Goal: Information Seeking & Learning: Learn about a topic

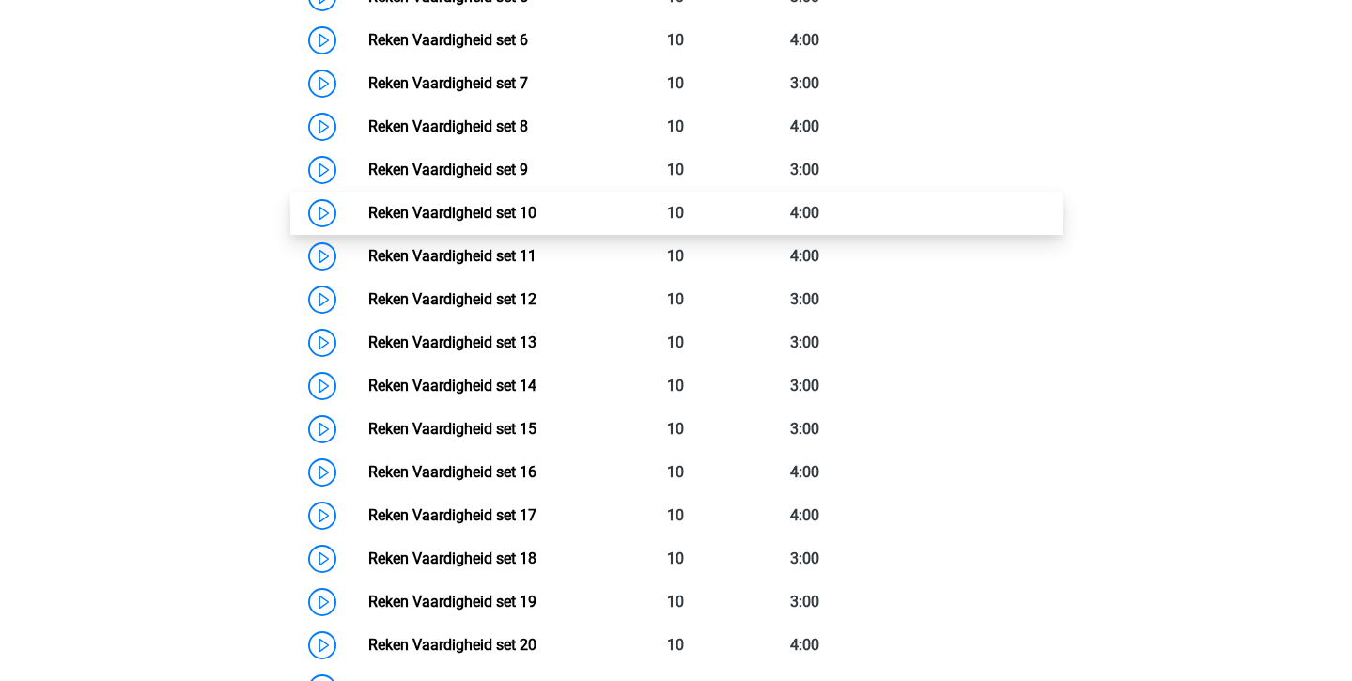
scroll to position [1056, 0]
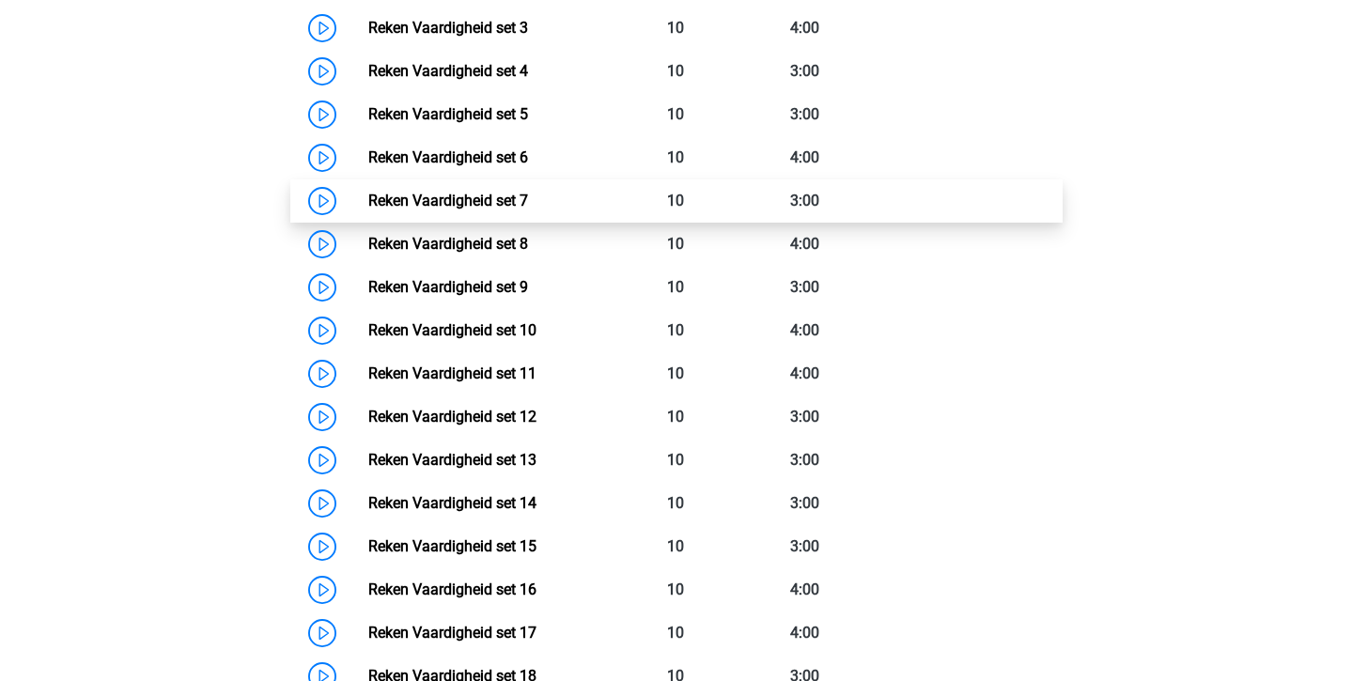
click at [528, 199] on link "Reken Vaardigheid set 7" at bounding box center [448, 201] width 160 height 18
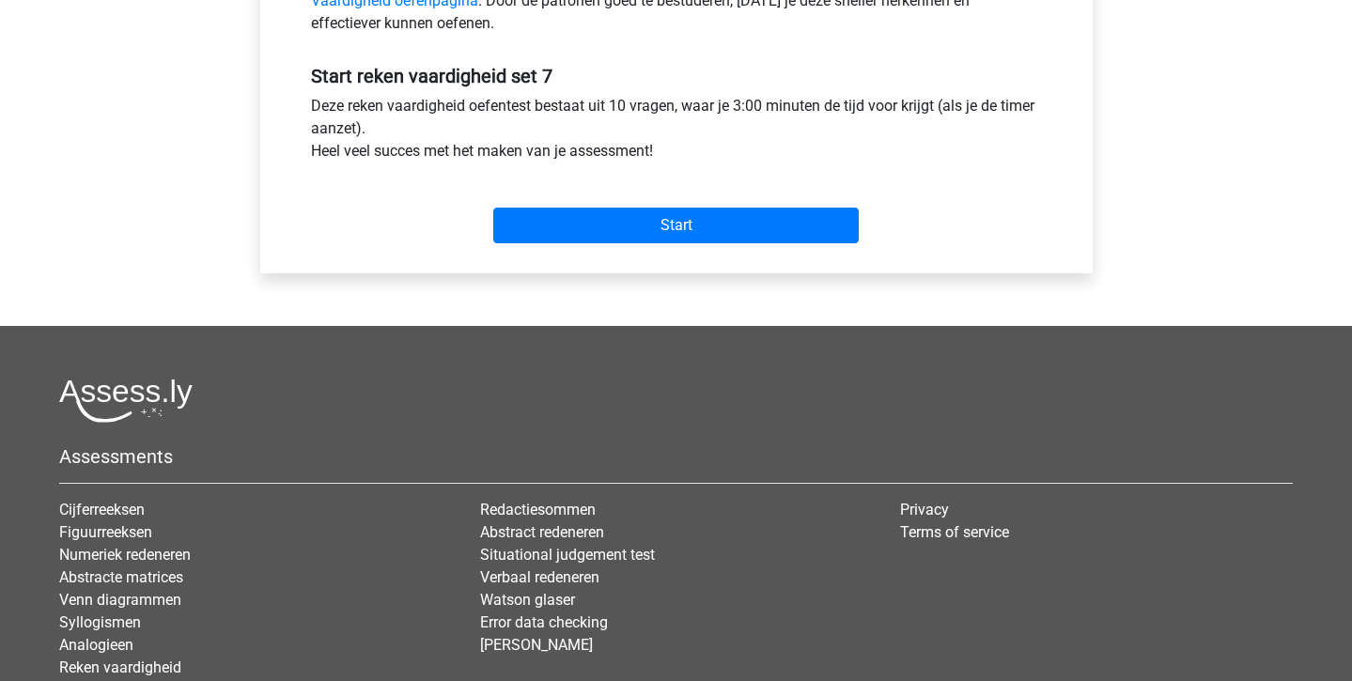
scroll to position [666, 0]
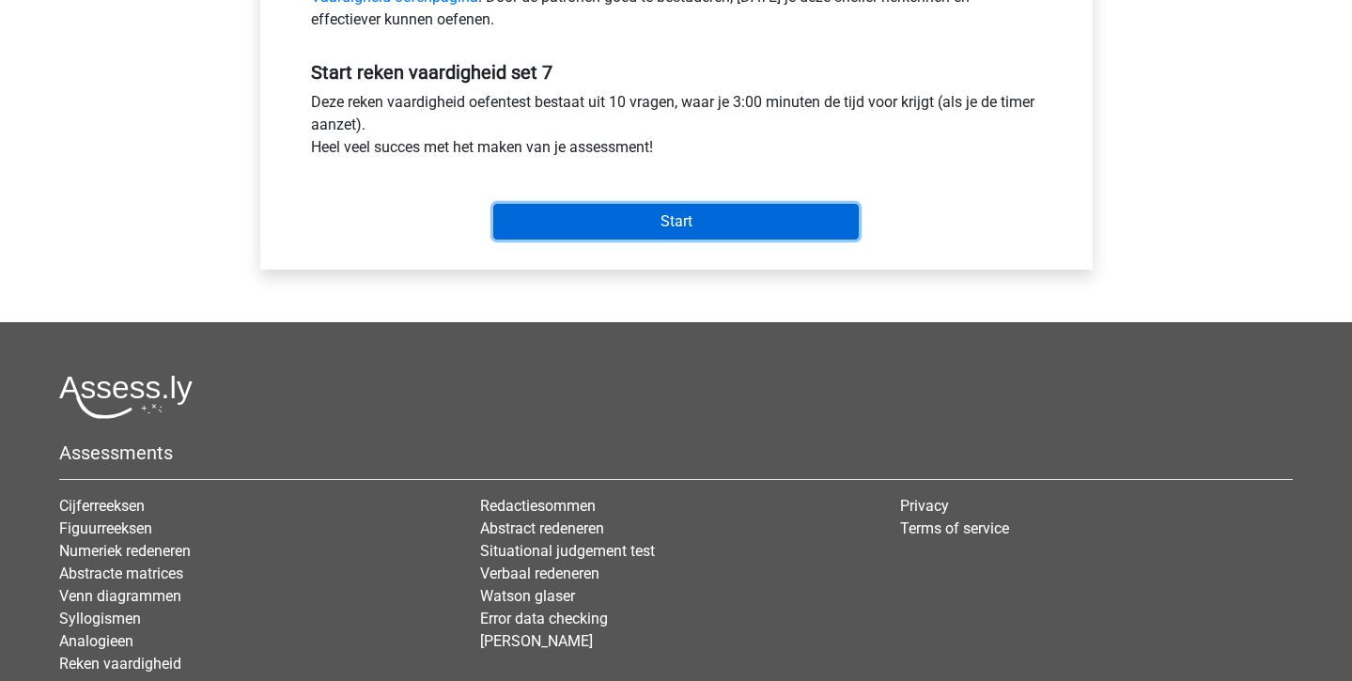
click at [553, 224] on input "Start" at bounding box center [676, 222] width 366 height 36
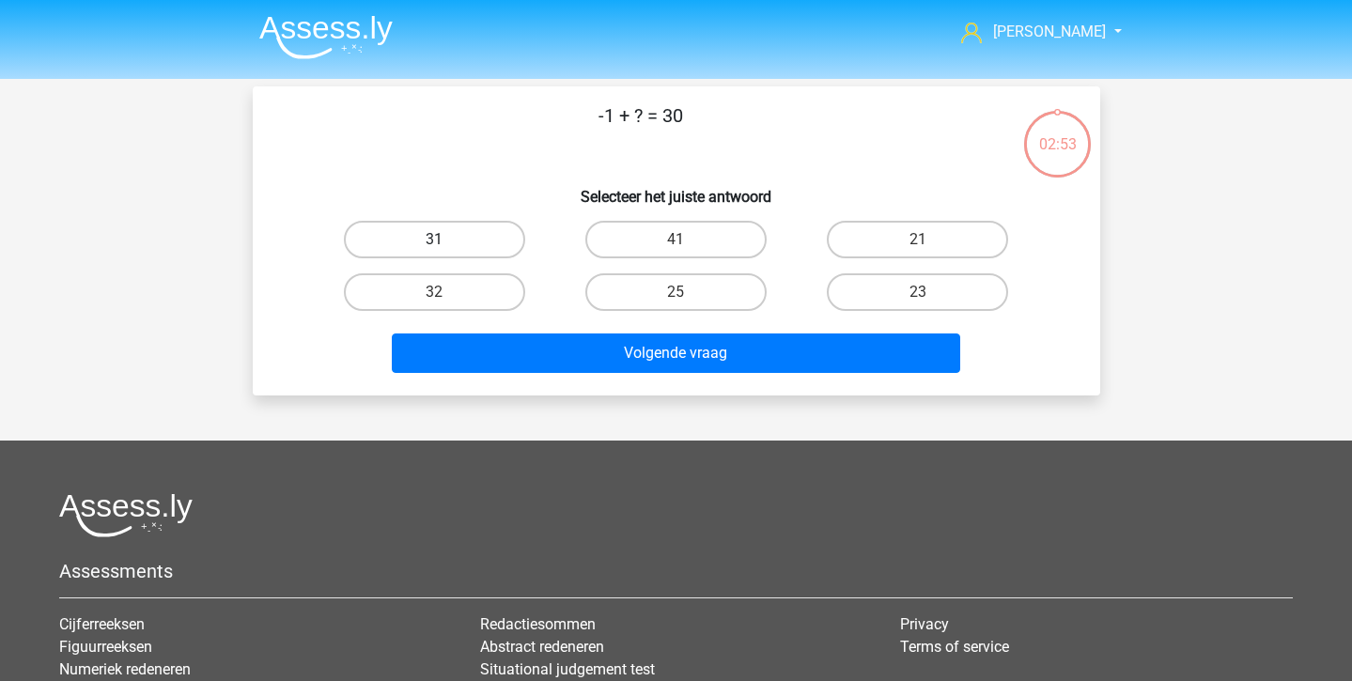
click at [481, 246] on label "31" at bounding box center [434, 240] width 181 height 38
click at [446, 246] on input "31" at bounding box center [440, 246] width 12 height 12
radio input "true"
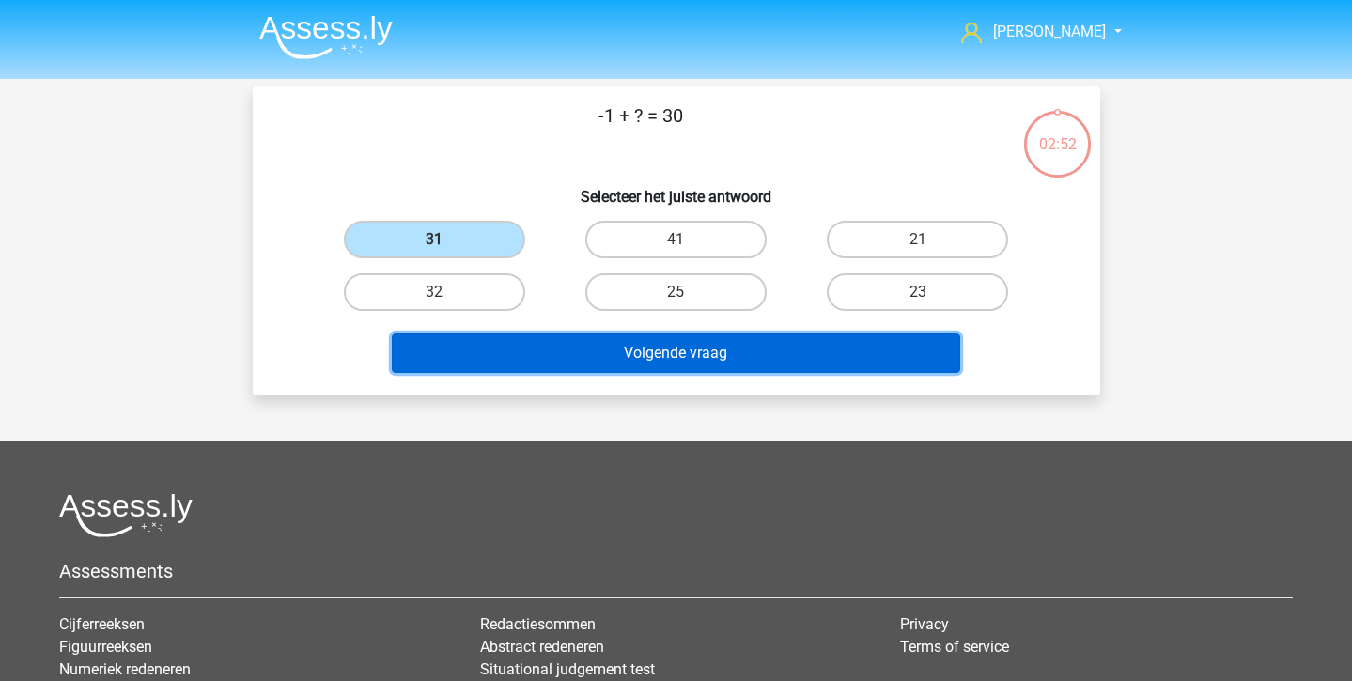
click at [537, 372] on button "Volgende vraag" at bounding box center [676, 353] width 568 height 39
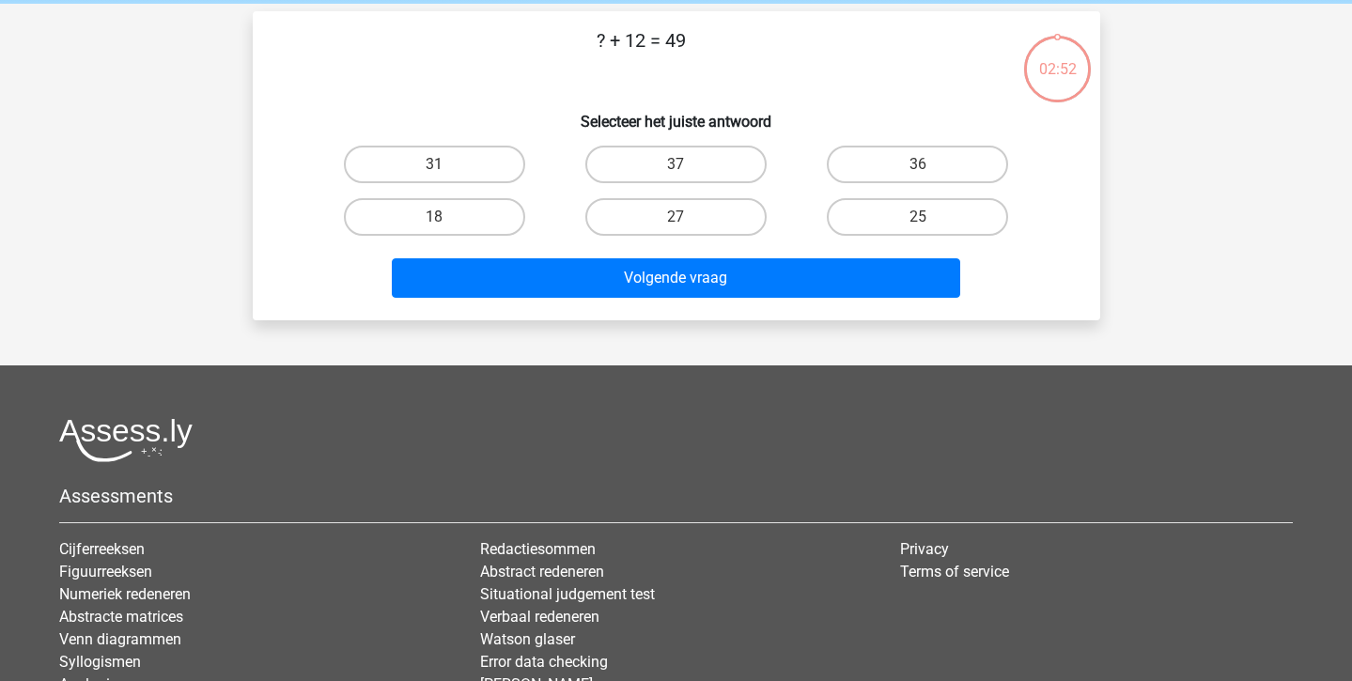
scroll to position [86, 0]
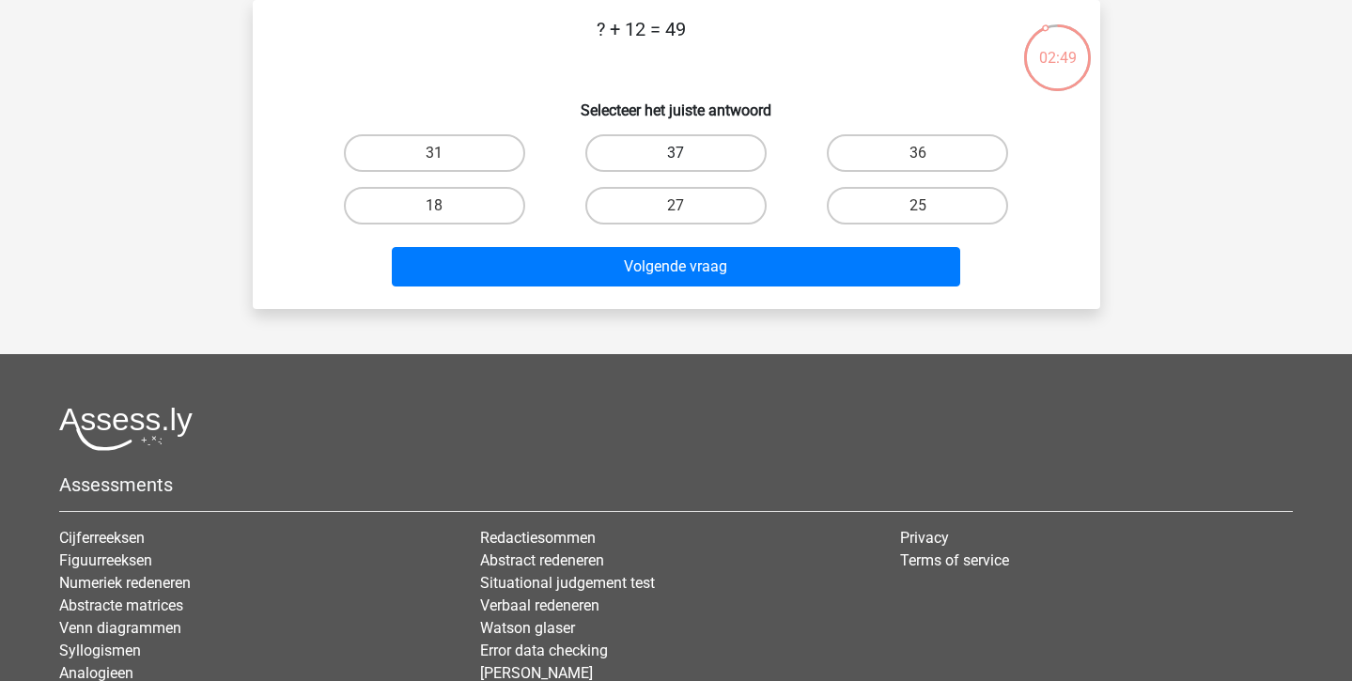
click at [674, 137] on label "37" at bounding box center [675, 153] width 181 height 38
click at [676, 153] on input "37" at bounding box center [682, 159] width 12 height 12
radio input "true"
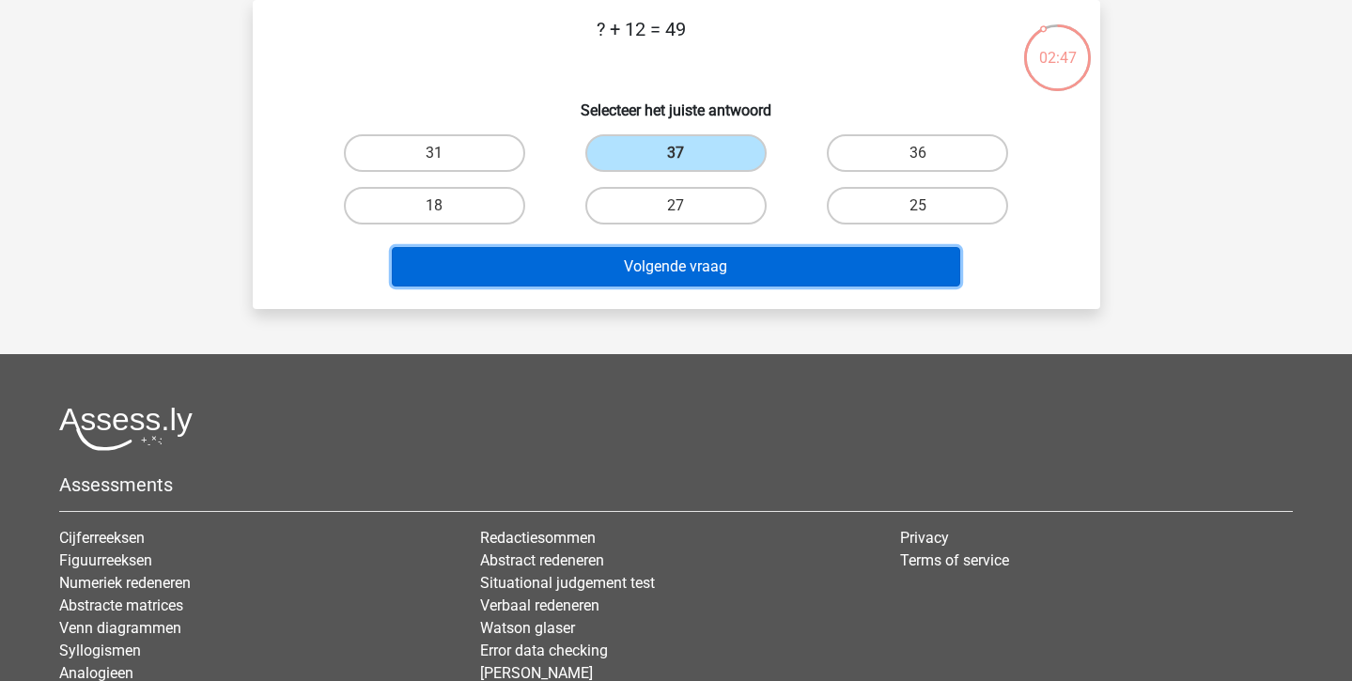
click at [672, 262] on button "Volgende vraag" at bounding box center [676, 266] width 568 height 39
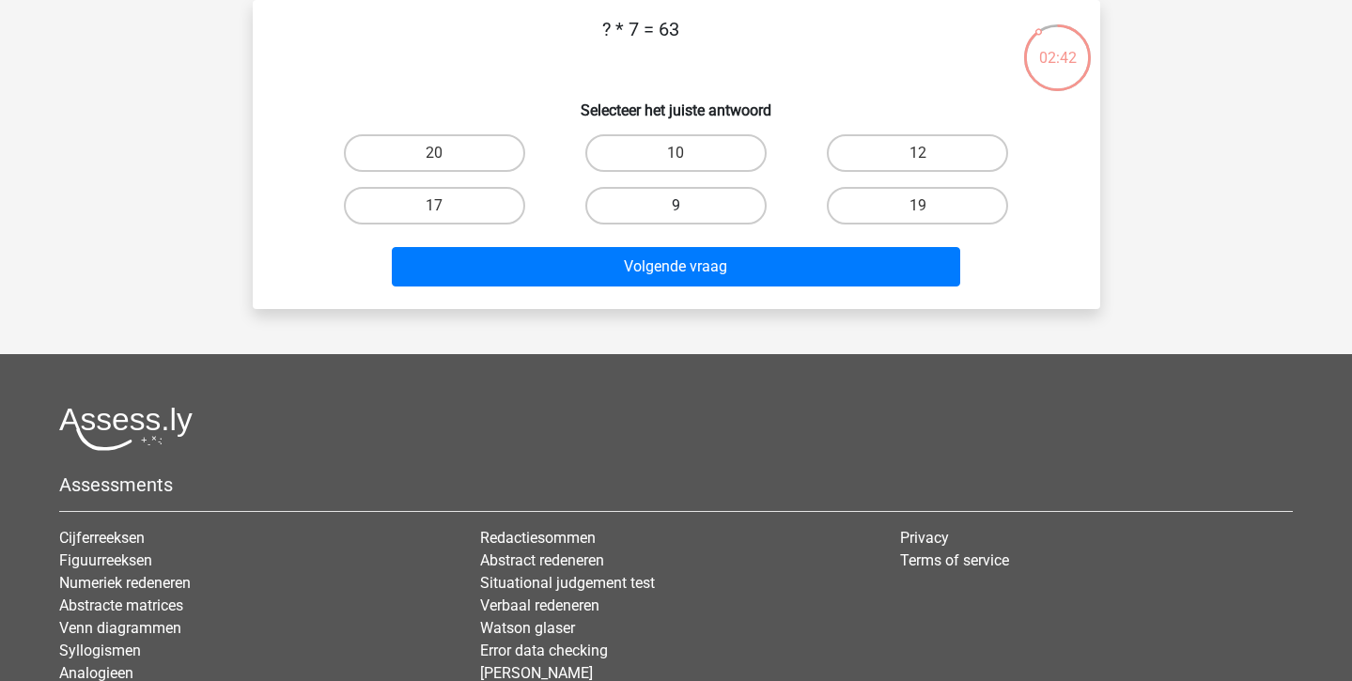
click at [677, 220] on label "9" at bounding box center [675, 206] width 181 height 38
click at [677, 218] on input "9" at bounding box center [682, 212] width 12 height 12
radio input "true"
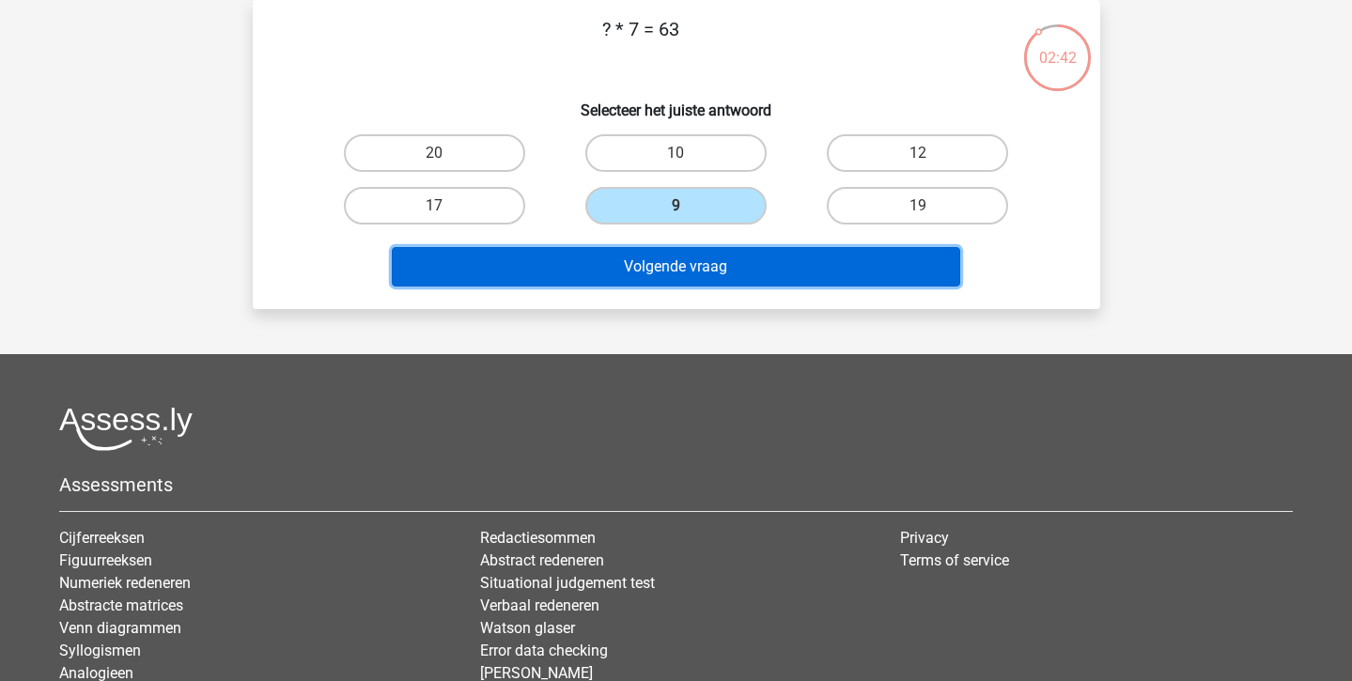
click at [676, 257] on button "Volgende vraag" at bounding box center [676, 266] width 568 height 39
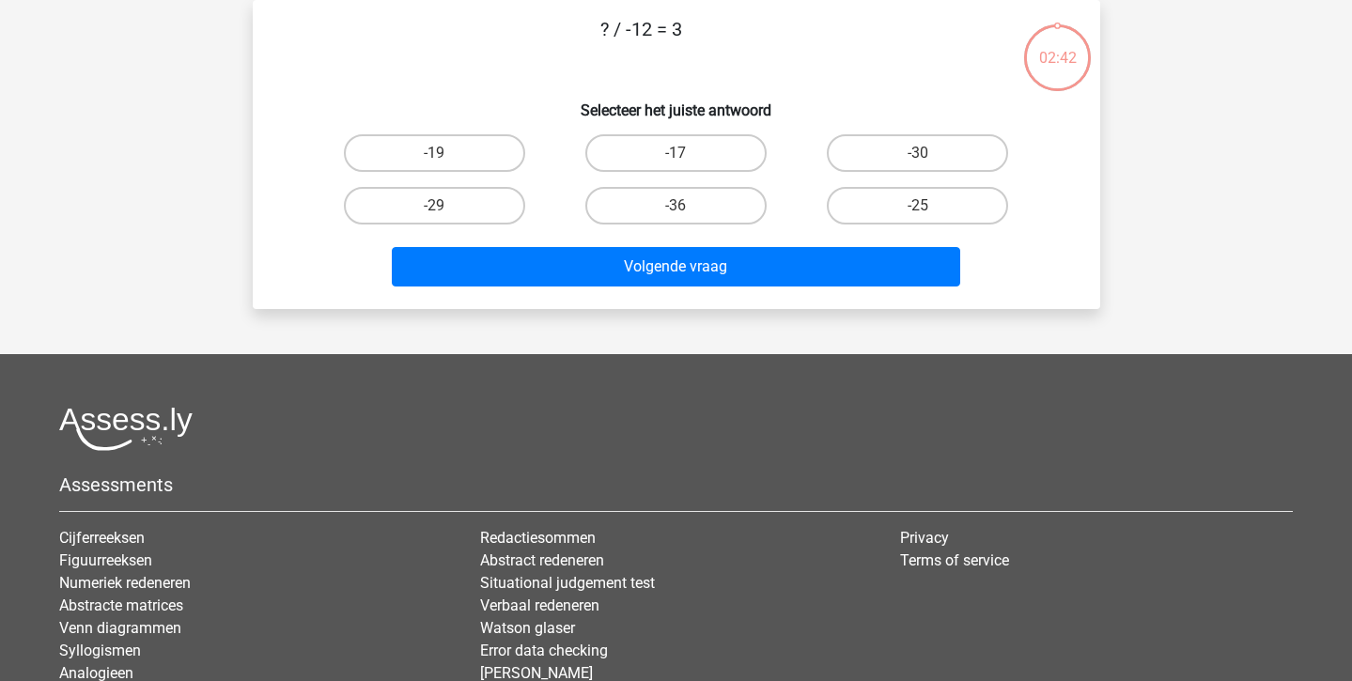
scroll to position [0, 0]
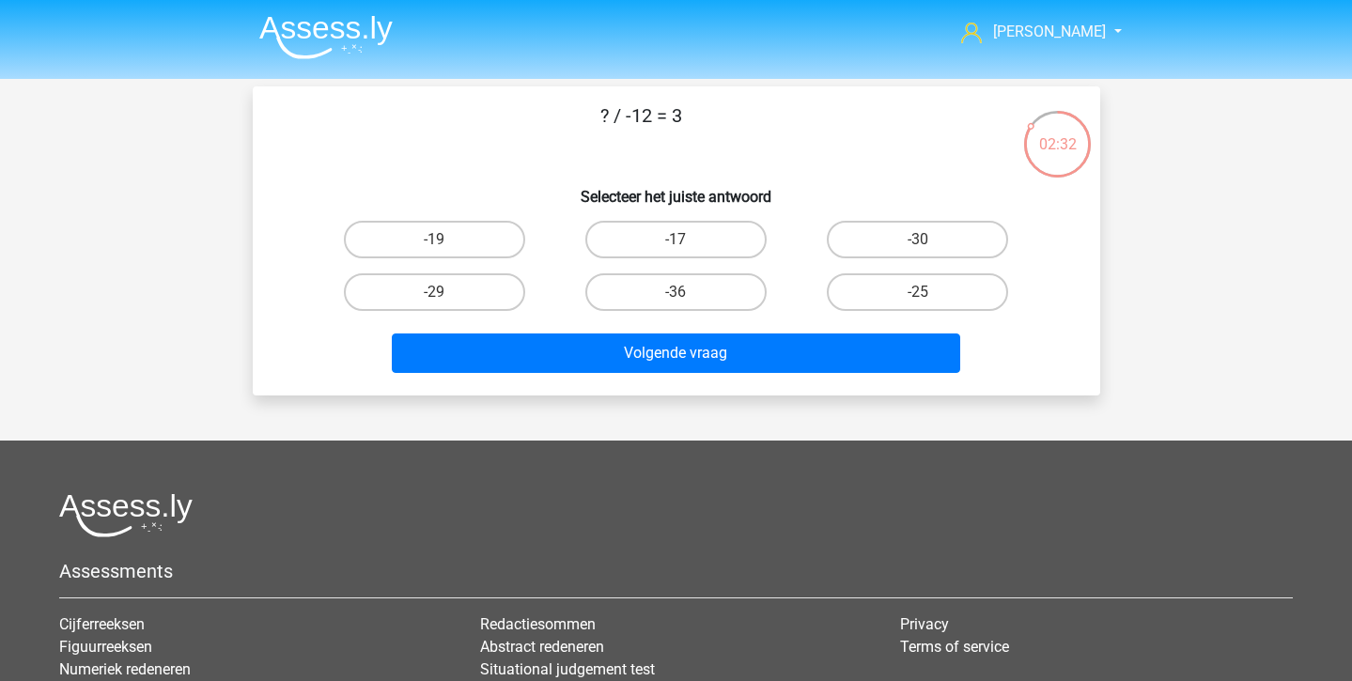
click at [677, 299] on input "-36" at bounding box center [682, 298] width 12 height 12
radio input "true"
click at [677, 387] on div "? / -12 = 3 Selecteer het juiste antwoord -19 -17 -30 -29" at bounding box center [677, 240] width 848 height 309
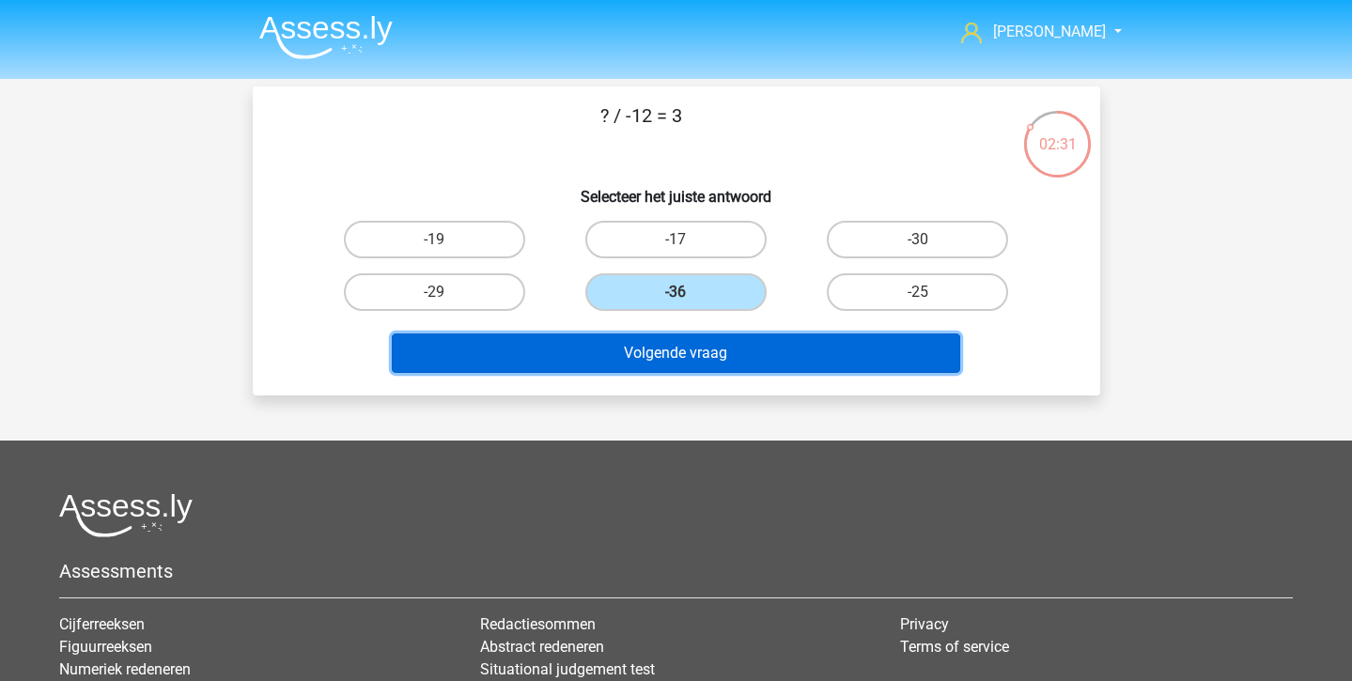
click at [649, 358] on button "Volgende vraag" at bounding box center [676, 353] width 568 height 39
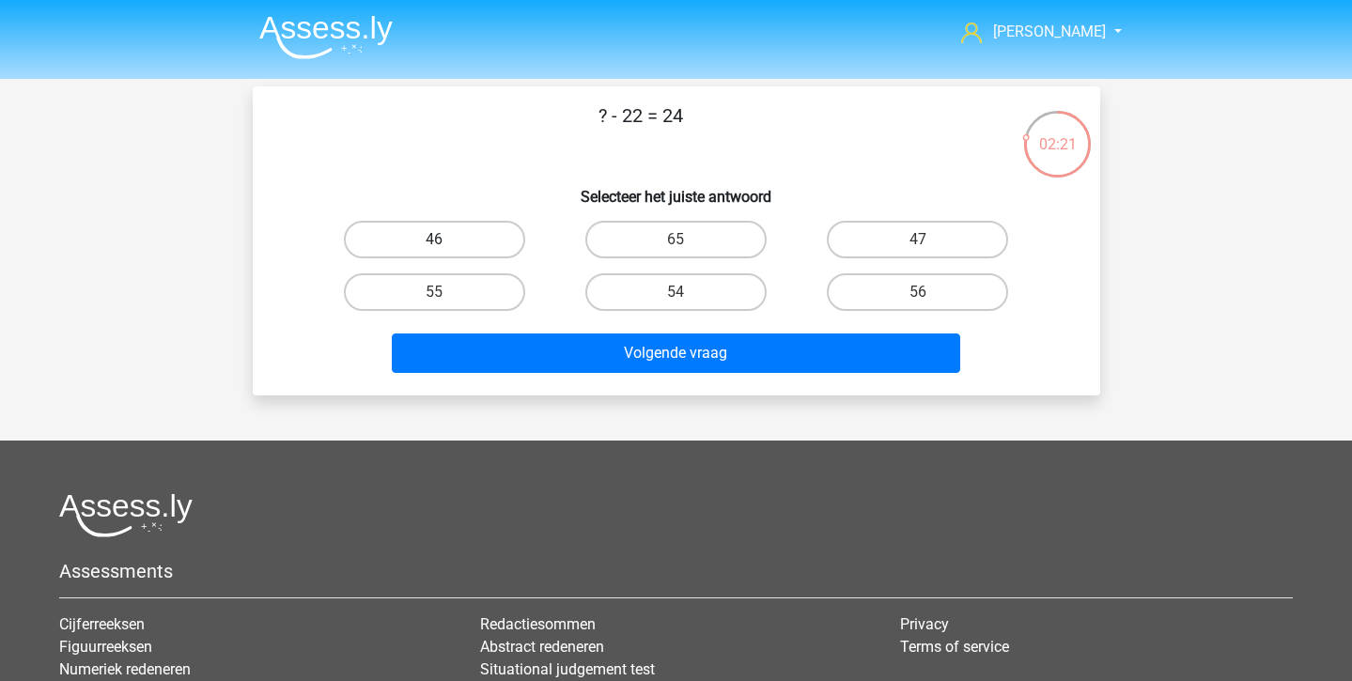
click at [487, 249] on label "46" at bounding box center [434, 240] width 181 height 38
click at [446, 249] on input "46" at bounding box center [440, 246] width 12 height 12
radio input "true"
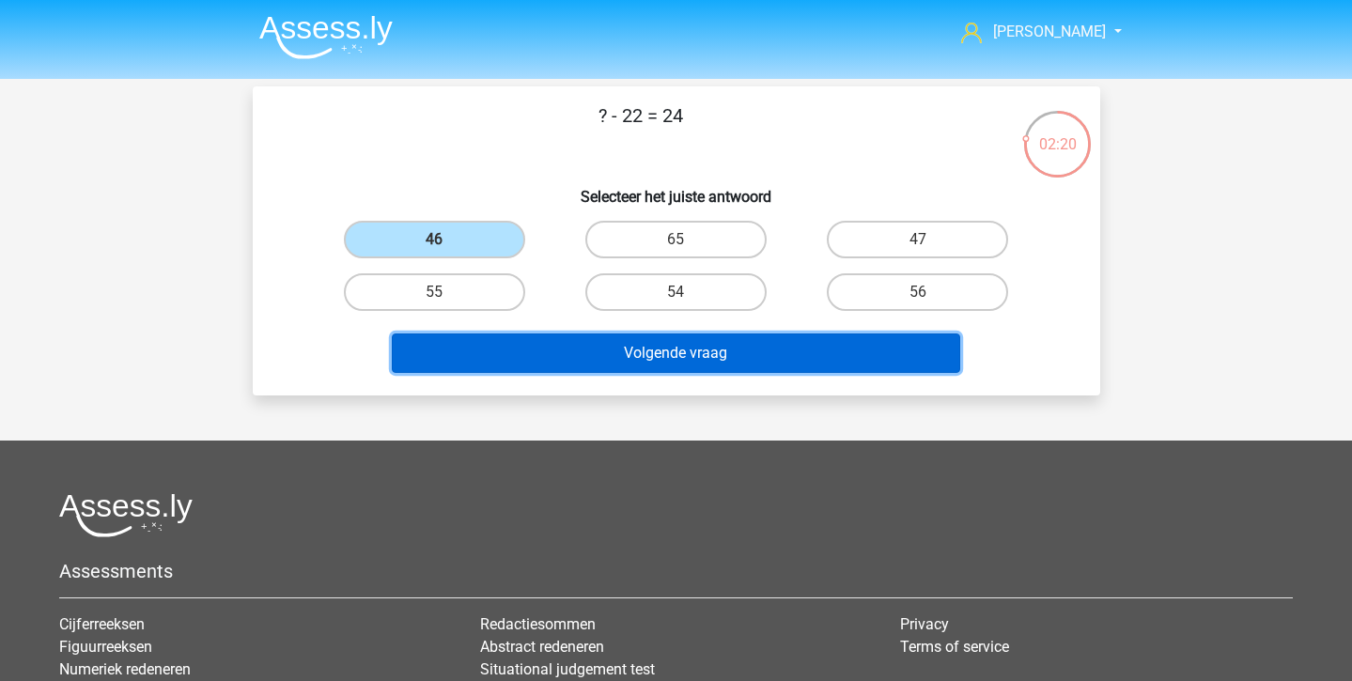
click at [512, 335] on button "Volgende vraag" at bounding box center [676, 353] width 568 height 39
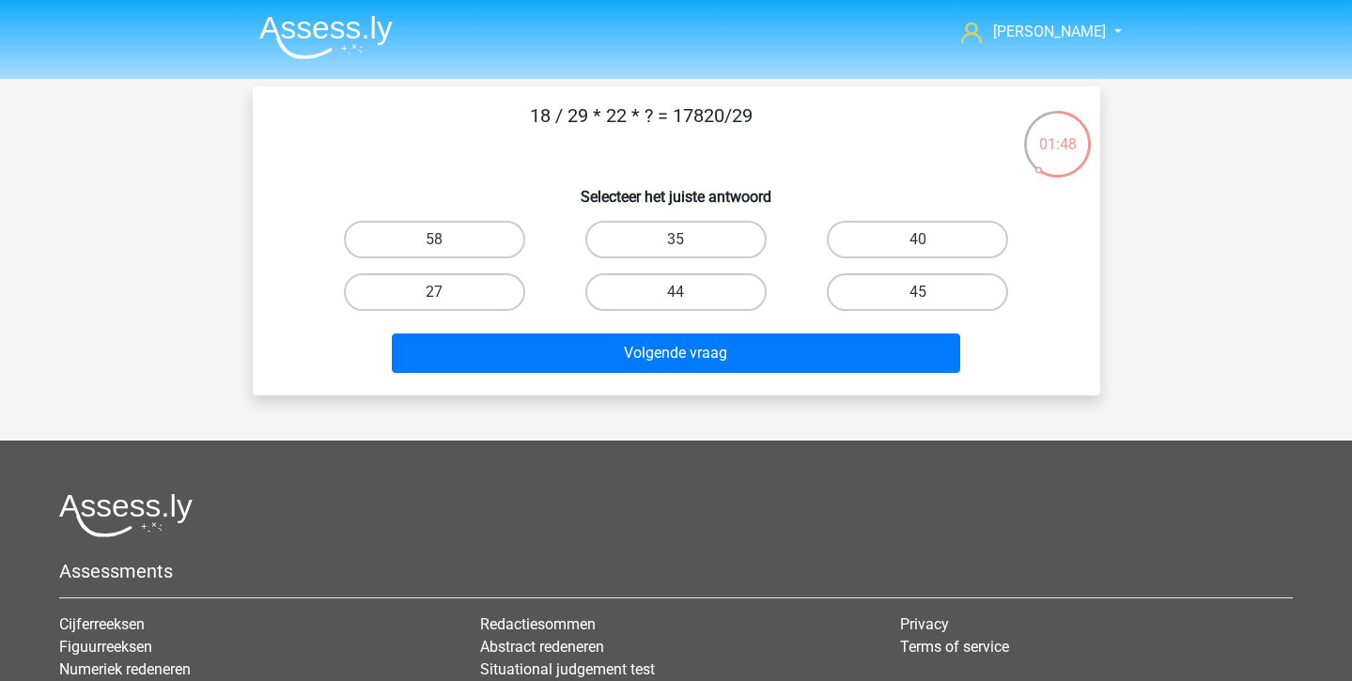
click at [894, 268] on div "45" at bounding box center [917, 292] width 241 height 53
click at [887, 284] on label "45" at bounding box center [917, 292] width 181 height 38
click at [918, 292] on input "45" at bounding box center [924, 298] width 12 height 12
radio input "true"
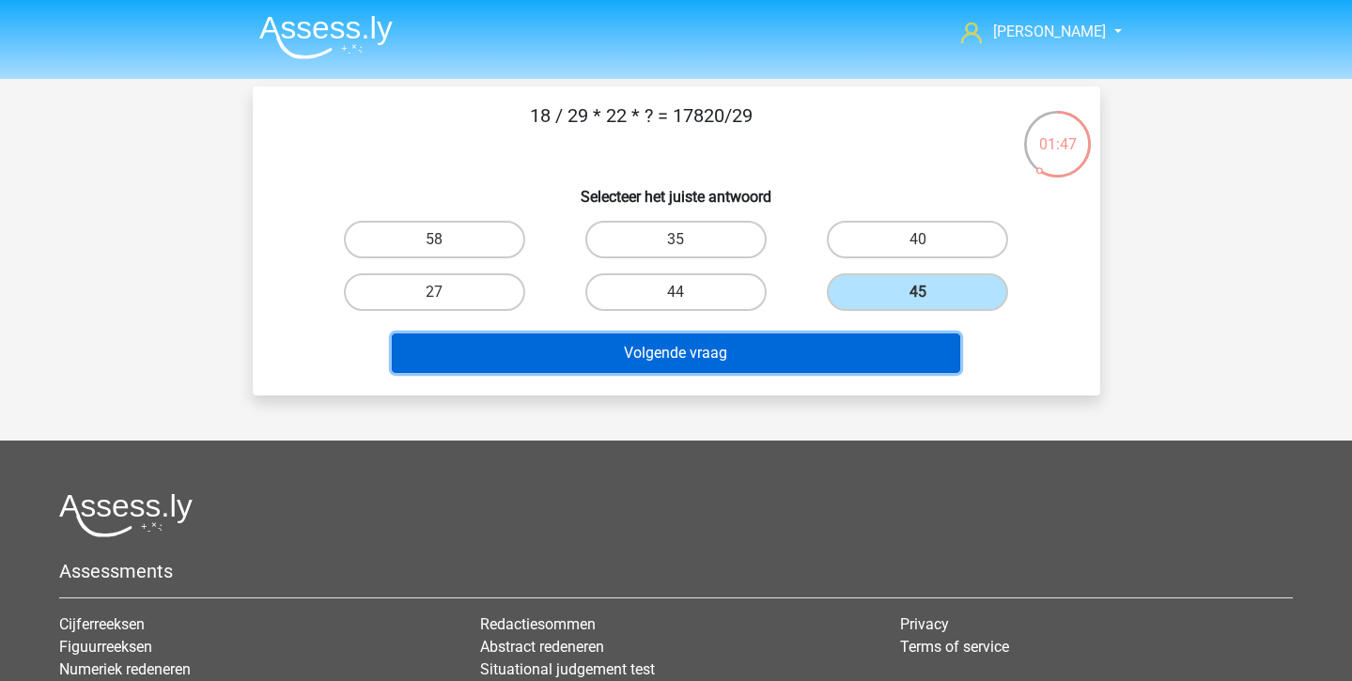
click at [845, 342] on button "Volgende vraag" at bounding box center [676, 353] width 568 height 39
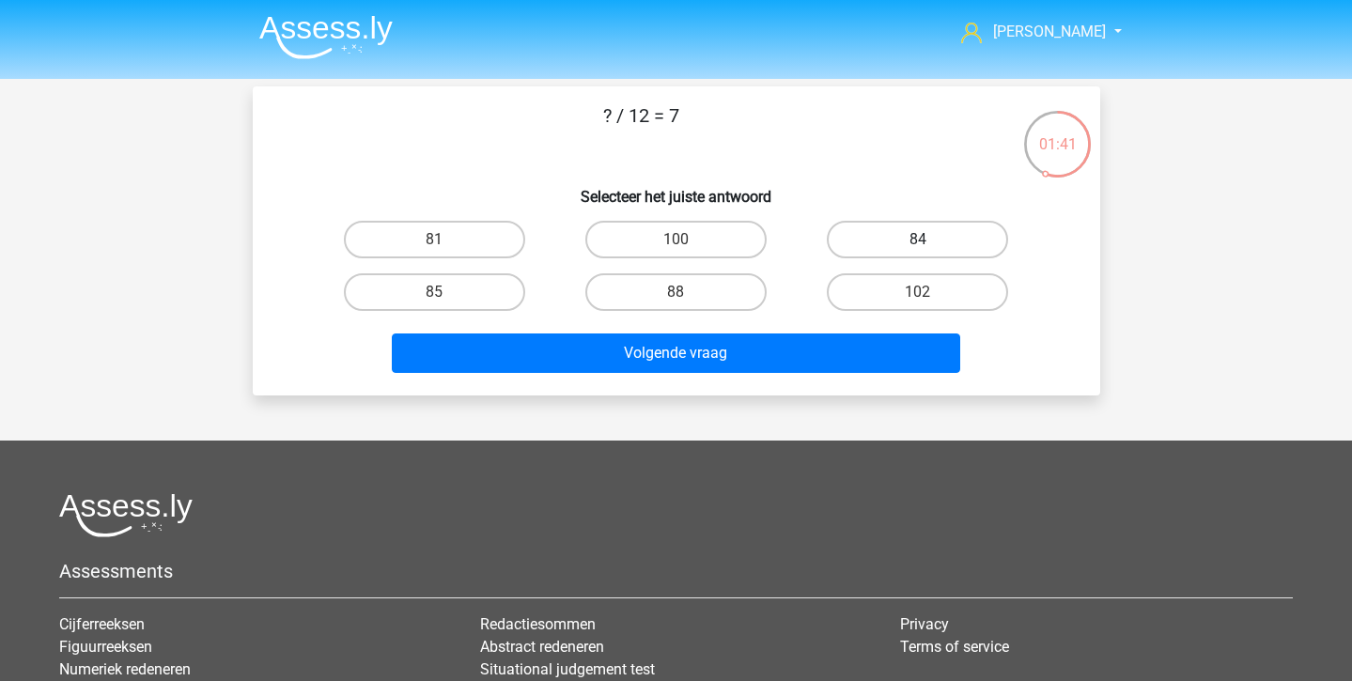
click at [942, 224] on label "84" at bounding box center [917, 240] width 181 height 38
click at [930, 240] on input "84" at bounding box center [924, 246] width 12 height 12
radio input "true"
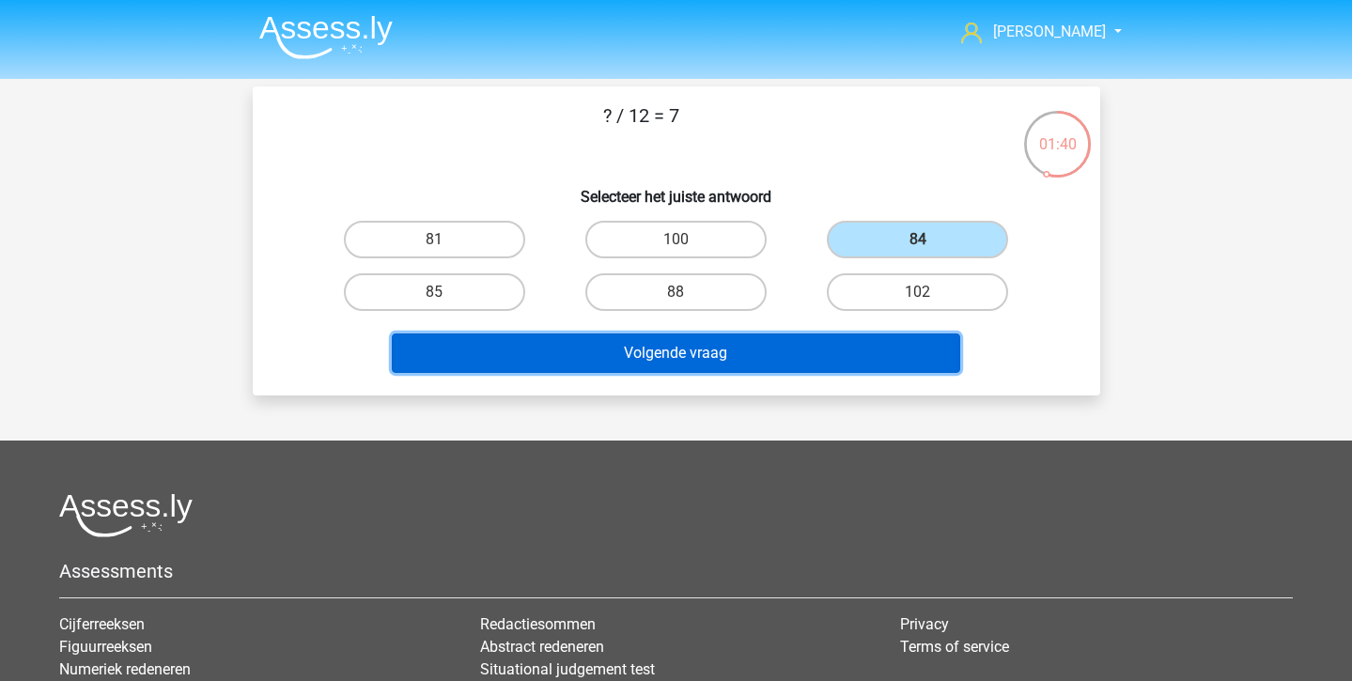
click at [797, 345] on button "Volgende vraag" at bounding box center [676, 353] width 568 height 39
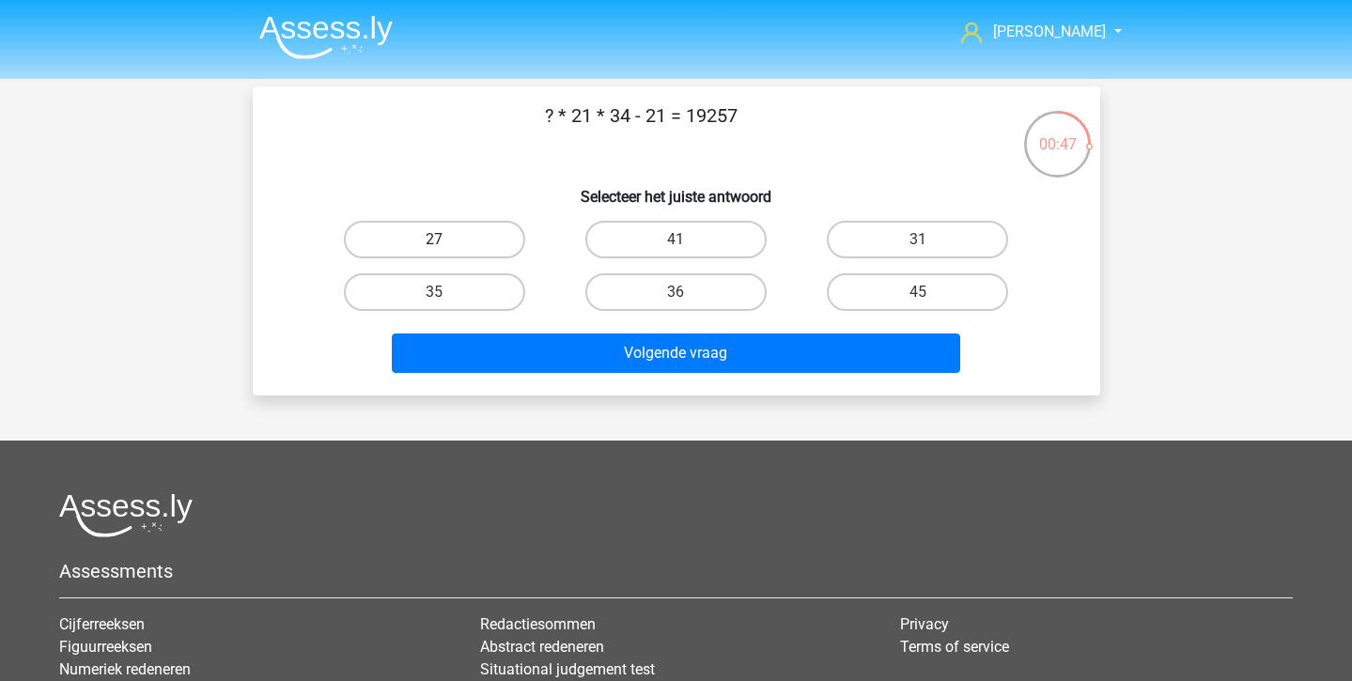
click at [486, 238] on label "27" at bounding box center [434, 240] width 181 height 38
click at [446, 240] on input "27" at bounding box center [440, 246] width 12 height 12
radio input "true"
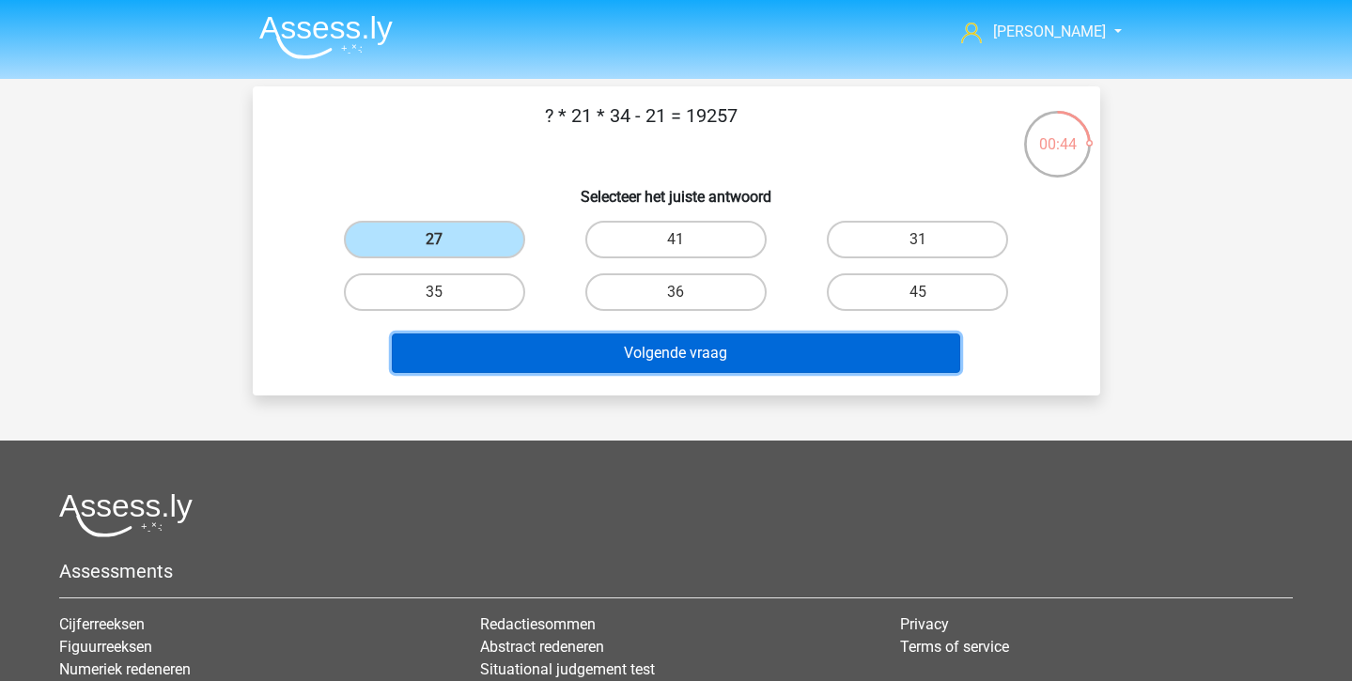
click at [682, 346] on button "Volgende vraag" at bounding box center [676, 353] width 568 height 39
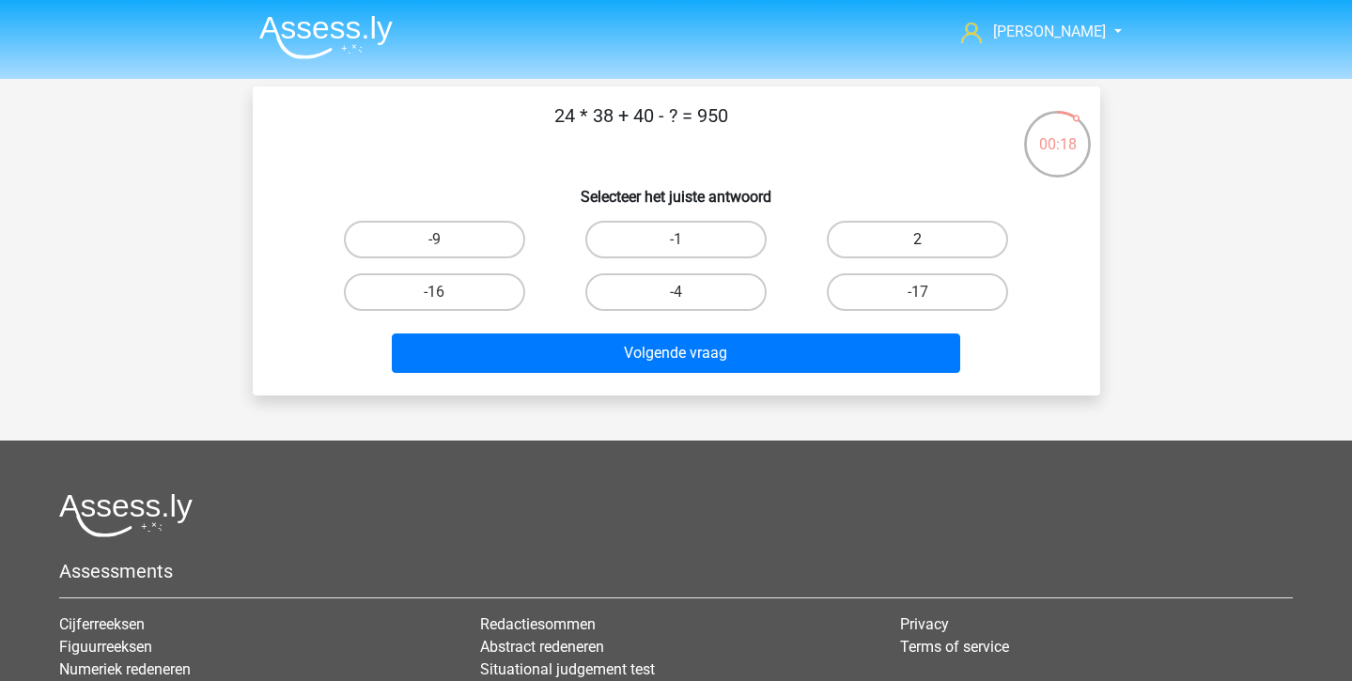
click at [917, 239] on label "2" at bounding box center [917, 240] width 181 height 38
click at [918, 240] on input "2" at bounding box center [924, 246] width 12 height 12
radio input "true"
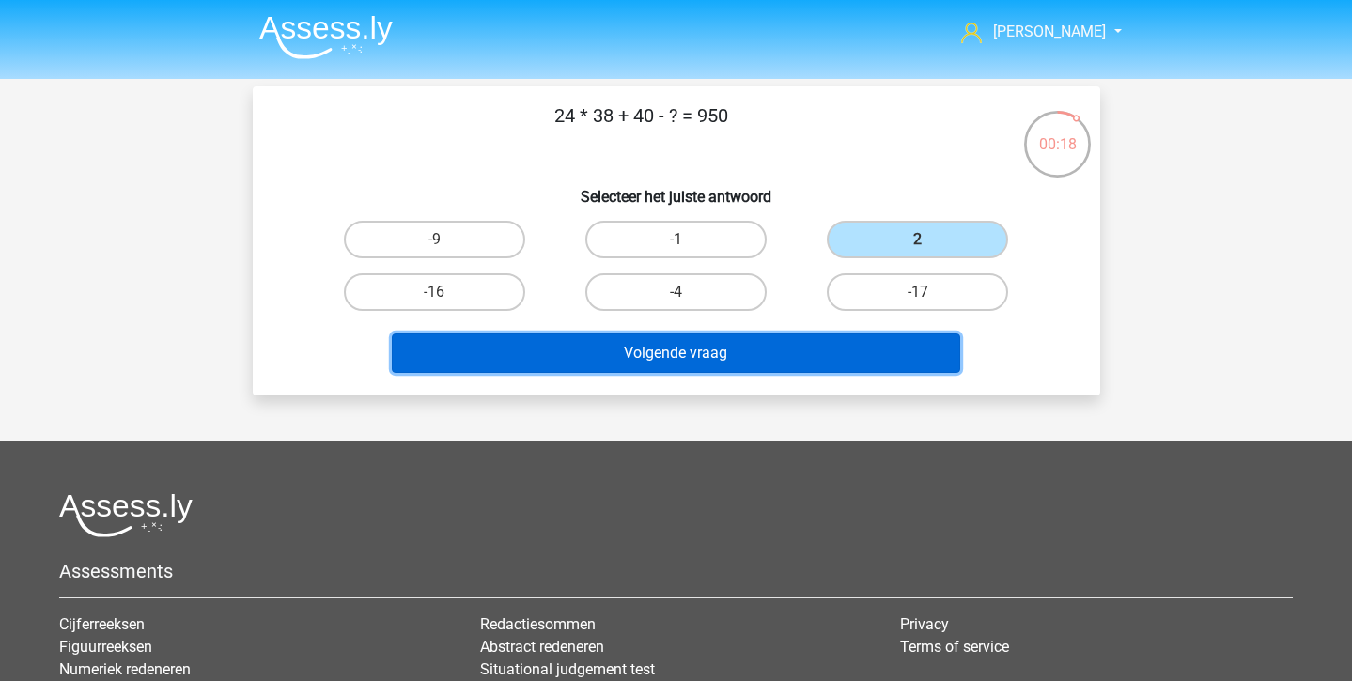
click at [771, 359] on button "Volgende vraag" at bounding box center [676, 353] width 568 height 39
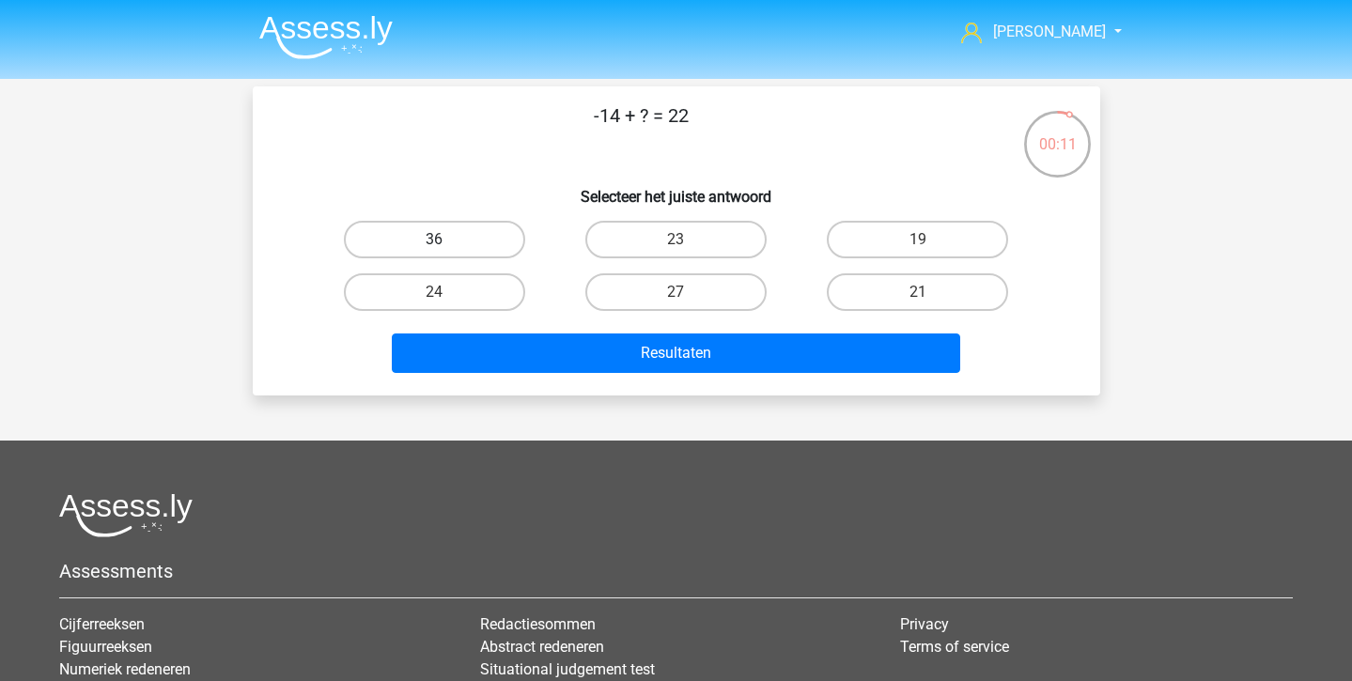
click at [470, 244] on label "36" at bounding box center [434, 240] width 181 height 38
click at [446, 244] on input "36" at bounding box center [440, 246] width 12 height 12
radio input "true"
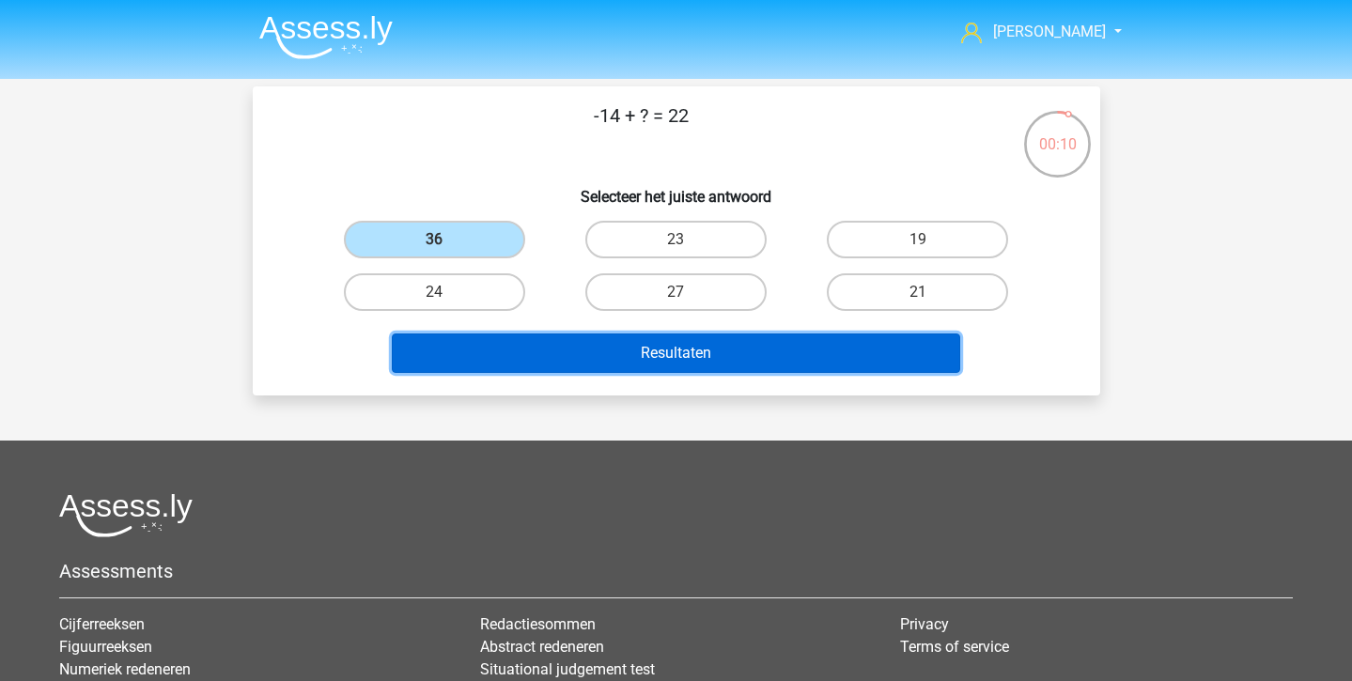
click at [503, 338] on button "Resultaten" at bounding box center [676, 353] width 568 height 39
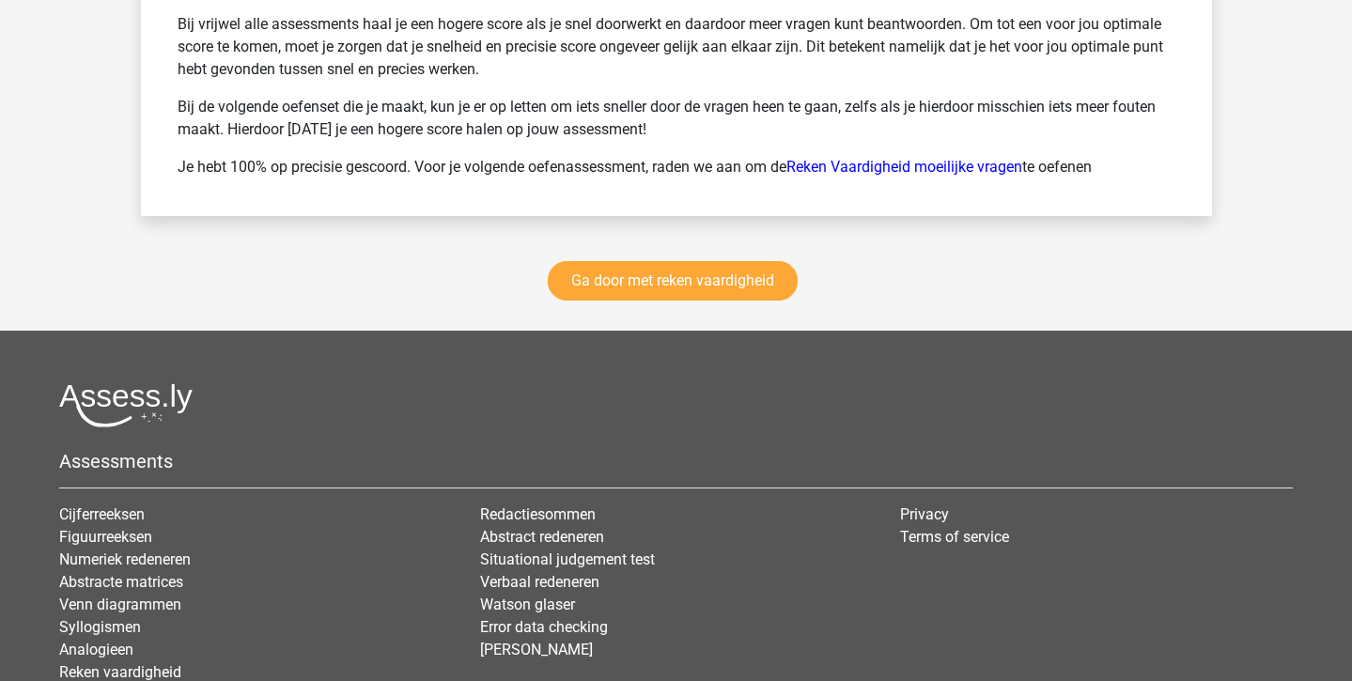
scroll to position [2695, 0]
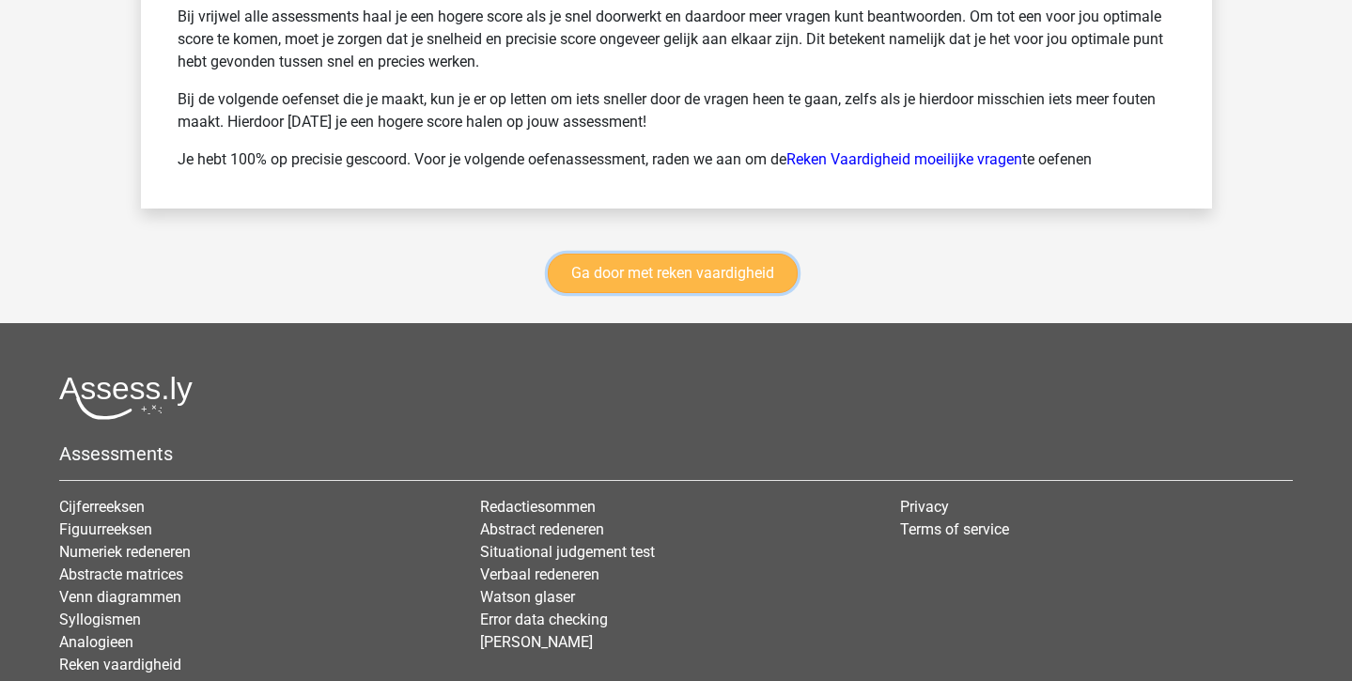
click at [666, 266] on link "Ga door met reken vaardigheid" at bounding box center [673, 273] width 250 height 39
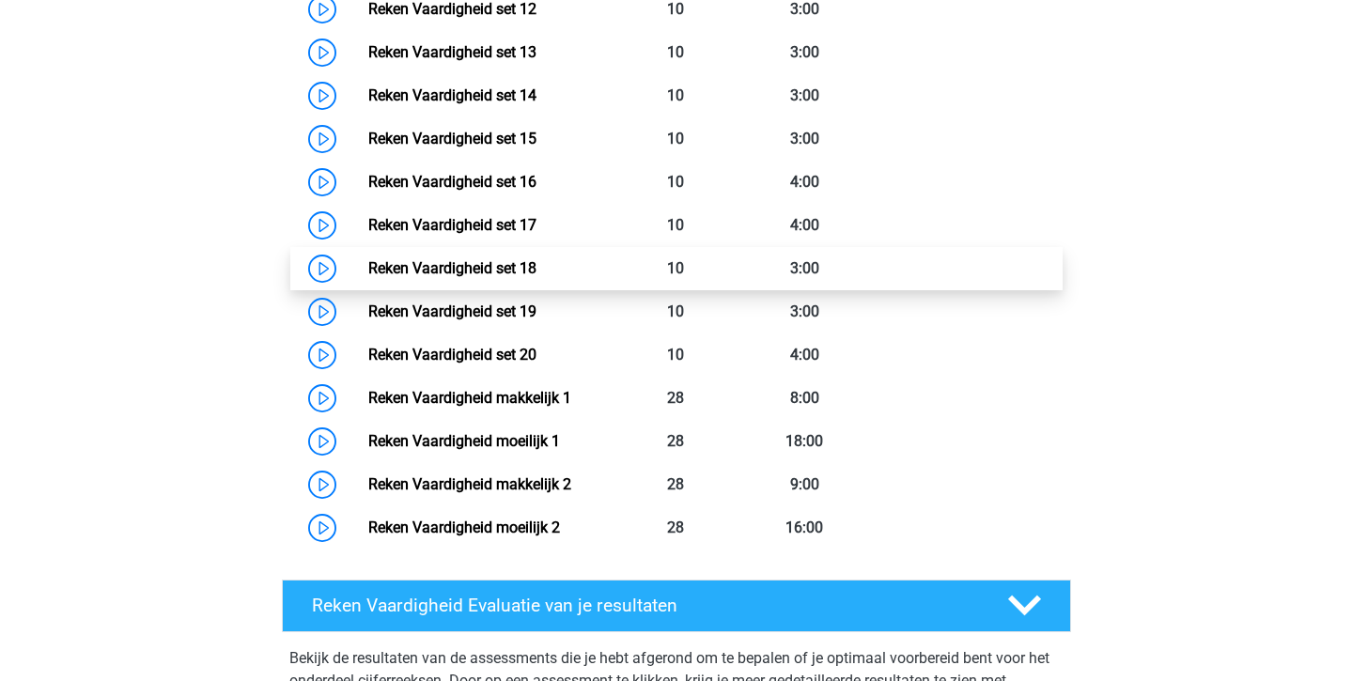
scroll to position [1467, 0]
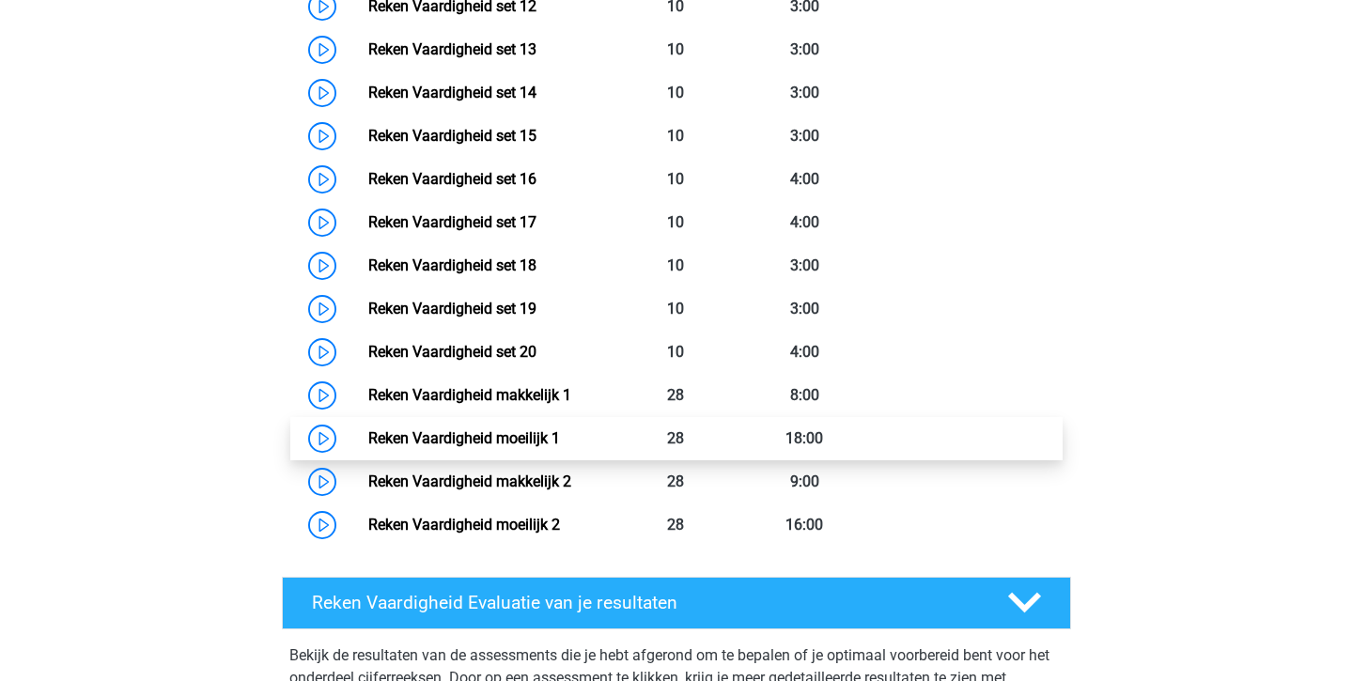
click at [516, 429] on link "Reken Vaardigheid moeilijk 1" at bounding box center [464, 438] width 192 height 18
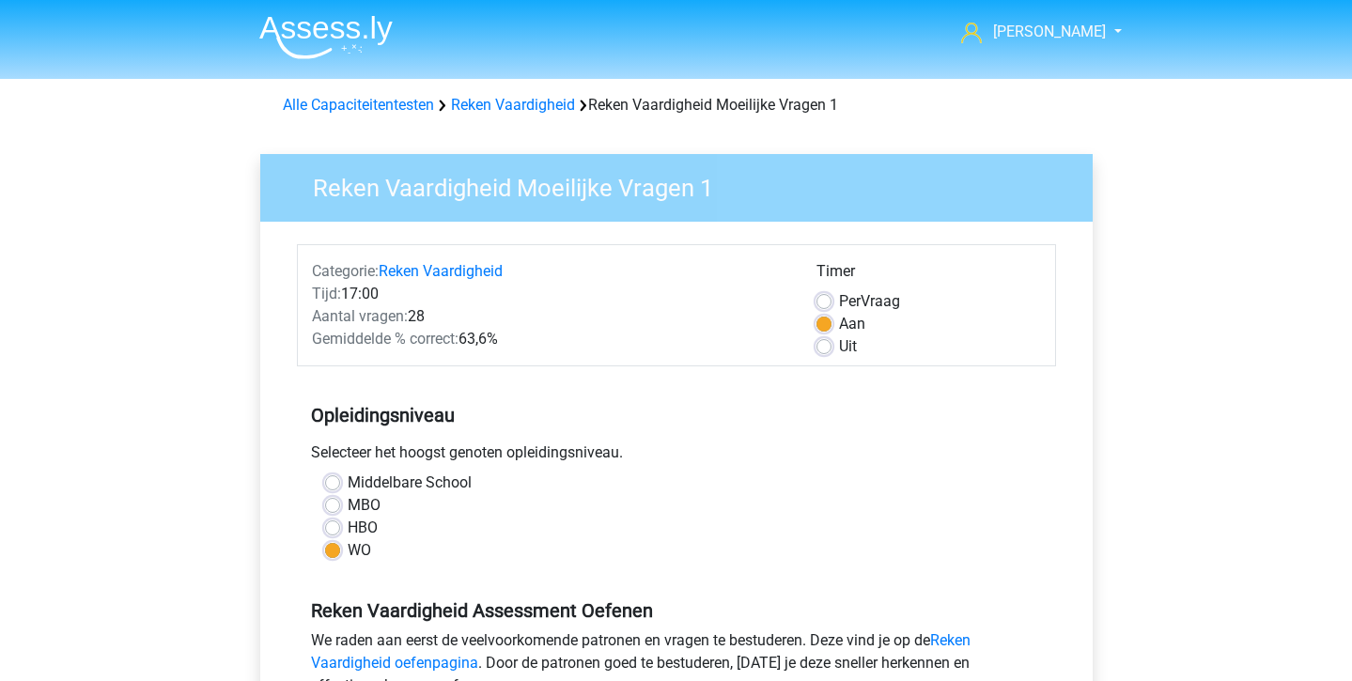
scroll to position [272, 0]
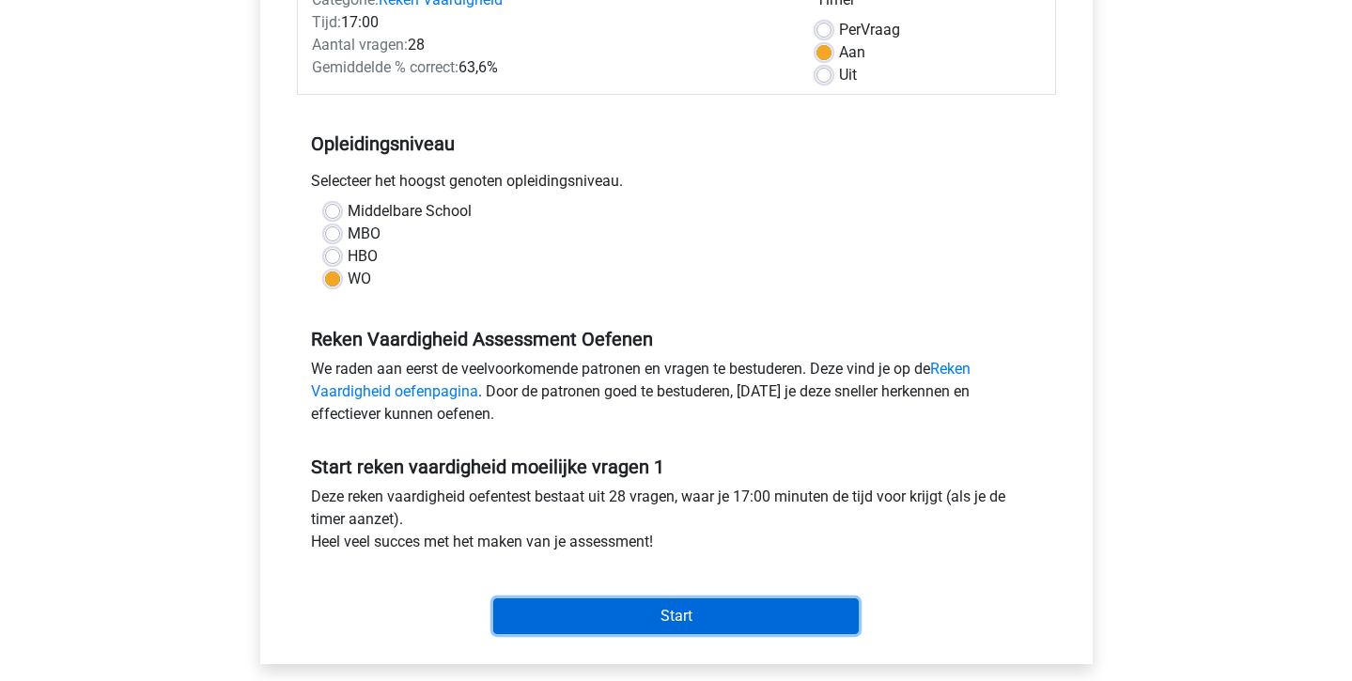
click at [554, 609] on input "Start" at bounding box center [676, 617] width 366 height 36
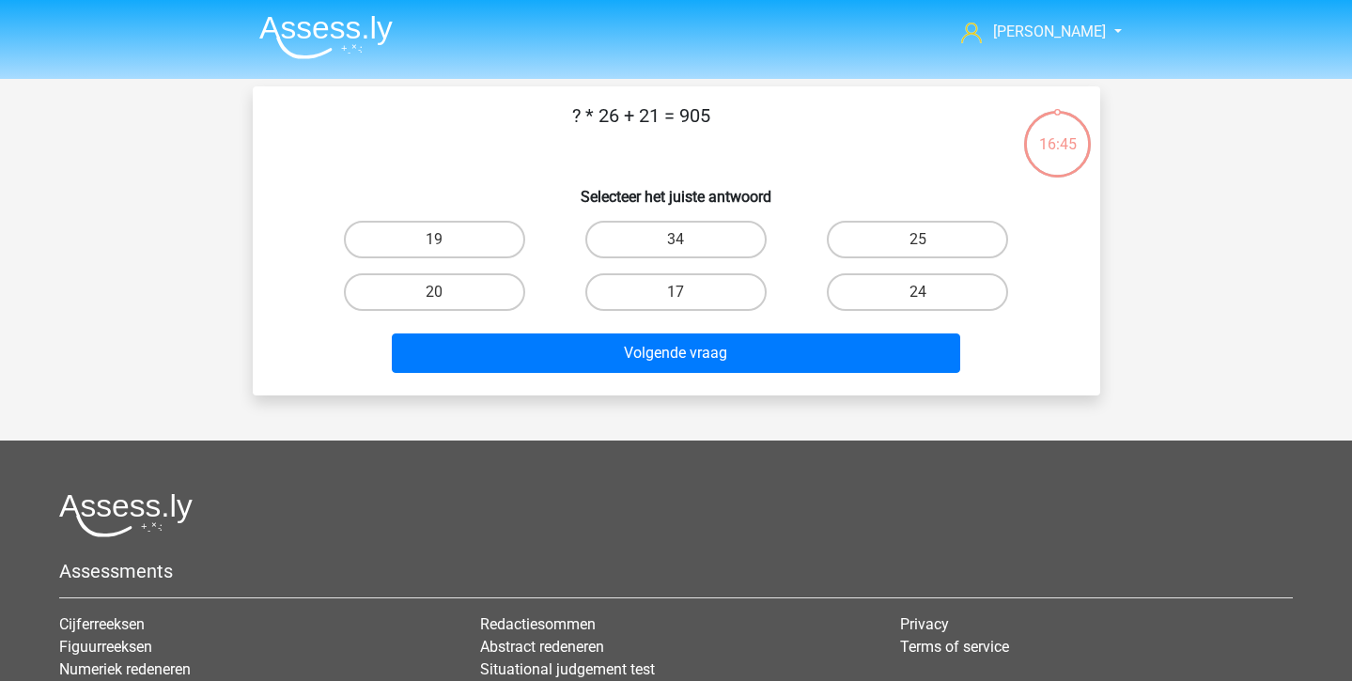
click at [687, 243] on input "34" at bounding box center [682, 246] width 12 height 12
radio input "true"
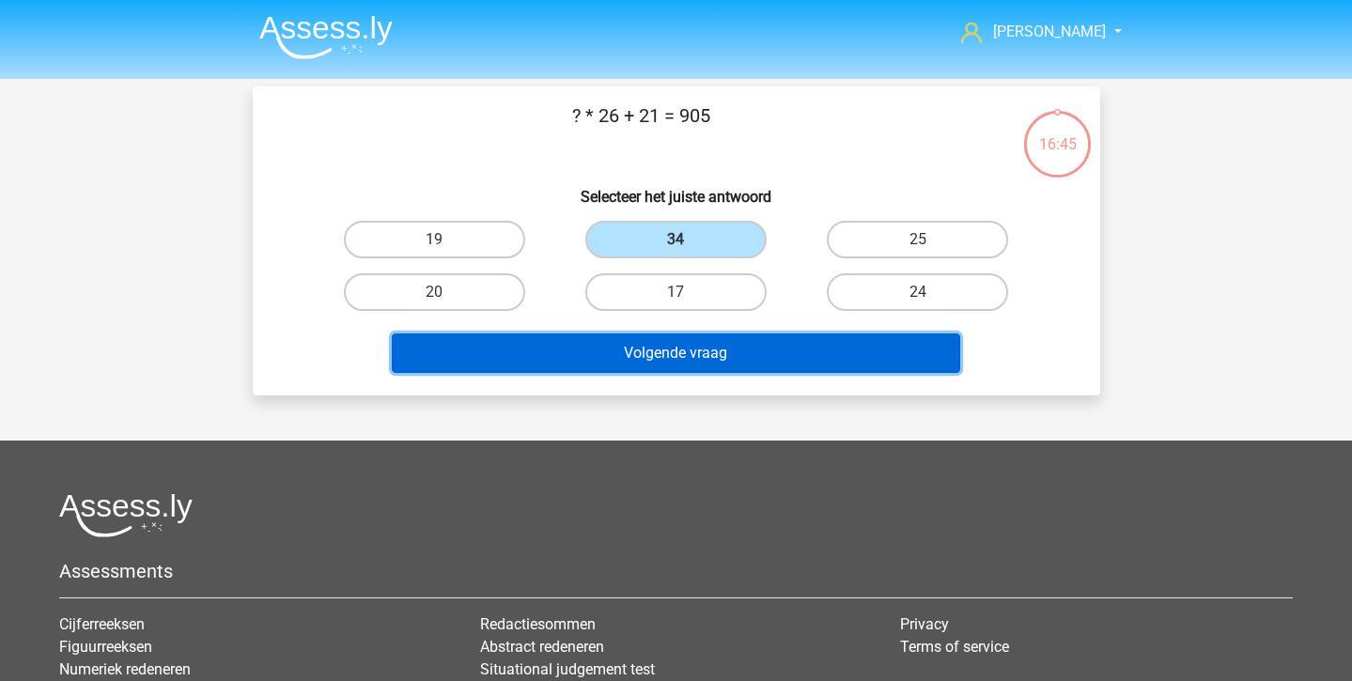
click at [687, 348] on button "Volgende vraag" at bounding box center [676, 353] width 568 height 39
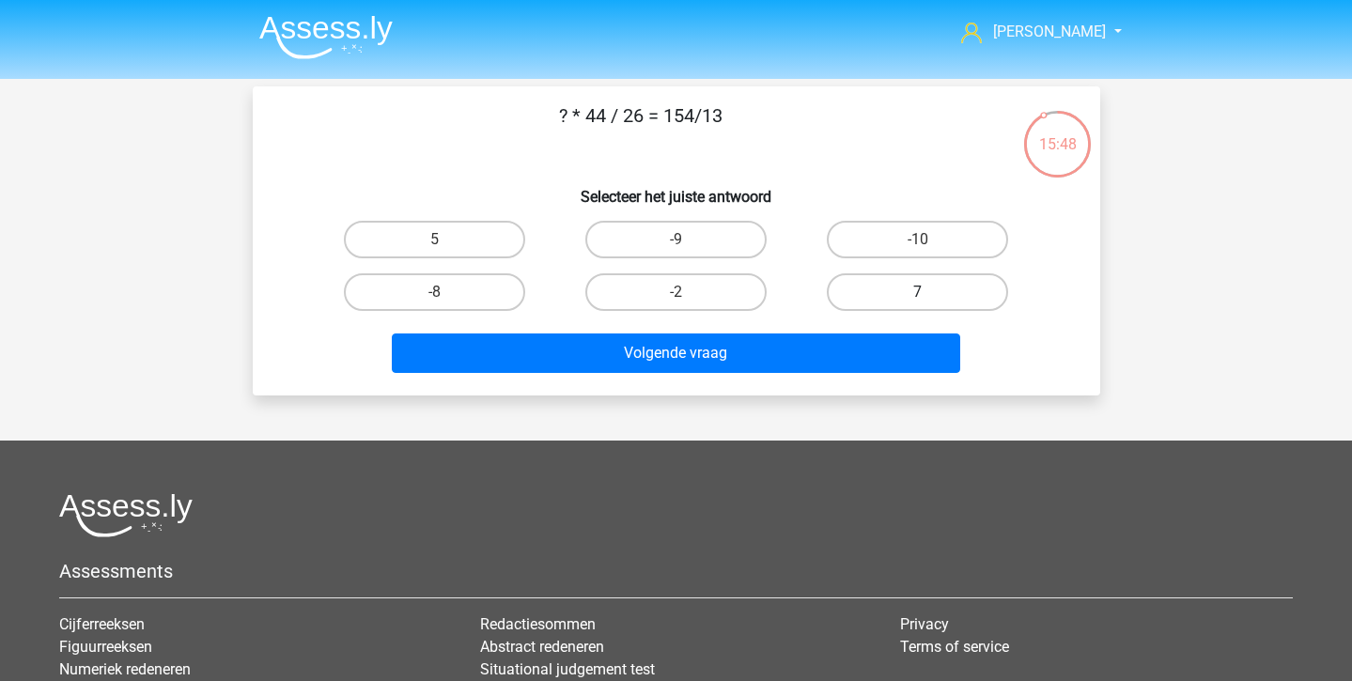
click at [878, 276] on label "7" at bounding box center [917, 292] width 181 height 38
click at [918, 292] on input "7" at bounding box center [924, 298] width 12 height 12
radio input "true"
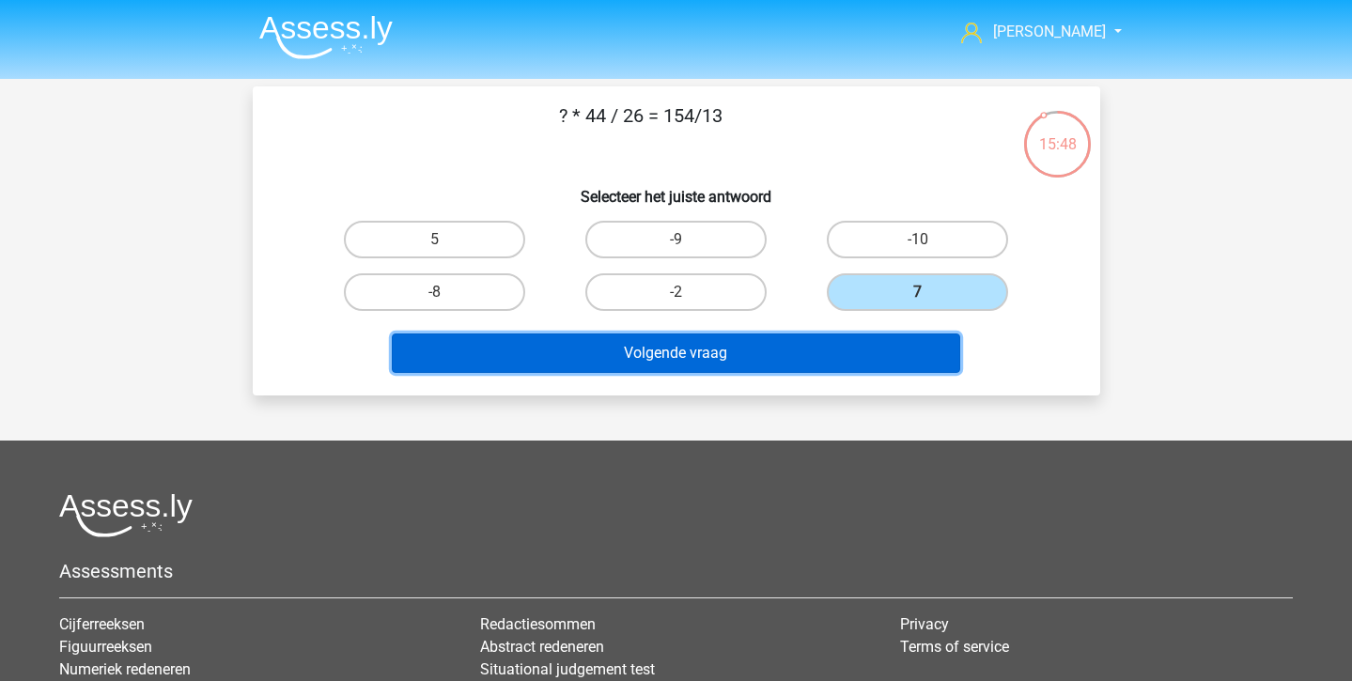
click at [862, 341] on button "Volgende vraag" at bounding box center [676, 353] width 568 height 39
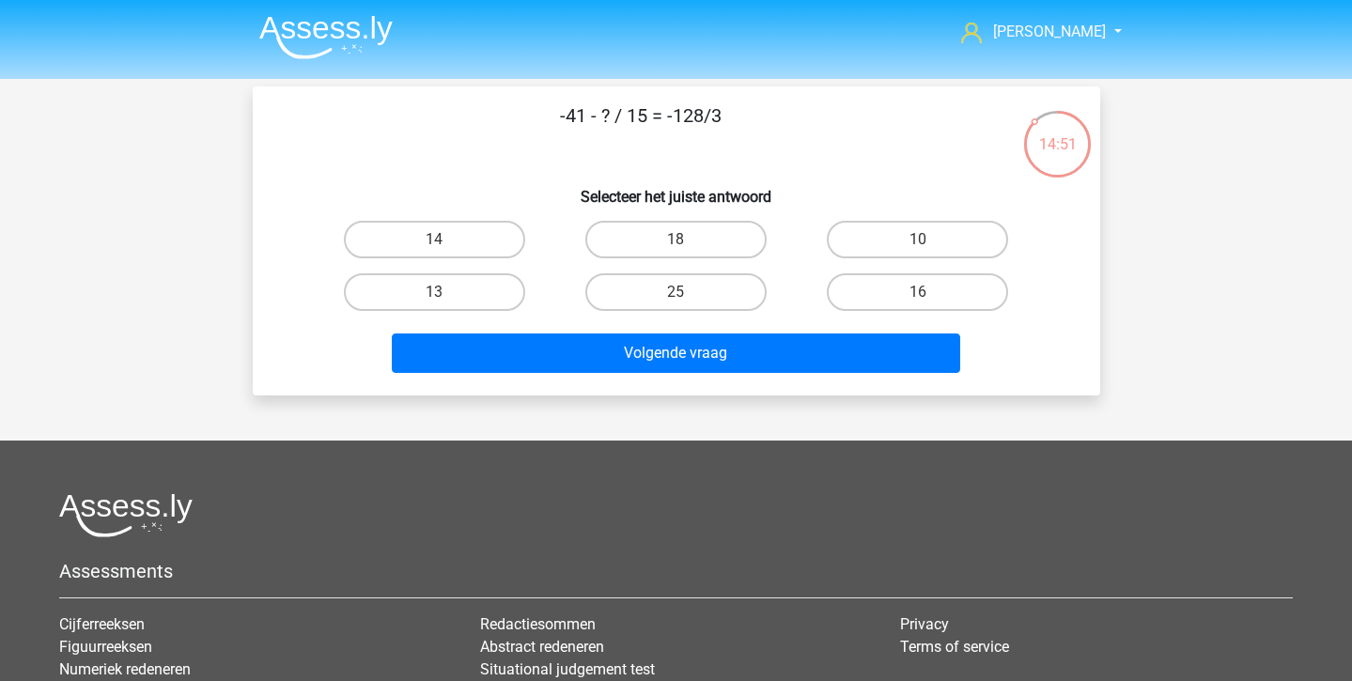
click at [690, 320] on div "Volgende vraag" at bounding box center [676, 350] width 787 height 62
click at [750, 285] on label "25" at bounding box center [675, 292] width 181 height 38
click at [688, 292] on input "25" at bounding box center [682, 298] width 12 height 12
radio input "true"
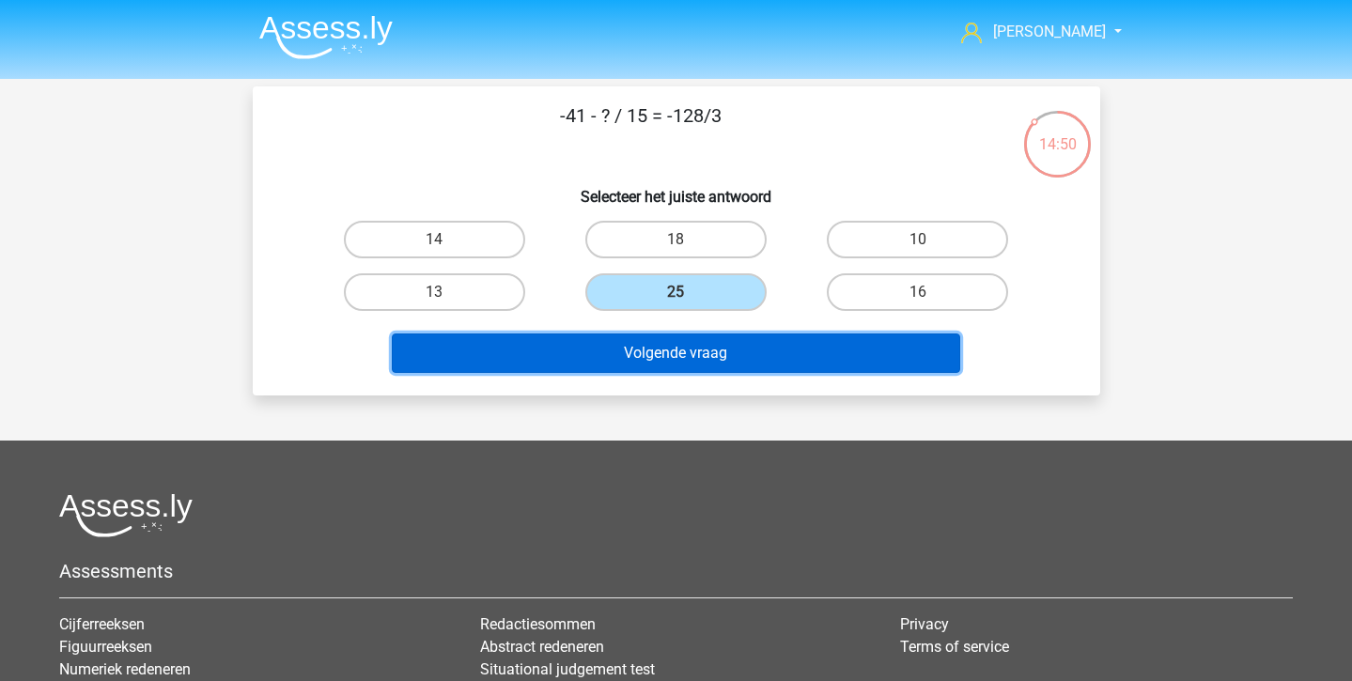
click at [750, 334] on button "Volgende vraag" at bounding box center [676, 353] width 568 height 39
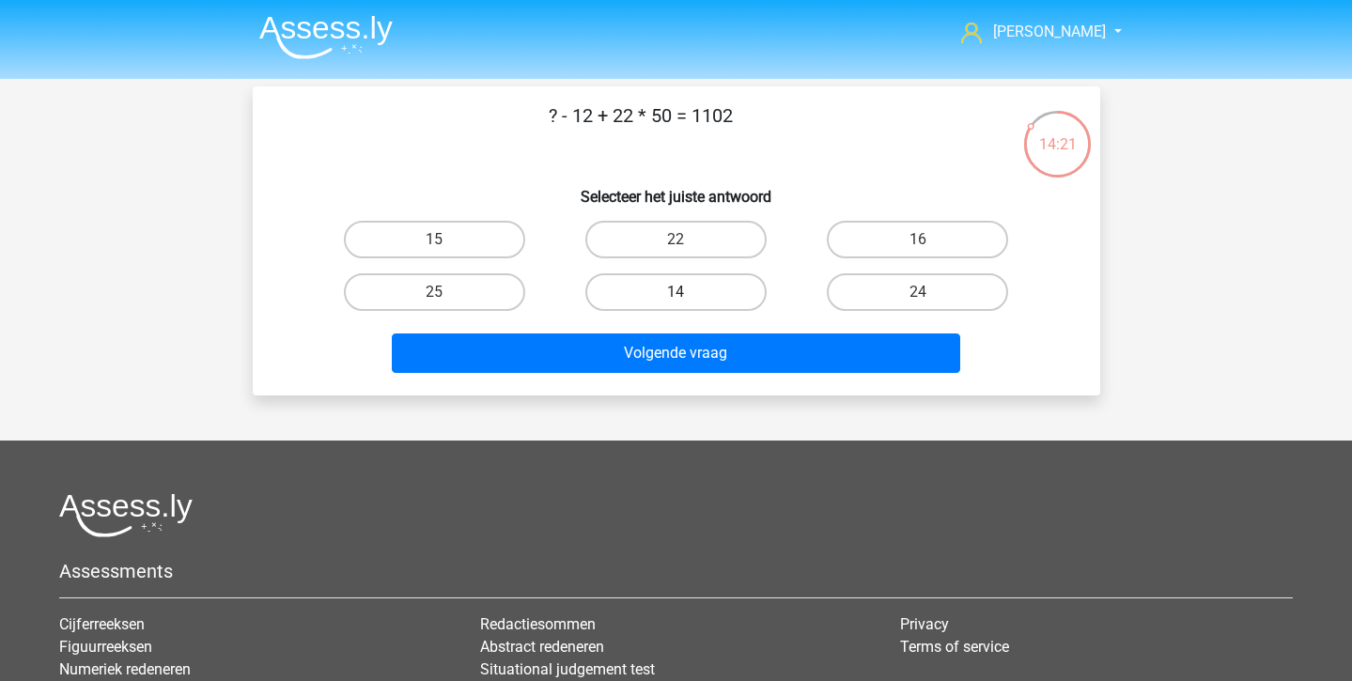
click at [696, 311] on label "14" at bounding box center [675, 292] width 181 height 38
click at [688, 304] on input "14" at bounding box center [682, 298] width 12 height 12
radio input "true"
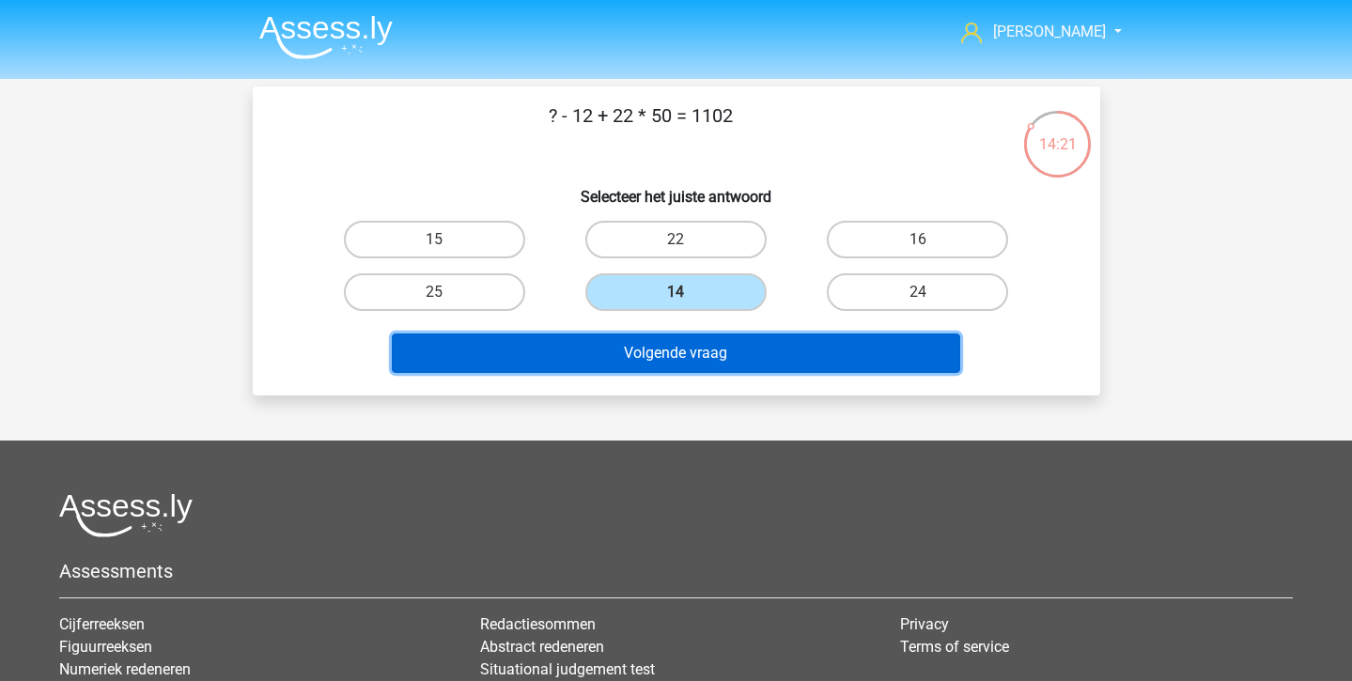
click at [713, 338] on button "Volgende vraag" at bounding box center [676, 353] width 568 height 39
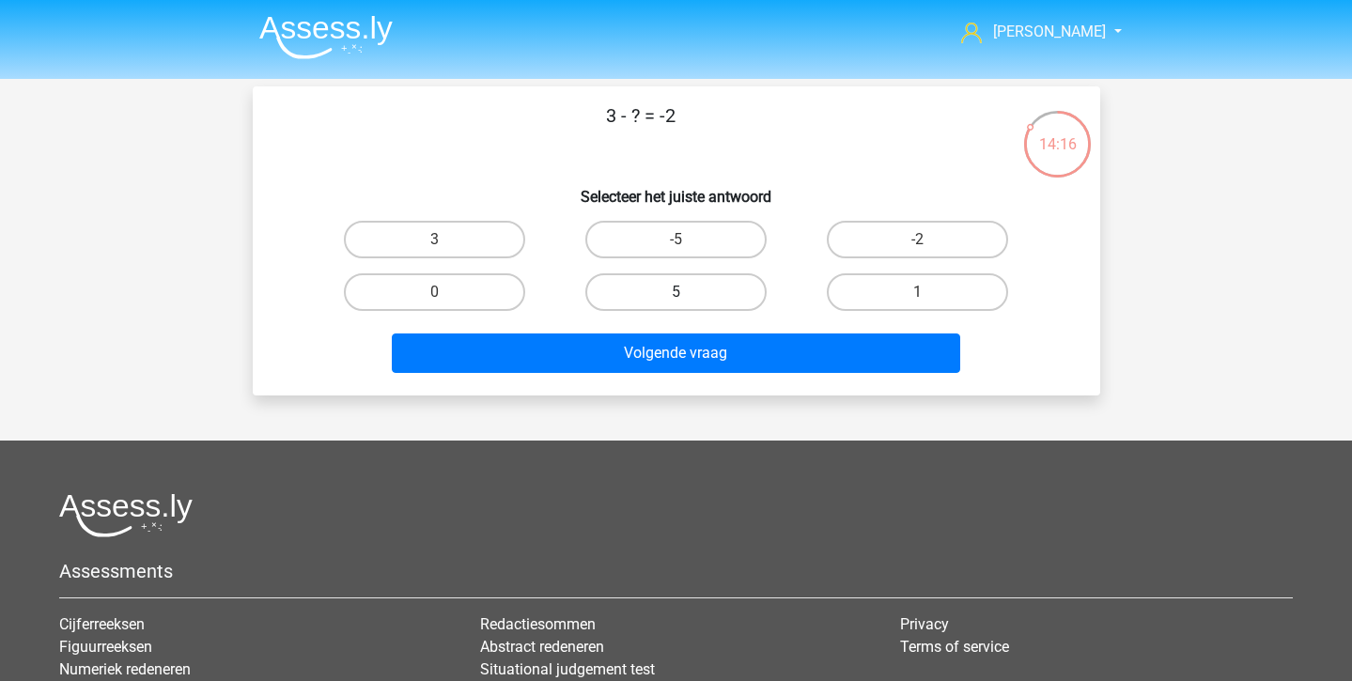
click at [669, 294] on label "5" at bounding box center [675, 292] width 181 height 38
click at [676, 294] on input "5" at bounding box center [682, 298] width 12 height 12
radio input "true"
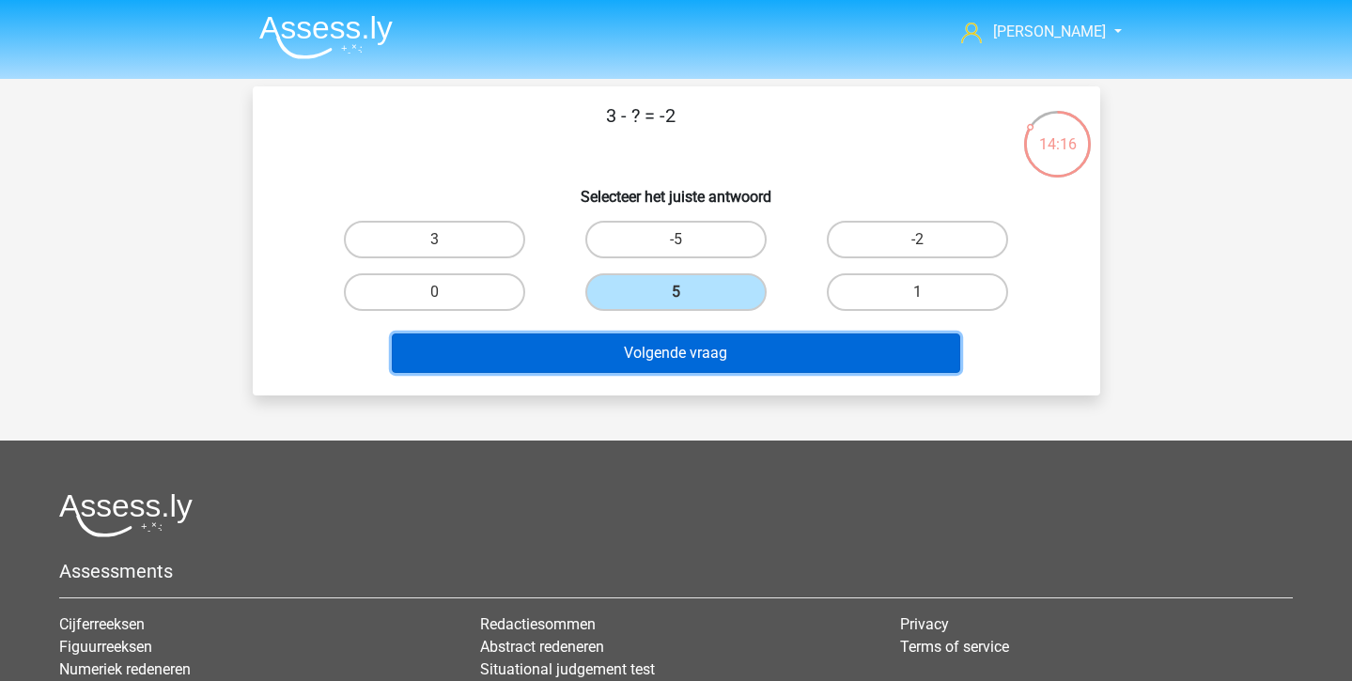
click at [669, 342] on button "Volgende vraag" at bounding box center [676, 353] width 568 height 39
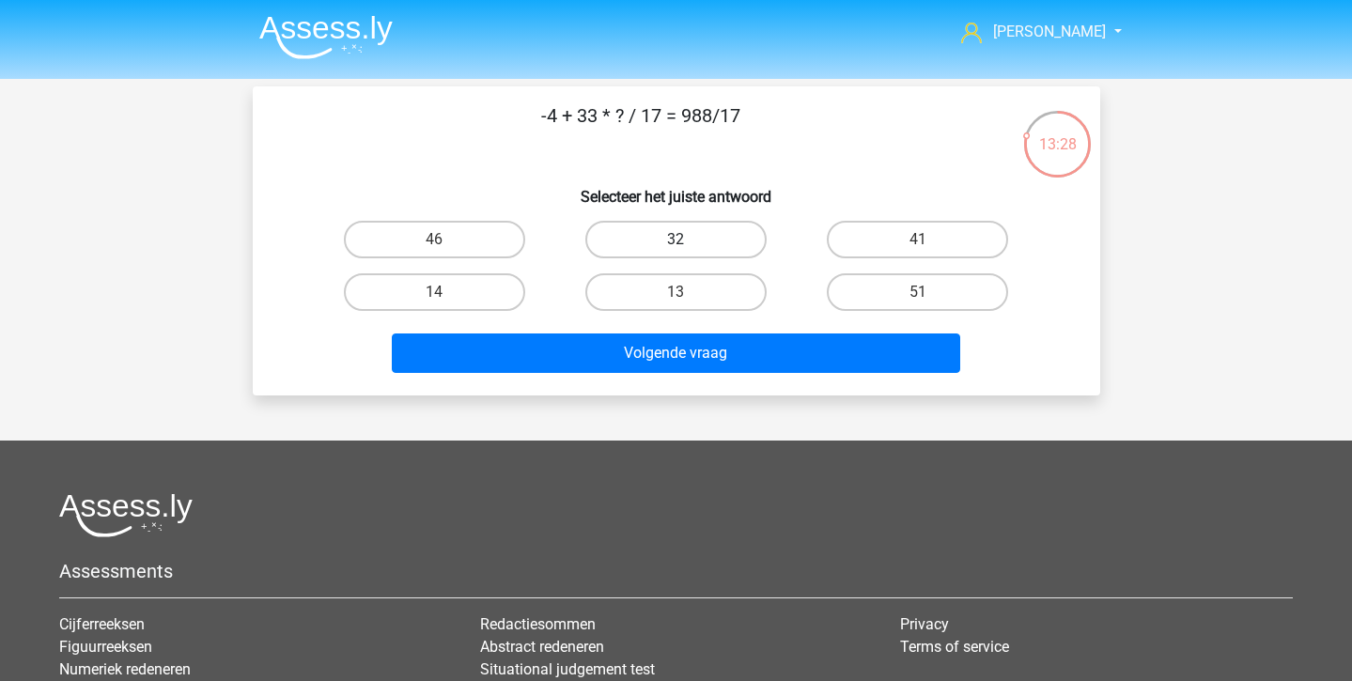
click at [714, 225] on label "32" at bounding box center [675, 240] width 181 height 38
click at [688, 240] on input "32" at bounding box center [682, 246] width 12 height 12
radio input "true"
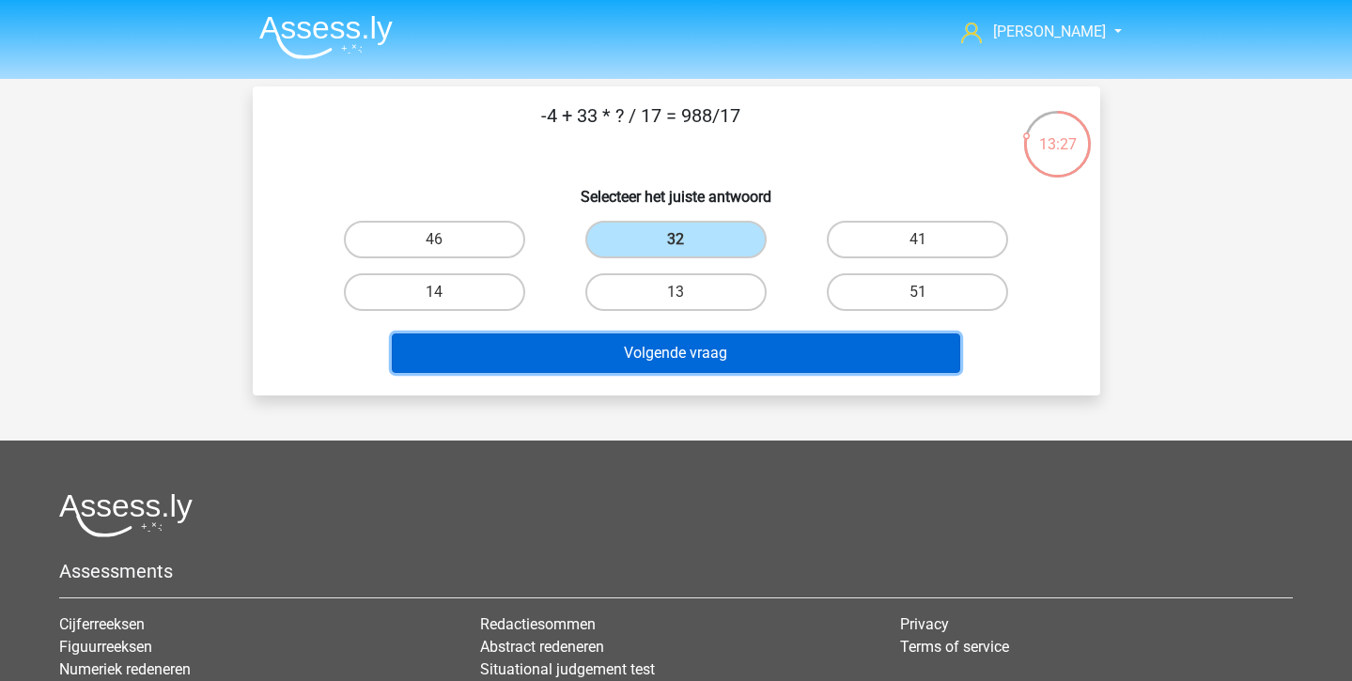
click at [717, 371] on button "Volgende vraag" at bounding box center [676, 353] width 568 height 39
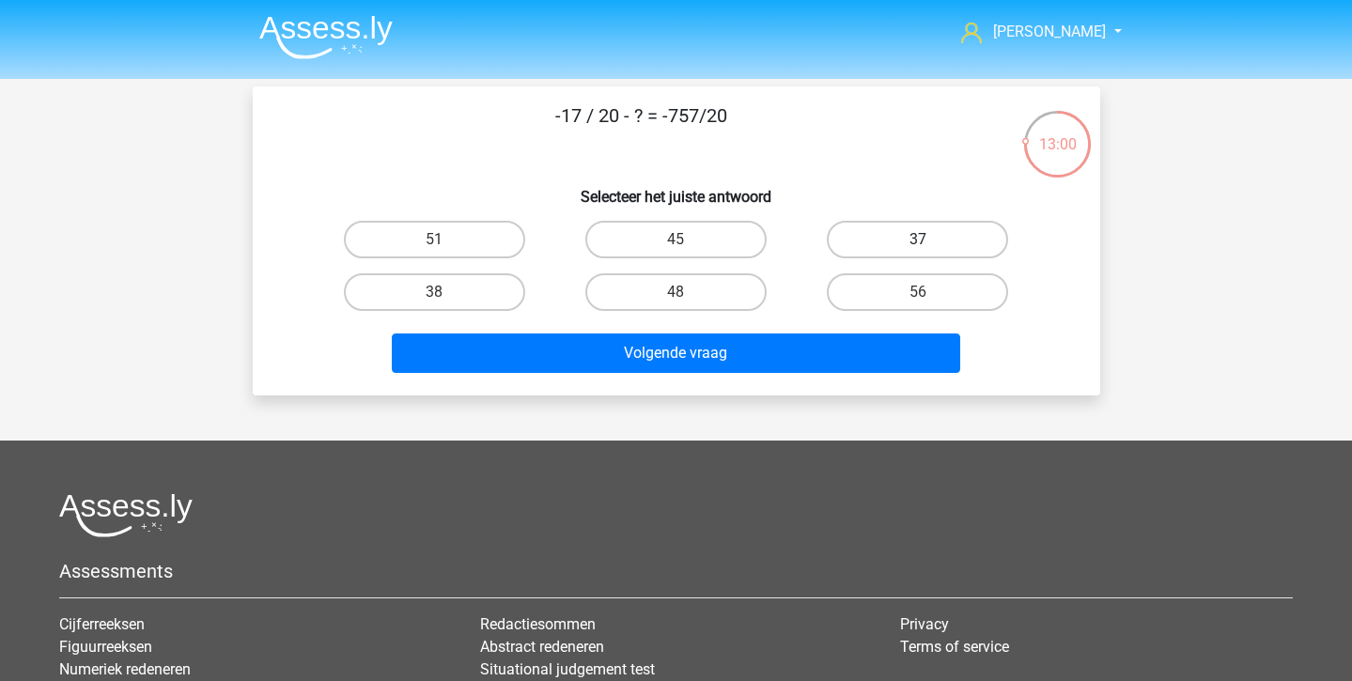
click at [866, 248] on label "37" at bounding box center [917, 240] width 181 height 38
click at [918, 248] on input "37" at bounding box center [924, 246] width 12 height 12
radio input "true"
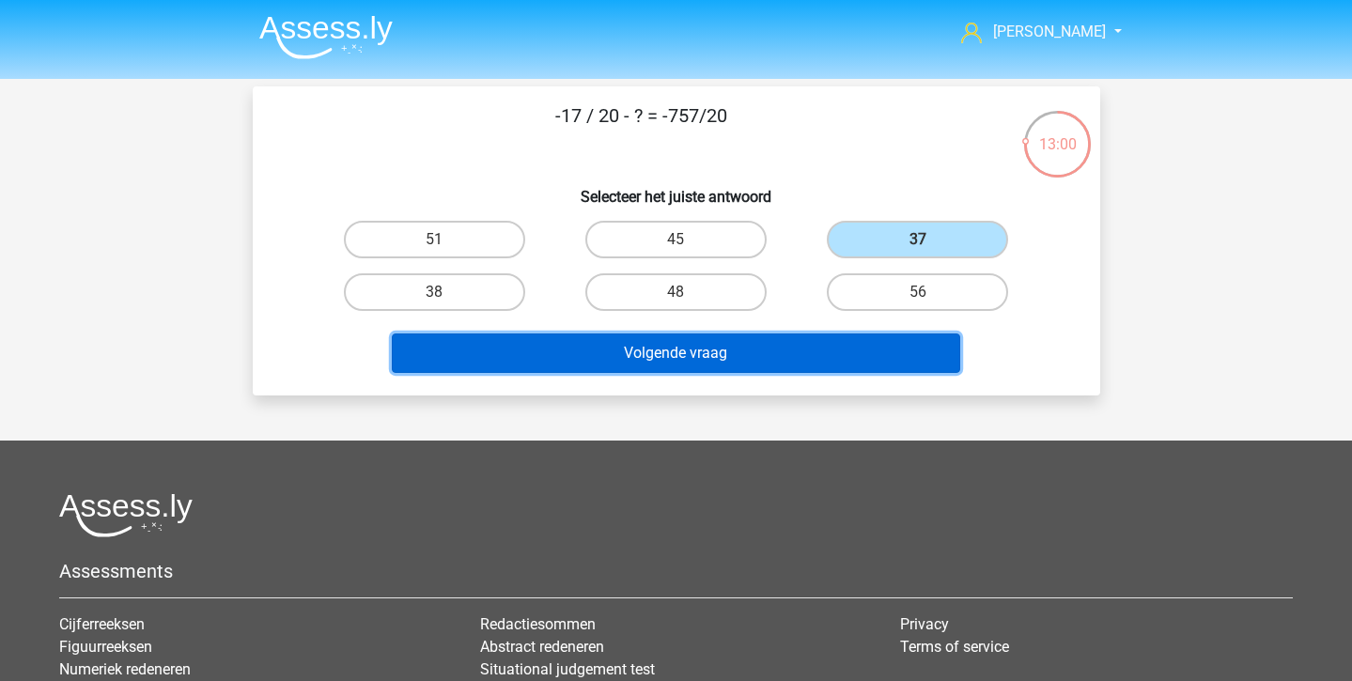
click at [820, 352] on button "Volgende vraag" at bounding box center [676, 353] width 568 height 39
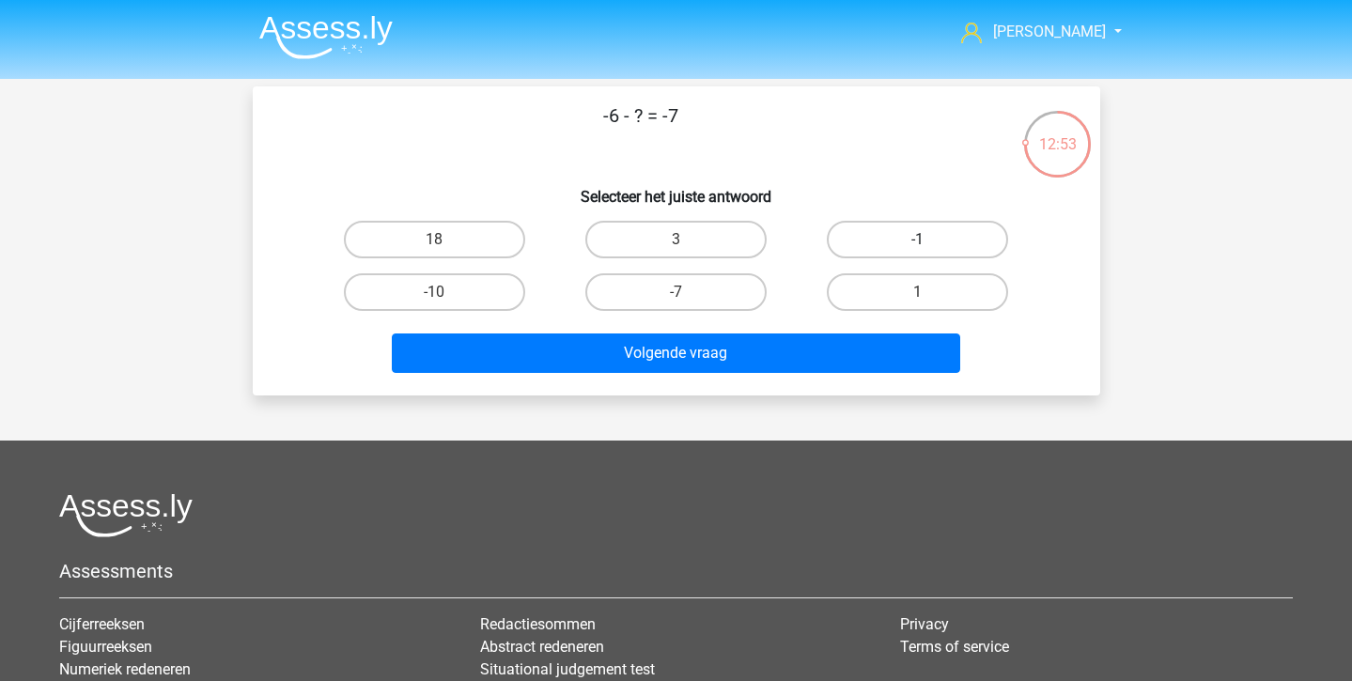
click at [880, 247] on label "-1" at bounding box center [917, 240] width 181 height 38
click at [918, 247] on input "-1" at bounding box center [924, 246] width 12 height 12
radio input "true"
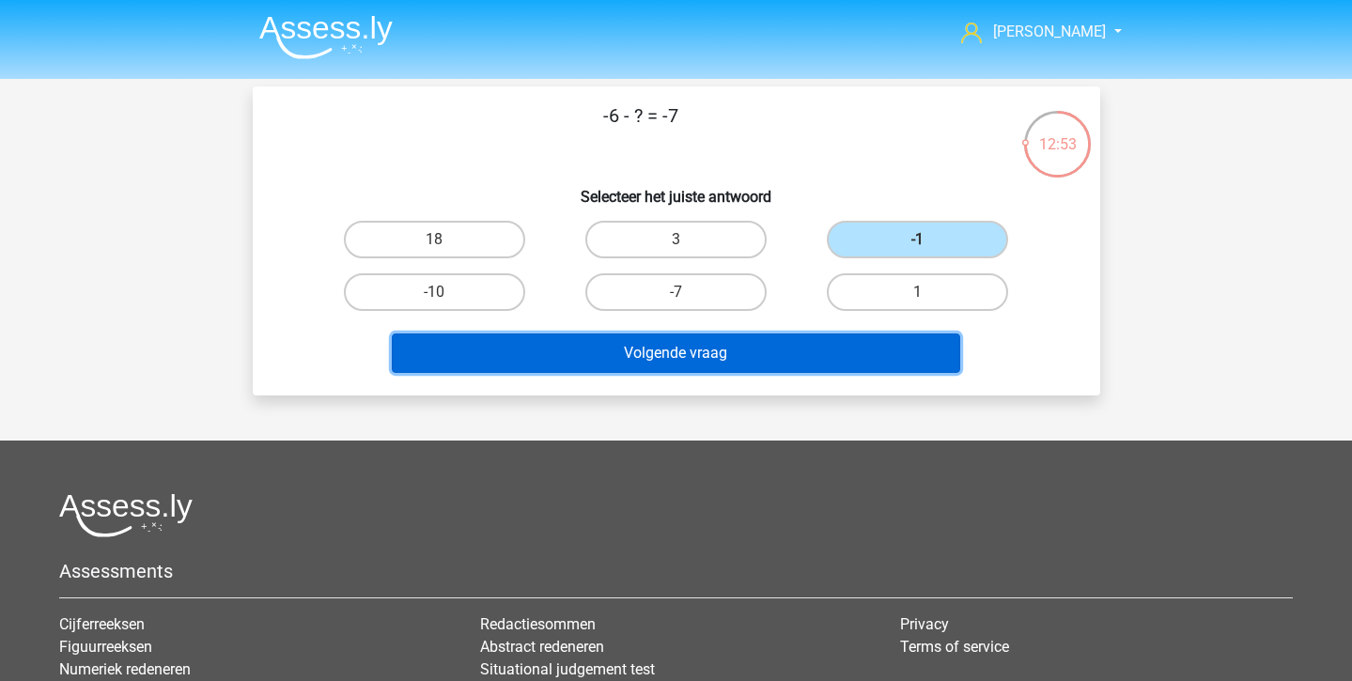
click at [827, 342] on button "Volgende vraag" at bounding box center [676, 353] width 568 height 39
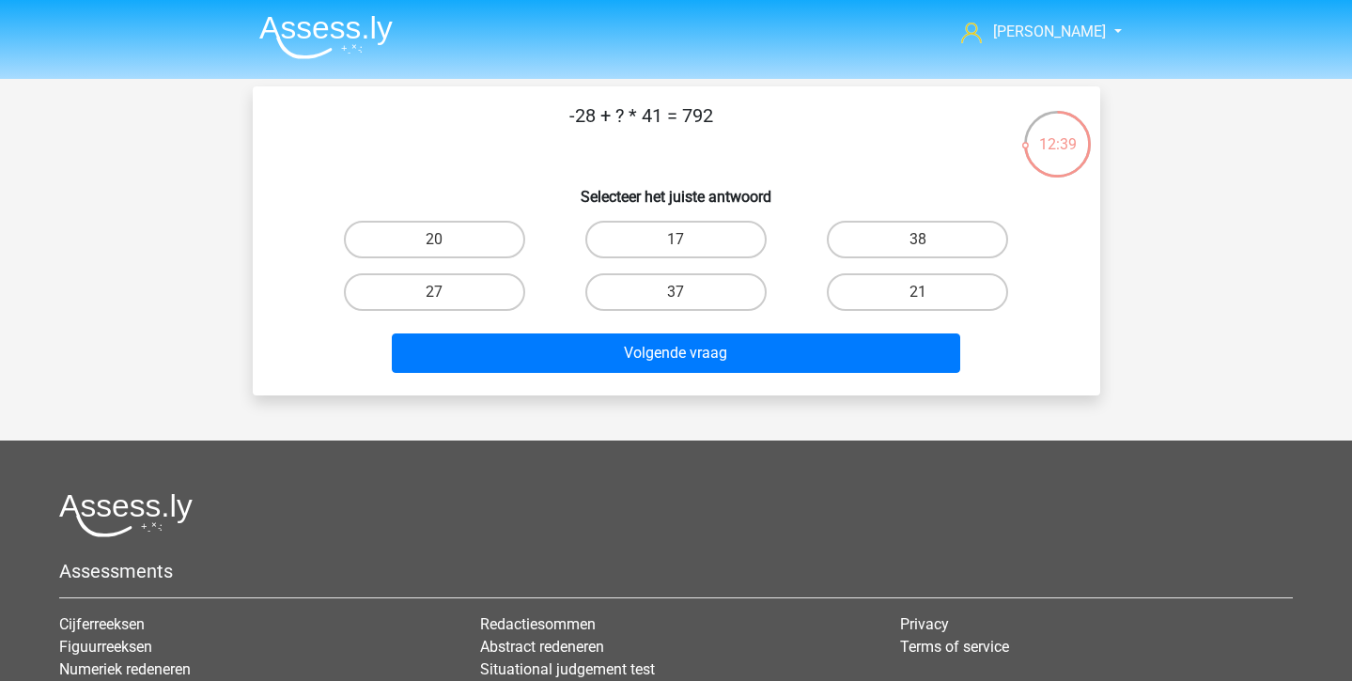
click at [629, 129] on p "-28 + ? * 41 = 792" at bounding box center [641, 129] width 717 height 56
click at [461, 250] on label "20" at bounding box center [434, 240] width 181 height 38
click at [446, 250] on input "20" at bounding box center [440, 246] width 12 height 12
radio input "true"
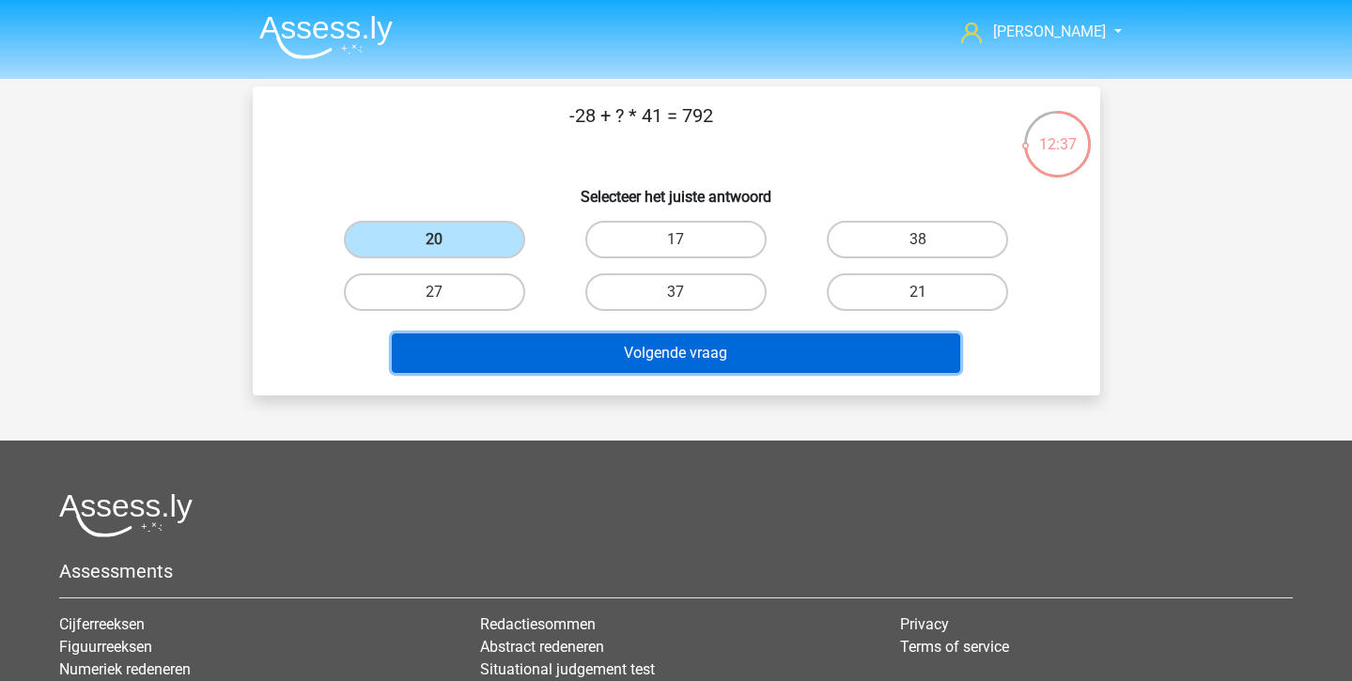
click at [567, 371] on button "Volgende vraag" at bounding box center [676, 353] width 568 height 39
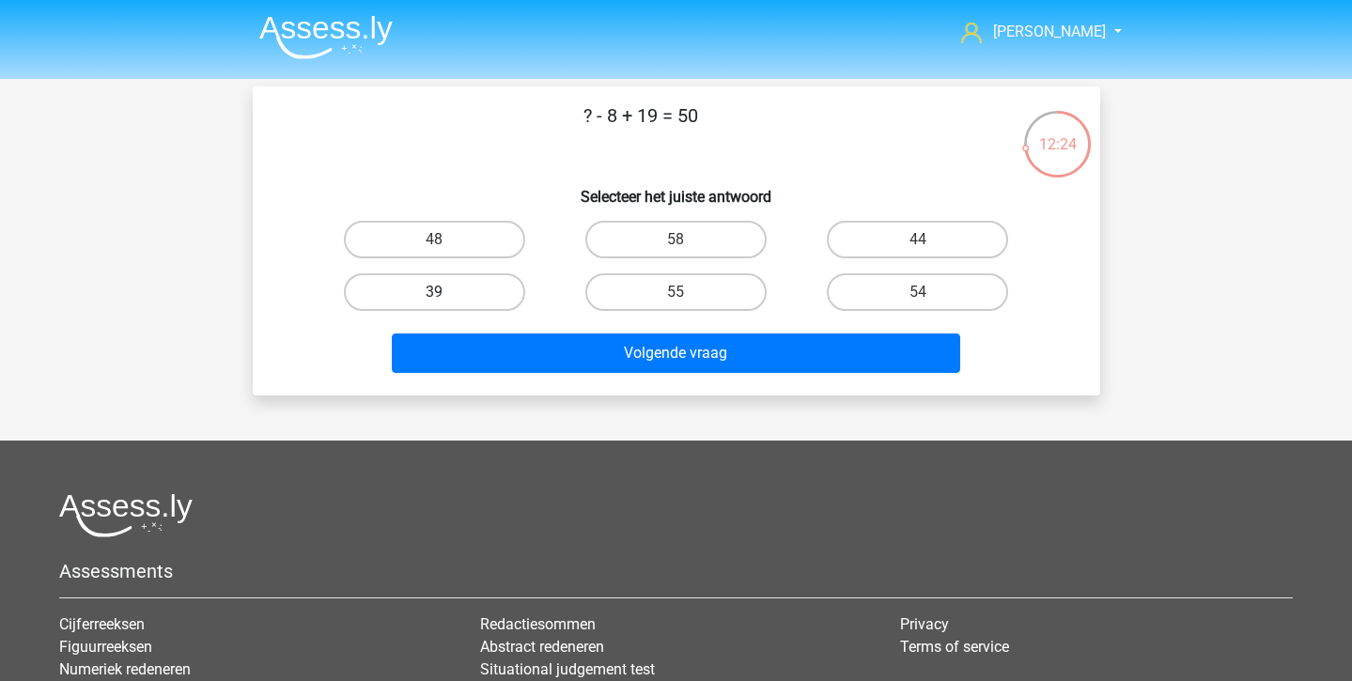
click at [433, 284] on label "39" at bounding box center [434, 292] width 181 height 38
click at [434, 292] on input "39" at bounding box center [440, 298] width 12 height 12
radio input "true"
click at [461, 333] on div "Volgende vraag" at bounding box center [676, 350] width 787 height 62
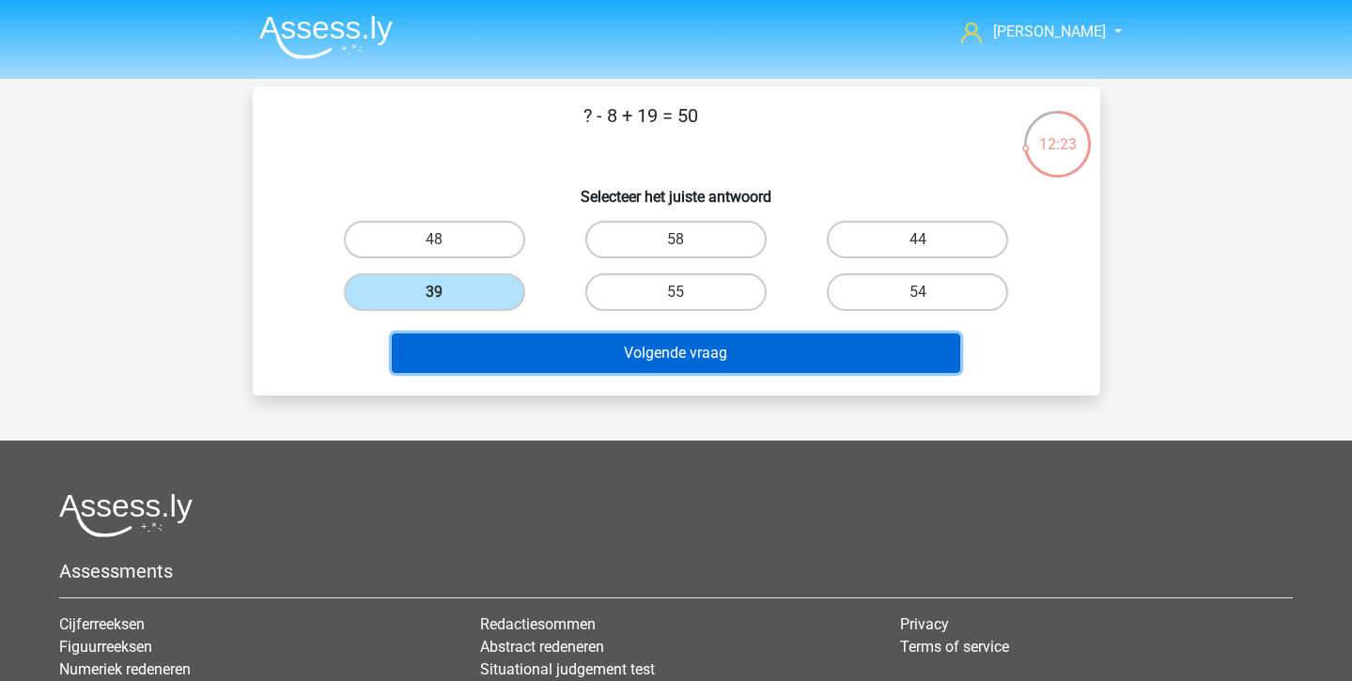
click at [468, 354] on button "Volgende vraag" at bounding box center [676, 353] width 568 height 39
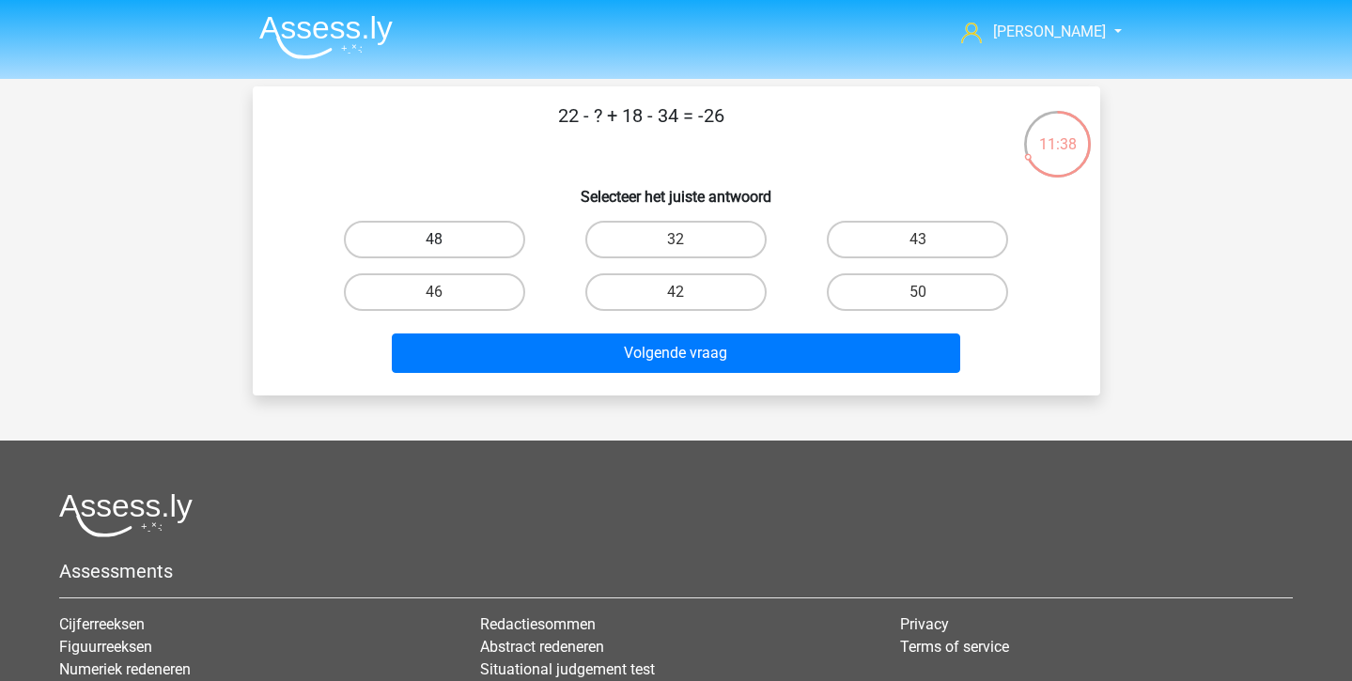
click at [459, 235] on label "48" at bounding box center [434, 240] width 181 height 38
click at [446, 240] on input "48" at bounding box center [440, 246] width 12 height 12
radio input "true"
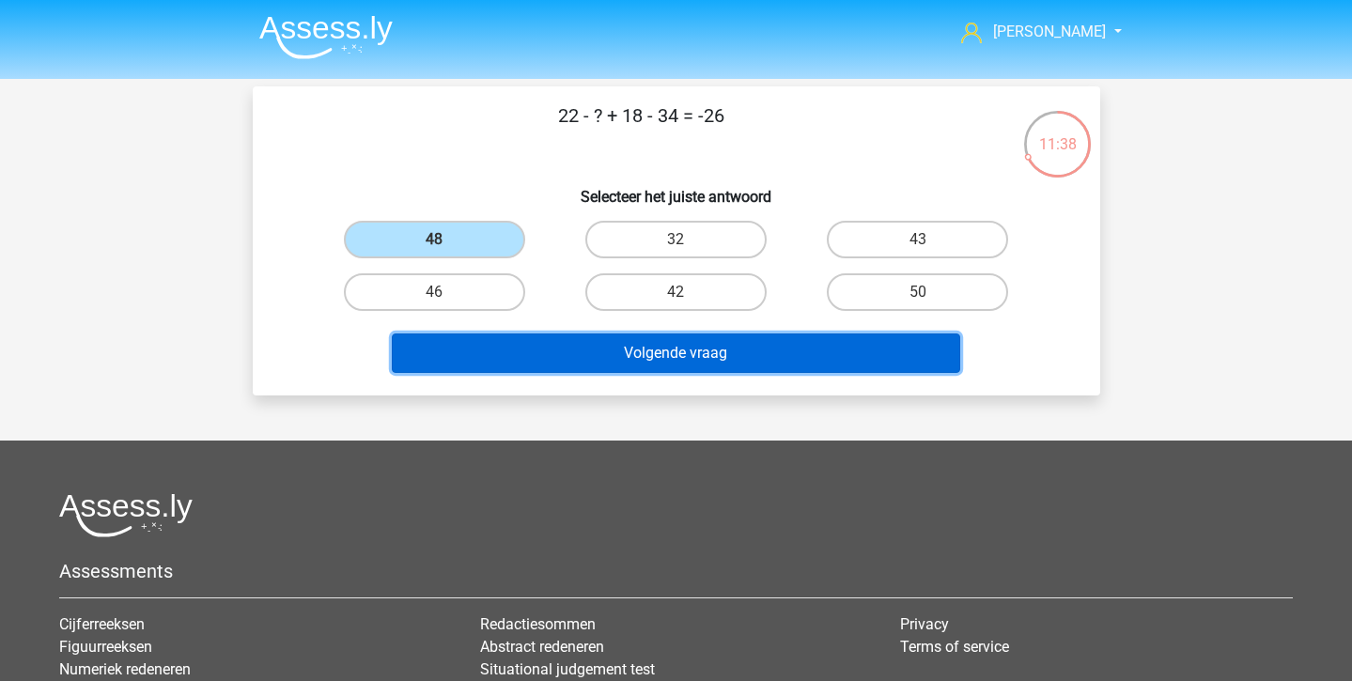
click at [531, 360] on button "Volgende vraag" at bounding box center [676, 353] width 568 height 39
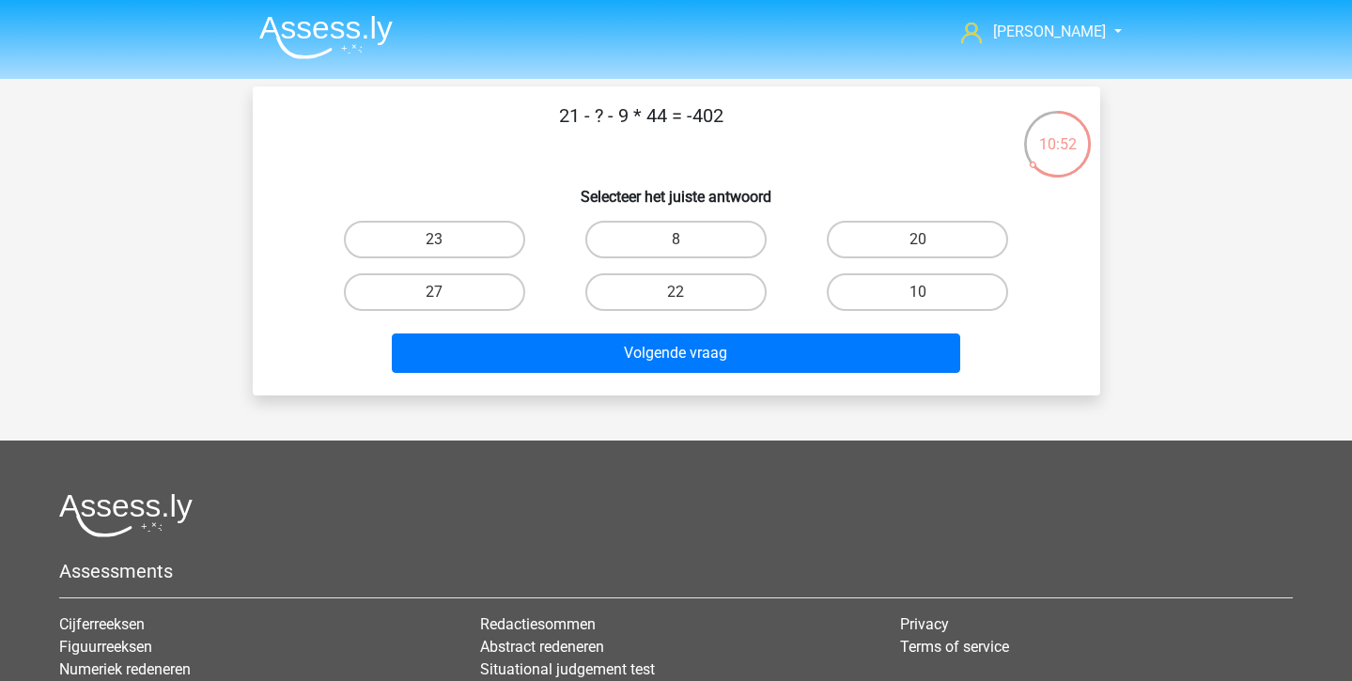
click at [476, 267] on div "27" at bounding box center [434, 292] width 241 height 53
click at [476, 288] on label "27" at bounding box center [434, 292] width 181 height 38
click at [446, 292] on input "27" at bounding box center [440, 298] width 12 height 12
radio input "true"
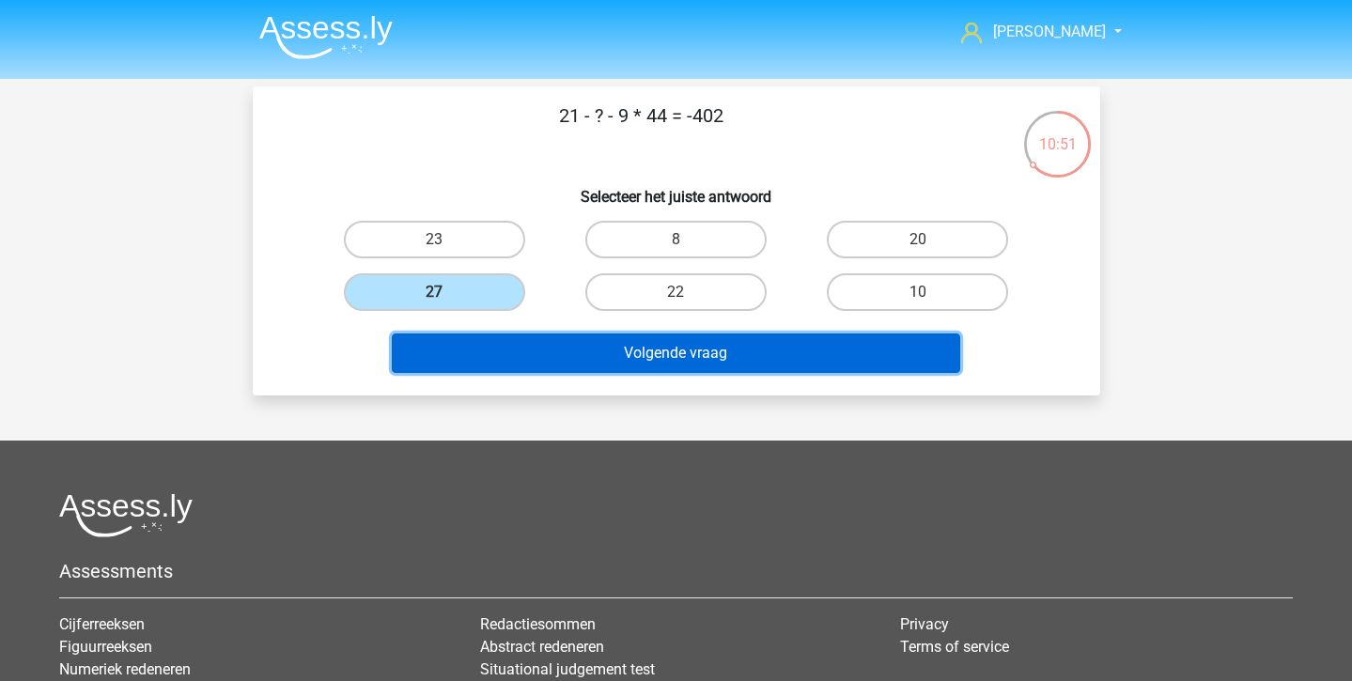
click at [511, 343] on button "Volgende vraag" at bounding box center [676, 353] width 568 height 39
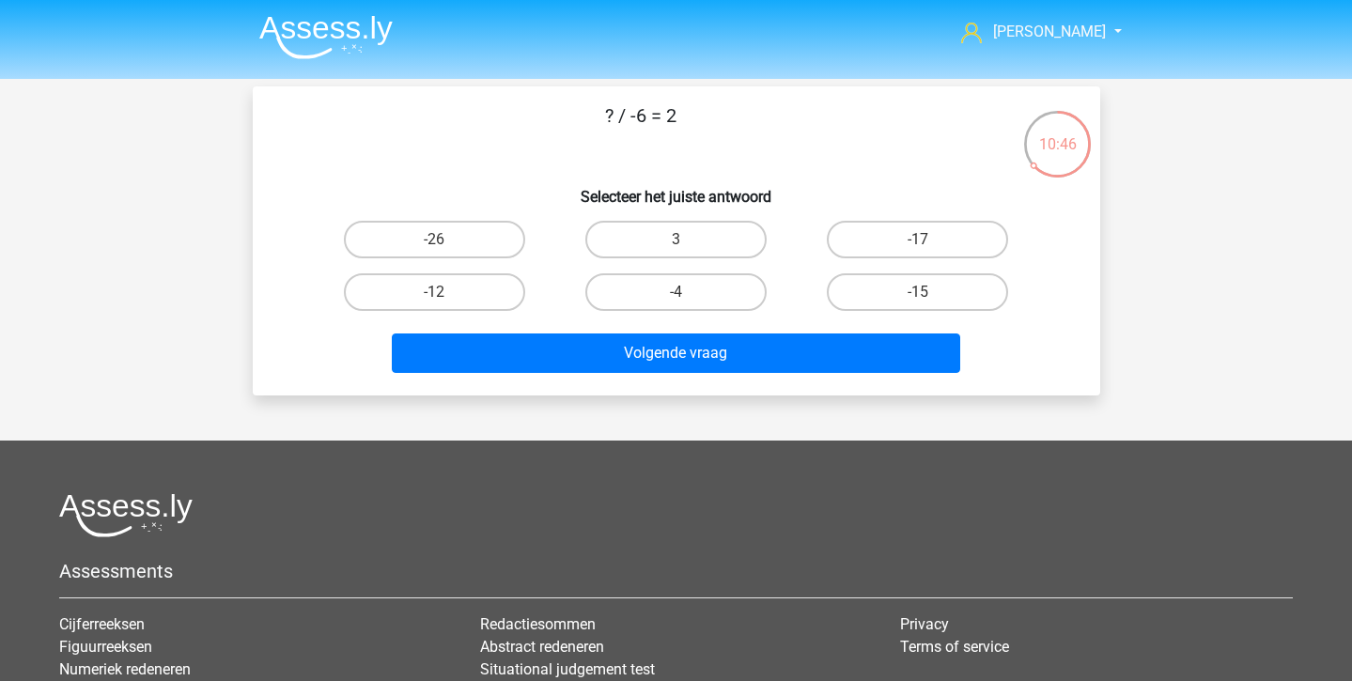
click at [483, 312] on div "-12" at bounding box center [434, 292] width 241 height 53
click at [479, 288] on label "-12" at bounding box center [434, 292] width 181 height 38
click at [446, 292] on input "-12" at bounding box center [440, 298] width 12 height 12
radio input "true"
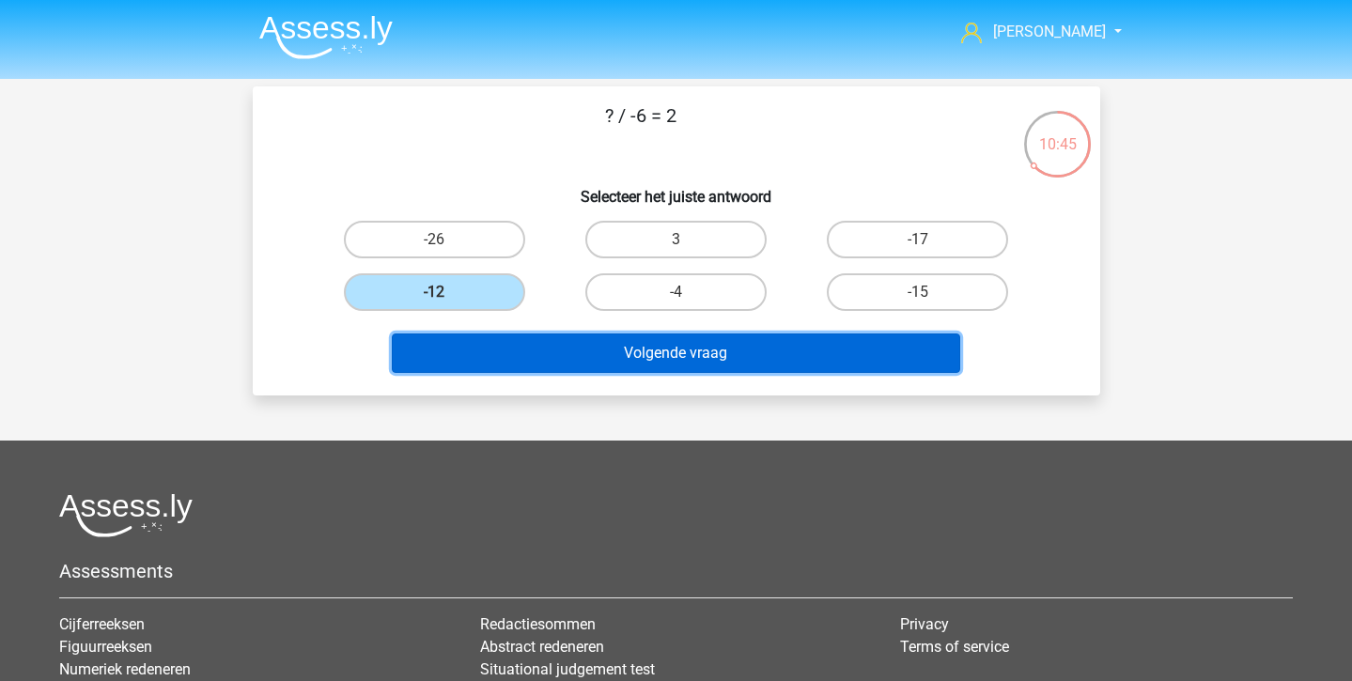
click at [491, 350] on button "Volgende vraag" at bounding box center [676, 353] width 568 height 39
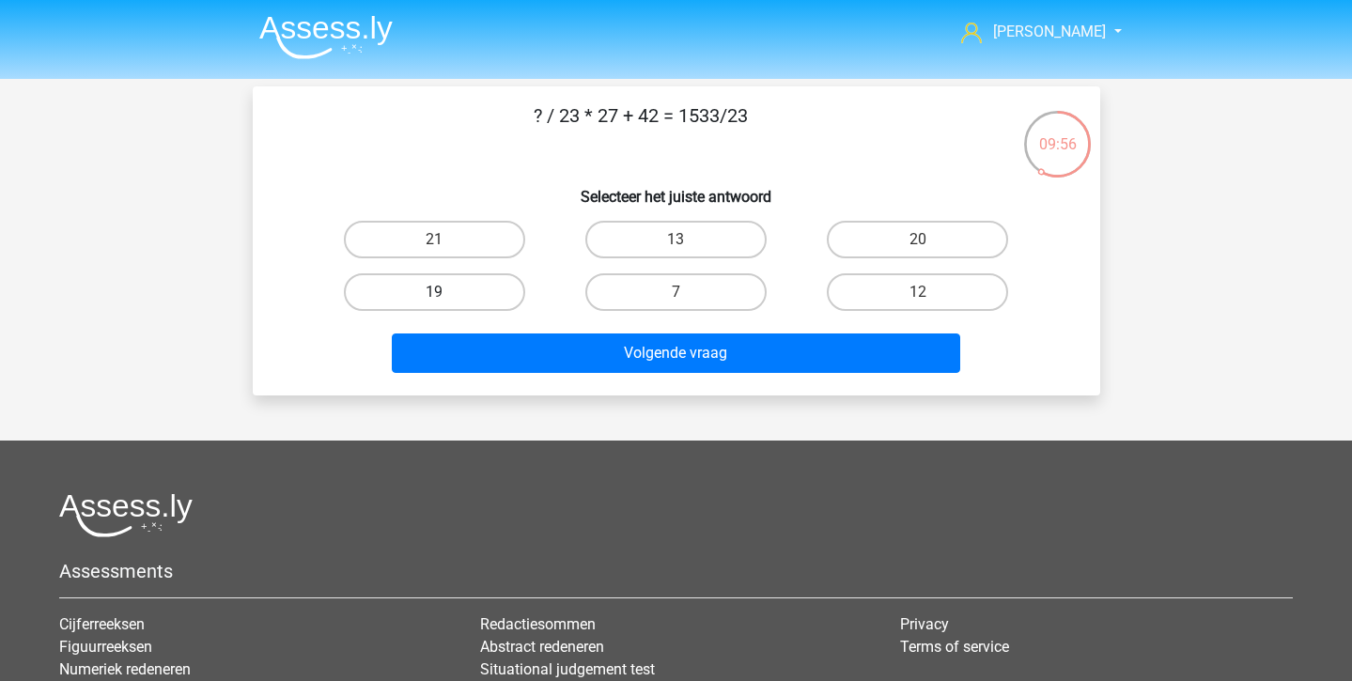
click at [492, 281] on label "19" at bounding box center [434, 292] width 181 height 38
click at [446, 292] on input "19" at bounding box center [440, 298] width 12 height 12
radio input "true"
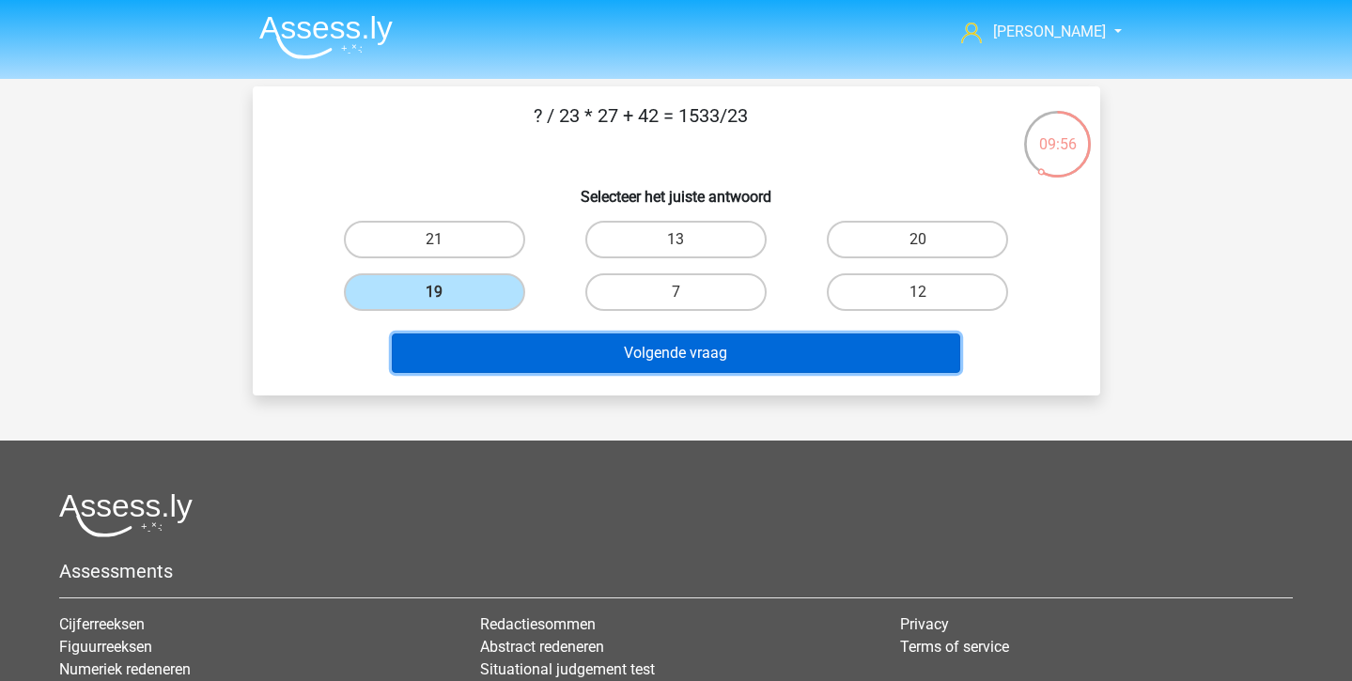
click at [521, 350] on button "Volgende vraag" at bounding box center [676, 353] width 568 height 39
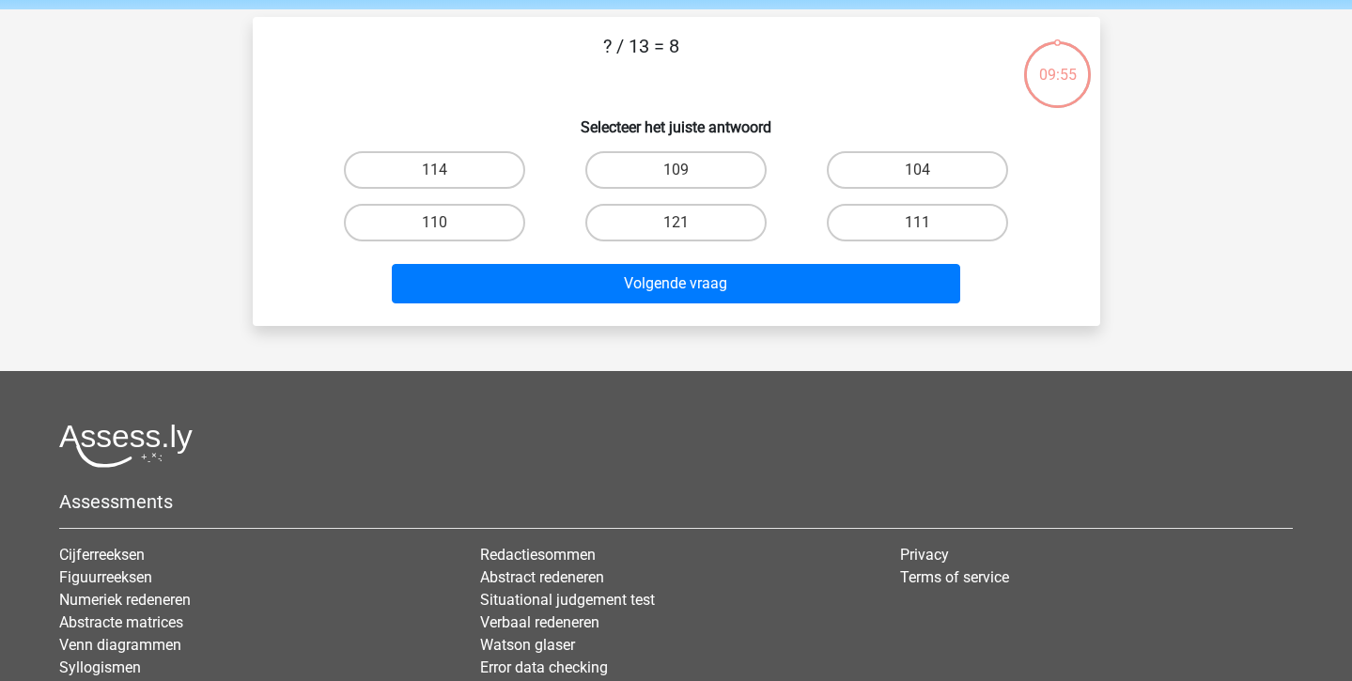
scroll to position [86, 0]
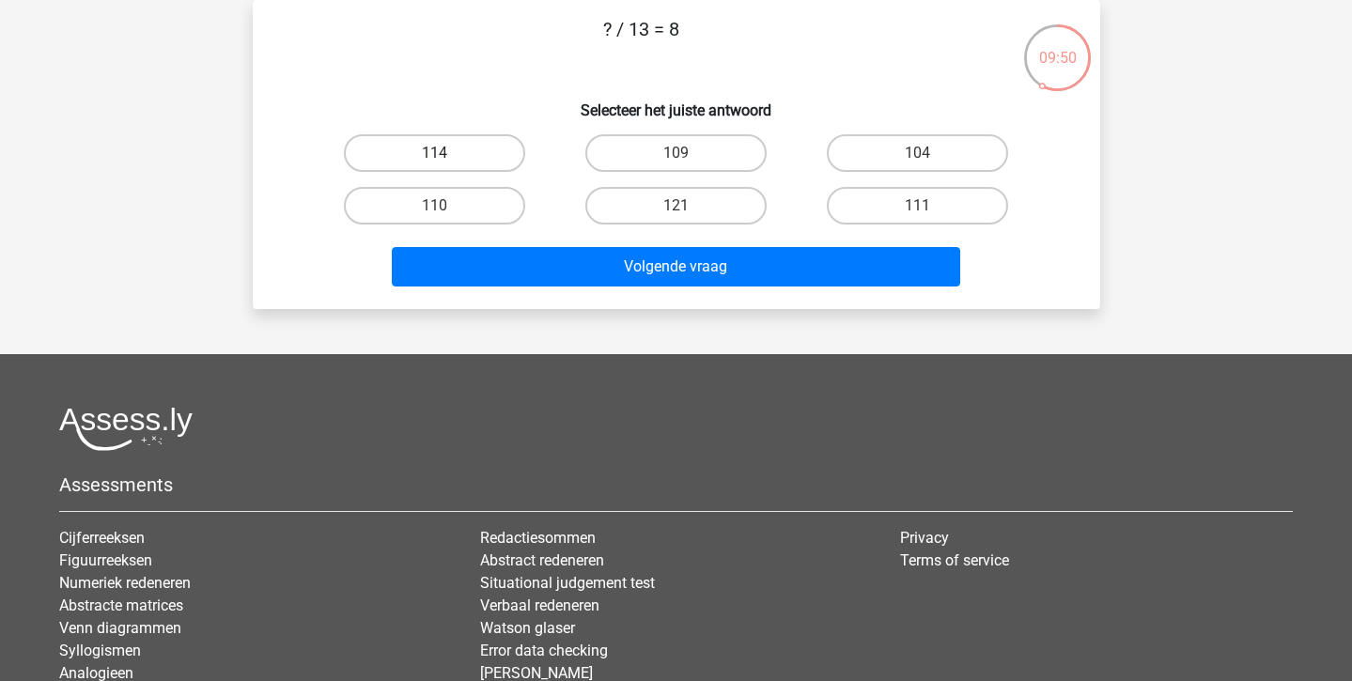
click at [456, 147] on label "114" at bounding box center [434, 153] width 181 height 38
click at [446, 153] on input "114" at bounding box center [440, 159] width 12 height 12
radio input "true"
click at [869, 148] on label "104" at bounding box center [917, 153] width 181 height 38
click at [918, 153] on input "104" at bounding box center [924, 159] width 12 height 12
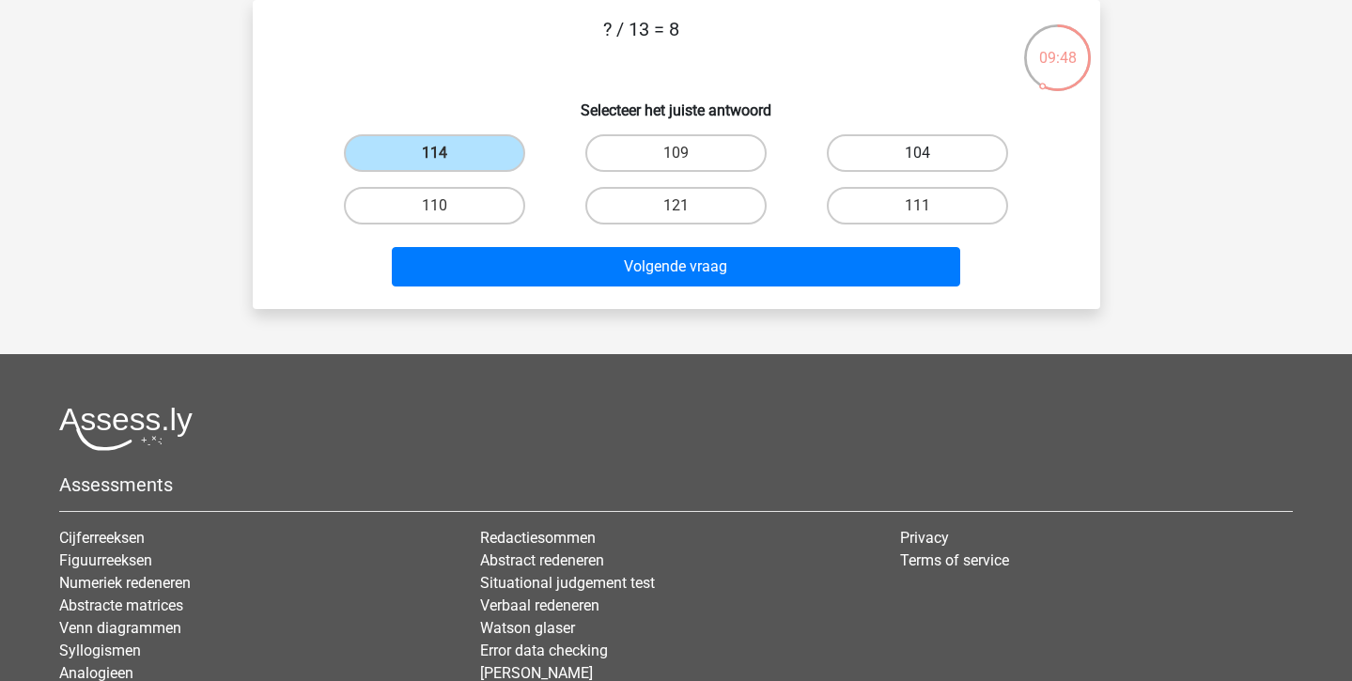
radio input "true"
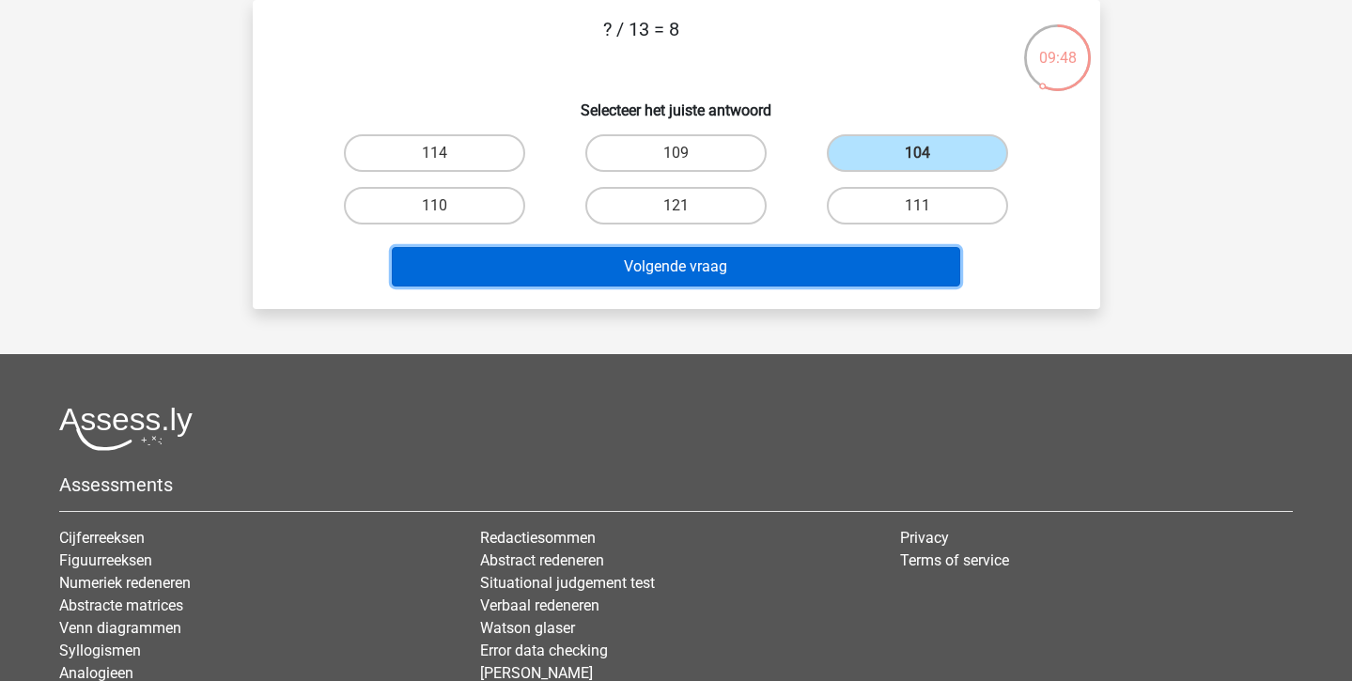
click at [863, 280] on button "Volgende vraag" at bounding box center [676, 266] width 568 height 39
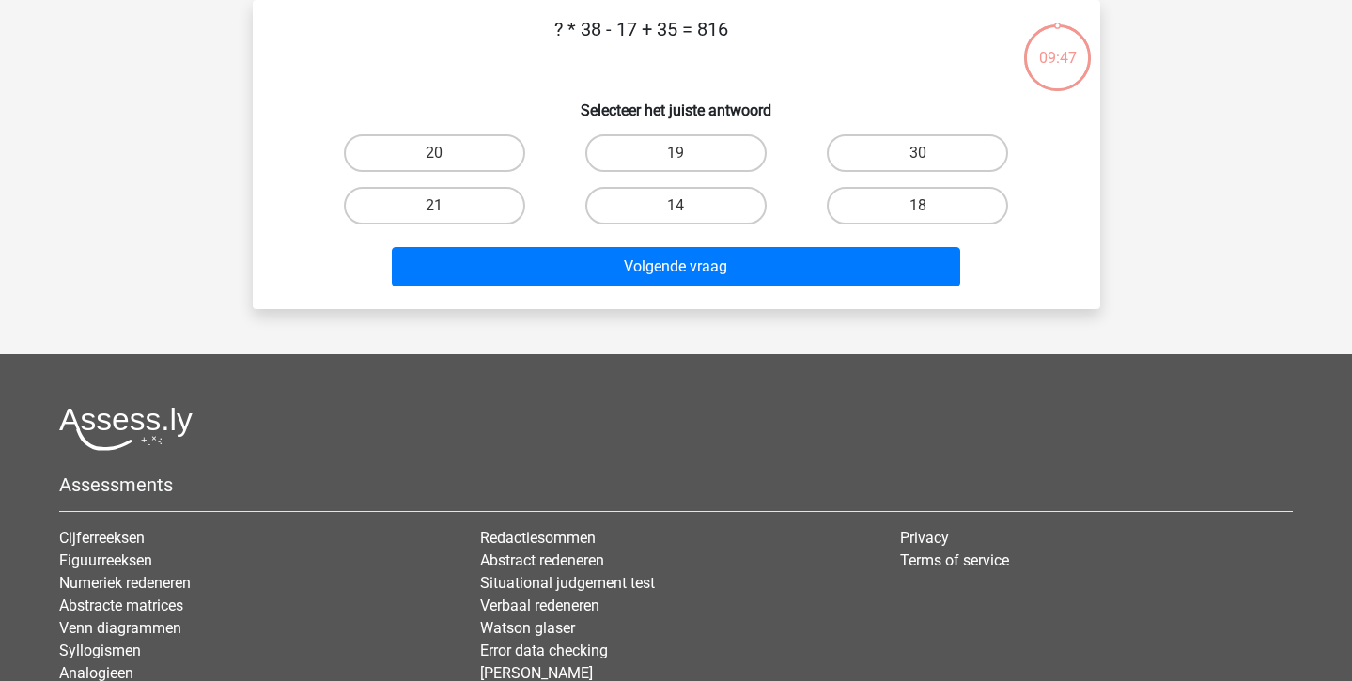
scroll to position [0, 0]
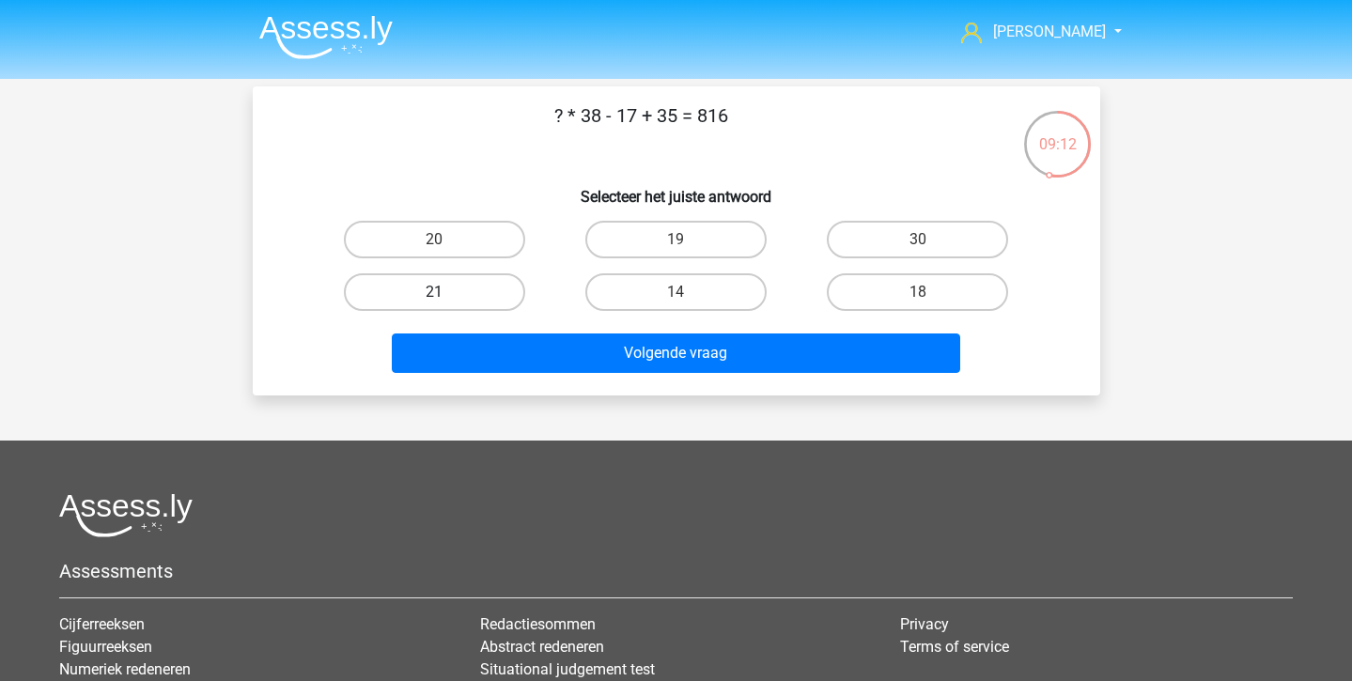
click at [460, 284] on label "21" at bounding box center [434, 292] width 181 height 38
click at [446, 292] on input "21" at bounding box center [440, 298] width 12 height 12
radio input "true"
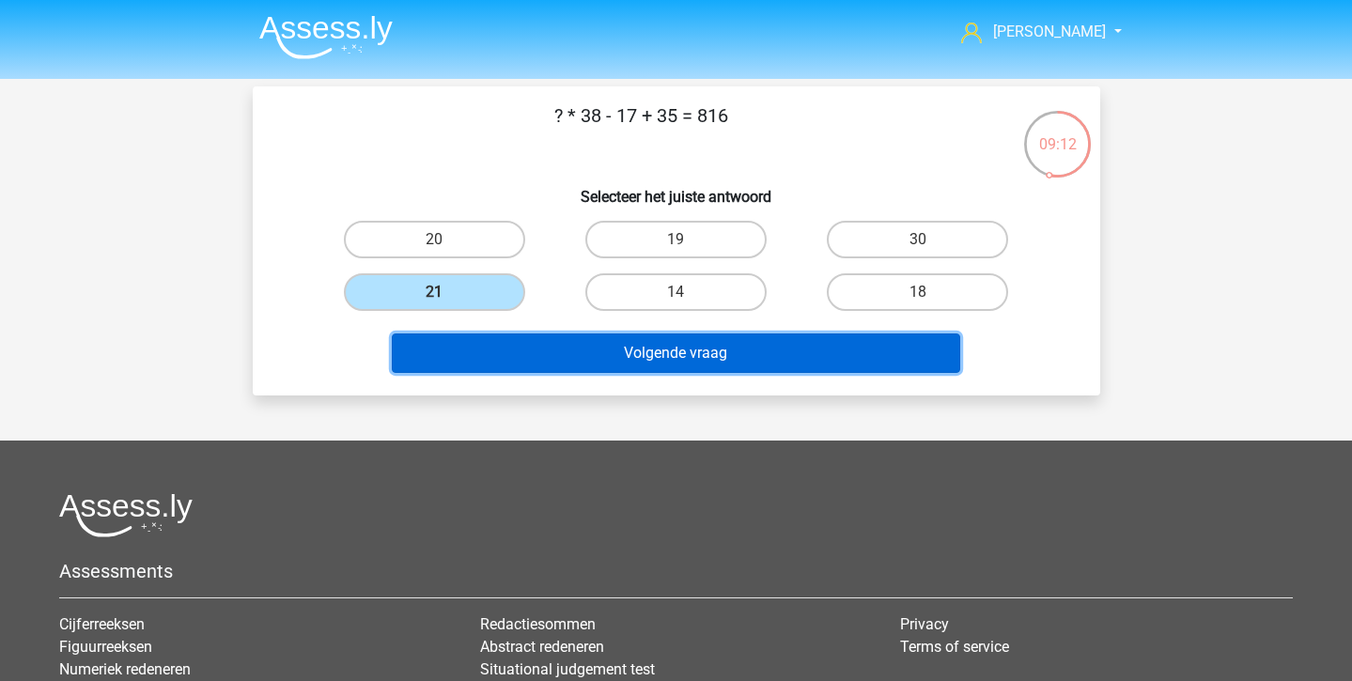
click at [479, 335] on button "Volgende vraag" at bounding box center [676, 353] width 568 height 39
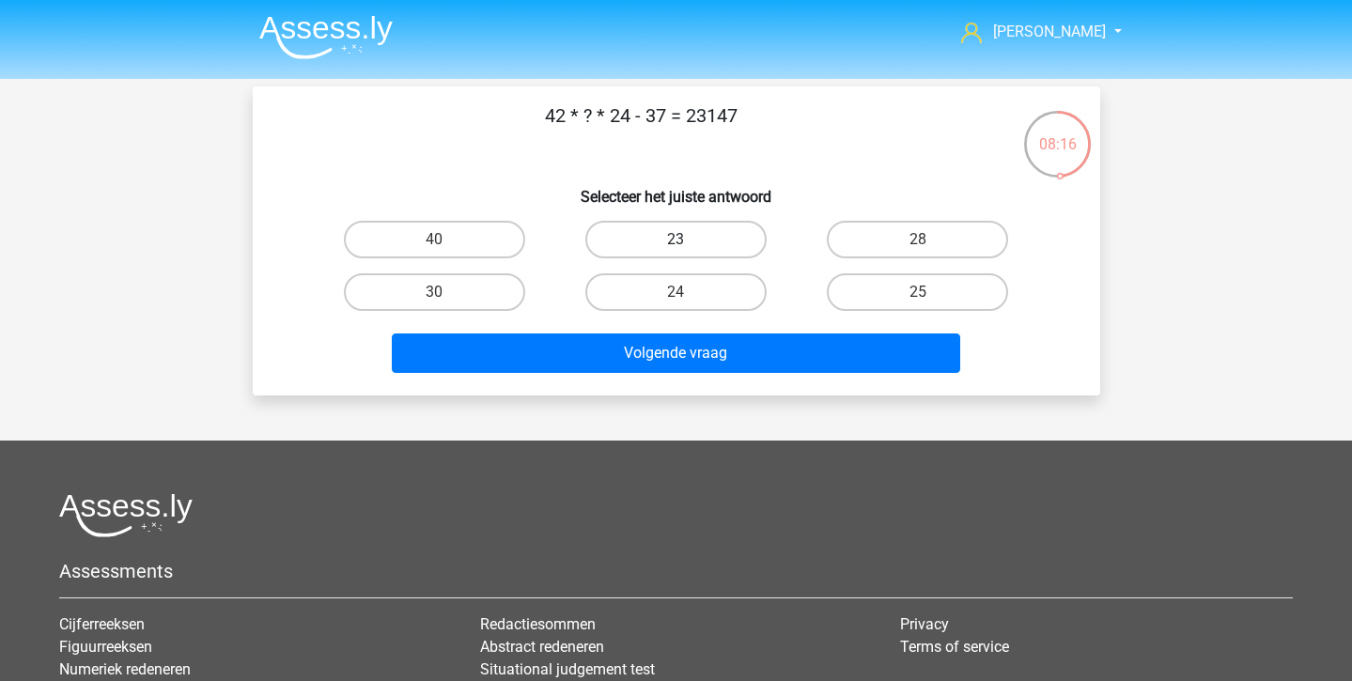
click at [654, 230] on label "23" at bounding box center [675, 240] width 181 height 38
click at [676, 240] on input "23" at bounding box center [682, 246] width 12 height 12
radio input "true"
click at [642, 384] on div "42 * ? * 24 - 37 = 23147 Selecteer het juiste antwoord 40 23 28" at bounding box center [677, 240] width 848 height 309
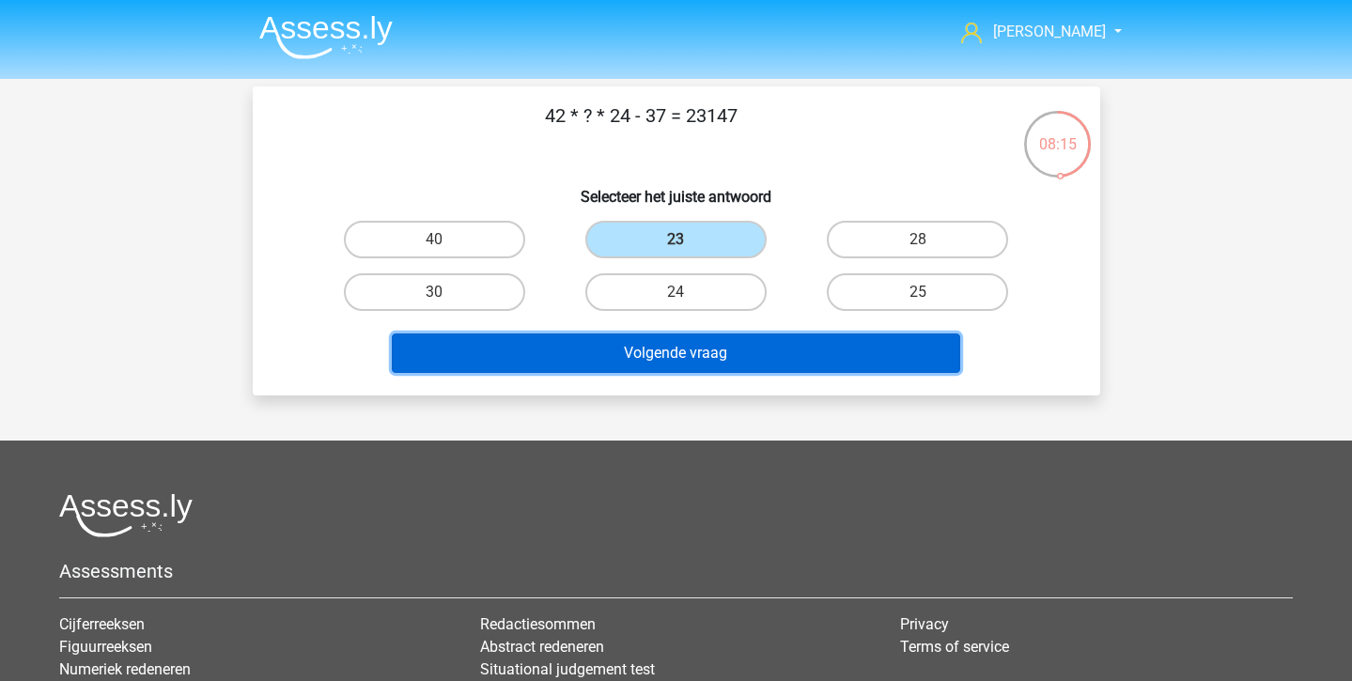
click at [609, 366] on button "Volgende vraag" at bounding box center [676, 353] width 568 height 39
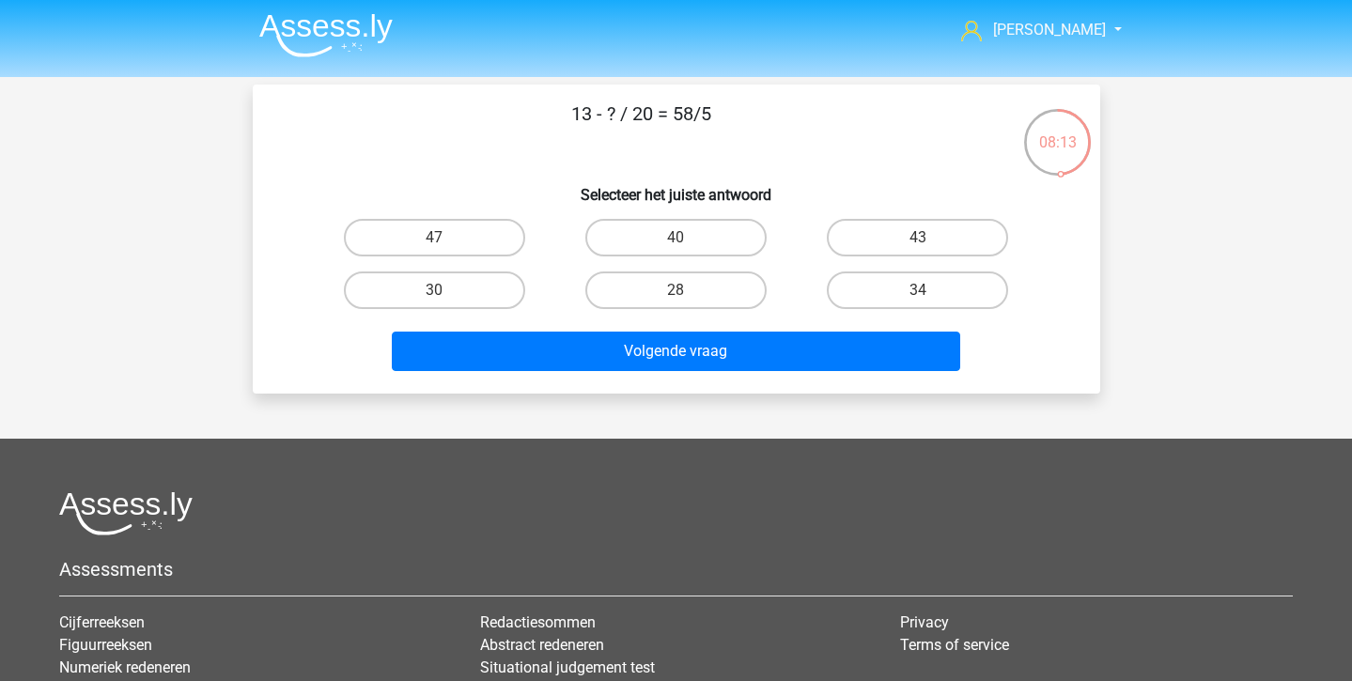
scroll to position [1, 0]
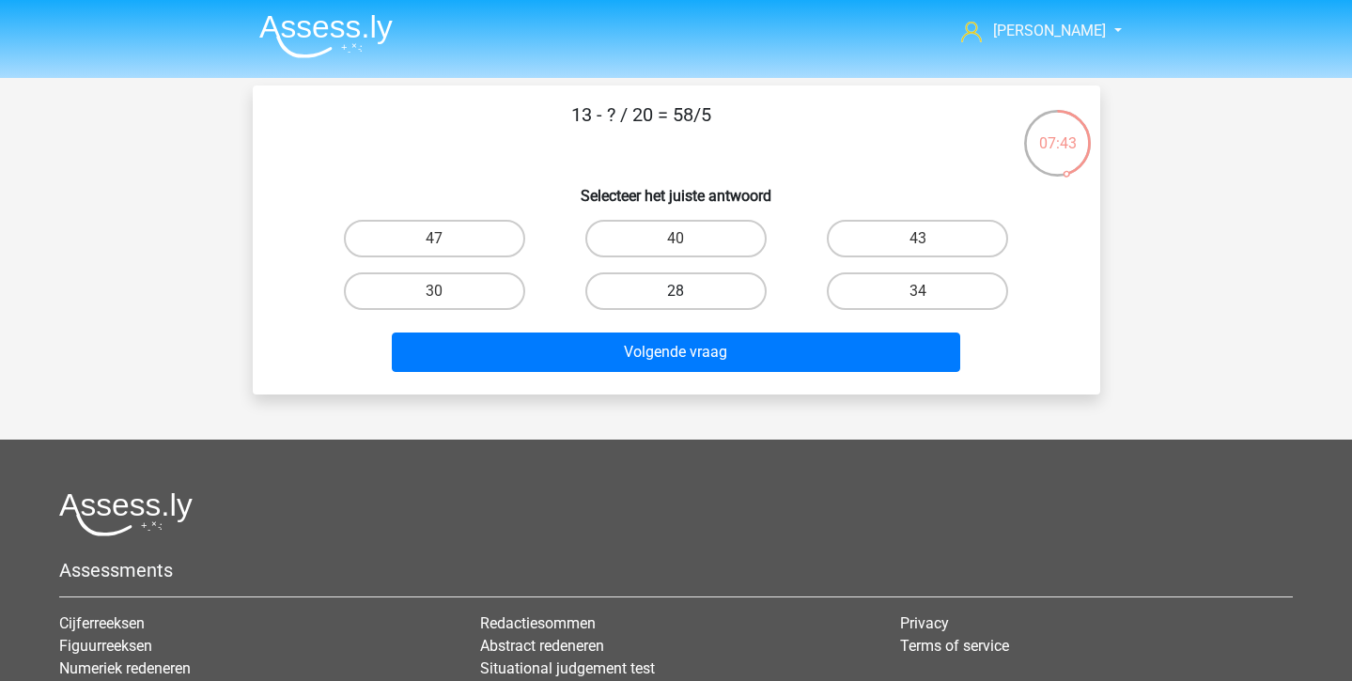
click at [636, 299] on label "28" at bounding box center [675, 291] width 181 height 38
click at [676, 299] on input "28" at bounding box center [682, 297] width 12 height 12
radio input "true"
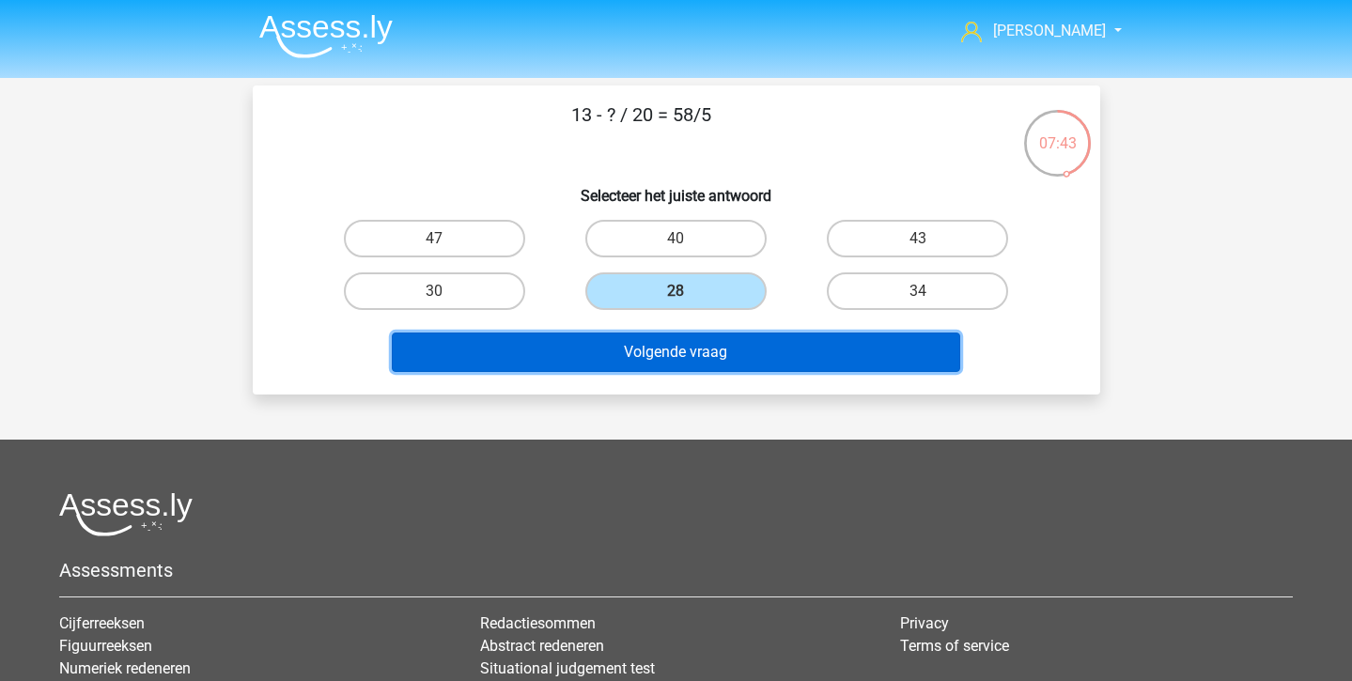
click at [642, 335] on button "Volgende vraag" at bounding box center [676, 352] width 568 height 39
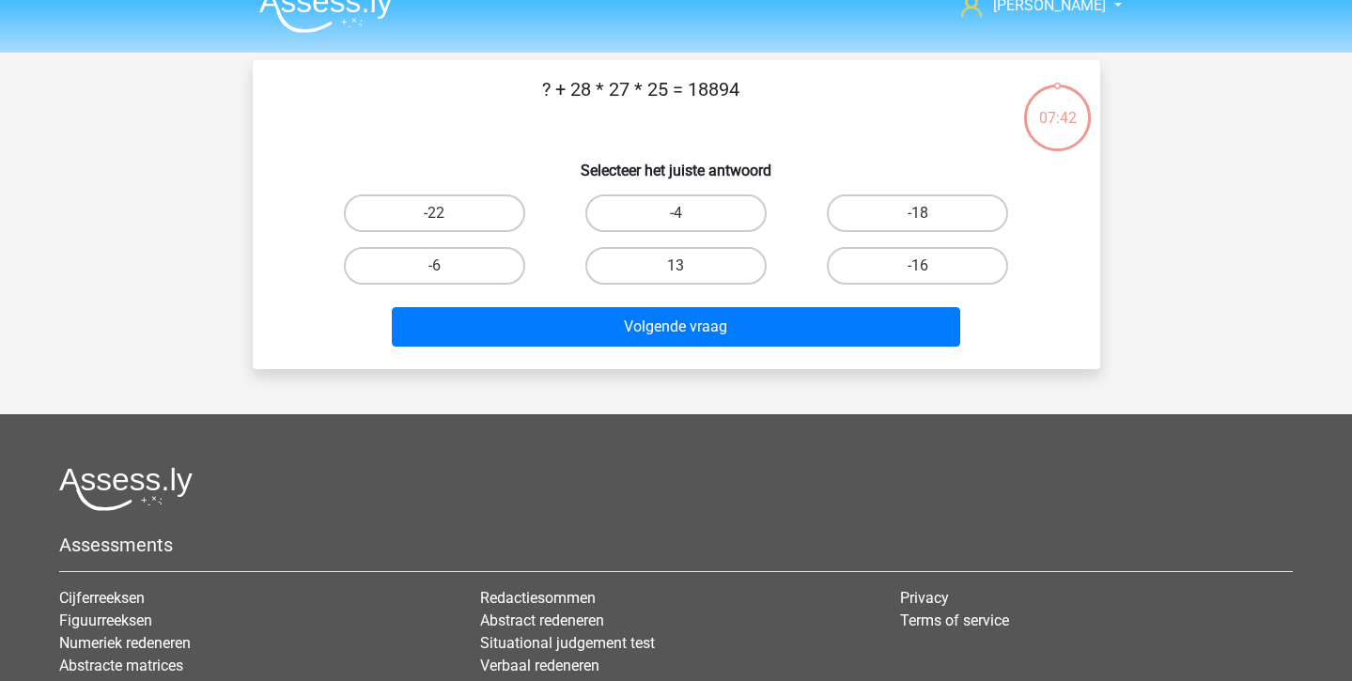
scroll to position [21, 0]
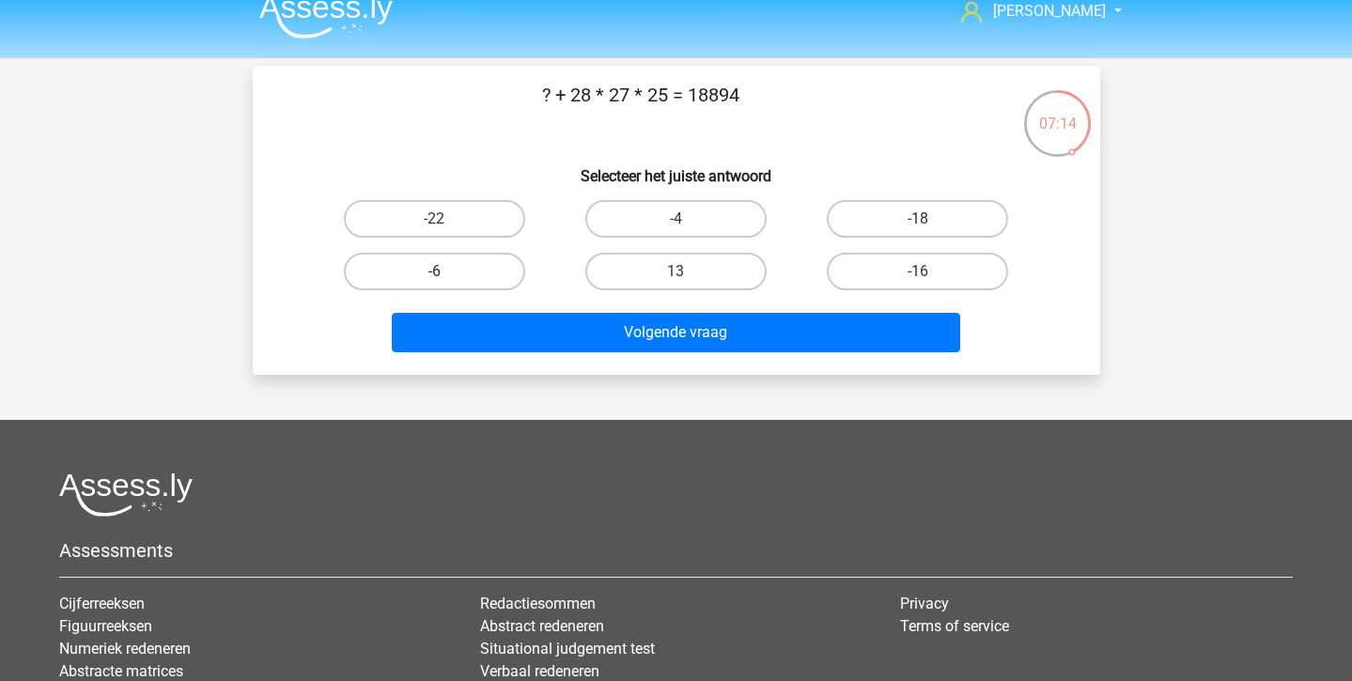
click at [459, 276] on label "-6" at bounding box center [434, 272] width 181 height 38
click at [446, 276] on input "-6" at bounding box center [440, 278] width 12 height 12
radio input "true"
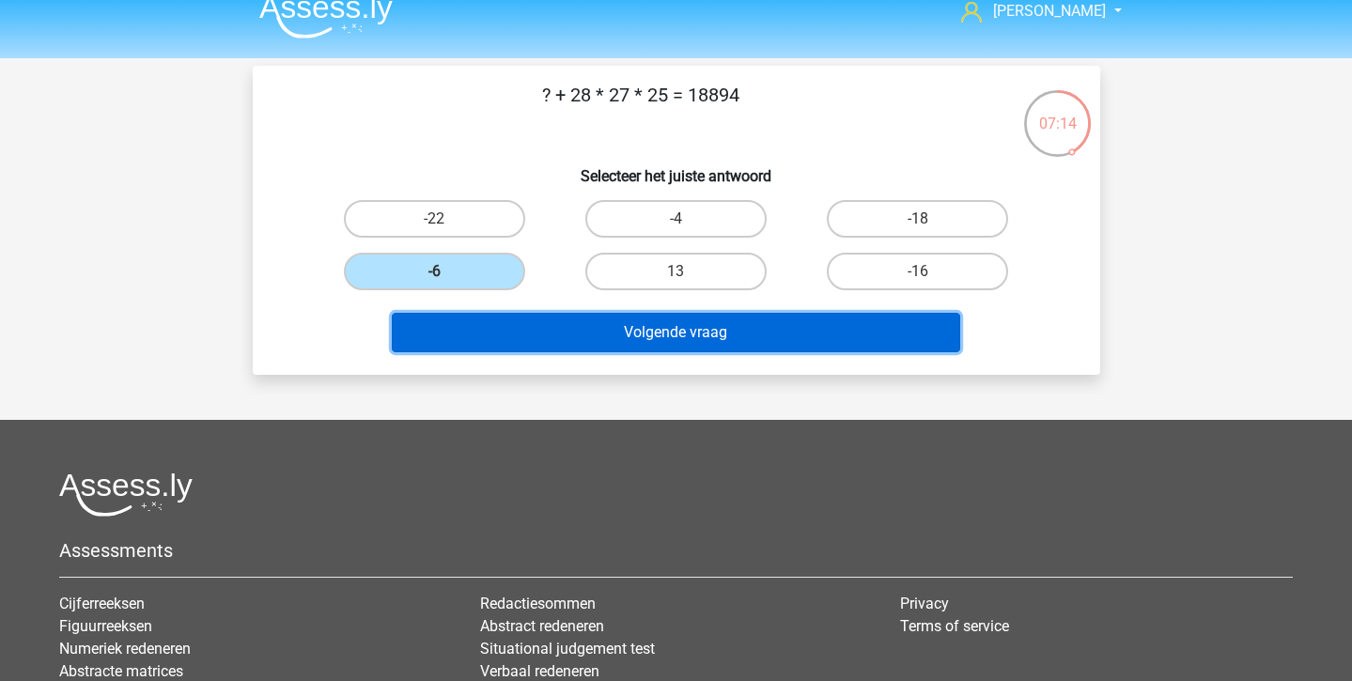
click at [506, 348] on button "Volgende vraag" at bounding box center [676, 332] width 568 height 39
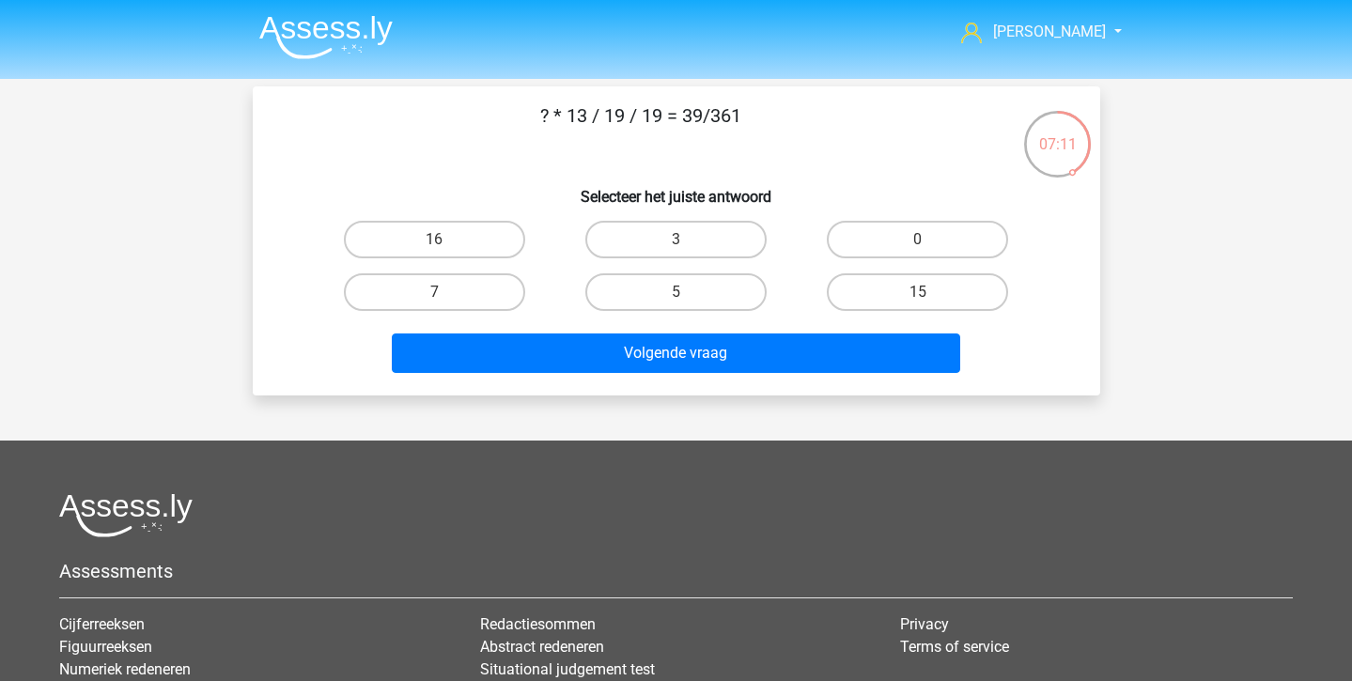
scroll to position [2, 0]
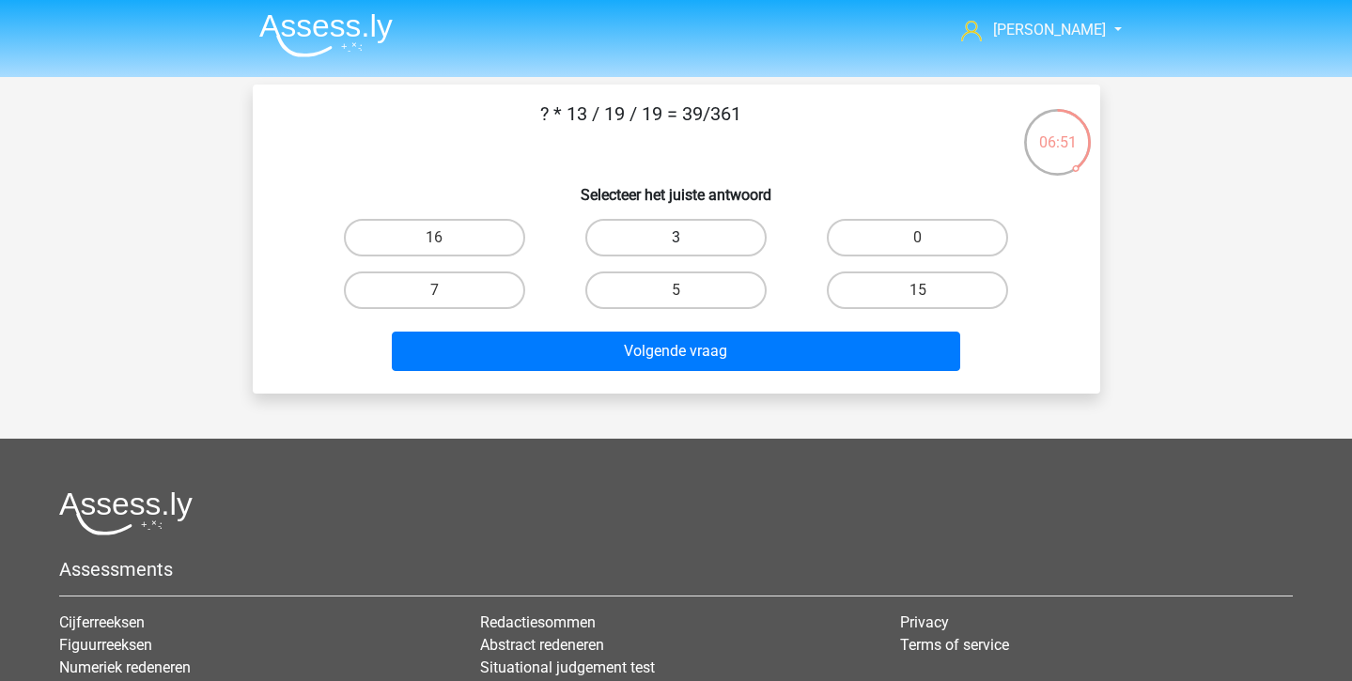
click at [662, 242] on label "3" at bounding box center [675, 238] width 181 height 38
click at [676, 242] on input "3" at bounding box center [682, 244] width 12 height 12
radio input "true"
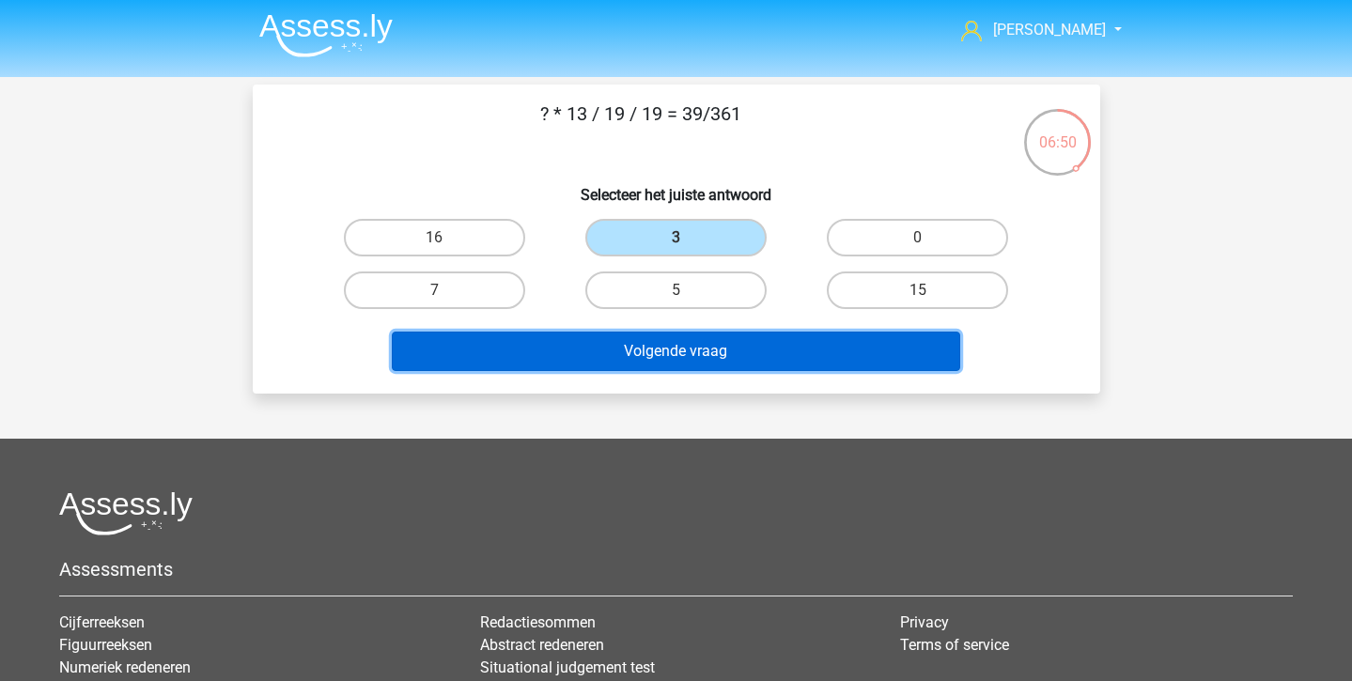
click at [666, 357] on button "Volgende vraag" at bounding box center [676, 351] width 568 height 39
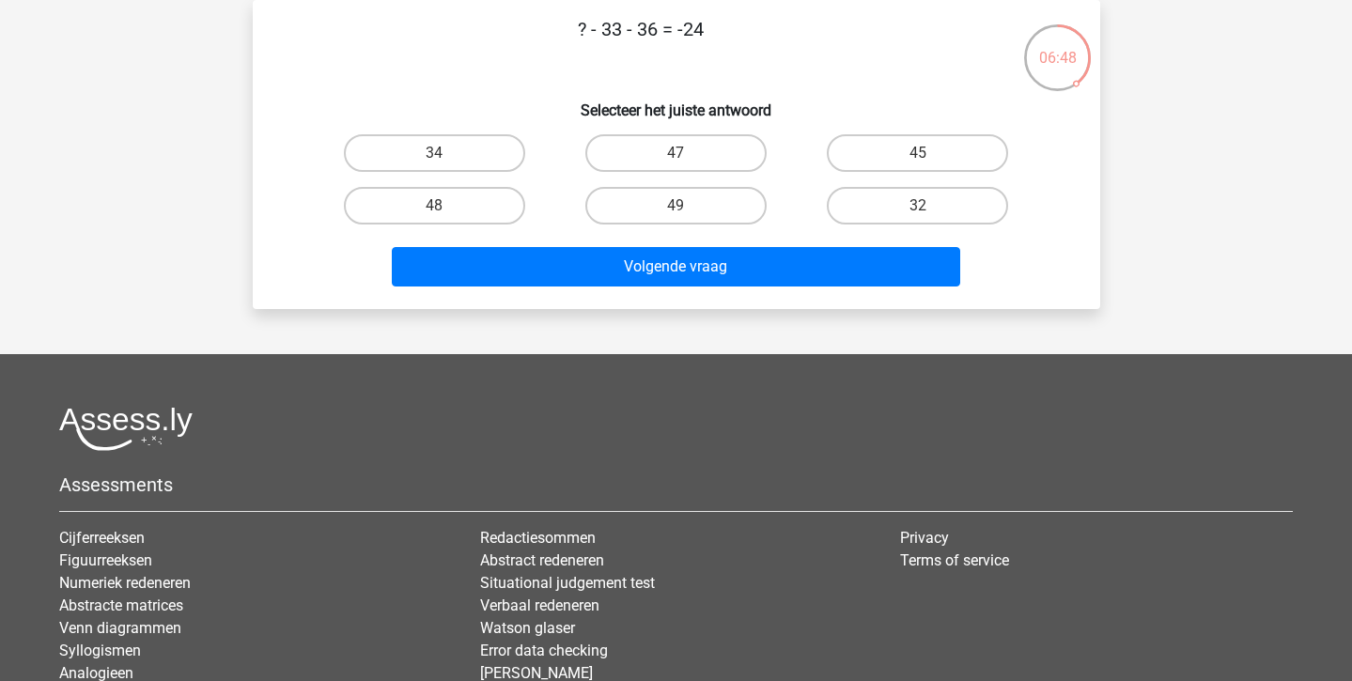
scroll to position [0, 0]
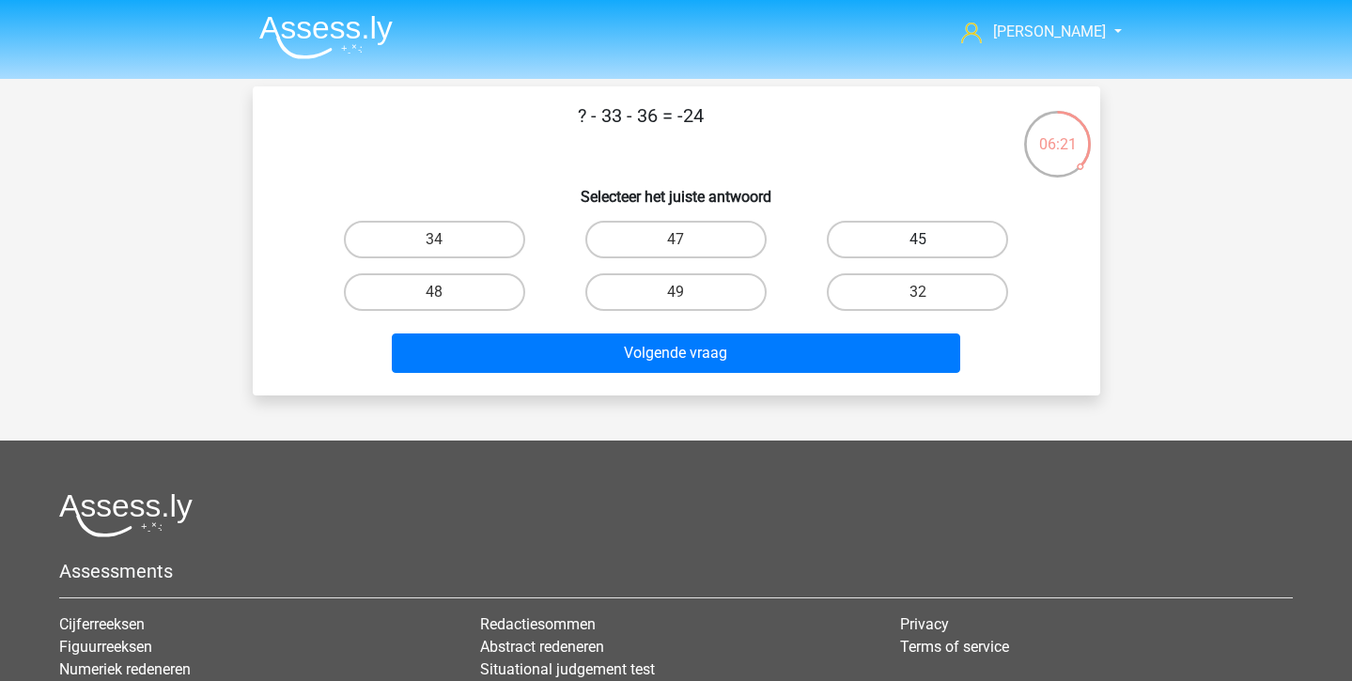
click at [890, 254] on label "45" at bounding box center [917, 240] width 181 height 38
click at [918, 252] on input "45" at bounding box center [924, 246] width 12 height 12
radio input "true"
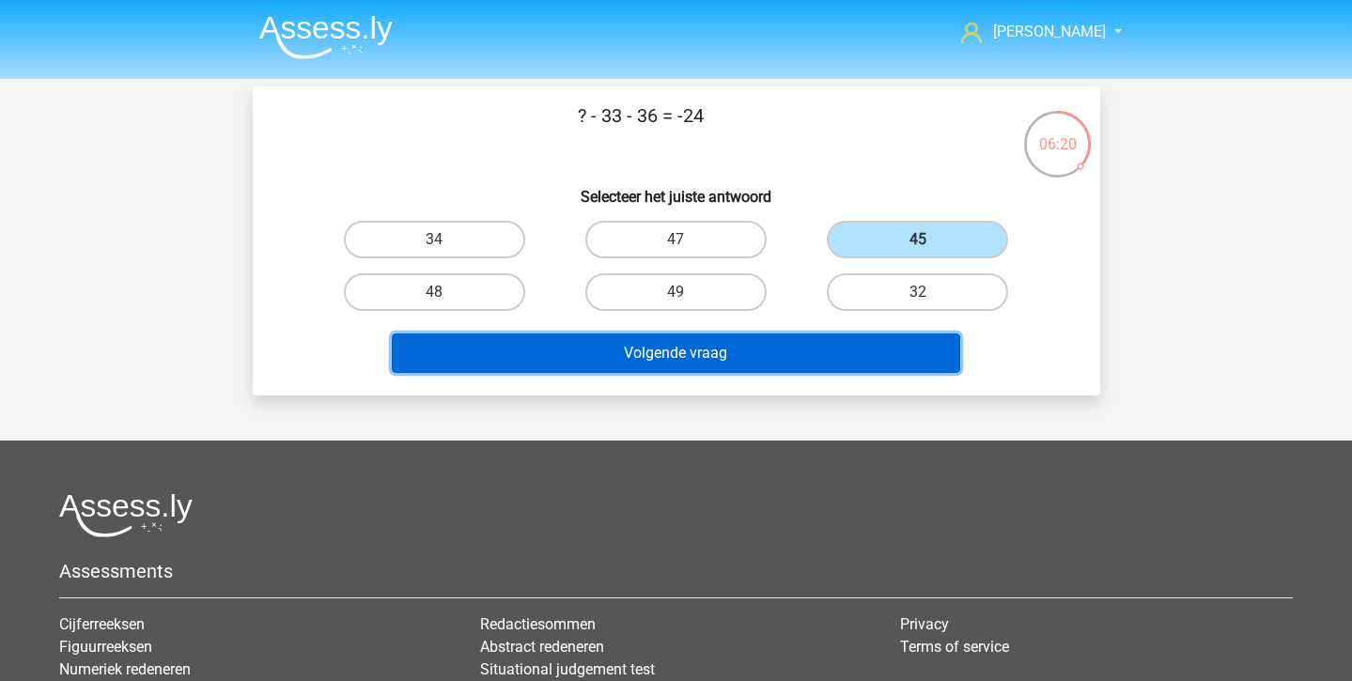
click at [871, 342] on button "Volgende vraag" at bounding box center [676, 353] width 568 height 39
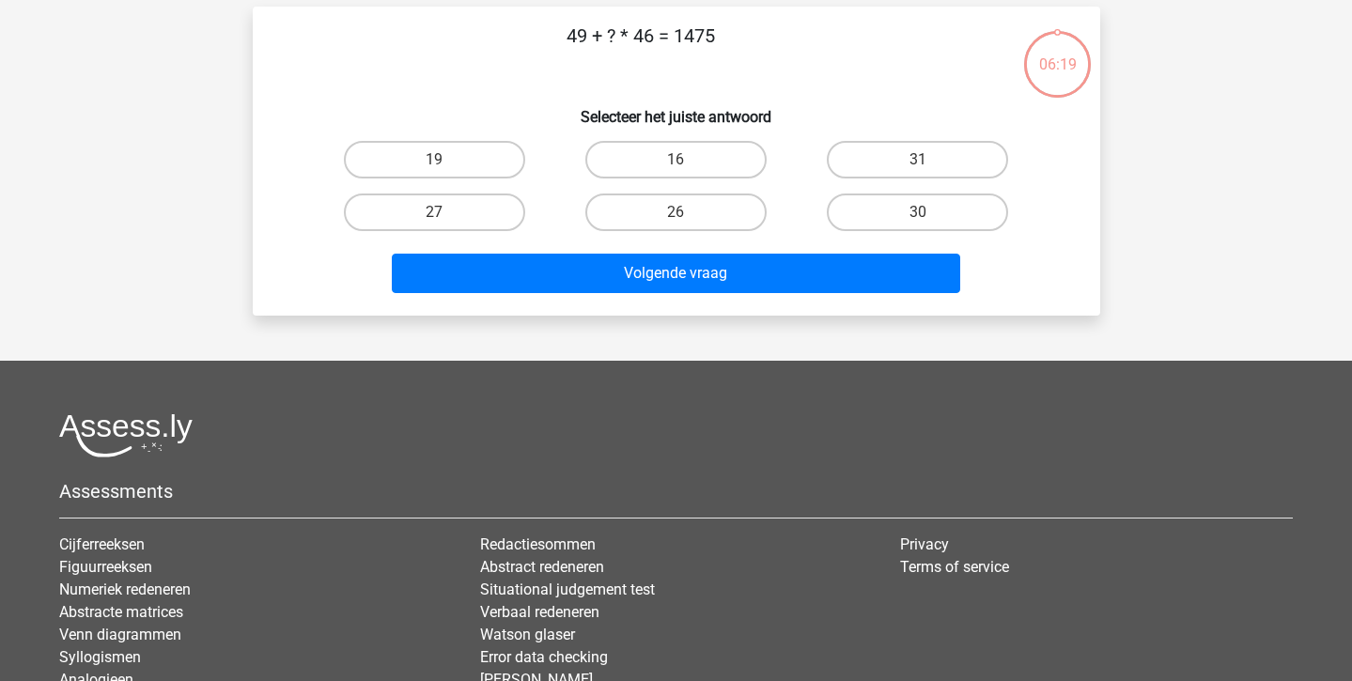
scroll to position [86, 0]
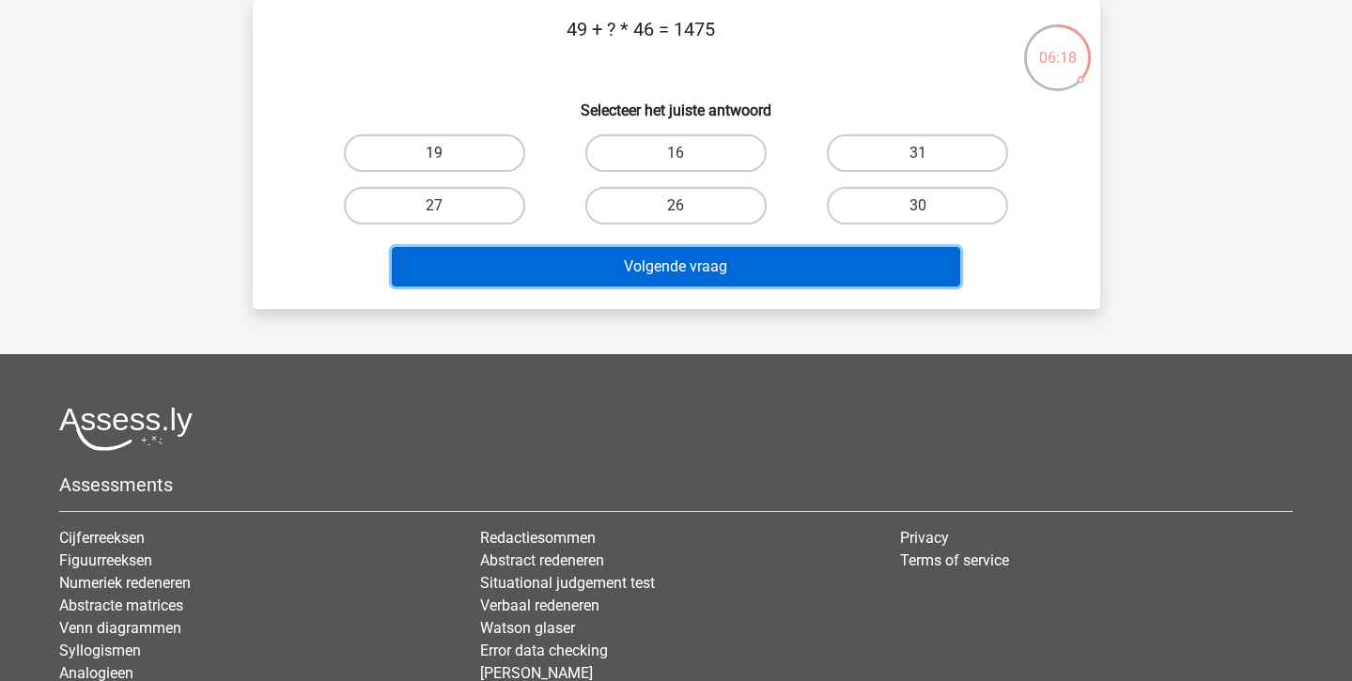
click at [677, 276] on button "Volgende vraag" at bounding box center [676, 266] width 568 height 39
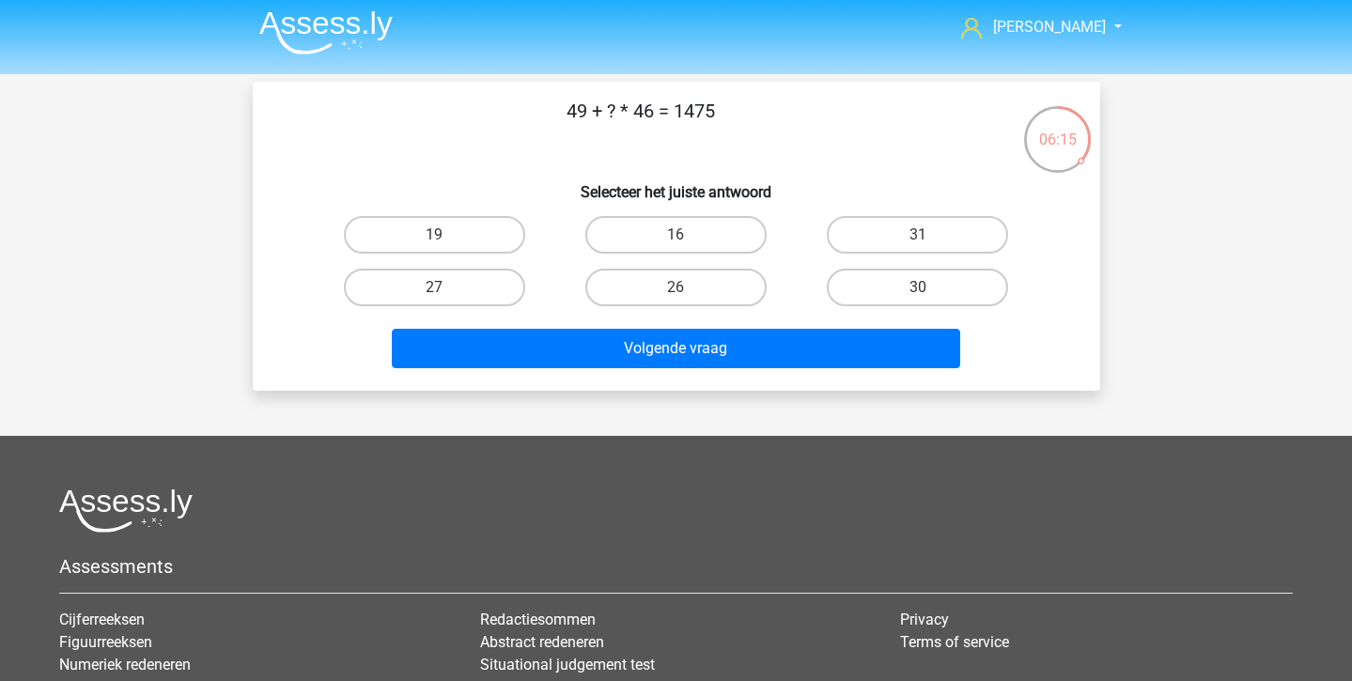
scroll to position [0, 0]
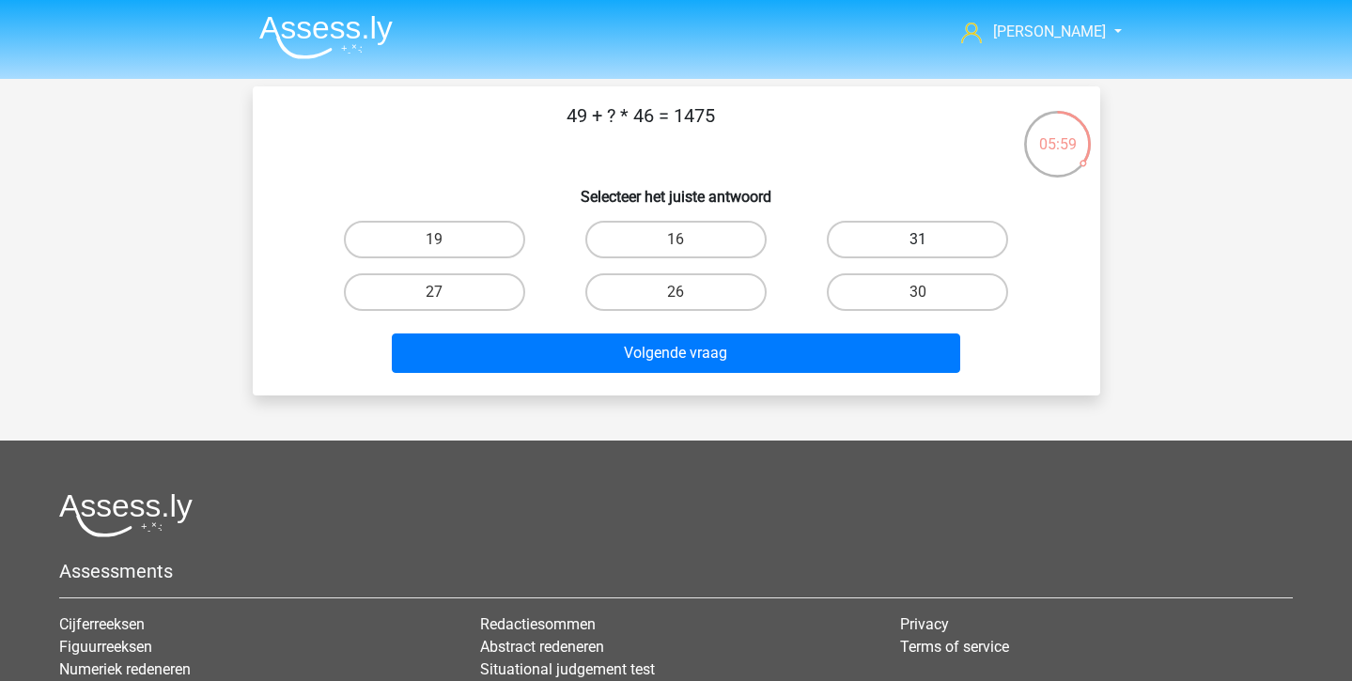
click at [842, 233] on label "31" at bounding box center [917, 240] width 181 height 38
click at [918, 240] on input "31" at bounding box center [924, 246] width 12 height 12
radio input "true"
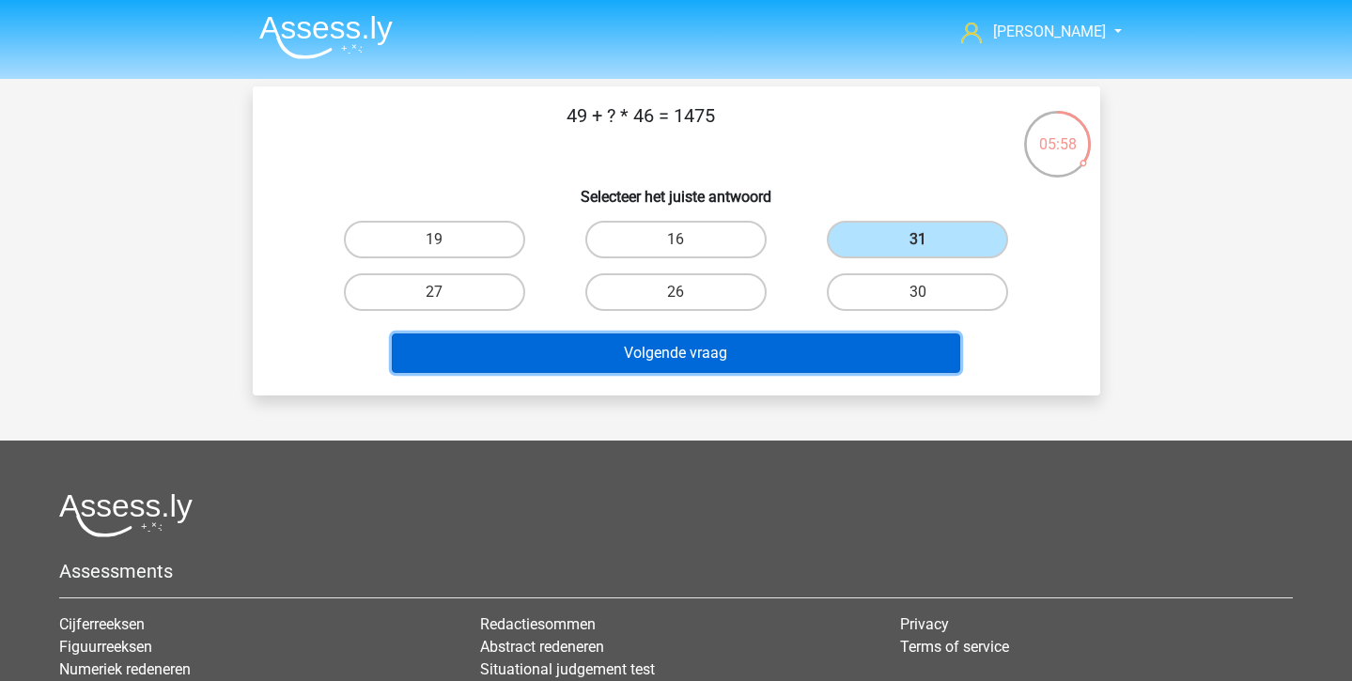
click at [823, 345] on button "Volgende vraag" at bounding box center [676, 353] width 568 height 39
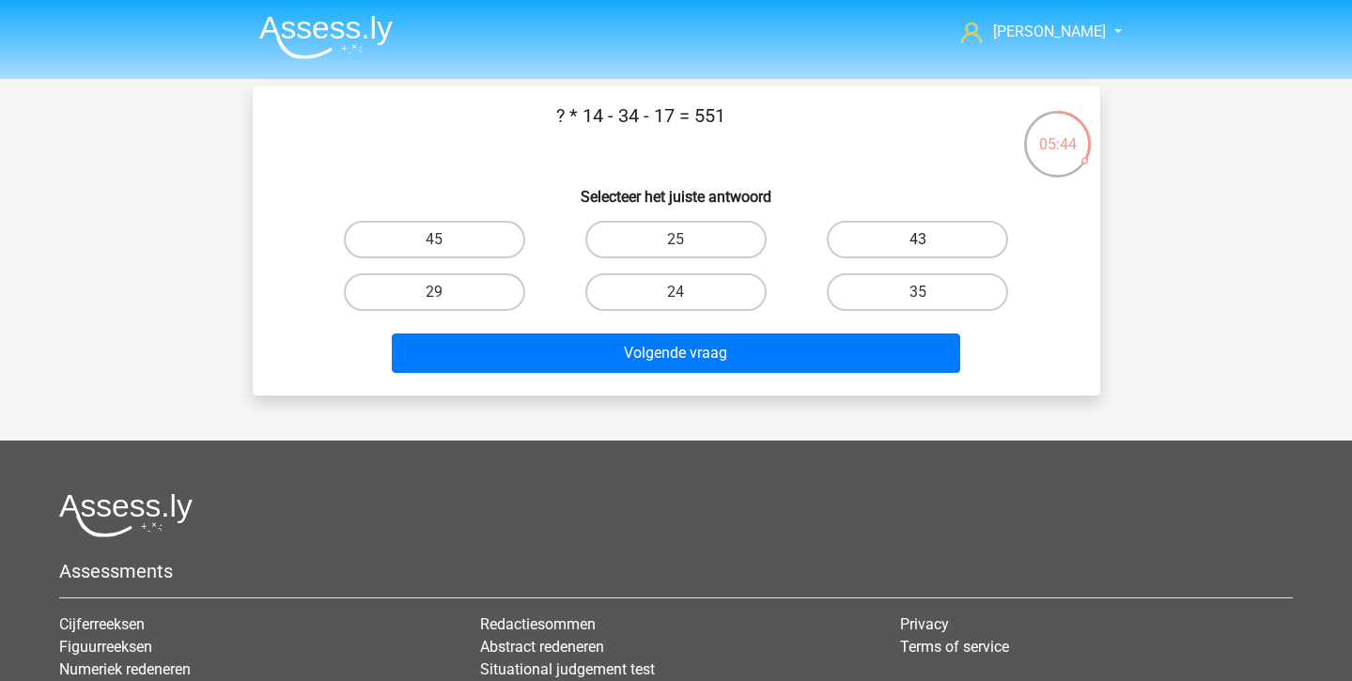
click at [945, 235] on label "43" at bounding box center [917, 240] width 181 height 38
click at [930, 240] on input "43" at bounding box center [924, 246] width 12 height 12
radio input "true"
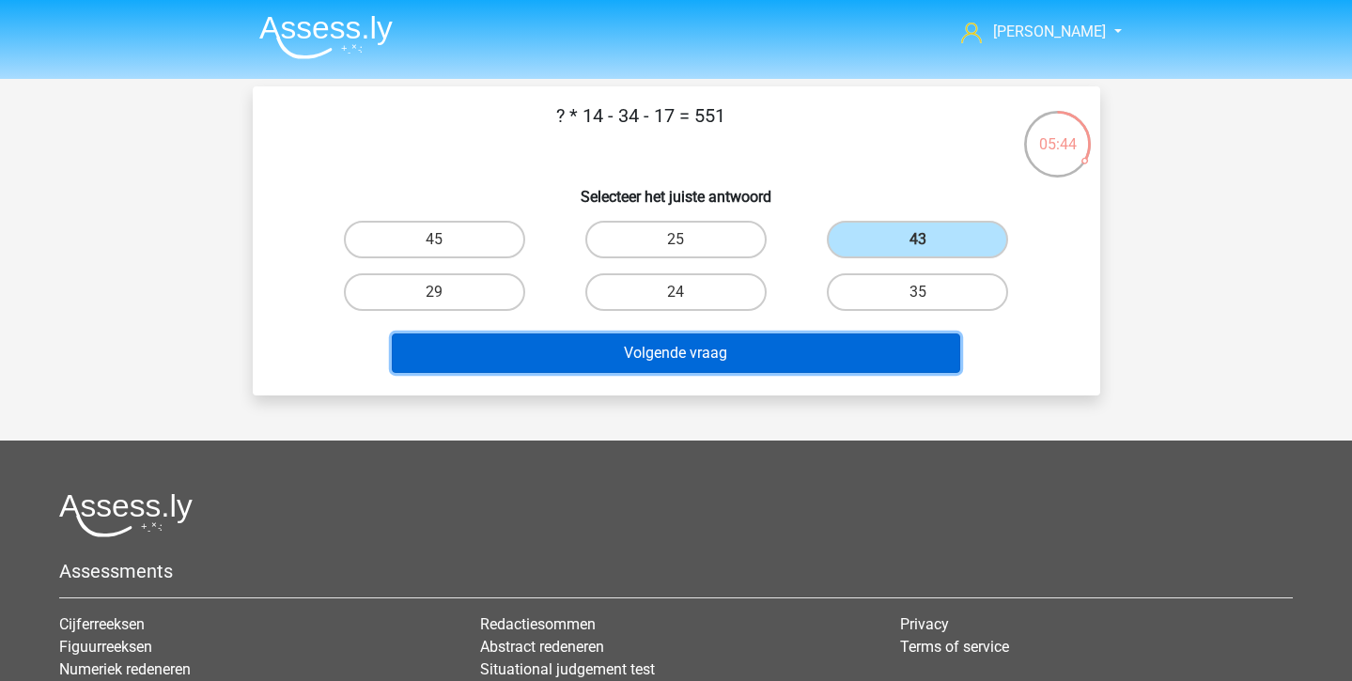
click at [850, 351] on button "Volgende vraag" at bounding box center [676, 353] width 568 height 39
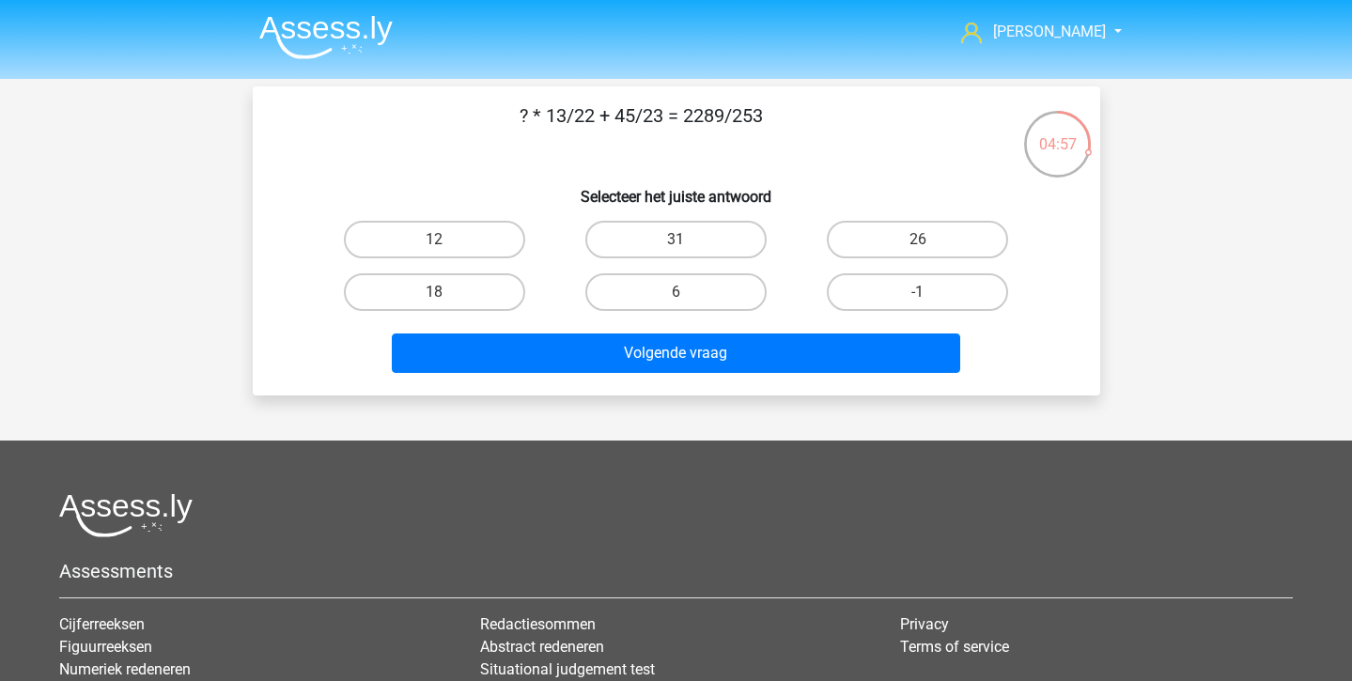
click at [673, 220] on div "31" at bounding box center [675, 239] width 241 height 53
click at [677, 237] on label "31" at bounding box center [675, 240] width 181 height 38
click at [677, 240] on input "31" at bounding box center [682, 246] width 12 height 12
radio input "true"
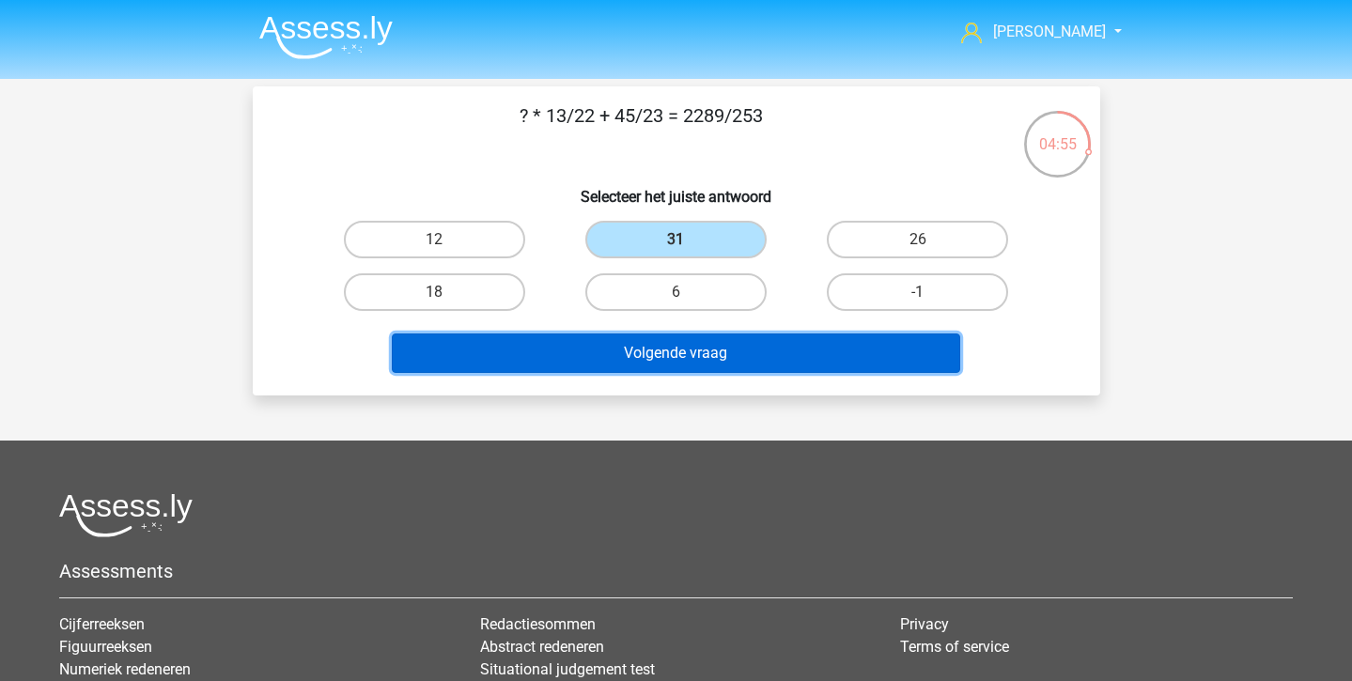
click at [724, 337] on button "Volgende vraag" at bounding box center [676, 353] width 568 height 39
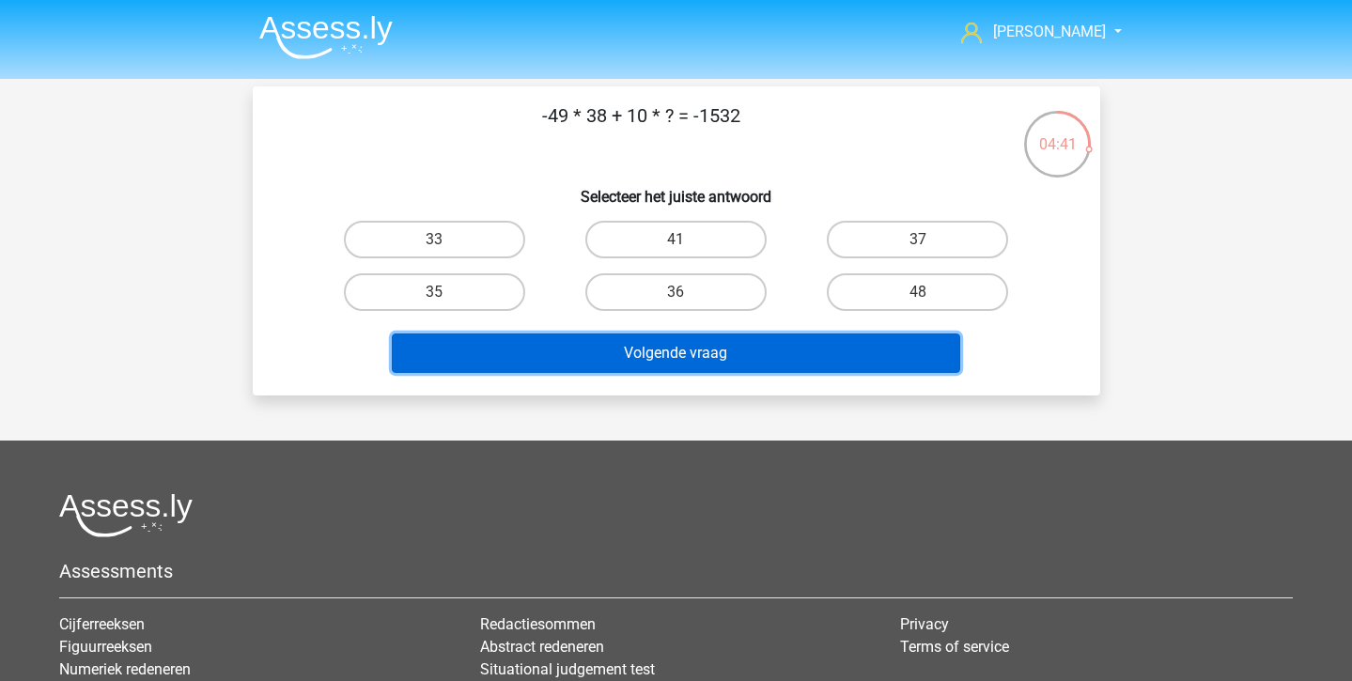
click at [724, 337] on button "Volgende vraag" at bounding box center [676, 353] width 568 height 39
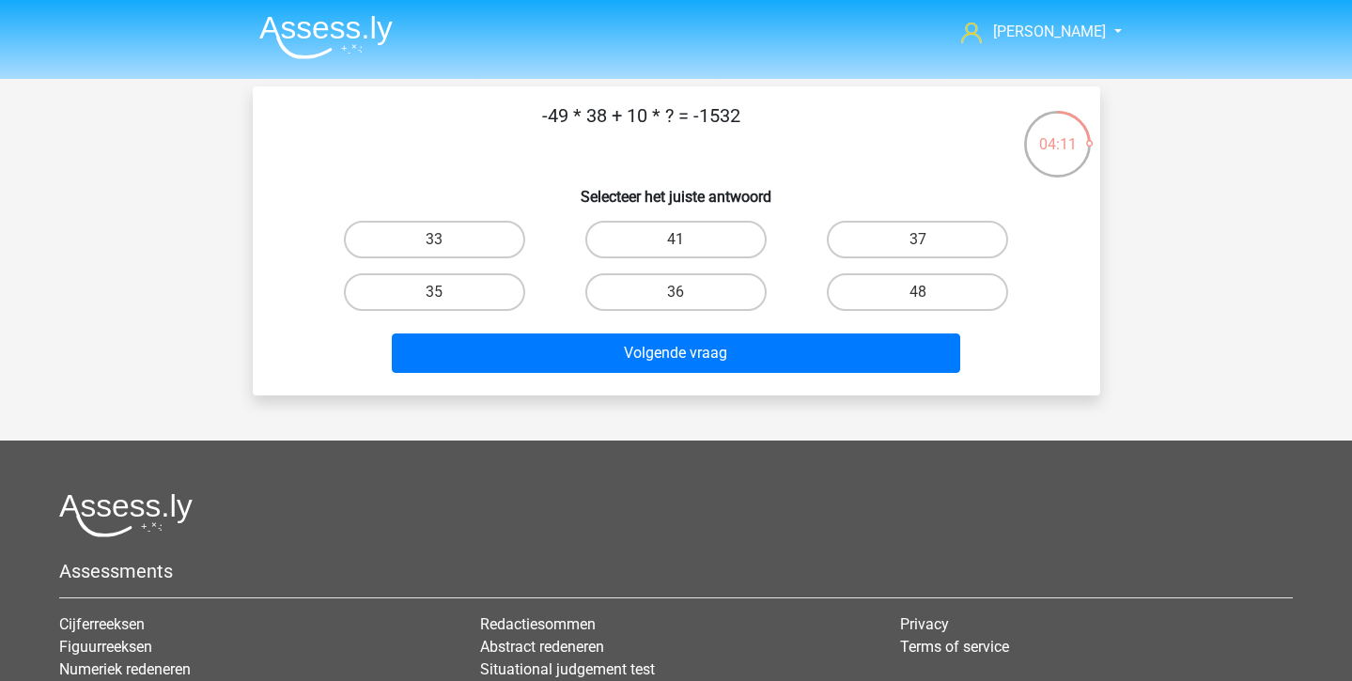
click at [784, 160] on div "-49 * 38 + 10 * ? = -1532 Selecteer het juiste antwoord 33 41 37 35" at bounding box center [676, 240] width 833 height 279
click at [471, 241] on label "33" at bounding box center [434, 240] width 181 height 38
click at [446, 241] on input "33" at bounding box center [440, 246] width 12 height 12
radio input "true"
click at [562, 375] on div "Volgende vraag" at bounding box center [676, 357] width 725 height 47
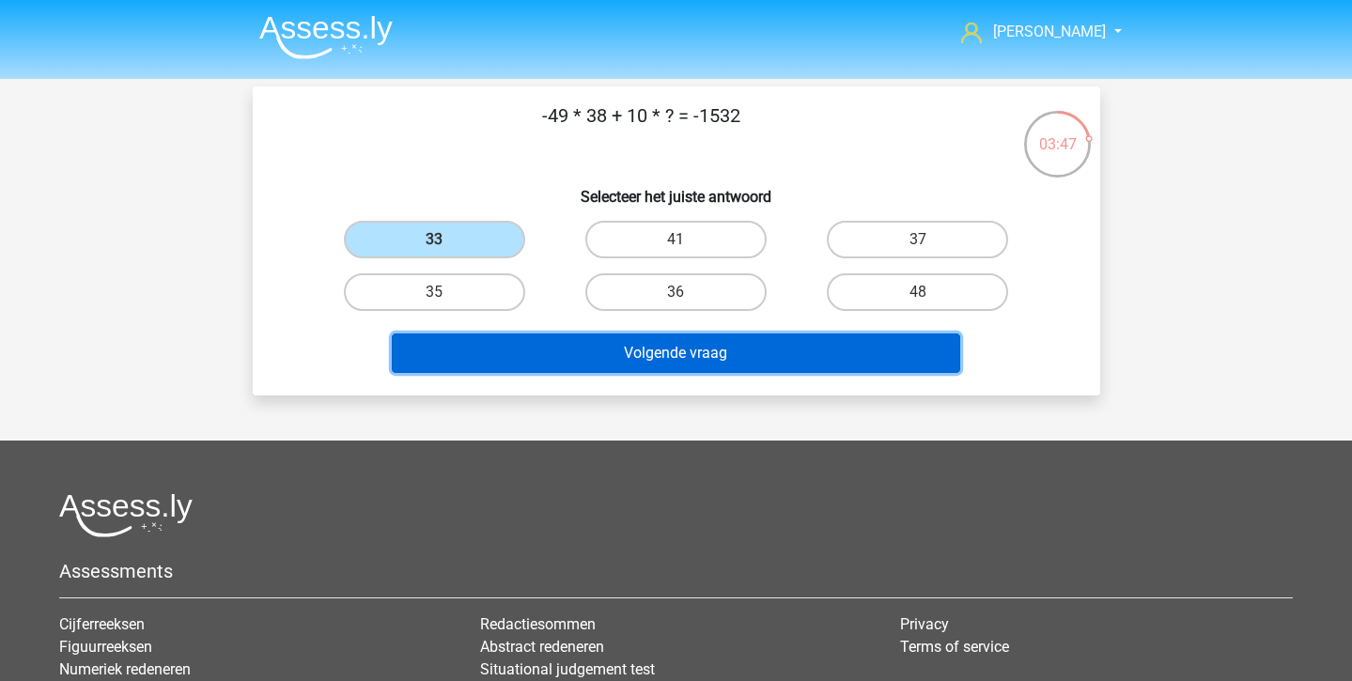
click at [539, 358] on button "Volgende vraag" at bounding box center [676, 353] width 568 height 39
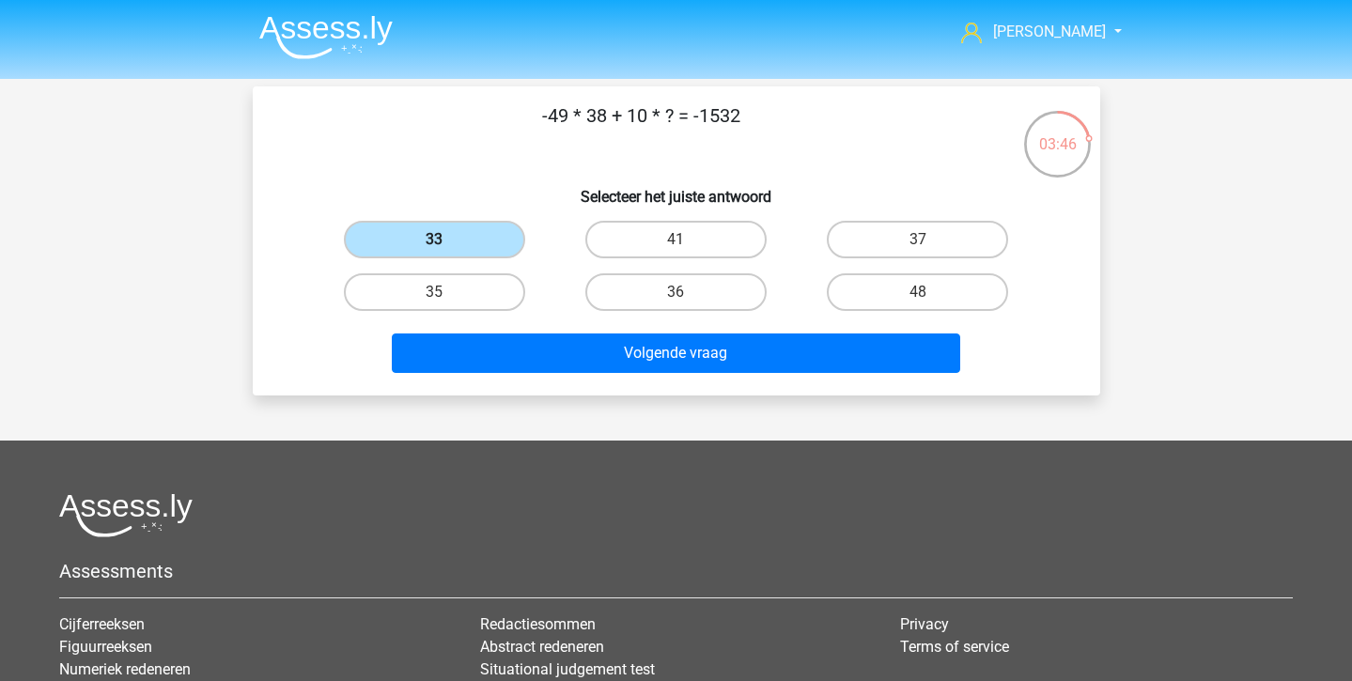
click at [472, 225] on label "33" at bounding box center [434, 240] width 181 height 38
click at [446, 240] on input "33" at bounding box center [440, 246] width 12 height 12
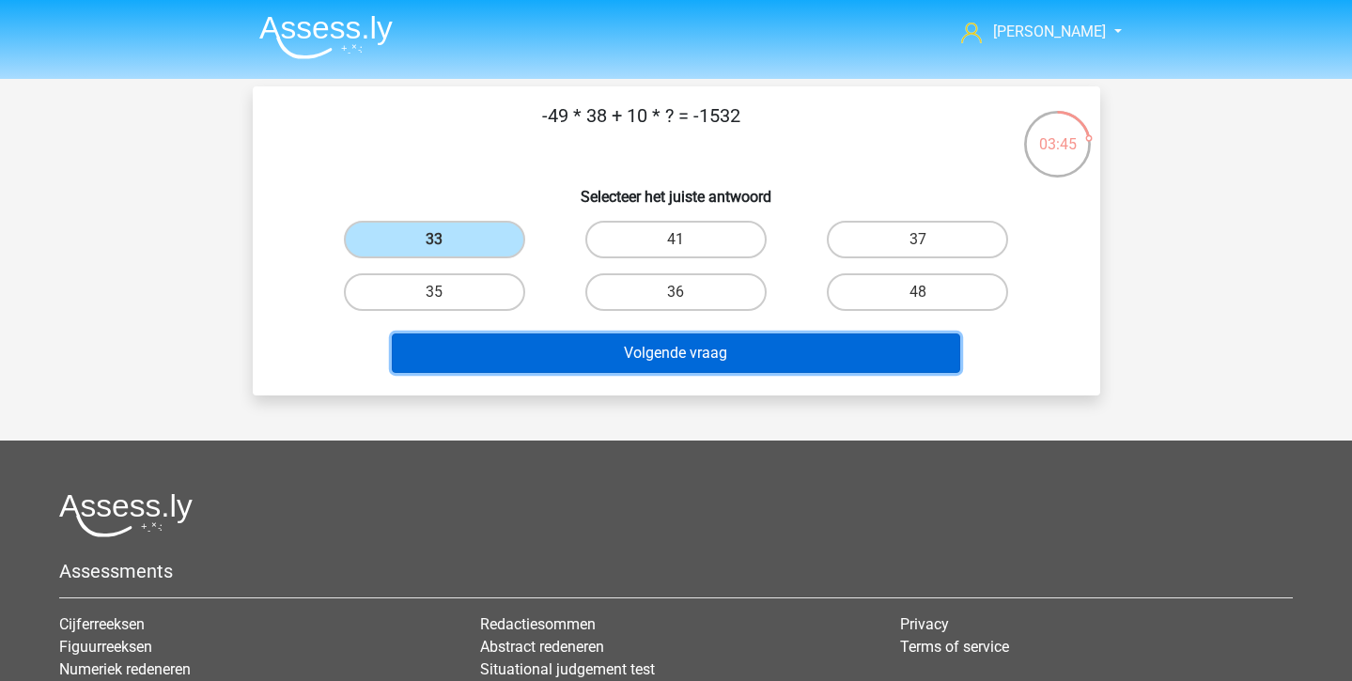
click at [508, 348] on button "Volgende vraag" at bounding box center [676, 353] width 568 height 39
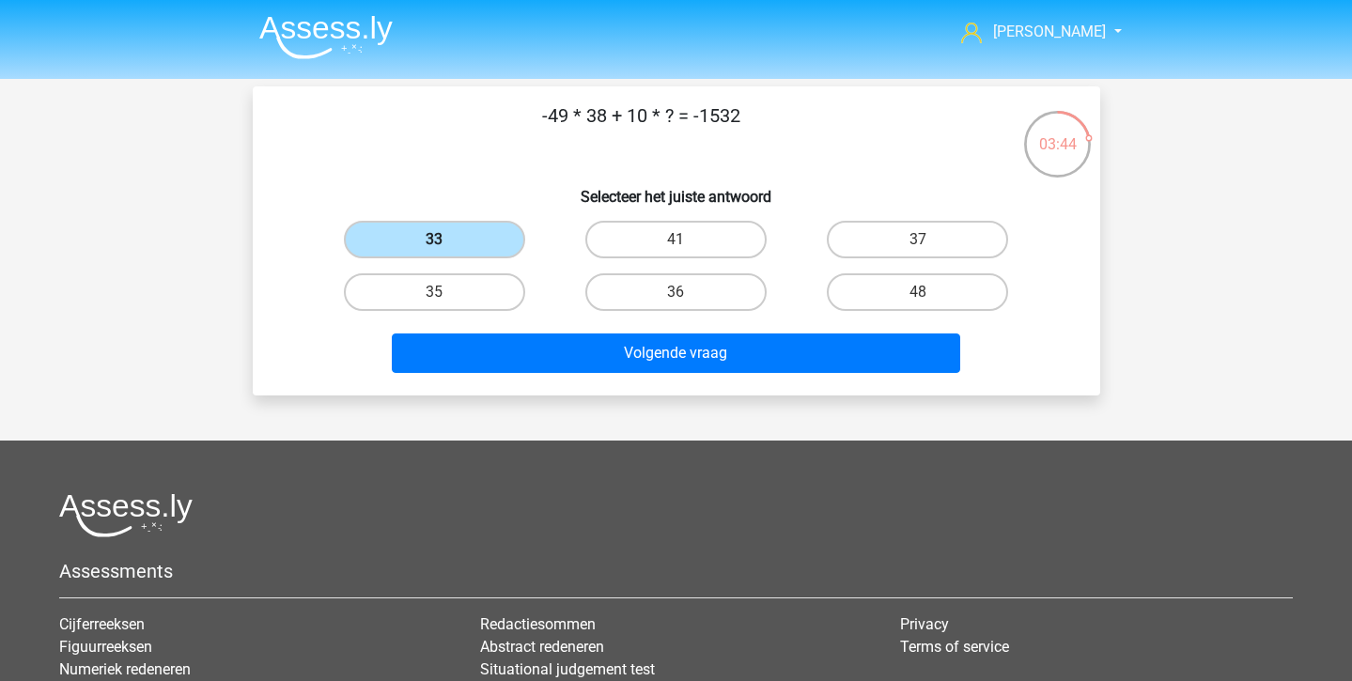
click at [447, 221] on label "33" at bounding box center [434, 240] width 181 height 38
click at [446, 240] on input "33" at bounding box center [440, 246] width 12 height 12
click at [447, 221] on label "33" at bounding box center [434, 240] width 181 height 38
click at [446, 240] on input "33" at bounding box center [440, 246] width 12 height 12
click at [542, 258] on div "33" at bounding box center [434, 240] width 226 height 38
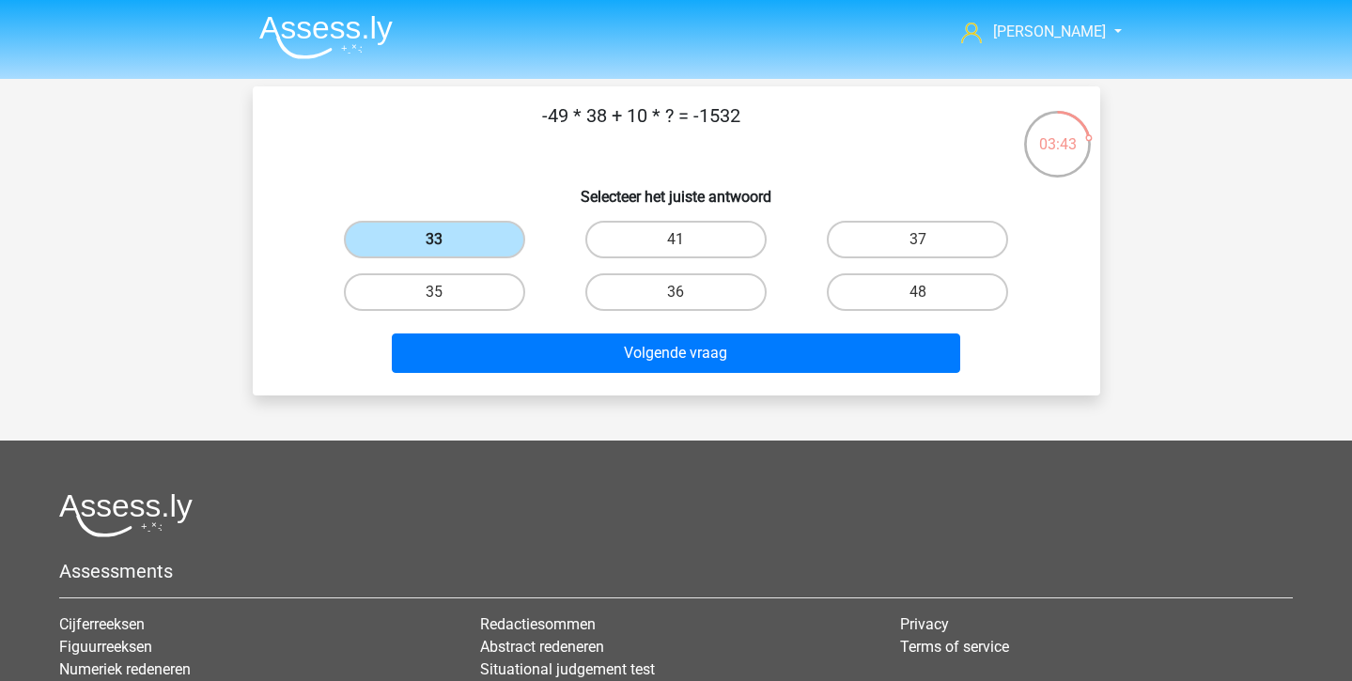
click at [483, 245] on label "33" at bounding box center [434, 240] width 181 height 38
click at [446, 245] on input "33" at bounding box center [440, 246] width 12 height 12
click at [483, 245] on label "33" at bounding box center [434, 240] width 181 height 38
click at [446, 245] on input "33" at bounding box center [440, 246] width 12 height 12
click at [483, 245] on label "33" at bounding box center [434, 240] width 181 height 38
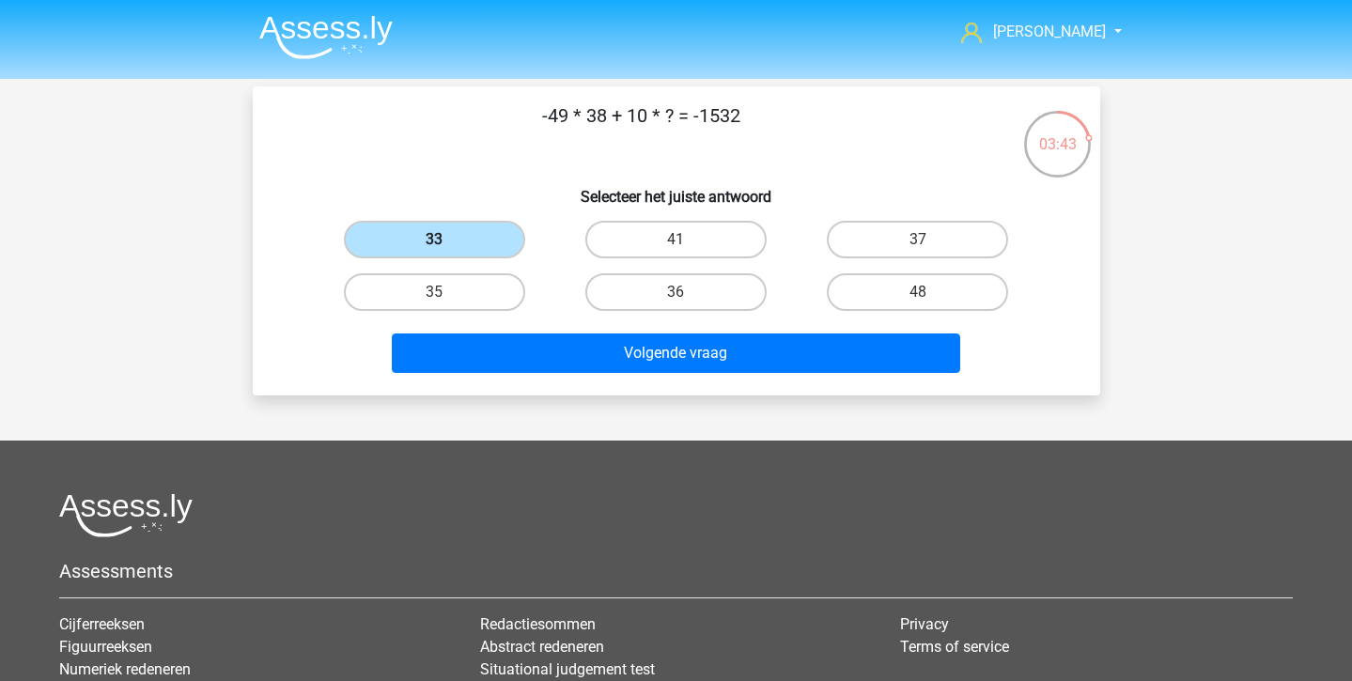
click at [446, 245] on input "33" at bounding box center [440, 246] width 12 height 12
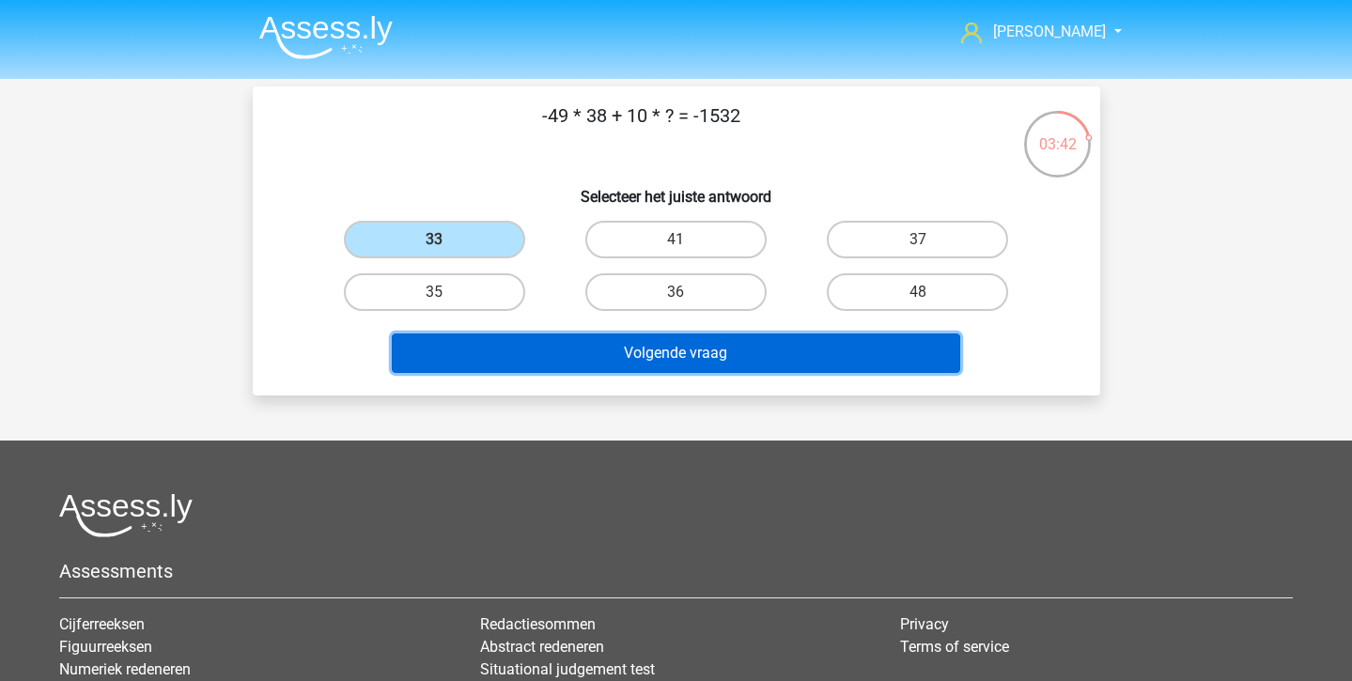
click at [538, 356] on button "Volgende vraag" at bounding box center [676, 353] width 568 height 39
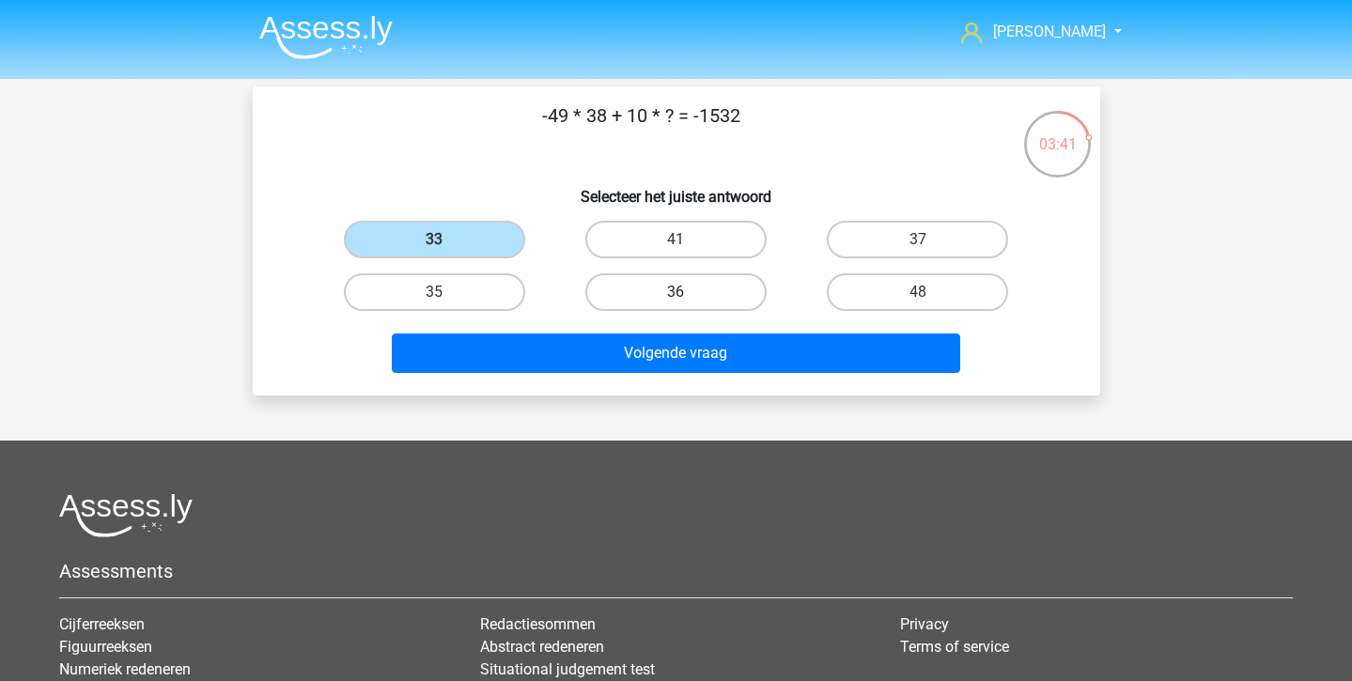
click at [644, 292] on label "36" at bounding box center [675, 292] width 181 height 38
click at [676, 292] on input "36" at bounding box center [682, 298] width 12 height 12
radio input "true"
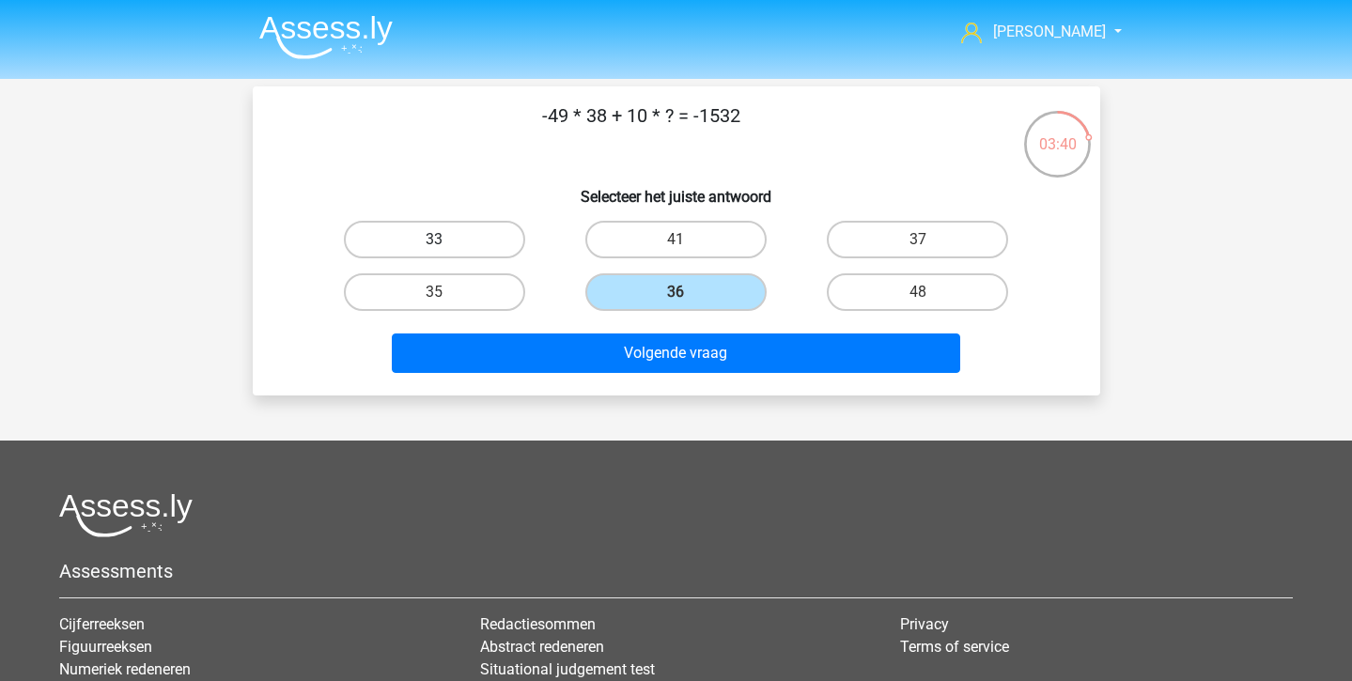
click at [436, 237] on label "33" at bounding box center [434, 240] width 181 height 38
click at [436, 240] on input "33" at bounding box center [440, 246] width 12 height 12
radio input "true"
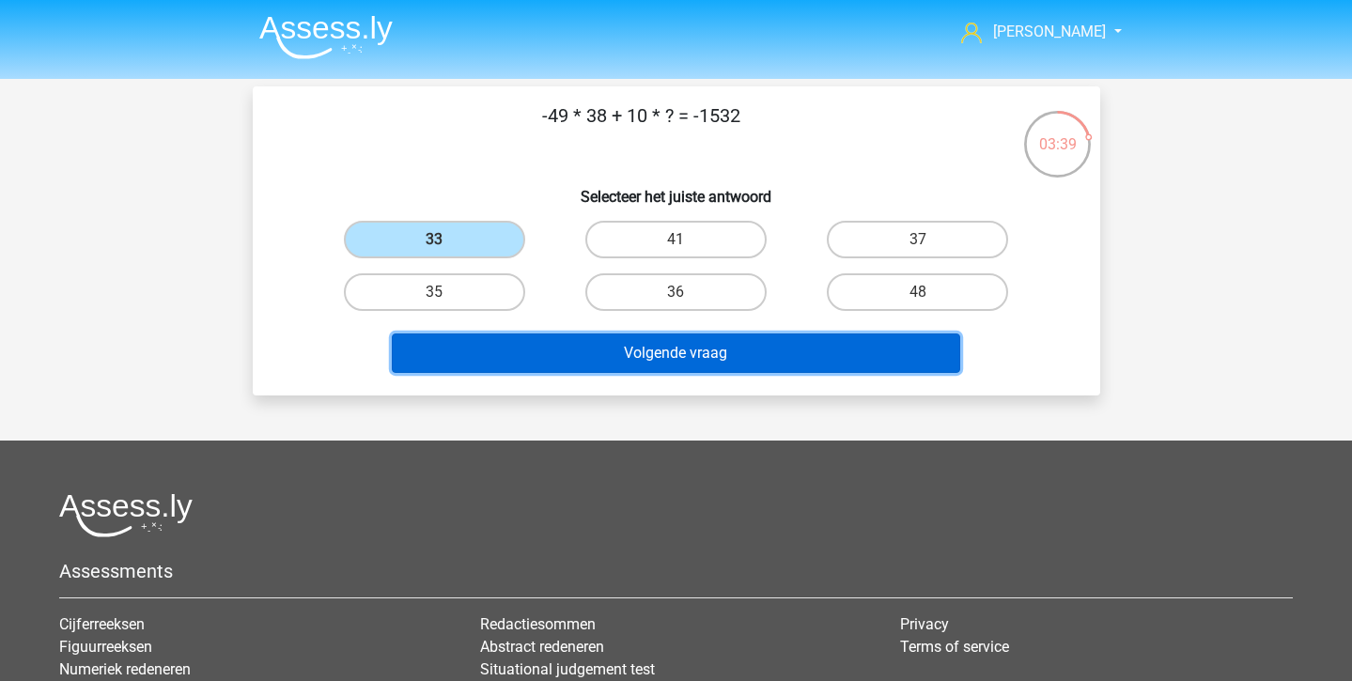
click at [617, 344] on button "Volgende vraag" at bounding box center [676, 353] width 568 height 39
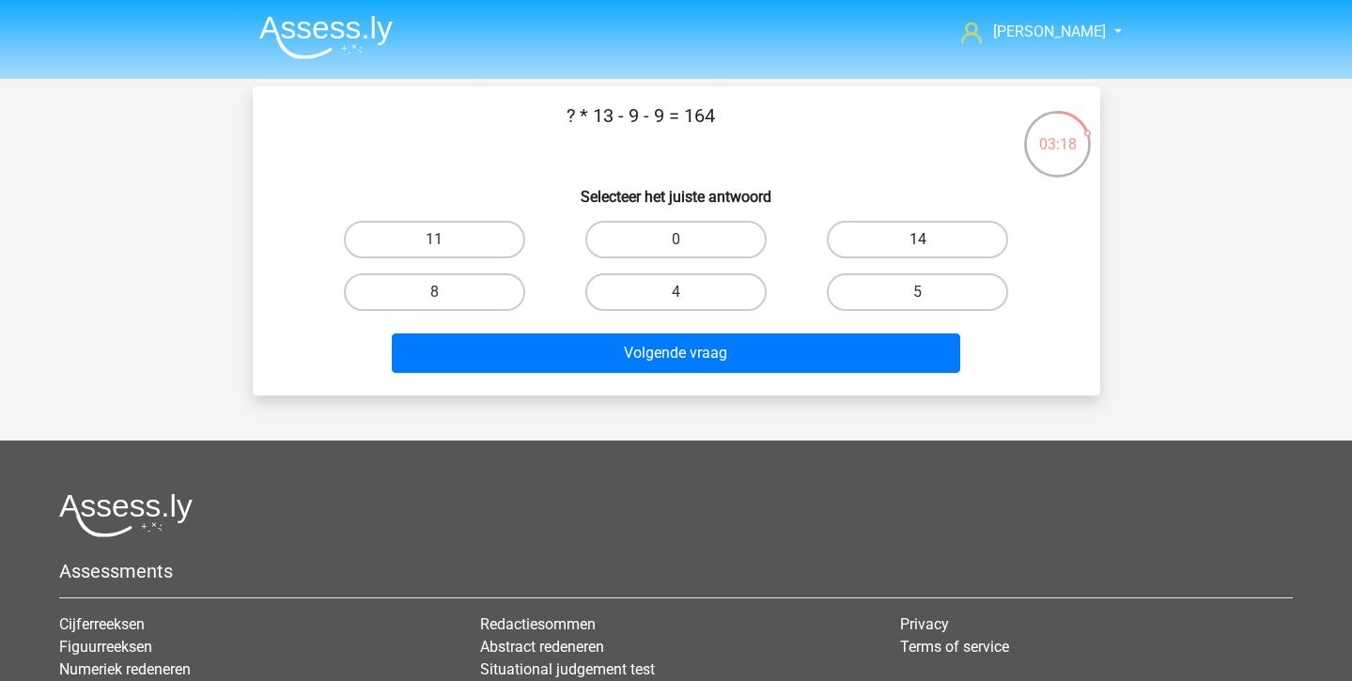
click at [964, 232] on label "14" at bounding box center [917, 240] width 181 height 38
click at [930, 240] on input "14" at bounding box center [924, 246] width 12 height 12
radio input "true"
click at [901, 311] on div "5" at bounding box center [917, 292] width 241 height 53
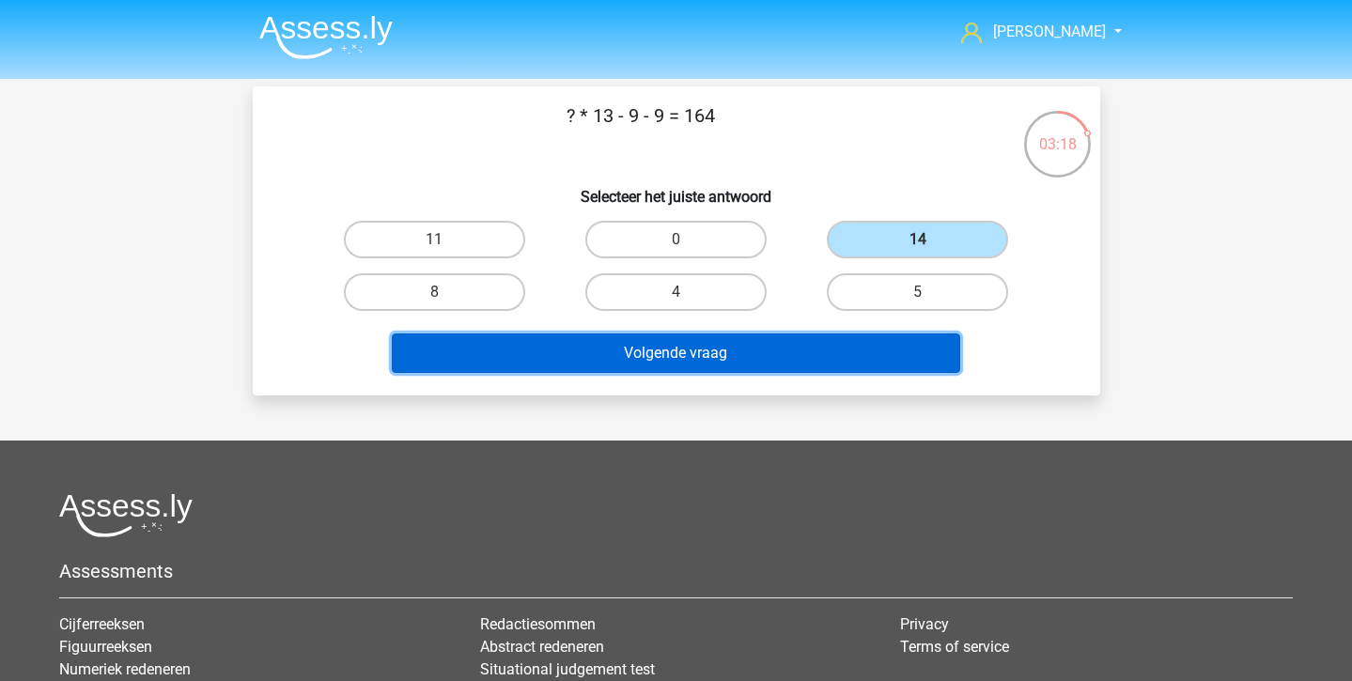
click at [901, 349] on button "Volgende vraag" at bounding box center [676, 353] width 568 height 39
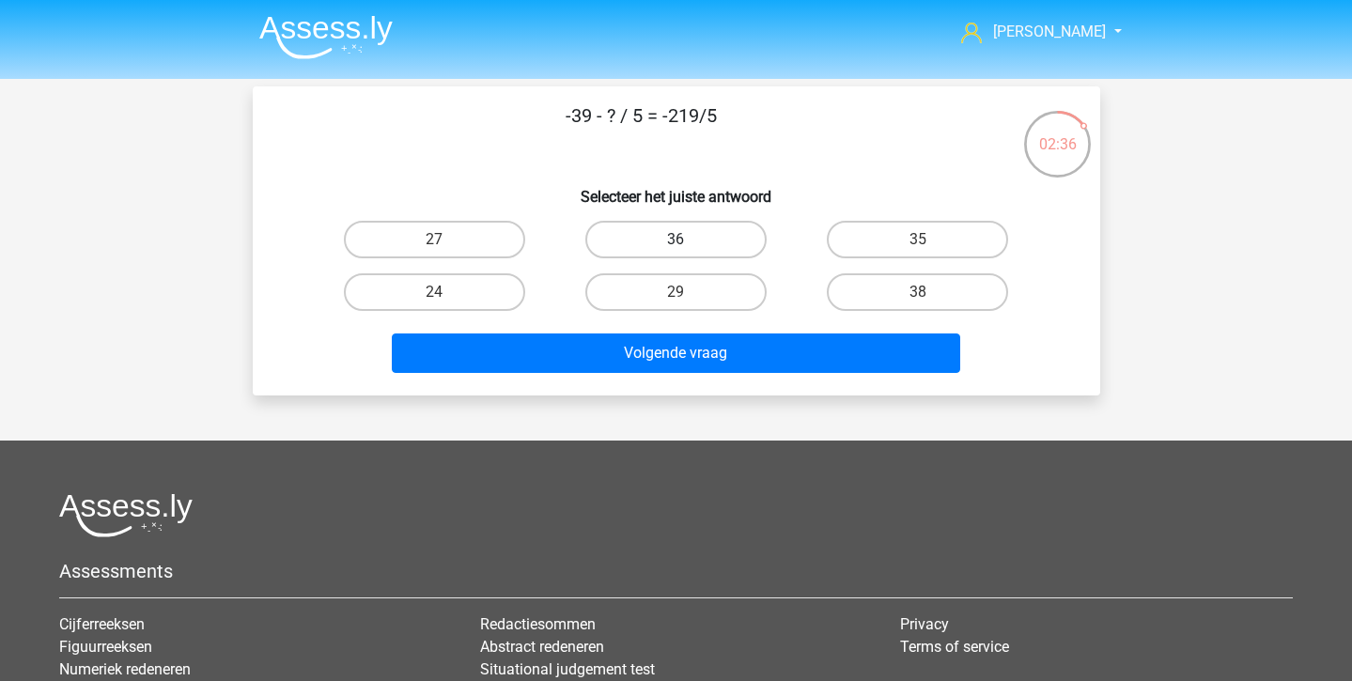
click at [624, 257] on label "36" at bounding box center [675, 240] width 181 height 38
click at [676, 252] on input "36" at bounding box center [682, 246] width 12 height 12
radio input "true"
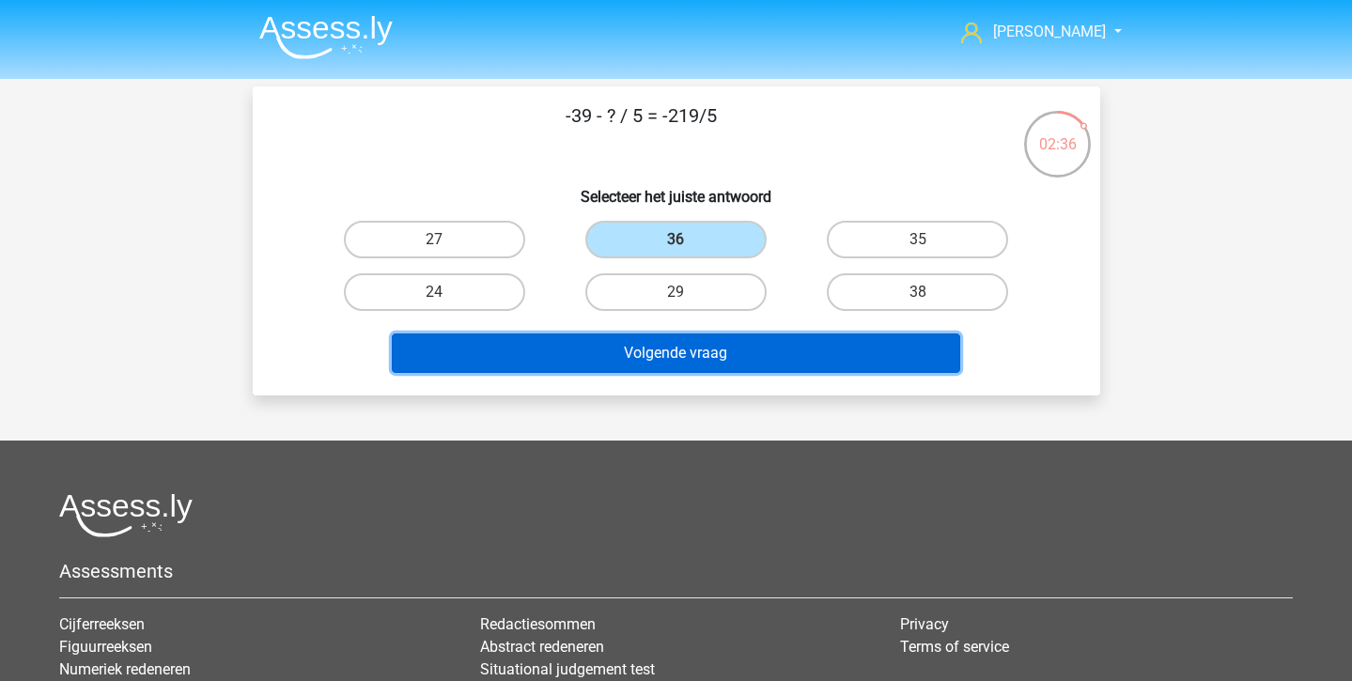
click at [629, 350] on button "Volgende vraag" at bounding box center [676, 353] width 568 height 39
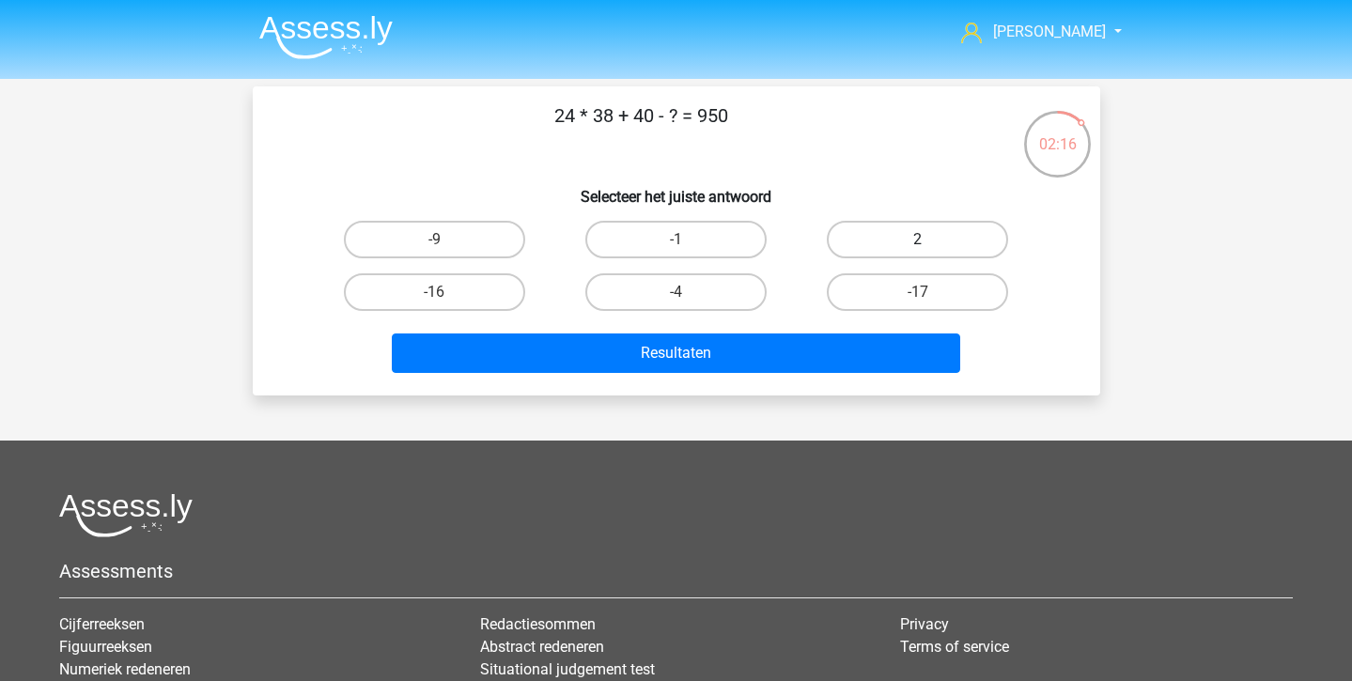
click at [965, 242] on label "2" at bounding box center [917, 240] width 181 height 38
click at [930, 242] on input "2" at bounding box center [924, 246] width 12 height 12
radio input "true"
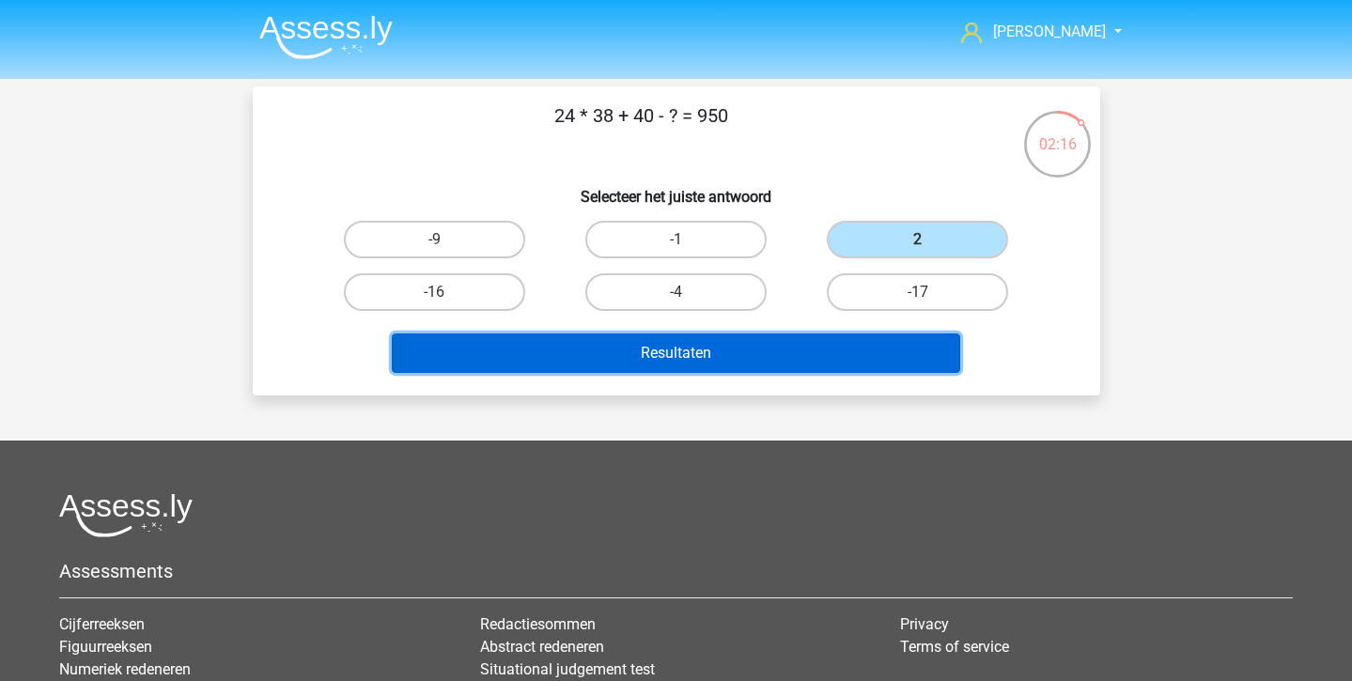
click at [793, 337] on button "Resultaten" at bounding box center [676, 353] width 568 height 39
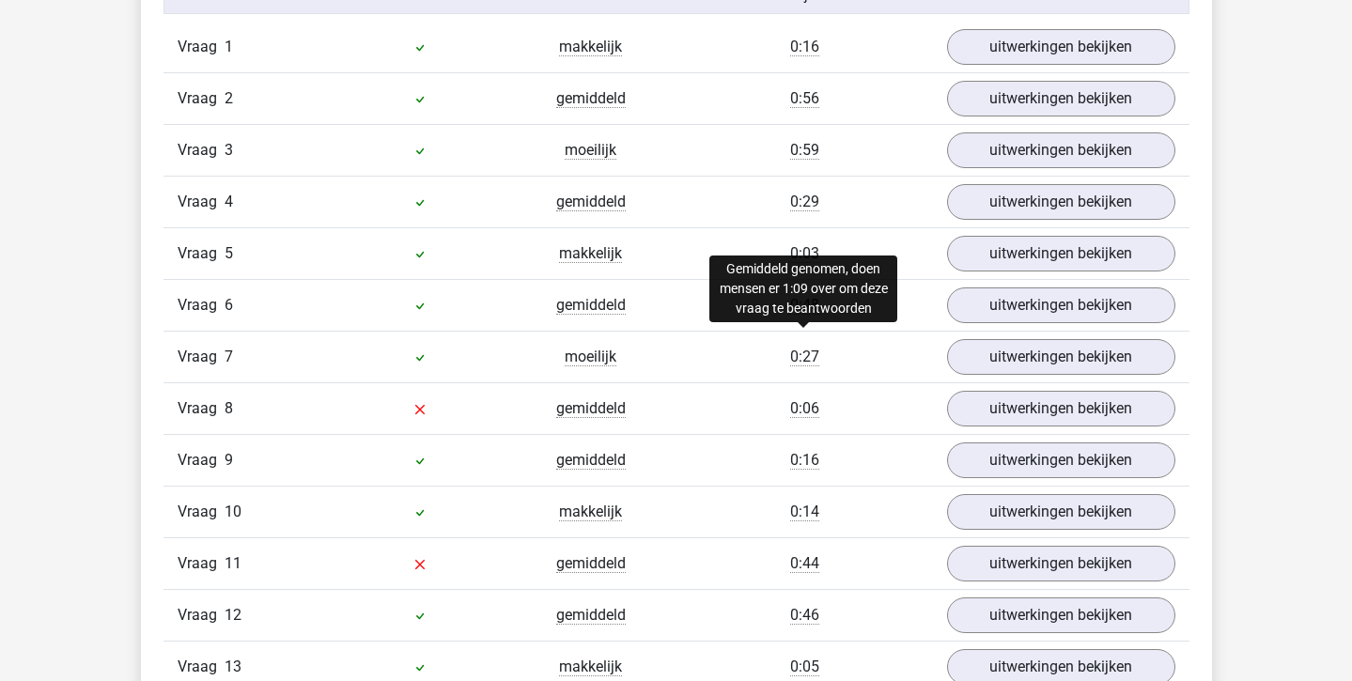
scroll to position [1284, 0]
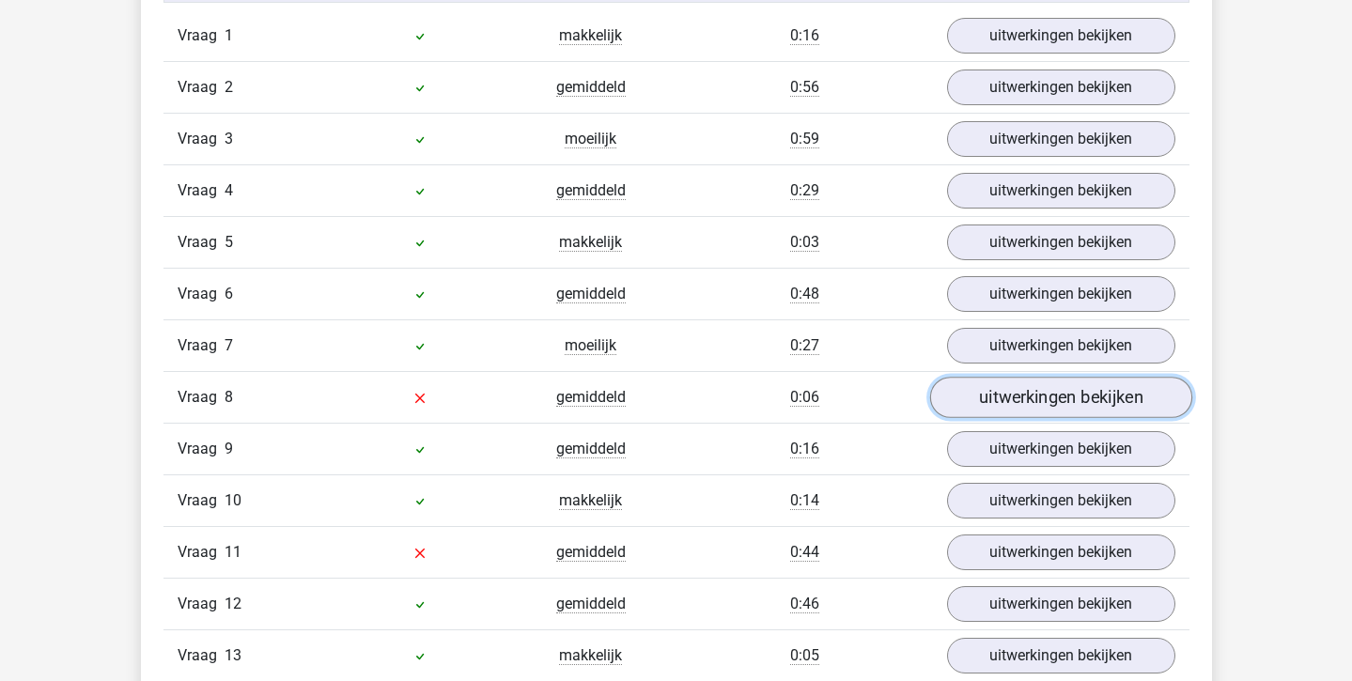
click at [1058, 401] on link "uitwerkingen bekijken" at bounding box center [1060, 397] width 262 height 41
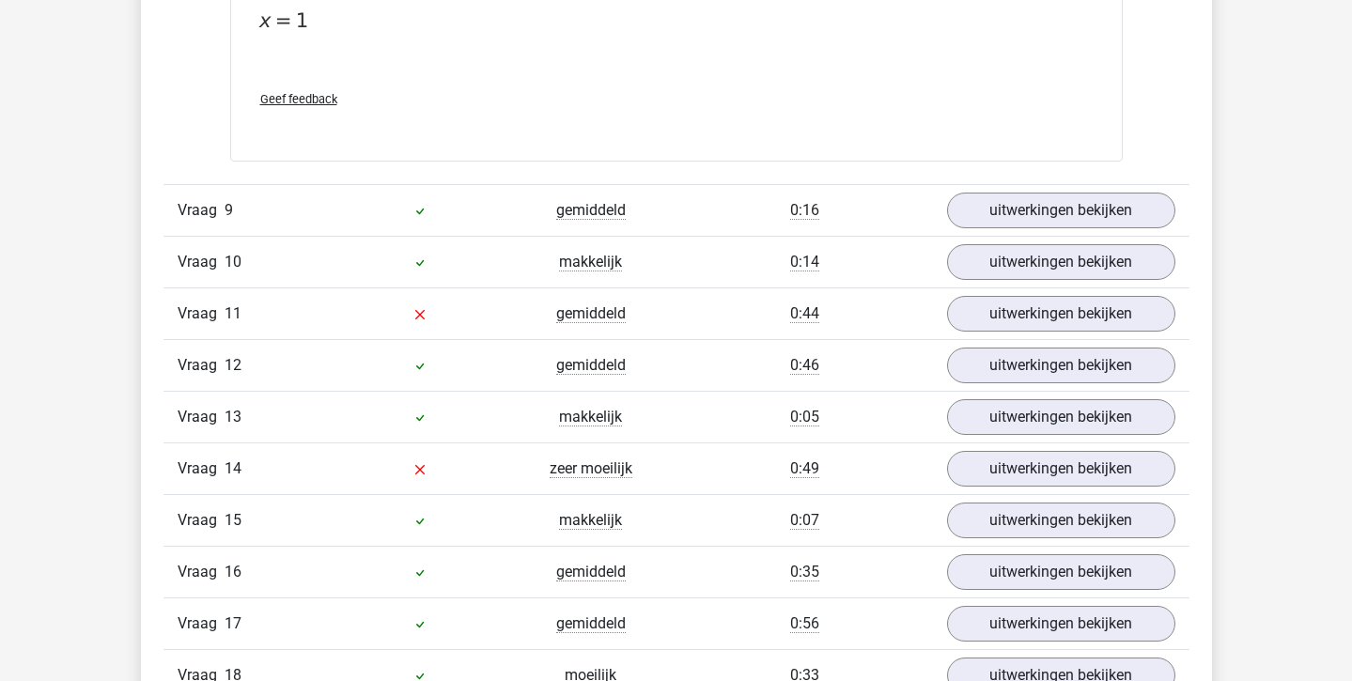
scroll to position [2395, 0]
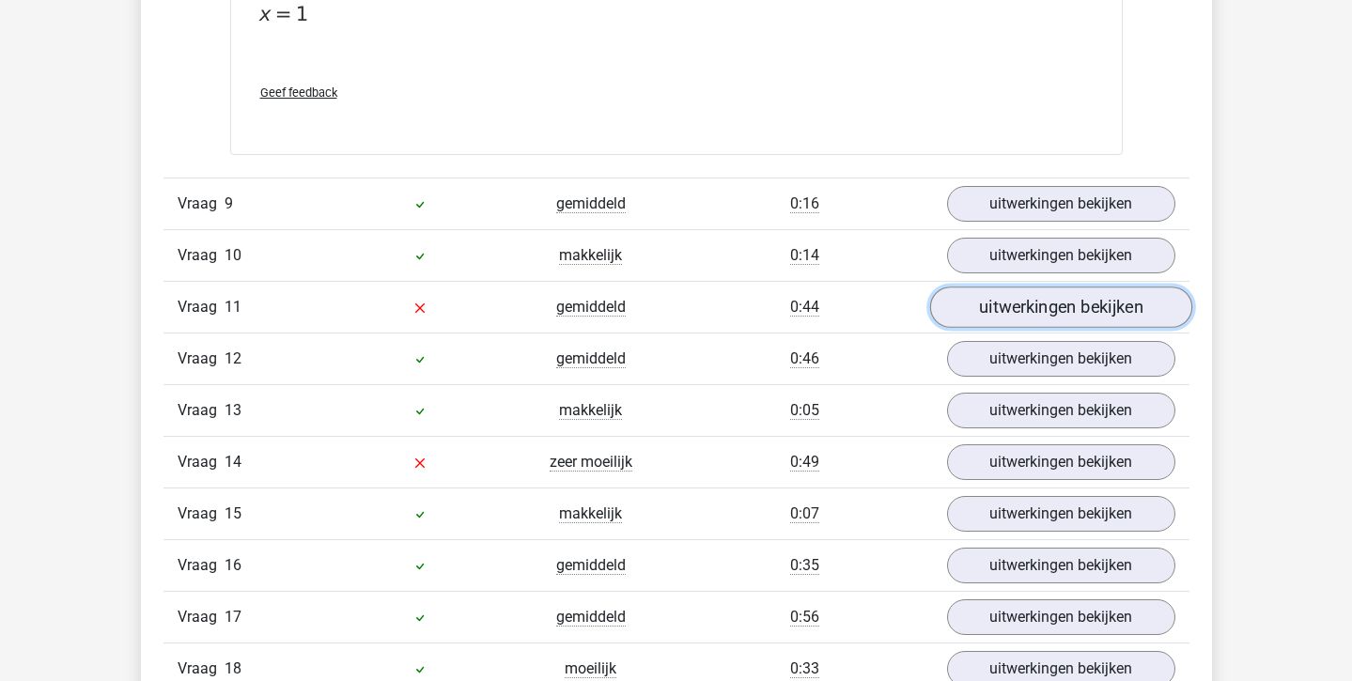
click at [1049, 303] on link "uitwerkingen bekijken" at bounding box center [1060, 307] width 262 height 41
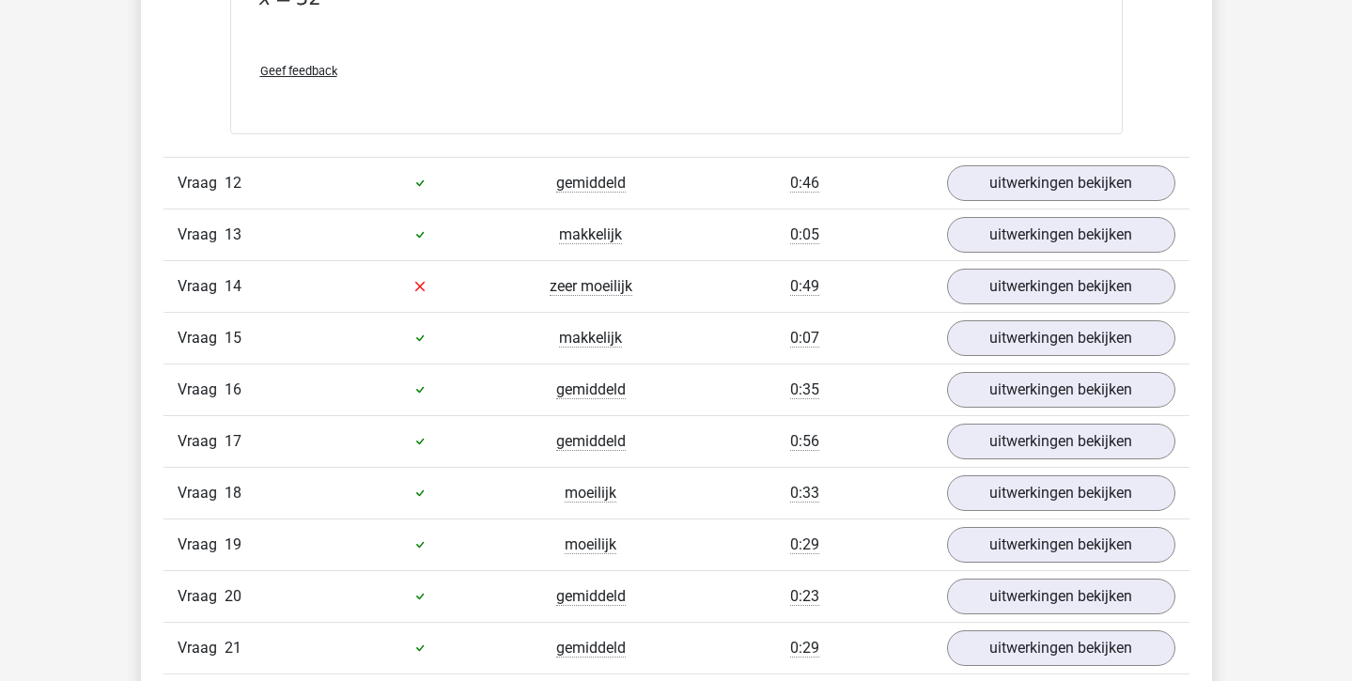
scroll to position [3625, 0]
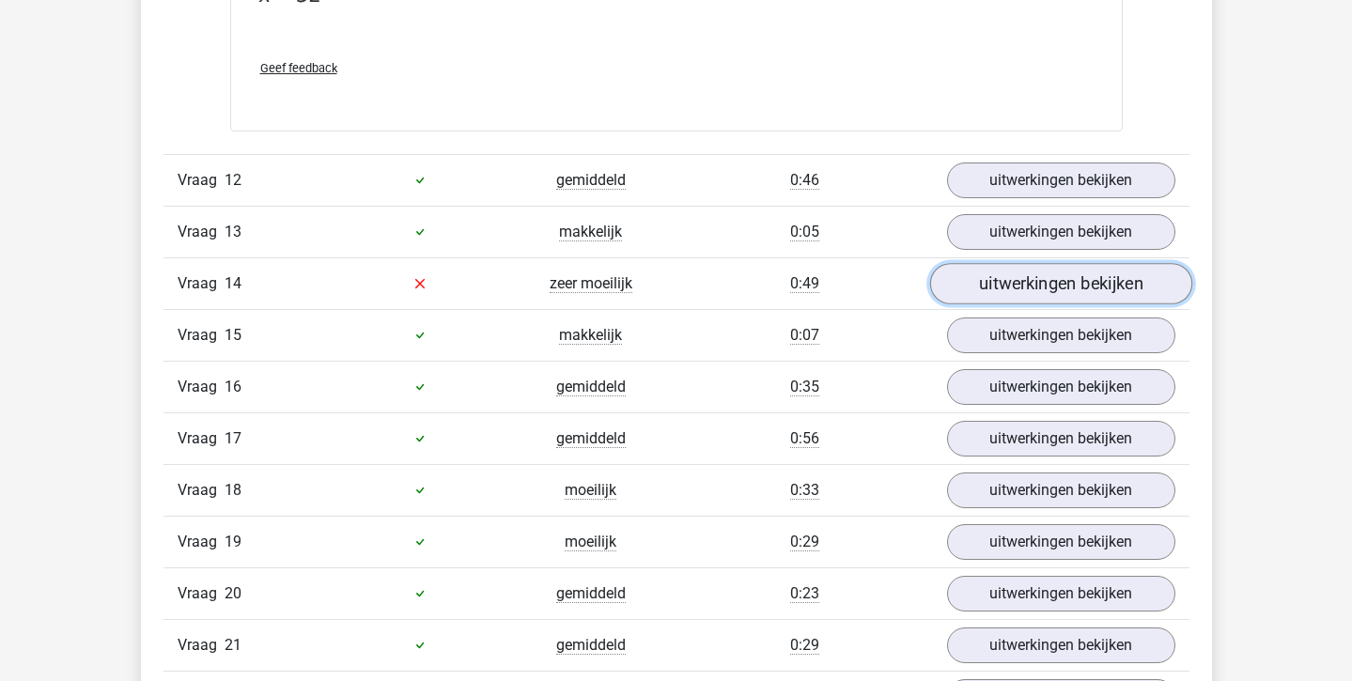
click at [1047, 292] on link "uitwerkingen bekijken" at bounding box center [1060, 283] width 262 height 41
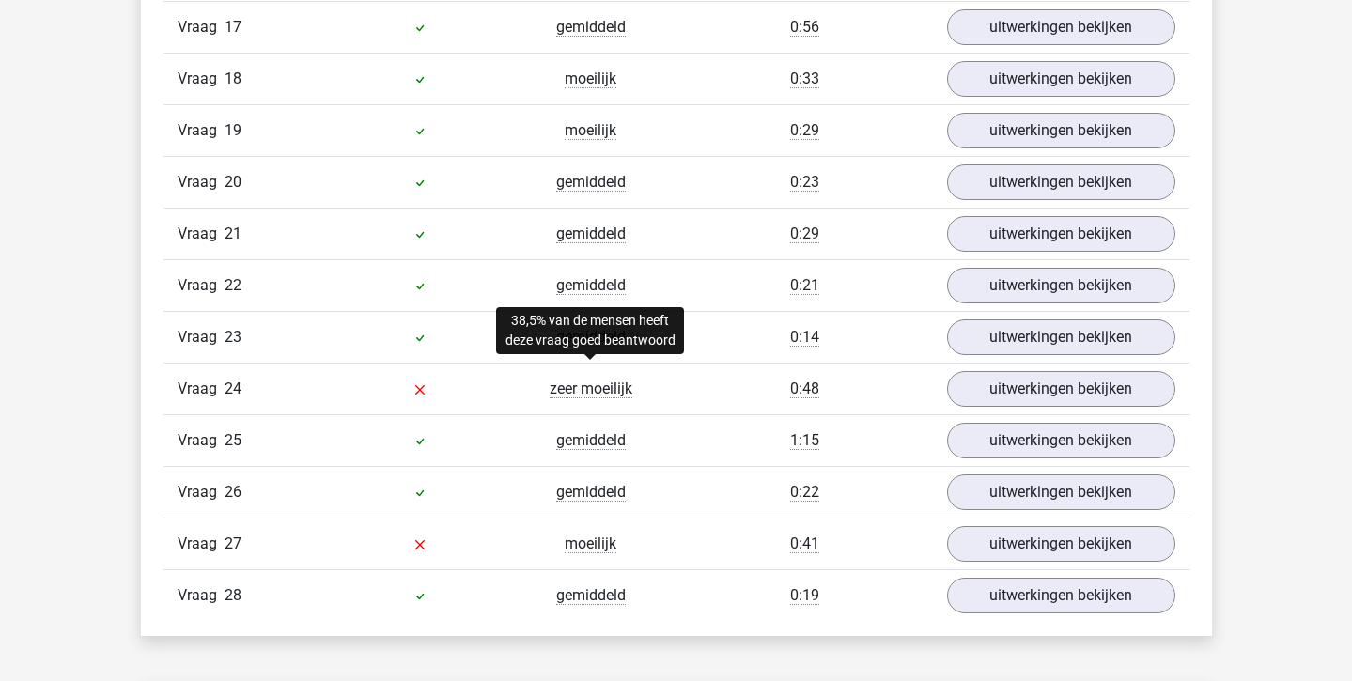
scroll to position [5795, 0]
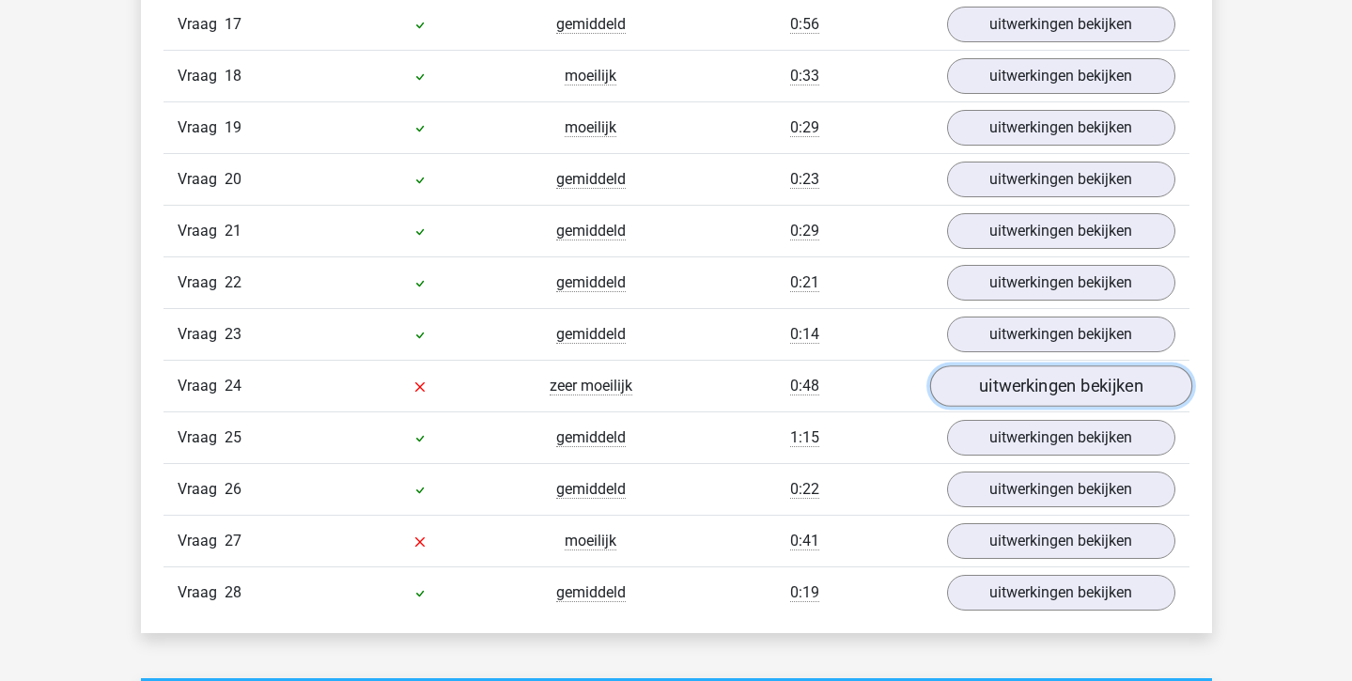
click at [1058, 388] on link "uitwerkingen bekijken" at bounding box center [1060, 386] width 262 height 41
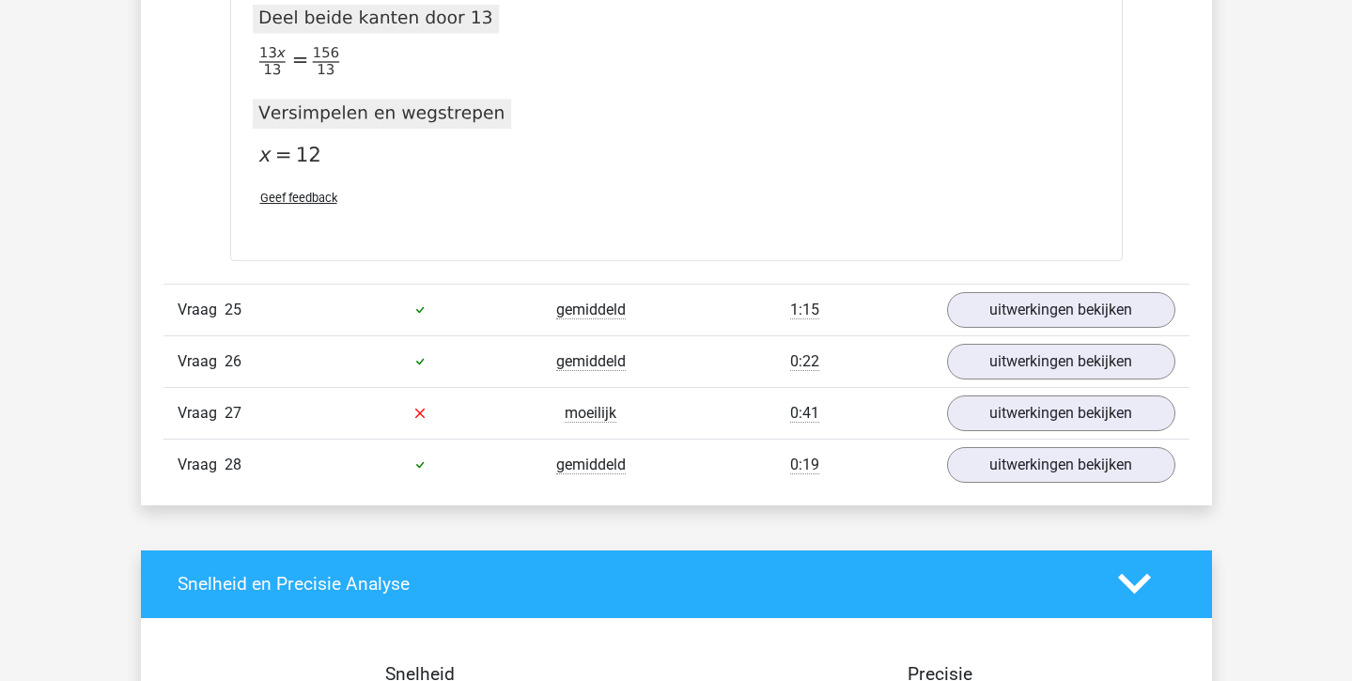
scroll to position [8103, 0]
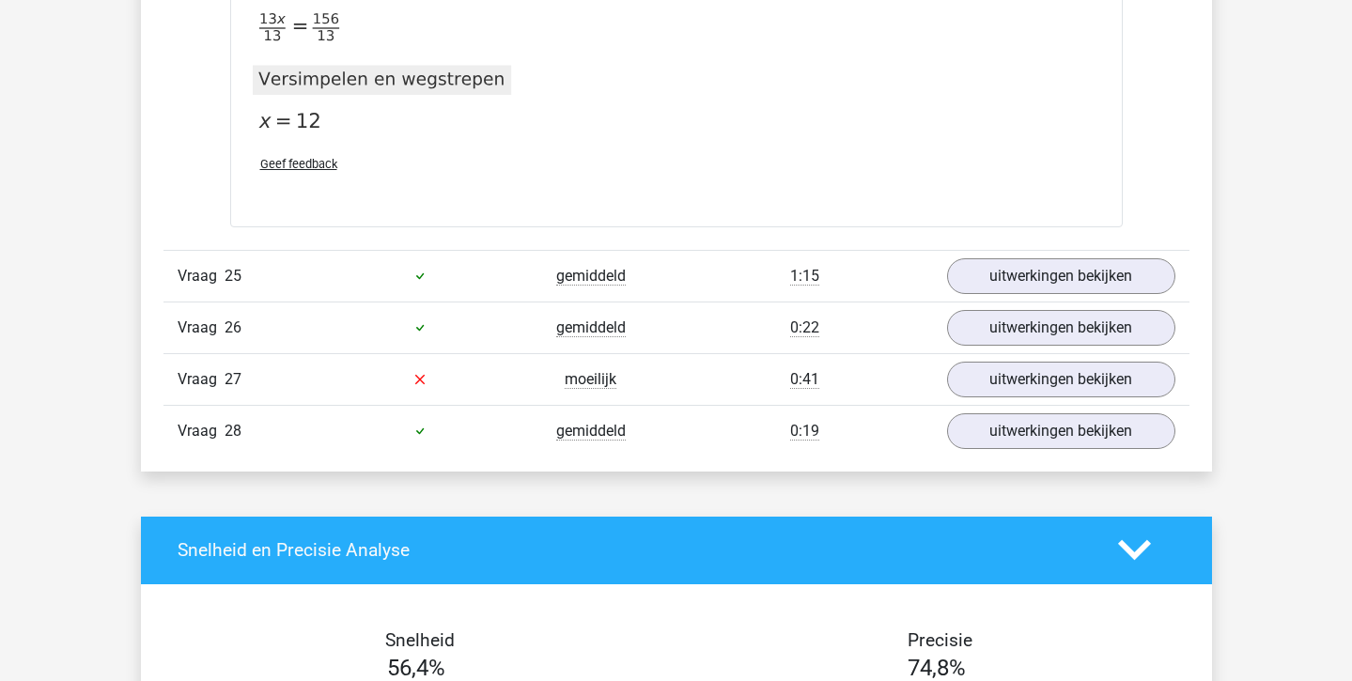
click at [1000, 358] on div "Vraag 27 moeilijk 0:41 uitwerkingen bekijken" at bounding box center [676, 379] width 1026 height 52
click at [987, 393] on link "uitwerkingen bekijken" at bounding box center [1060, 379] width 262 height 41
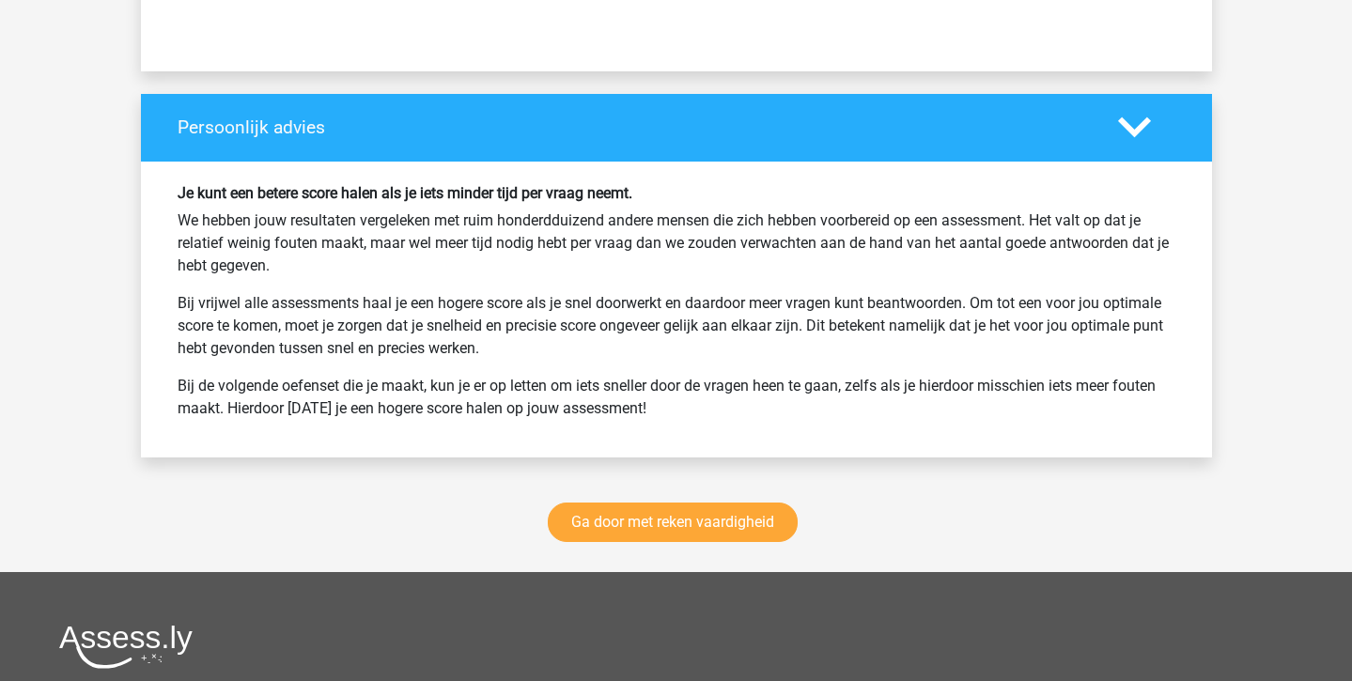
scroll to position [11180, 0]
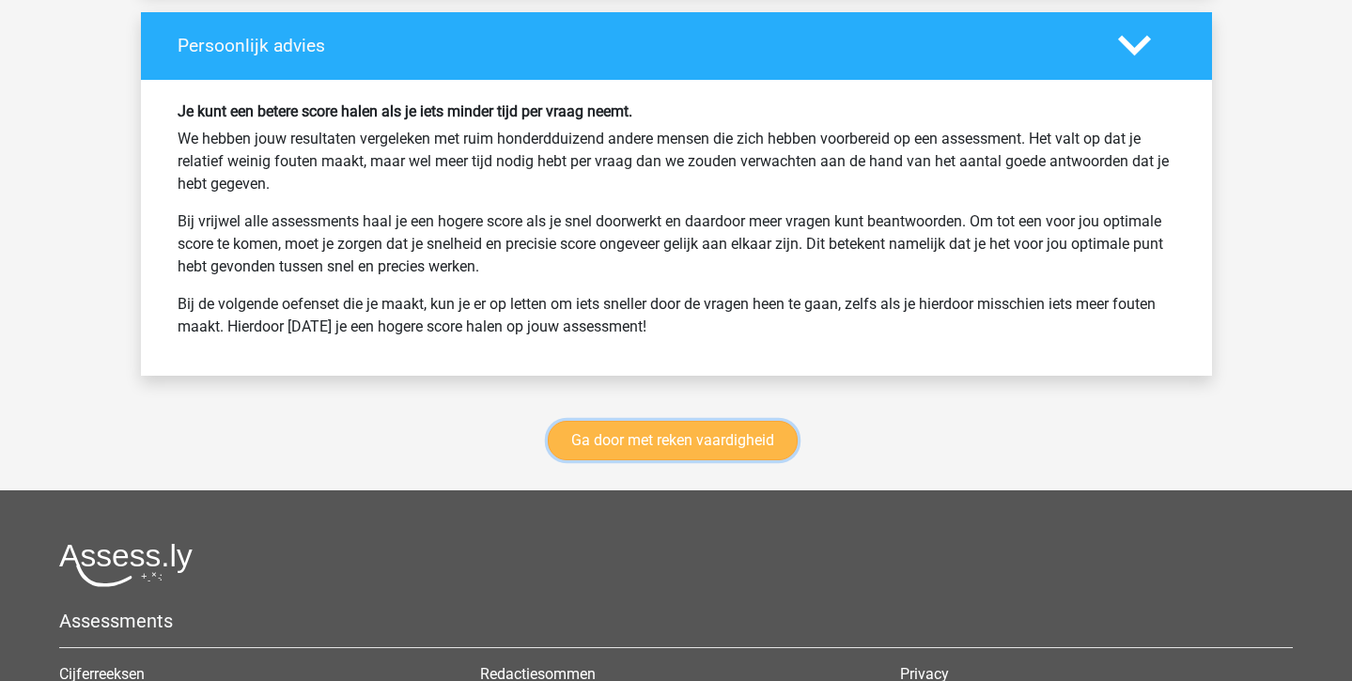
click at [771, 442] on link "Ga door met reken vaardigheid" at bounding box center [673, 440] width 250 height 39
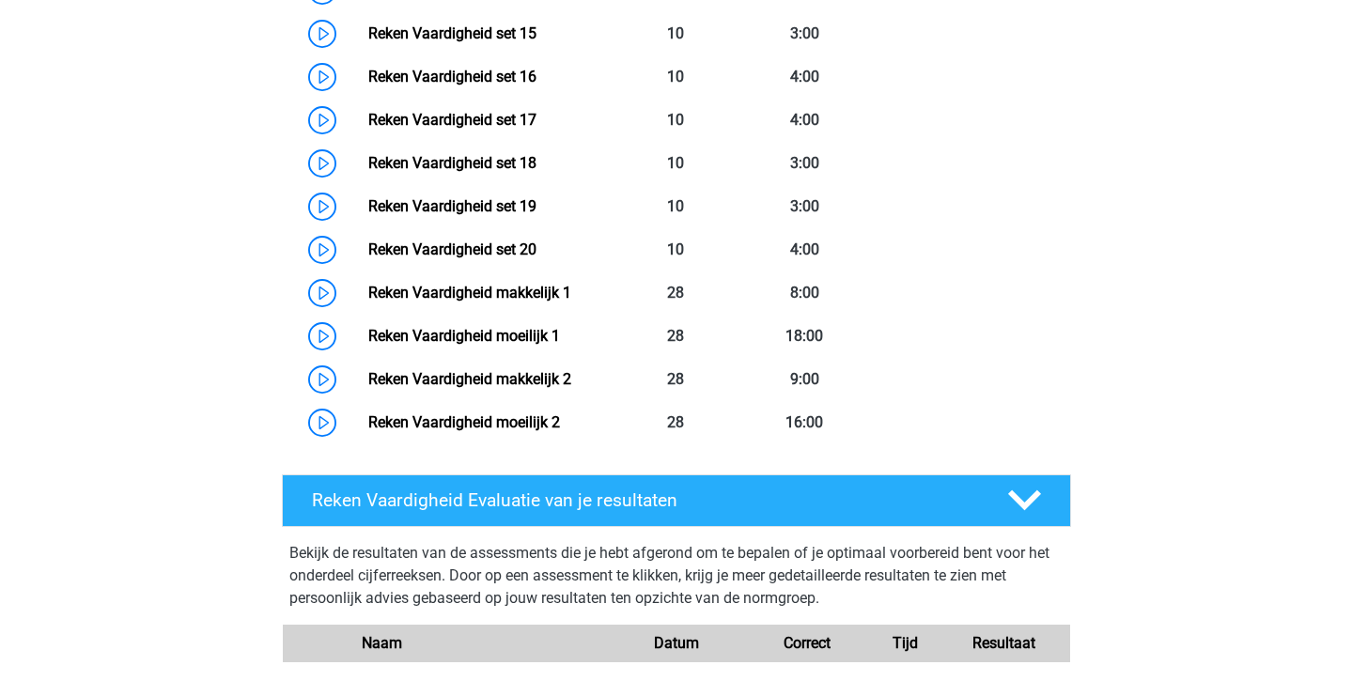
scroll to position [1562, 0]
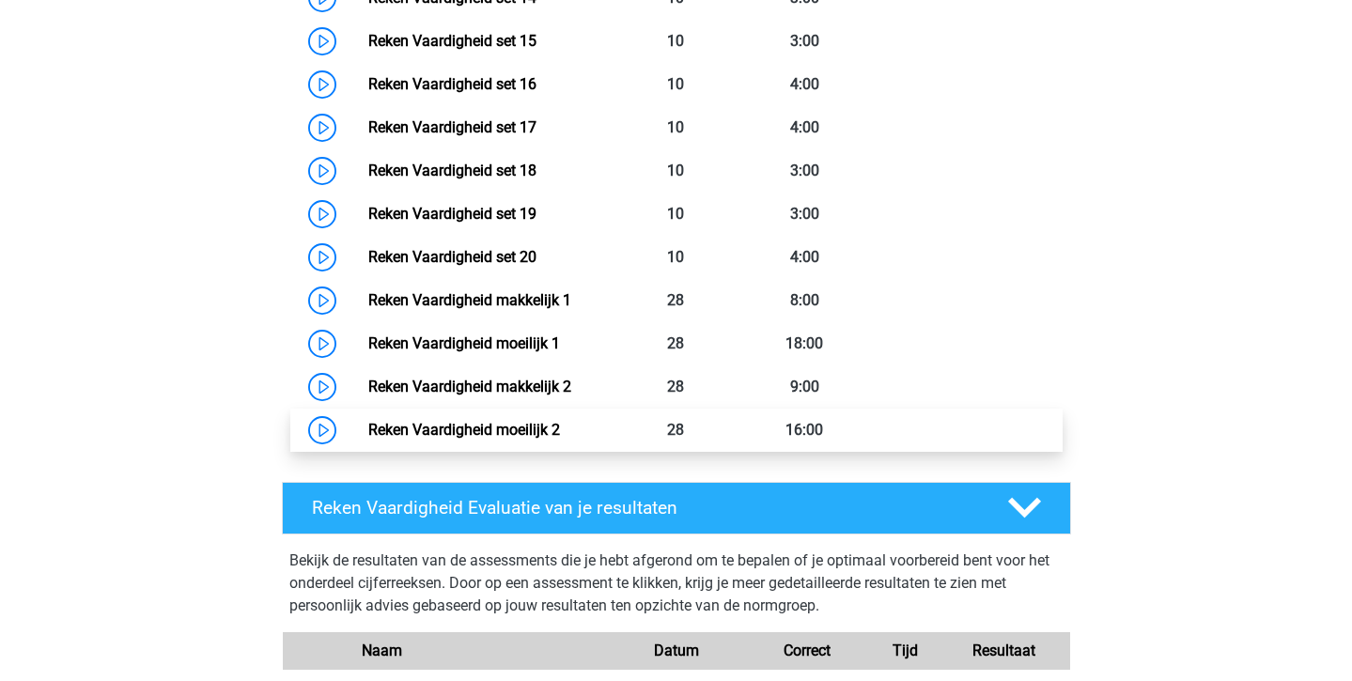
click at [560, 427] on link "Reken Vaardigheid moeilijk 2" at bounding box center [464, 430] width 192 height 18
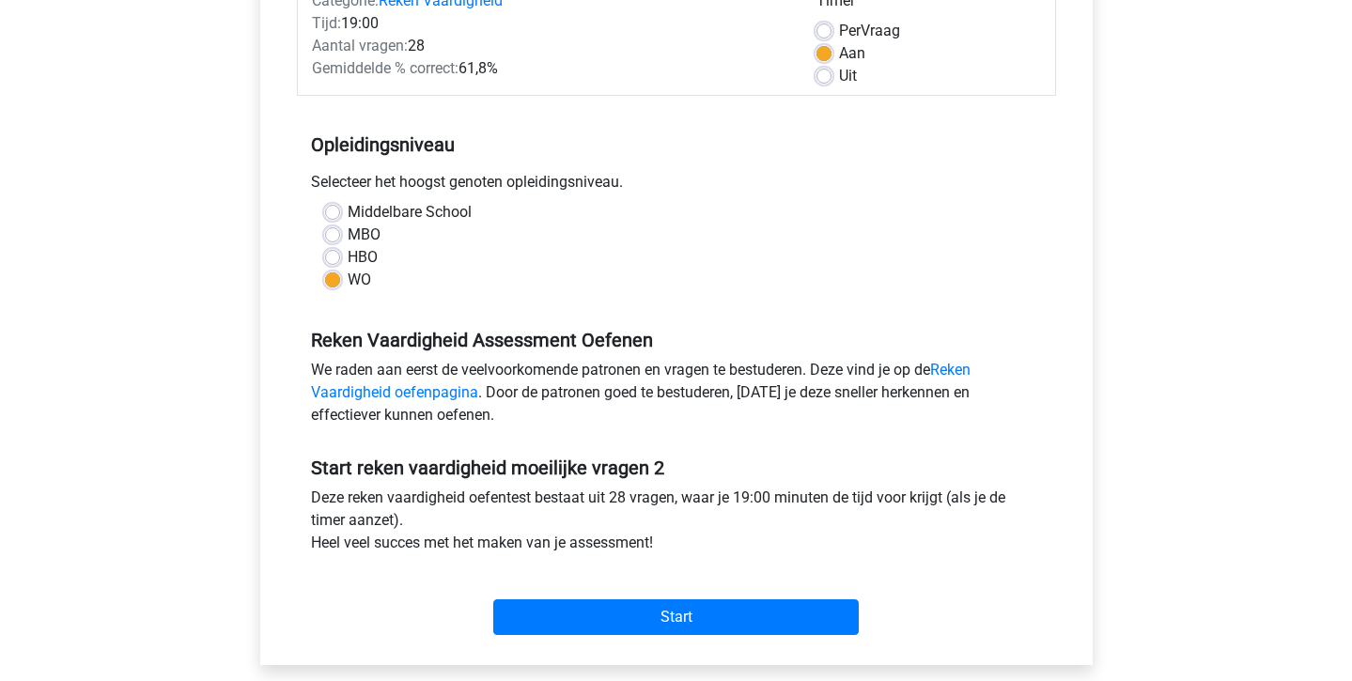
scroll to position [314, 0]
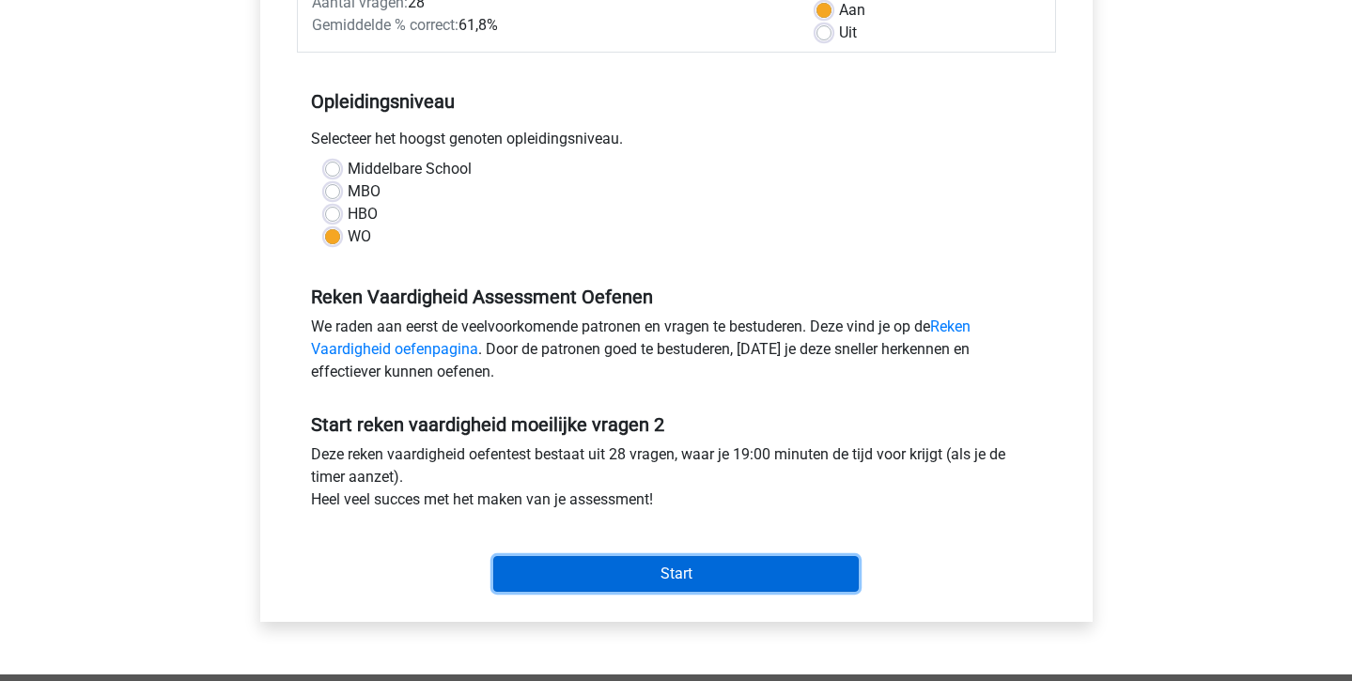
click at [615, 582] on input "Start" at bounding box center [676, 574] width 366 height 36
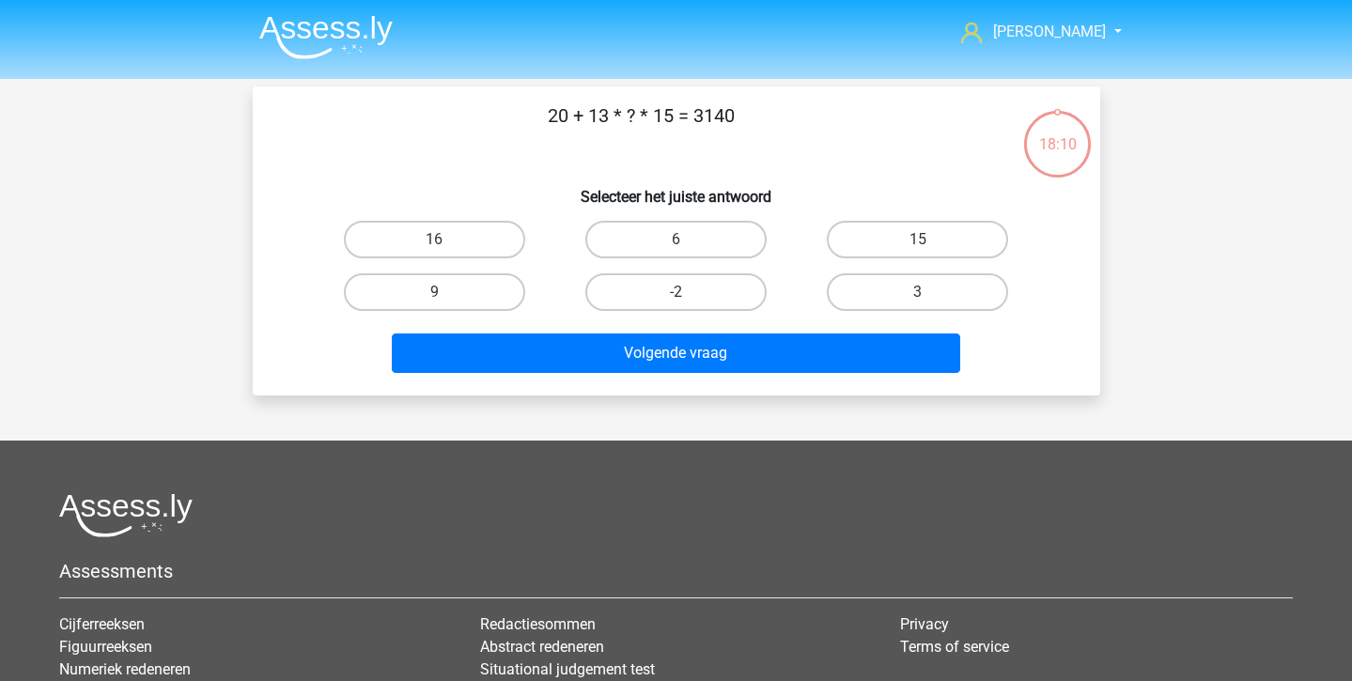
click at [495, 262] on div "16" at bounding box center [434, 239] width 241 height 53
click at [489, 252] on label "16" at bounding box center [434, 240] width 181 height 38
click at [446, 252] on input "16" at bounding box center [440, 246] width 12 height 12
radio input "true"
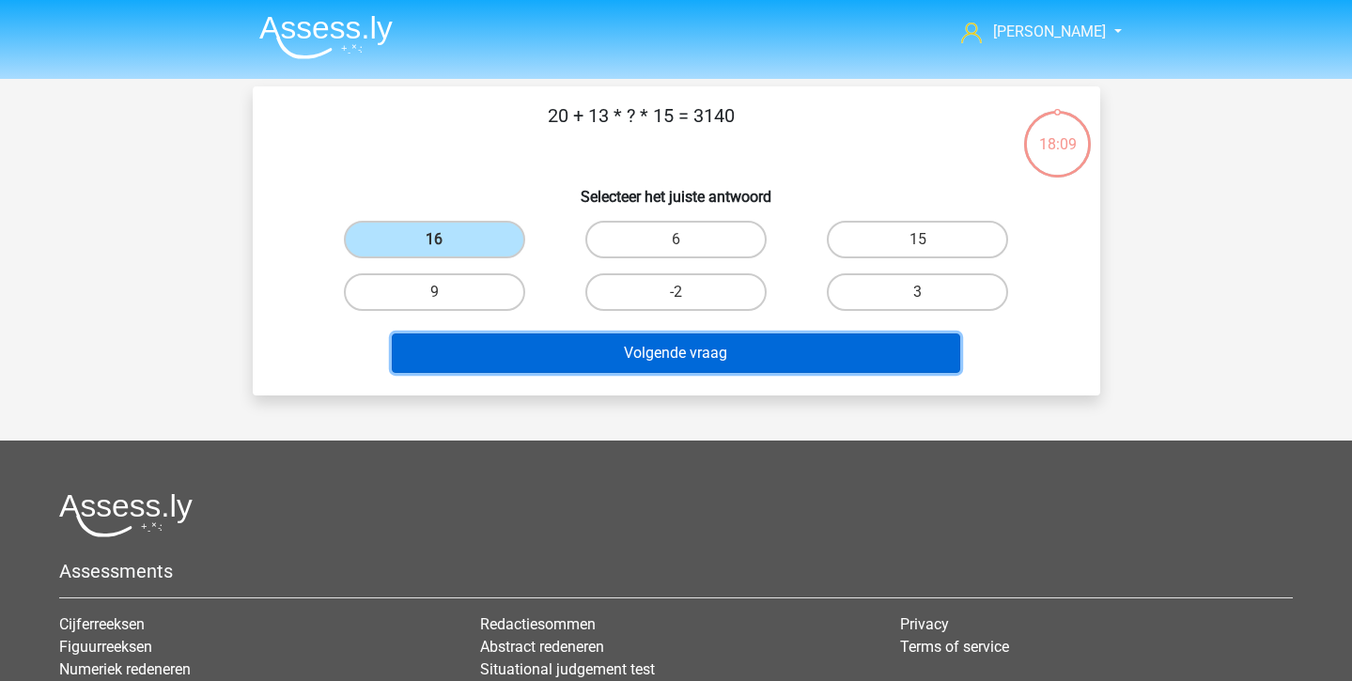
click at [566, 359] on button "Volgende vraag" at bounding box center [676, 353] width 568 height 39
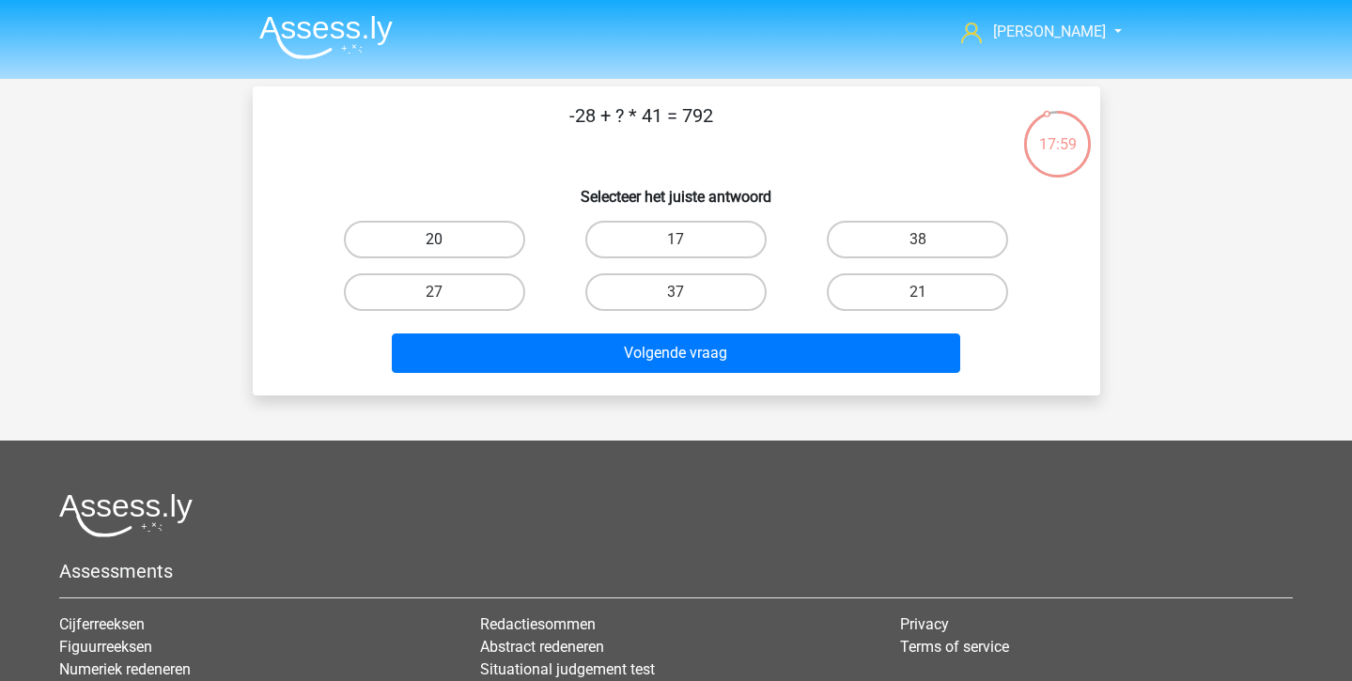
click at [407, 232] on label "20" at bounding box center [434, 240] width 181 height 38
click at [434, 240] on input "20" at bounding box center [440, 246] width 12 height 12
radio input "true"
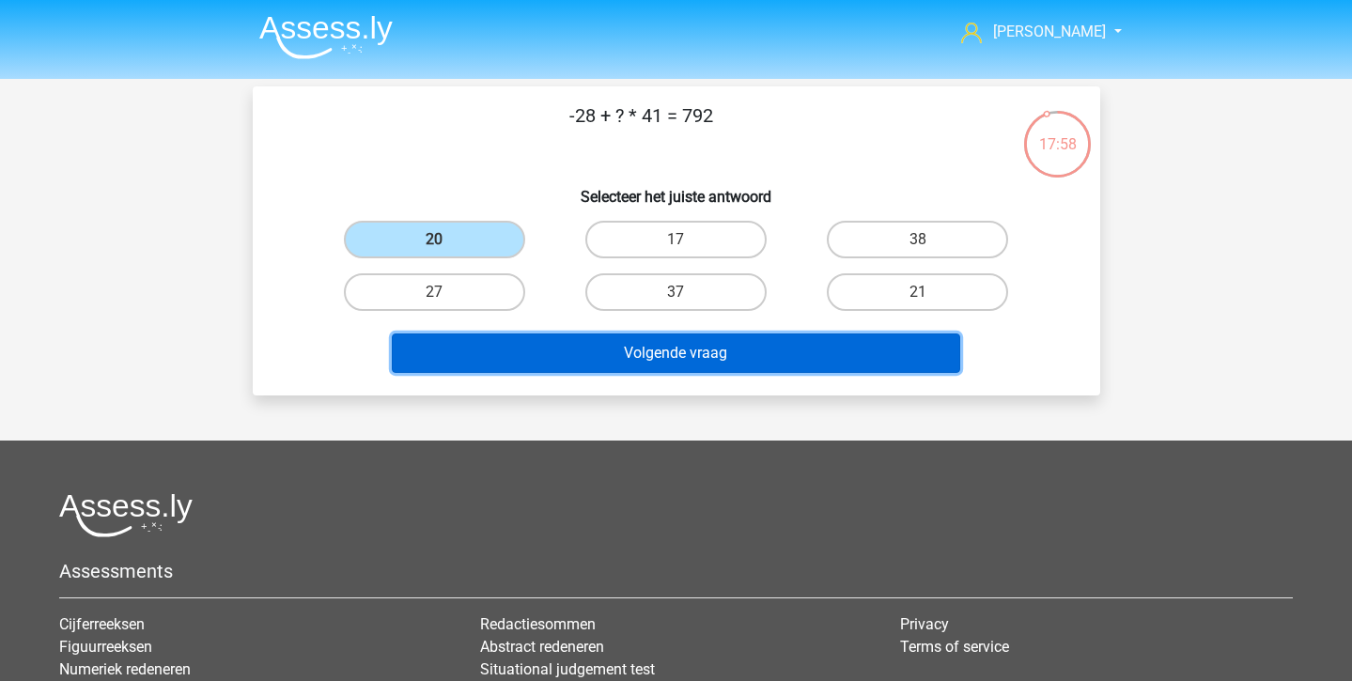
click at [453, 348] on button "Volgende vraag" at bounding box center [676, 353] width 568 height 39
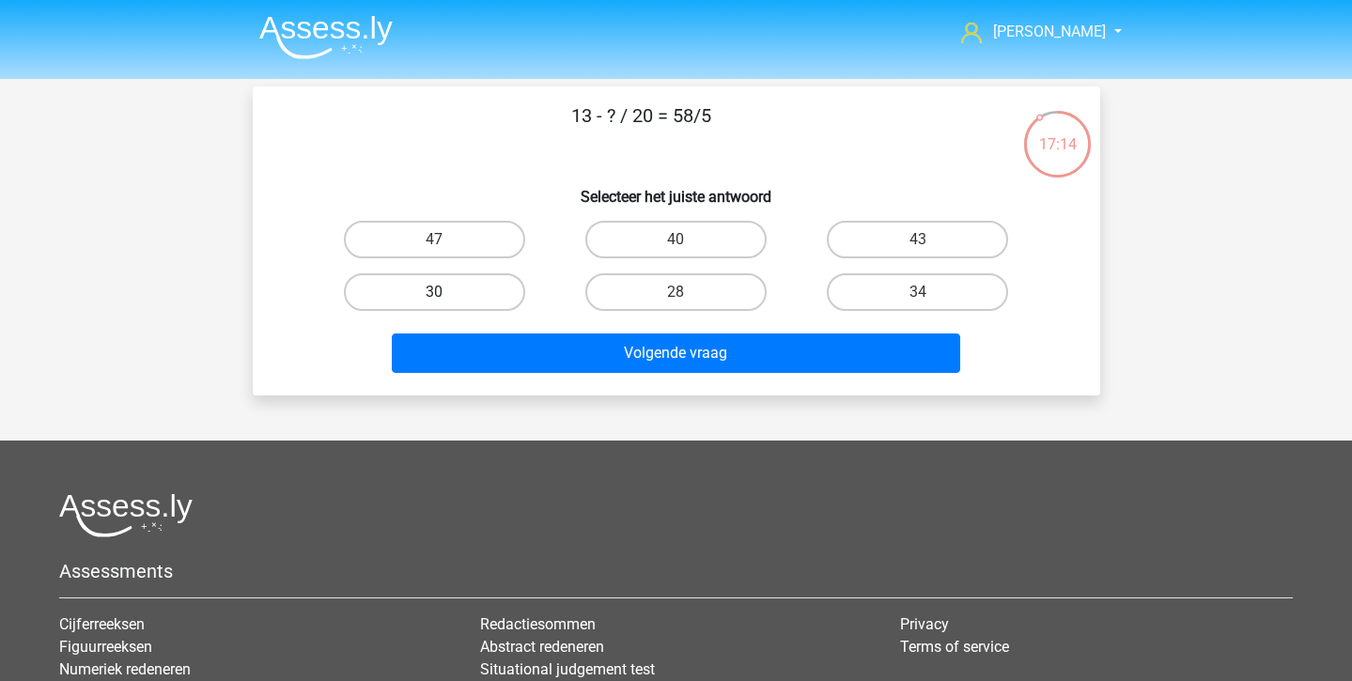
click at [449, 288] on label "30" at bounding box center [434, 292] width 181 height 38
click at [446, 292] on input "30" at bounding box center [440, 298] width 12 height 12
radio input "true"
click at [480, 231] on label "47" at bounding box center [434, 240] width 181 height 38
click at [446, 240] on input "47" at bounding box center [440, 246] width 12 height 12
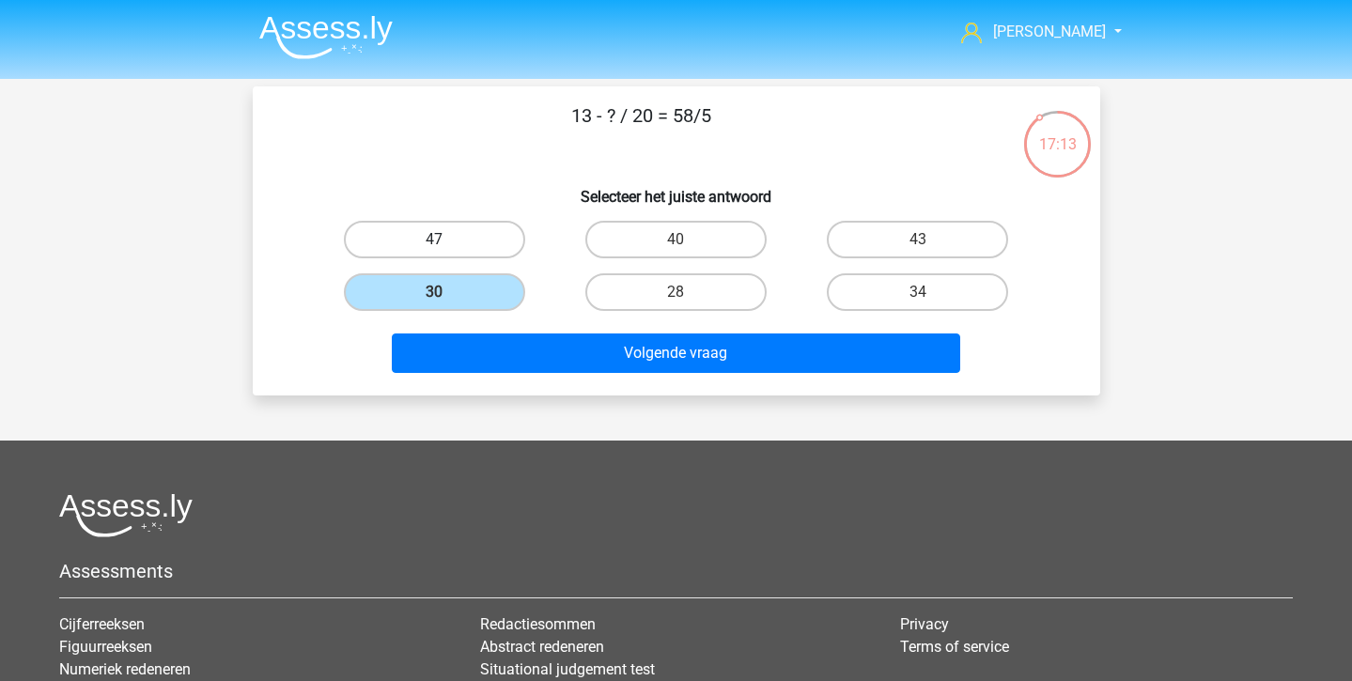
radio input "true"
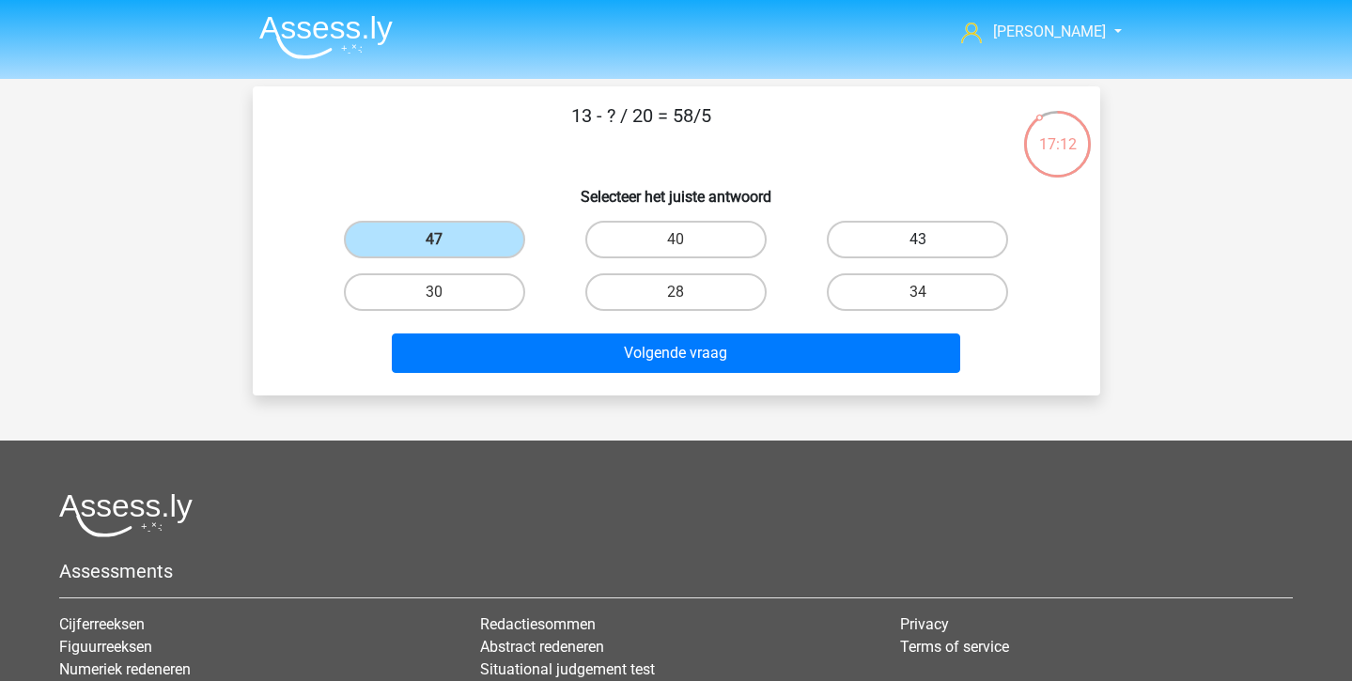
click at [892, 248] on label "43" at bounding box center [917, 240] width 181 height 38
click at [918, 248] on input "43" at bounding box center [924, 246] width 12 height 12
radio input "true"
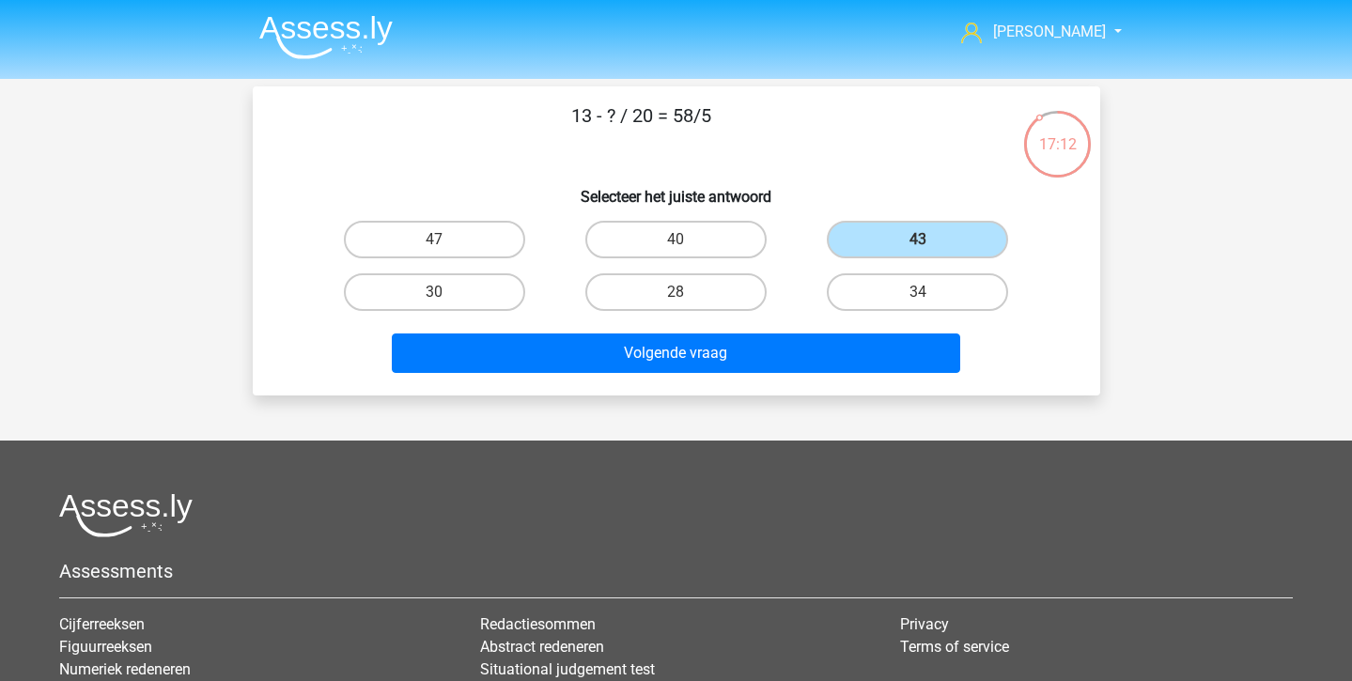
drag, startPoint x: 882, startPoint y: 307, endPoint x: 882, endPoint y: 322, distance: 15.0
click at [882, 309] on label "34" at bounding box center [917, 292] width 181 height 38
click at [918, 304] on input "34" at bounding box center [924, 298] width 12 height 12
radio input "true"
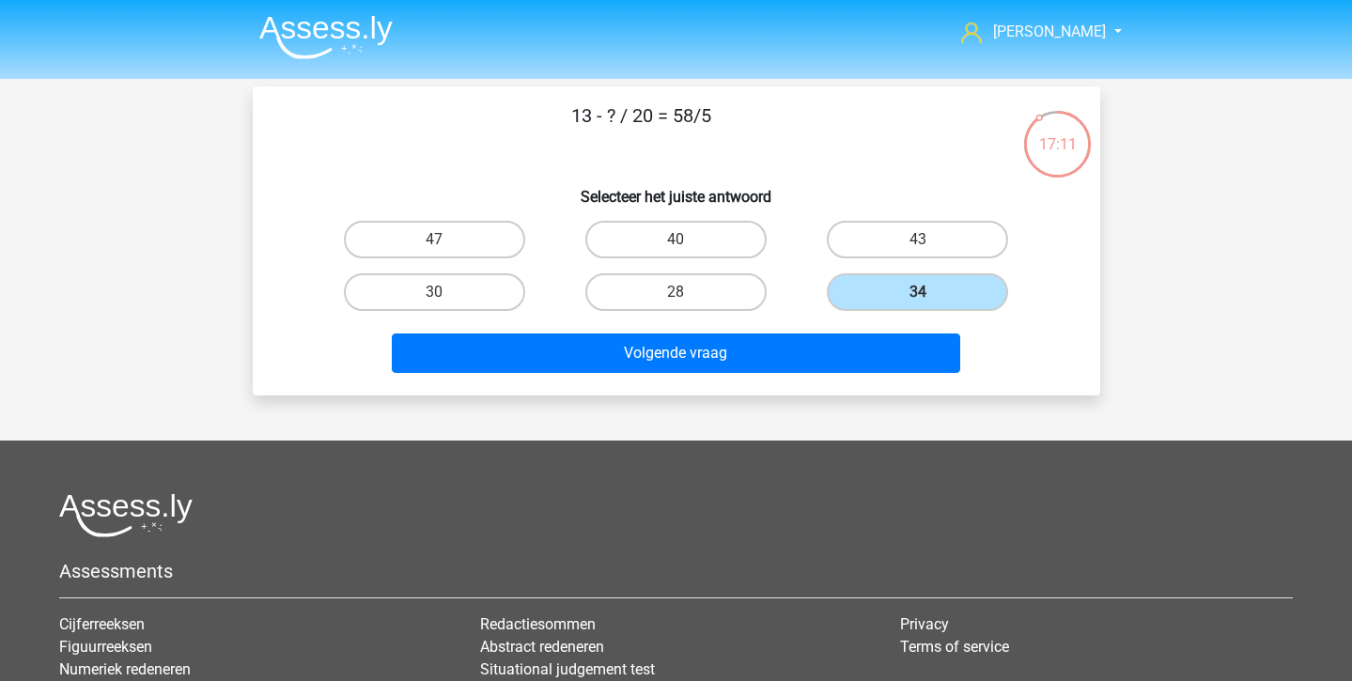
click at [882, 322] on div "Volgende vraag" at bounding box center [676, 350] width 787 height 62
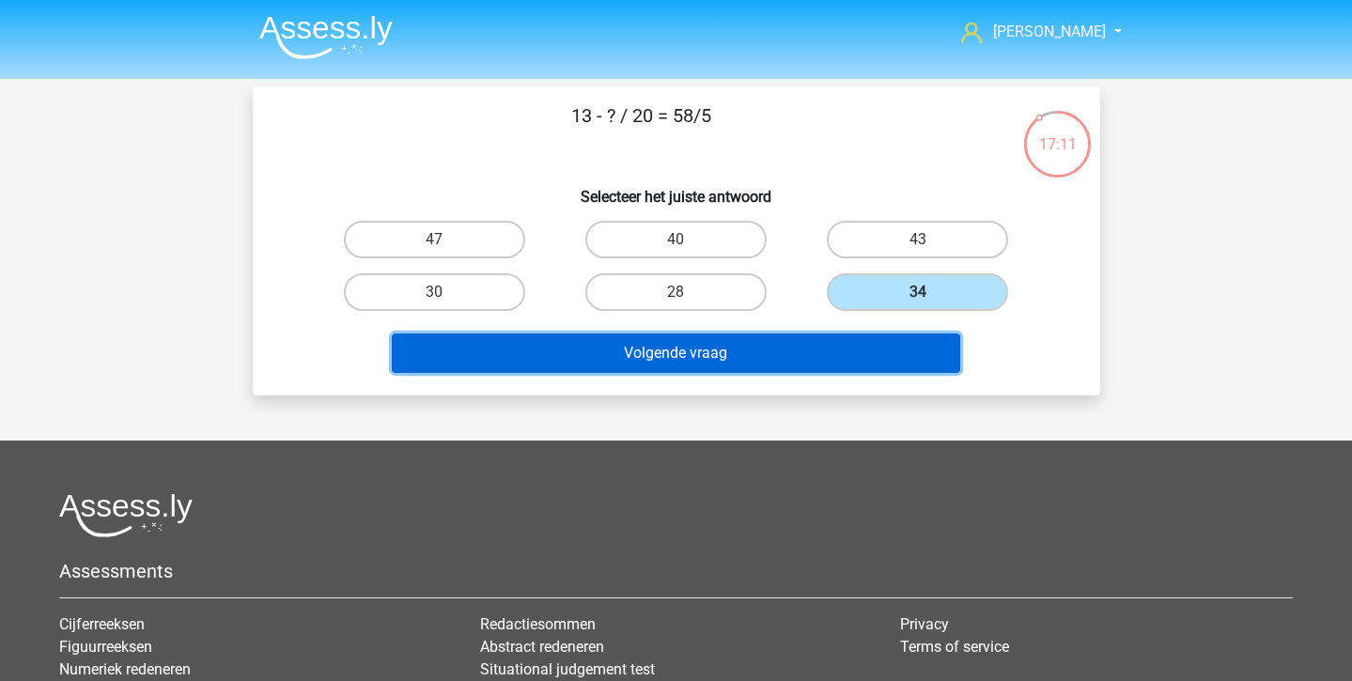
click at [839, 338] on button "Volgende vraag" at bounding box center [676, 353] width 568 height 39
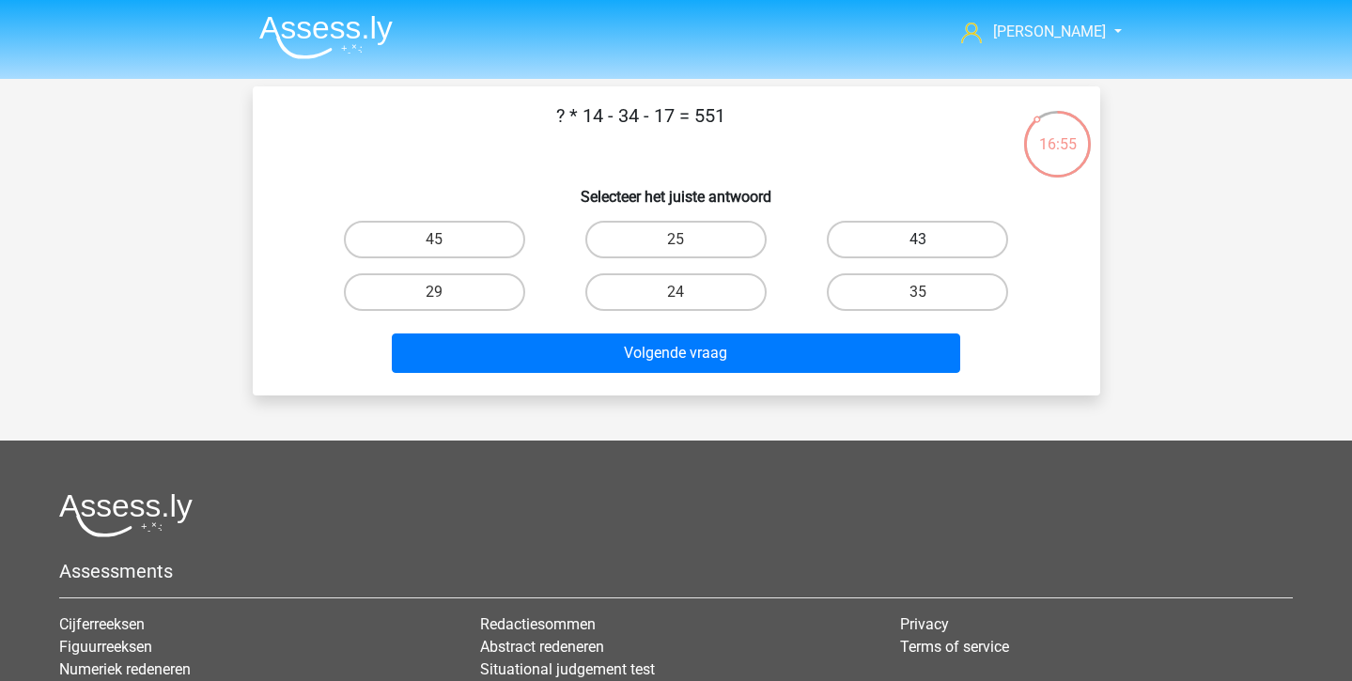
click at [876, 243] on label "43" at bounding box center [917, 240] width 181 height 38
click at [918, 243] on input "43" at bounding box center [924, 246] width 12 height 12
radio input "true"
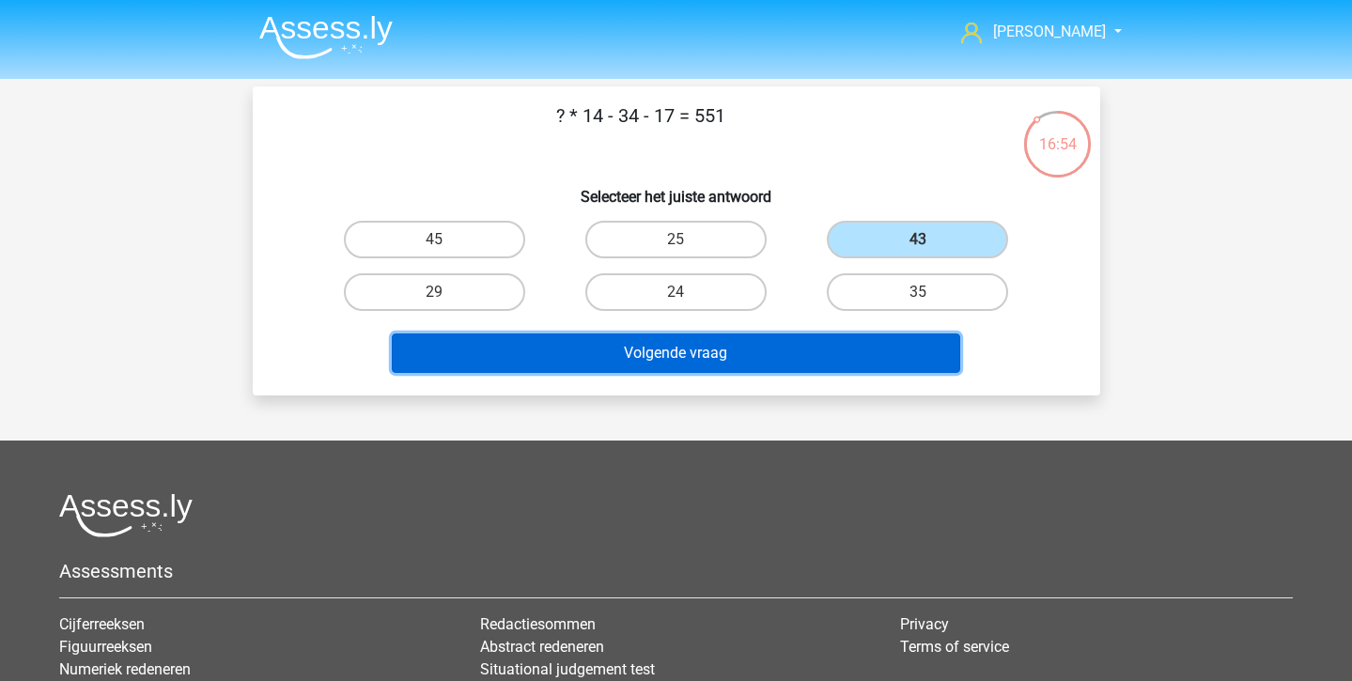
click at [867, 371] on button "Volgende vraag" at bounding box center [676, 353] width 568 height 39
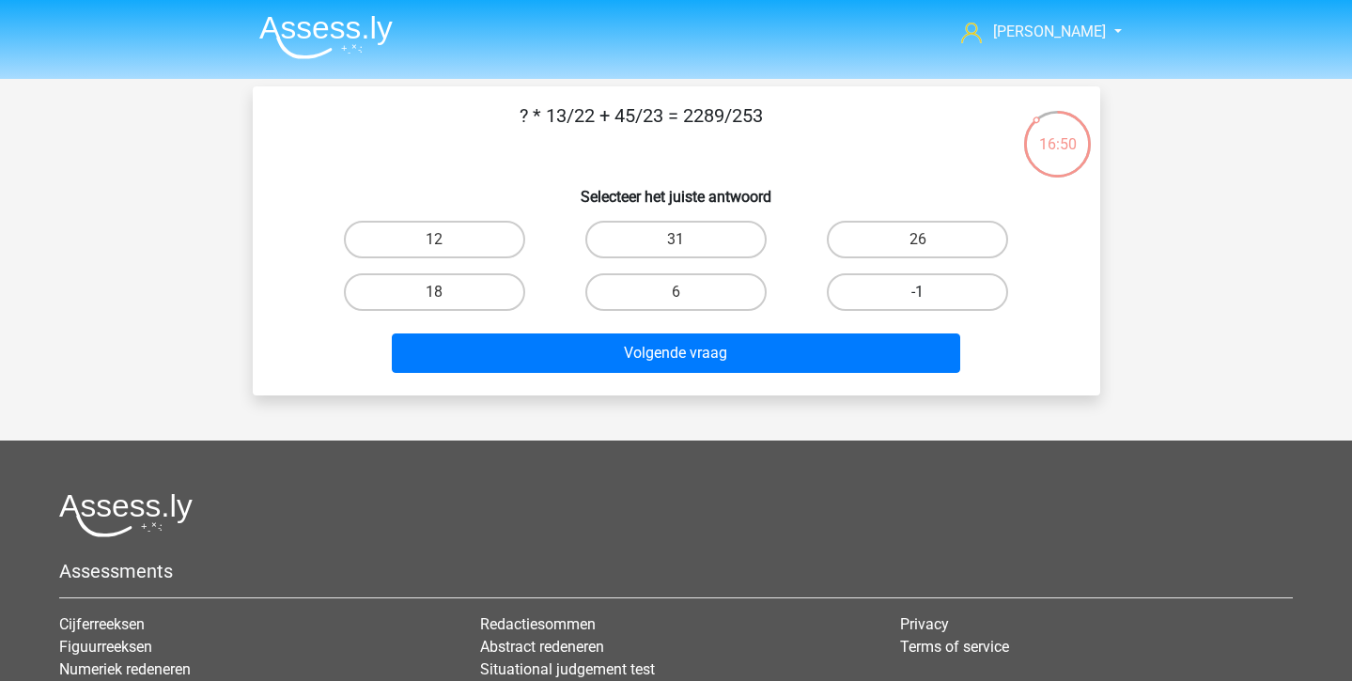
click at [904, 304] on label "-1" at bounding box center [917, 292] width 181 height 38
click at [918, 304] on input "-1" at bounding box center [924, 298] width 12 height 12
radio input "true"
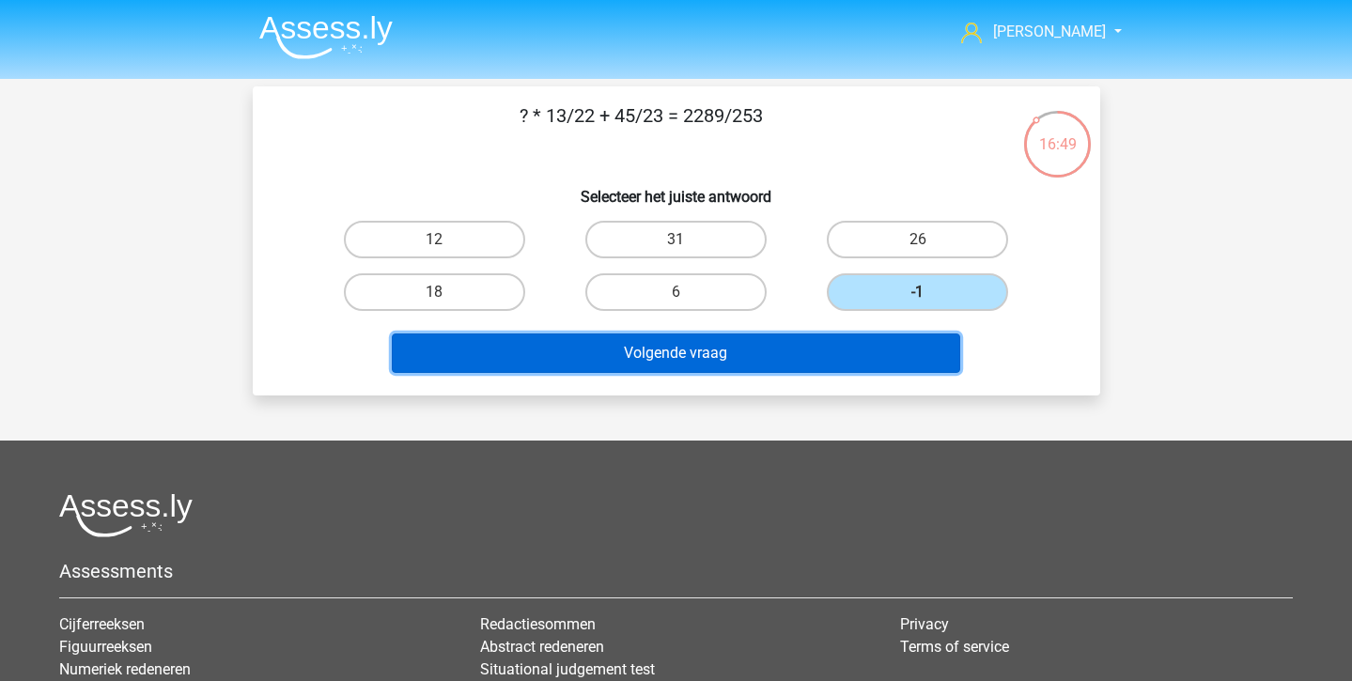
click at [901, 337] on button "Volgende vraag" at bounding box center [676, 353] width 568 height 39
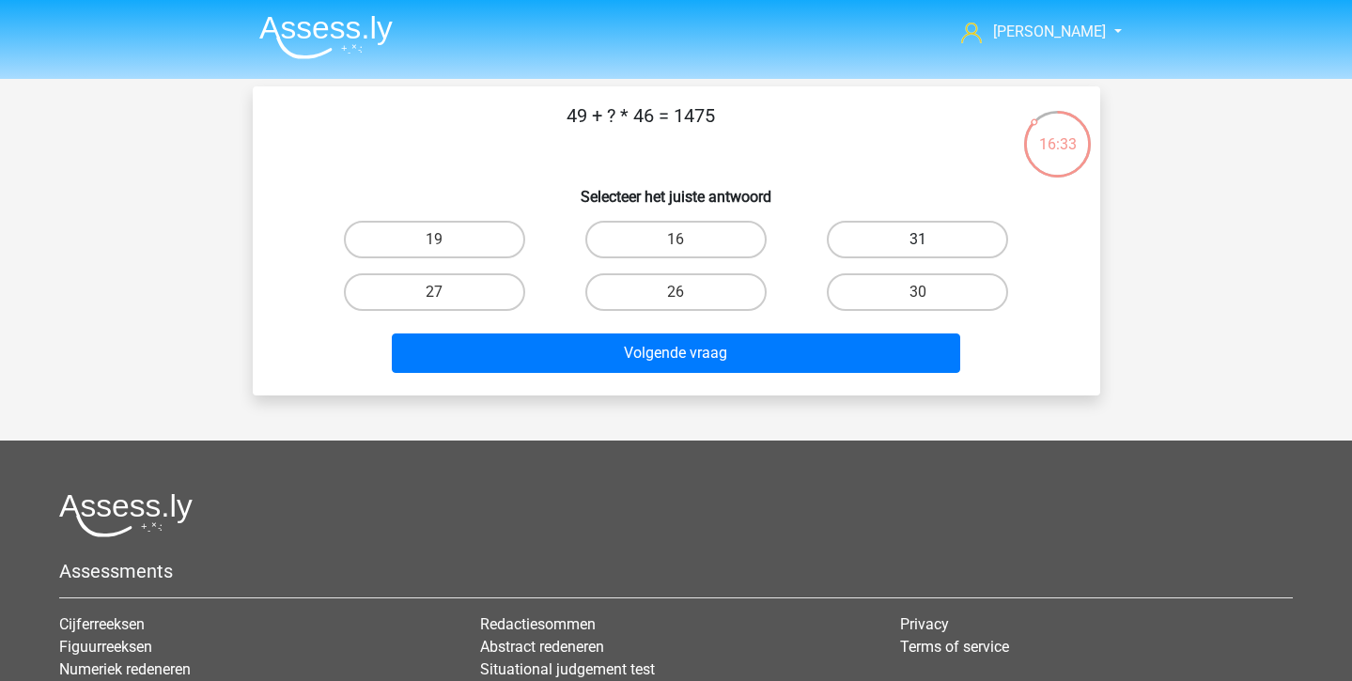
click at [977, 233] on label "31" at bounding box center [917, 240] width 181 height 38
click at [930, 240] on input "31" at bounding box center [924, 246] width 12 height 12
radio input "true"
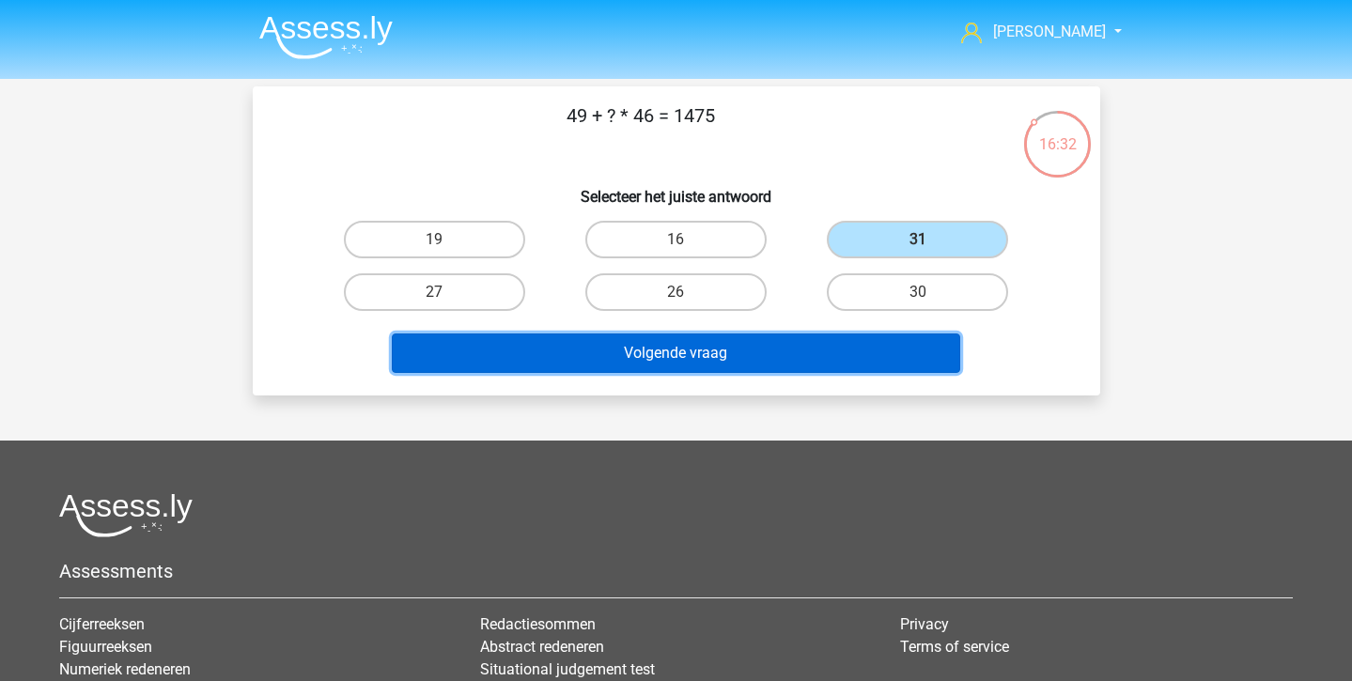
click at [925, 344] on button "Volgende vraag" at bounding box center [676, 353] width 568 height 39
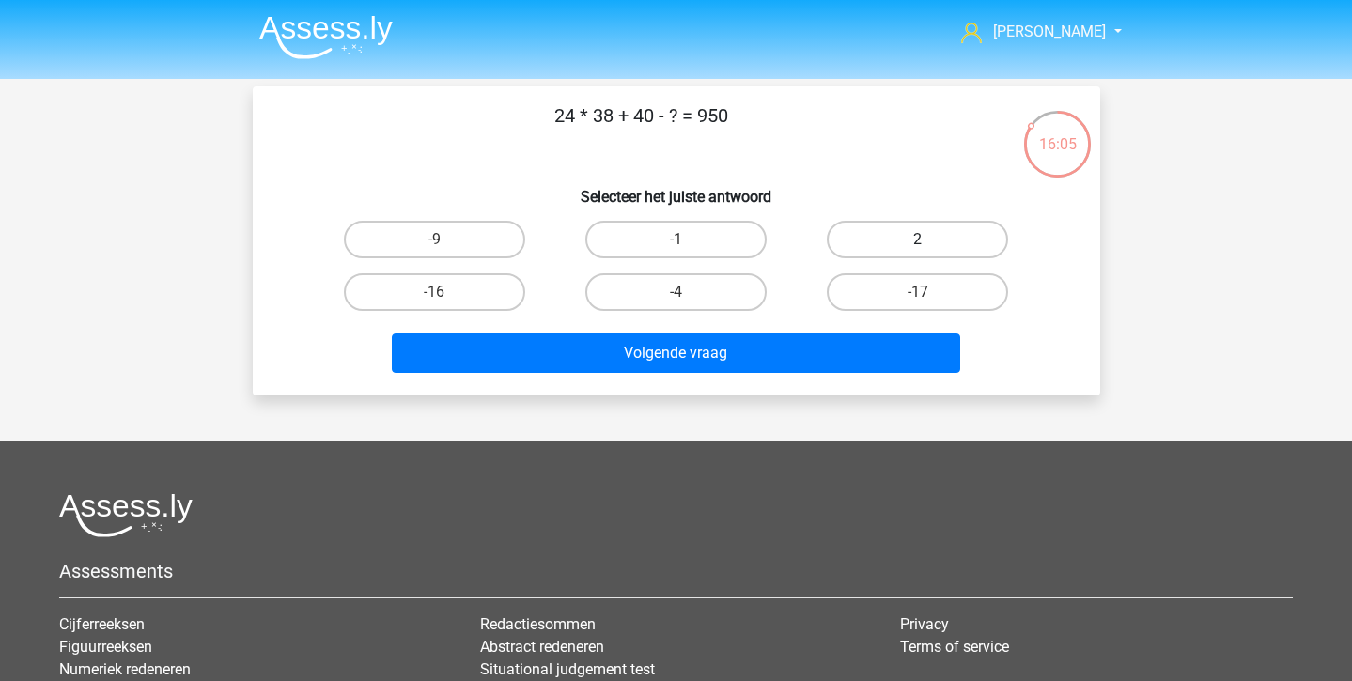
click at [935, 241] on label "2" at bounding box center [917, 240] width 181 height 38
click at [930, 241] on input "2" at bounding box center [924, 246] width 12 height 12
radio input "true"
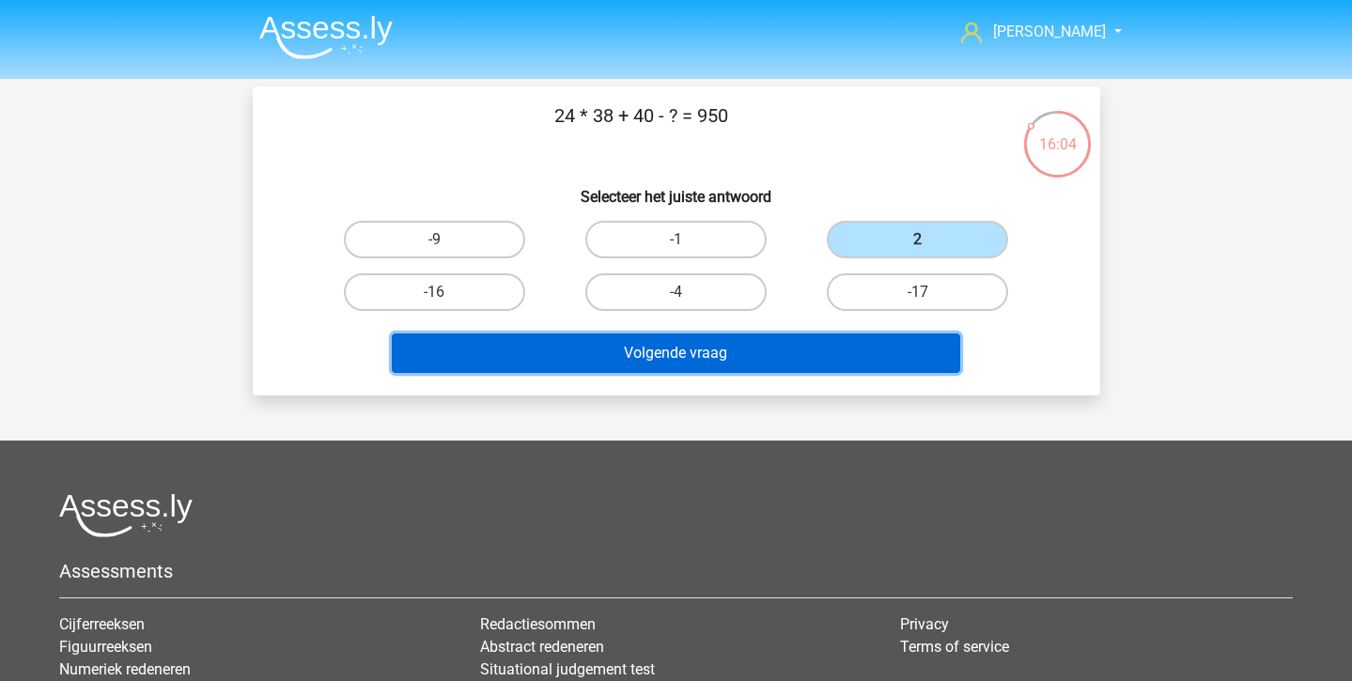
click at [795, 358] on button "Volgende vraag" at bounding box center [676, 353] width 568 height 39
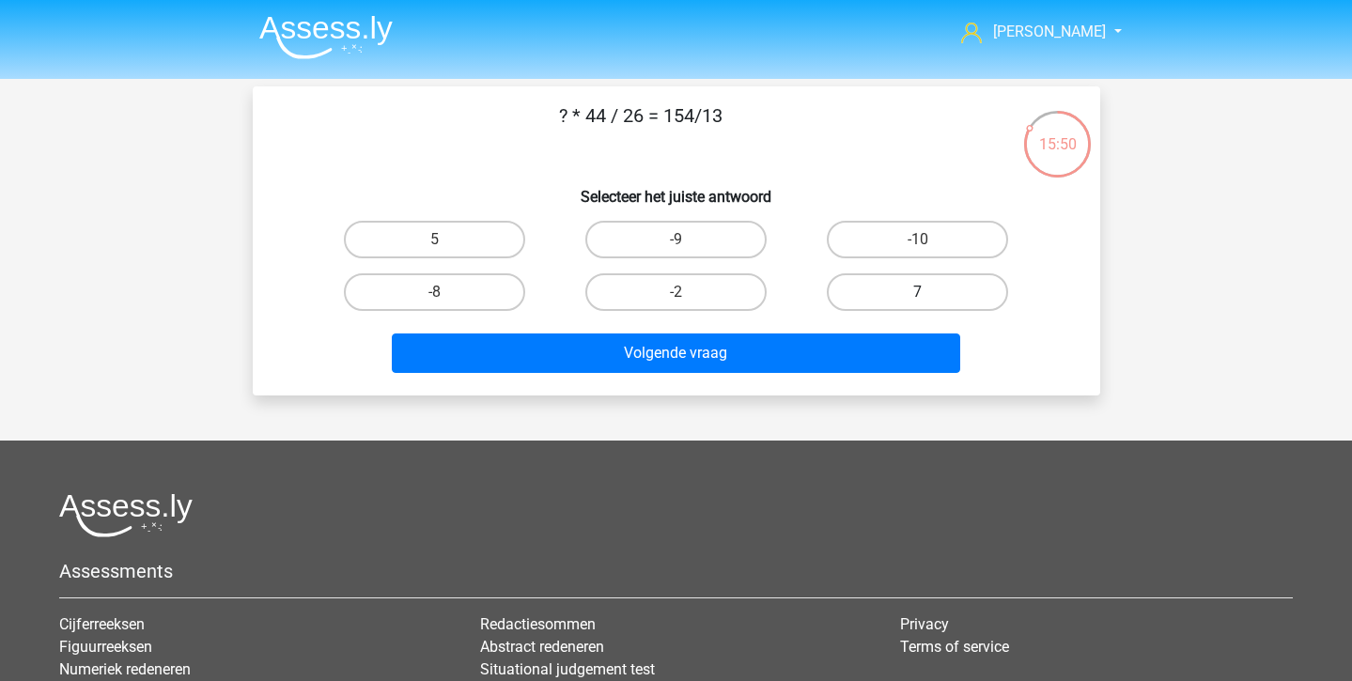
click at [874, 298] on label "7" at bounding box center [917, 292] width 181 height 38
click at [918, 298] on input "7" at bounding box center [924, 298] width 12 height 12
radio input "true"
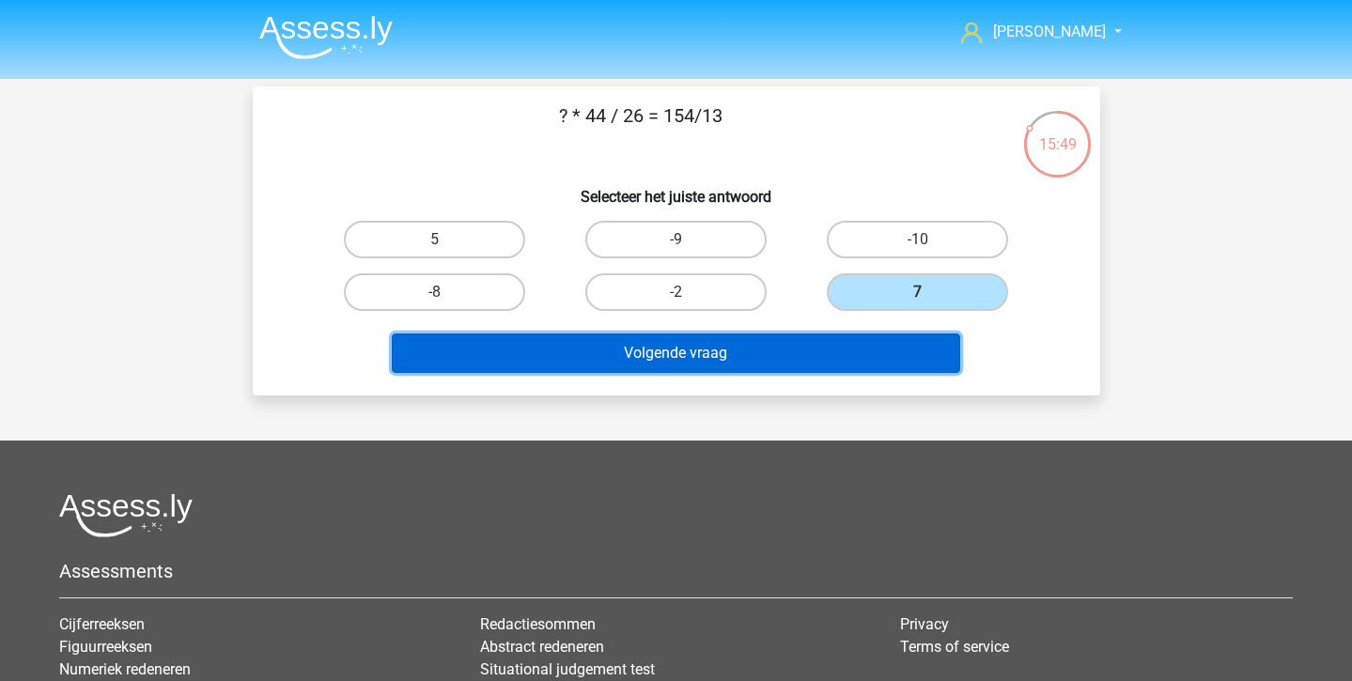
click at [870, 338] on button "Volgende vraag" at bounding box center [676, 353] width 568 height 39
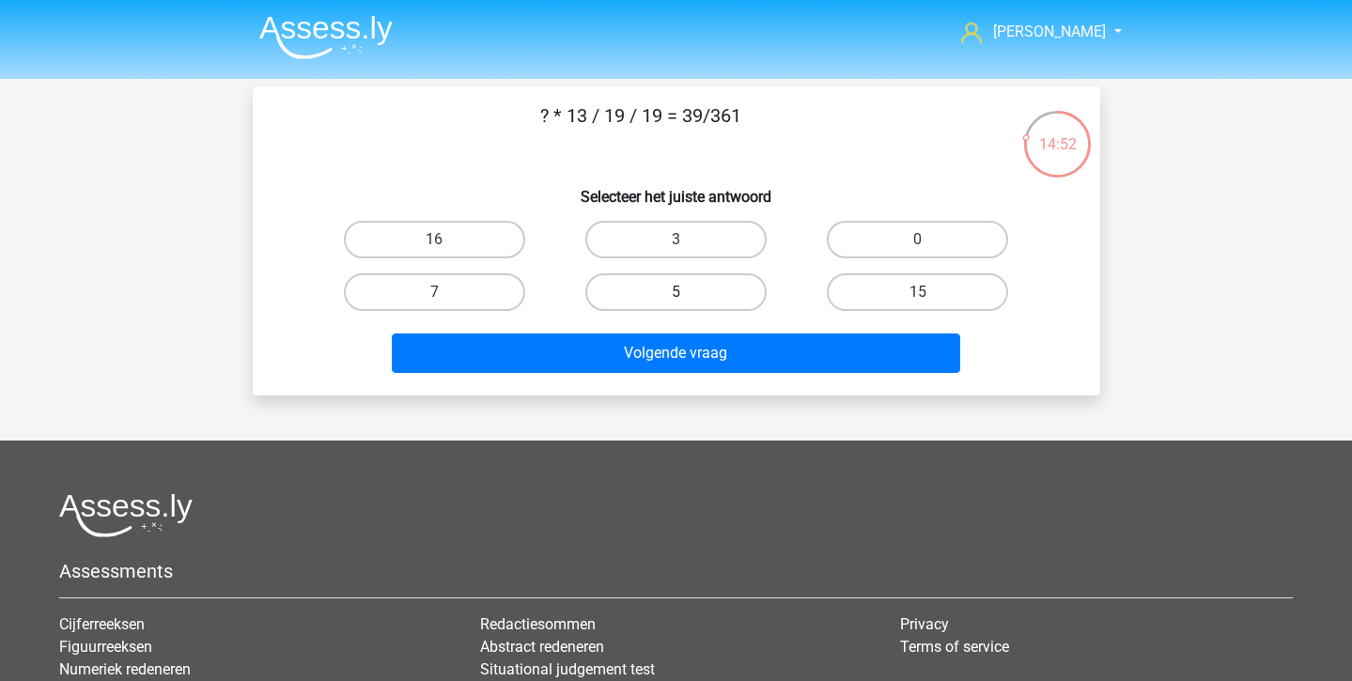
click at [619, 285] on label "5" at bounding box center [675, 292] width 181 height 38
click at [676, 292] on input "5" at bounding box center [682, 298] width 12 height 12
radio input "true"
click at [618, 386] on div "? * 13 / 19 / 19 = 39/361 Selecteer het juiste antwoord 16 3 0" at bounding box center [677, 240] width 848 height 309
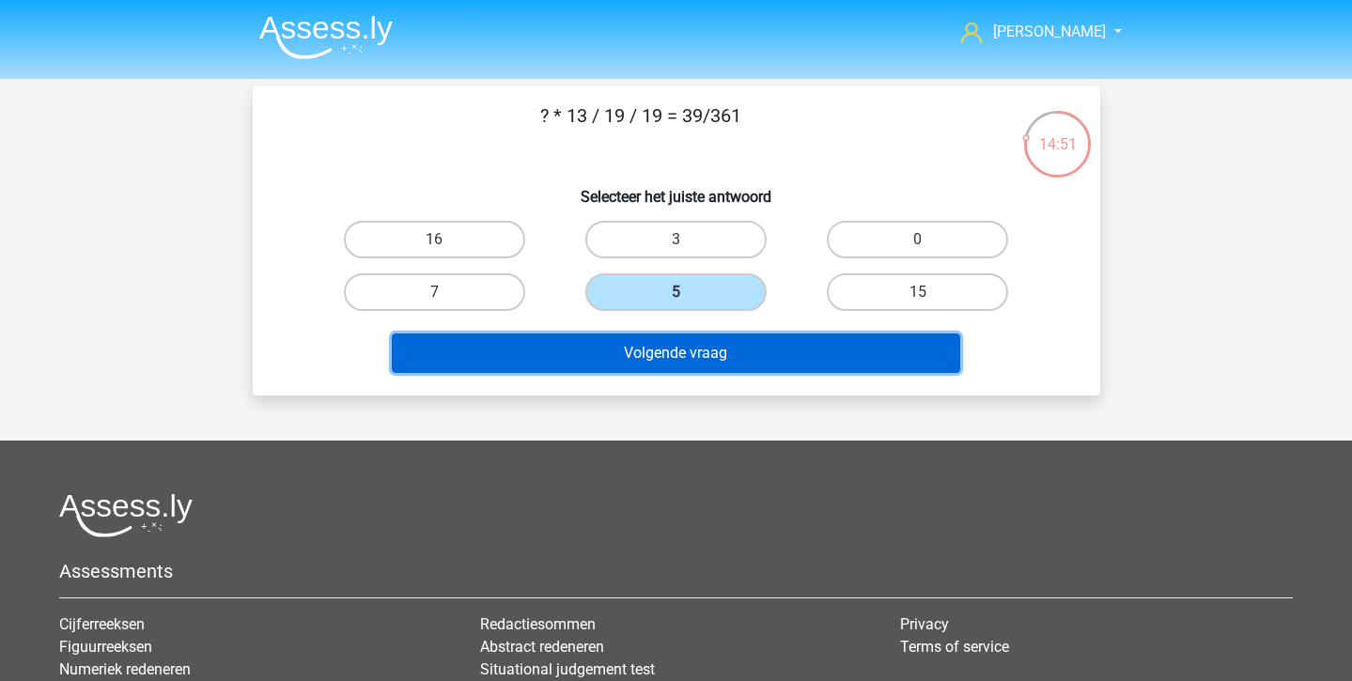
click at [605, 362] on button "Volgende vraag" at bounding box center [676, 353] width 568 height 39
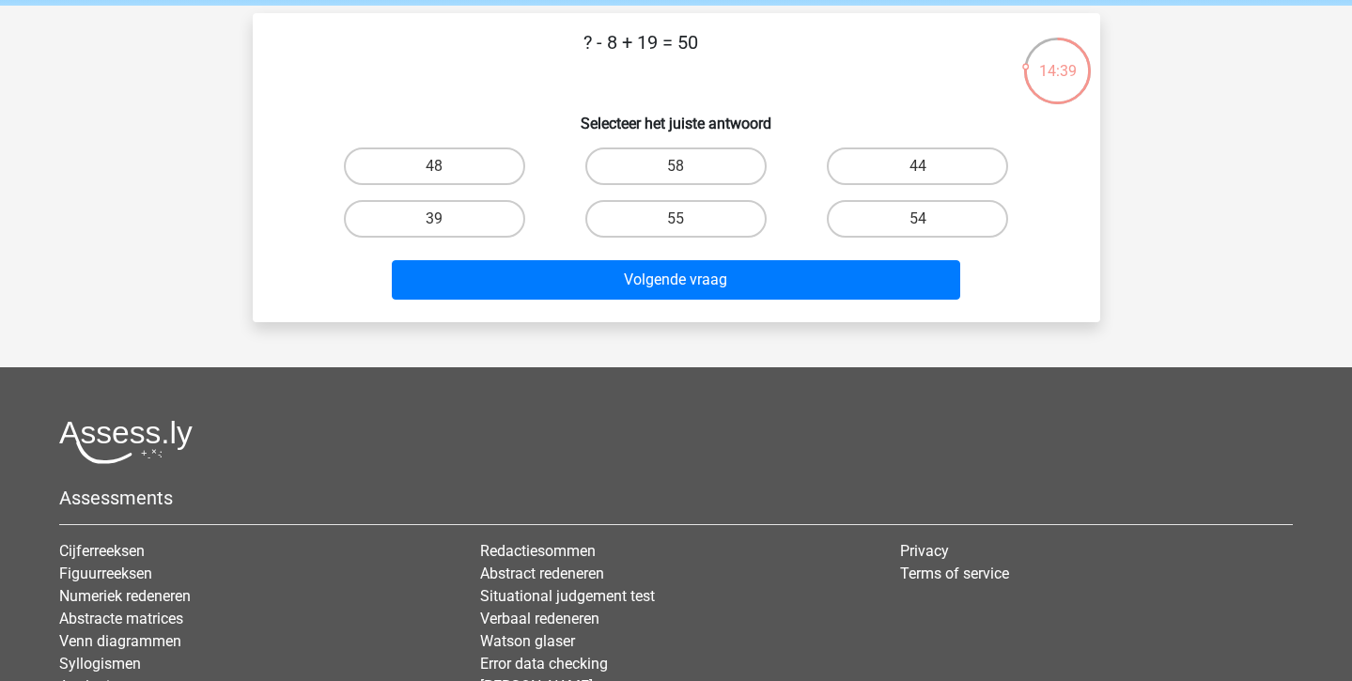
scroll to position [71, 0]
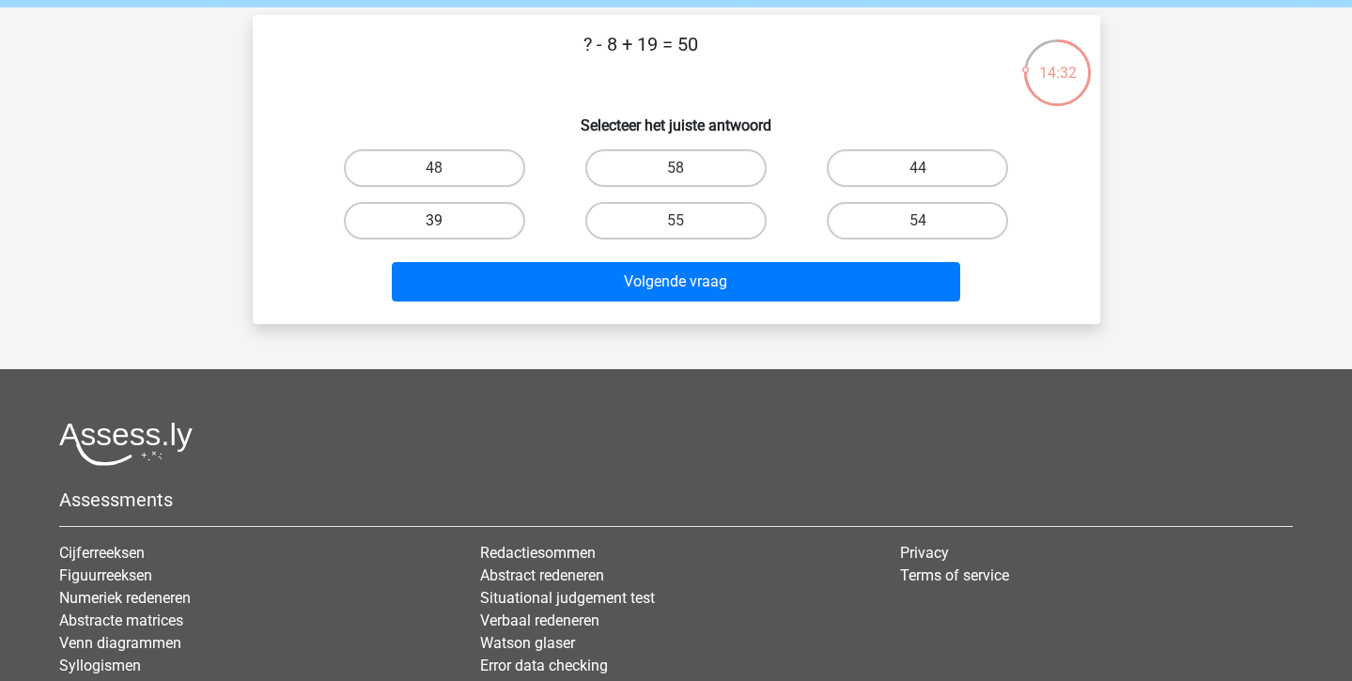
click at [447, 217] on label "39" at bounding box center [434, 221] width 181 height 38
click at [446, 221] on input "39" at bounding box center [440, 227] width 12 height 12
radio input "true"
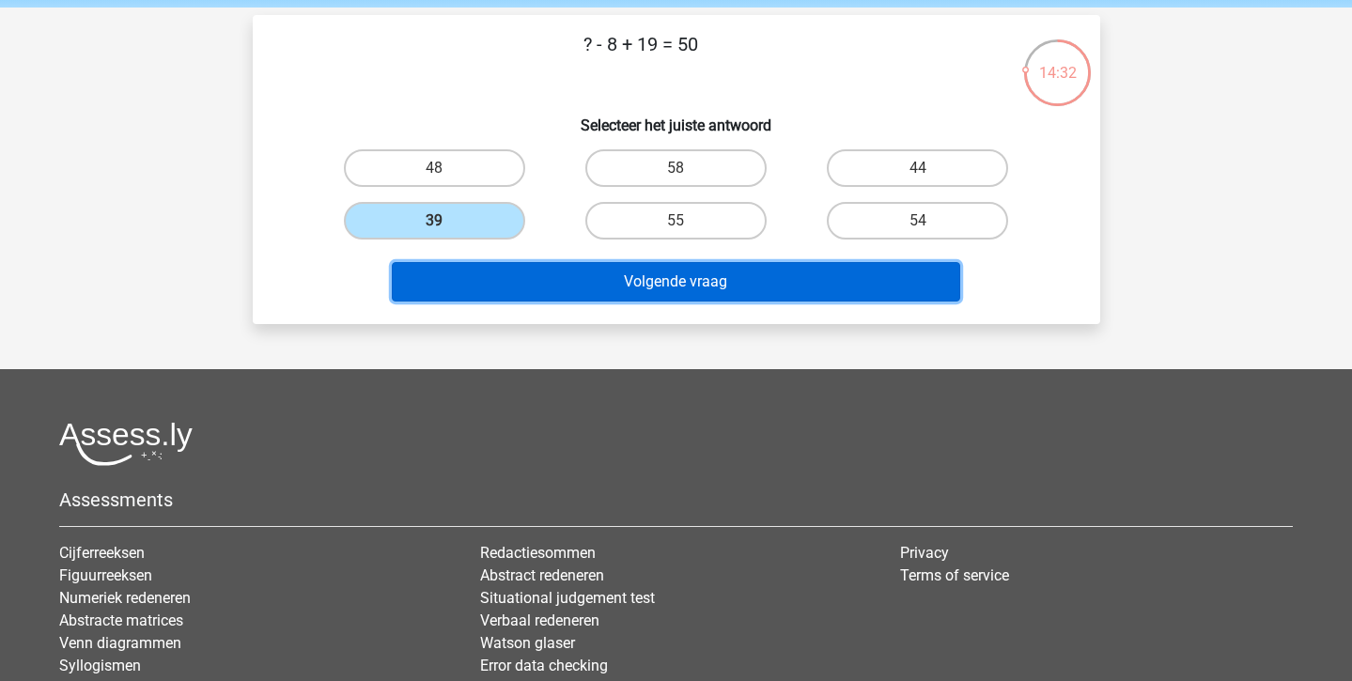
click at [465, 279] on button "Volgende vraag" at bounding box center [676, 281] width 568 height 39
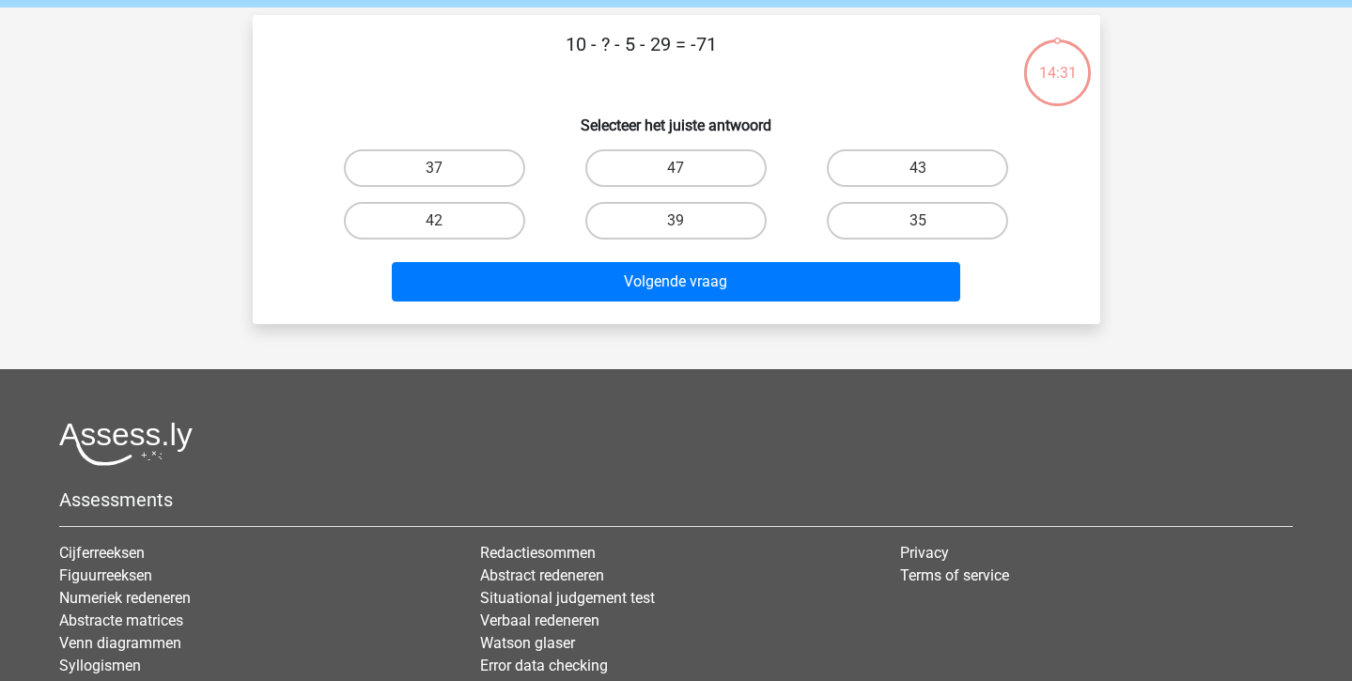
scroll to position [86, 0]
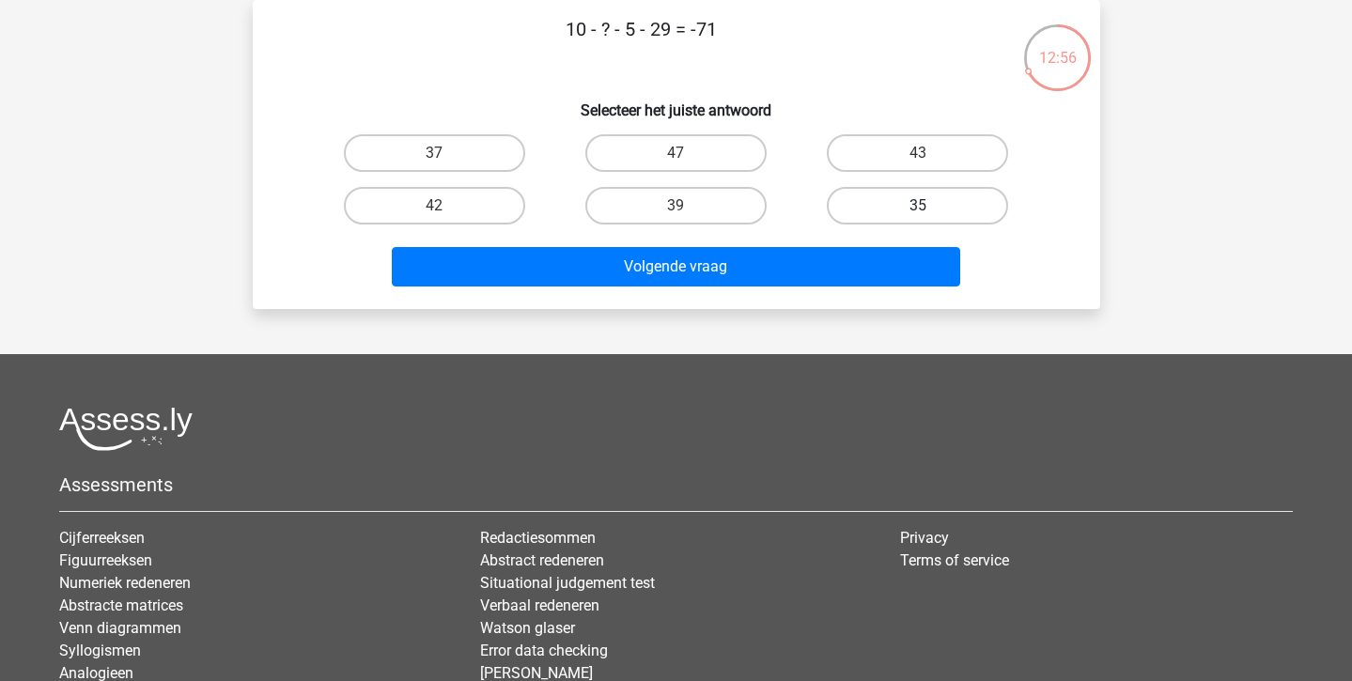
click at [905, 214] on label "35" at bounding box center [917, 206] width 181 height 38
click at [918, 214] on input "35" at bounding box center [924, 212] width 12 height 12
radio input "true"
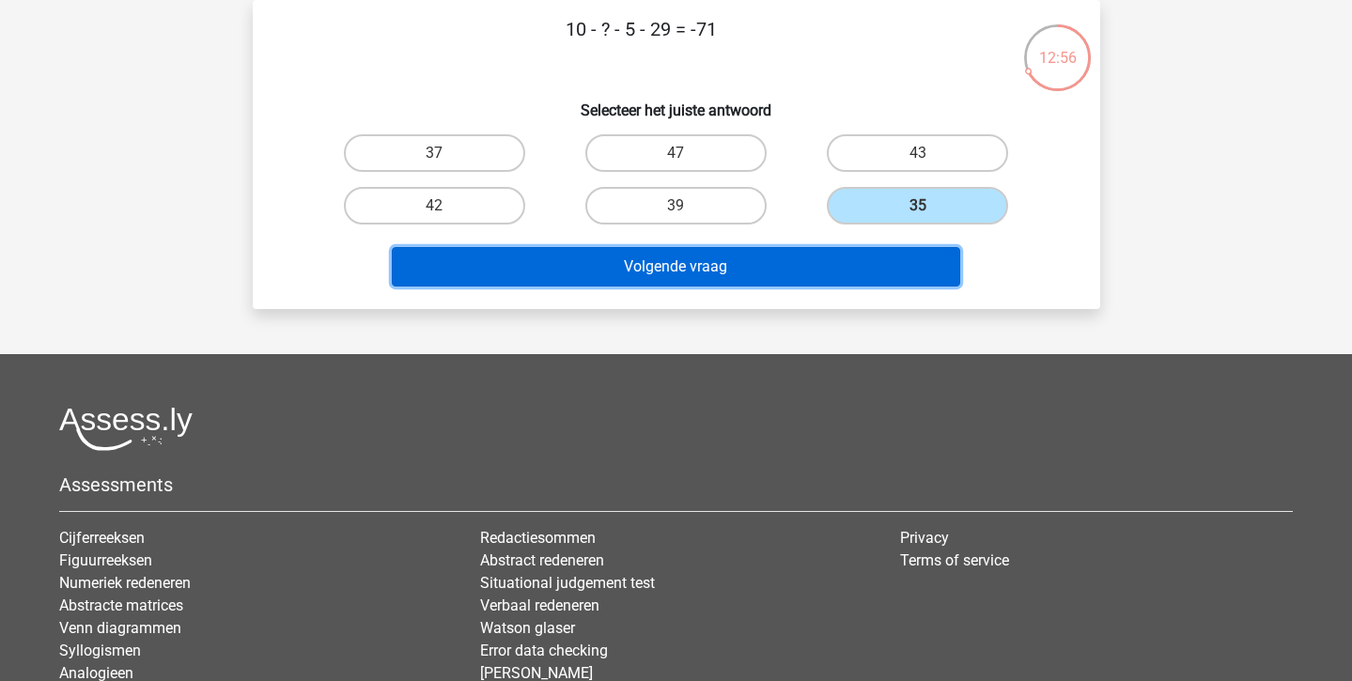
click at [849, 268] on button "Volgende vraag" at bounding box center [676, 266] width 568 height 39
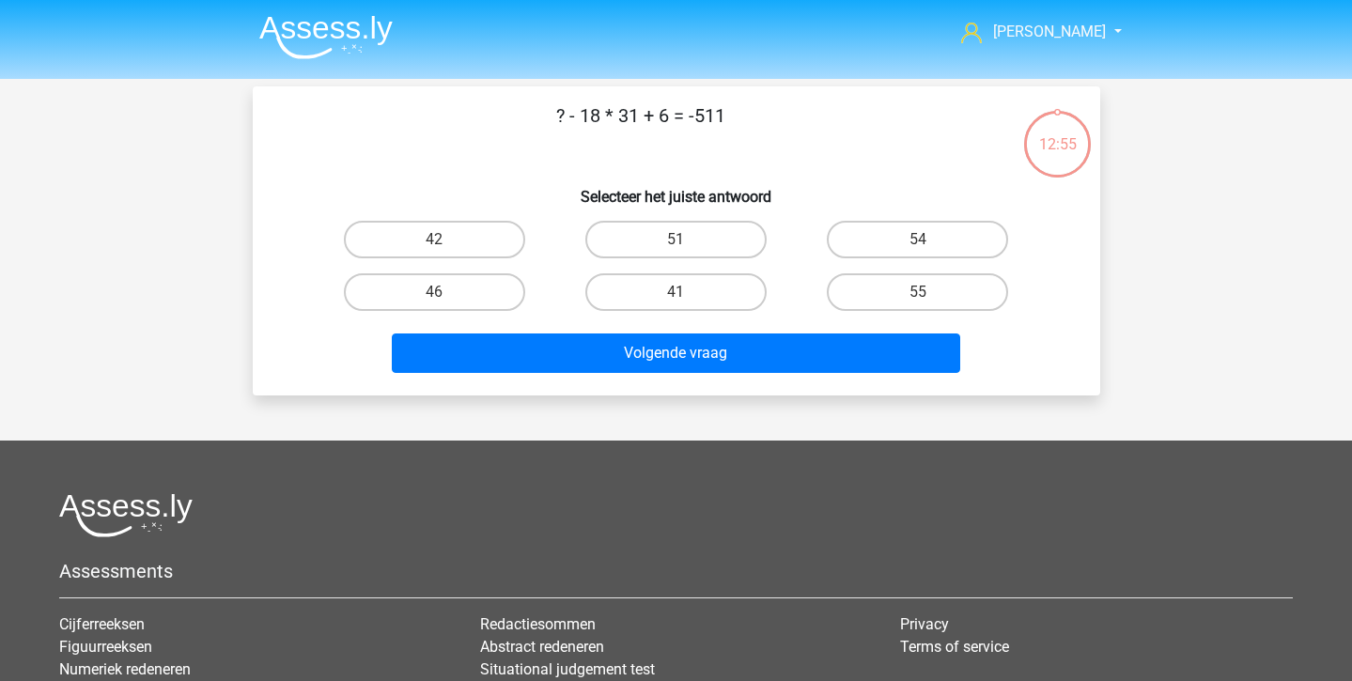
scroll to position [0, 0]
click at [646, 317] on div "41" at bounding box center [675, 292] width 241 height 53
click at [624, 298] on label "41" at bounding box center [675, 292] width 181 height 38
click at [676, 298] on input "41" at bounding box center [682, 298] width 12 height 12
radio input "true"
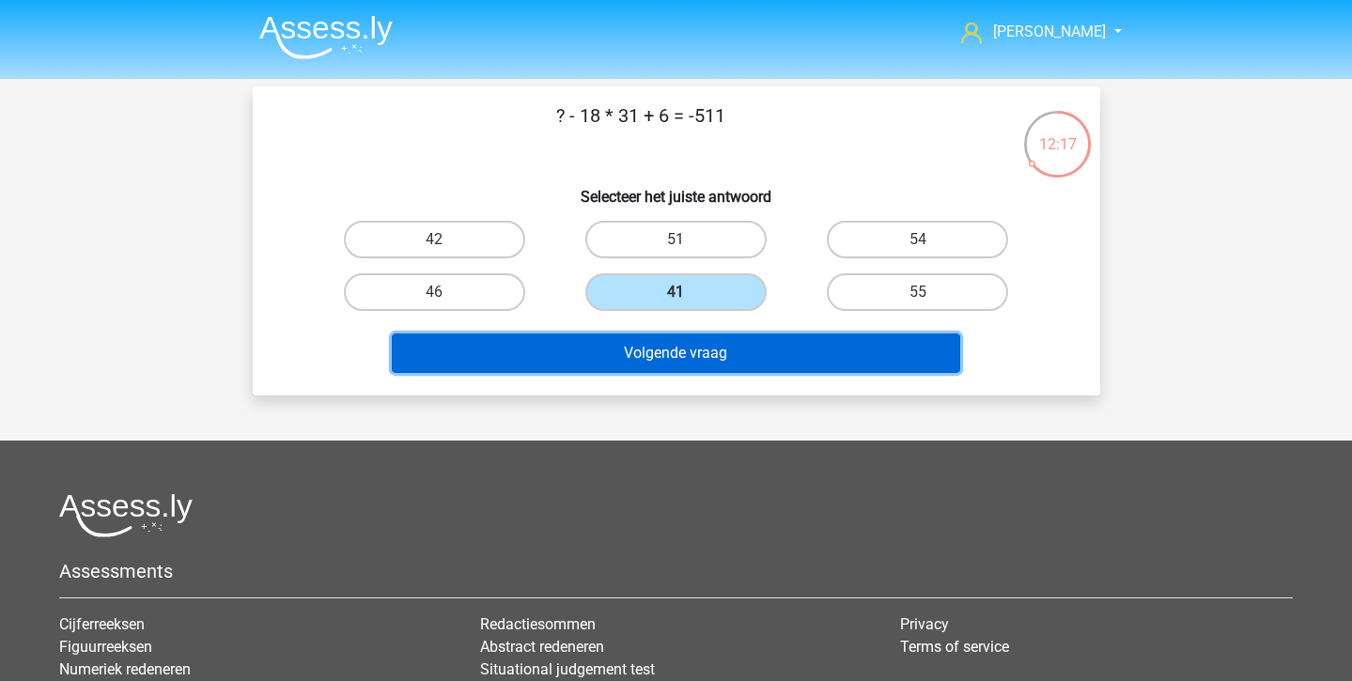
click at [626, 360] on button "Volgende vraag" at bounding box center [676, 353] width 568 height 39
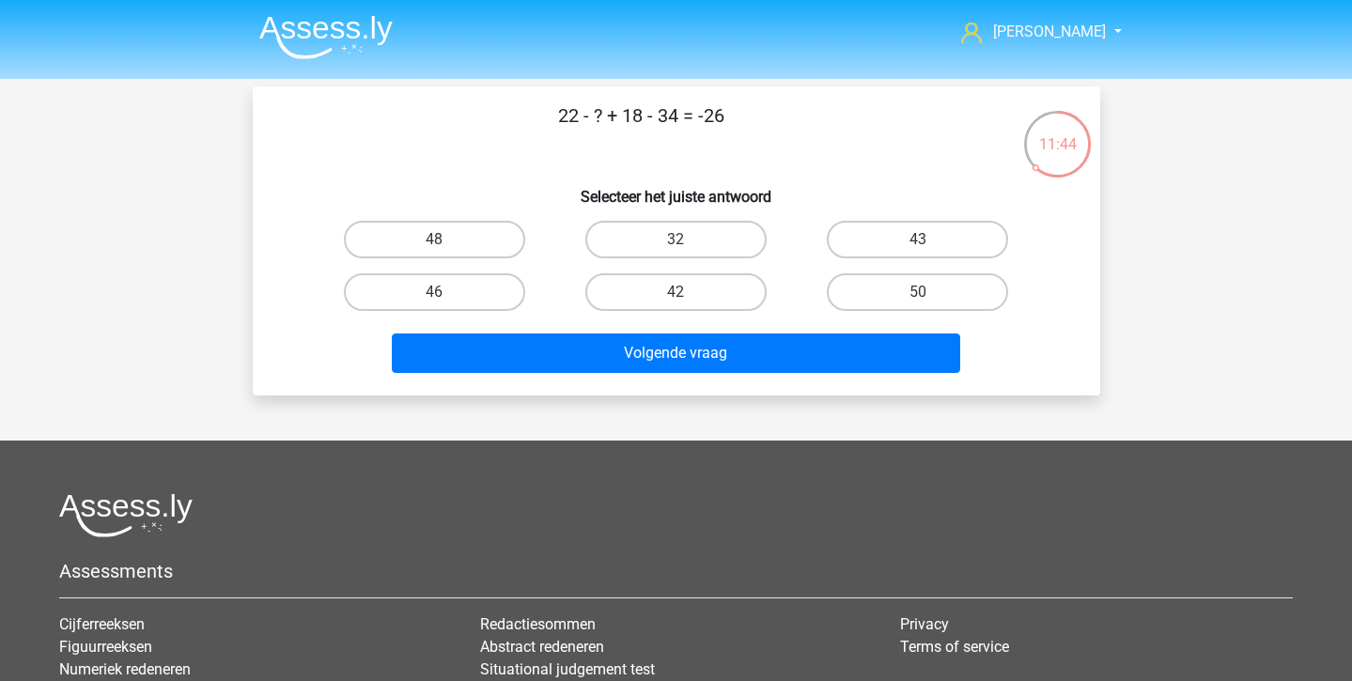
click at [680, 241] on input "32" at bounding box center [682, 246] width 12 height 12
radio input "true"
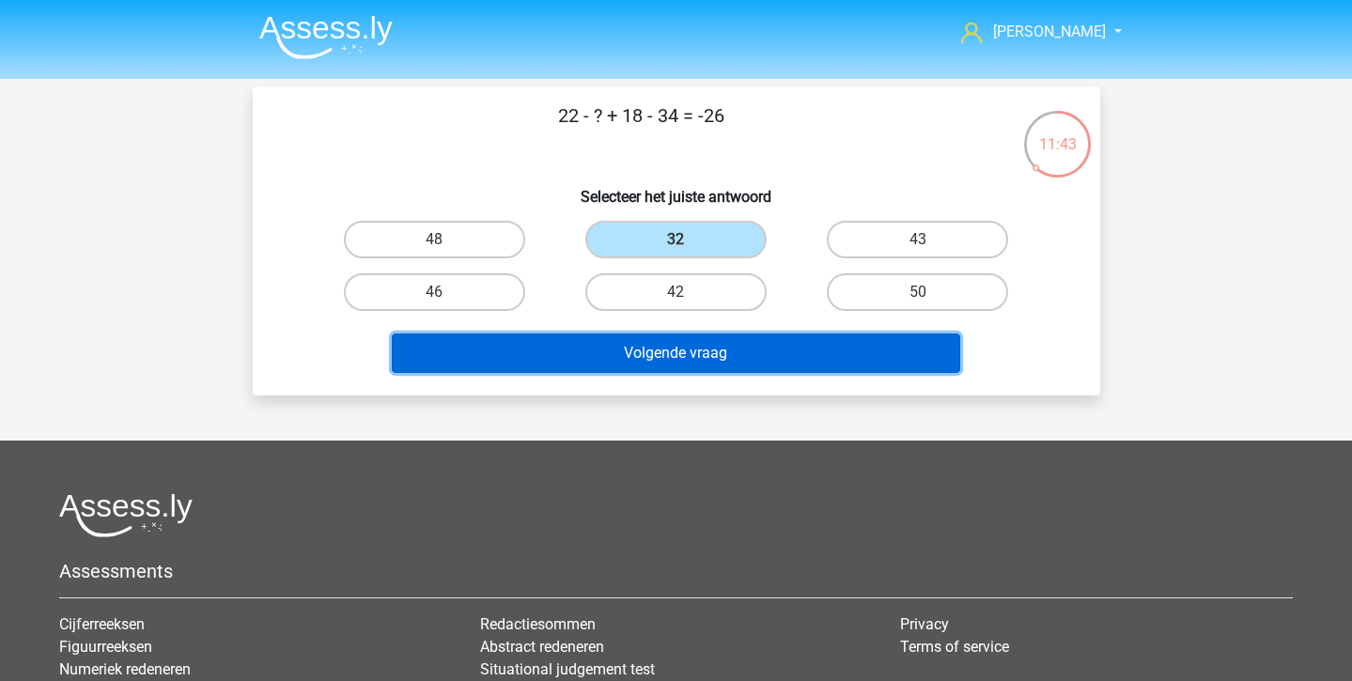
click at [707, 338] on button "Volgende vraag" at bounding box center [676, 353] width 568 height 39
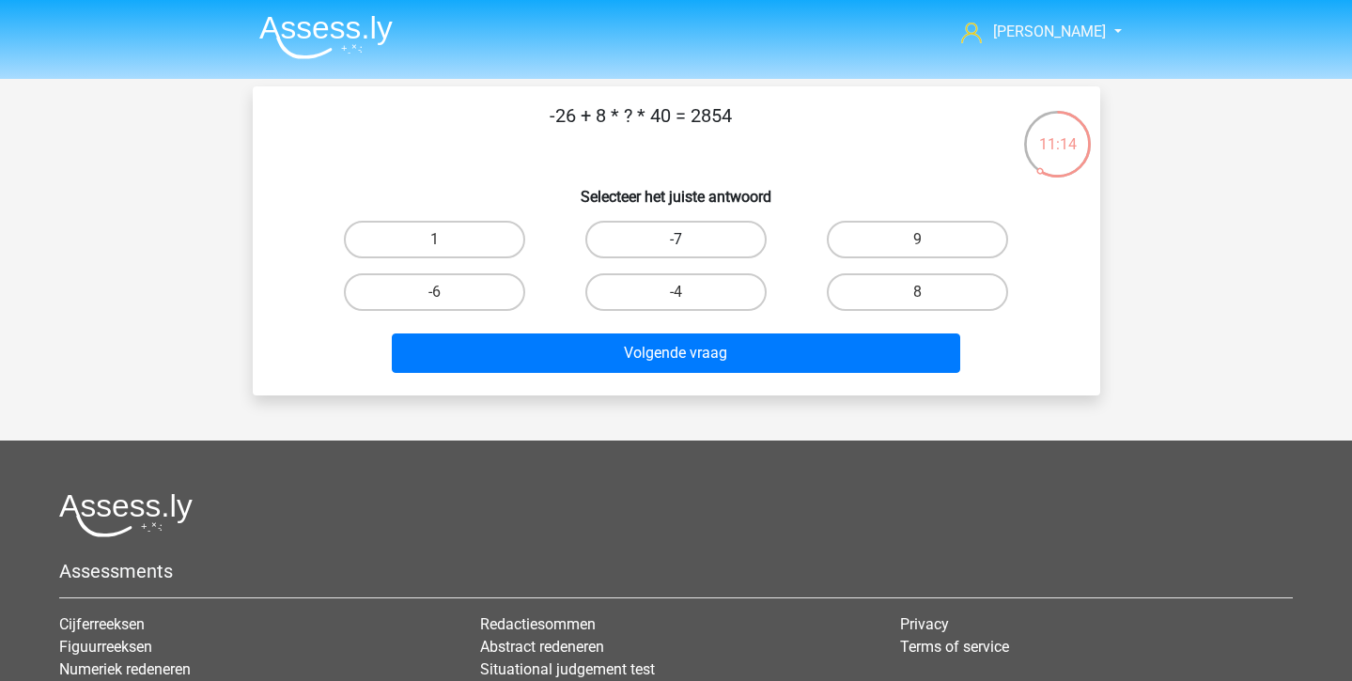
click at [717, 232] on label "-7" at bounding box center [675, 240] width 181 height 38
click at [688, 240] on input "-7" at bounding box center [682, 246] width 12 height 12
radio input "true"
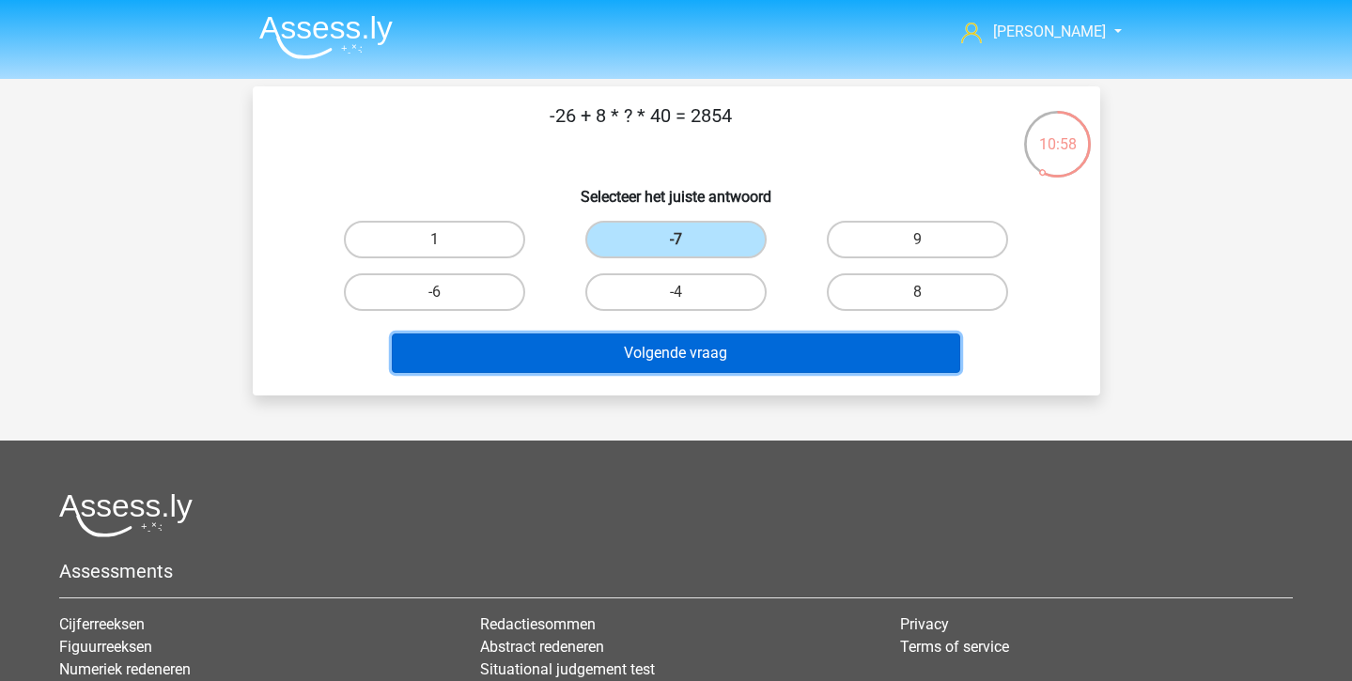
click at [662, 356] on button "Volgende vraag" at bounding box center [676, 353] width 568 height 39
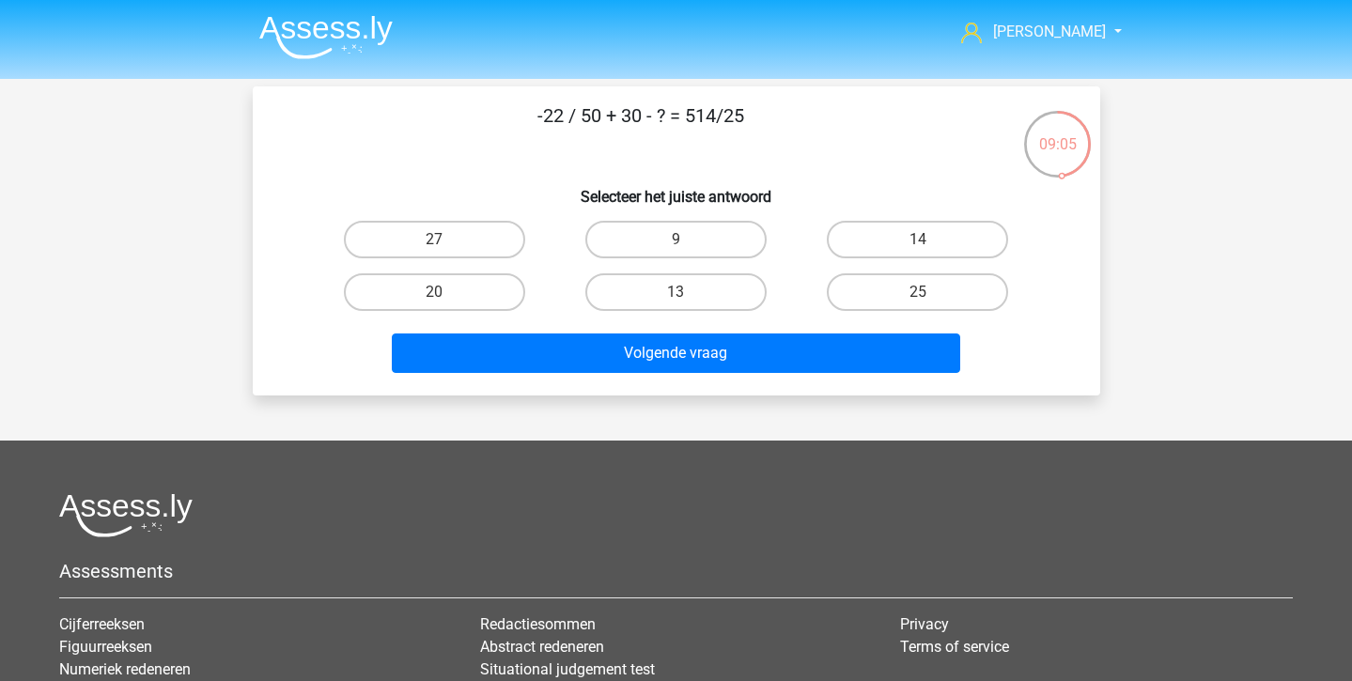
click at [700, 312] on div "13" at bounding box center [675, 292] width 241 height 53
click at [672, 250] on label "9" at bounding box center [675, 240] width 181 height 38
click at [676, 250] on input "9" at bounding box center [682, 246] width 12 height 12
radio input "true"
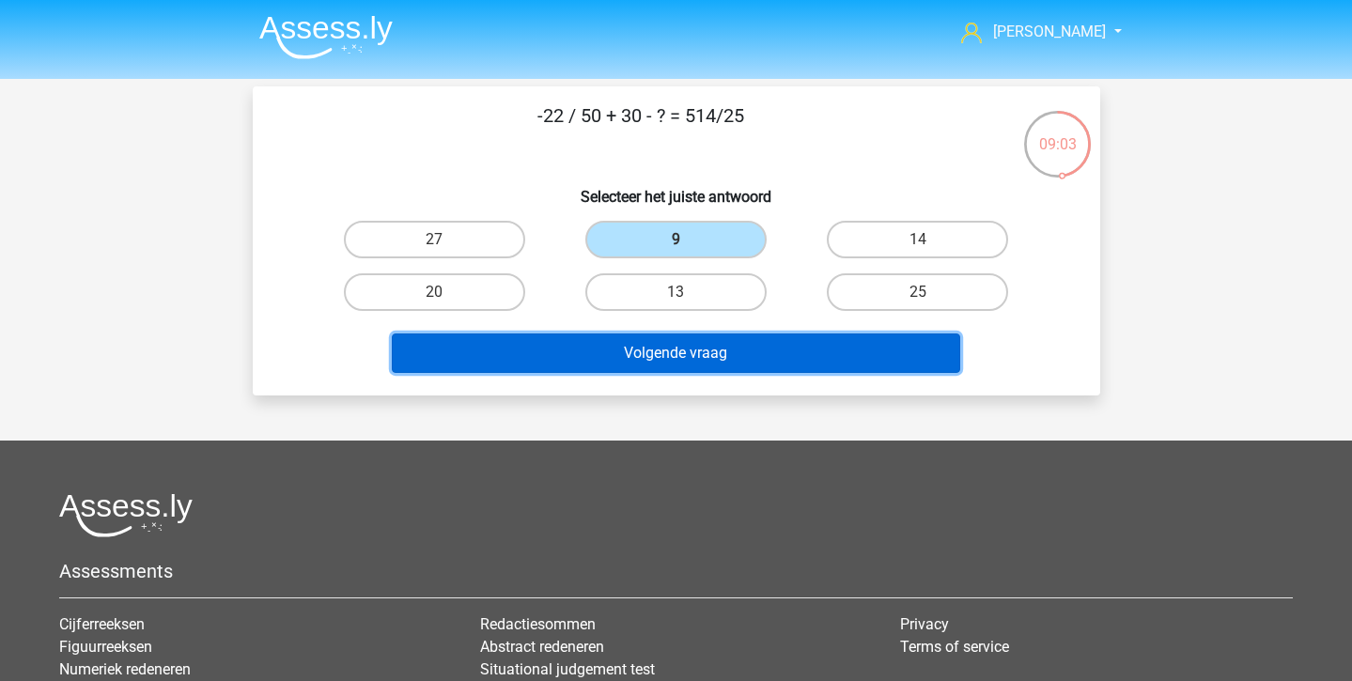
click at [679, 344] on button "Volgende vraag" at bounding box center [676, 353] width 568 height 39
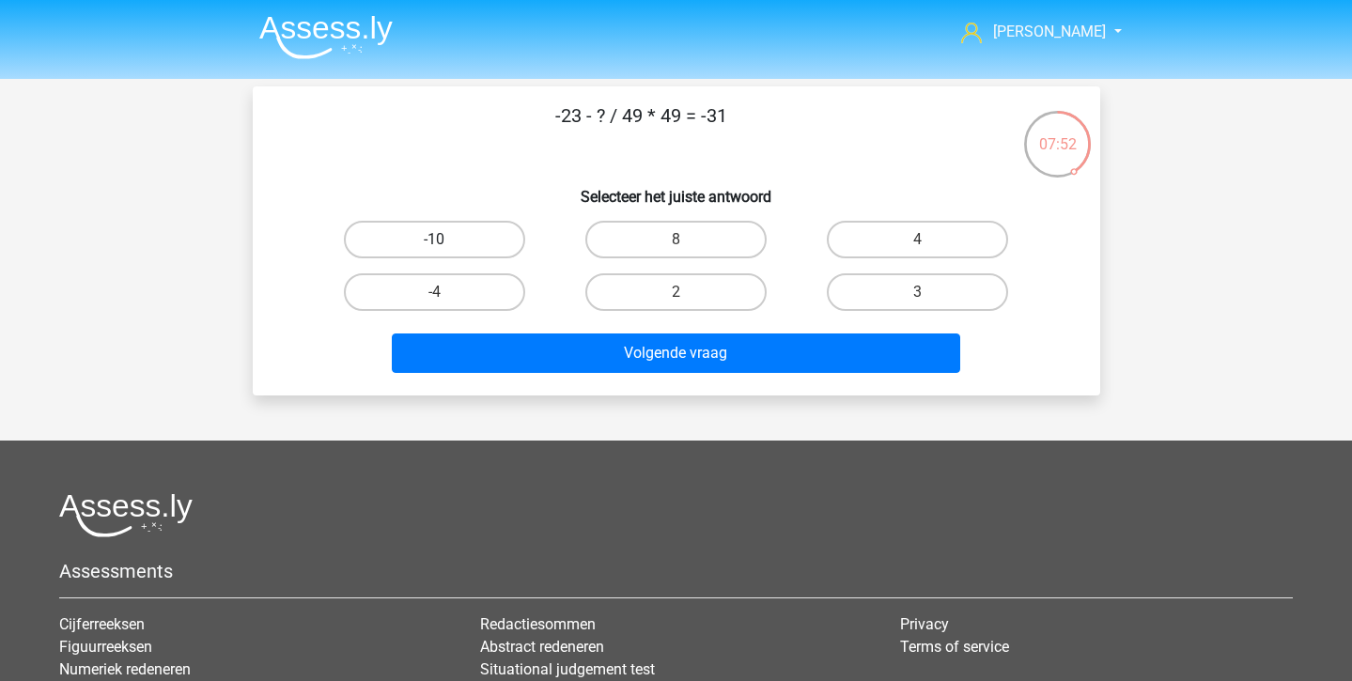
click at [422, 238] on label "-10" at bounding box center [434, 240] width 181 height 38
click at [434, 240] on input "-10" at bounding box center [440, 246] width 12 height 12
radio input "true"
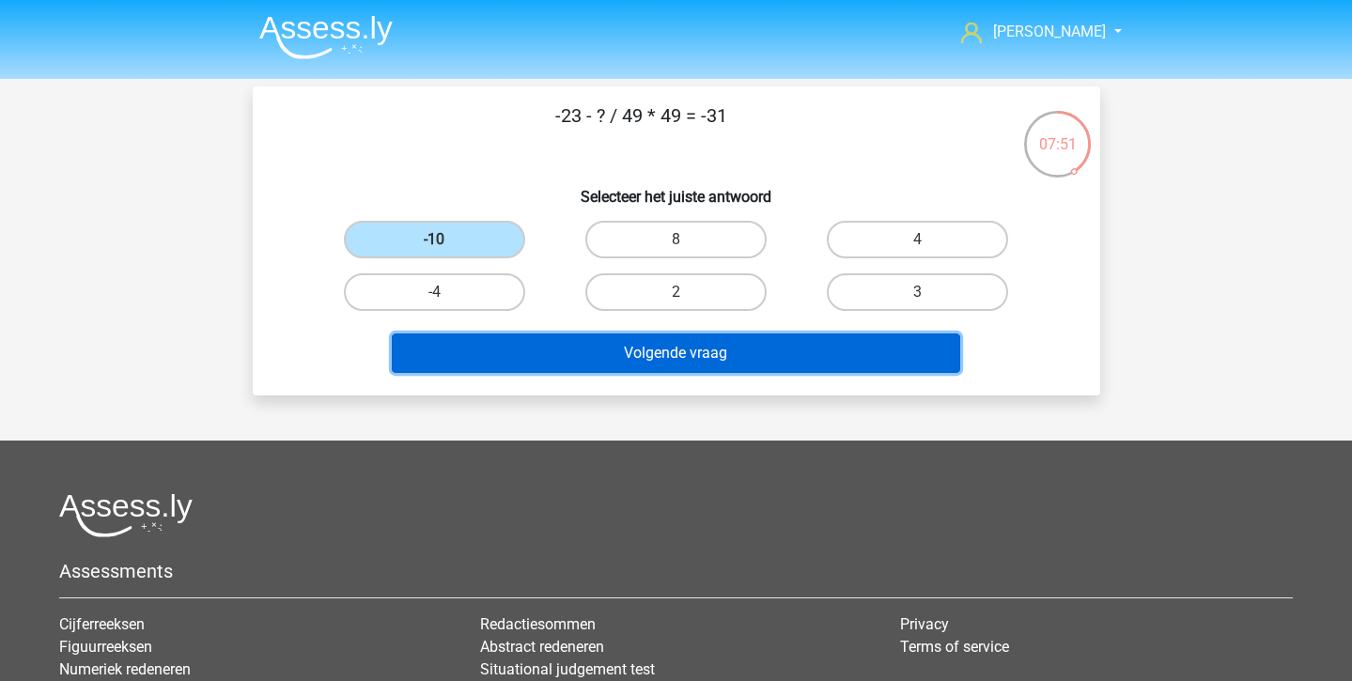
click at [459, 346] on button "Volgende vraag" at bounding box center [676, 353] width 568 height 39
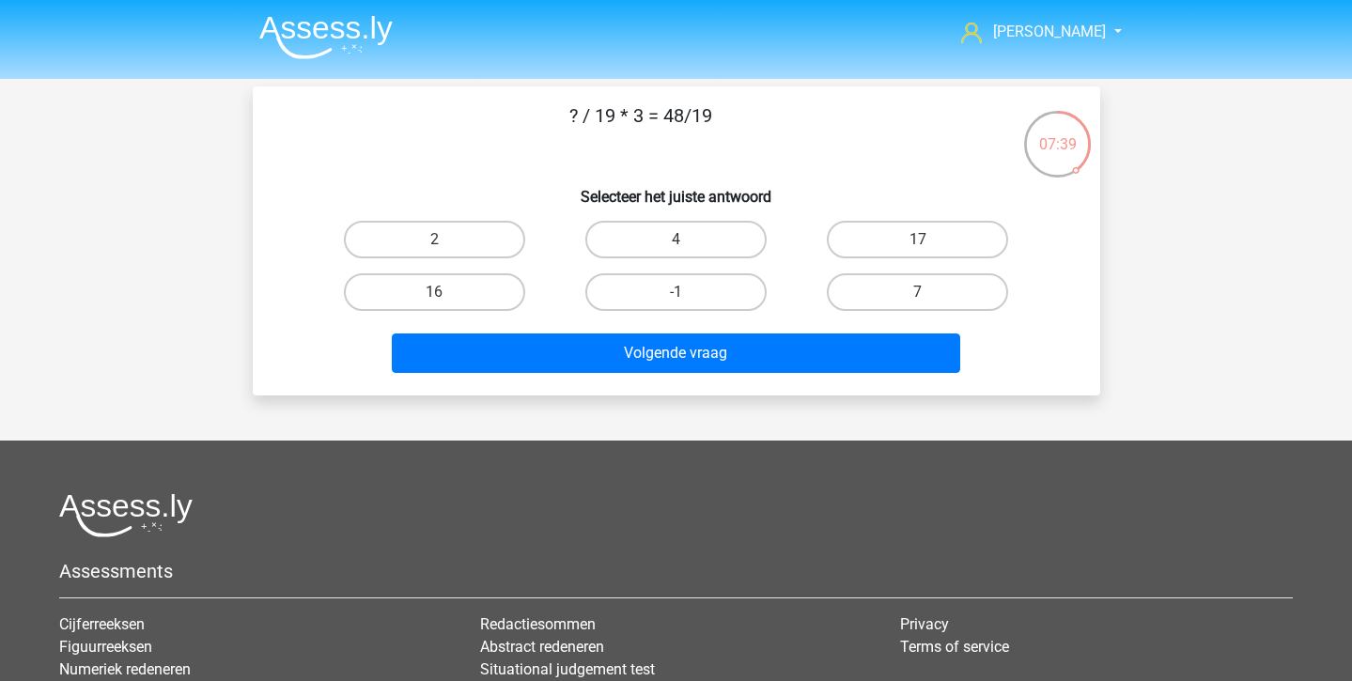
click at [413, 318] on div "16" at bounding box center [434, 292] width 241 height 53
click at [411, 297] on label "16" at bounding box center [434, 292] width 181 height 38
click at [434, 297] on input "16" at bounding box center [440, 298] width 12 height 12
radio input "true"
click at [485, 374] on div "Volgende vraag" at bounding box center [676, 357] width 725 height 47
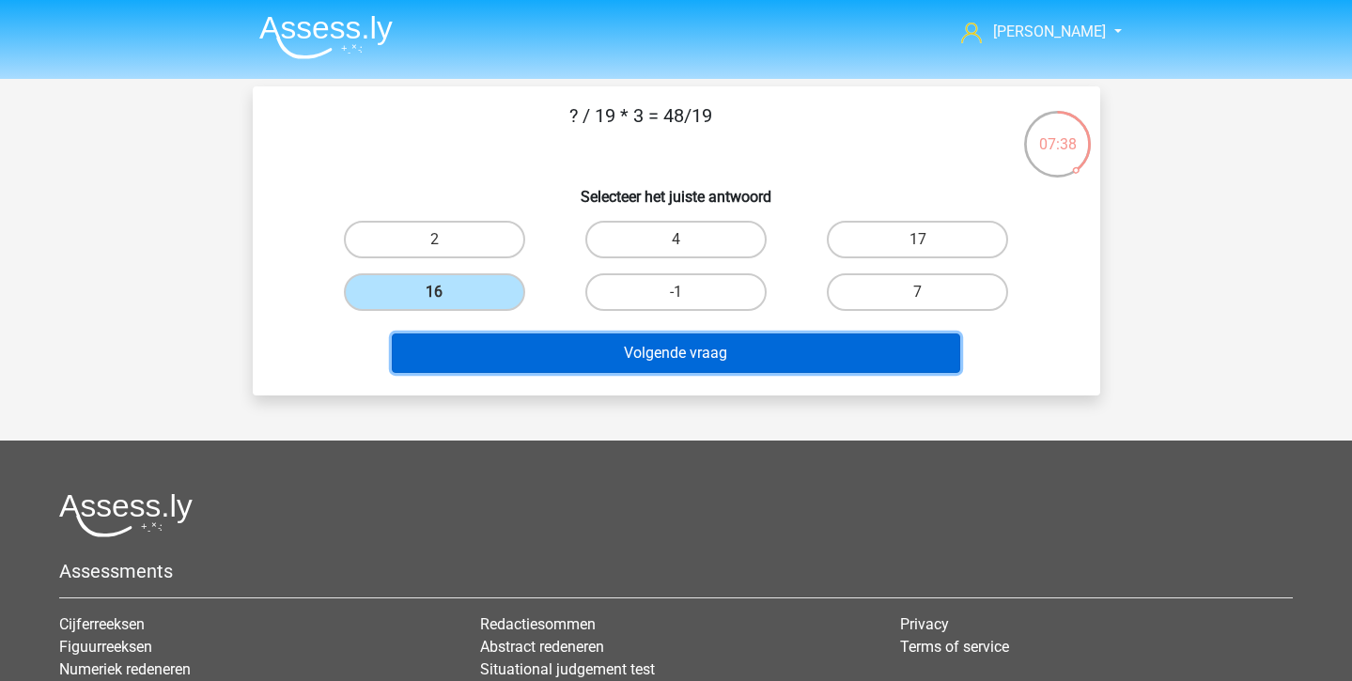
click at [471, 335] on button "Volgende vraag" at bounding box center [676, 353] width 568 height 39
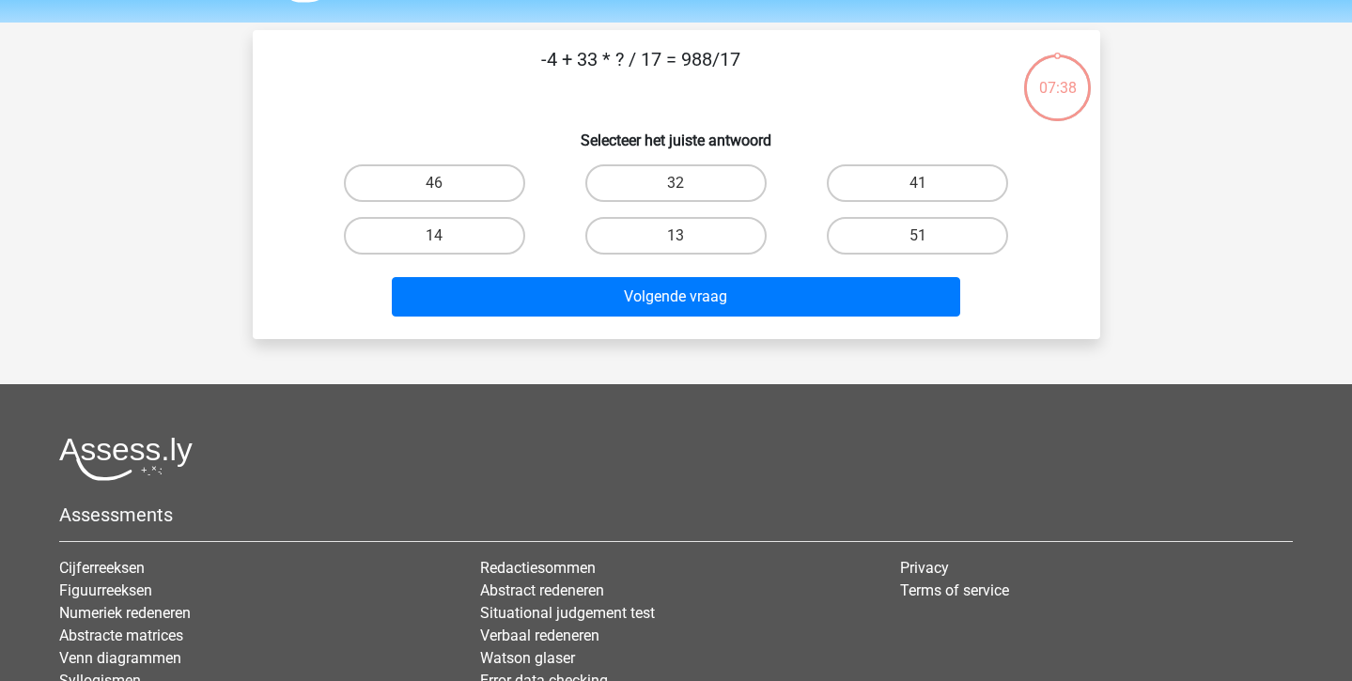
scroll to position [11, 0]
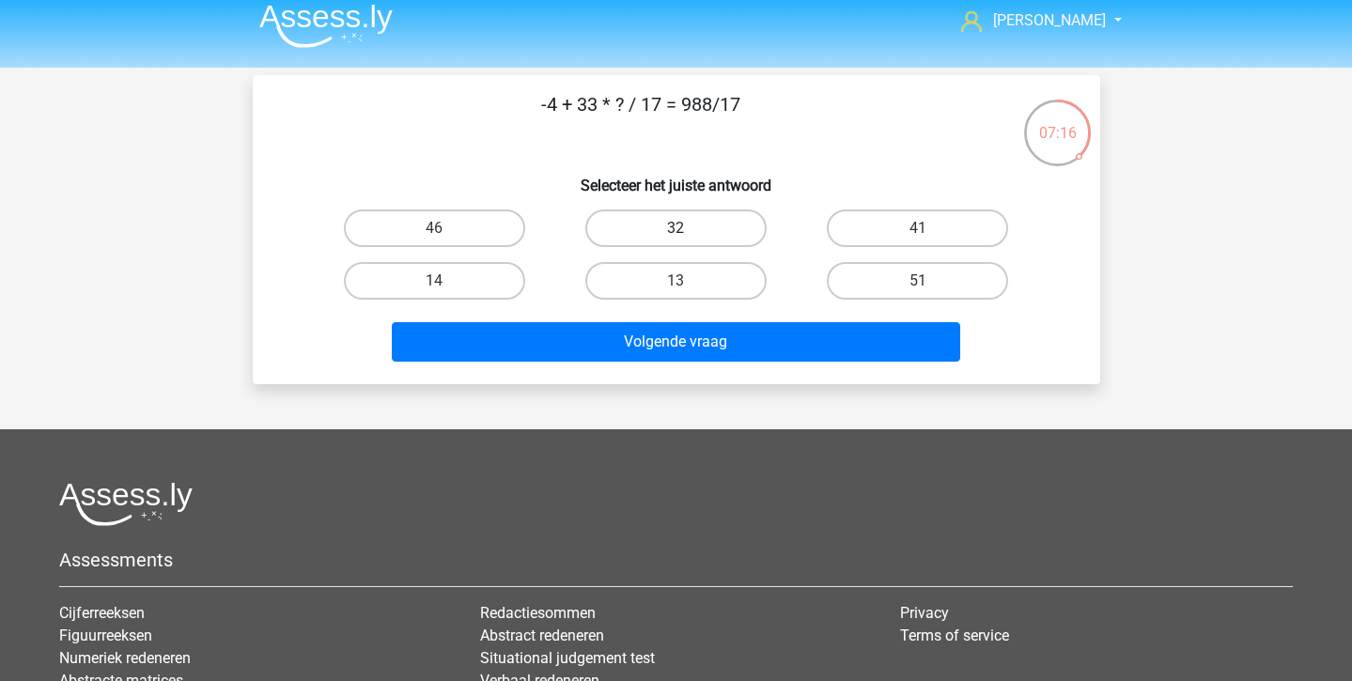
click at [662, 227] on label "32" at bounding box center [675, 229] width 181 height 38
click at [676, 228] on input "32" at bounding box center [682, 234] width 12 height 12
radio input "true"
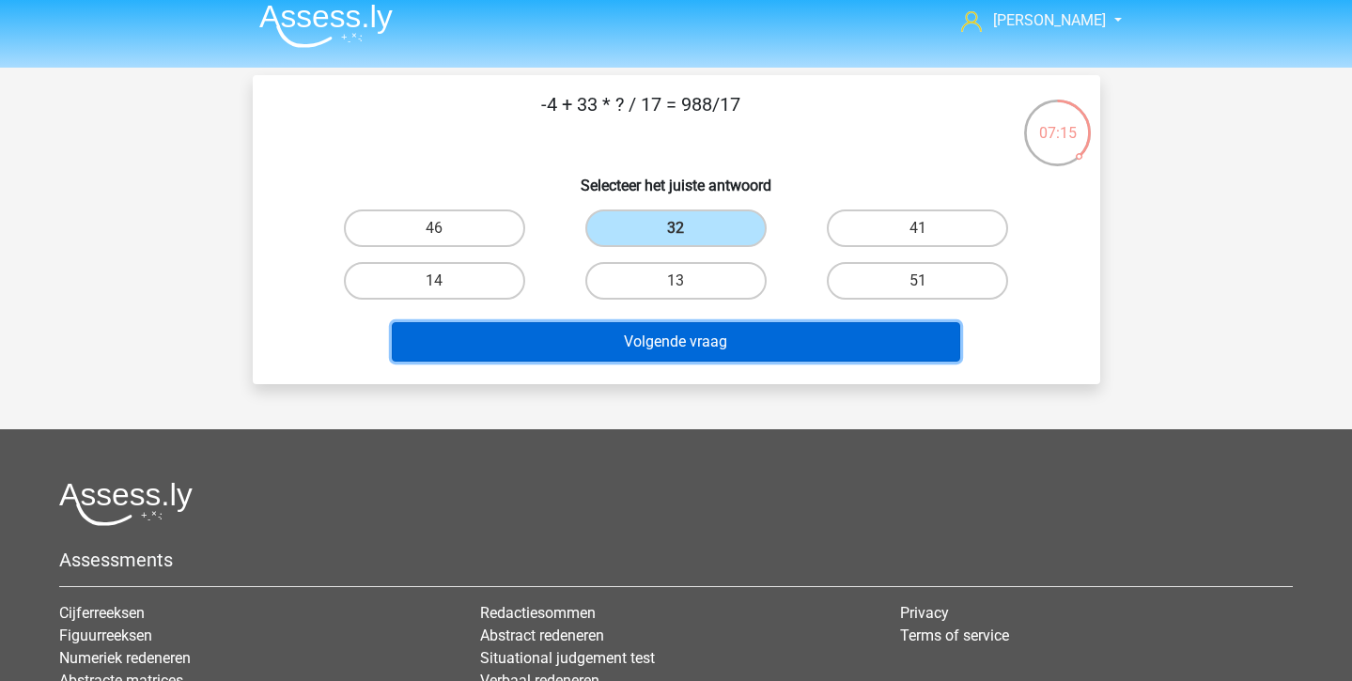
click at [666, 338] on button "Volgende vraag" at bounding box center [676, 341] width 568 height 39
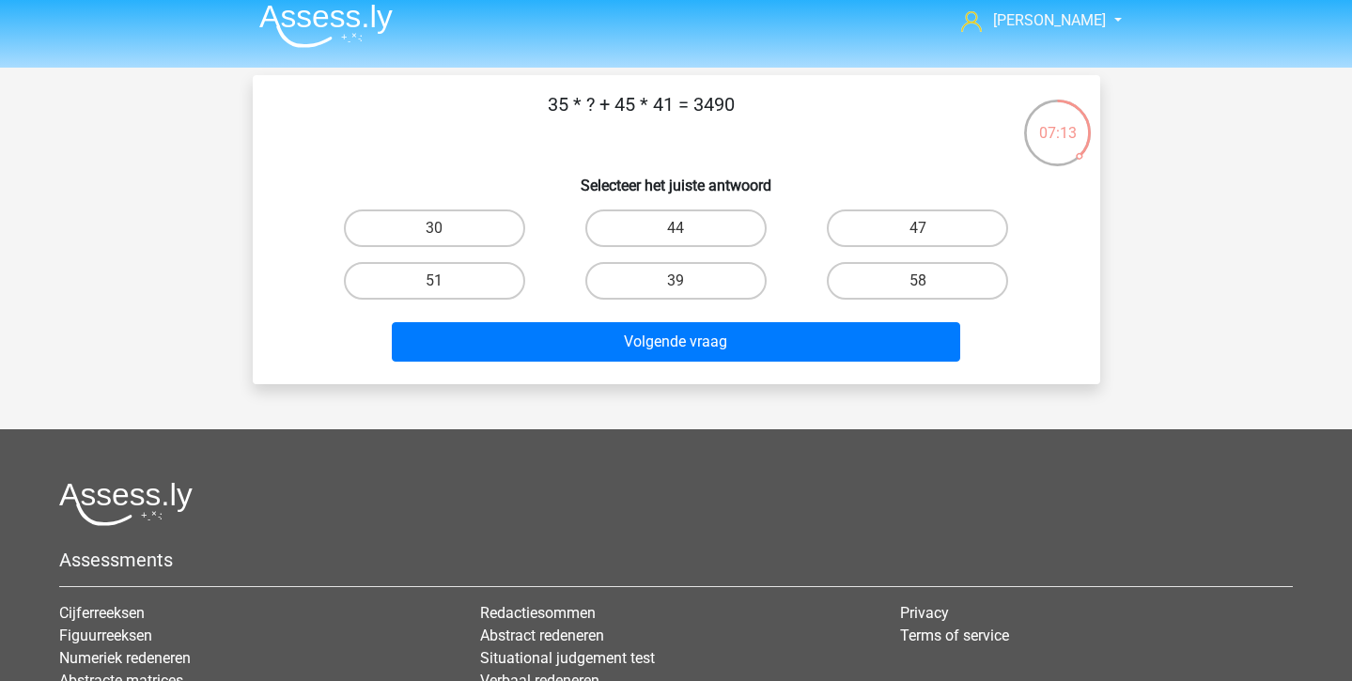
scroll to position [0, 0]
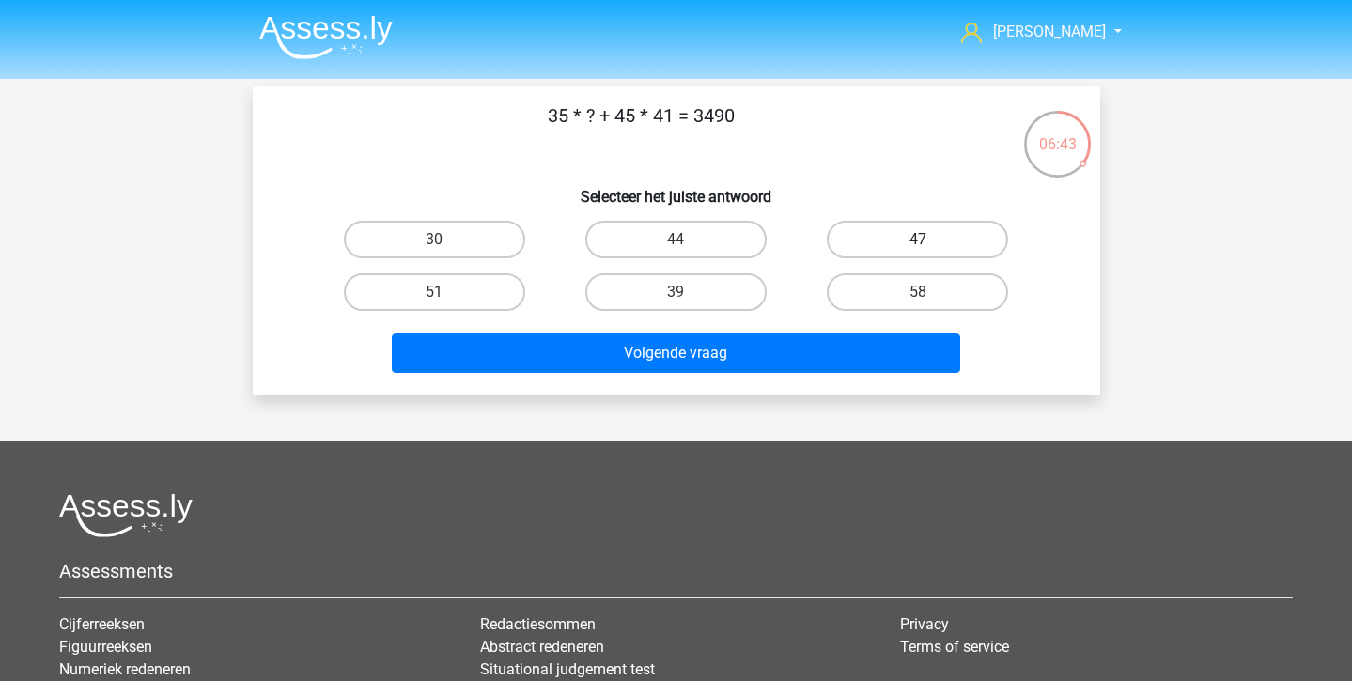
click at [923, 235] on label "47" at bounding box center [917, 240] width 181 height 38
click at [923, 240] on input "47" at bounding box center [924, 246] width 12 height 12
radio input "true"
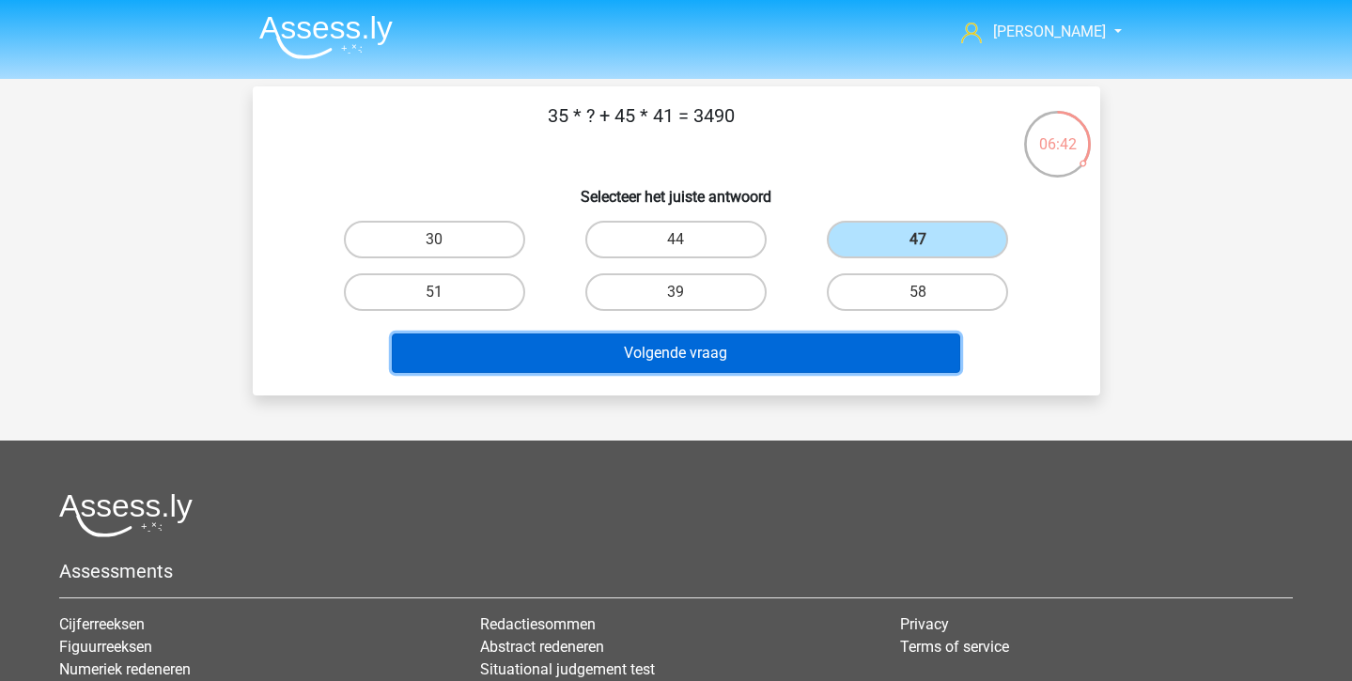
click at [911, 341] on button "Volgende vraag" at bounding box center [676, 353] width 568 height 39
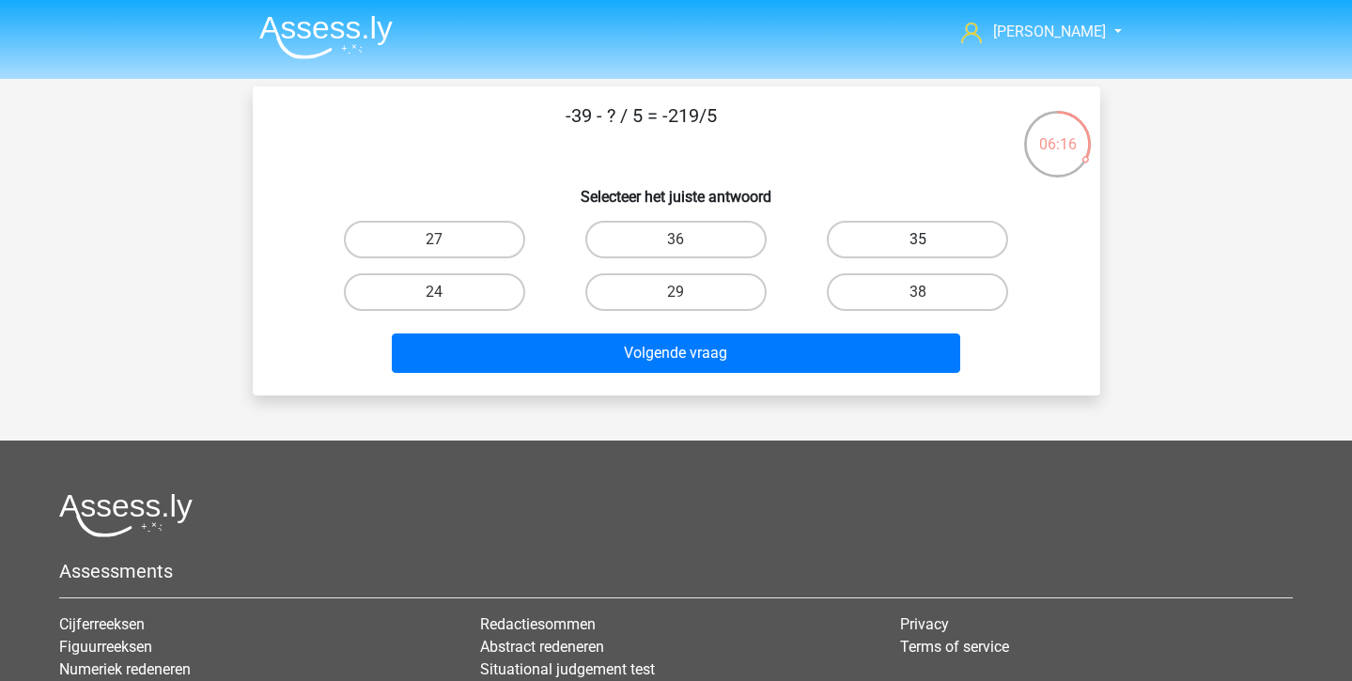
click at [928, 254] on label "35" at bounding box center [917, 240] width 181 height 38
click at [928, 252] on input "35" at bounding box center [924, 246] width 12 height 12
radio input "true"
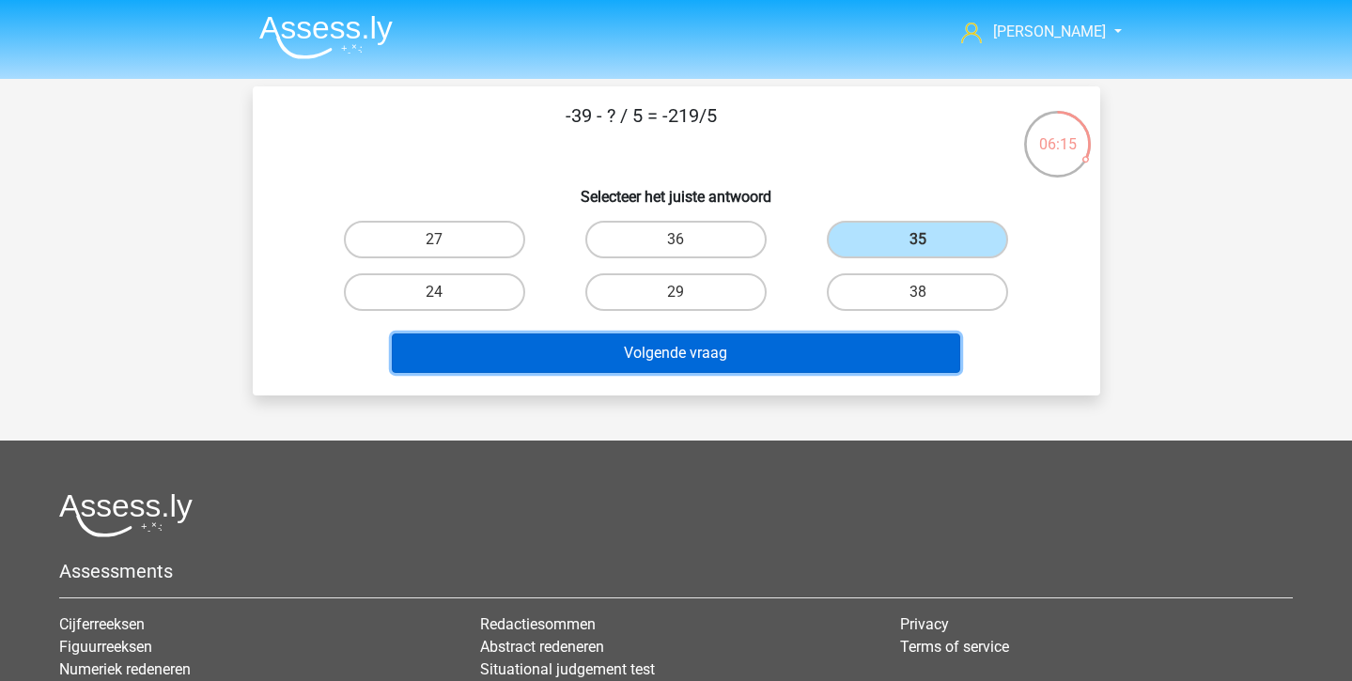
click at [928, 350] on button "Volgende vraag" at bounding box center [676, 353] width 568 height 39
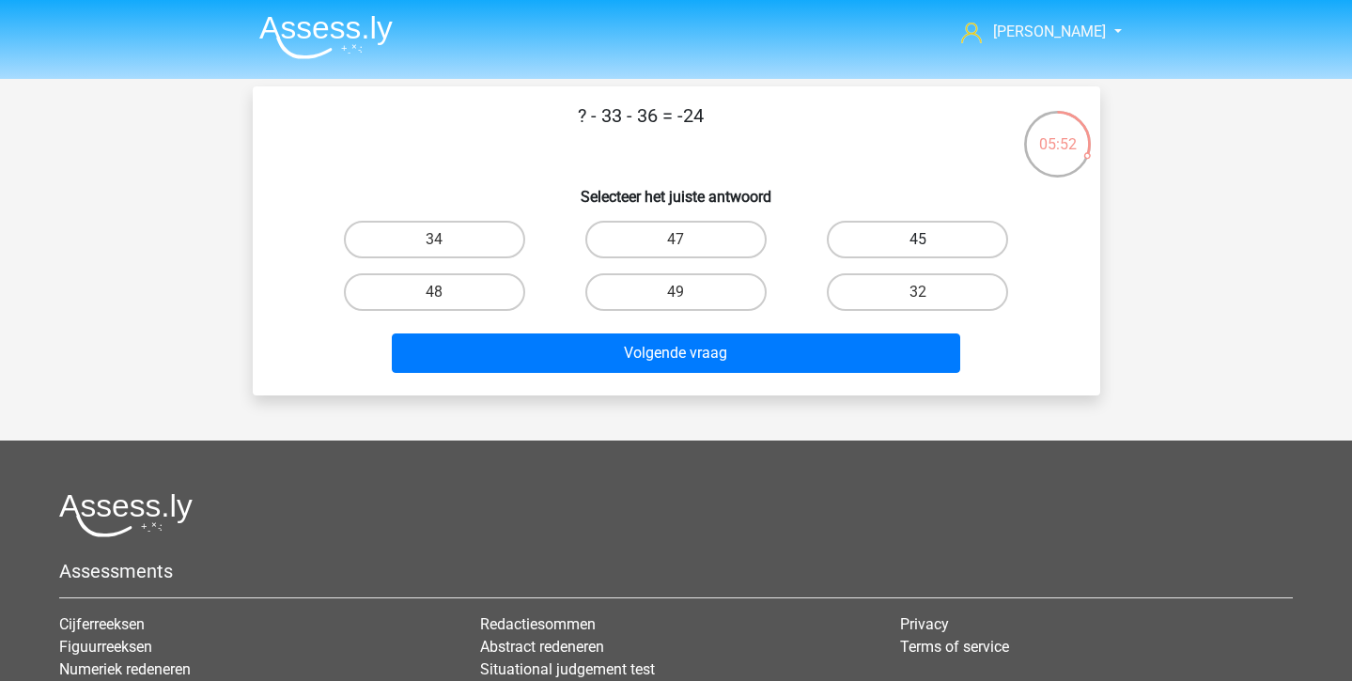
click at [891, 229] on label "45" at bounding box center [917, 240] width 181 height 38
click at [918, 240] on input "45" at bounding box center [924, 246] width 12 height 12
radio input "true"
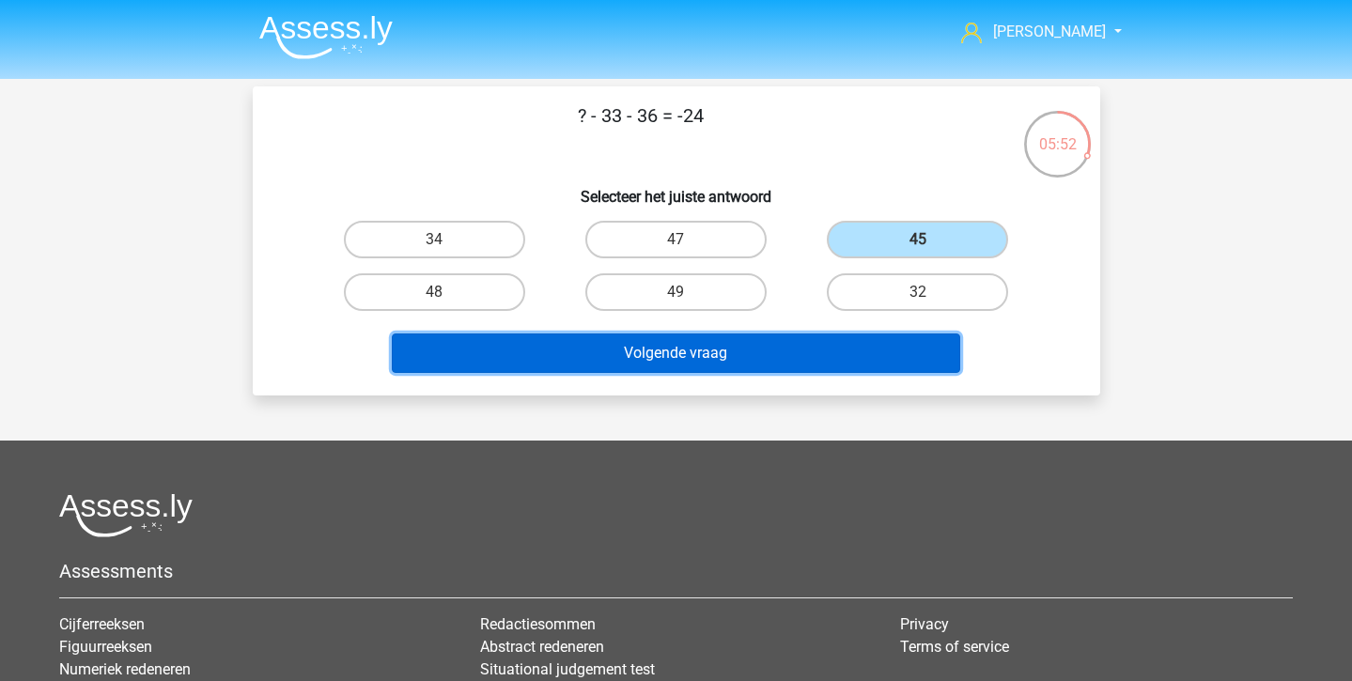
click at [890, 350] on button "Volgende vraag" at bounding box center [676, 353] width 568 height 39
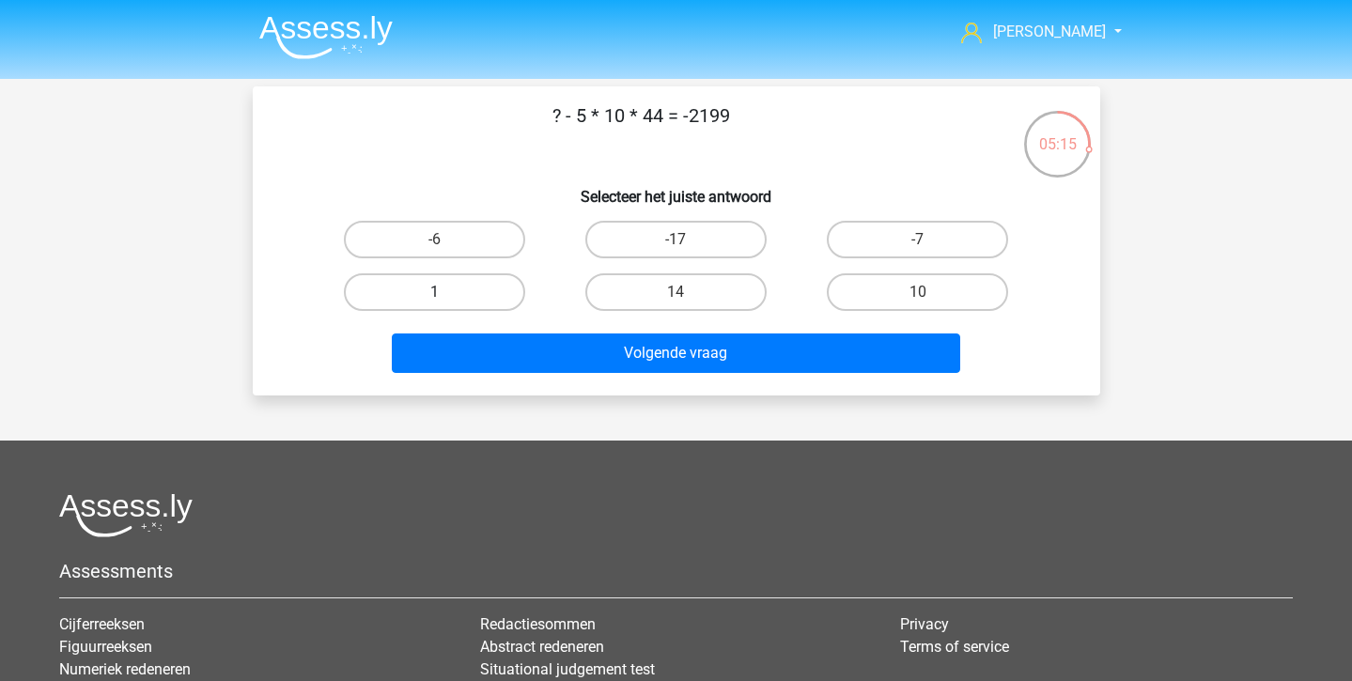
click at [377, 290] on label "1" at bounding box center [434, 292] width 181 height 38
click at [434, 292] on input "1" at bounding box center [440, 298] width 12 height 12
radio input "true"
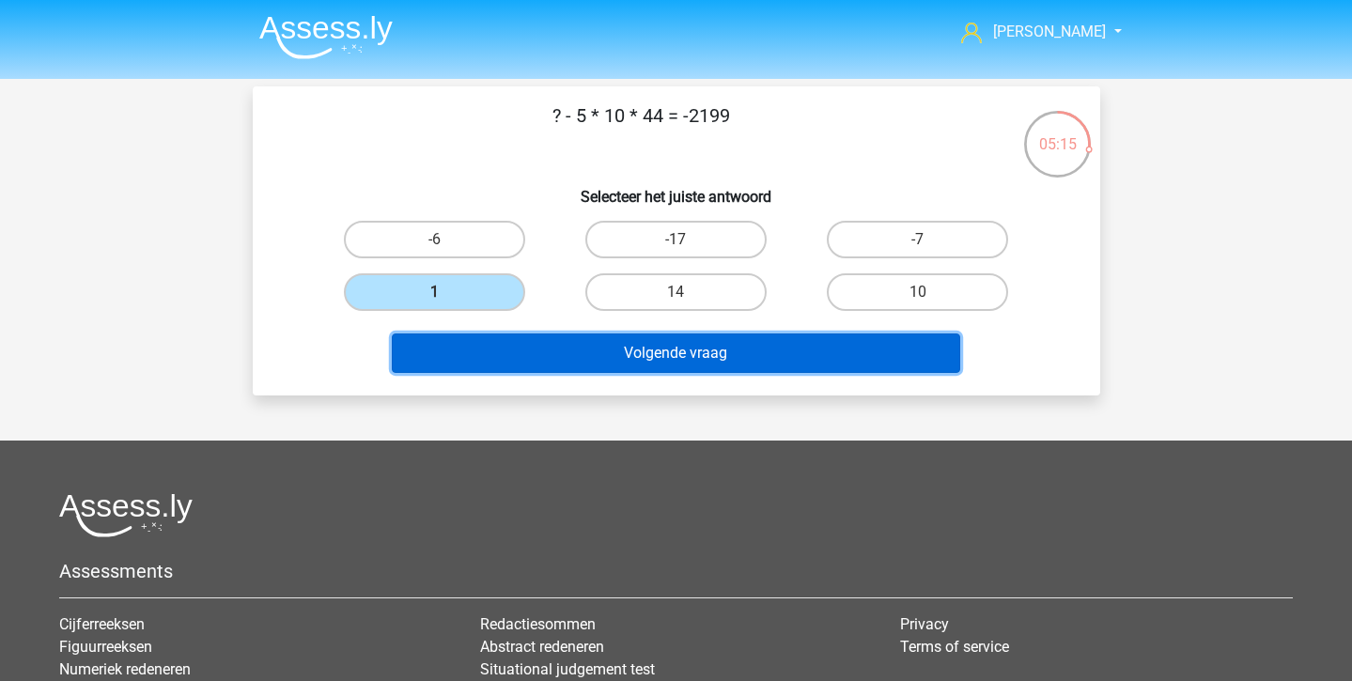
click at [477, 354] on button "Volgende vraag" at bounding box center [676, 353] width 568 height 39
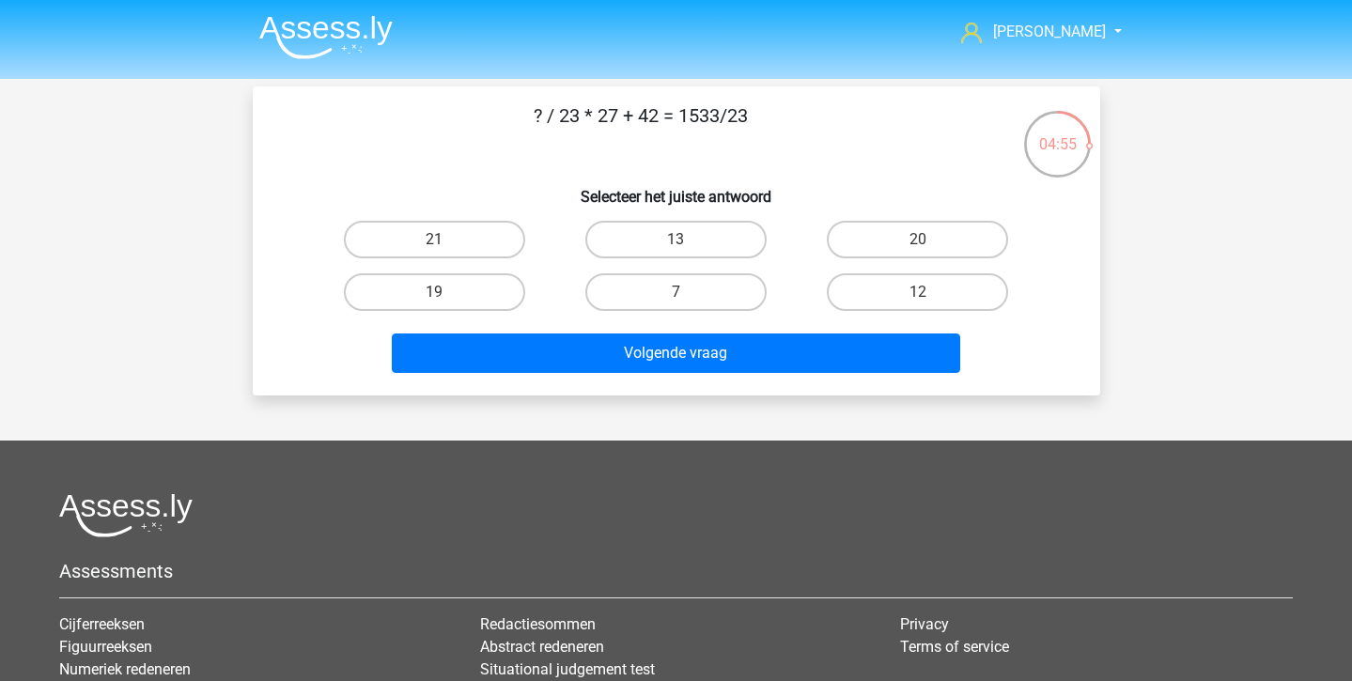
click at [679, 251] on input "13" at bounding box center [682, 246] width 12 height 12
radio input "true"
click at [696, 377] on div "Volgende vraag" at bounding box center [676, 357] width 725 height 47
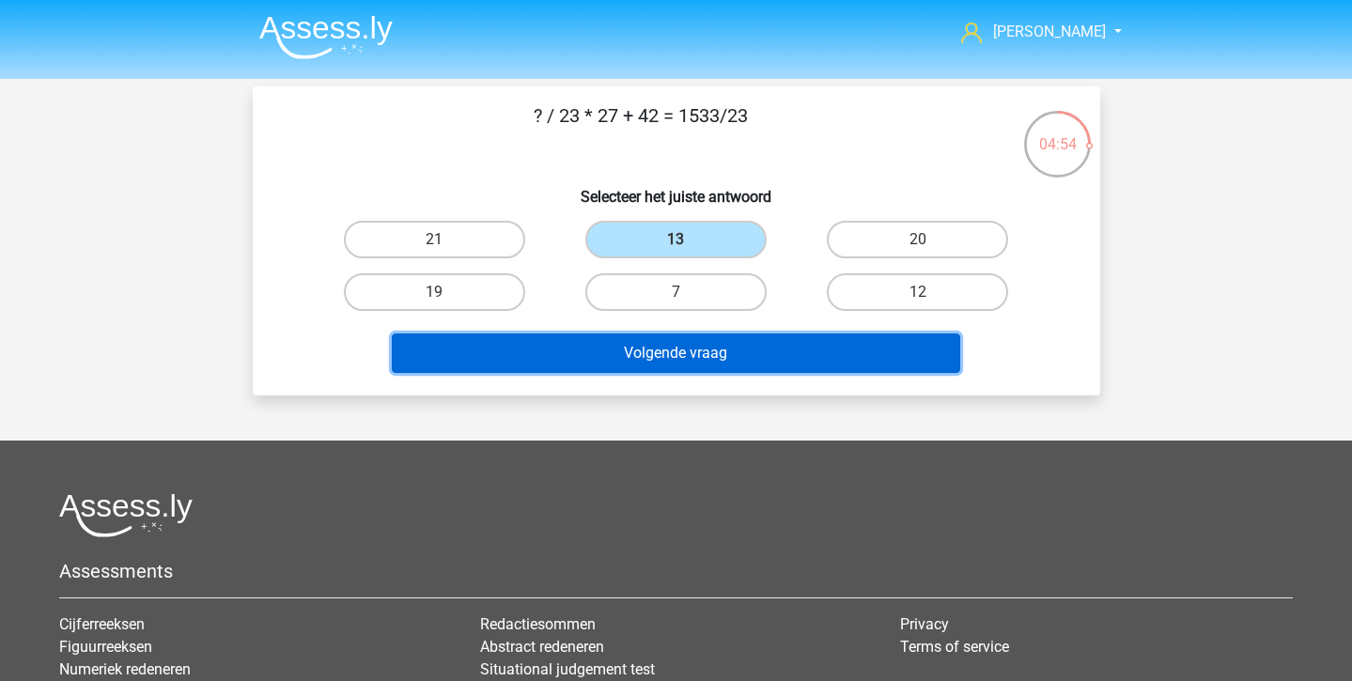
click at [692, 352] on button "Volgende vraag" at bounding box center [676, 353] width 568 height 39
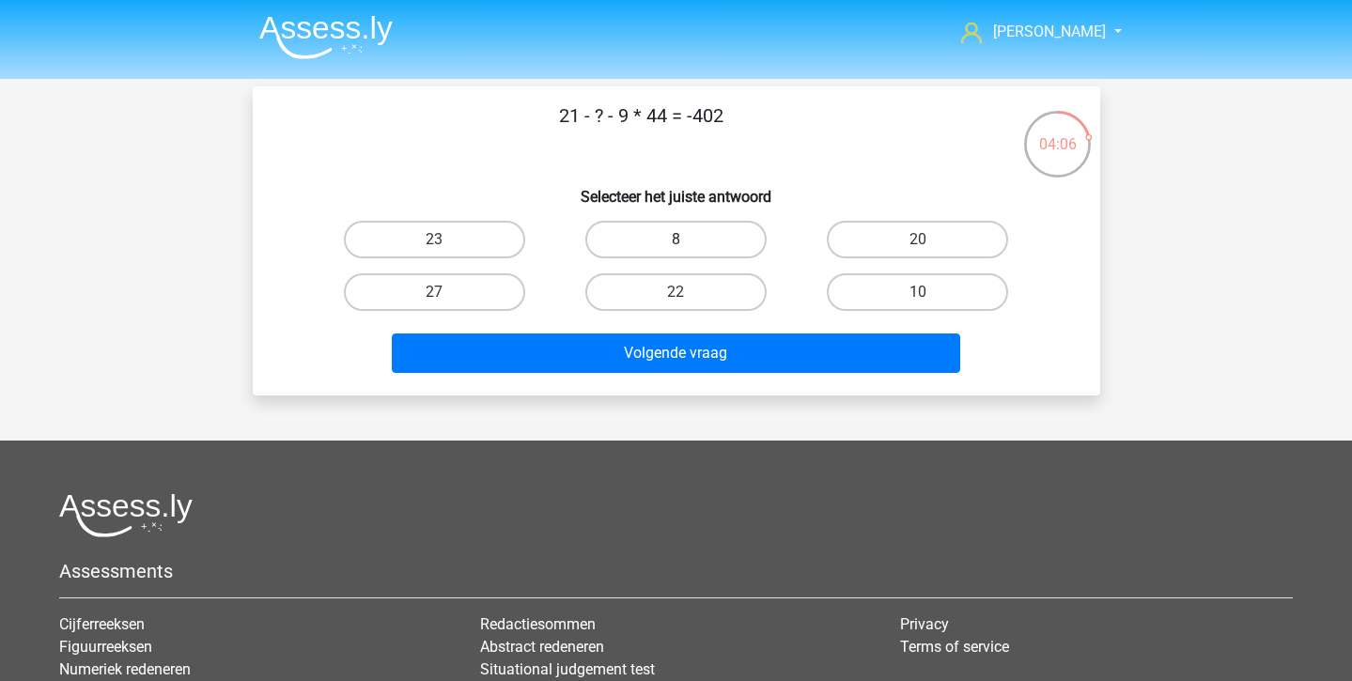
click at [688, 249] on label "8" at bounding box center [675, 240] width 181 height 38
click at [688, 249] on input "8" at bounding box center [682, 246] width 12 height 12
radio input "true"
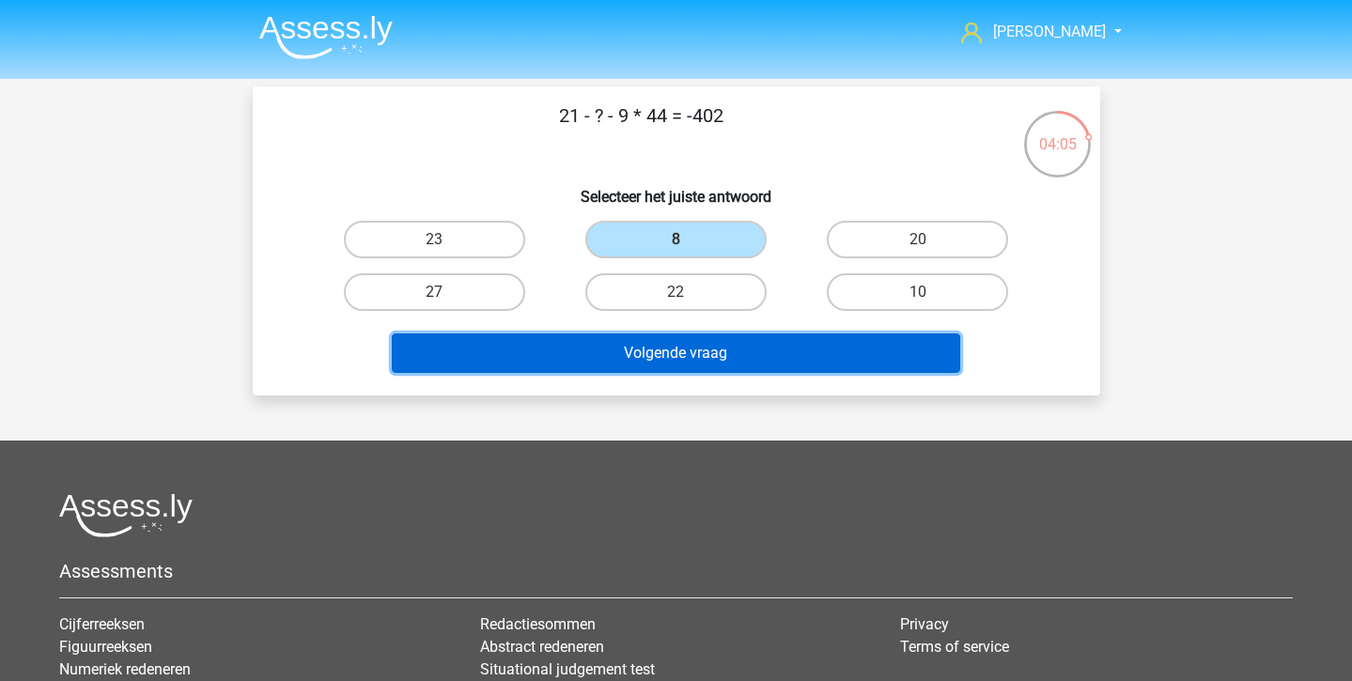
click at [708, 346] on button "Volgende vraag" at bounding box center [676, 353] width 568 height 39
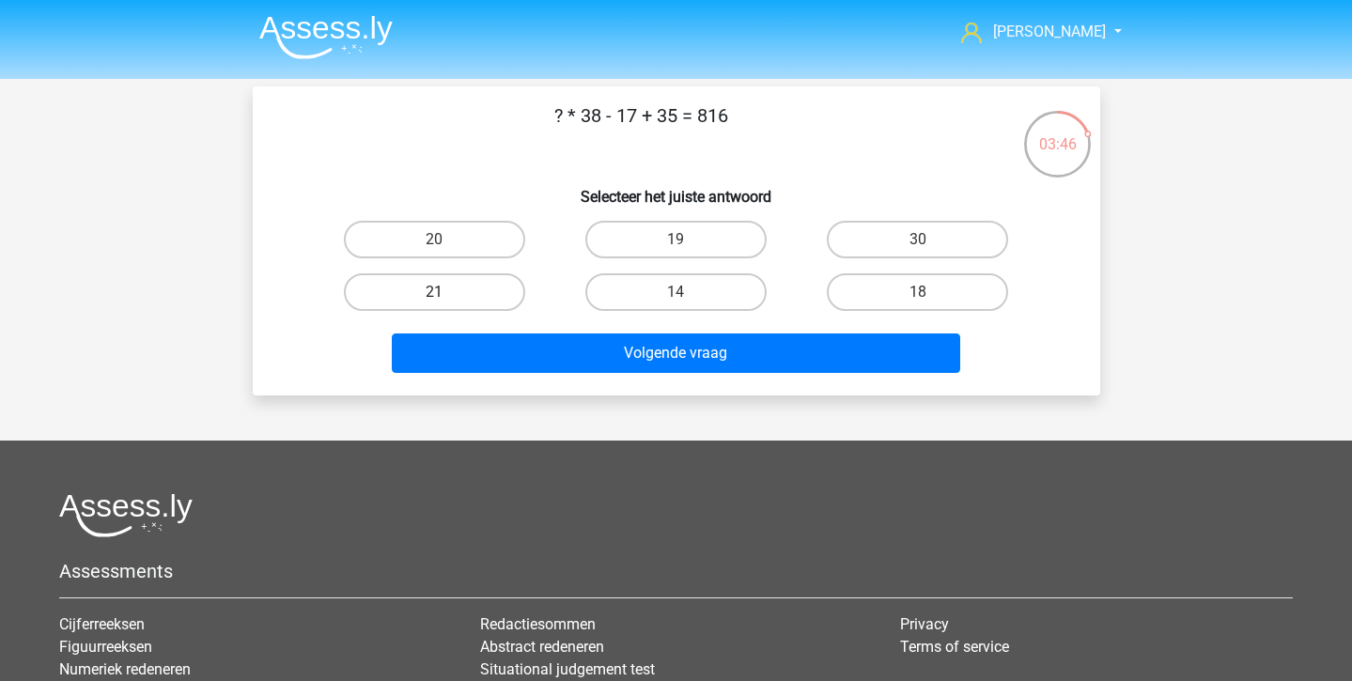
click at [450, 293] on label "21" at bounding box center [434, 292] width 181 height 38
click at [446, 293] on input "21" at bounding box center [440, 298] width 12 height 12
radio input "true"
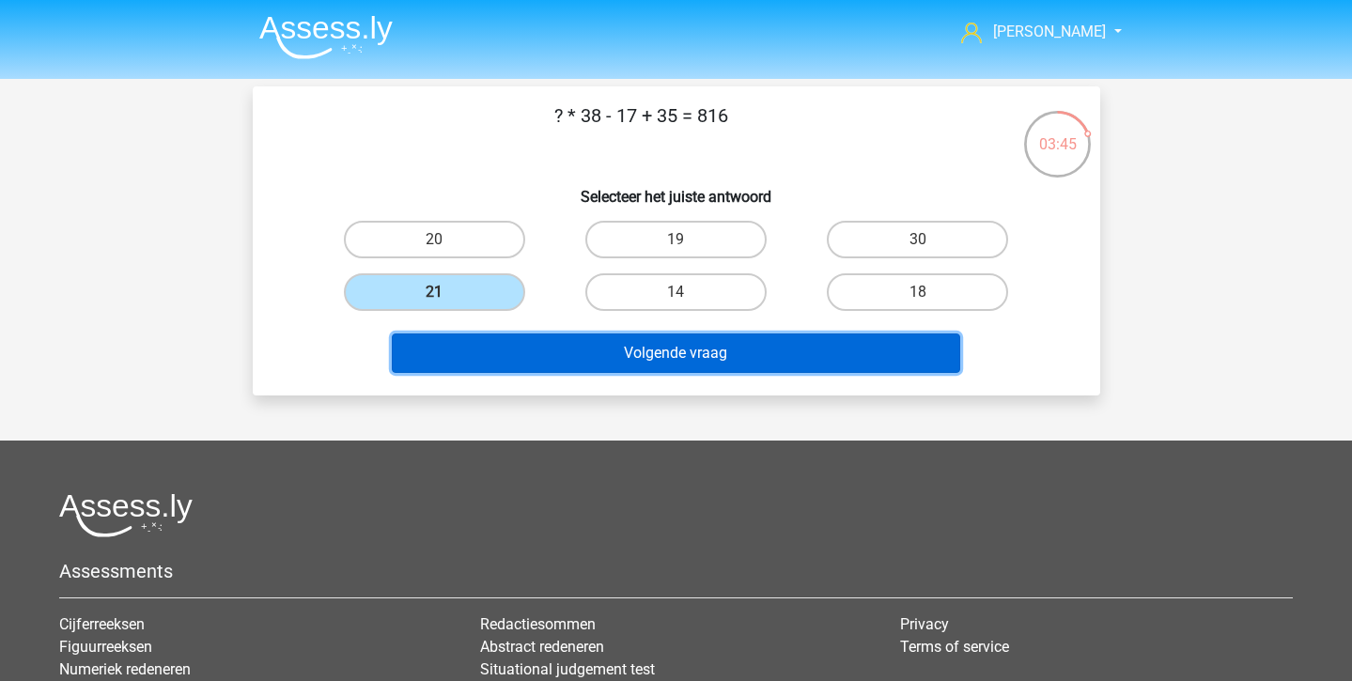
click at [463, 350] on button "Volgende vraag" at bounding box center [676, 353] width 568 height 39
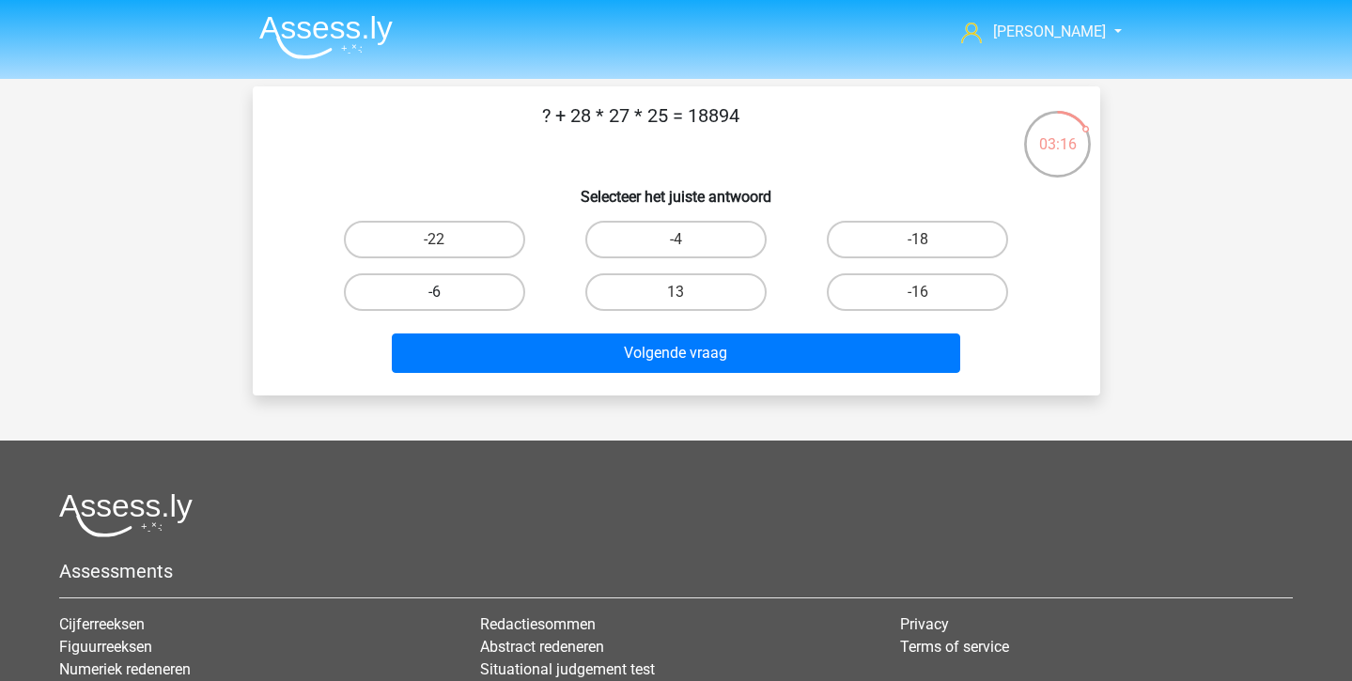
click at [449, 293] on label "-6" at bounding box center [434, 292] width 181 height 38
click at [446, 293] on input "-6" at bounding box center [440, 298] width 12 height 12
radio input "true"
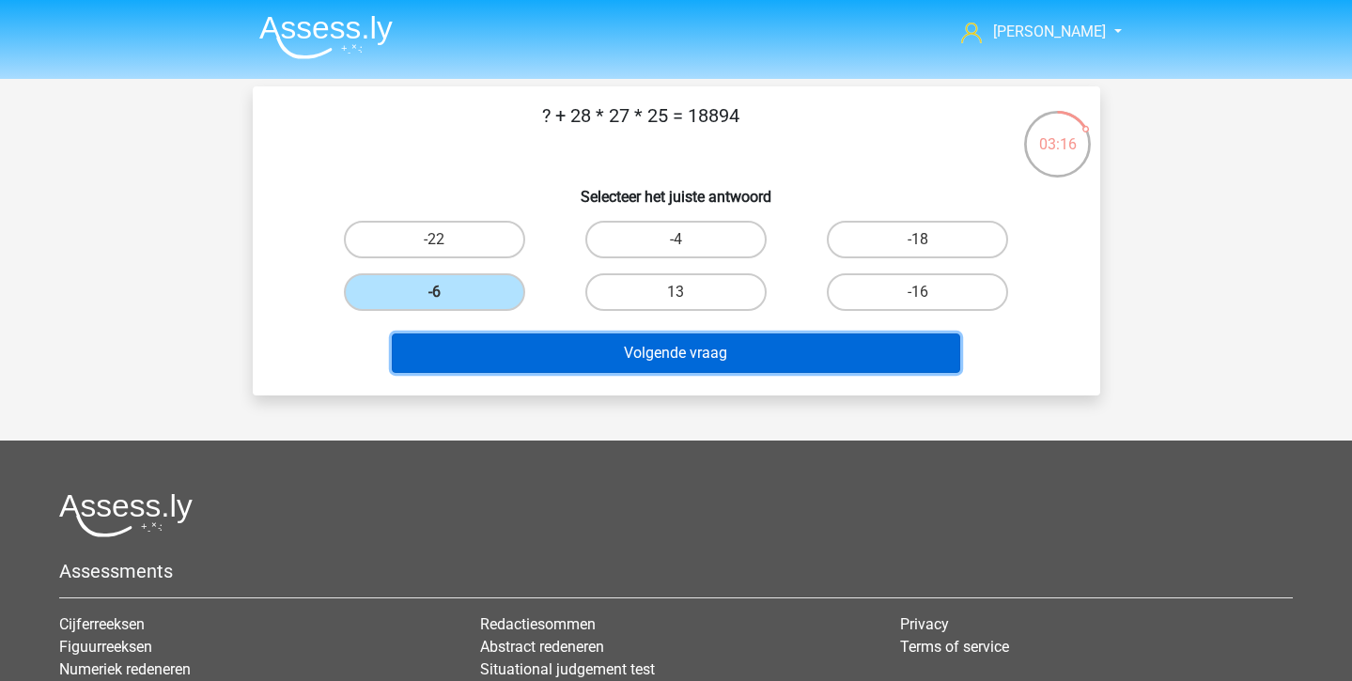
click at [497, 348] on button "Volgende vraag" at bounding box center [676, 353] width 568 height 39
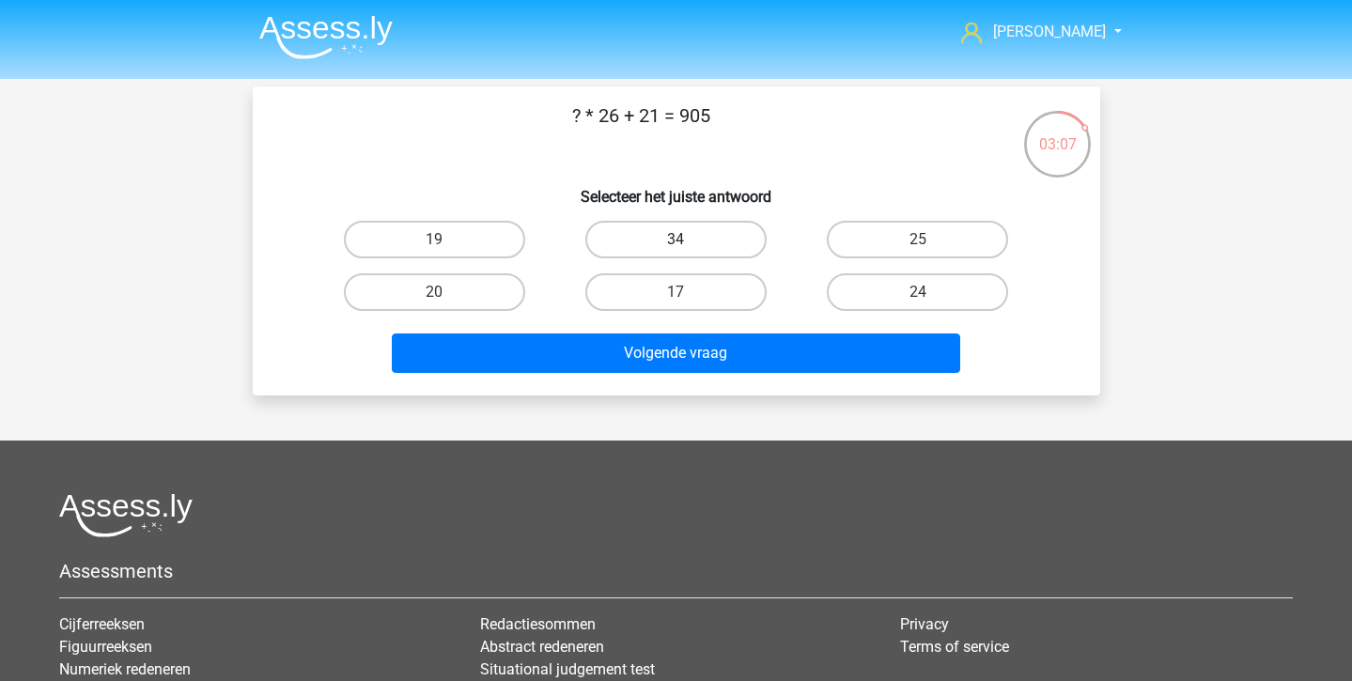
click at [707, 239] on label "34" at bounding box center [675, 240] width 181 height 38
click at [688, 240] on input "34" at bounding box center [682, 246] width 12 height 12
radio input "true"
click at [708, 329] on div "Volgende vraag" at bounding box center [676, 350] width 787 height 62
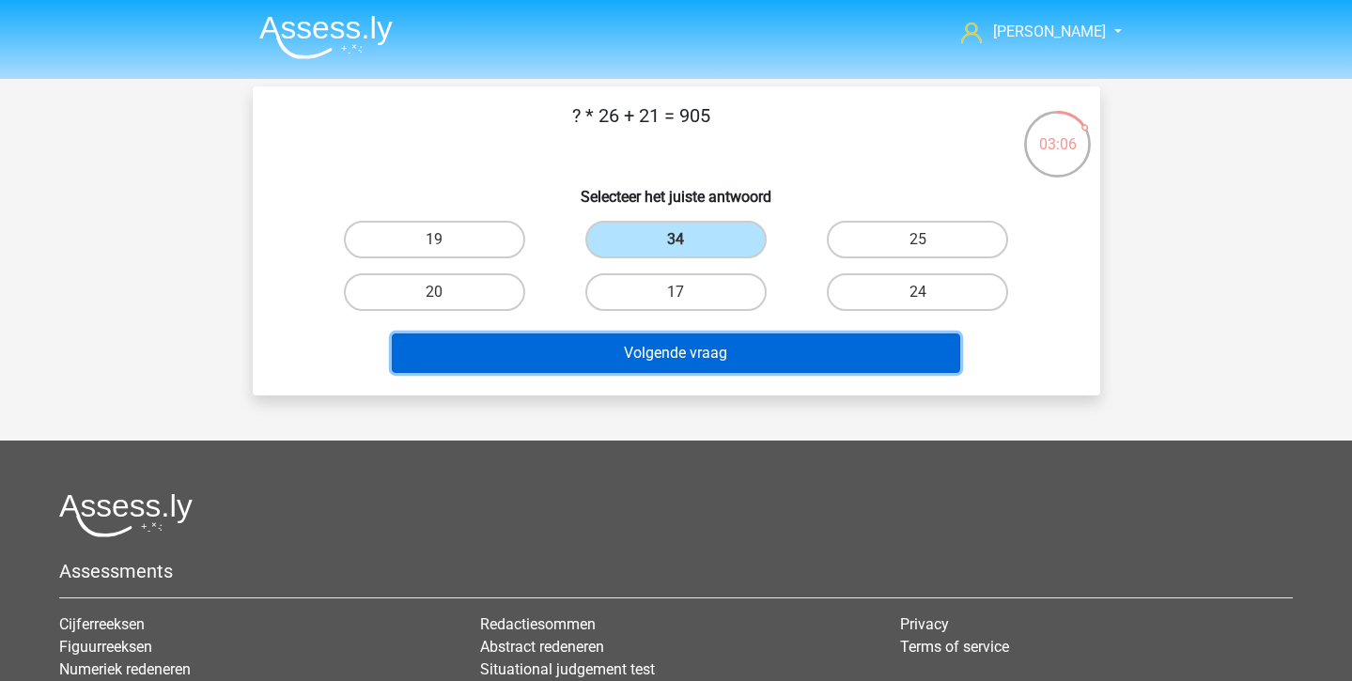
click at [704, 356] on button "Volgende vraag" at bounding box center [676, 353] width 568 height 39
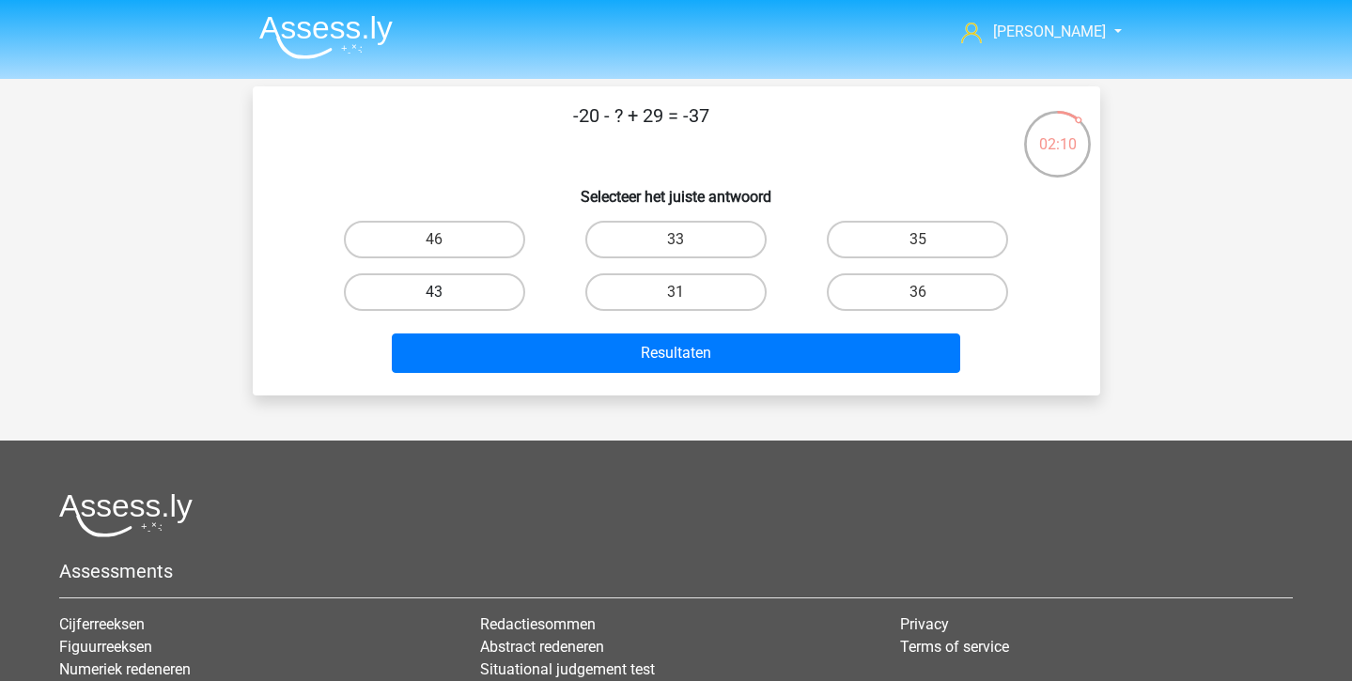
drag, startPoint x: 481, startPoint y: 285, endPoint x: 487, endPoint y: 306, distance: 22.3
click at [481, 285] on label "43" at bounding box center [434, 292] width 181 height 38
click at [446, 292] on input "43" at bounding box center [440, 298] width 12 height 12
radio input "true"
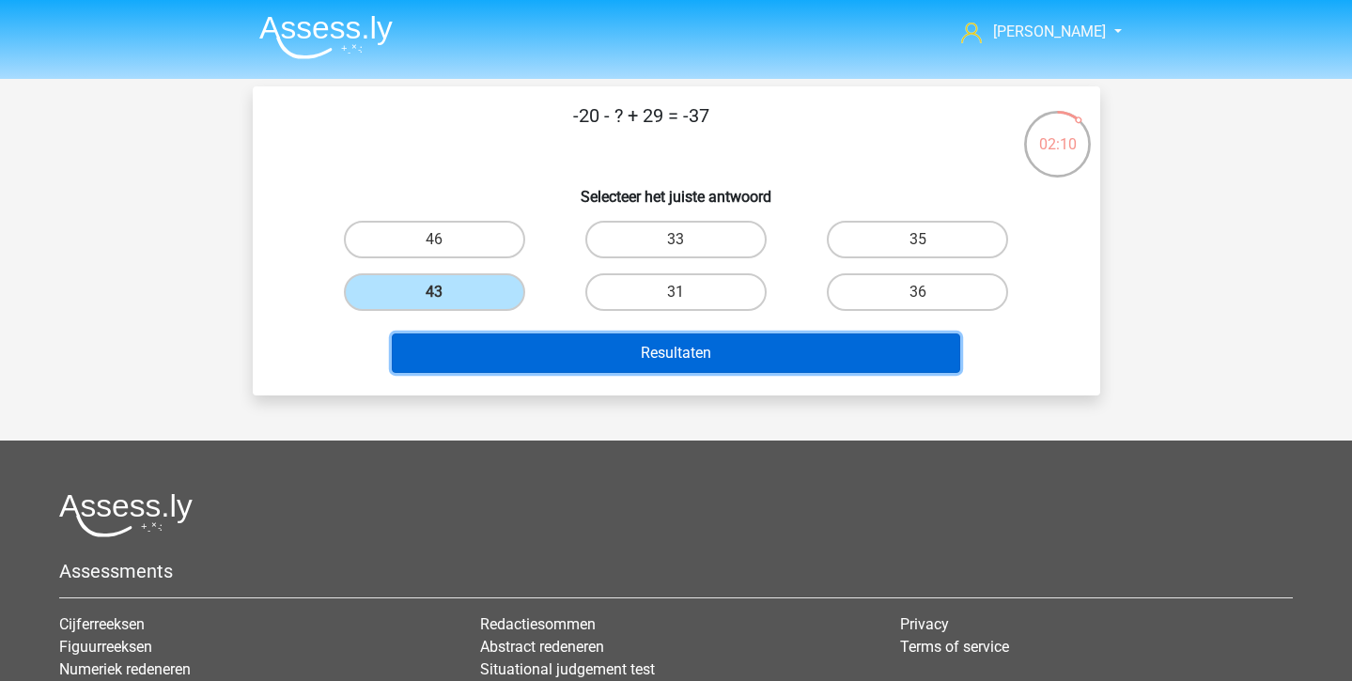
click at [504, 347] on button "Resultaten" at bounding box center [676, 353] width 568 height 39
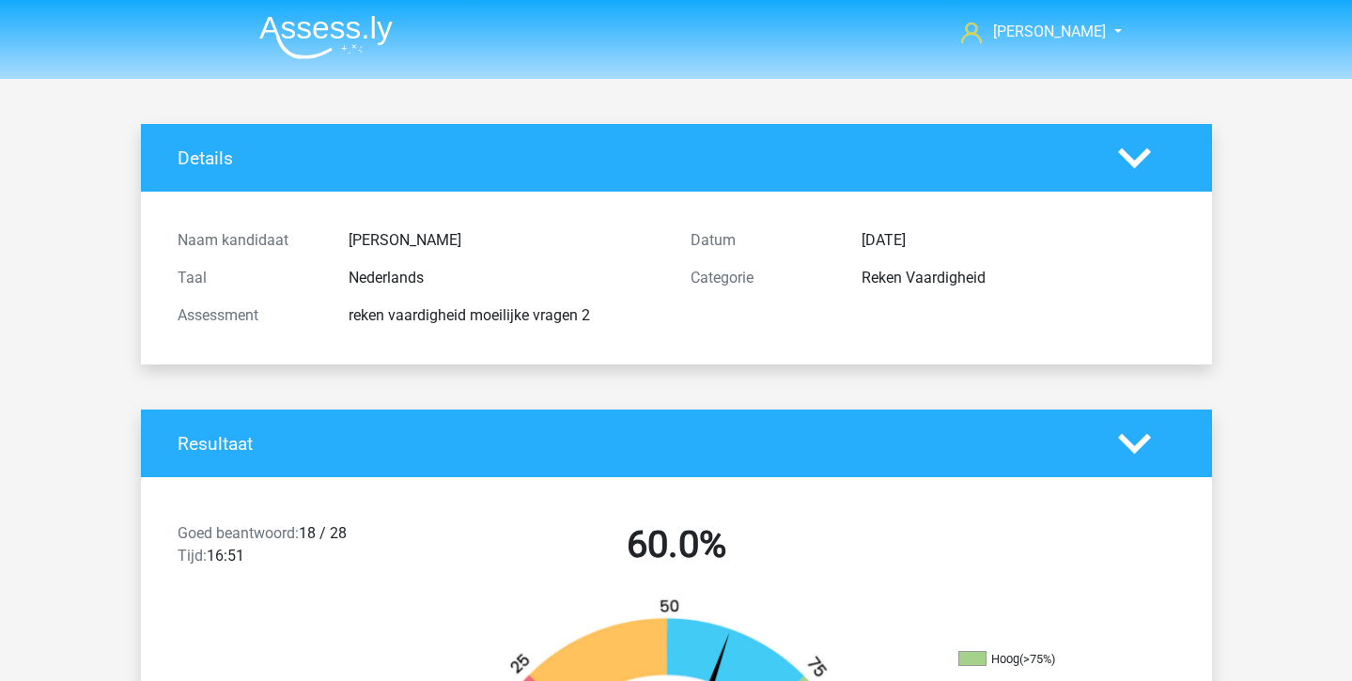
click at [315, 35] on img at bounding box center [325, 37] width 133 height 44
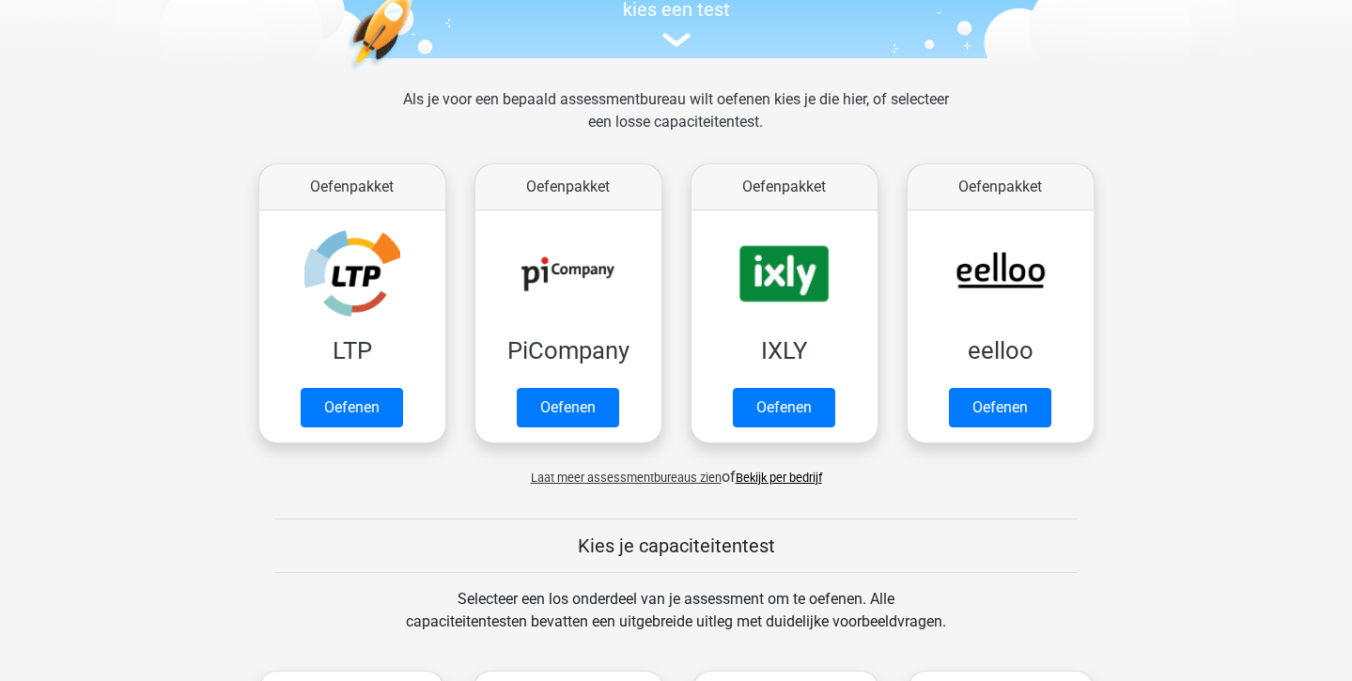
scroll to position [200, 0]
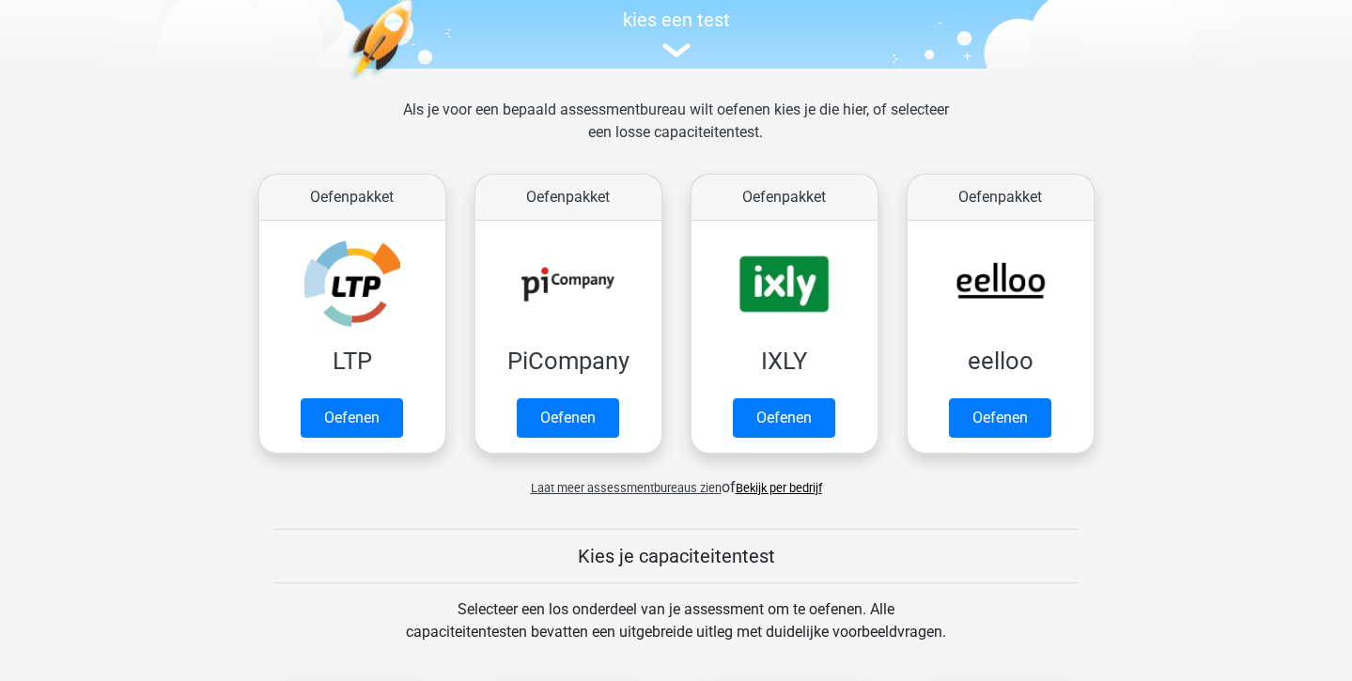
click at [773, 484] on link "Bekijk per bedrijf" at bounding box center [779, 488] width 86 height 14
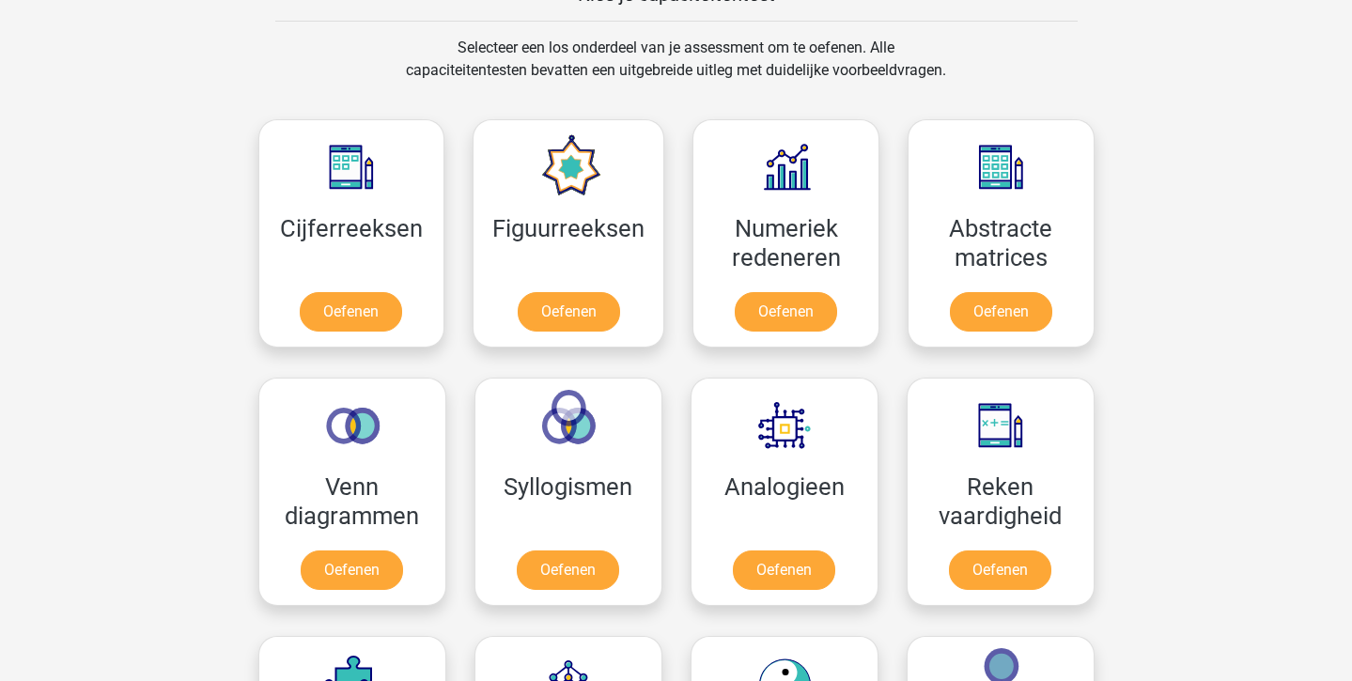
scroll to position [766, 0]
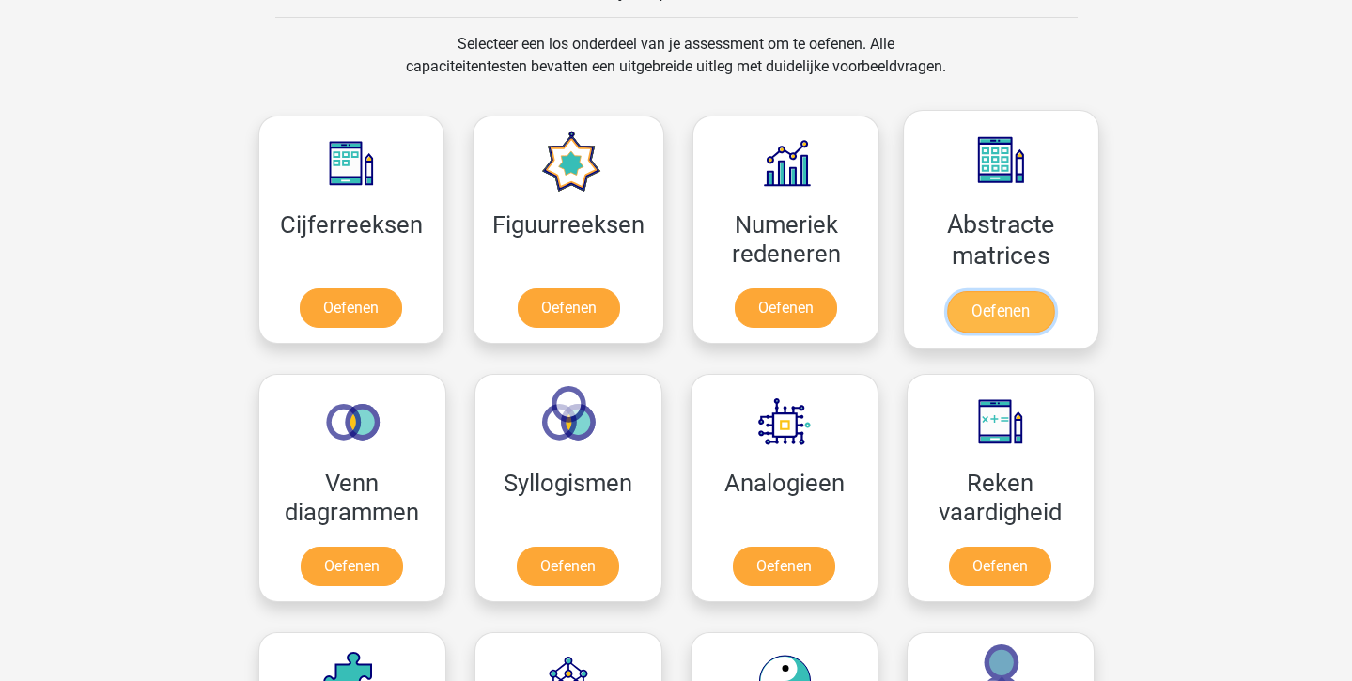
click at [976, 312] on link "Oefenen" at bounding box center [1000, 311] width 107 height 41
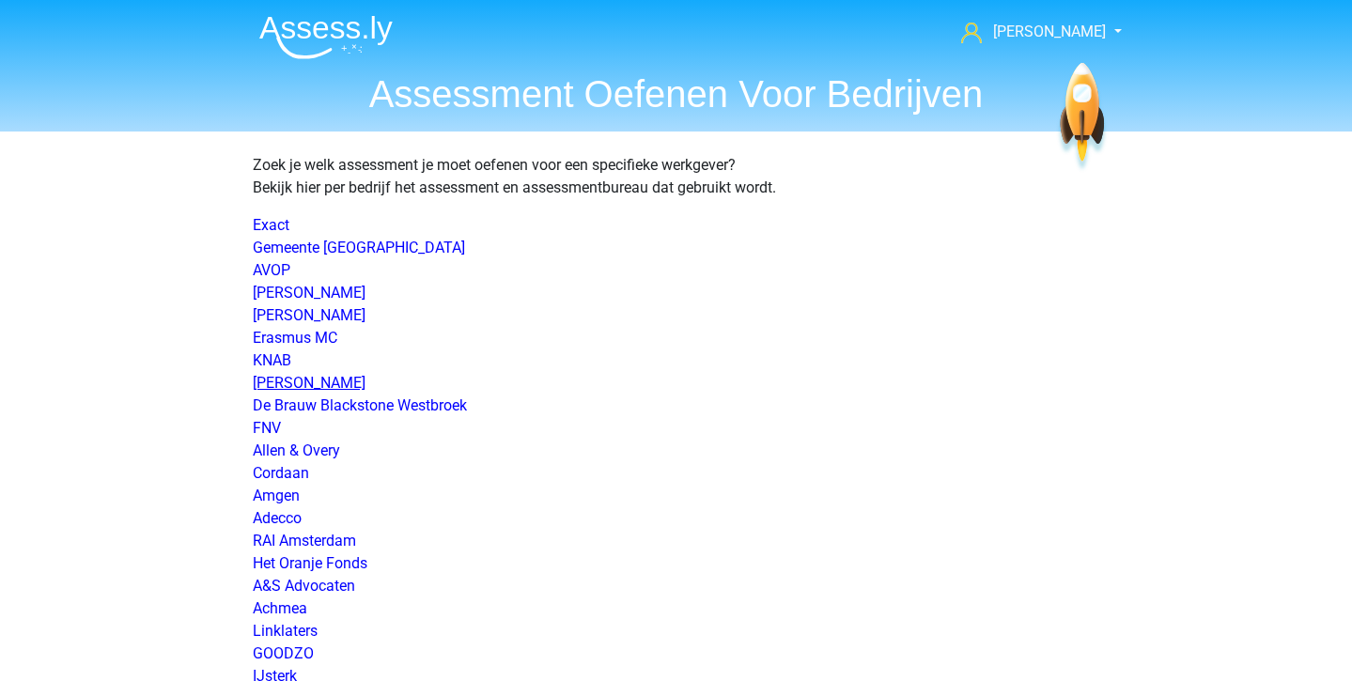
click at [307, 388] on link "[PERSON_NAME]" at bounding box center [309, 383] width 113 height 18
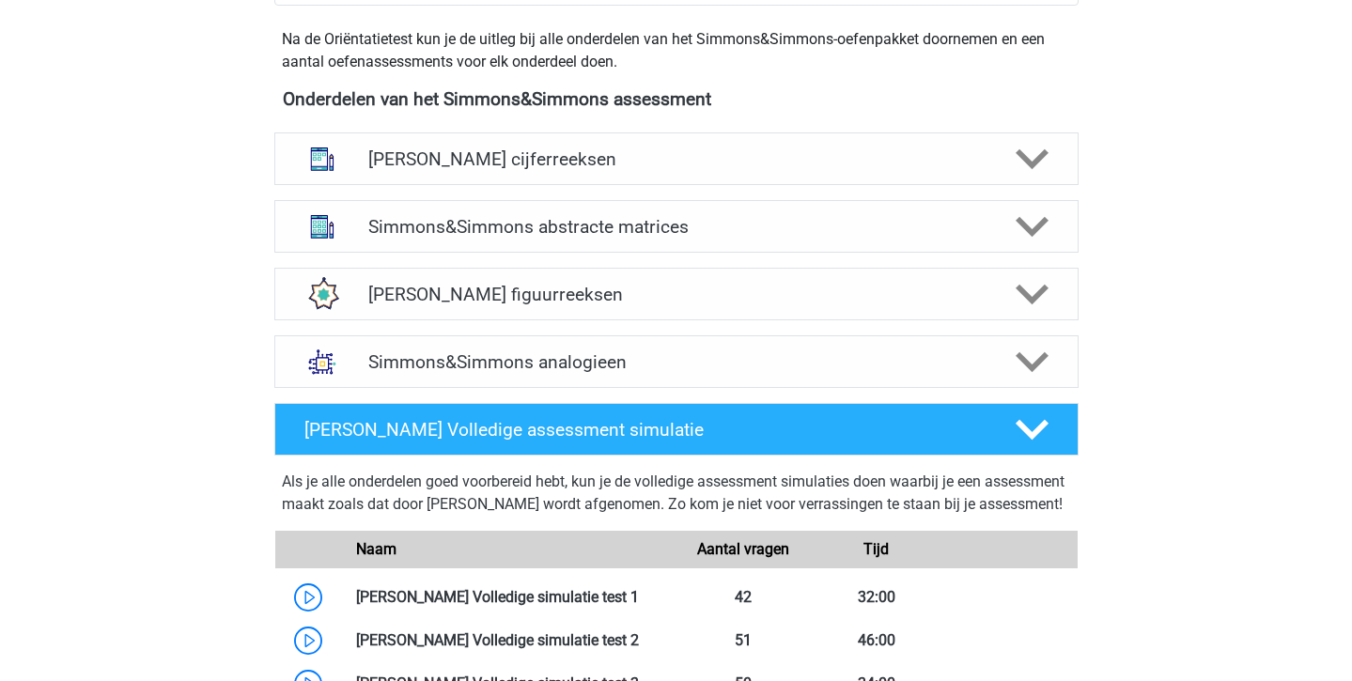
scroll to position [874, 0]
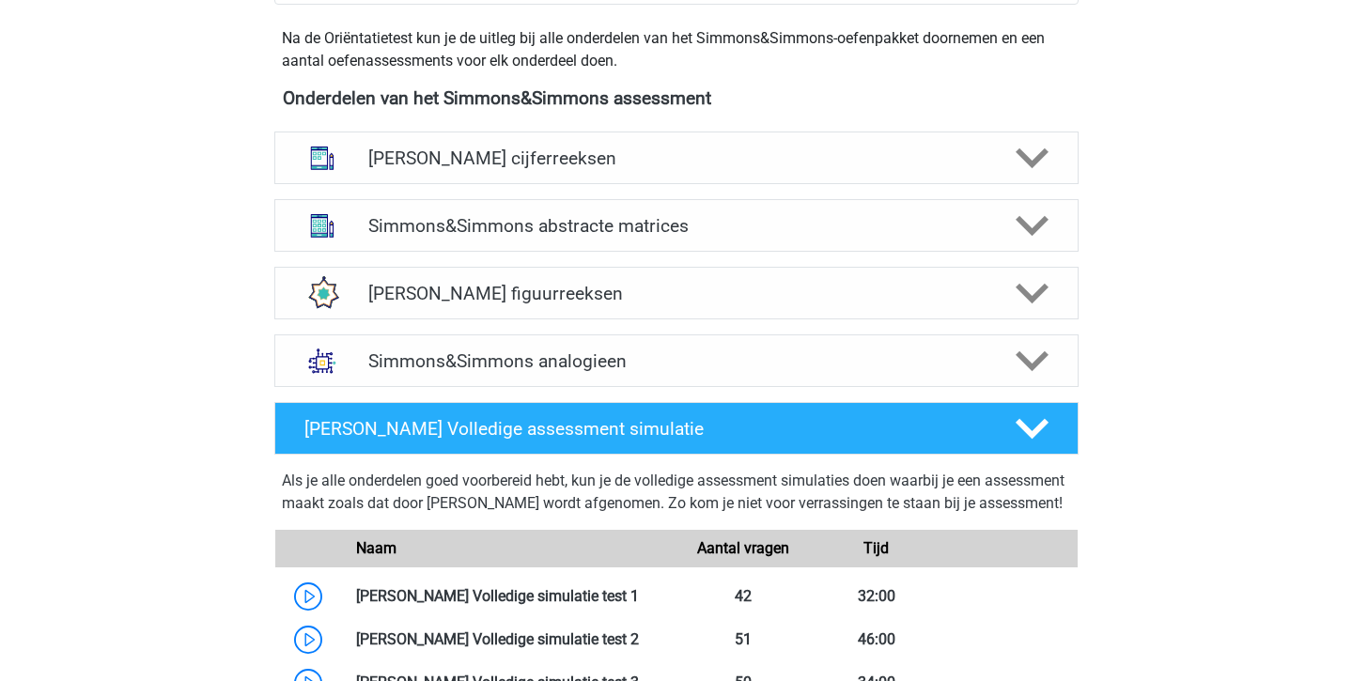
click at [603, 233] on h4 "Simmons&Simmons abstracte matrices" at bounding box center [675, 226] width 615 height 22
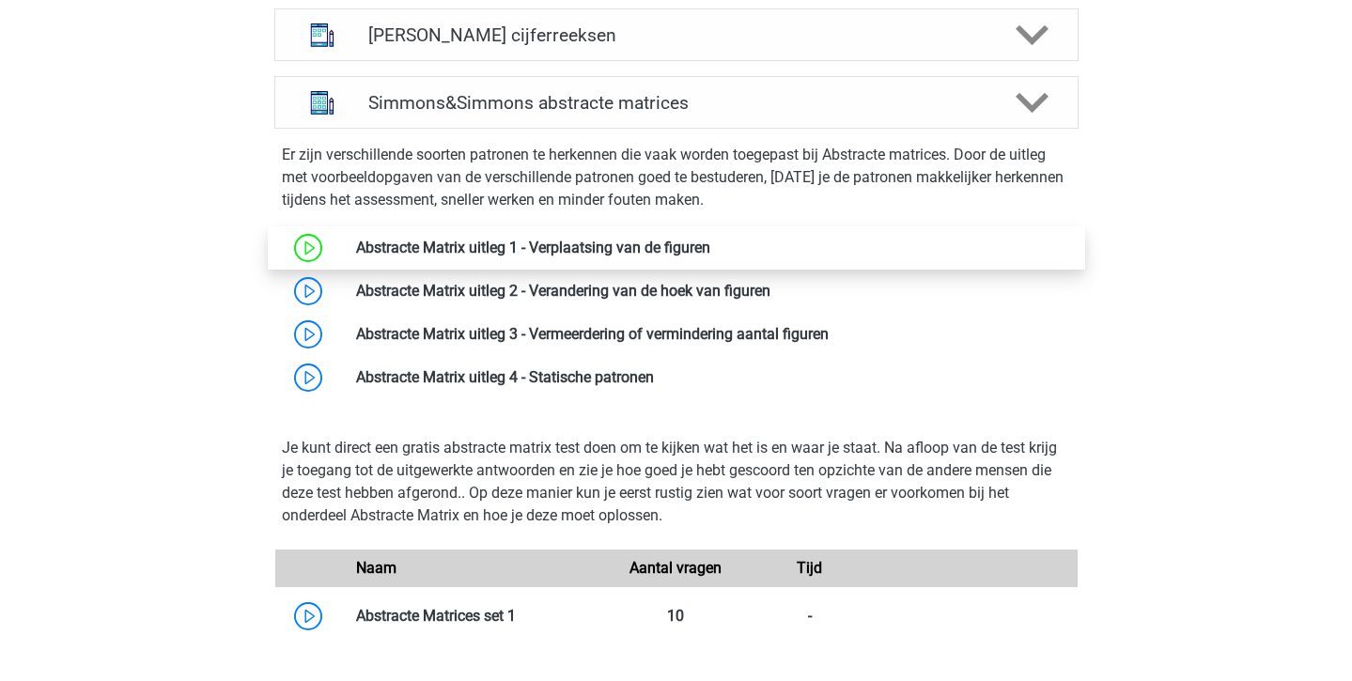
scroll to position [999, 0]
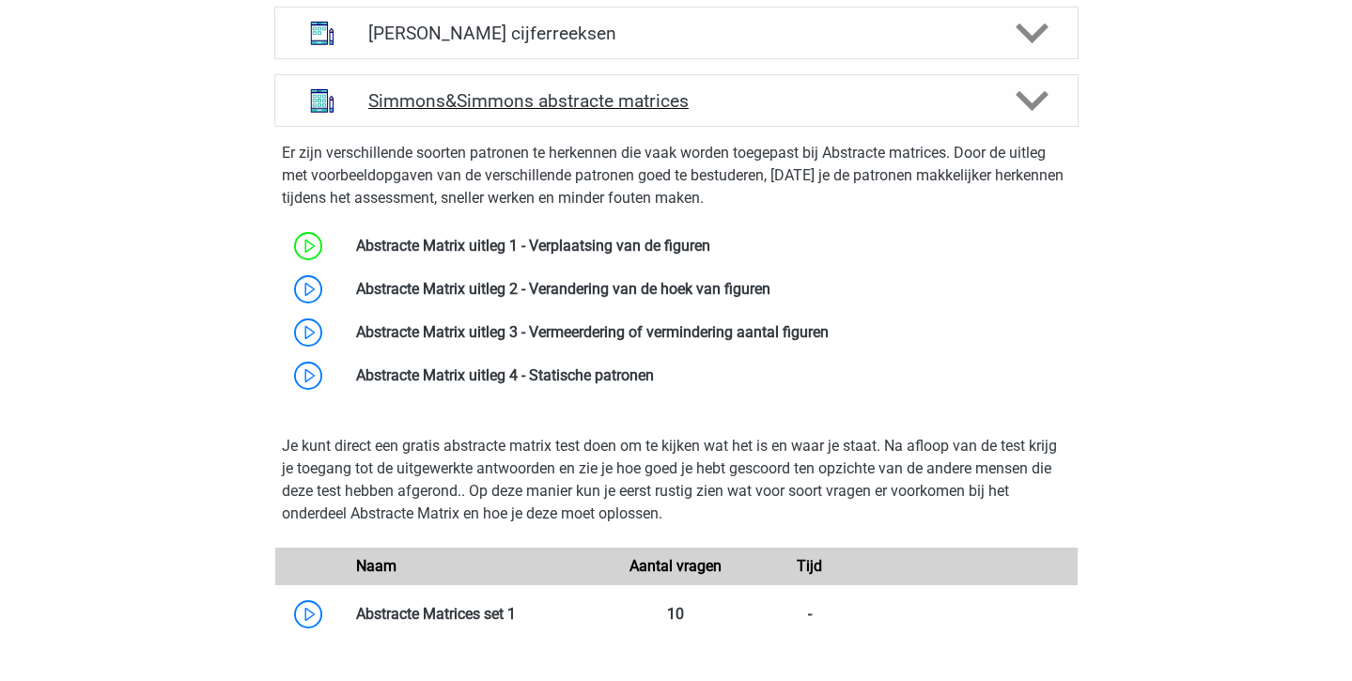
click at [1023, 93] on icon at bounding box center [1032, 101] width 33 height 33
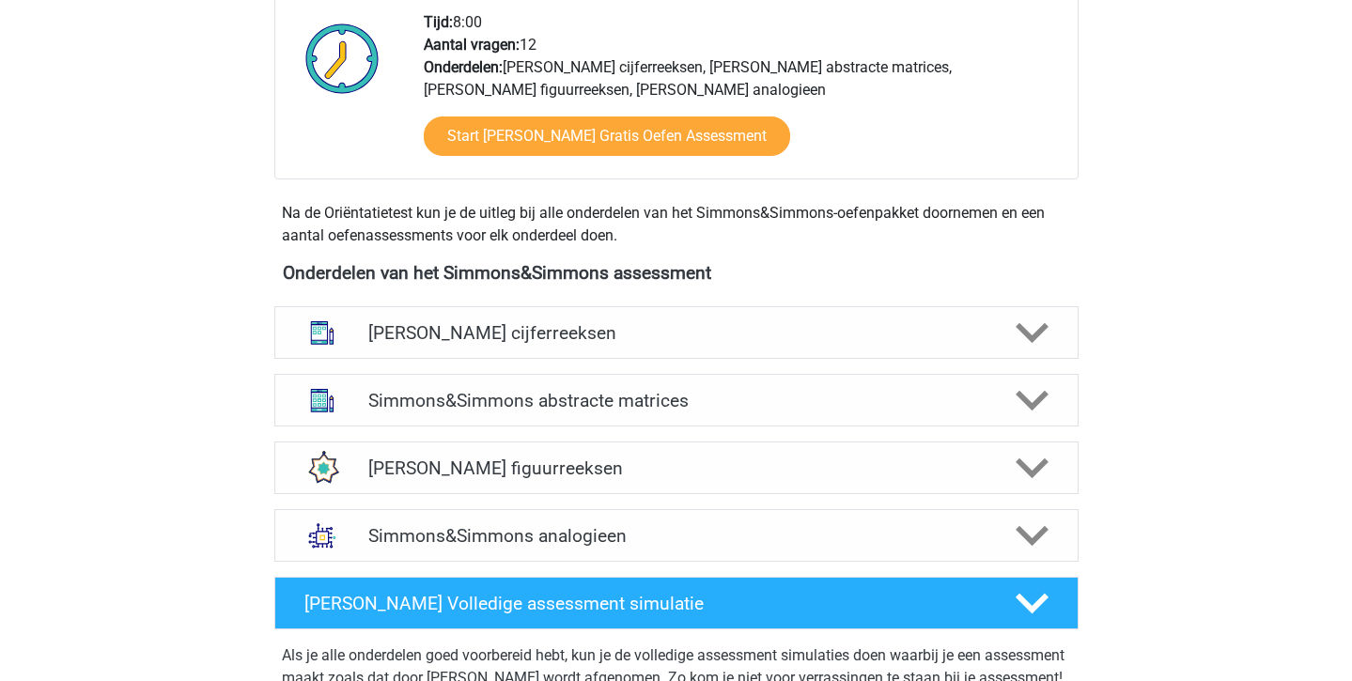
scroll to position [656, 0]
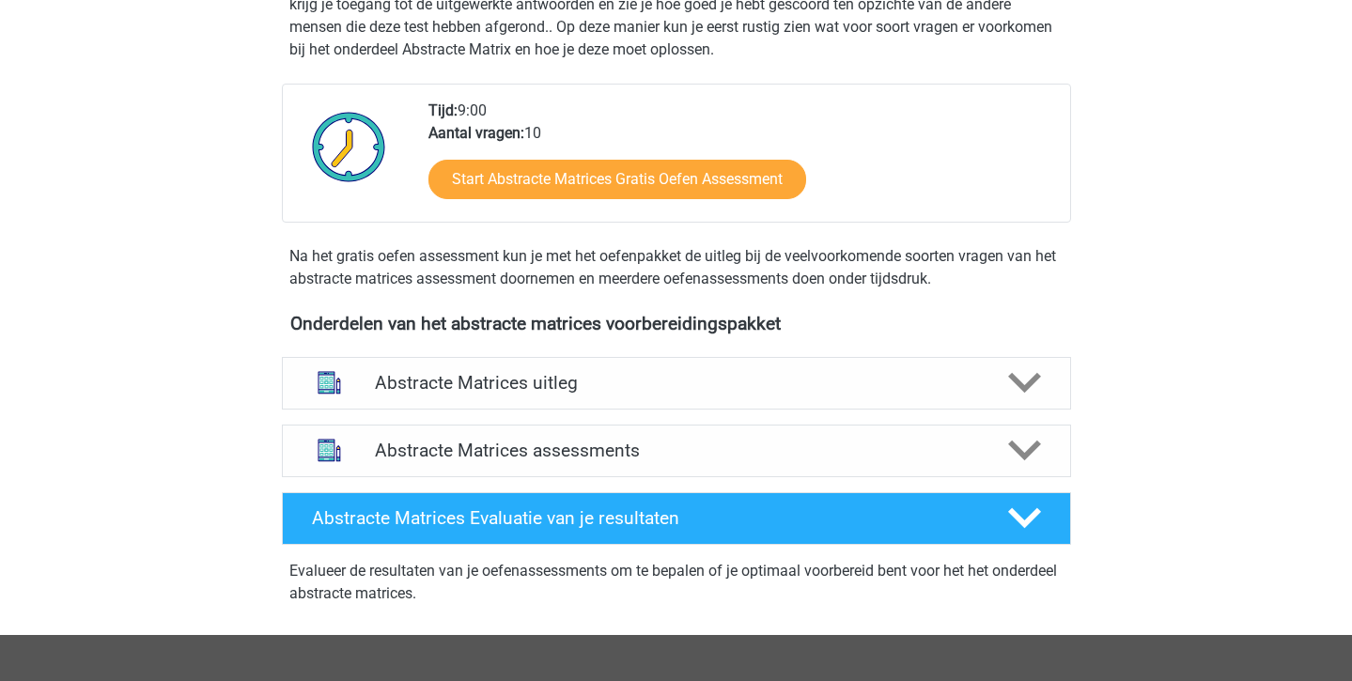
scroll to position [425, 0]
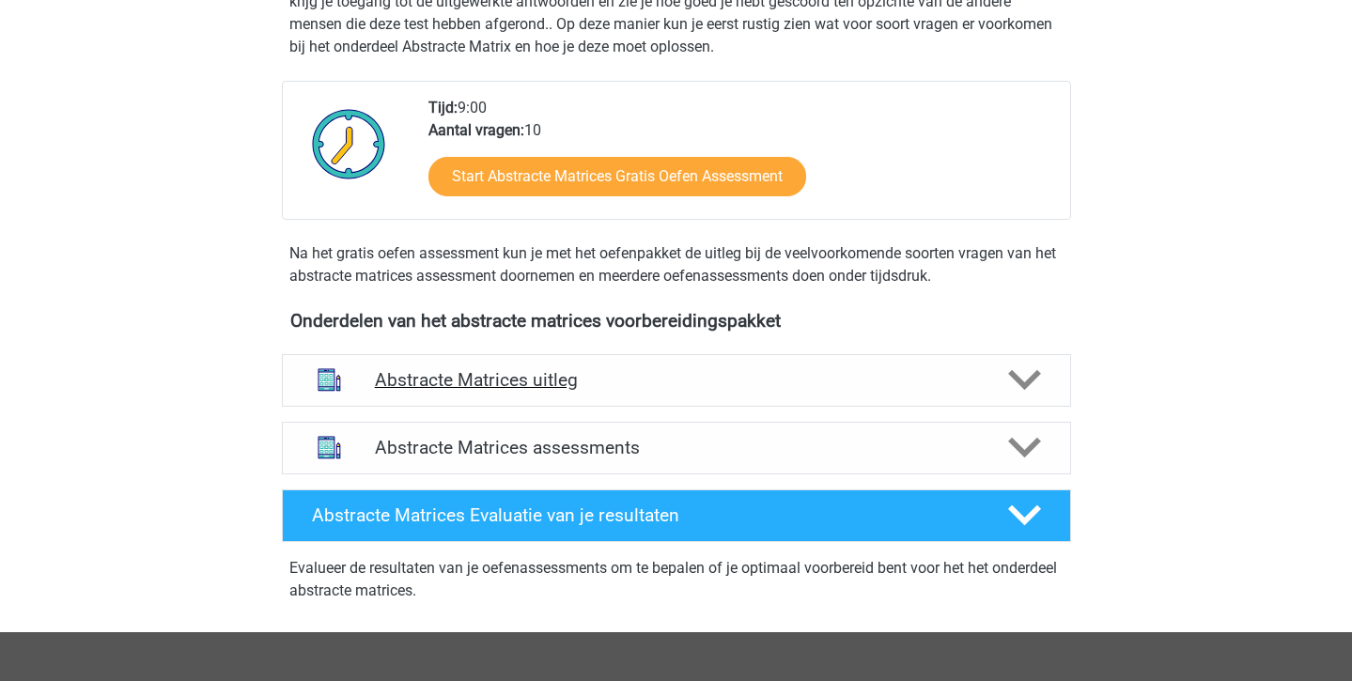
click at [683, 366] on div "Abstracte Matrices uitleg" at bounding box center [676, 380] width 789 height 53
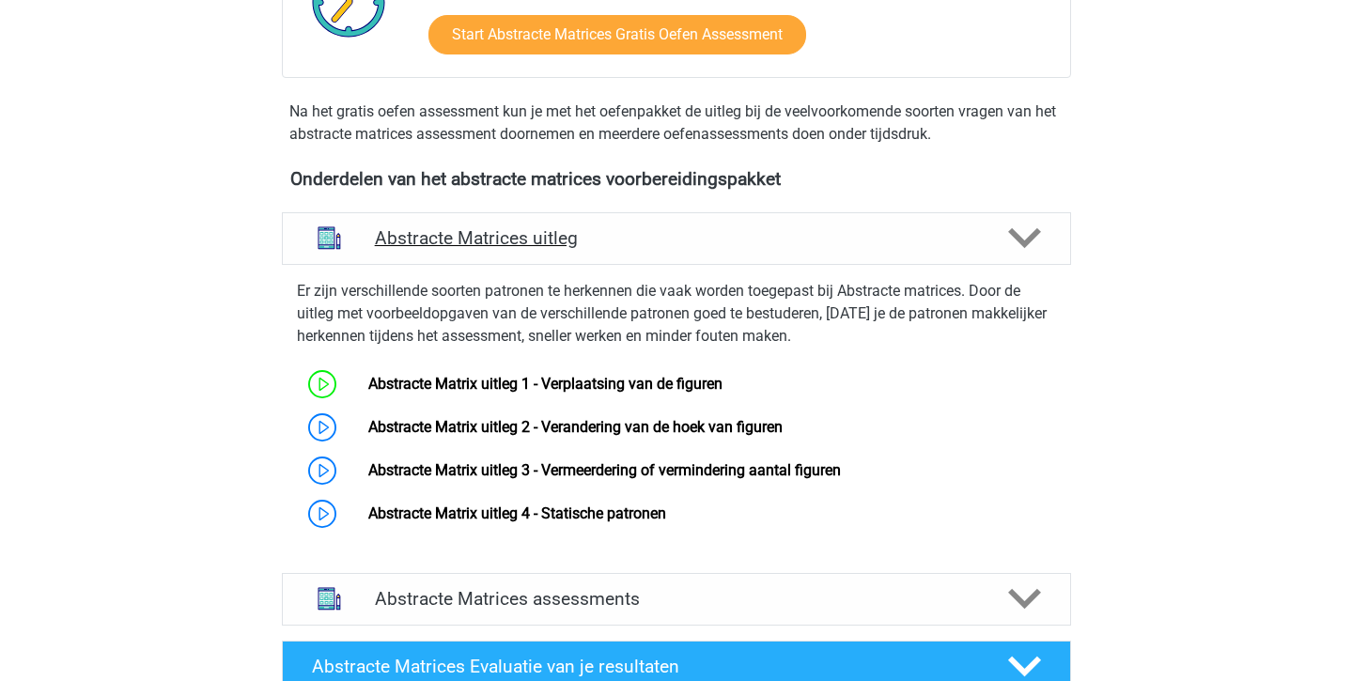
scroll to position [599, 0]
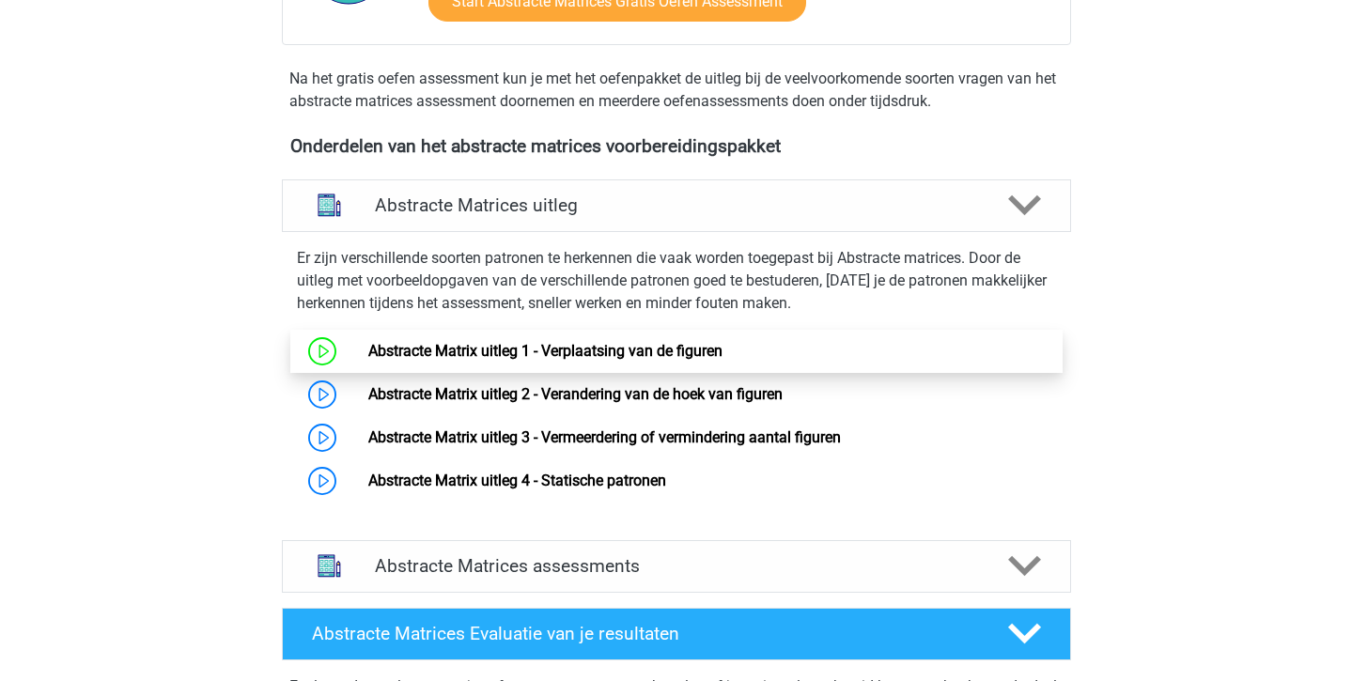
click at [605, 348] on link "Abstracte Matrix uitleg 1 - Verplaatsing van de figuren" at bounding box center [545, 351] width 354 height 18
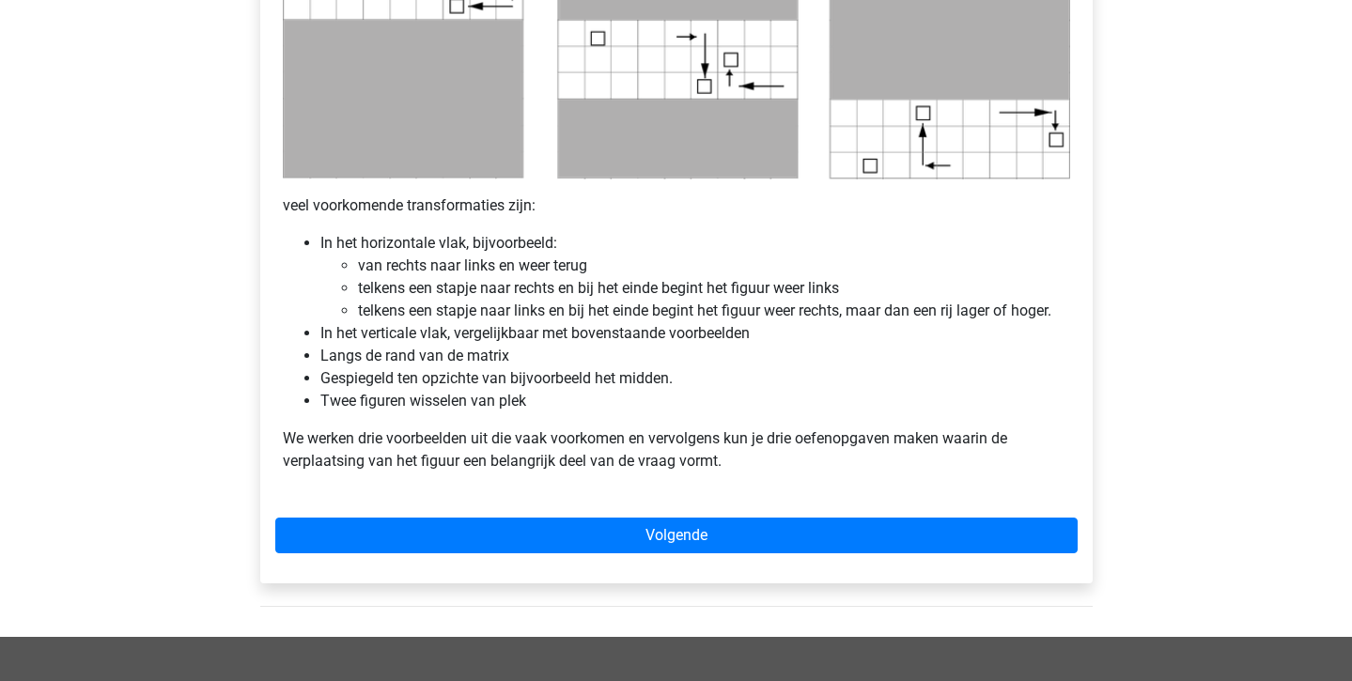
scroll to position [1046, 0]
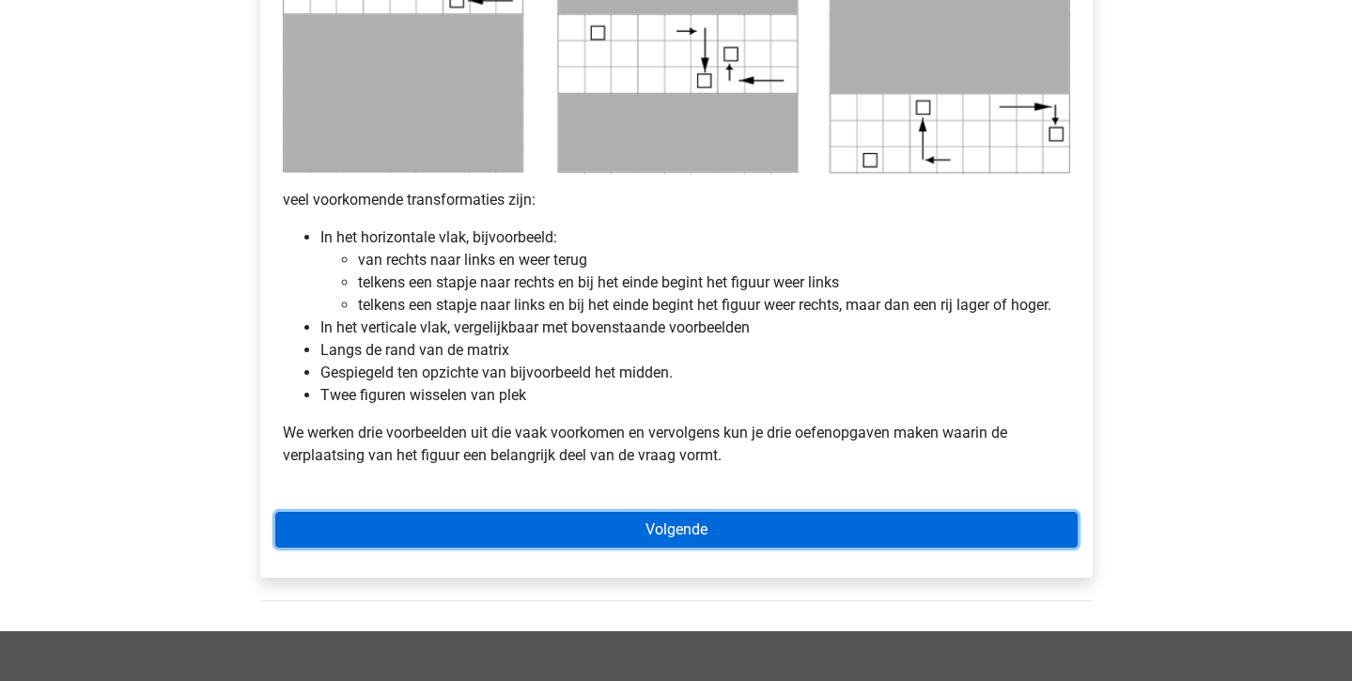
click at [454, 534] on link "Volgende" at bounding box center [676, 530] width 802 height 36
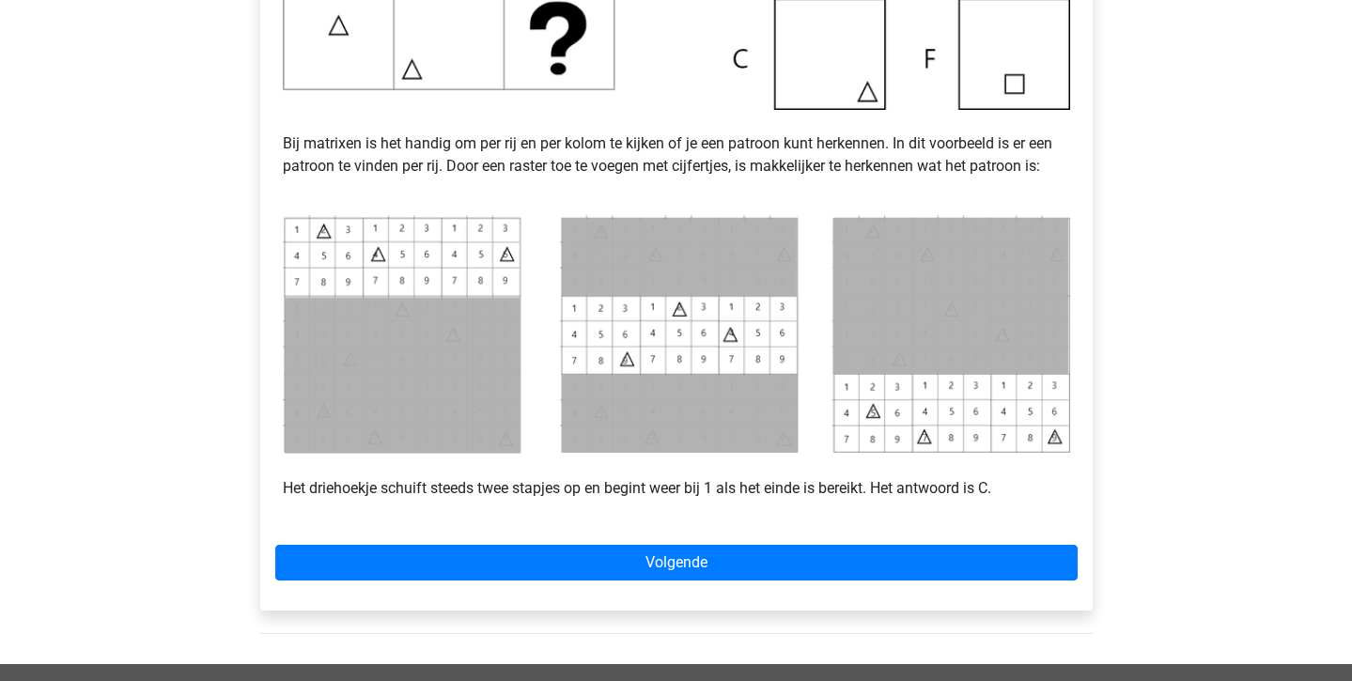
scroll to position [799, 0]
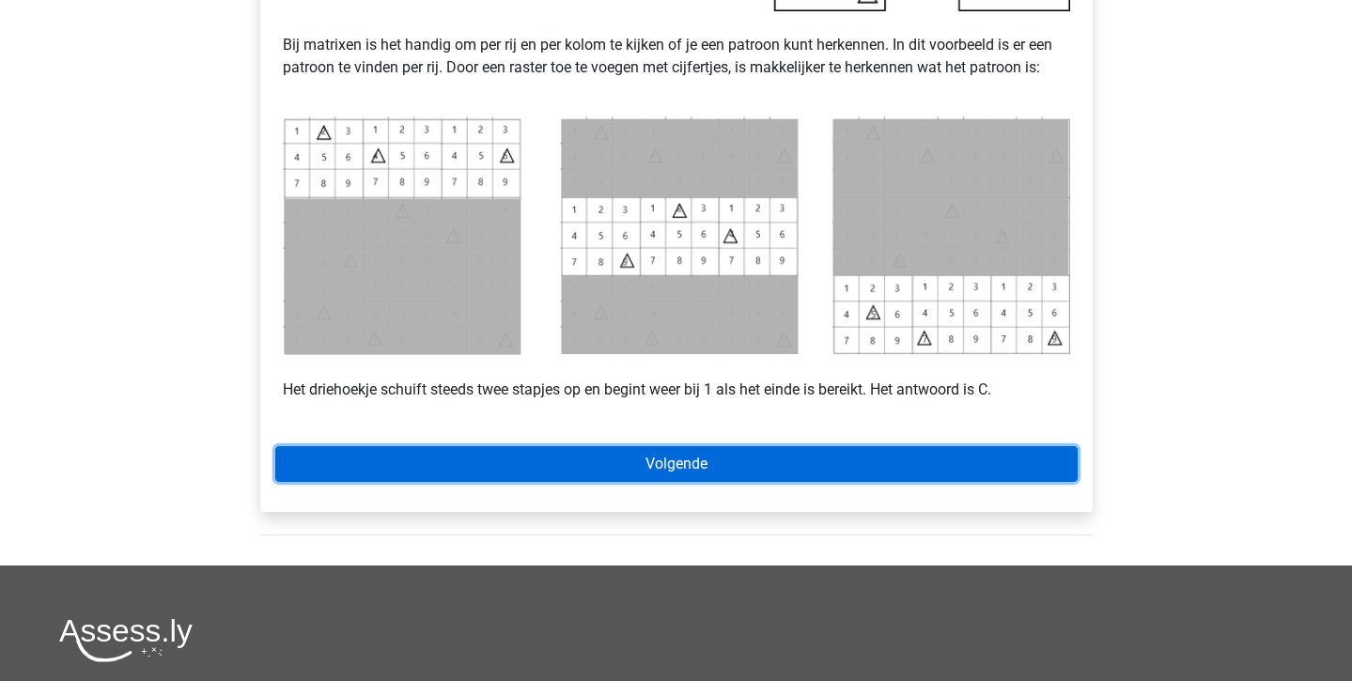
click at [640, 450] on link "Volgende" at bounding box center [676, 464] width 802 height 36
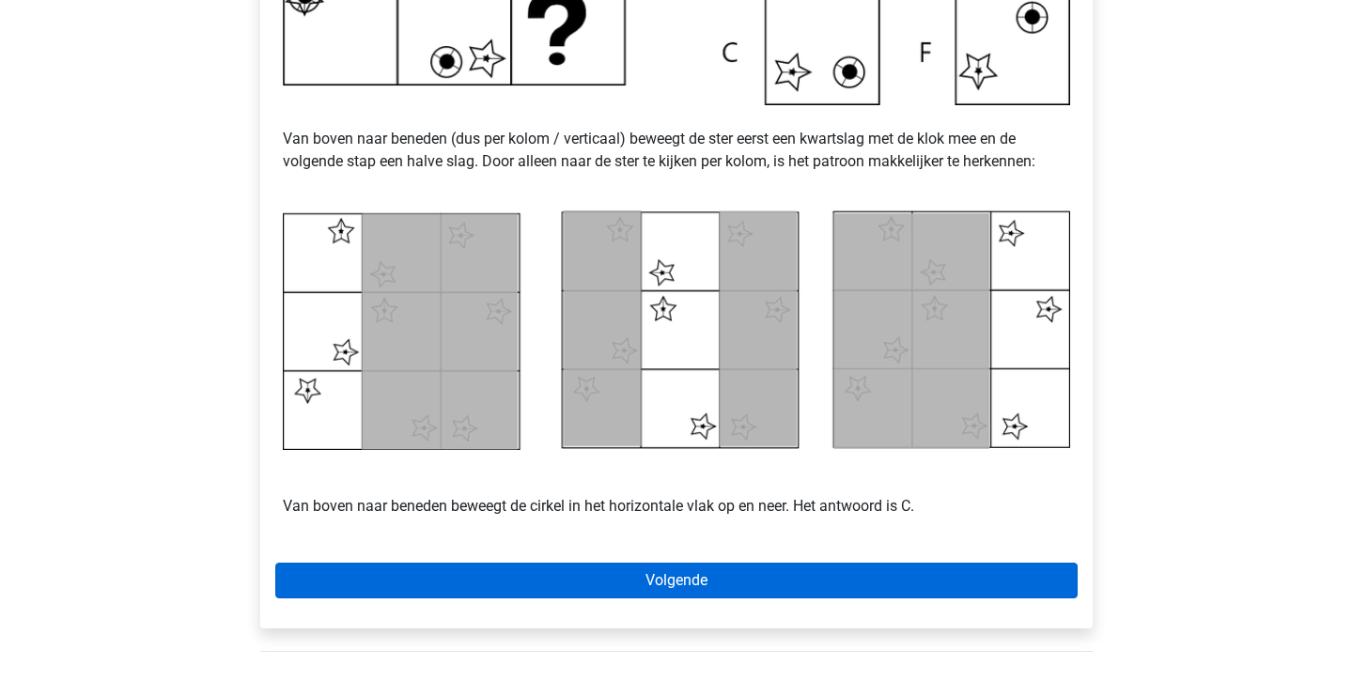
scroll to position [716, 0]
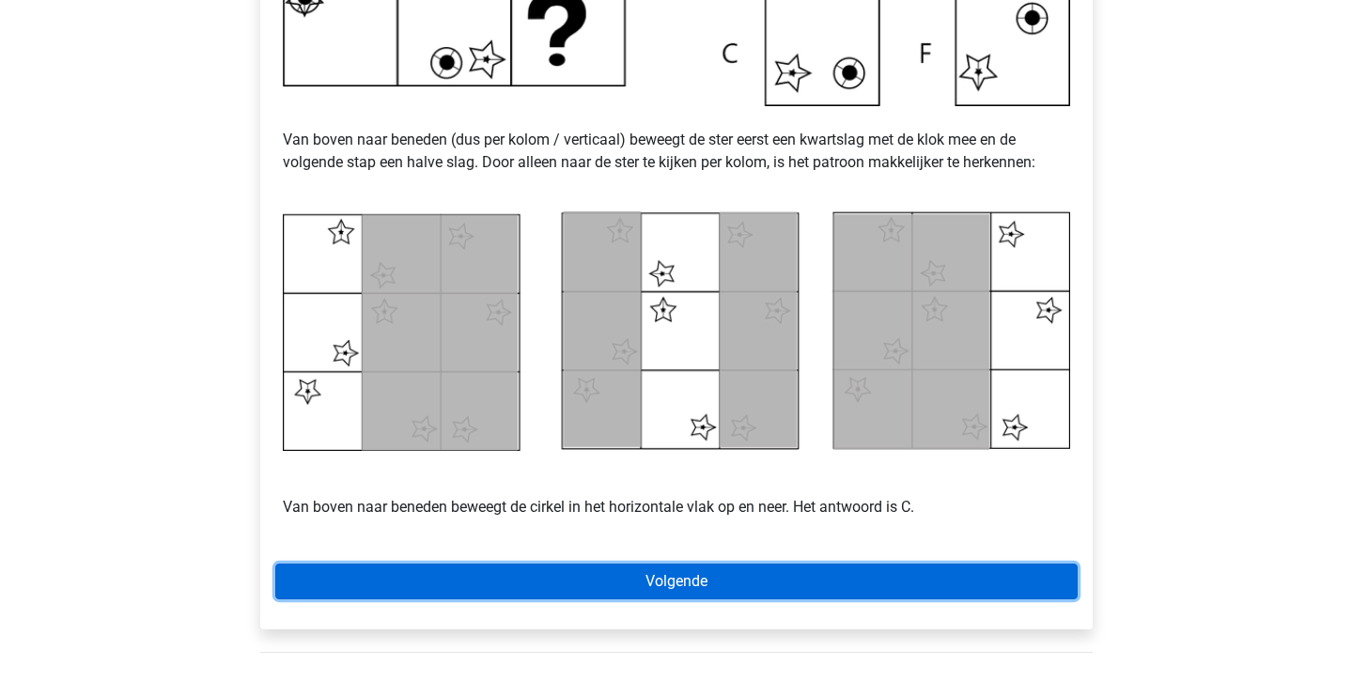
click at [726, 587] on link "Volgende" at bounding box center [676, 582] width 802 height 36
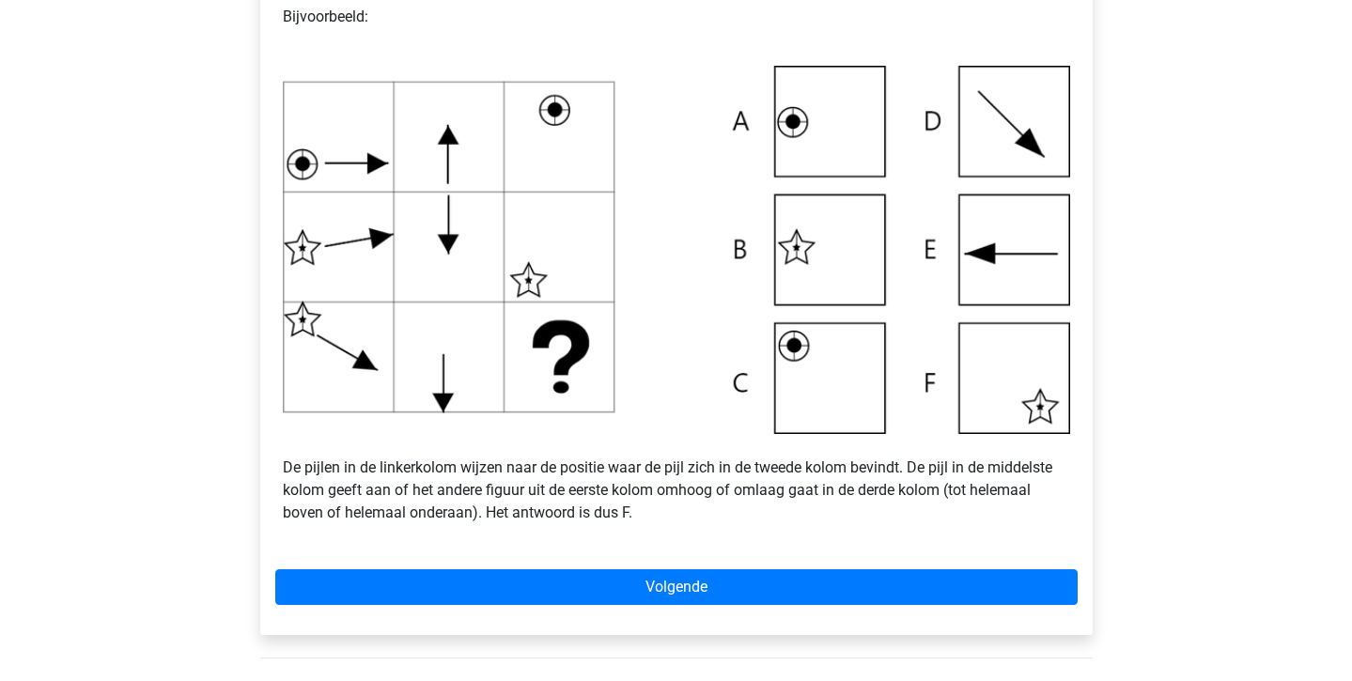
scroll to position [628, 0]
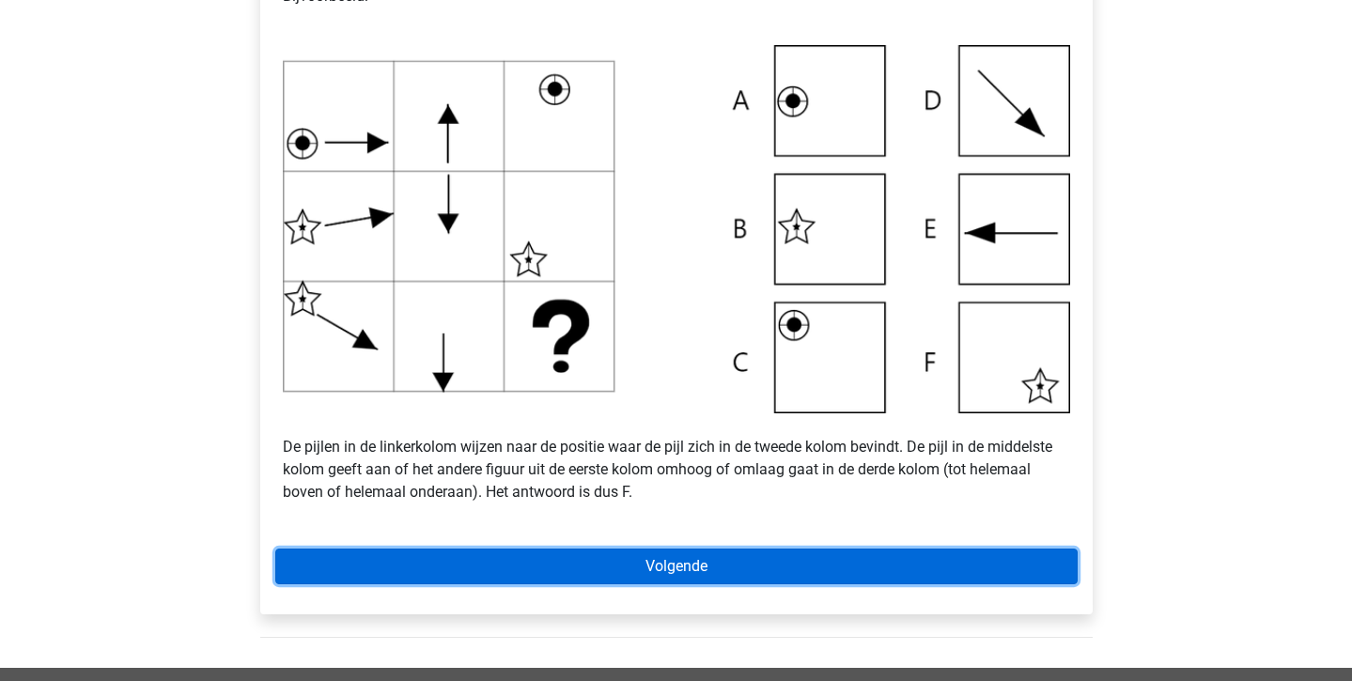
click at [613, 561] on link "Volgende" at bounding box center [676, 567] width 802 height 36
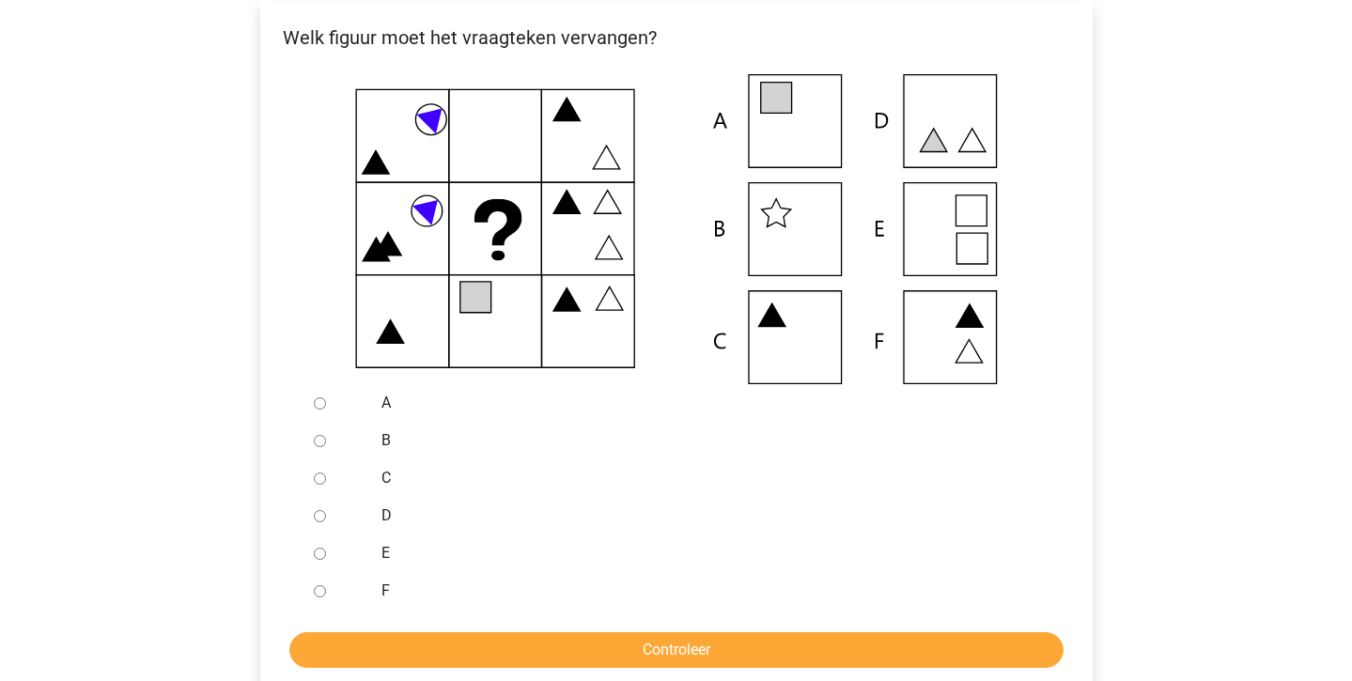
scroll to position [390, 0]
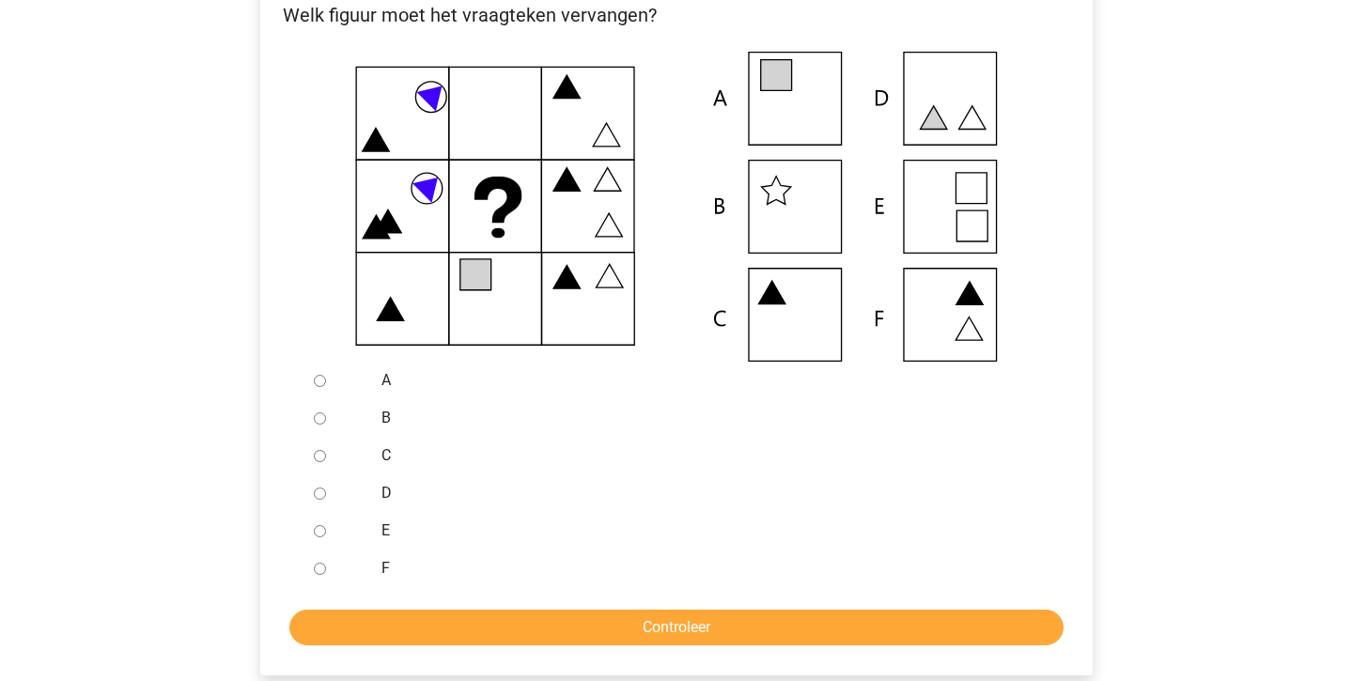
click at [319, 488] on input "D" at bounding box center [320, 494] width 12 height 12
radio input "true"
click at [350, 600] on form "A B C D E F Controleer" at bounding box center [676, 504] width 802 height 284
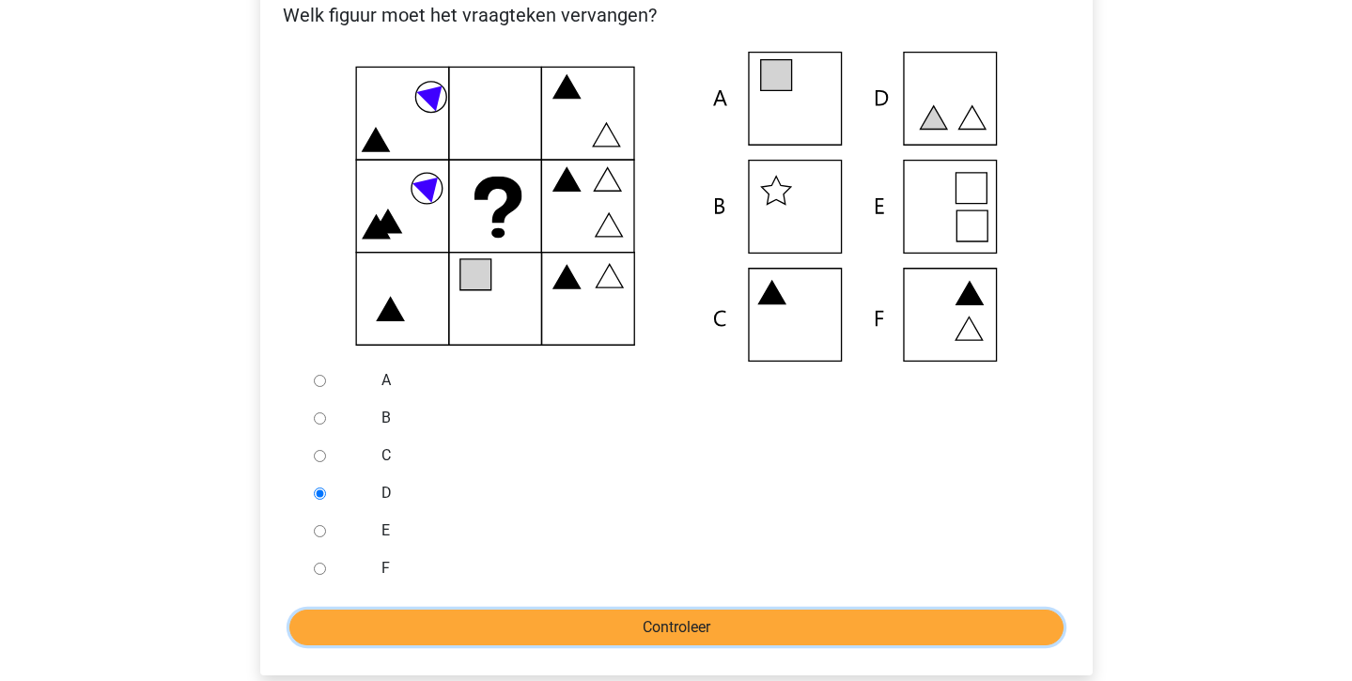
click at [347, 642] on input "Controleer" at bounding box center [676, 628] width 774 height 36
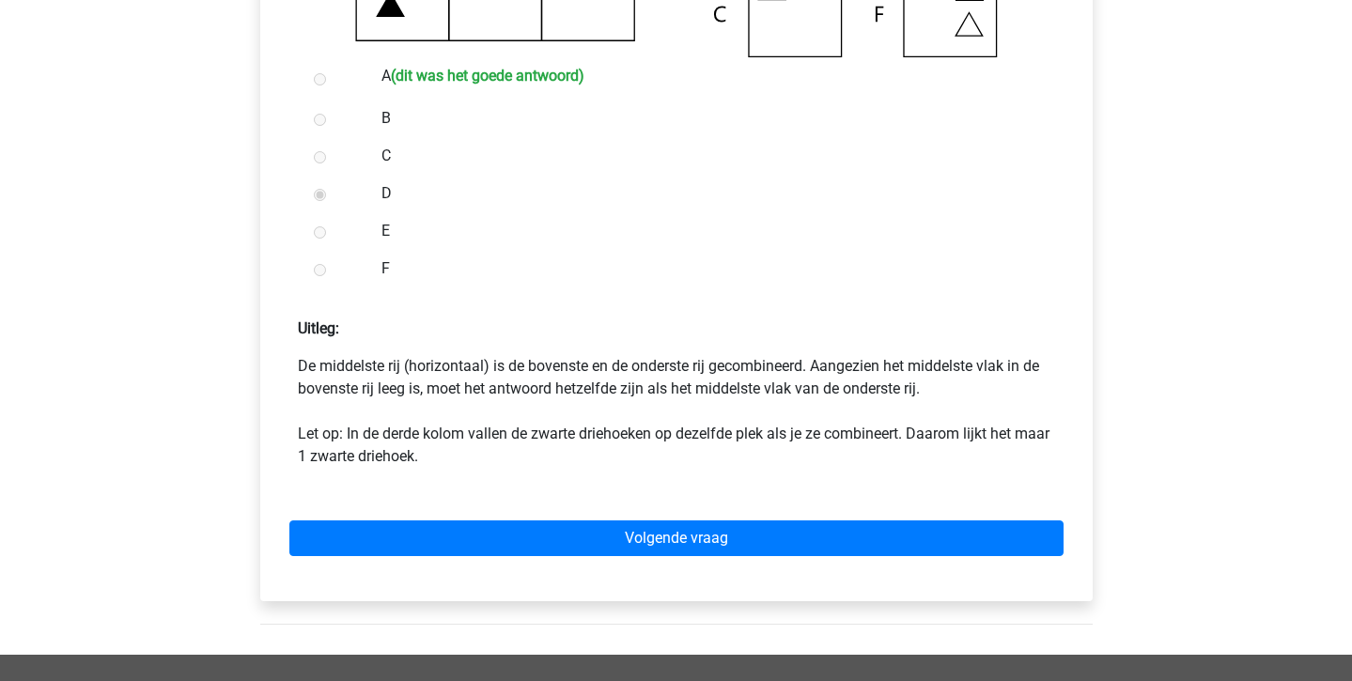
scroll to position [697, 0]
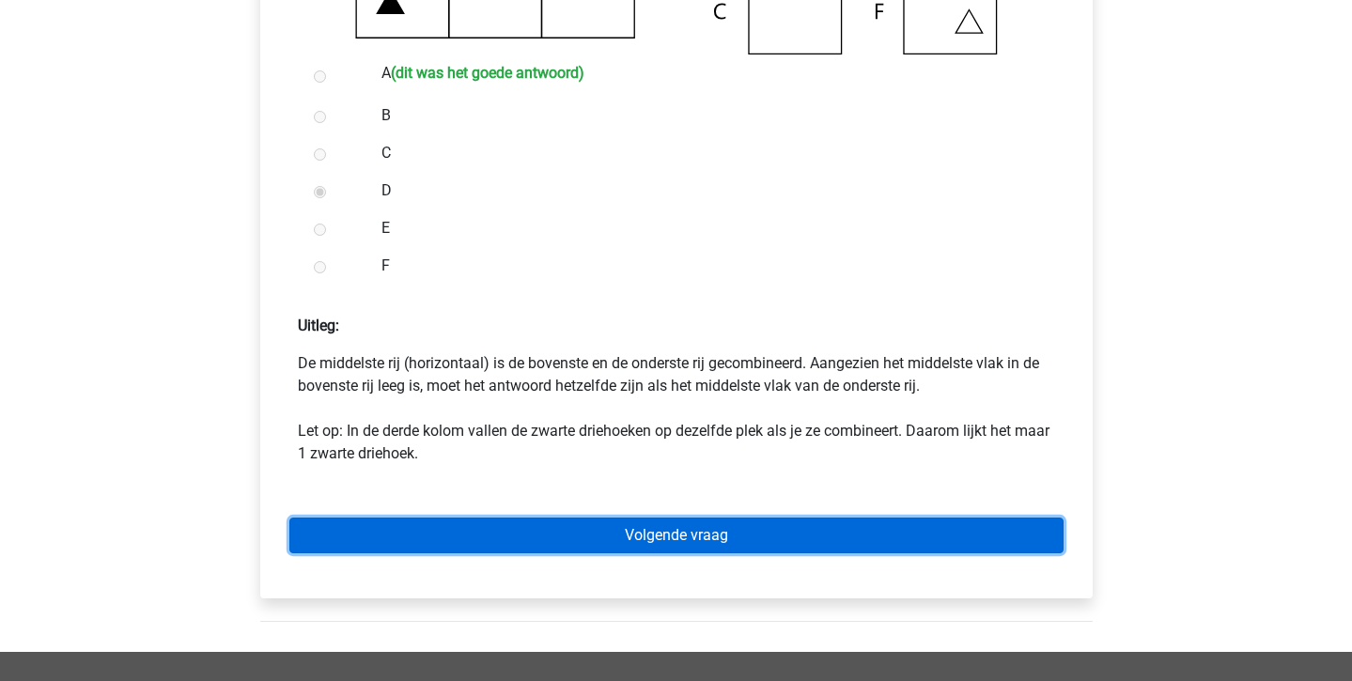
click at [480, 524] on link "Volgende vraag" at bounding box center [676, 536] width 774 height 36
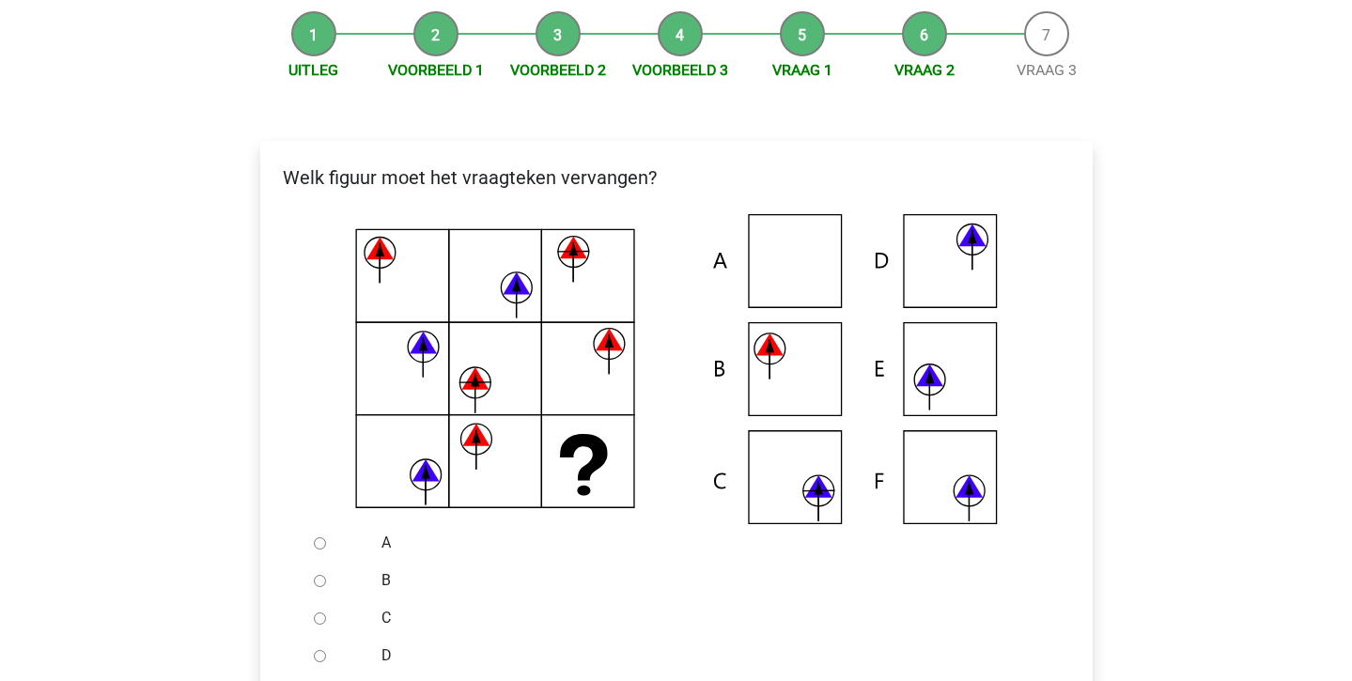
scroll to position [226, 0]
click at [319, 626] on input "C" at bounding box center [320, 620] width 12 height 12
radio input "true"
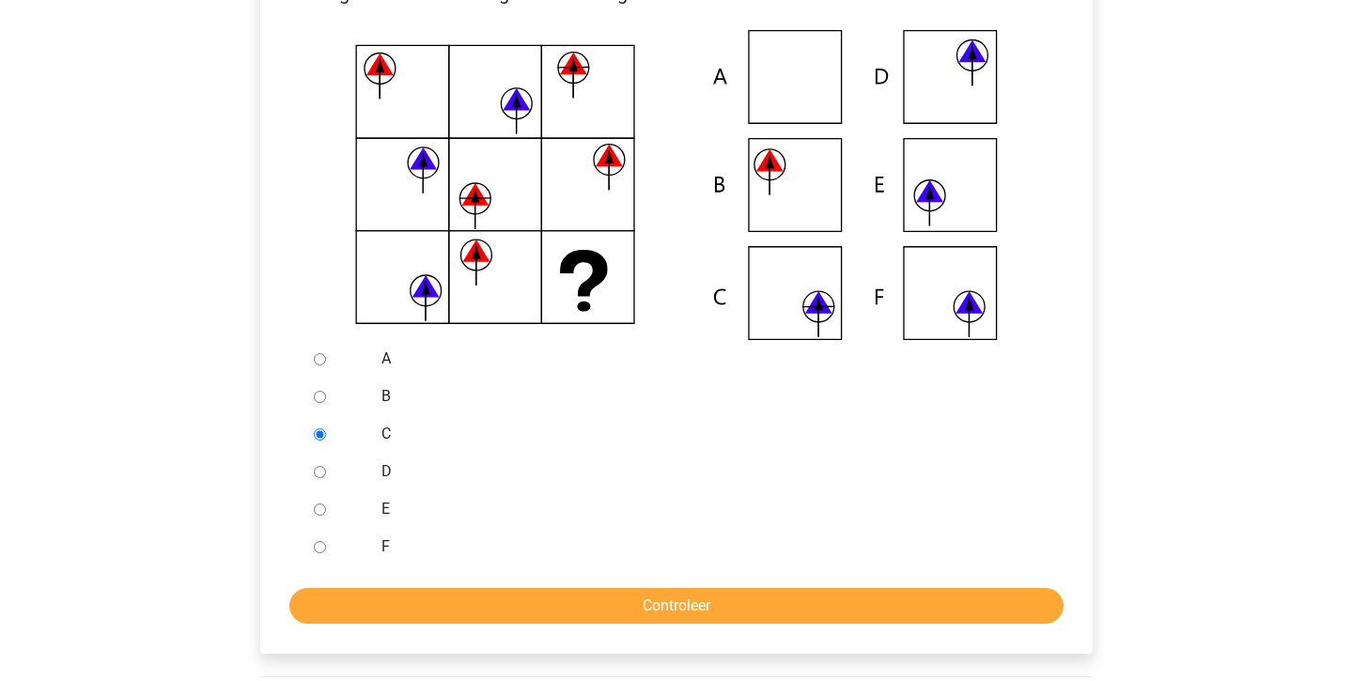
scroll to position [431, 0]
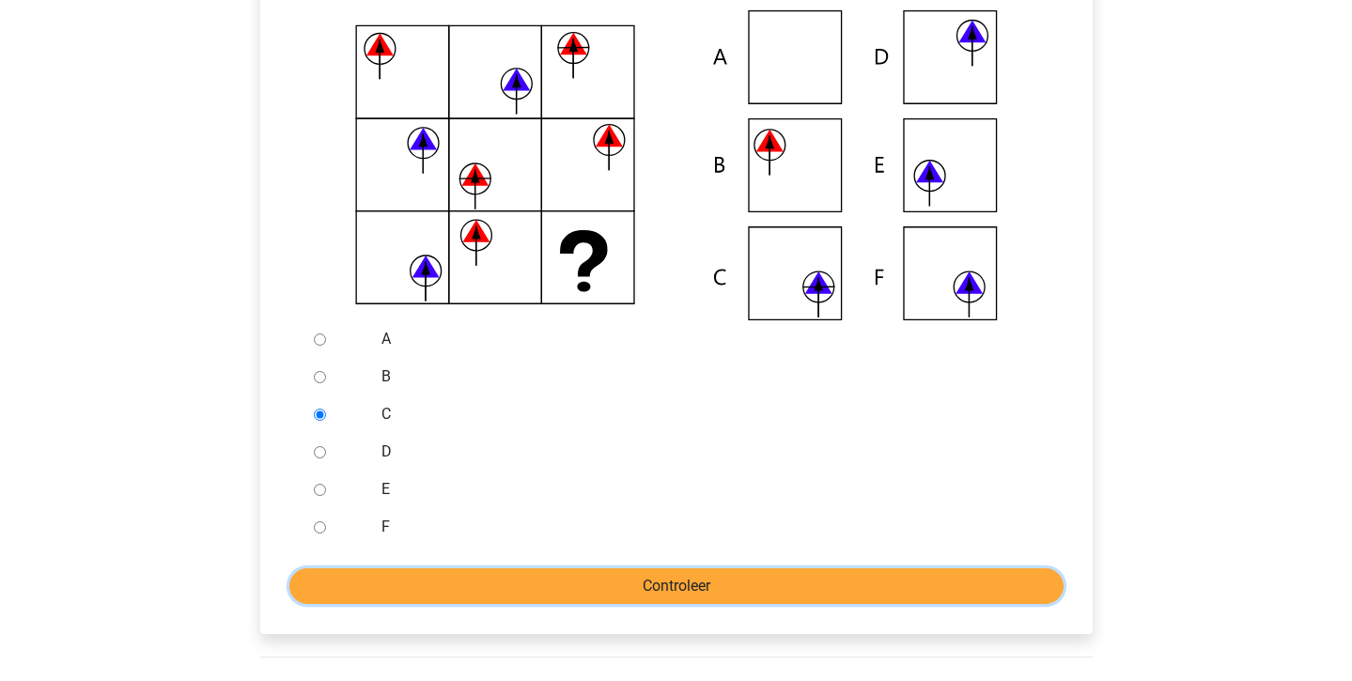
click at [429, 570] on input "Controleer" at bounding box center [676, 586] width 774 height 36
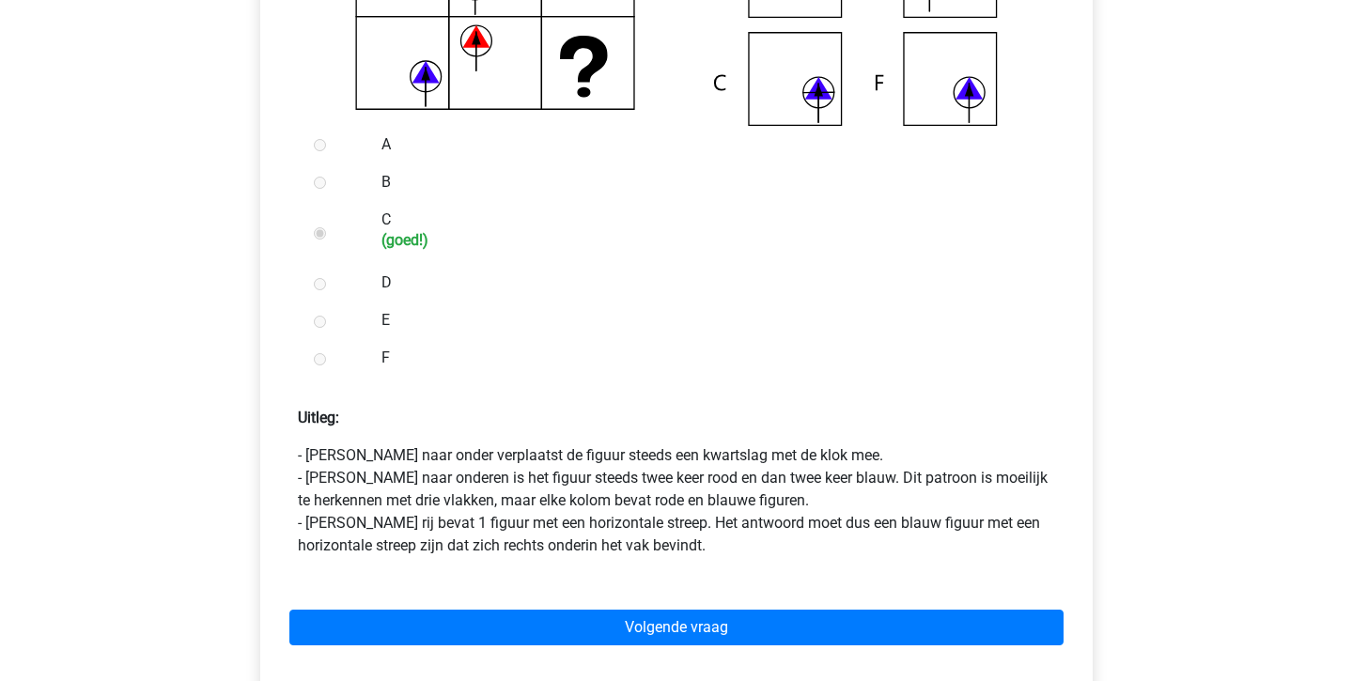
scroll to position [647, 0]
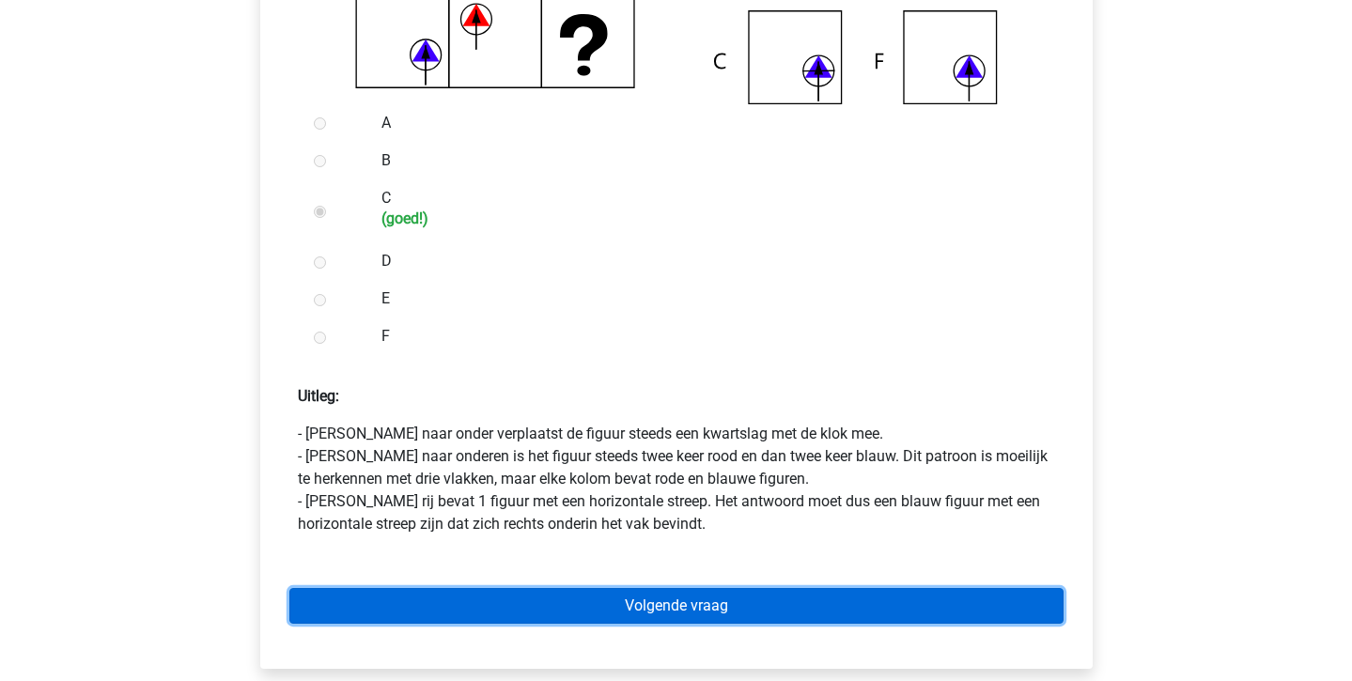
click at [748, 613] on link "Volgende vraag" at bounding box center [676, 606] width 774 height 36
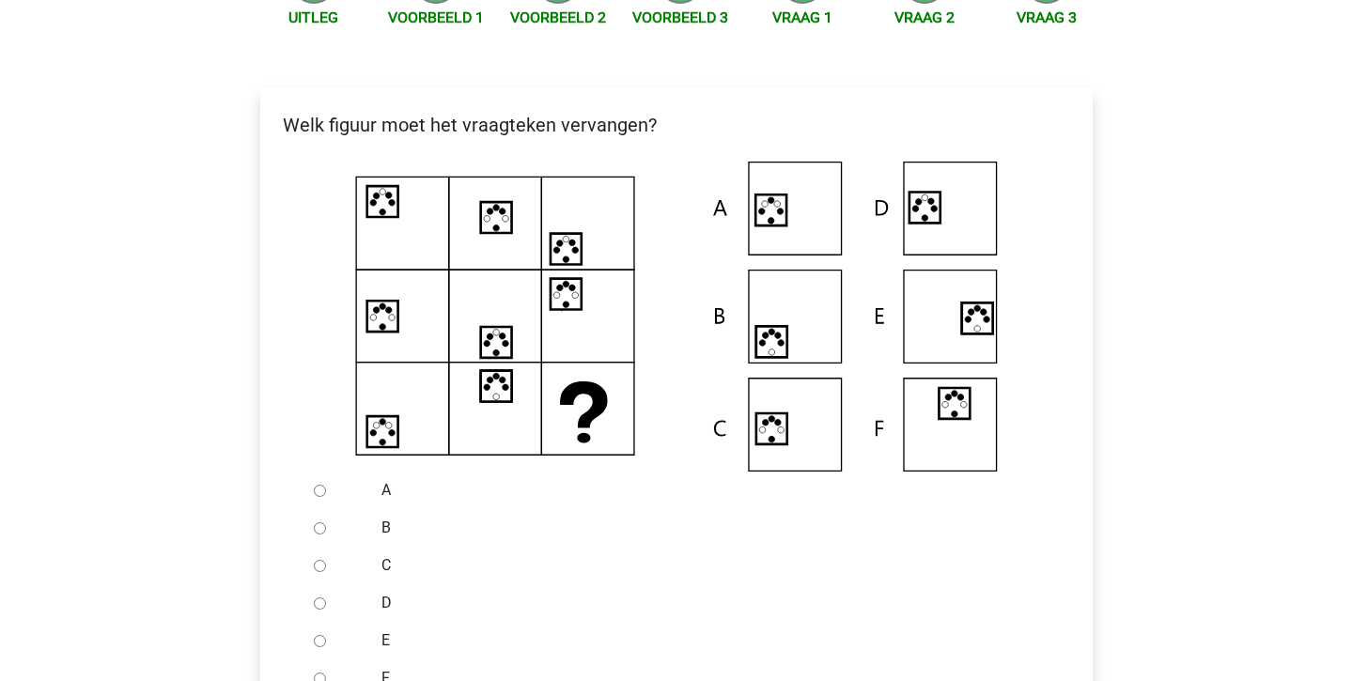
scroll to position [285, 0]
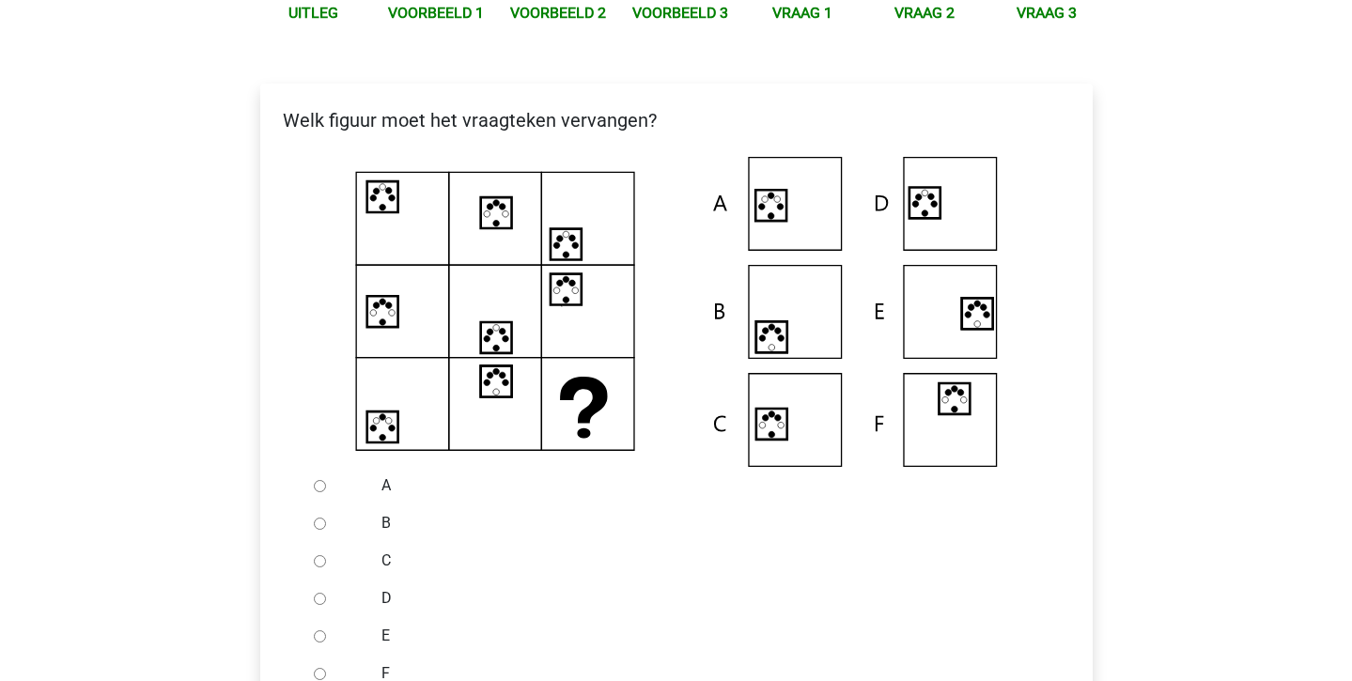
click at [311, 489] on div at bounding box center [337, 486] width 62 height 38
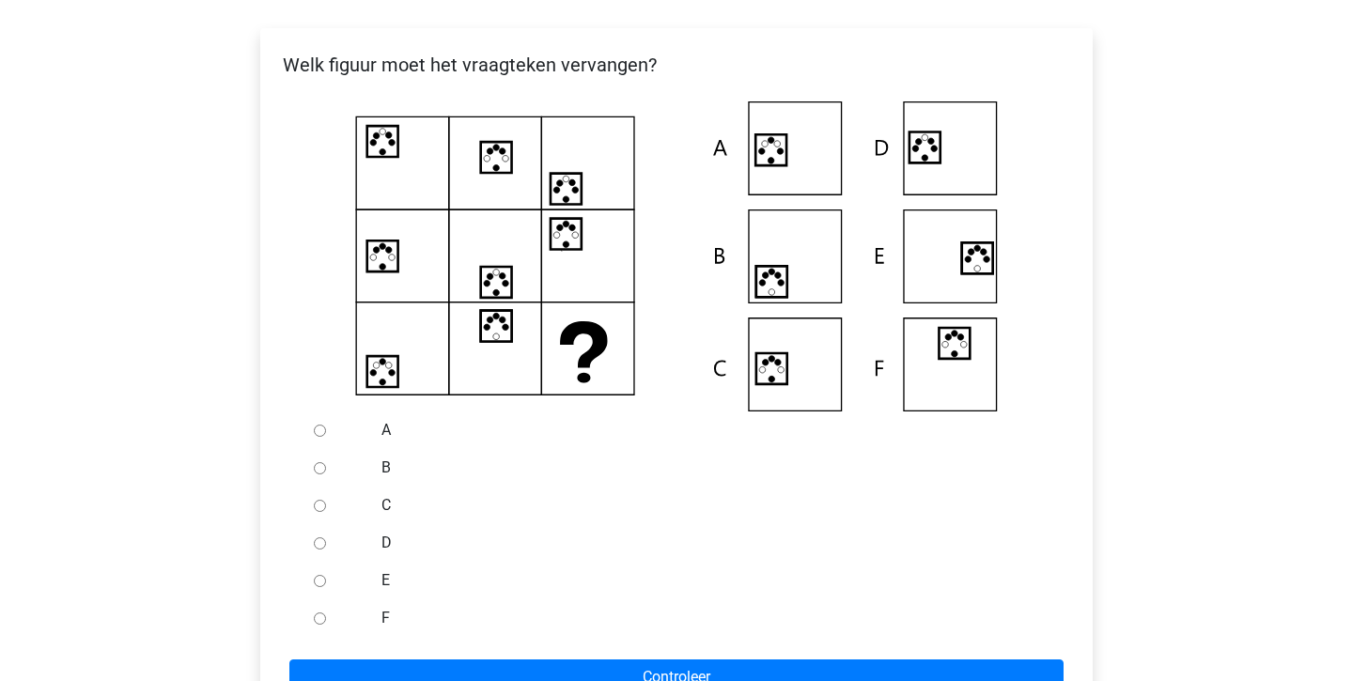
scroll to position [346, 0]
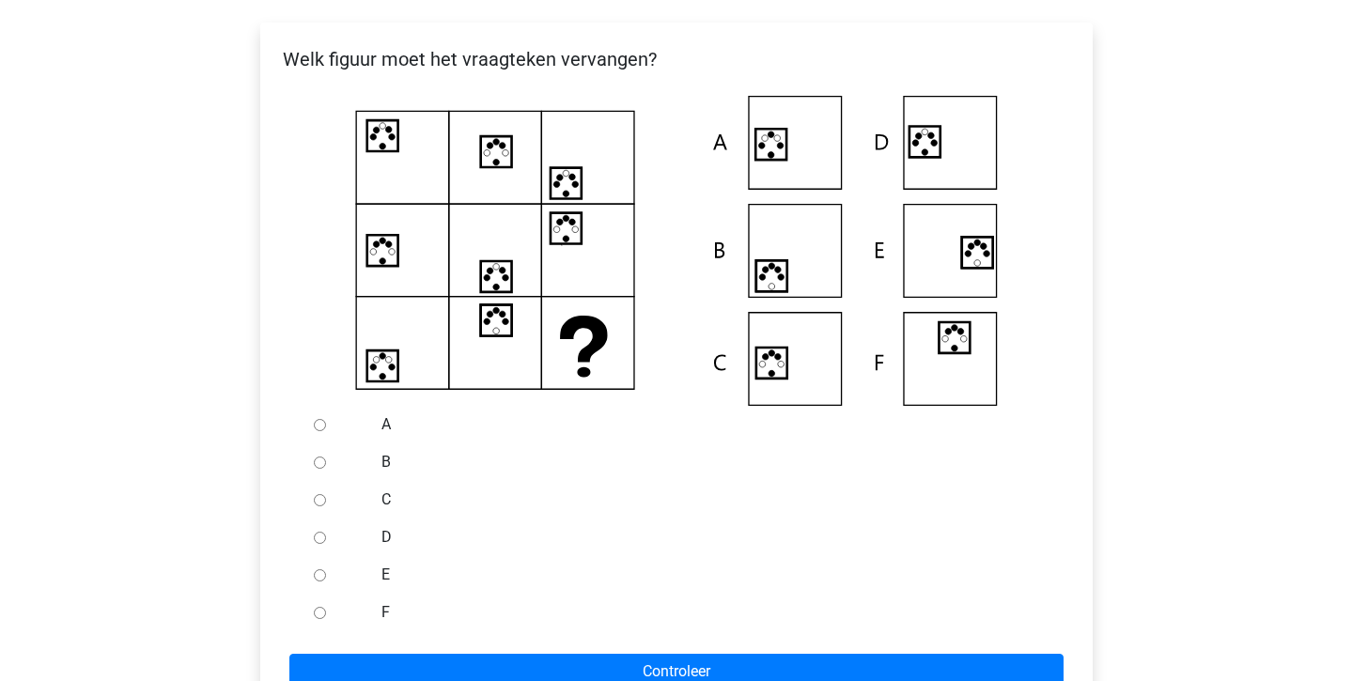
click at [319, 427] on input "A" at bounding box center [320, 425] width 12 height 12
radio input "true"
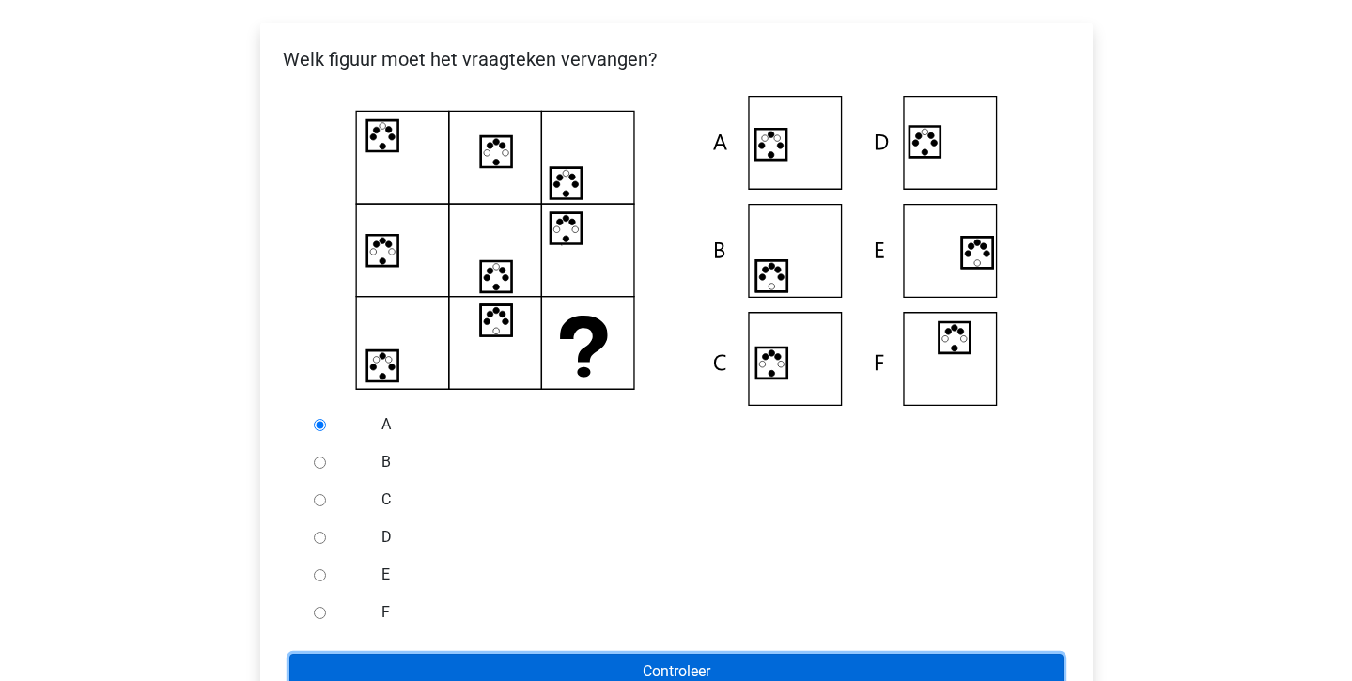
click at [423, 659] on input "Controleer" at bounding box center [676, 672] width 774 height 36
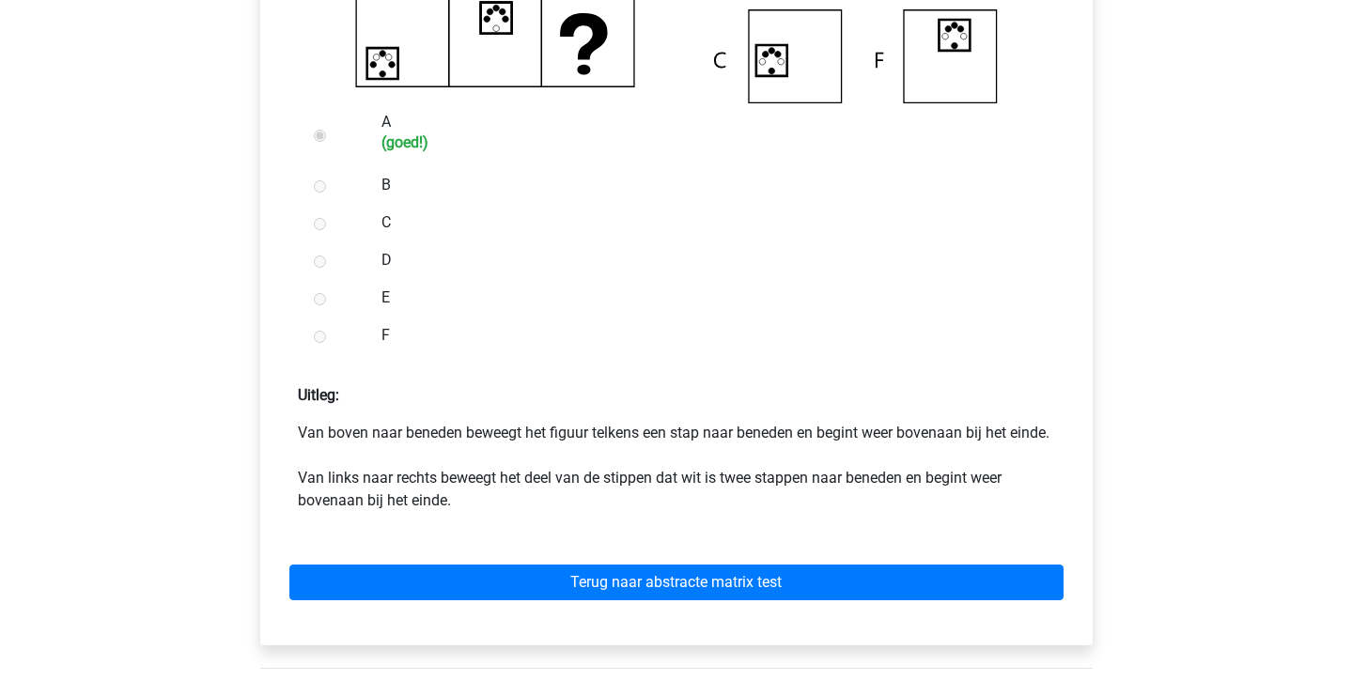
scroll to position [652, 0]
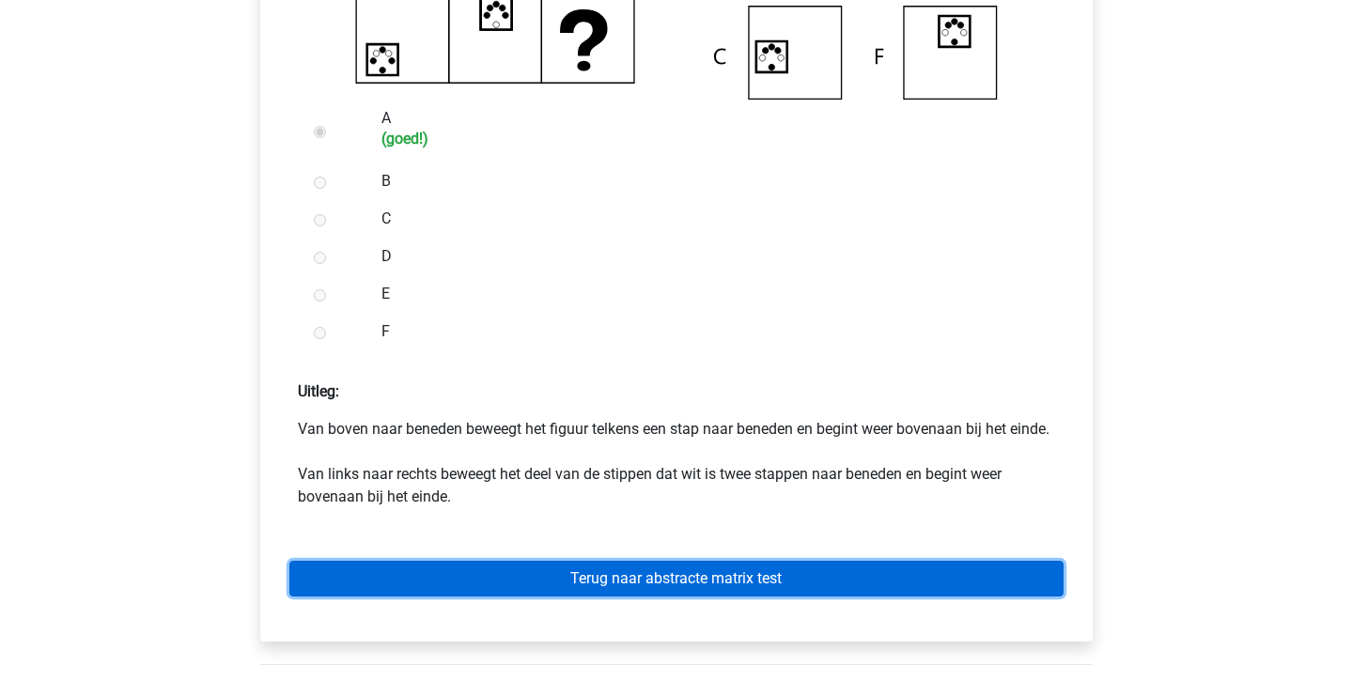
click at [584, 595] on link "Terug naar abstracte matrix test" at bounding box center [676, 579] width 774 height 36
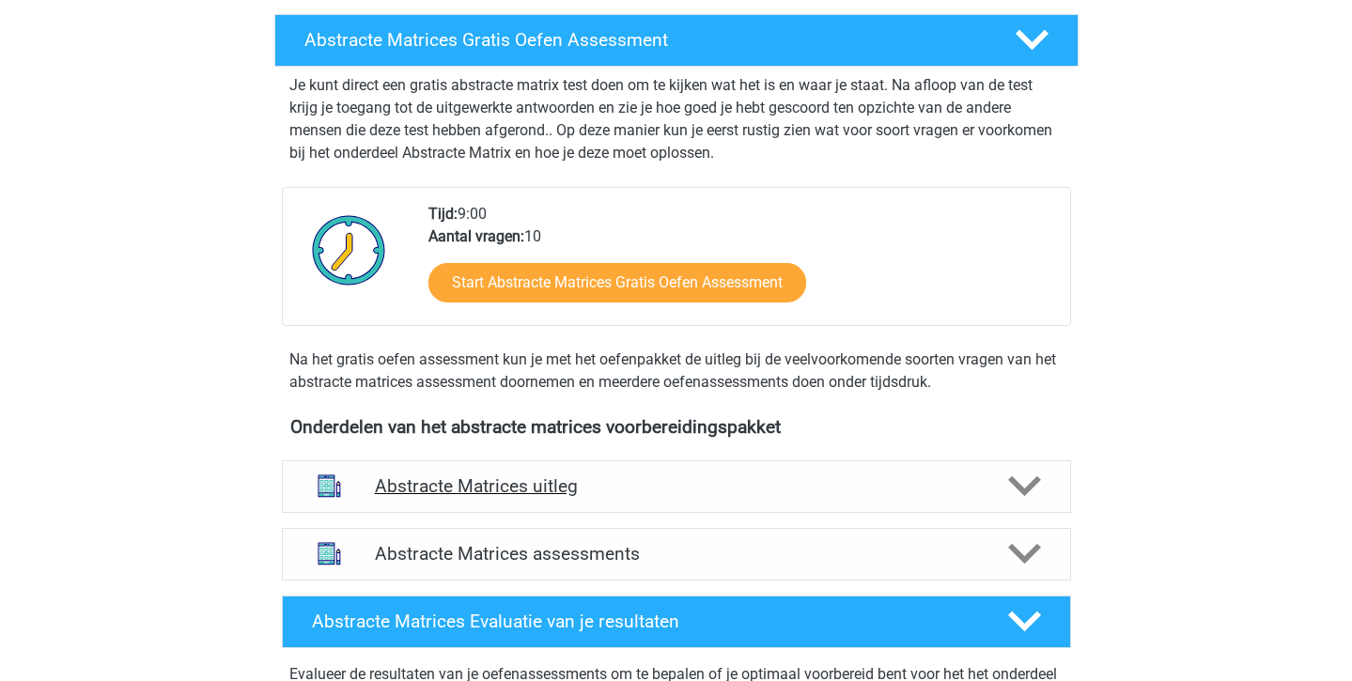
click at [569, 492] on h4 "Abstracte Matrices uitleg" at bounding box center [676, 486] width 603 height 22
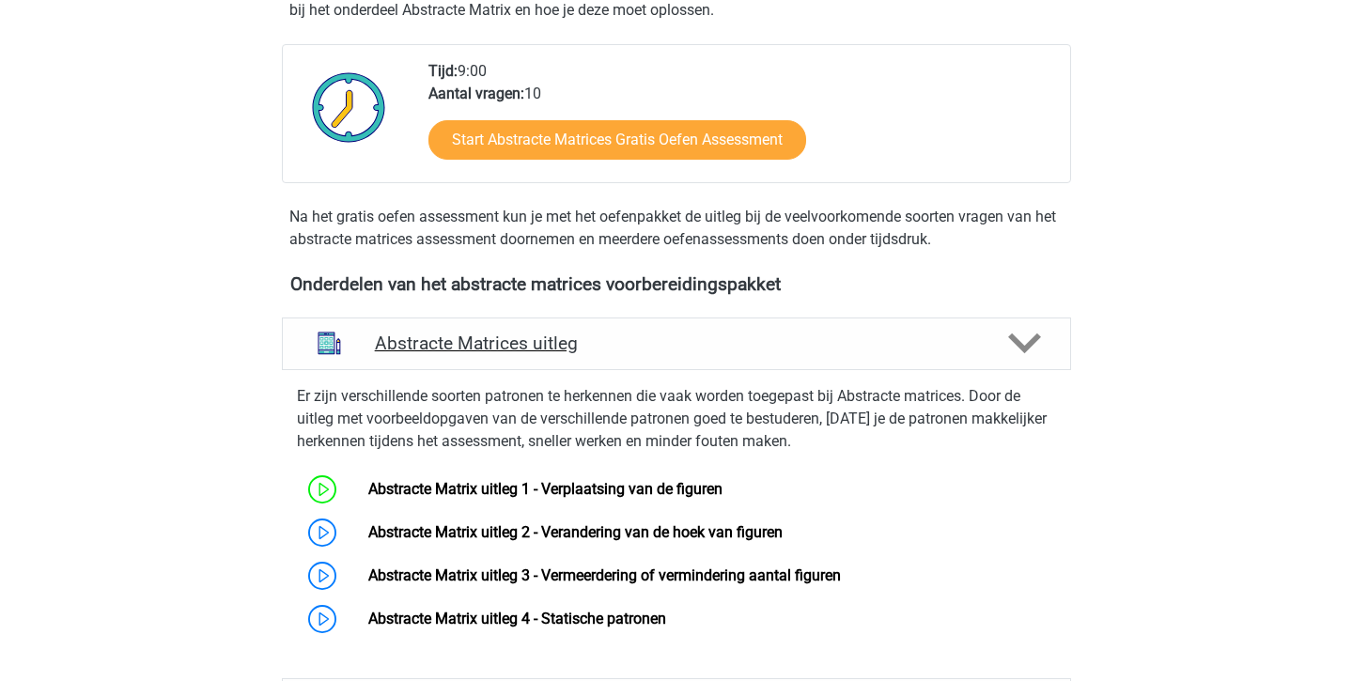
scroll to position [462, 0]
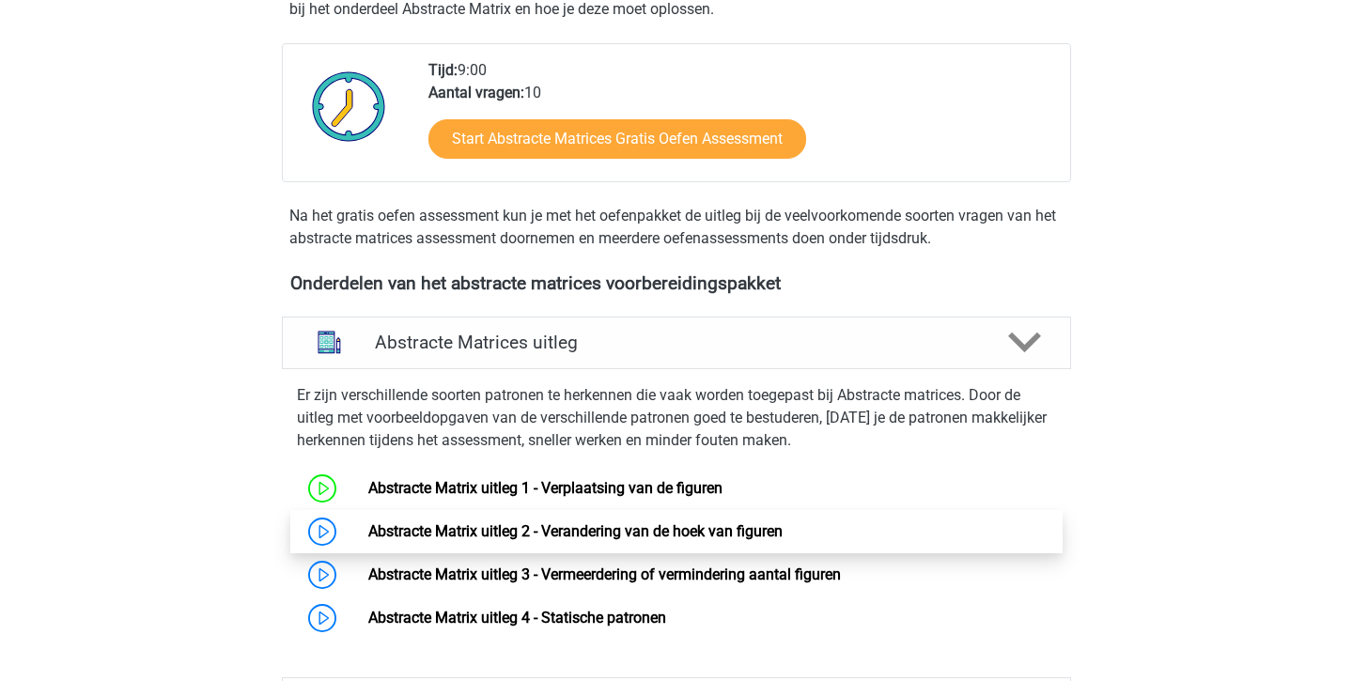
click at [564, 522] on link "Abstracte Matrix uitleg 2 - Verandering van de hoek van figuren" at bounding box center [575, 531] width 414 height 18
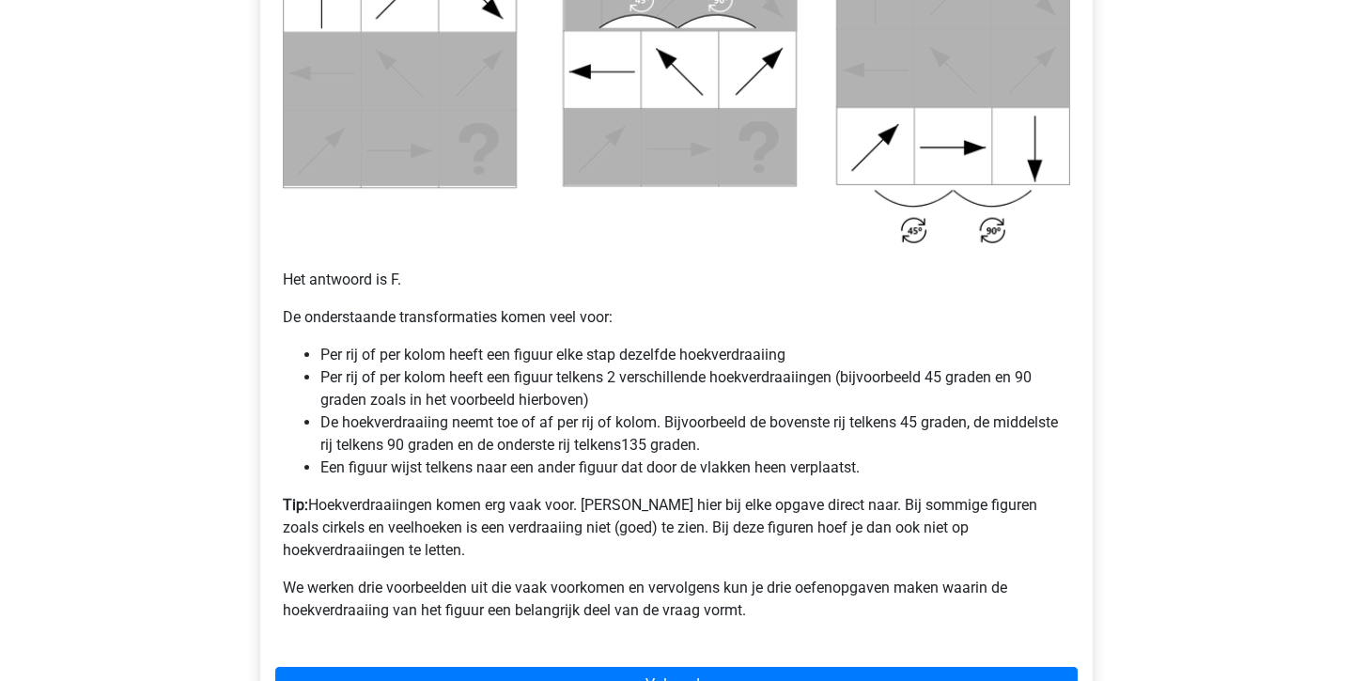
scroll to position [1066, 0]
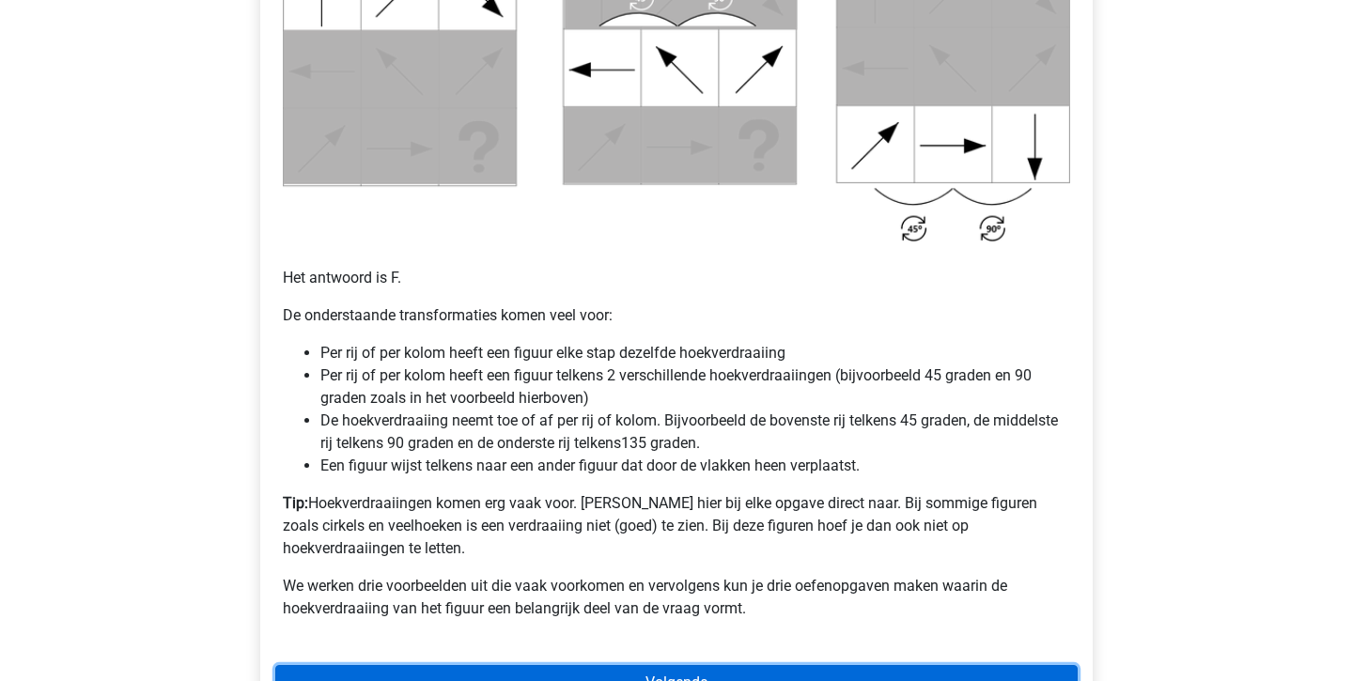
click at [703, 673] on link "Volgende" at bounding box center [676, 683] width 802 height 36
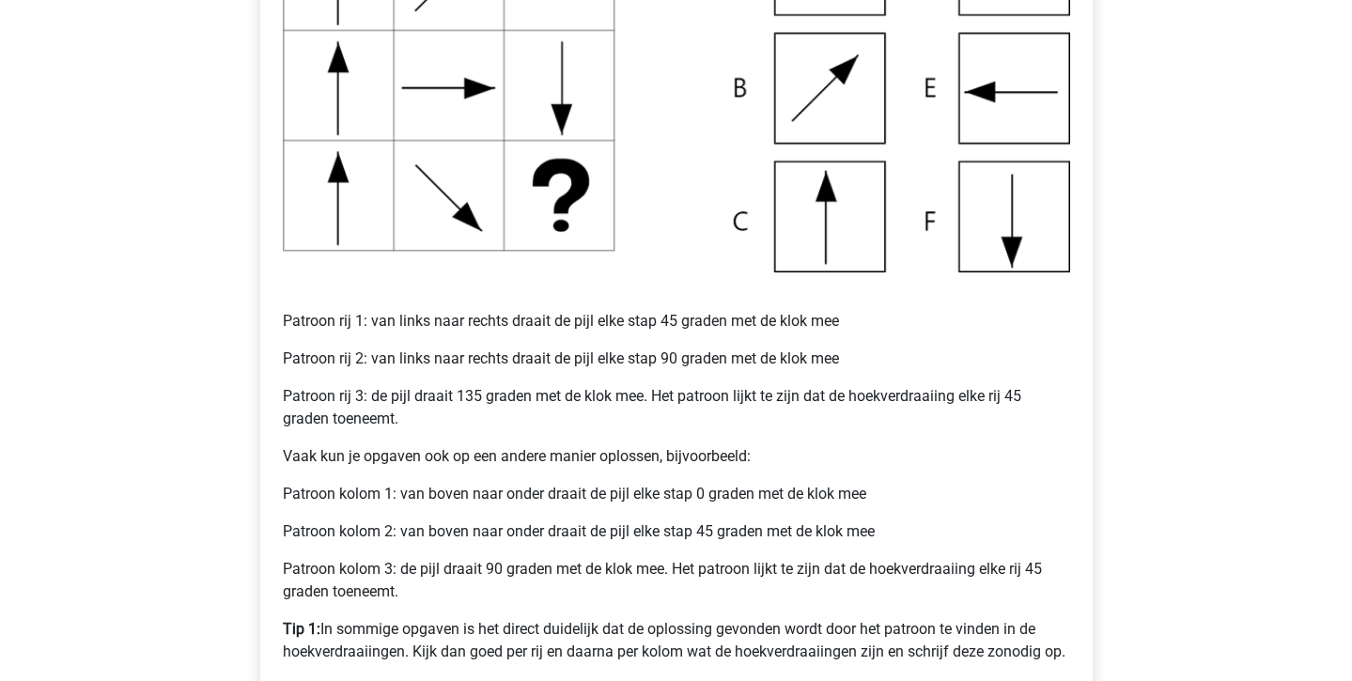
scroll to position [693, 0]
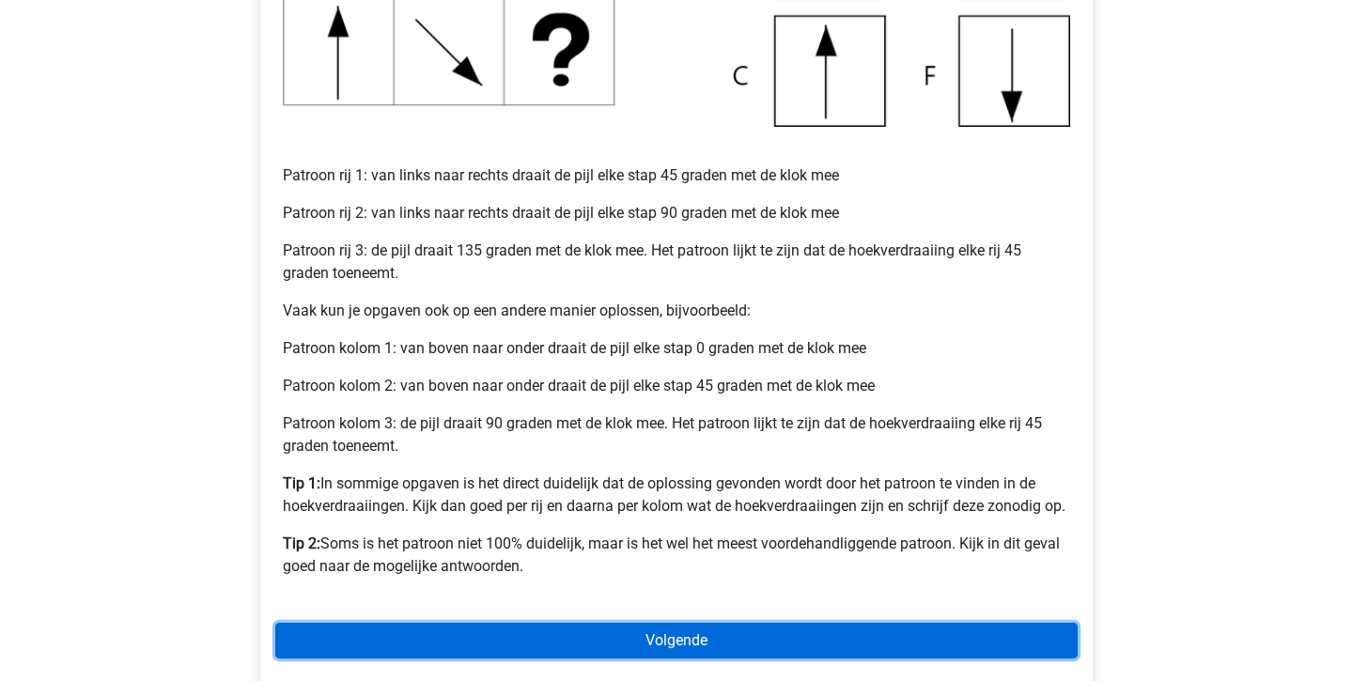
click at [487, 627] on link "Volgende" at bounding box center [676, 641] width 802 height 36
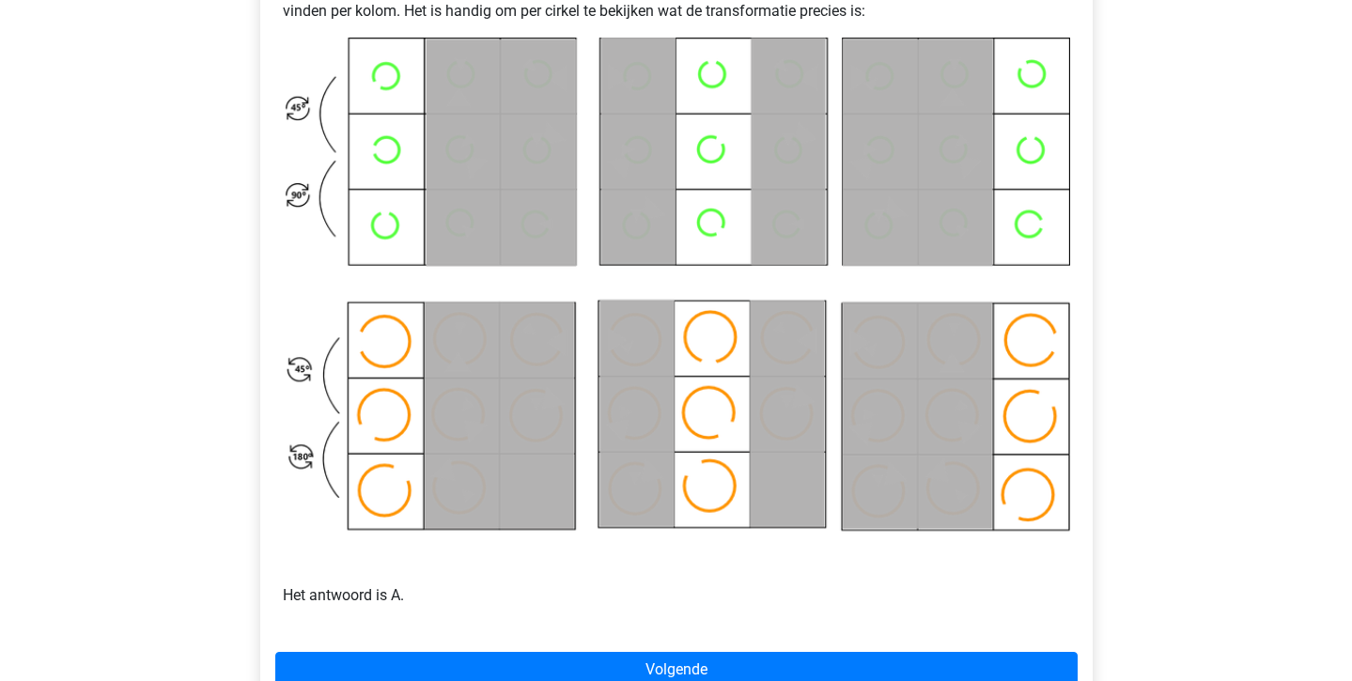
scroll to position [897, 0]
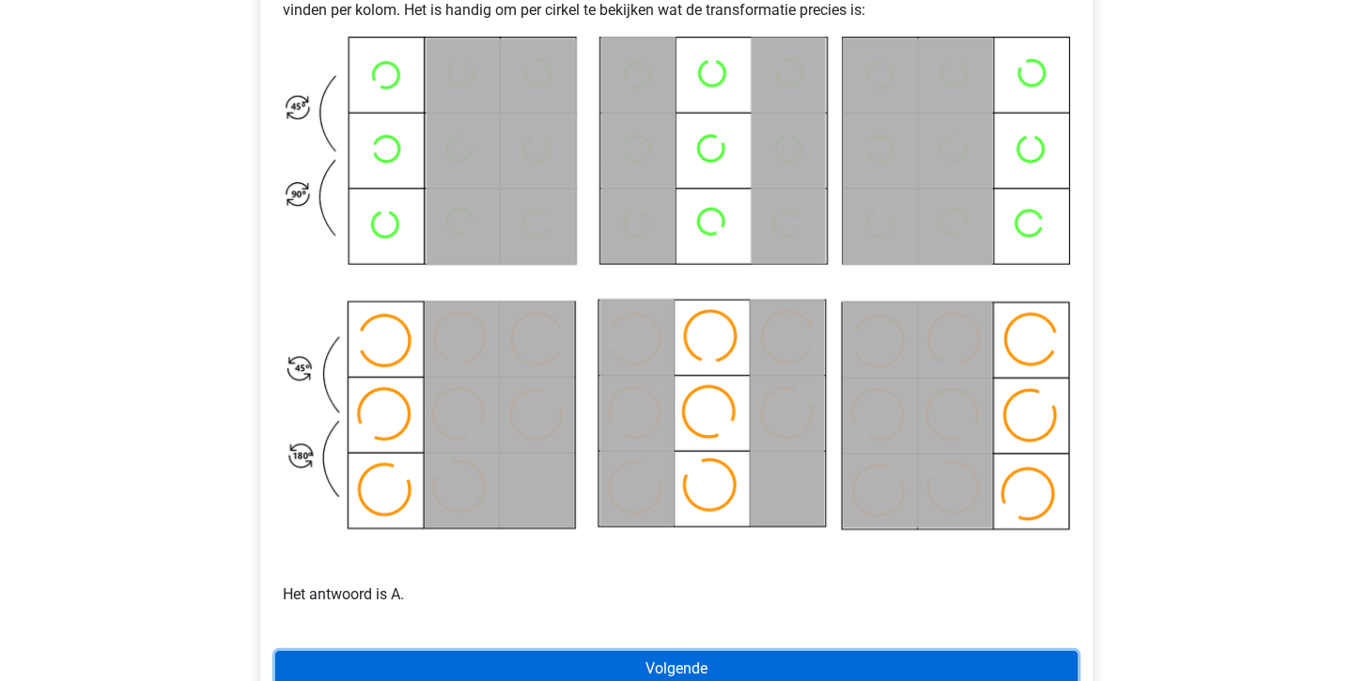
click at [482, 668] on link "Volgende" at bounding box center [676, 669] width 802 height 36
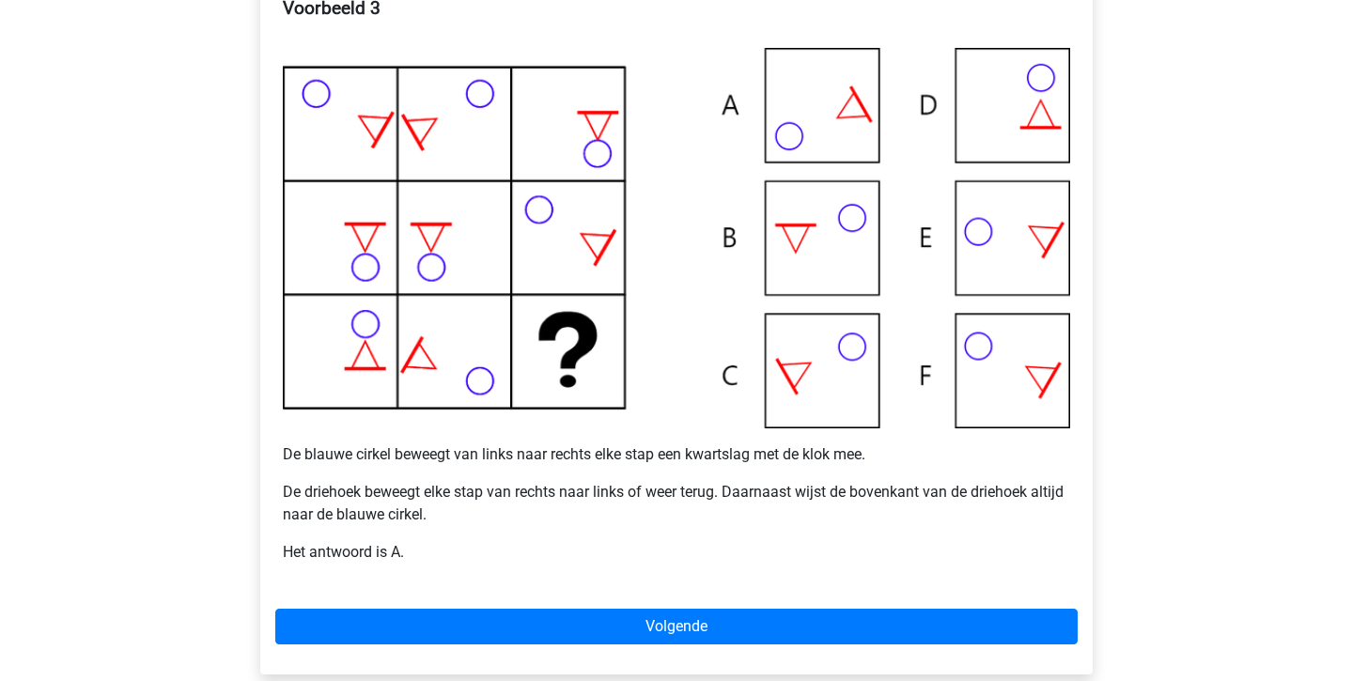
scroll to position [398, 0]
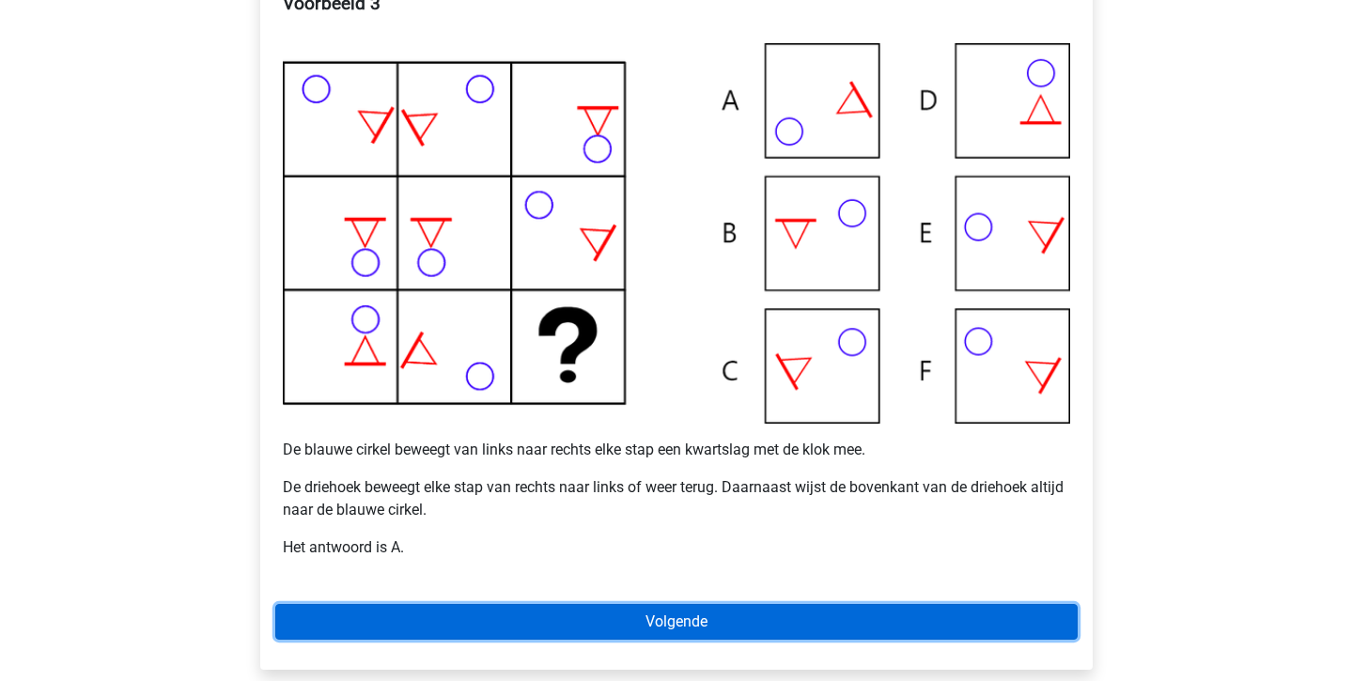
click at [580, 615] on link "Volgende" at bounding box center [676, 622] width 802 height 36
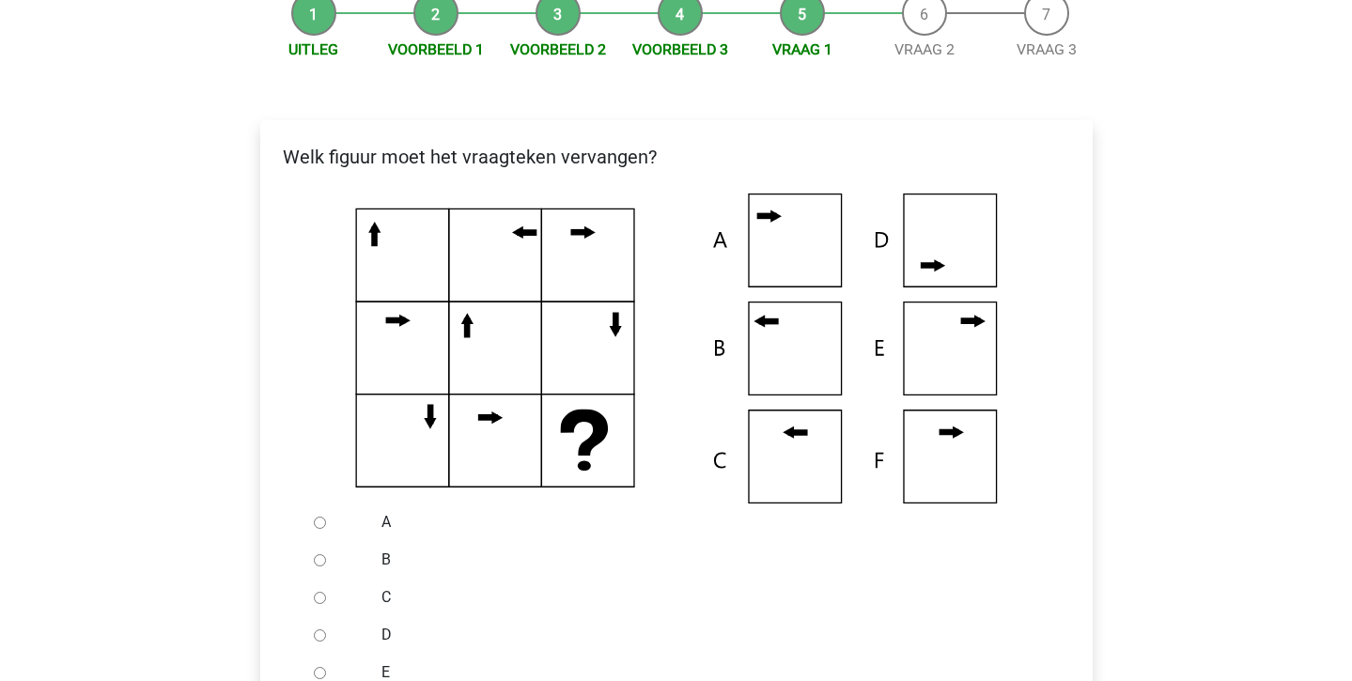
scroll to position [263, 0]
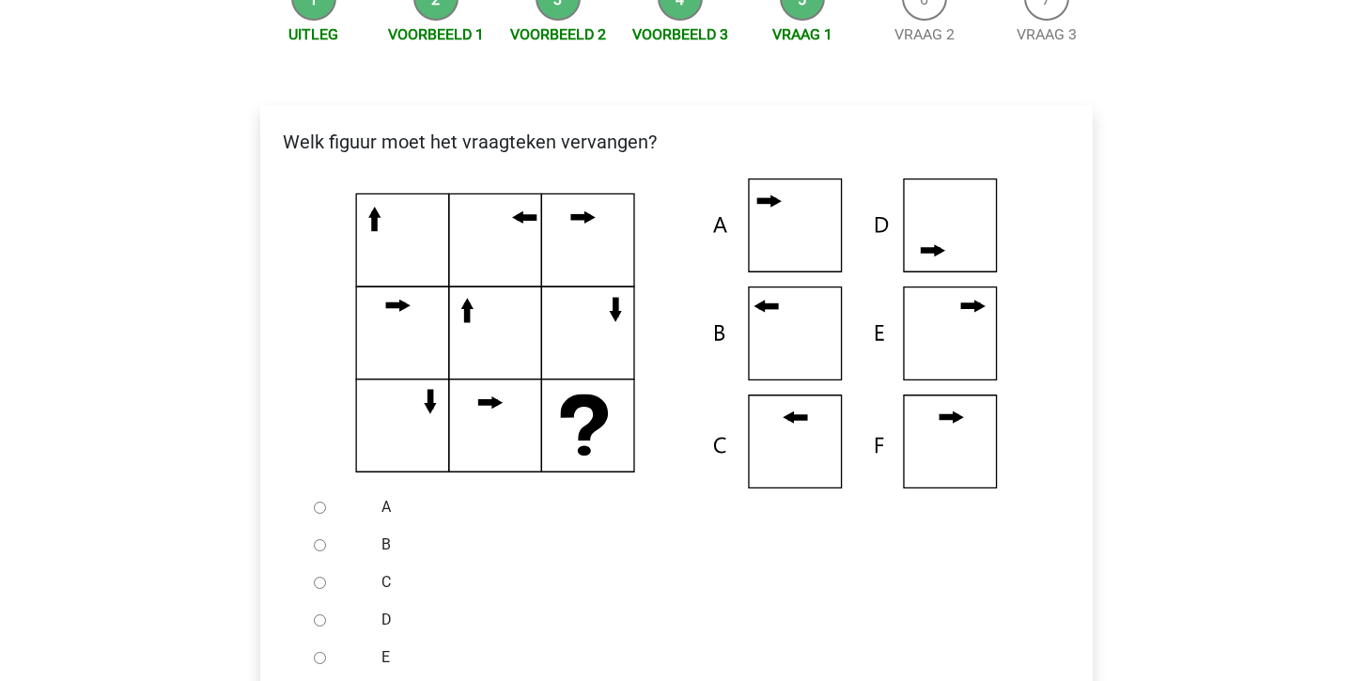
click at [323, 550] on input "B" at bounding box center [320, 545] width 12 height 12
radio input "true"
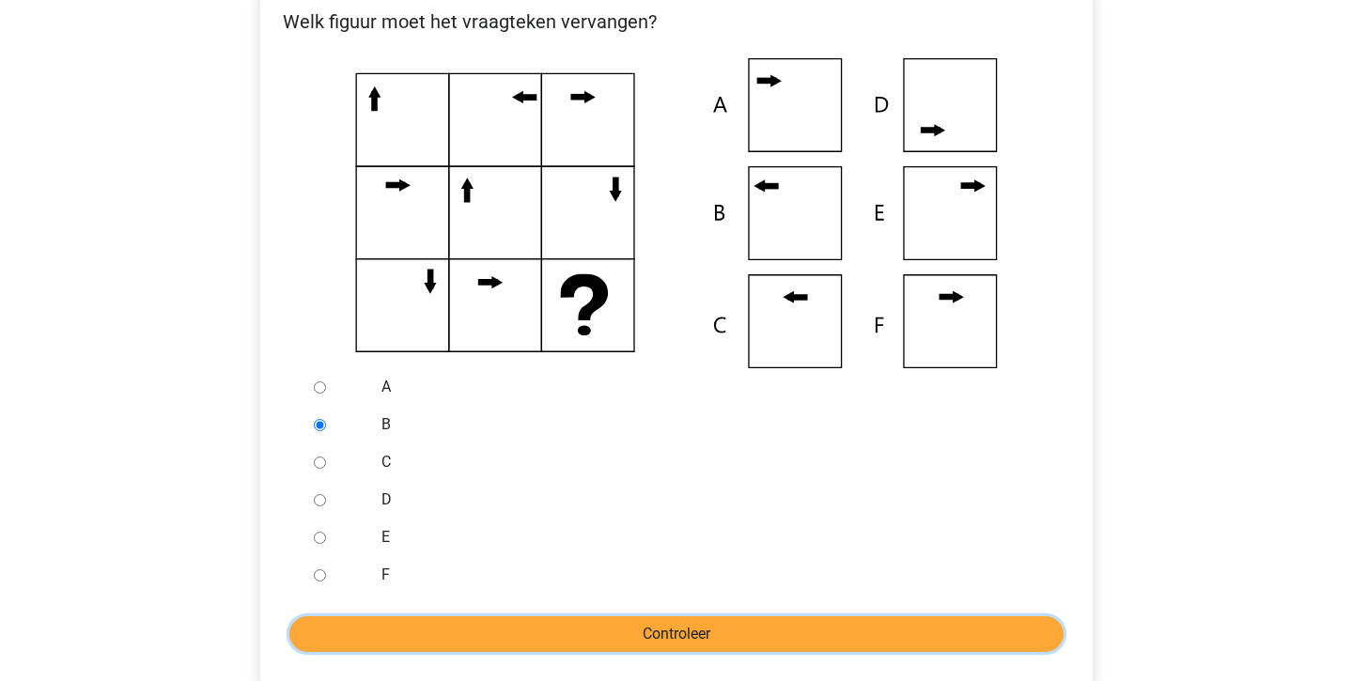
click at [394, 628] on input "Controleer" at bounding box center [676, 634] width 774 height 36
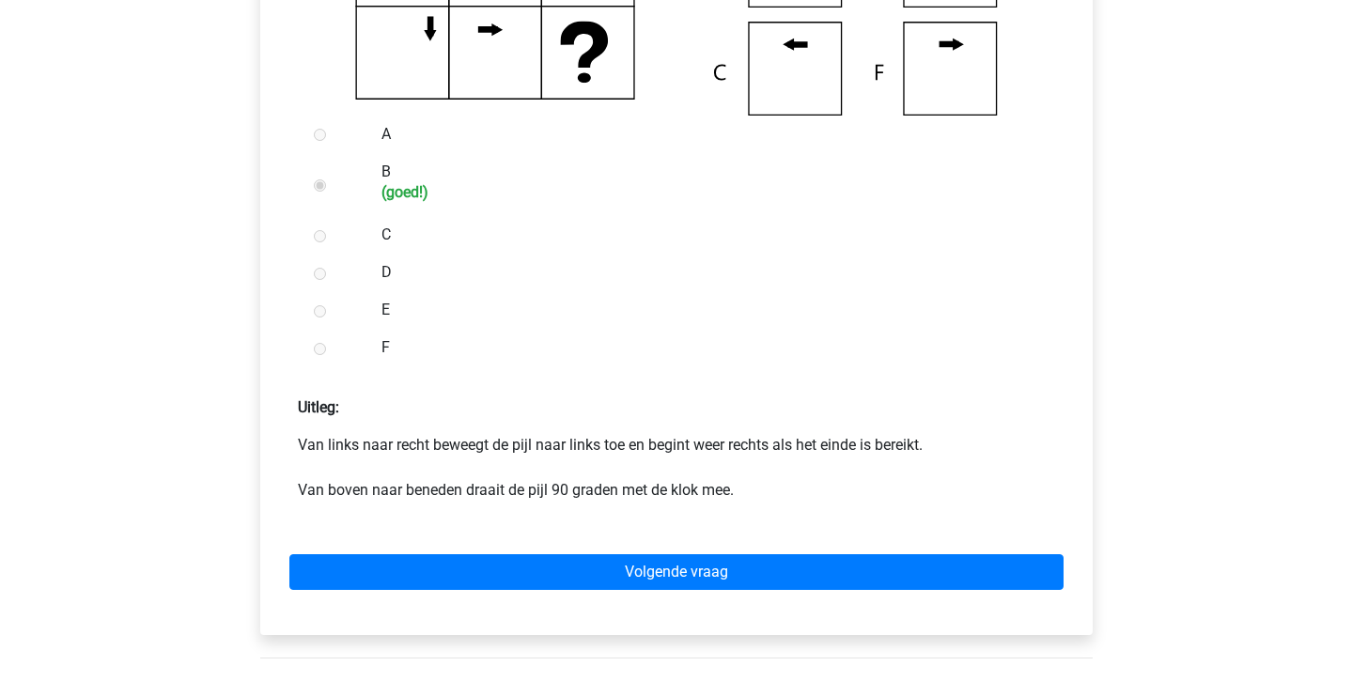
scroll to position [637, 0]
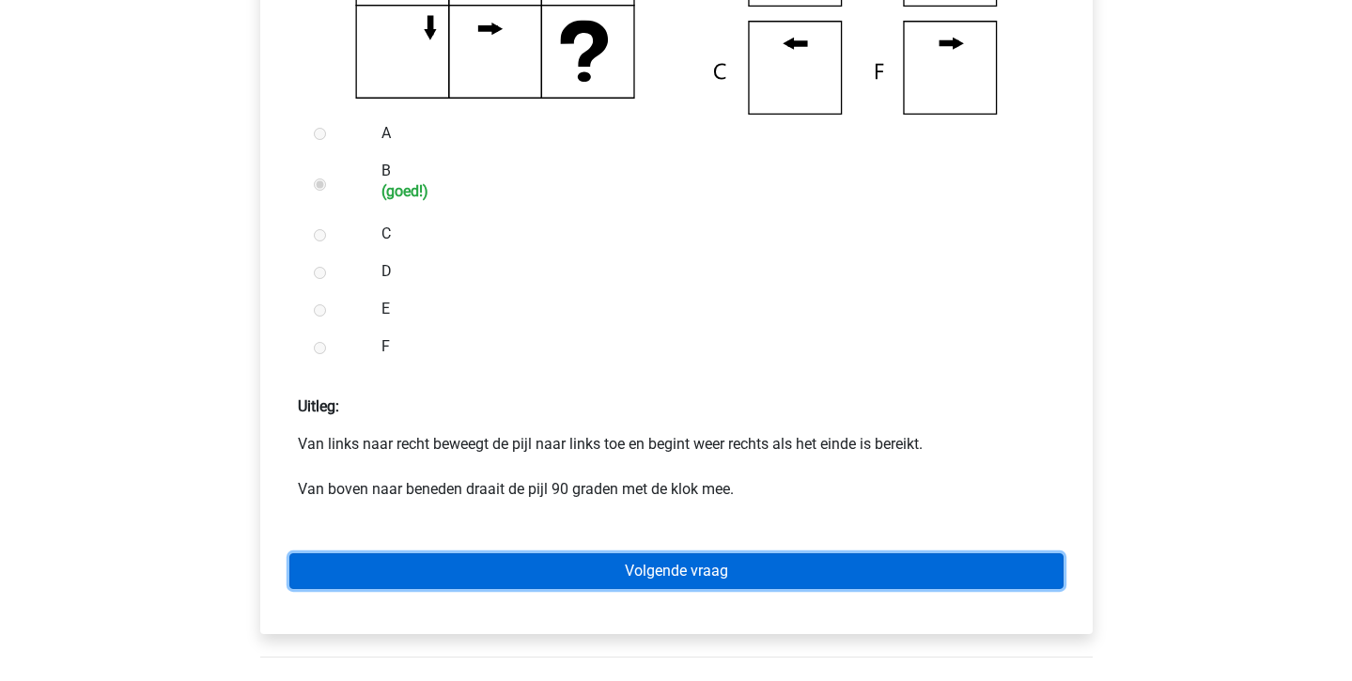
click at [488, 586] on link "Volgende vraag" at bounding box center [676, 571] width 774 height 36
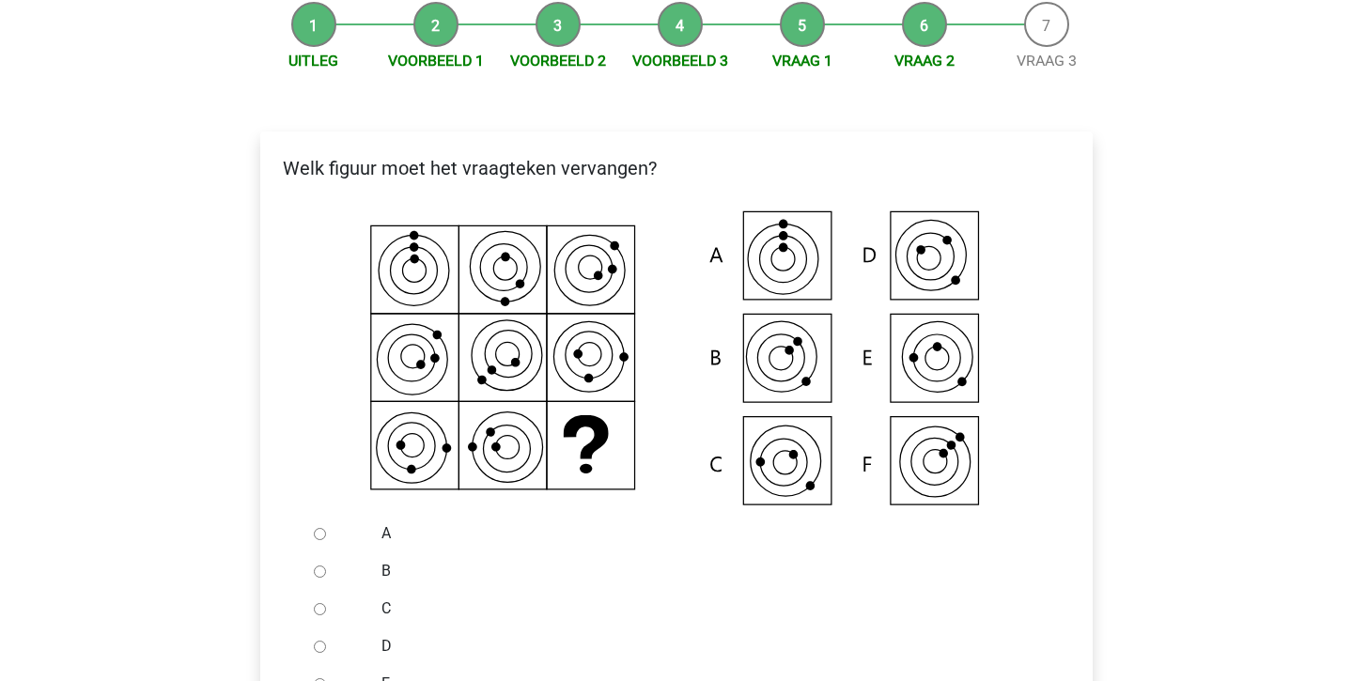
scroll to position [238, 0]
click at [317, 603] on input "C" at bounding box center [320, 608] width 12 height 12
radio input "true"
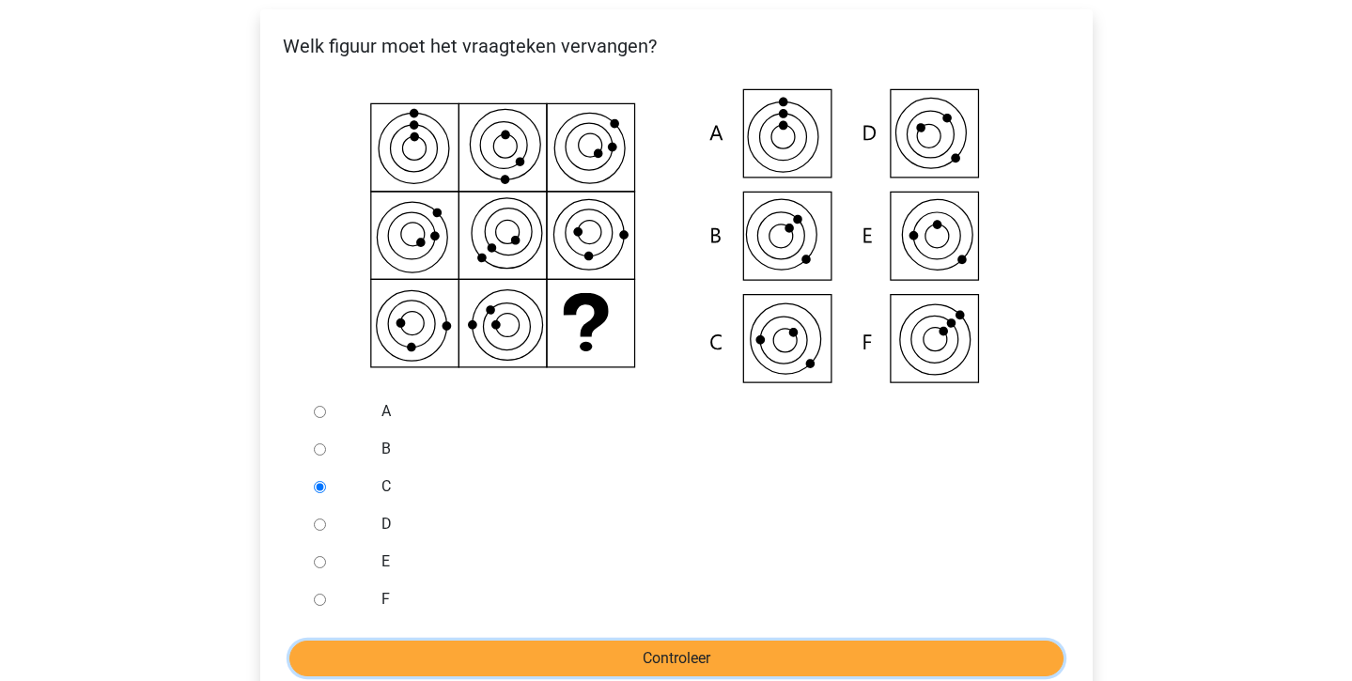
click at [380, 642] on input "Controleer" at bounding box center [676, 659] width 774 height 36
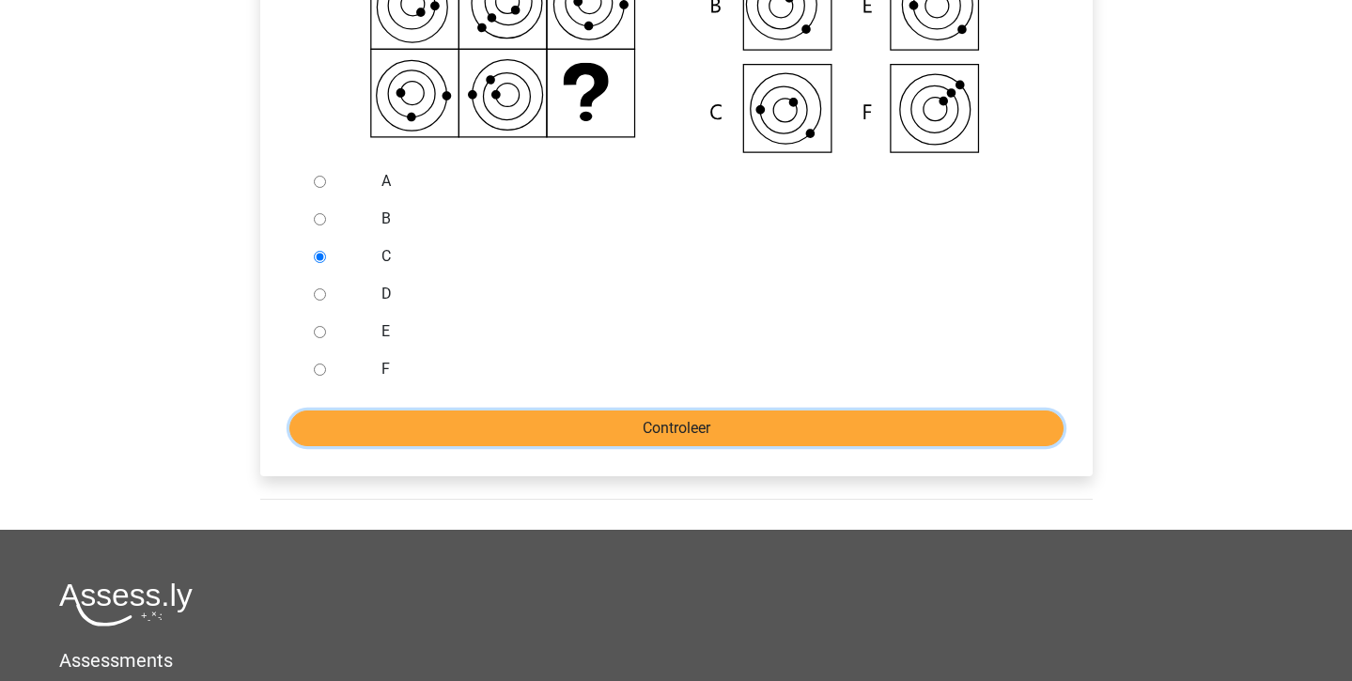
scroll to position [585, 0]
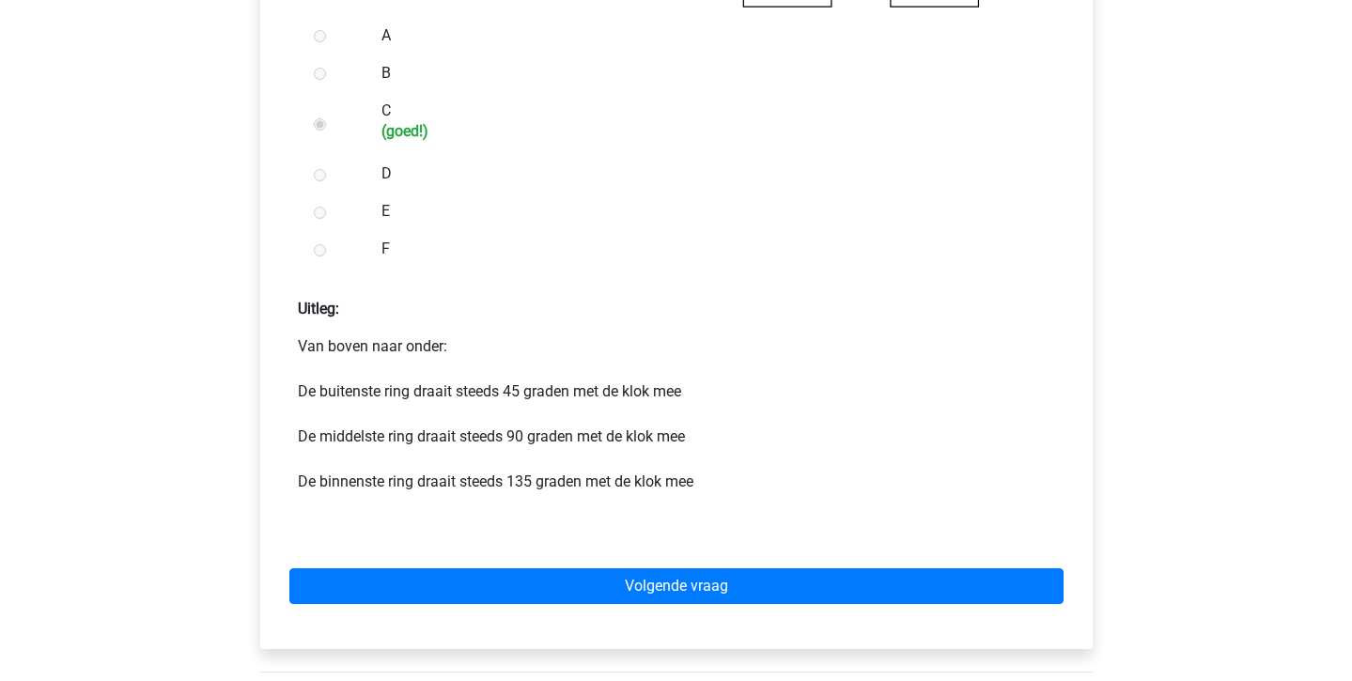
scroll to position [737, 0]
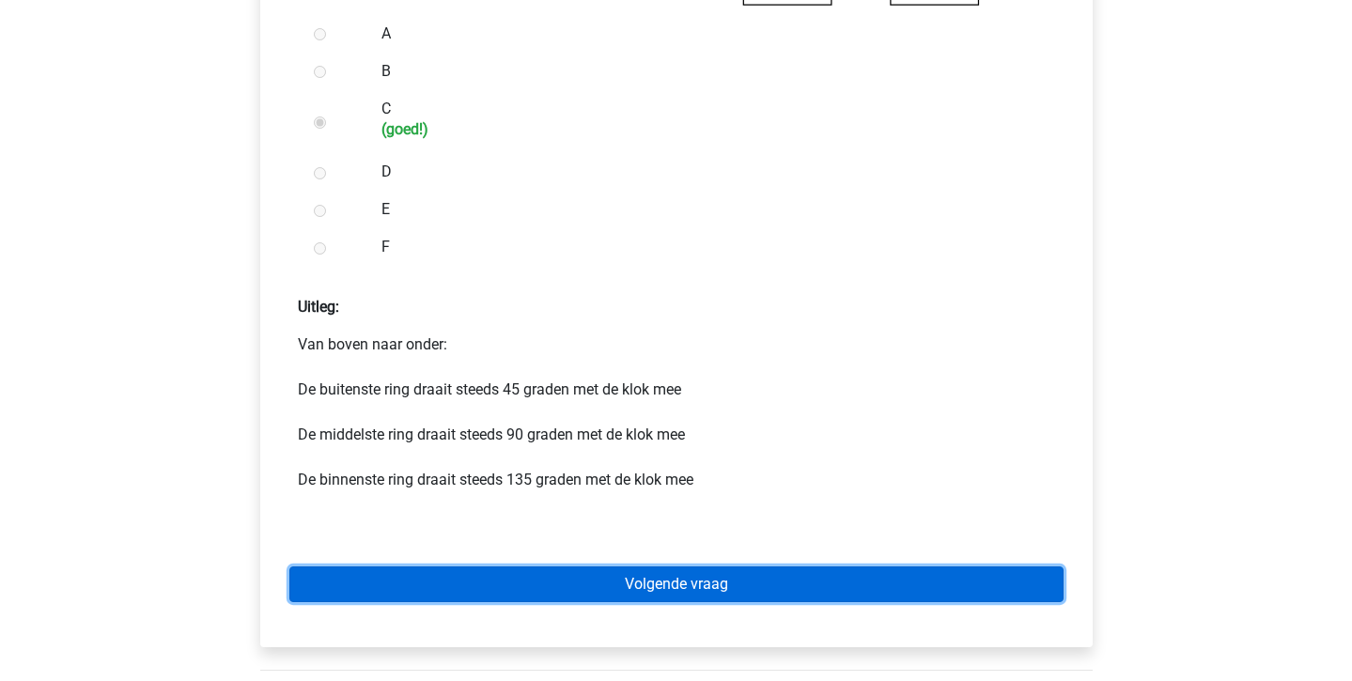
click at [678, 587] on link "Volgende vraag" at bounding box center [676, 585] width 774 height 36
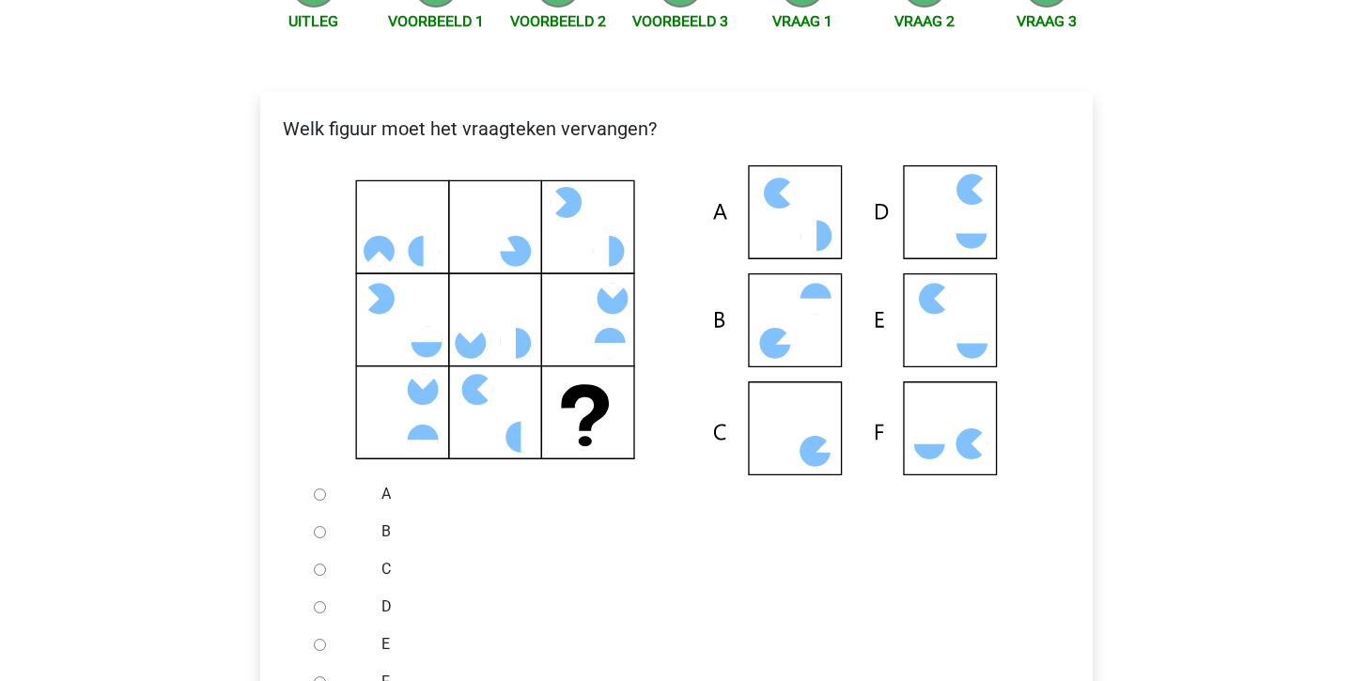
scroll to position [278, 0]
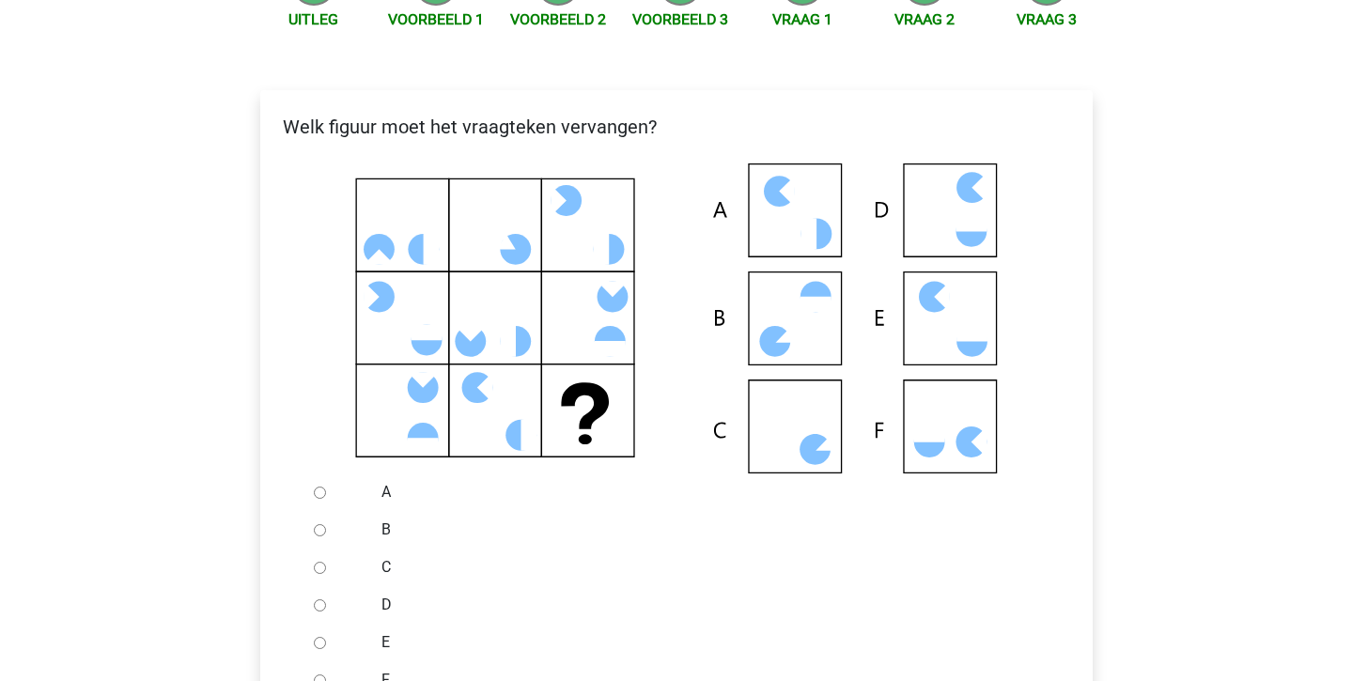
click at [321, 571] on input "C" at bounding box center [320, 568] width 12 height 12
radio input "true"
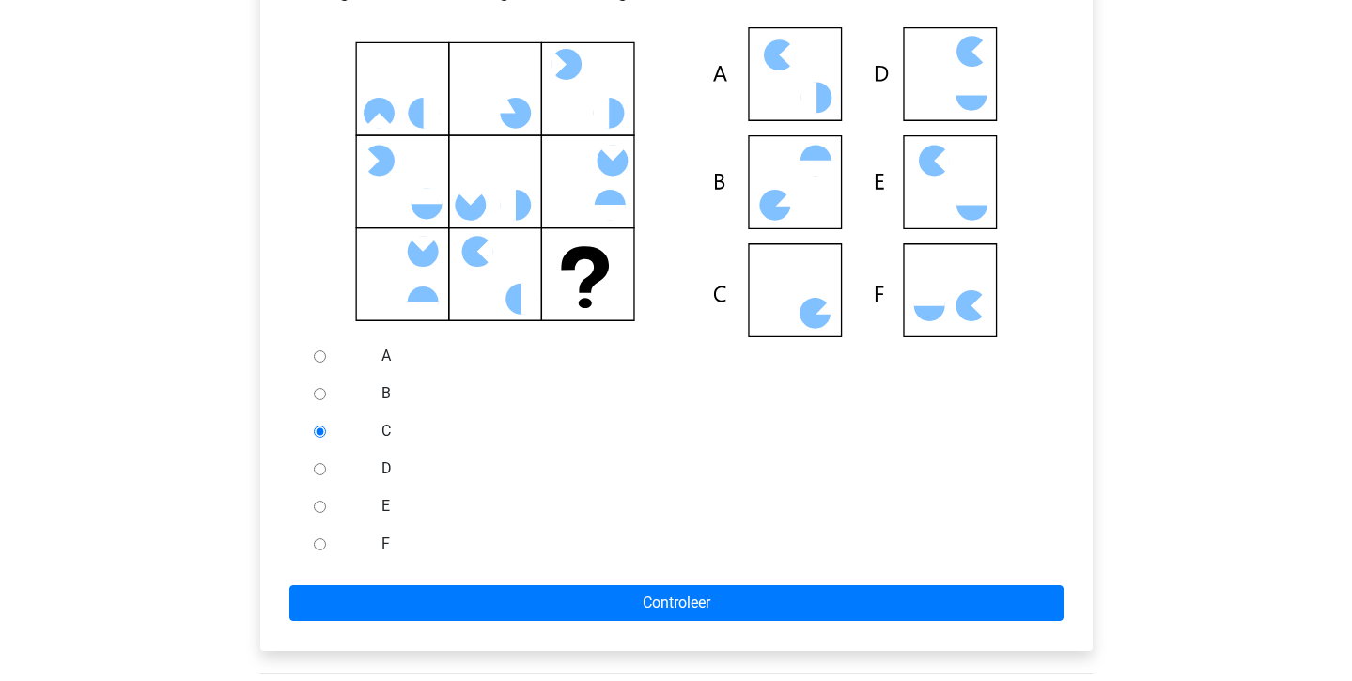
scroll to position [413, 0]
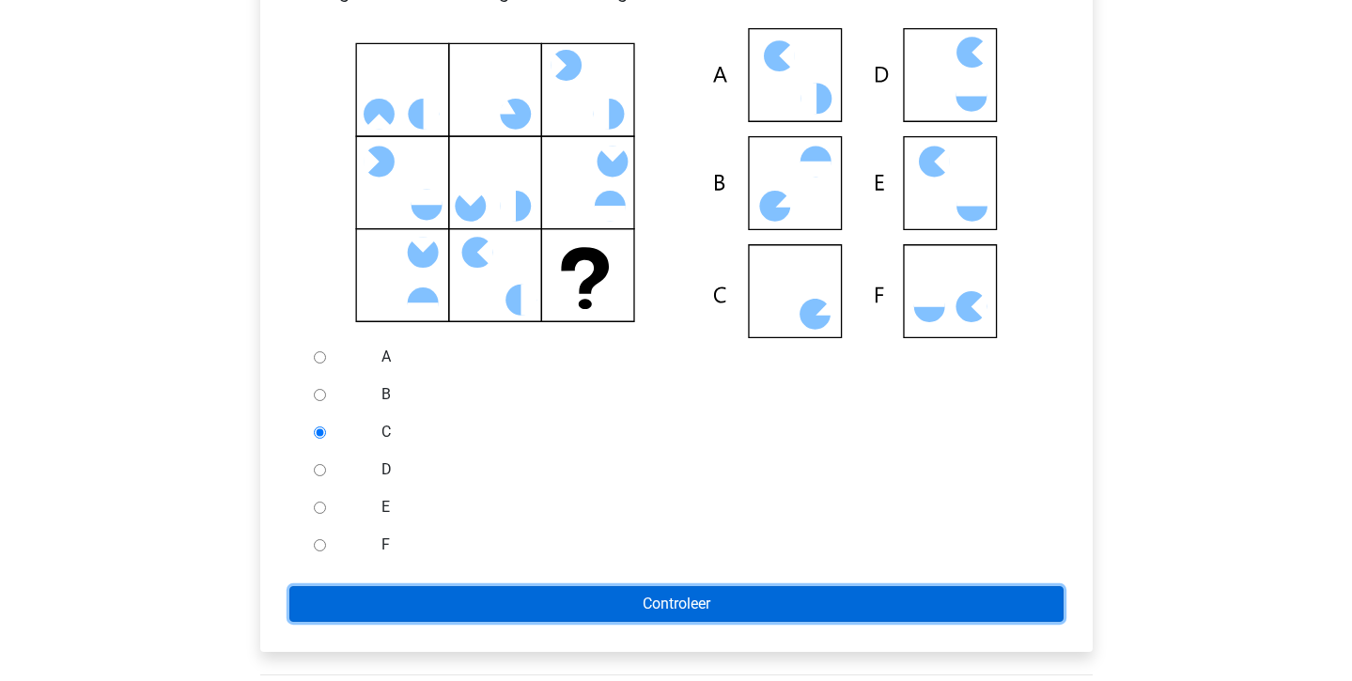
click at [381, 618] on input "Controleer" at bounding box center [676, 604] width 774 height 36
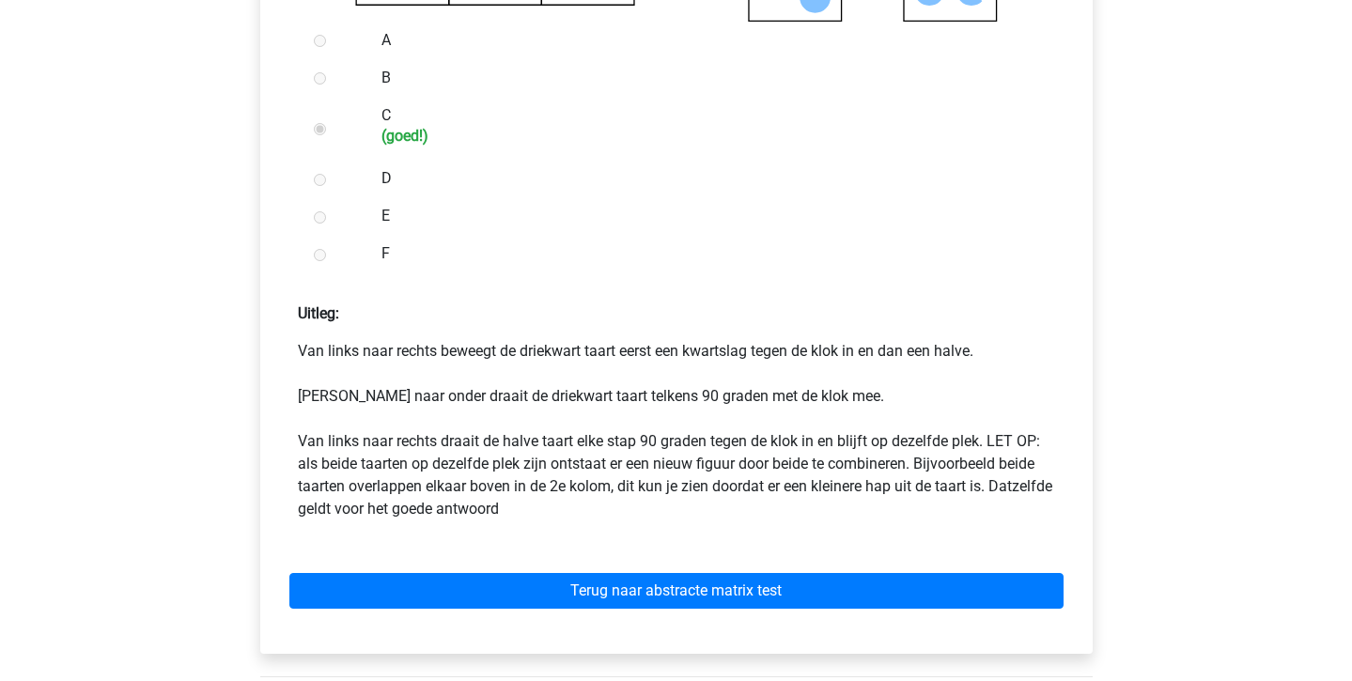
scroll to position [739, 0]
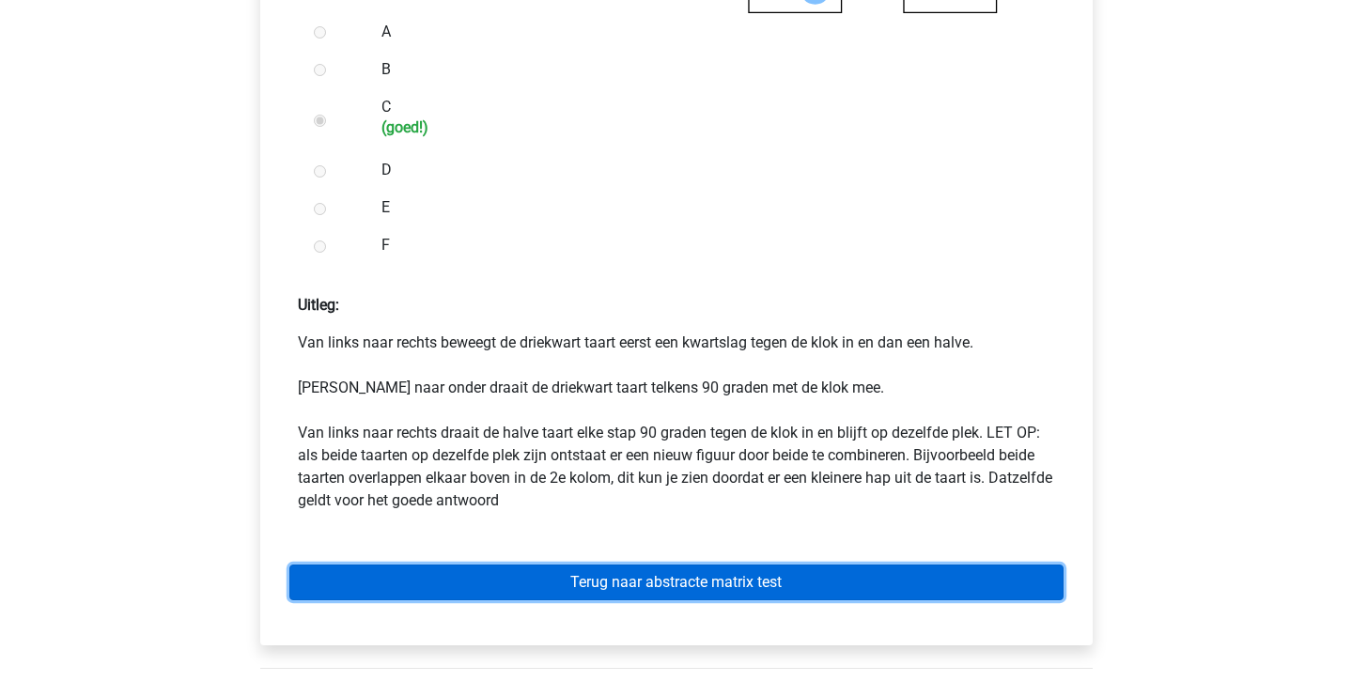
click at [424, 595] on link "Terug naar abstracte matrix test" at bounding box center [676, 583] width 774 height 36
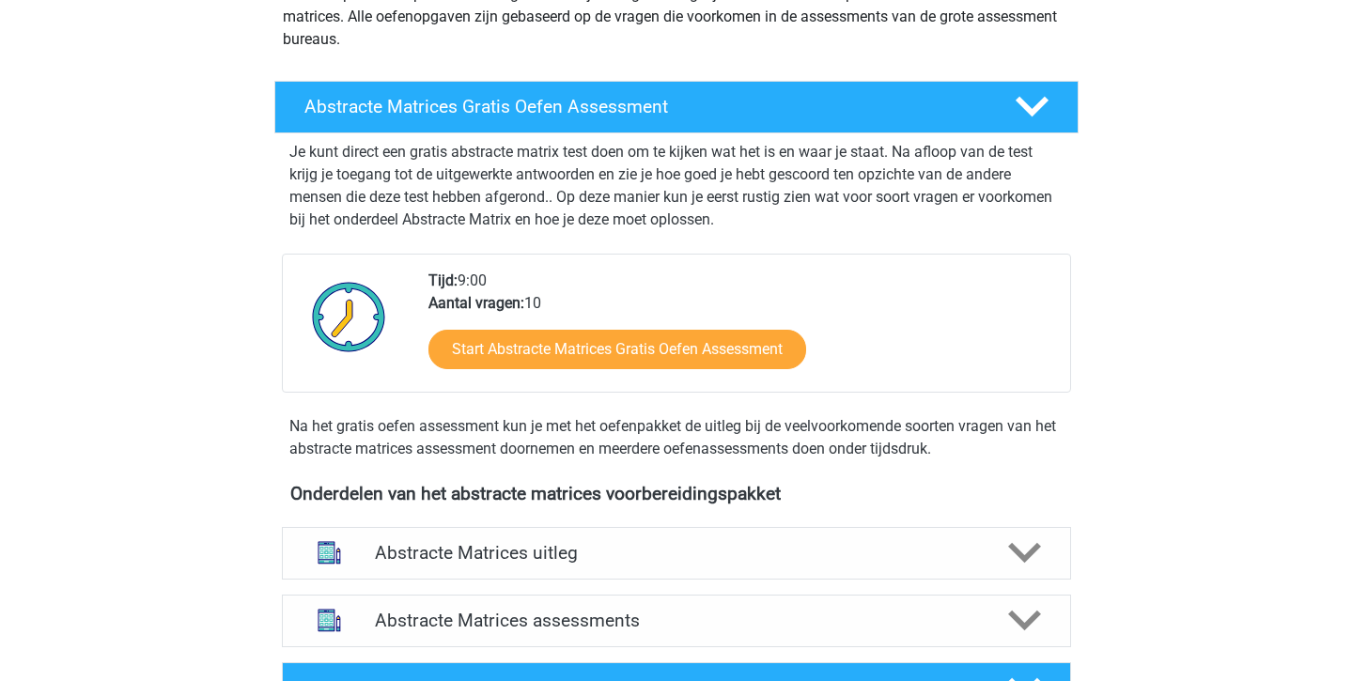
scroll to position [342, 0]
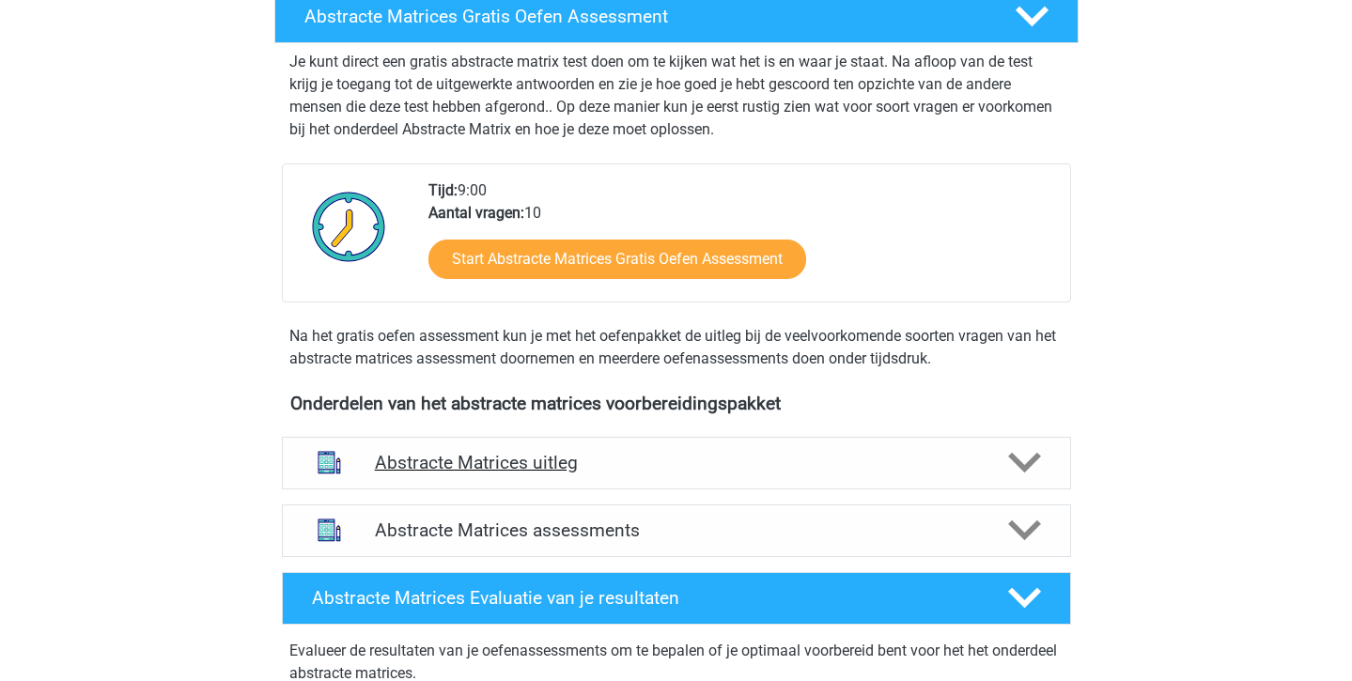
click at [496, 479] on div "Abstracte Matrices uitleg" at bounding box center [676, 463] width 789 height 53
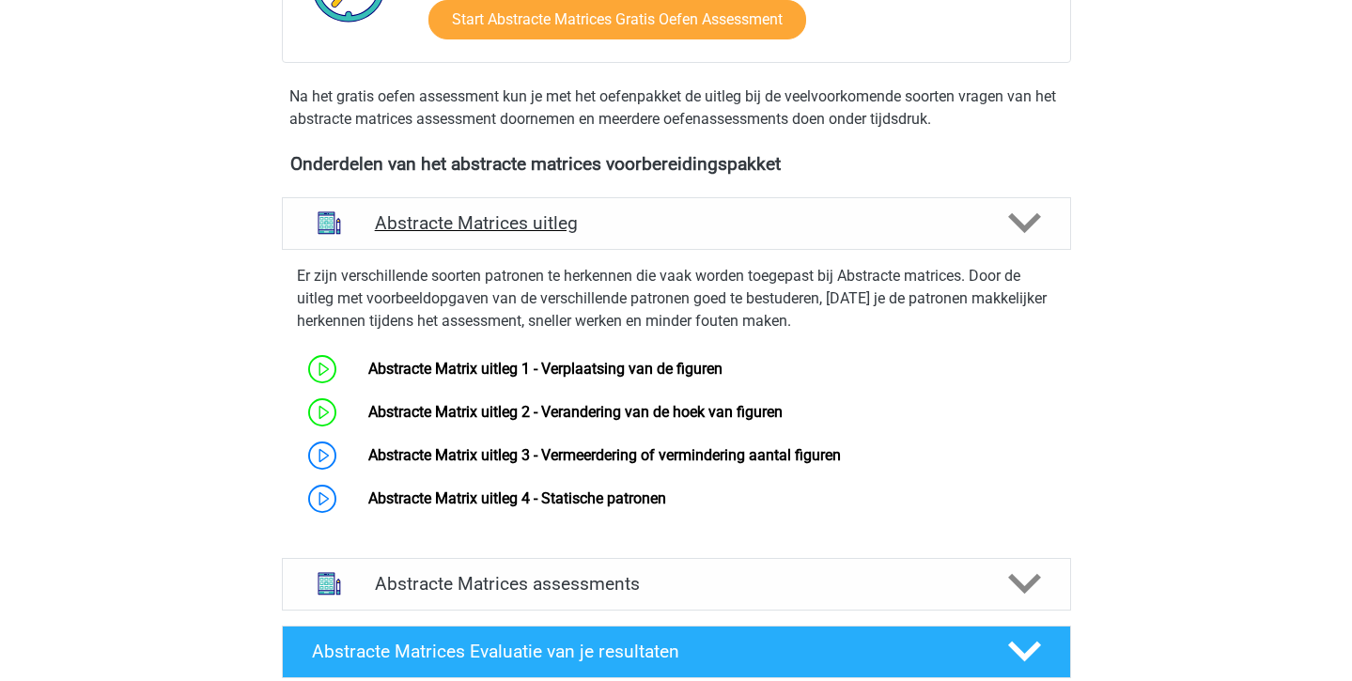
scroll to position [584, 0]
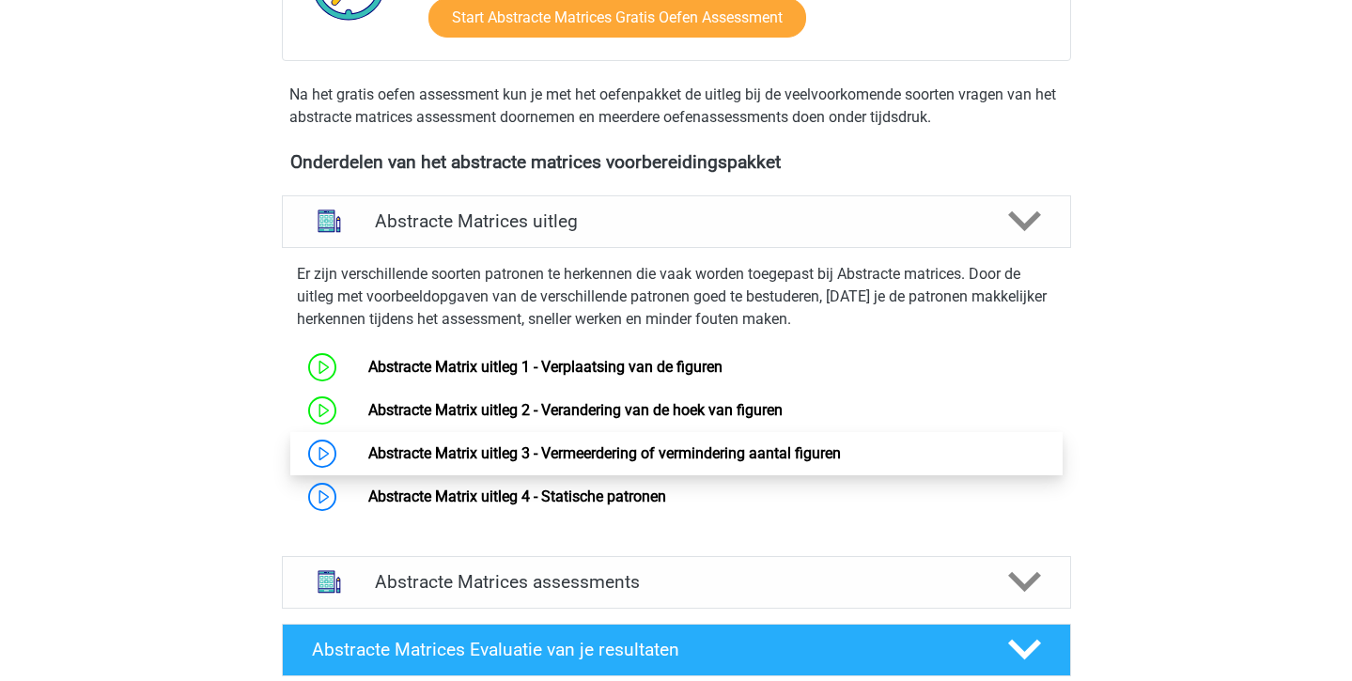
click at [500, 459] on link "Abstracte Matrix uitleg 3 - Vermeerdering of vermindering aantal figuren" at bounding box center [604, 453] width 473 height 18
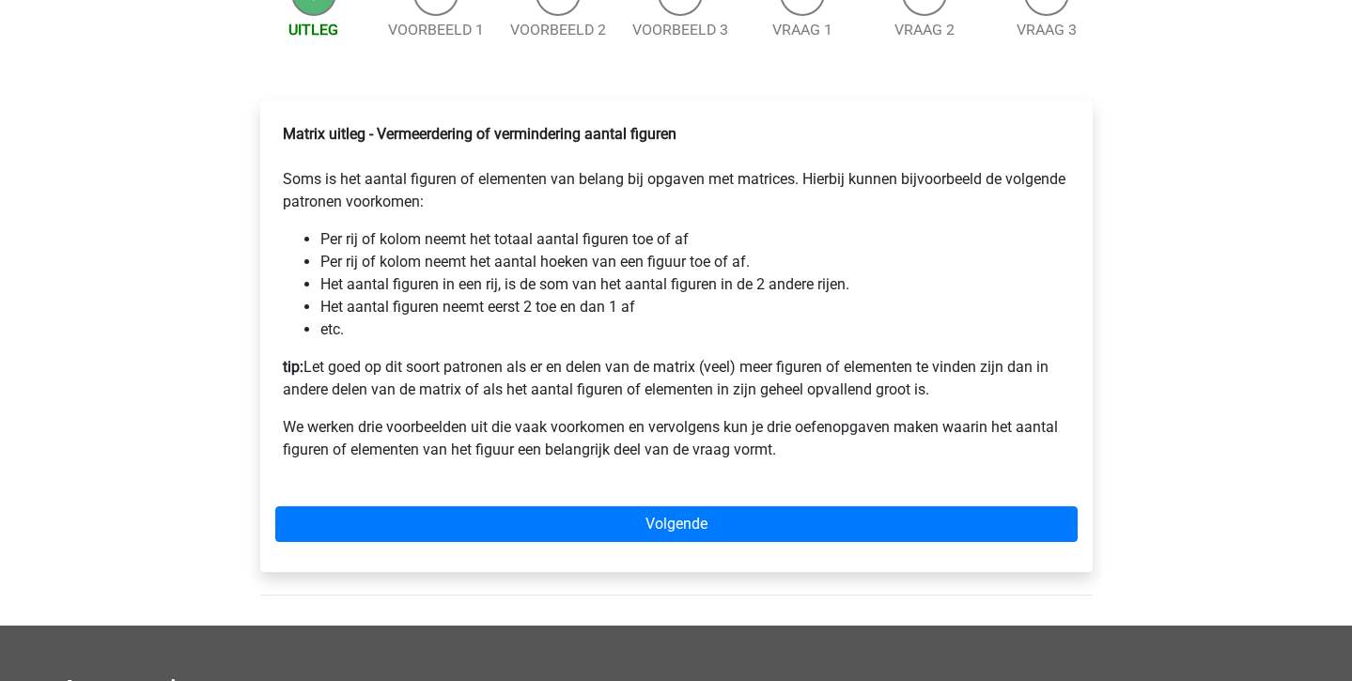
scroll to position [264, 0]
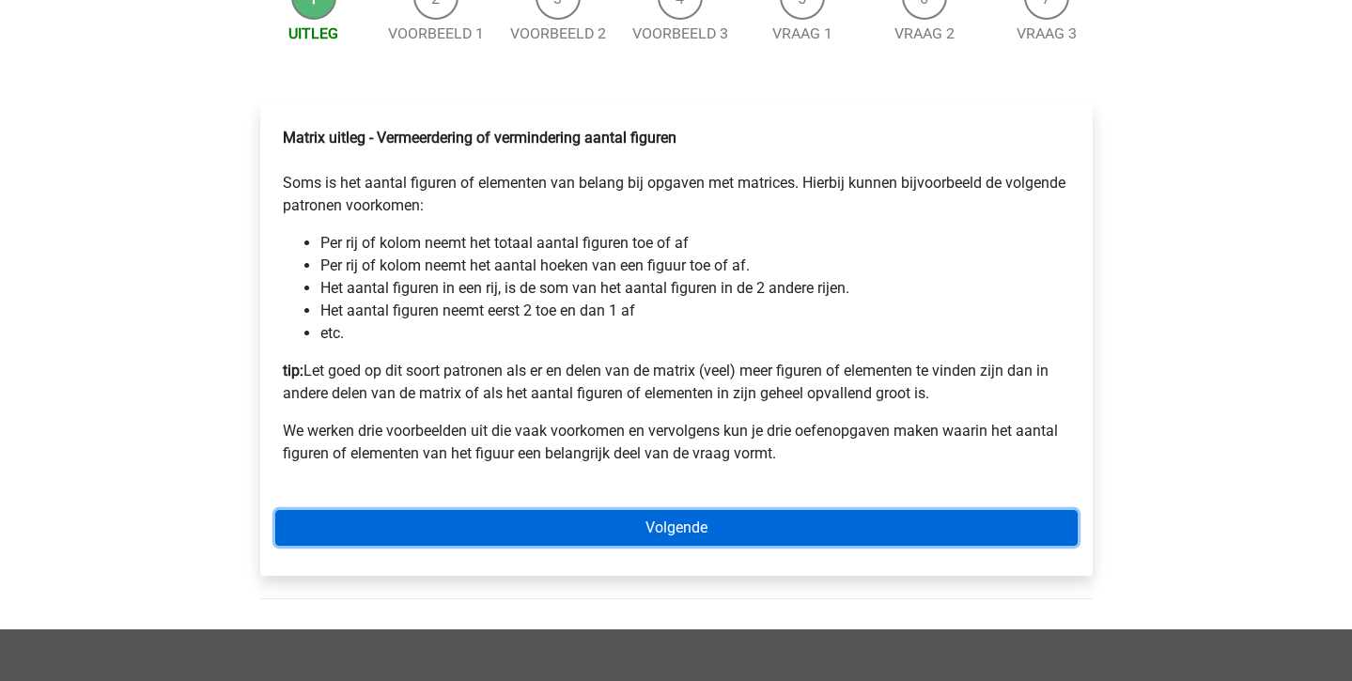
click at [503, 537] on link "Volgende" at bounding box center [676, 528] width 802 height 36
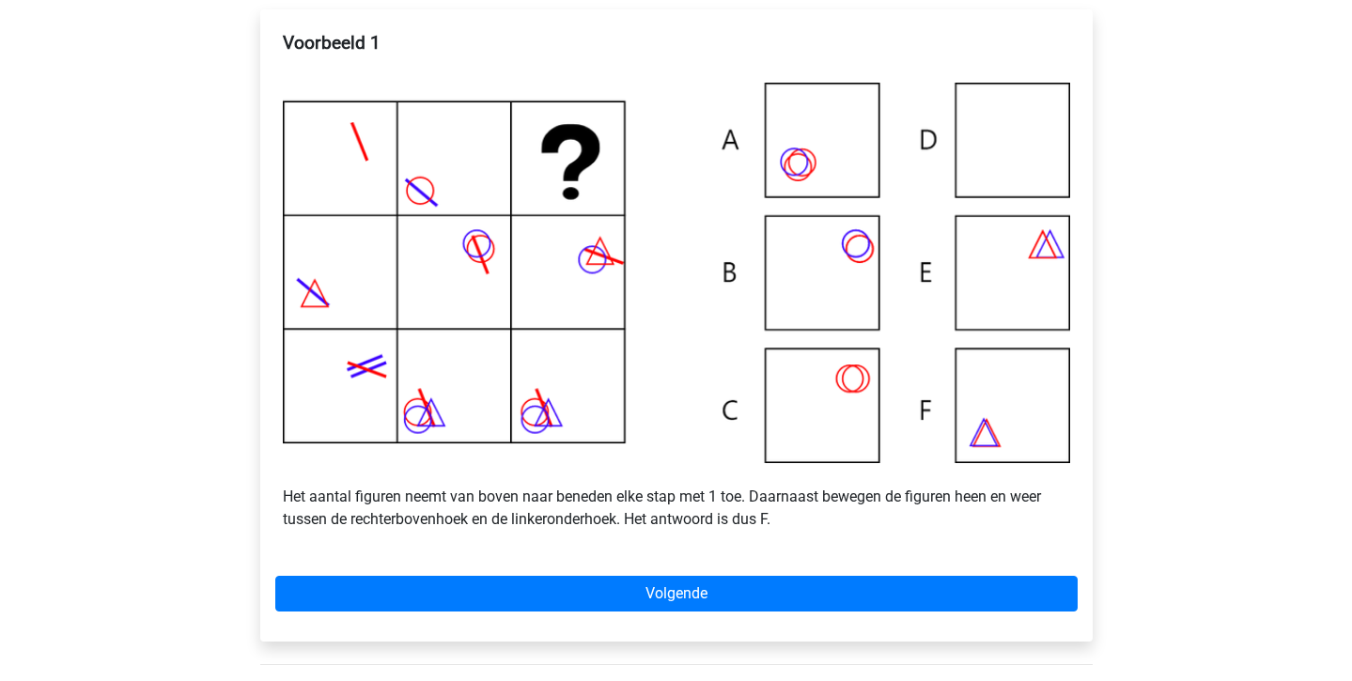
scroll to position [354, 0]
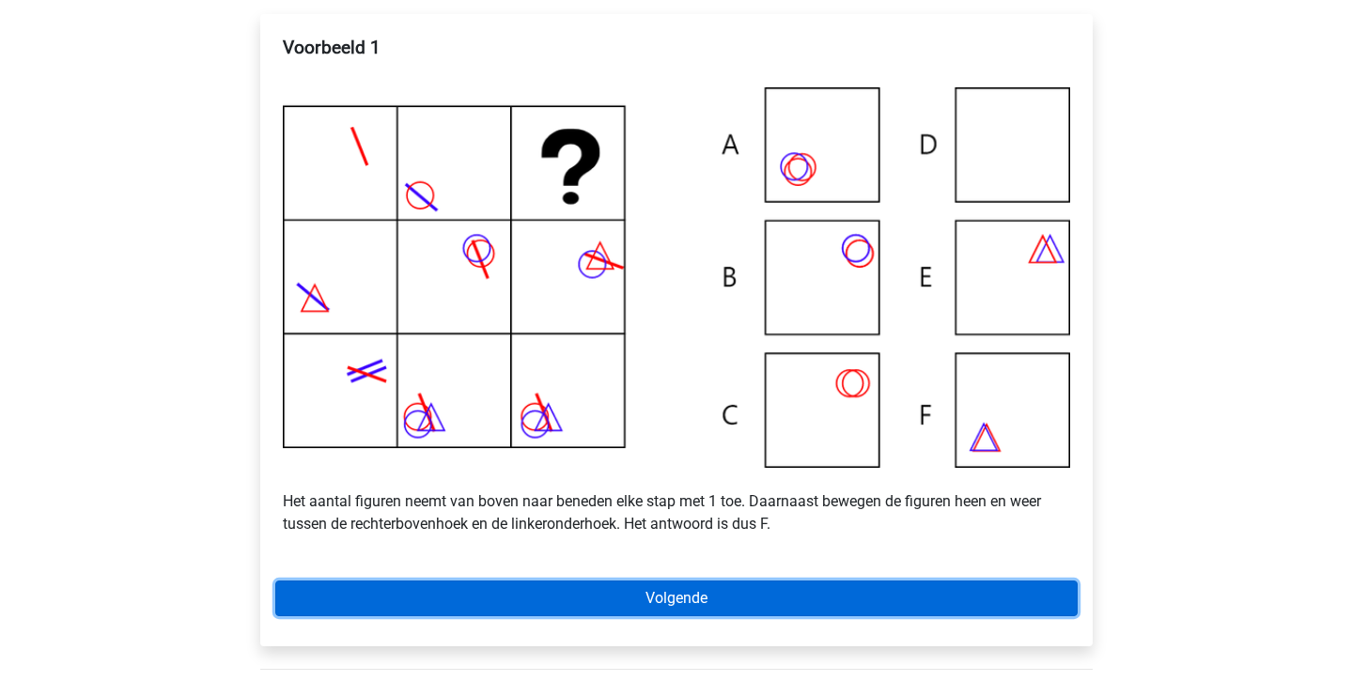
click at [529, 616] on link "Volgende" at bounding box center [676, 599] width 802 height 36
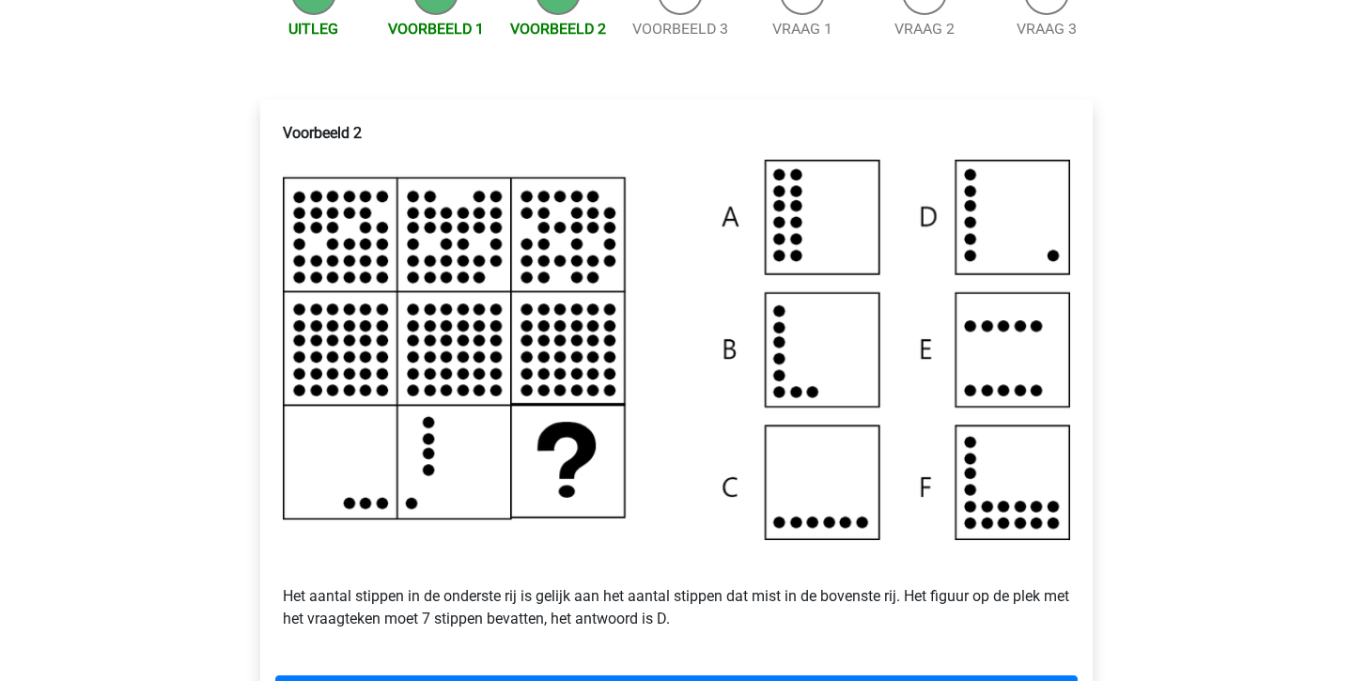
scroll to position [500, 0]
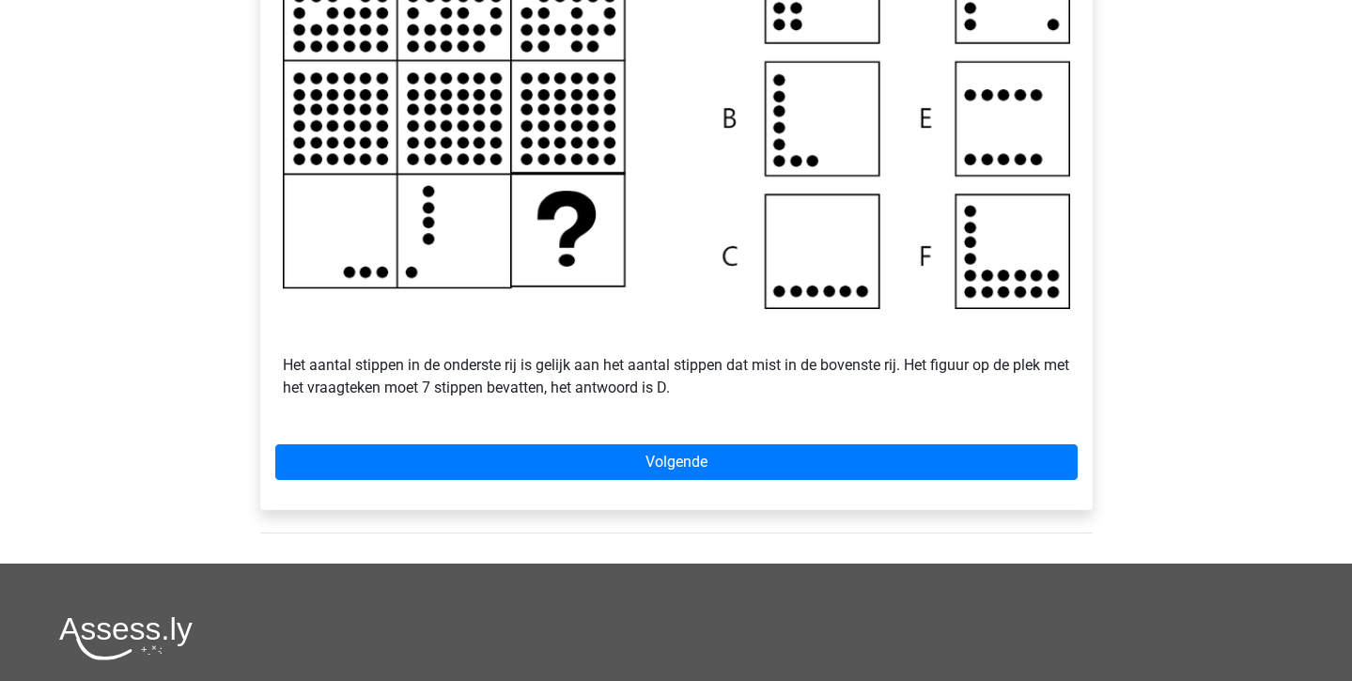
click at [695, 465] on div "Voorbeeld 2 Het aantal stippen in de onderste rij is gelijk aan het aantal stip…" at bounding box center [676, 188] width 833 height 641
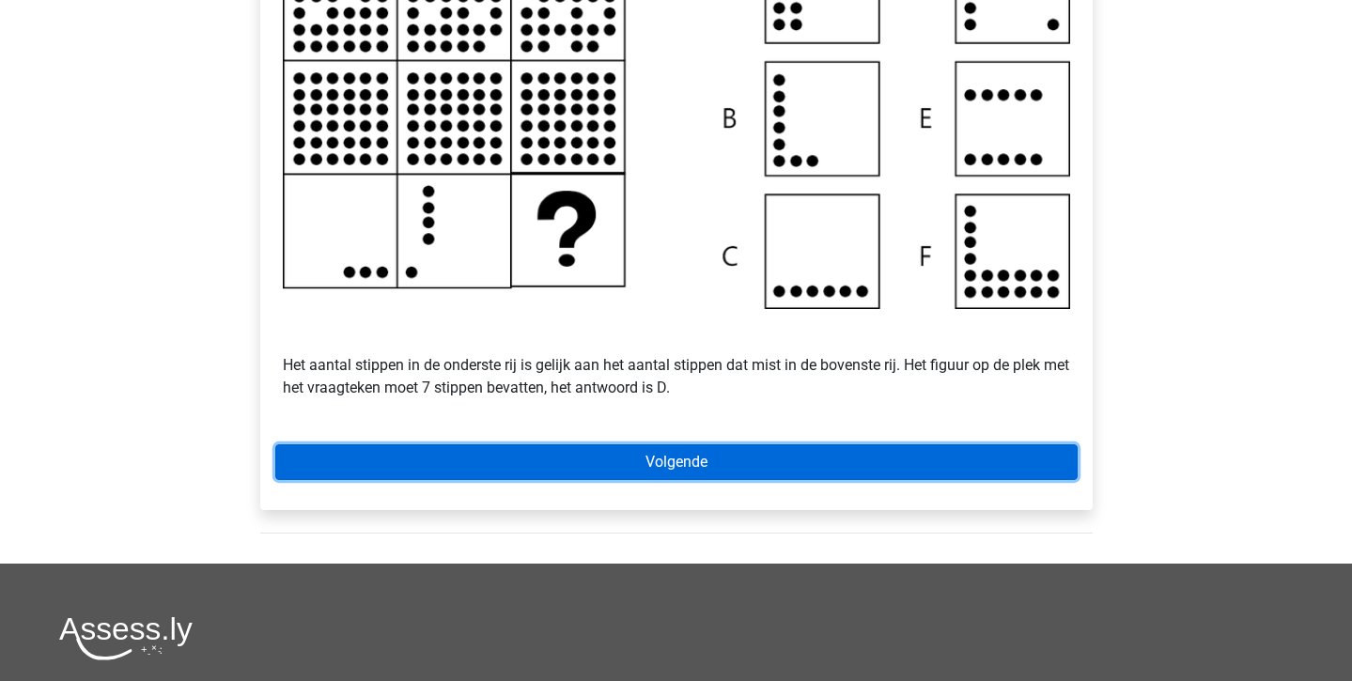
click at [683, 470] on link "Volgende" at bounding box center [676, 462] width 802 height 36
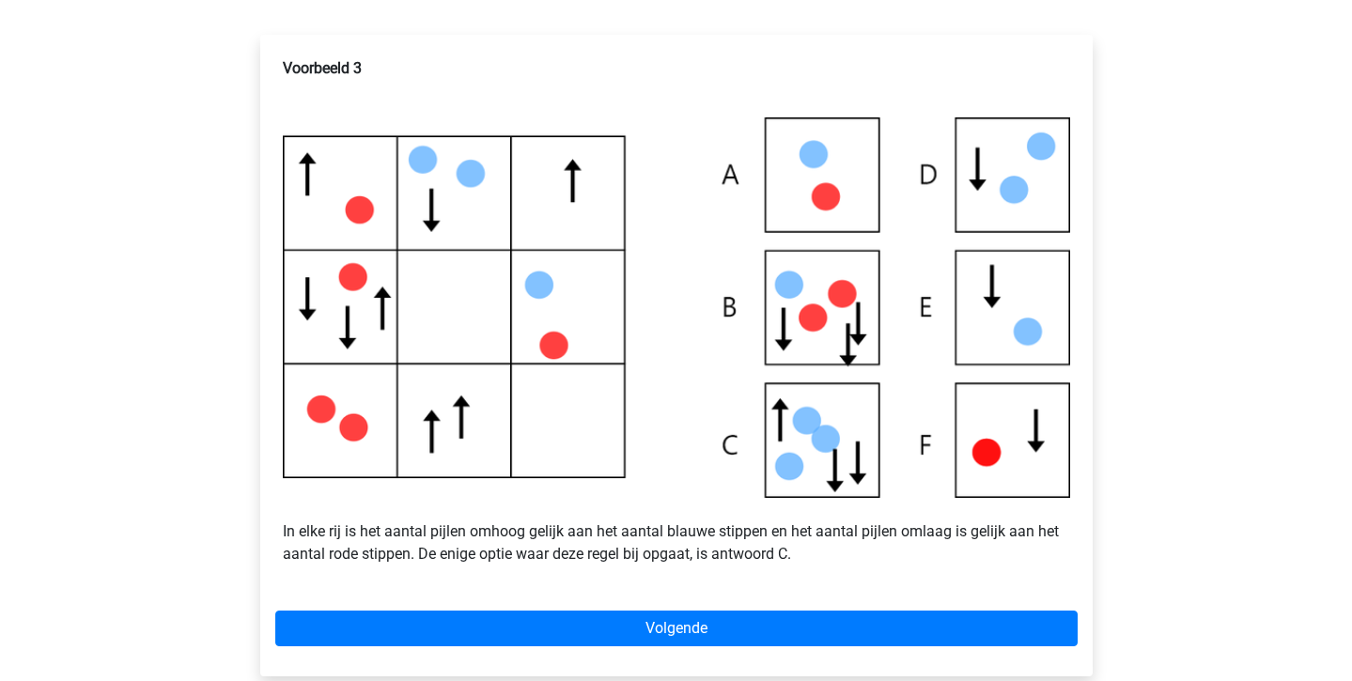
scroll to position [340, 0]
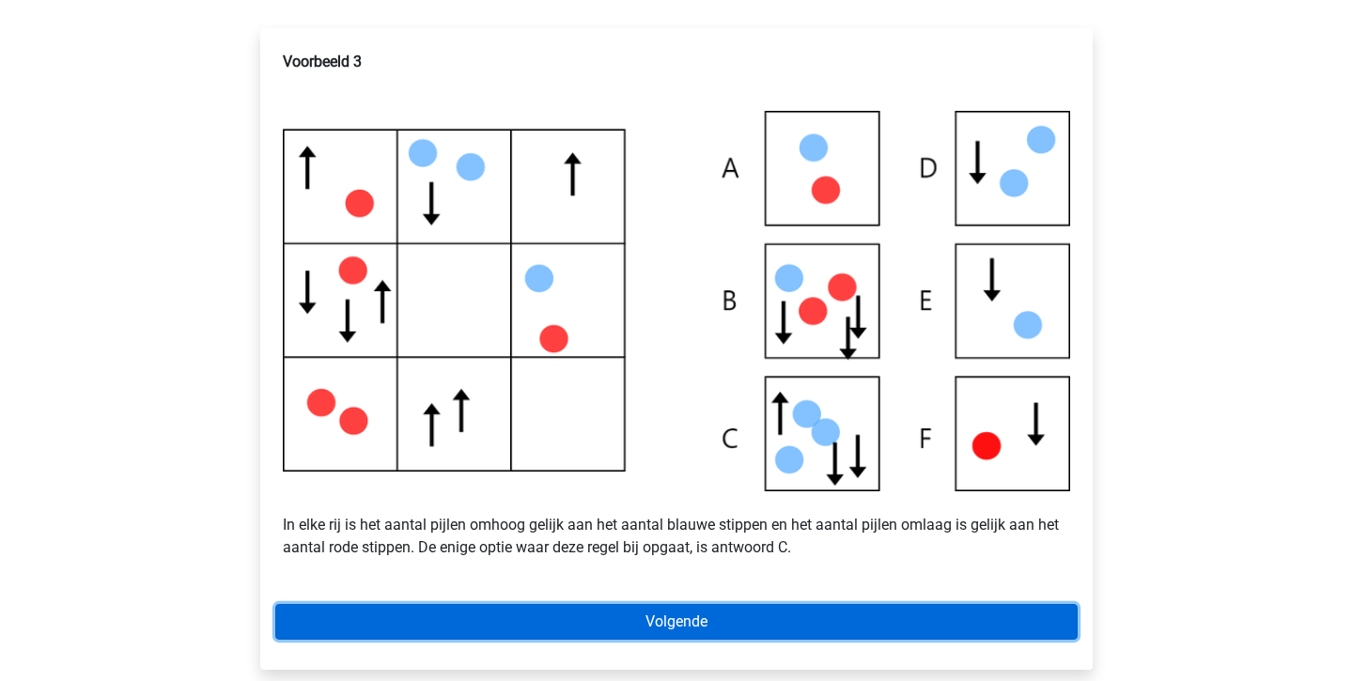
click at [723, 640] on link "Volgende" at bounding box center [676, 622] width 802 height 36
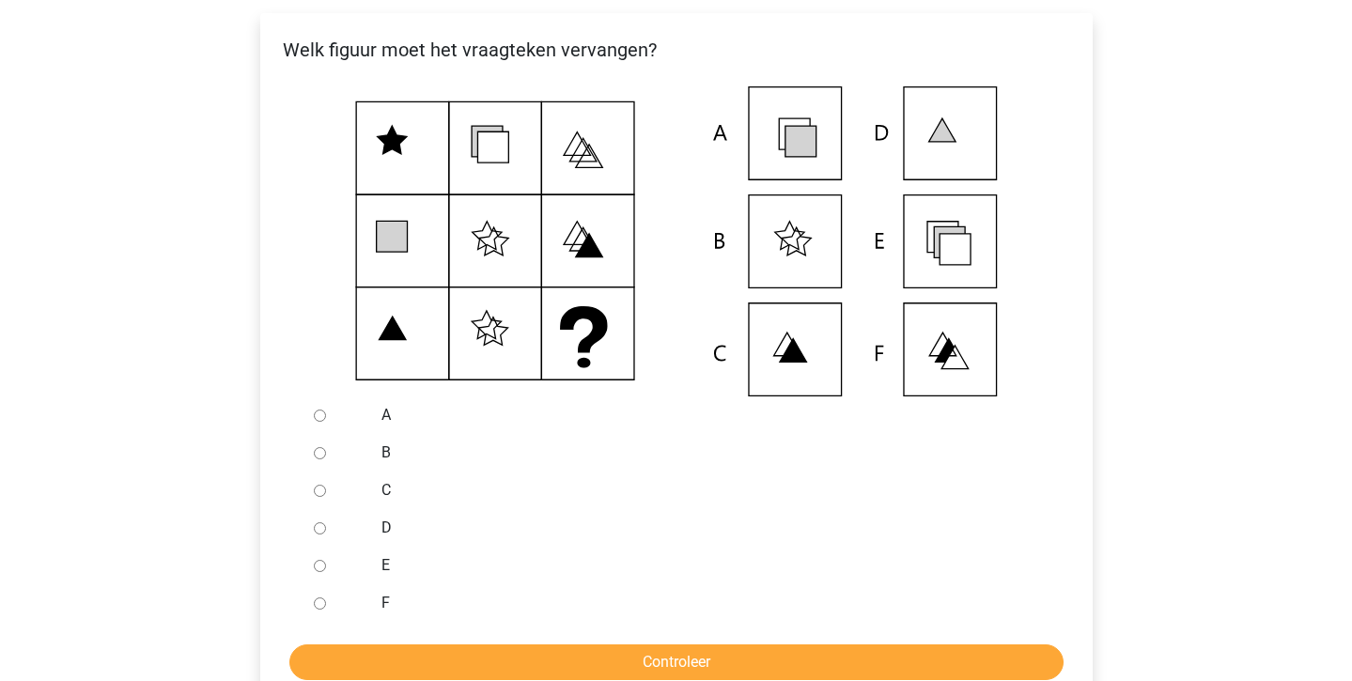
scroll to position [359, 0]
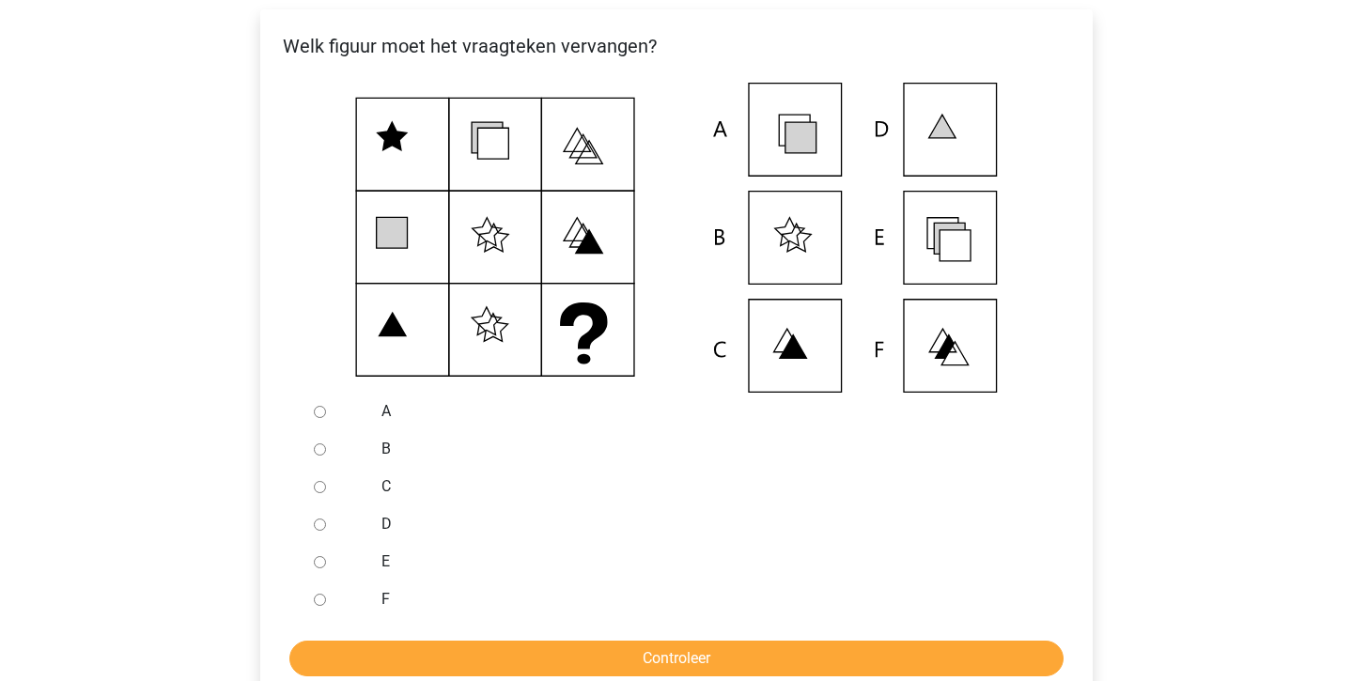
click at [319, 568] on input "E" at bounding box center [320, 562] width 12 height 12
radio input "true"
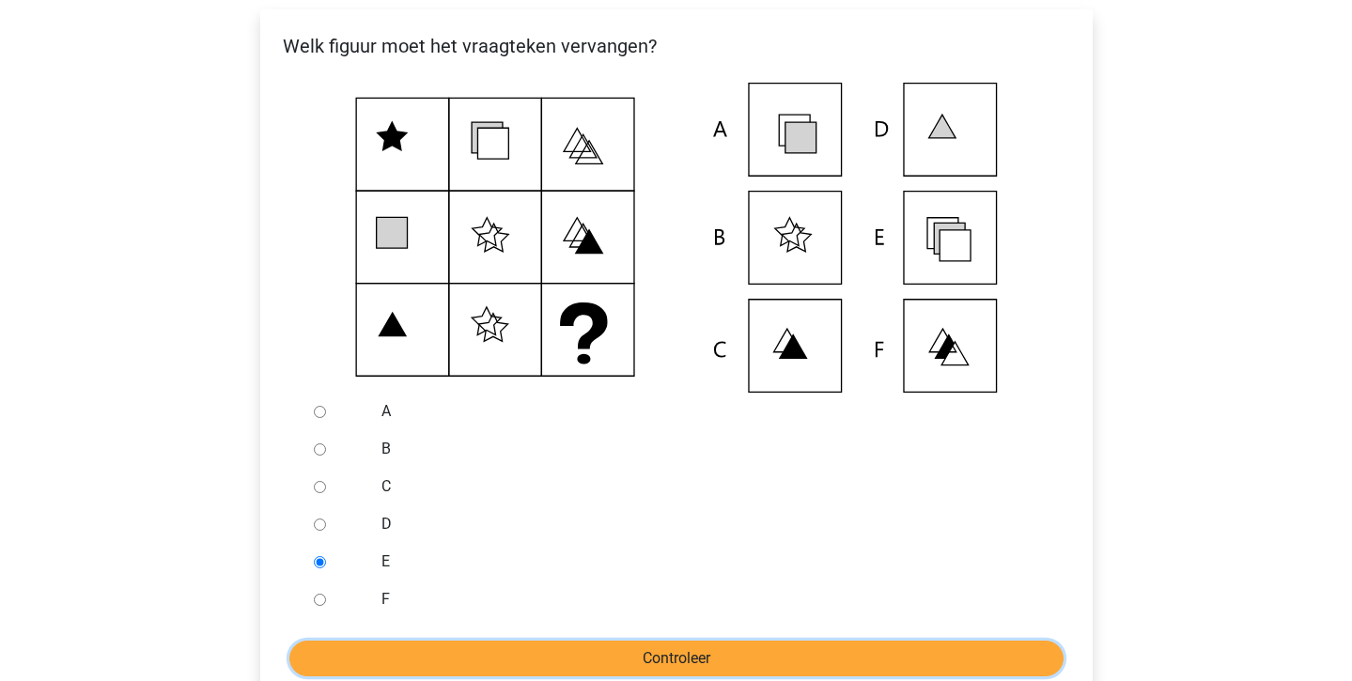
click at [376, 676] on input "Controleer" at bounding box center [676, 659] width 774 height 36
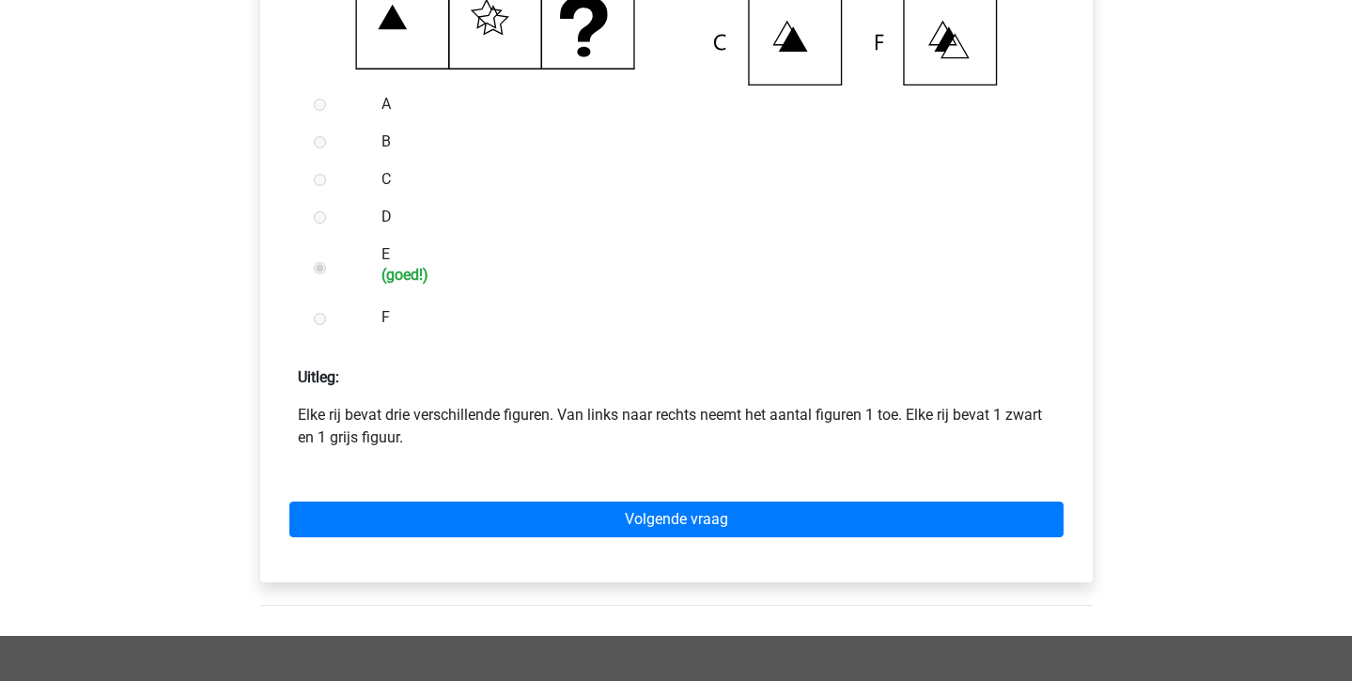
scroll to position [667, 0]
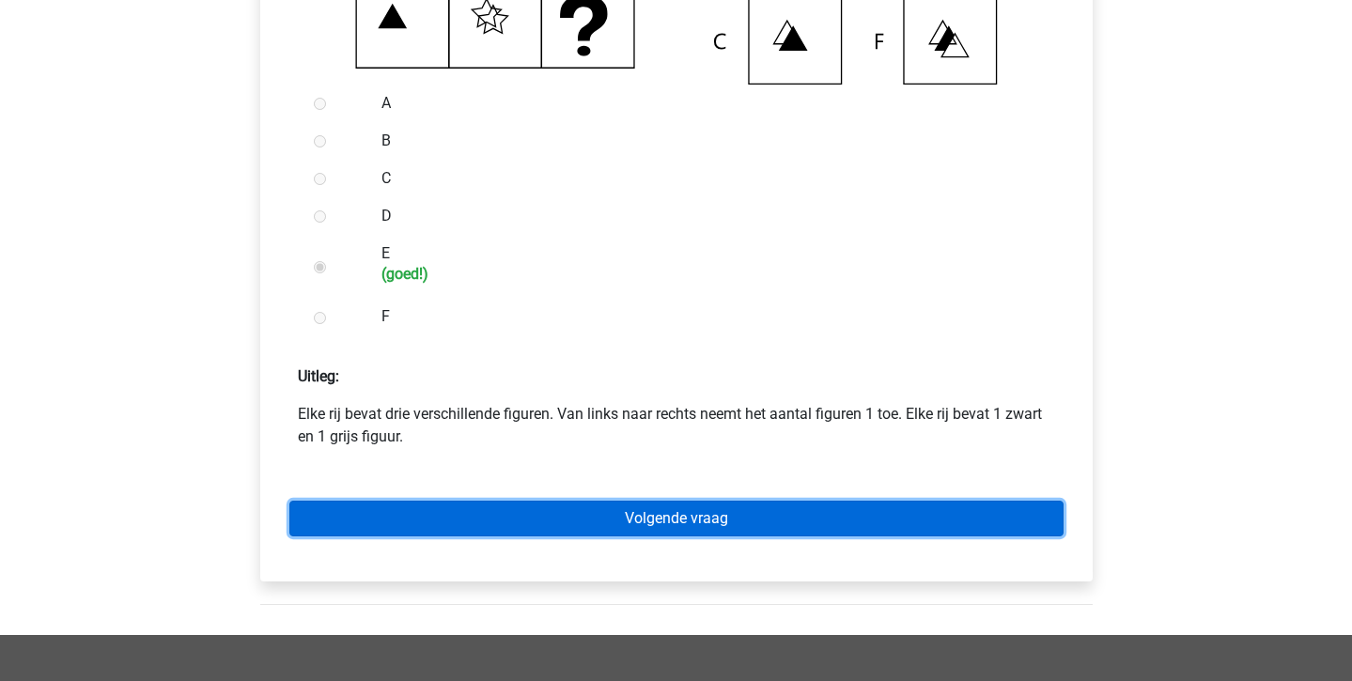
click at [416, 537] on link "Volgende vraag" at bounding box center [676, 519] width 774 height 36
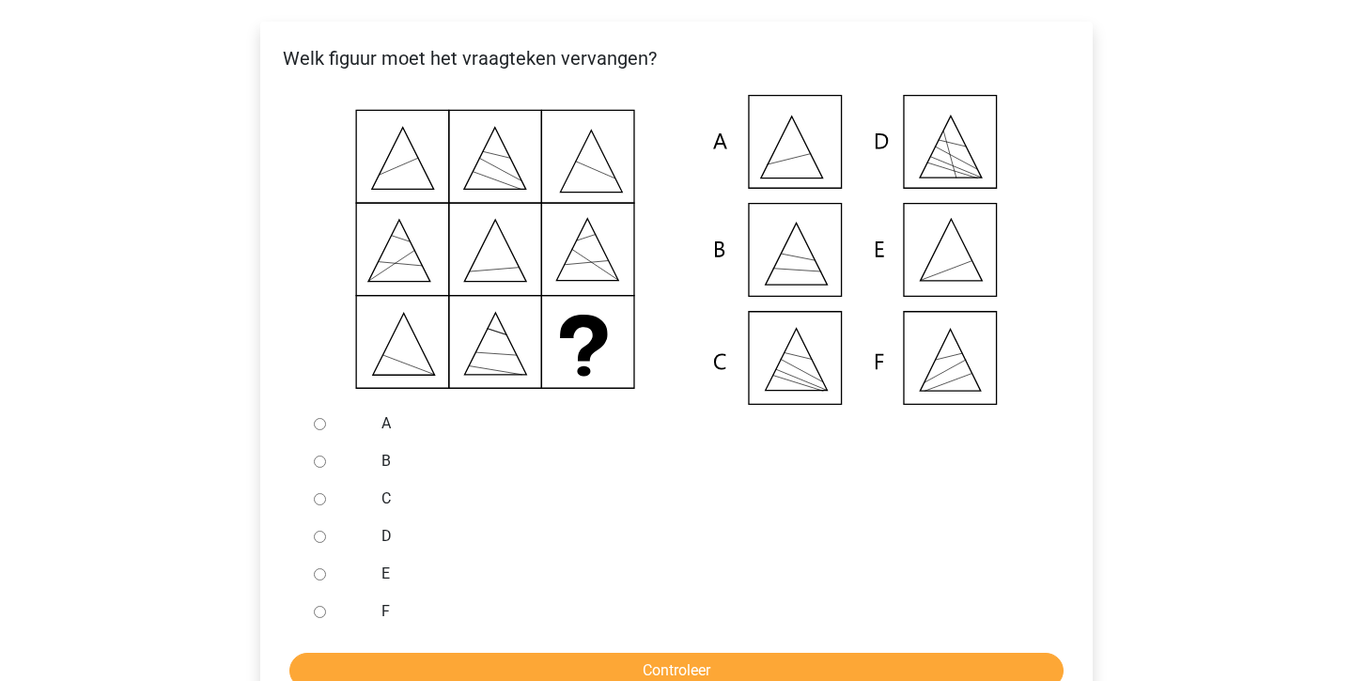
scroll to position [366, 0]
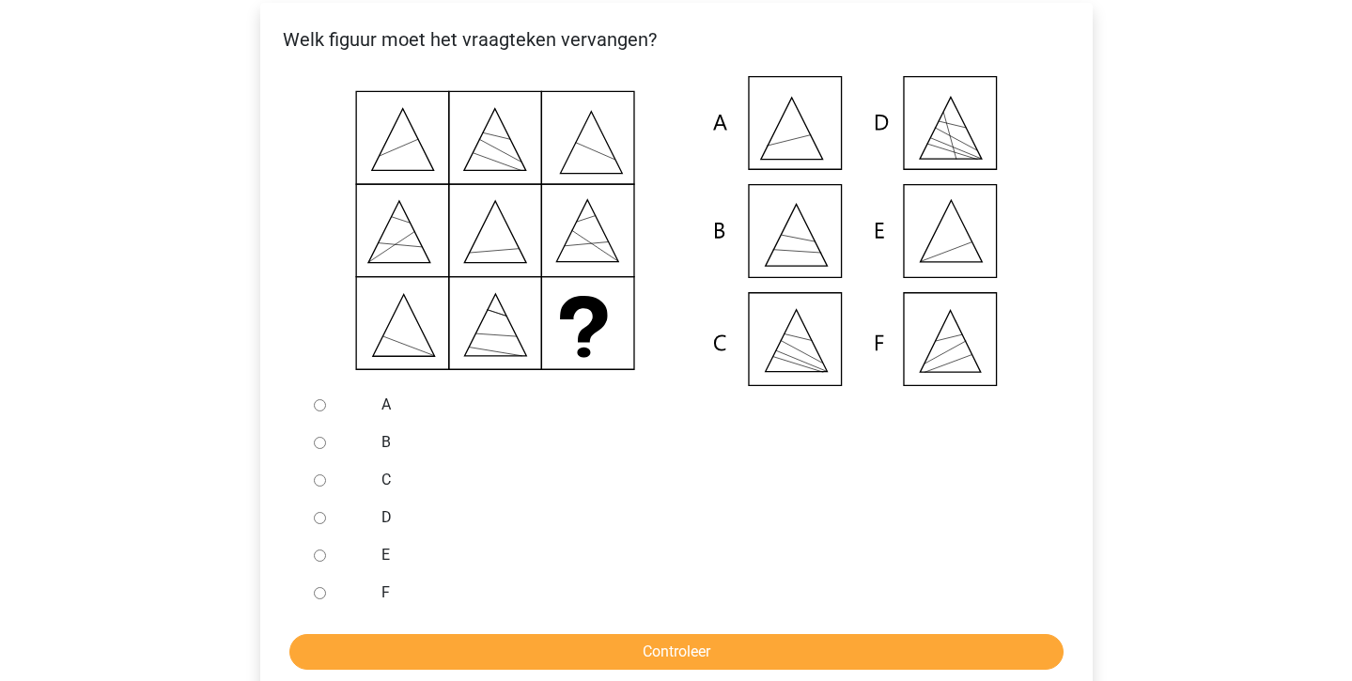
click at [325, 562] on input "E" at bounding box center [320, 556] width 12 height 12
radio input "true"
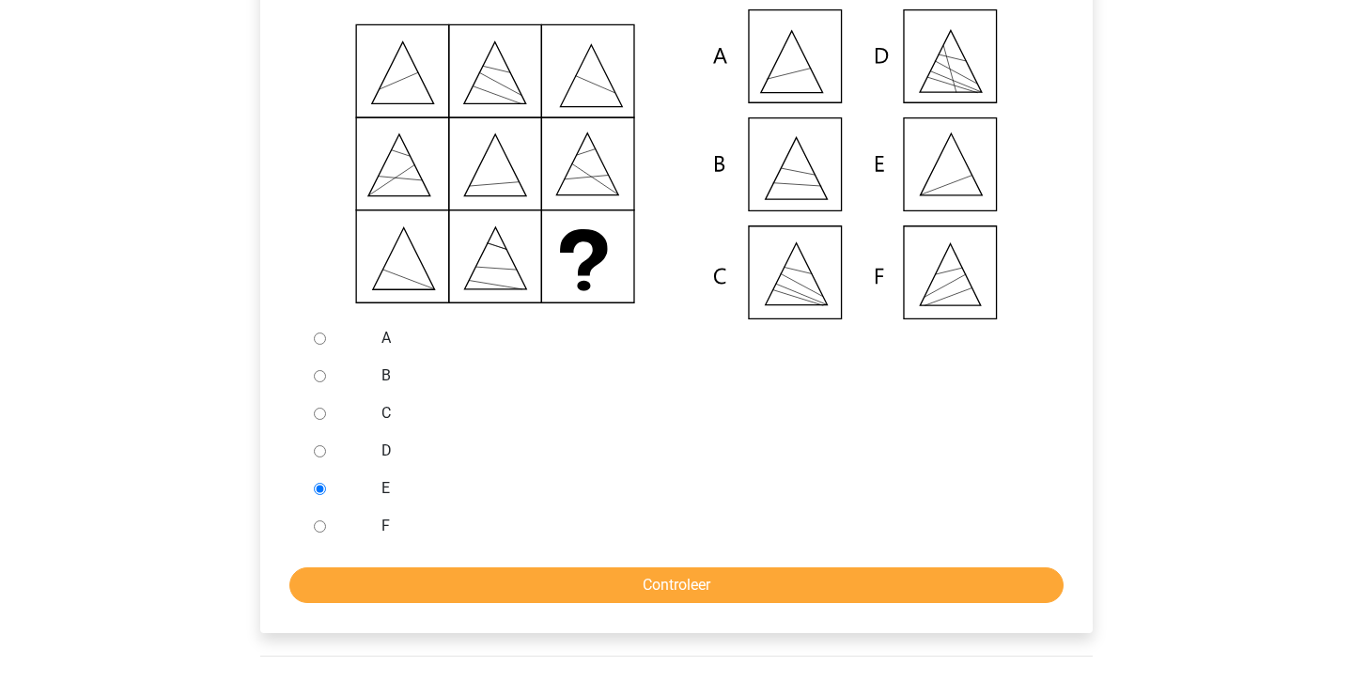
scroll to position [446, 0]
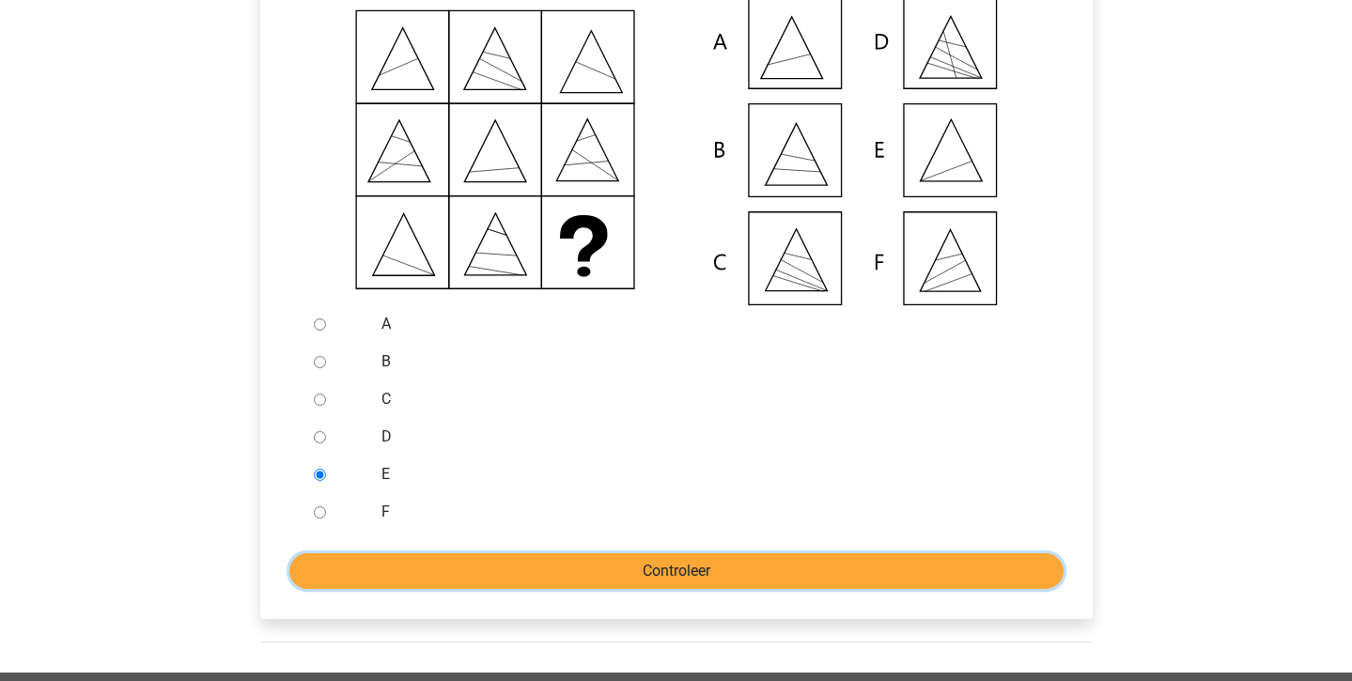
click at [326, 583] on input "Controleer" at bounding box center [676, 571] width 774 height 36
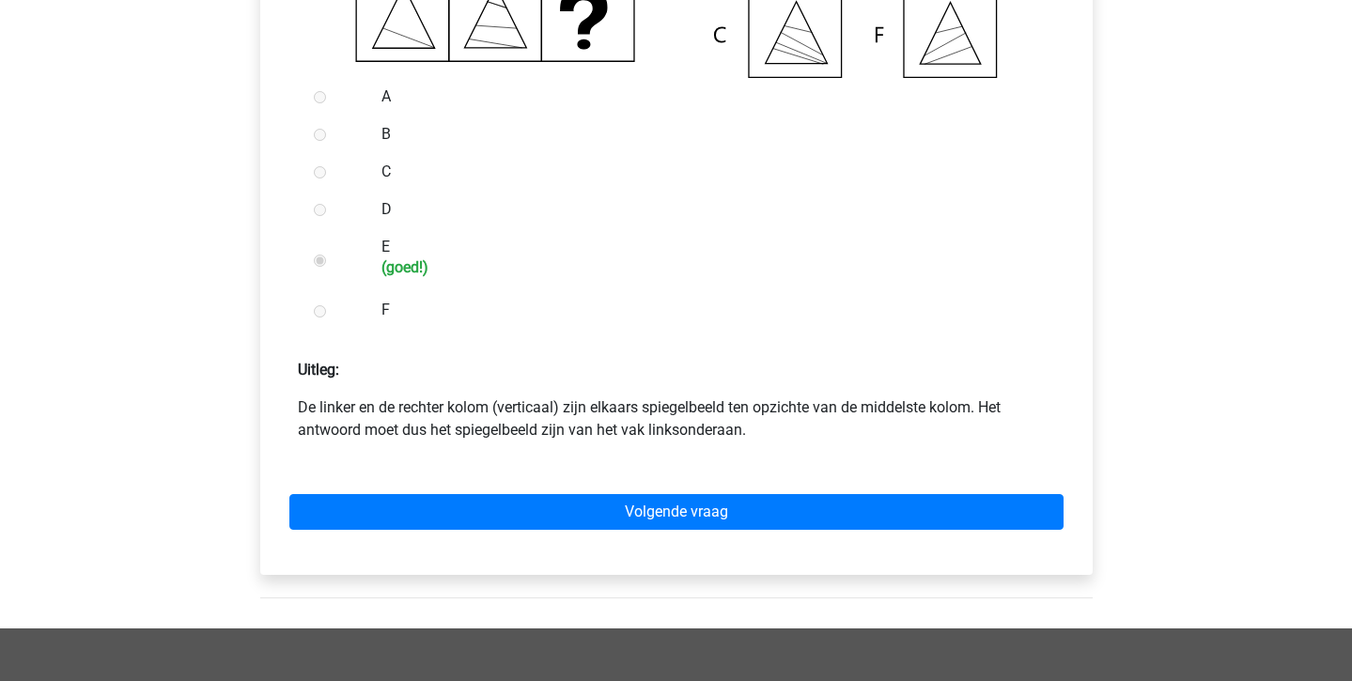
scroll to position [673, 0]
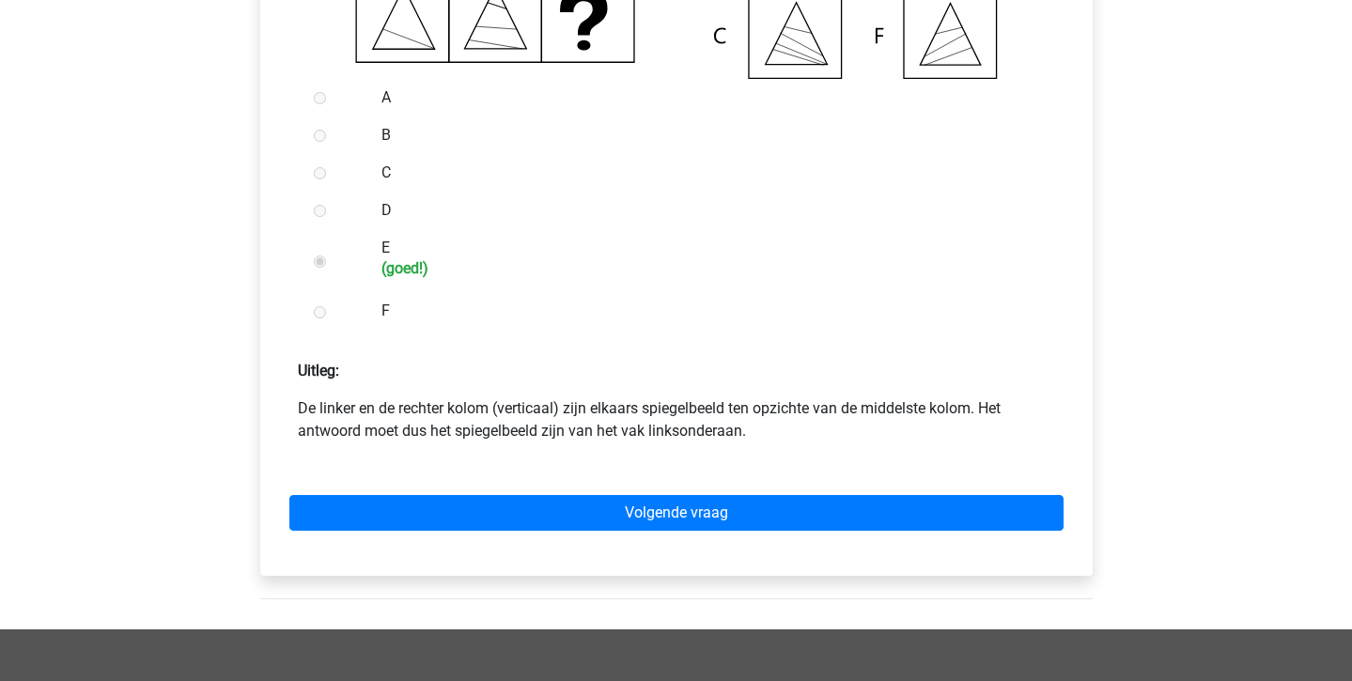
click at [320, 561] on div "Volgende vraag" at bounding box center [676, 509] width 802 height 103
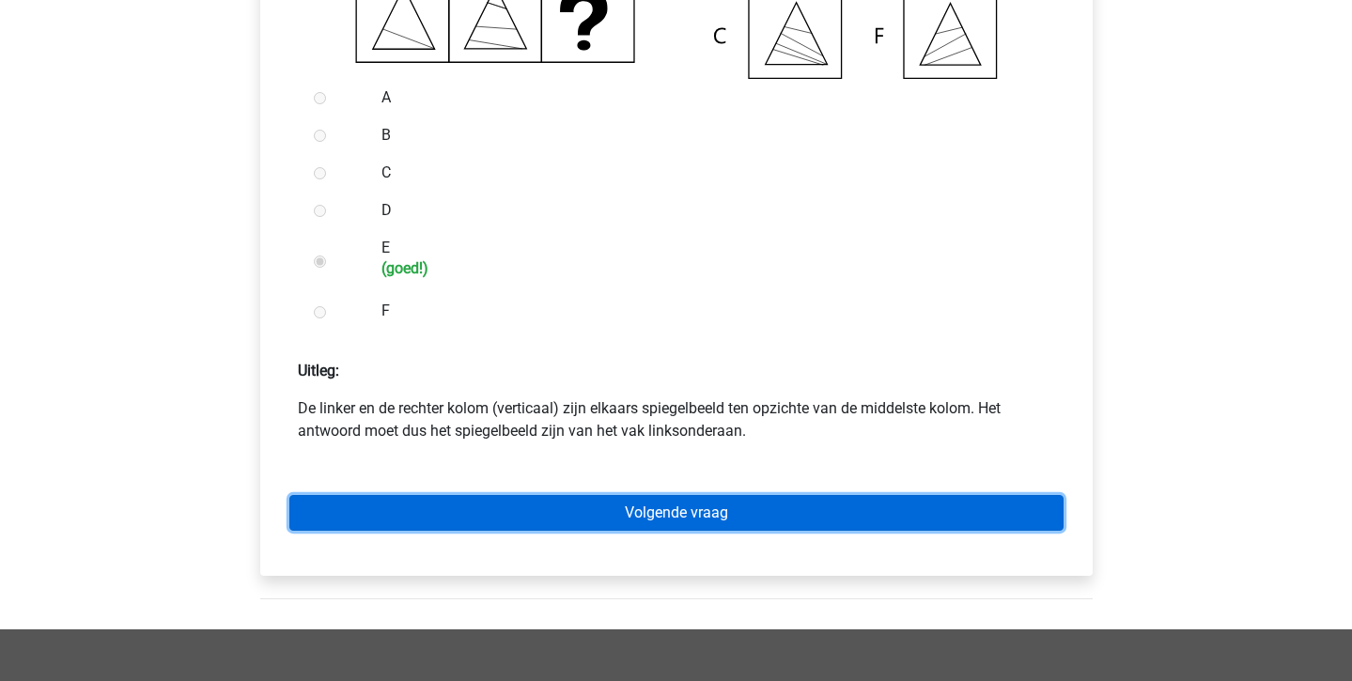
click at [314, 531] on link "Volgende vraag" at bounding box center [676, 513] width 774 height 36
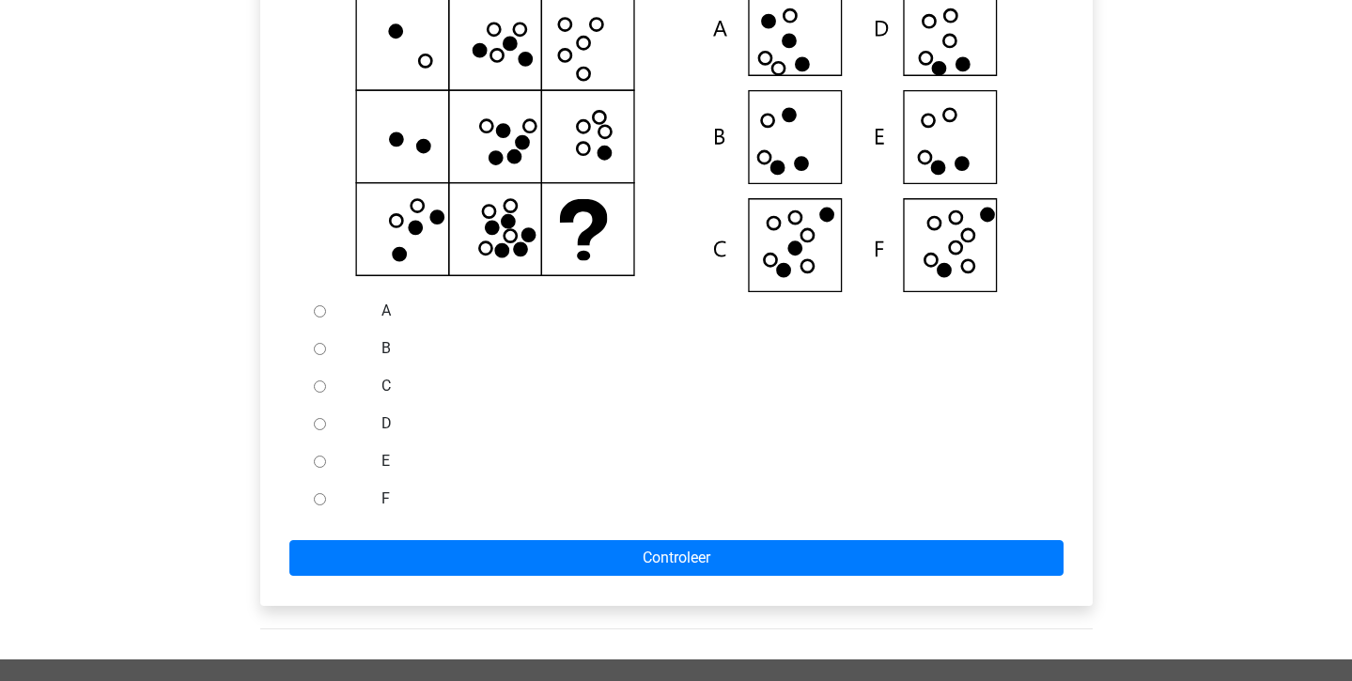
scroll to position [460, 0]
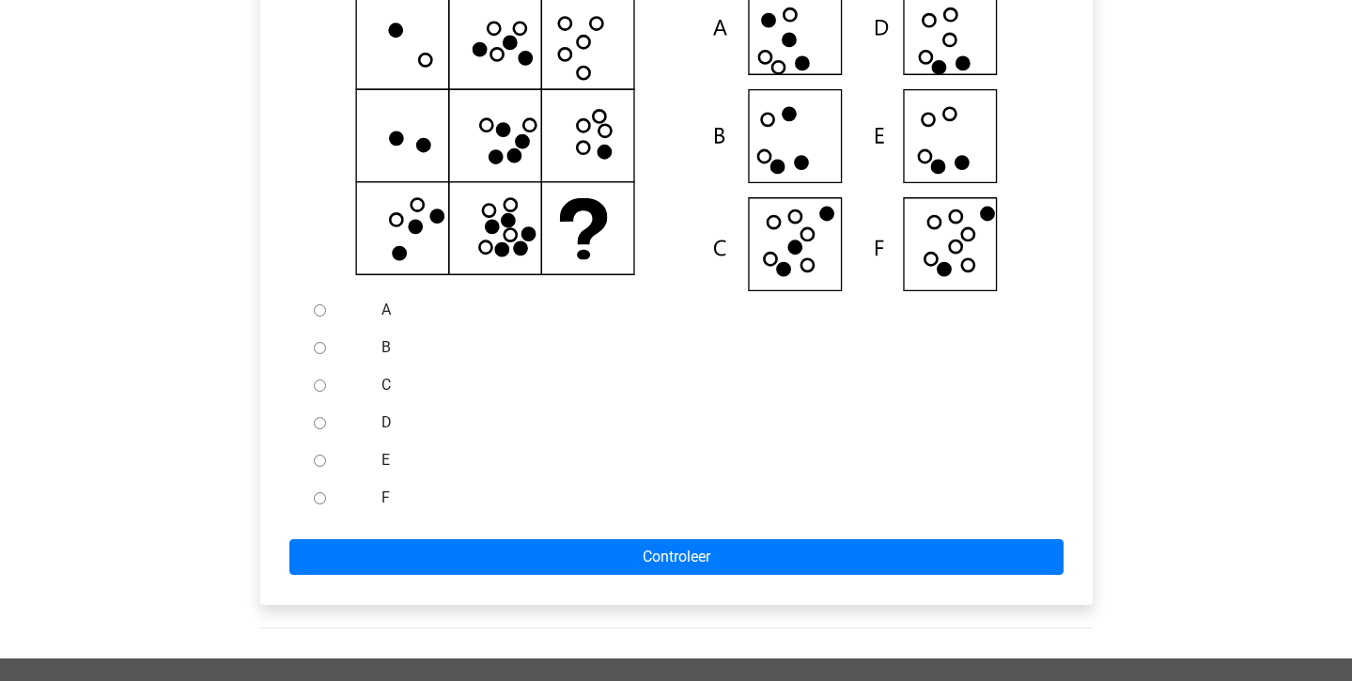
click at [319, 505] on input "F" at bounding box center [320, 498] width 12 height 12
radio input "true"
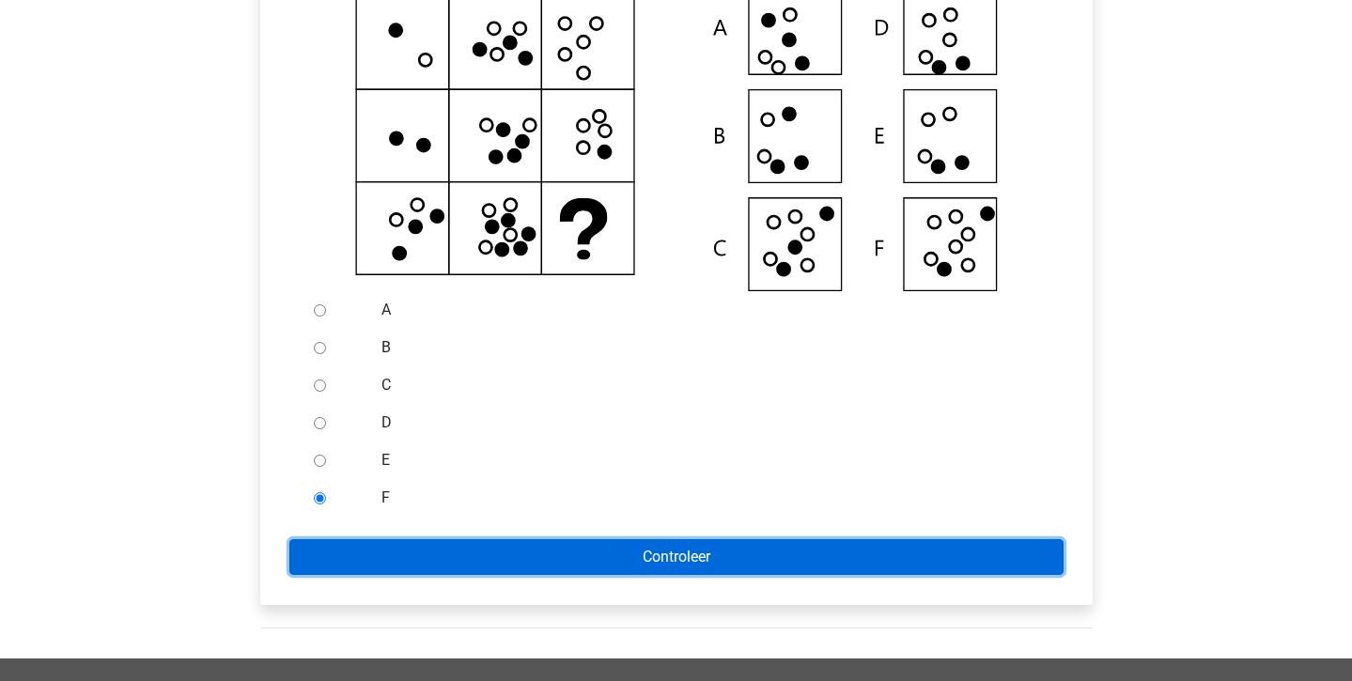
click at [325, 574] on input "Controleer" at bounding box center [676, 557] width 774 height 36
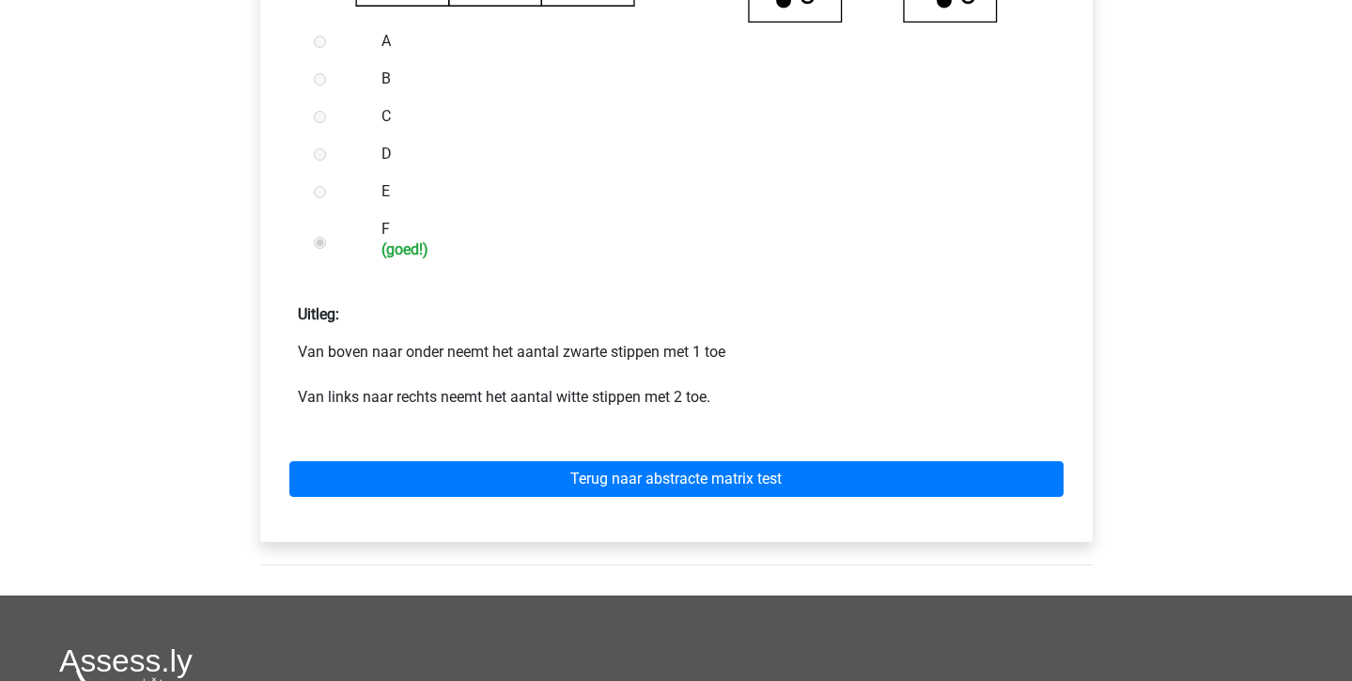
scroll to position [730, 0]
click at [335, 522] on div "Terug naar abstracte matrix test" at bounding box center [676, 474] width 802 height 103
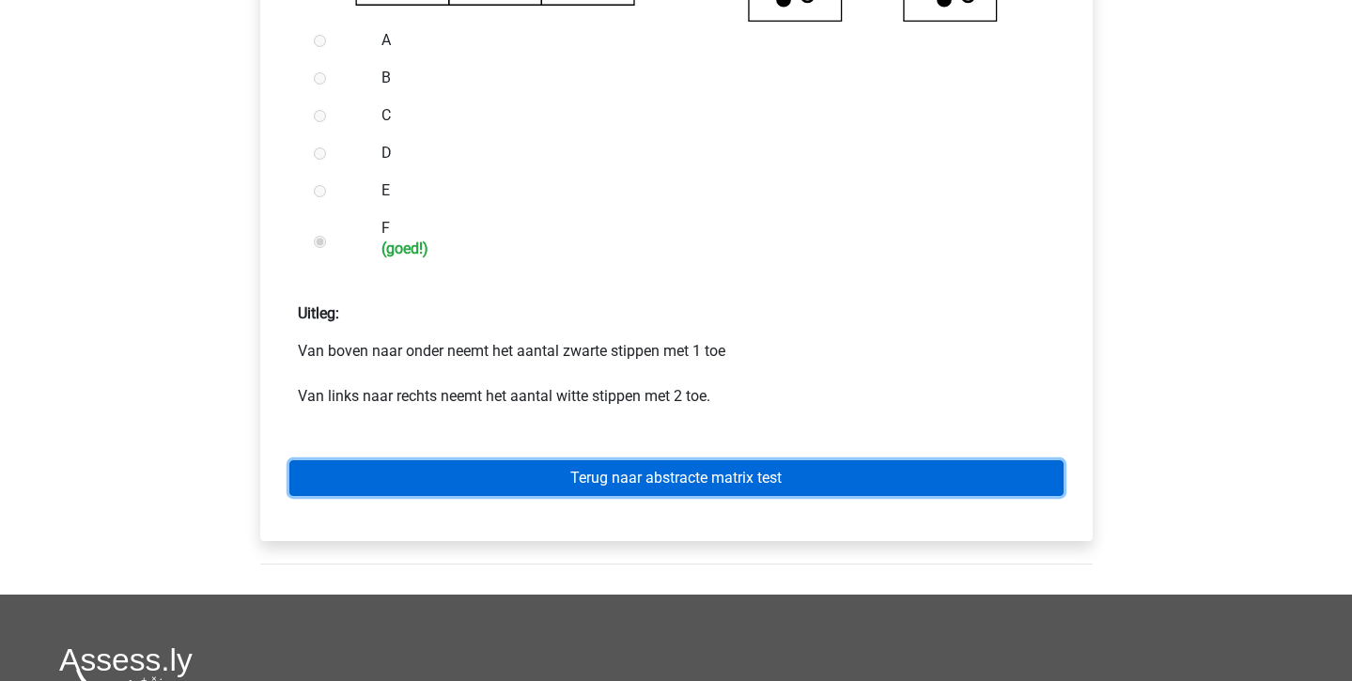
click at [351, 496] on link "Terug naar abstracte matrix test" at bounding box center [676, 478] width 774 height 36
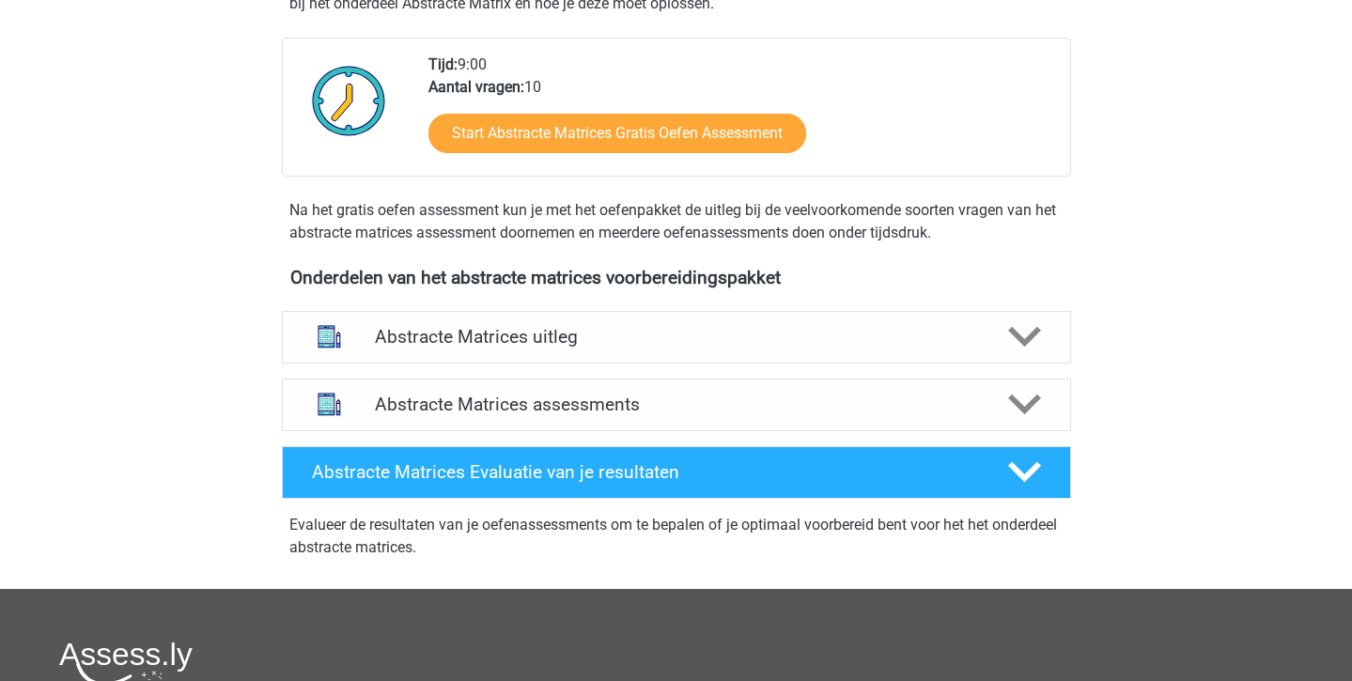
scroll to position [469, 0]
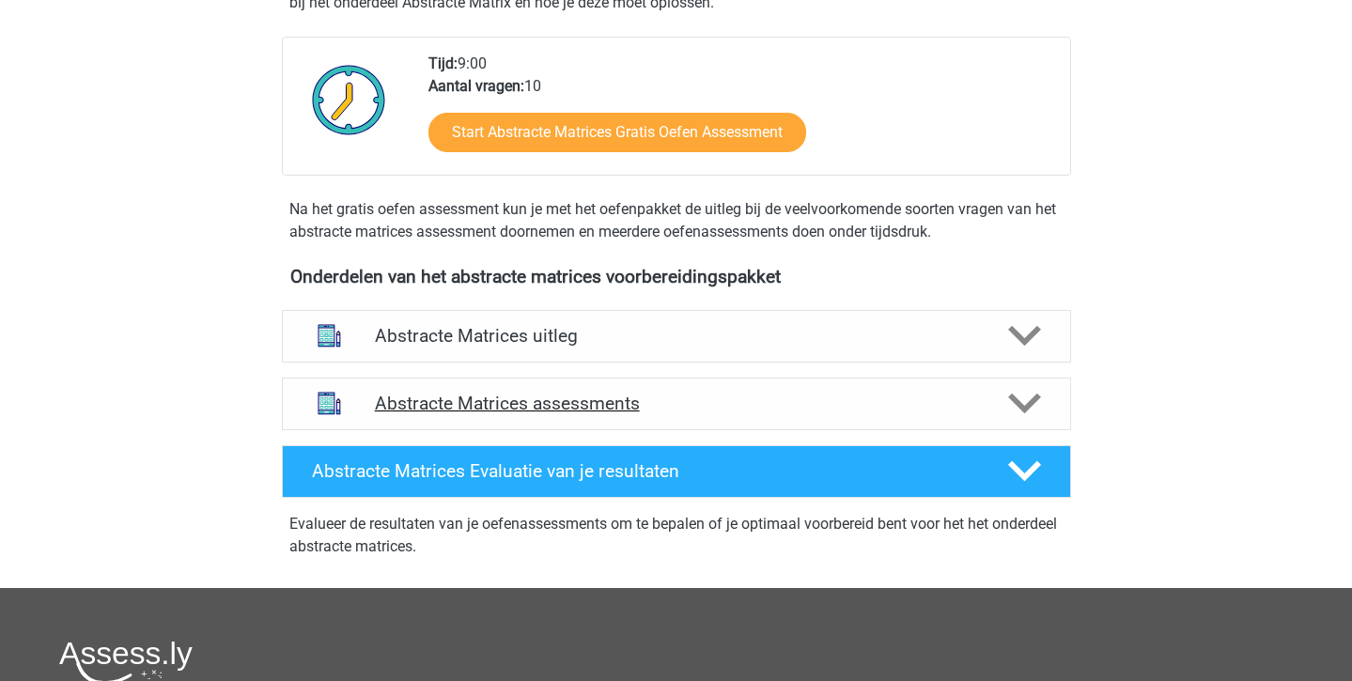
click at [453, 411] on h4 "Abstracte Matrices assessments" at bounding box center [676, 404] width 603 height 22
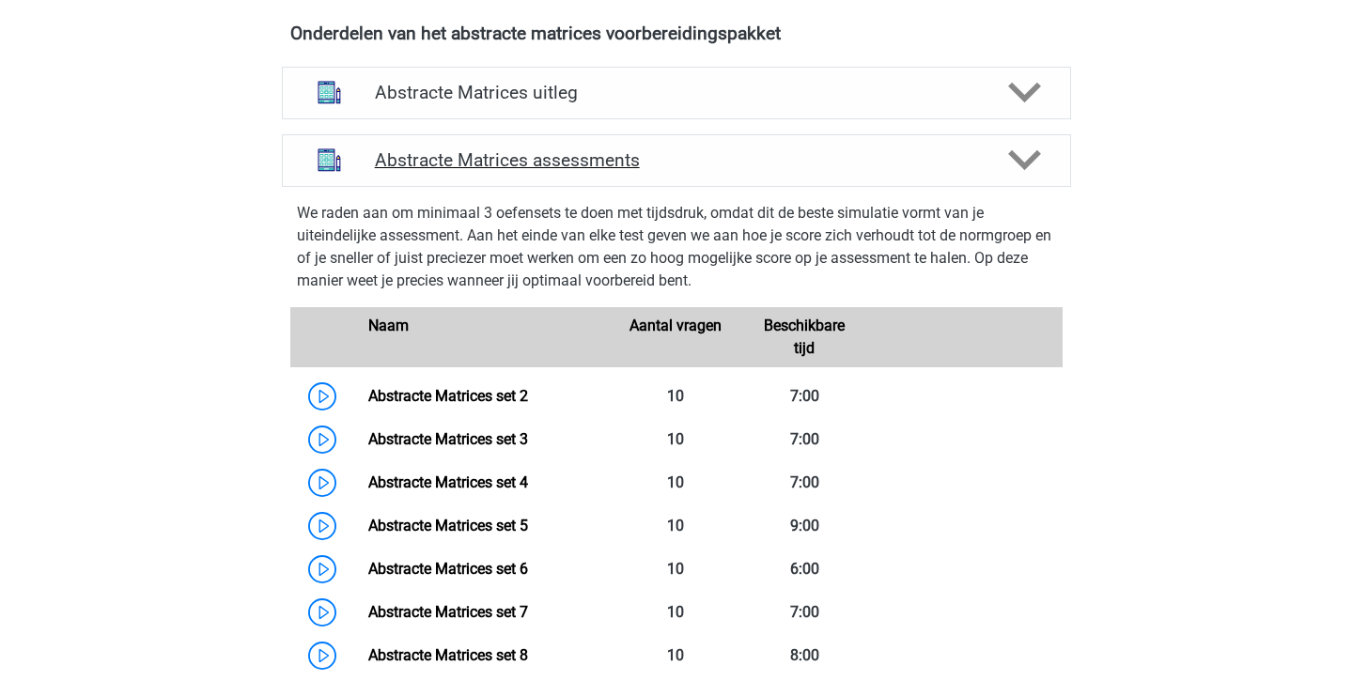
scroll to position [713, 0]
click at [525, 83] on h4 "Abstracte Matrices uitleg" at bounding box center [676, 92] width 603 height 22
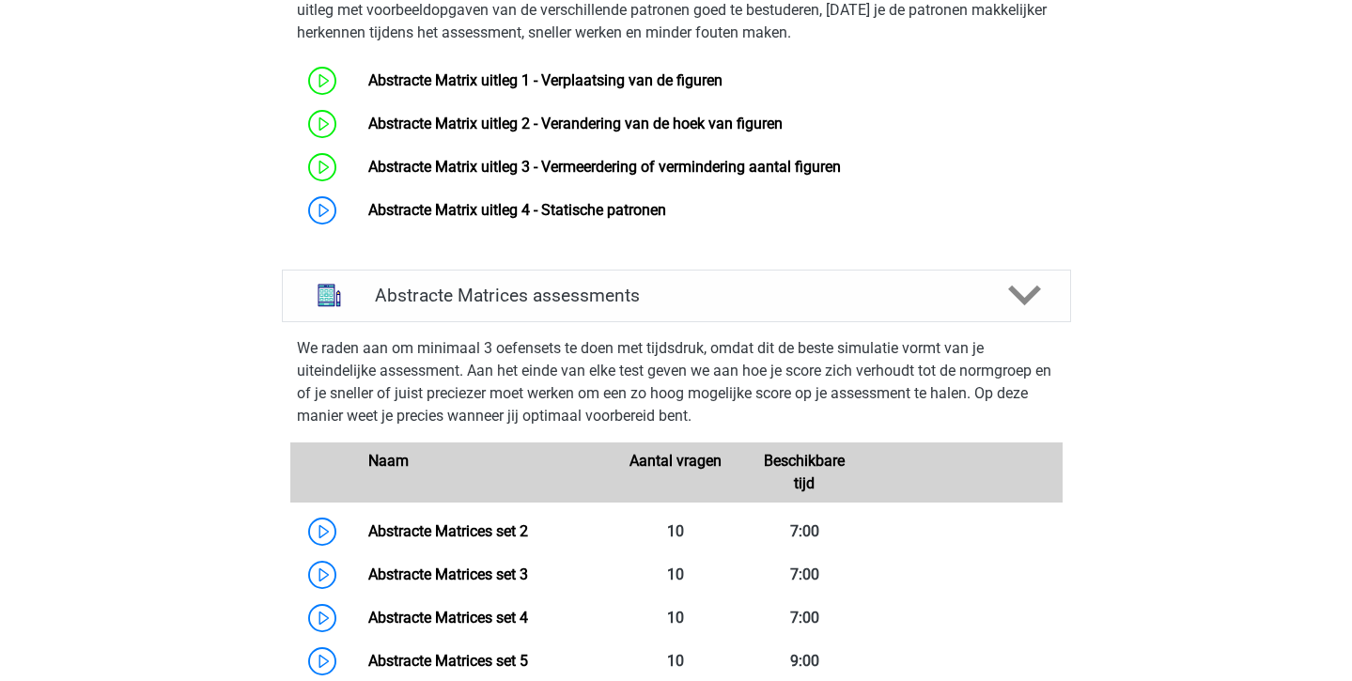
scroll to position [876, 0]
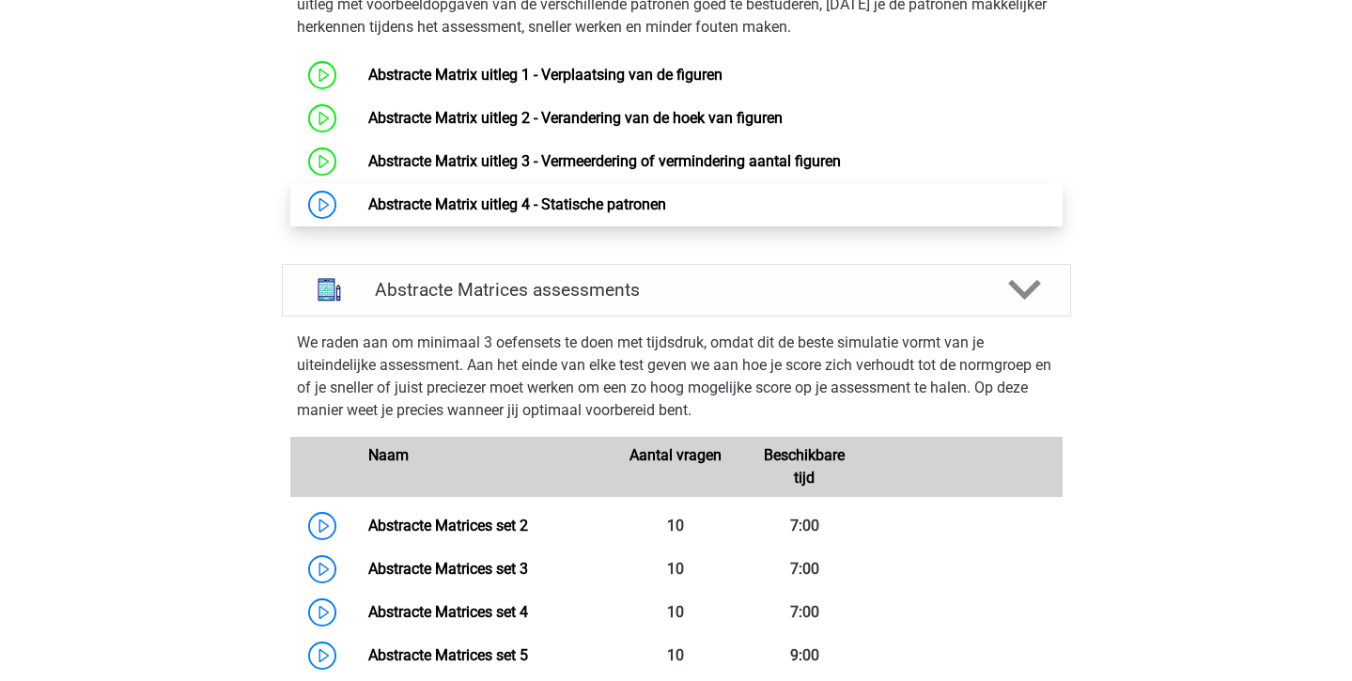
click at [525, 213] on link "Abstracte Matrix uitleg 4 - Statische patronen" at bounding box center [517, 204] width 298 height 18
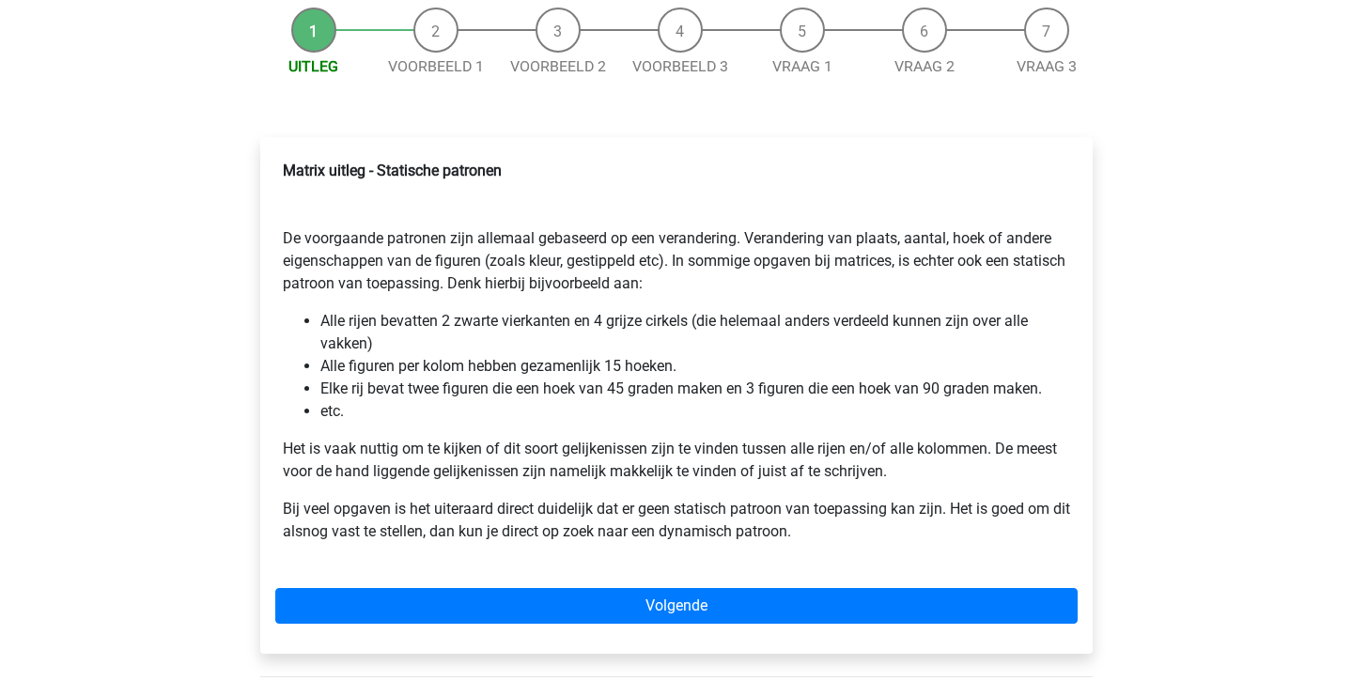
scroll to position [182, 0]
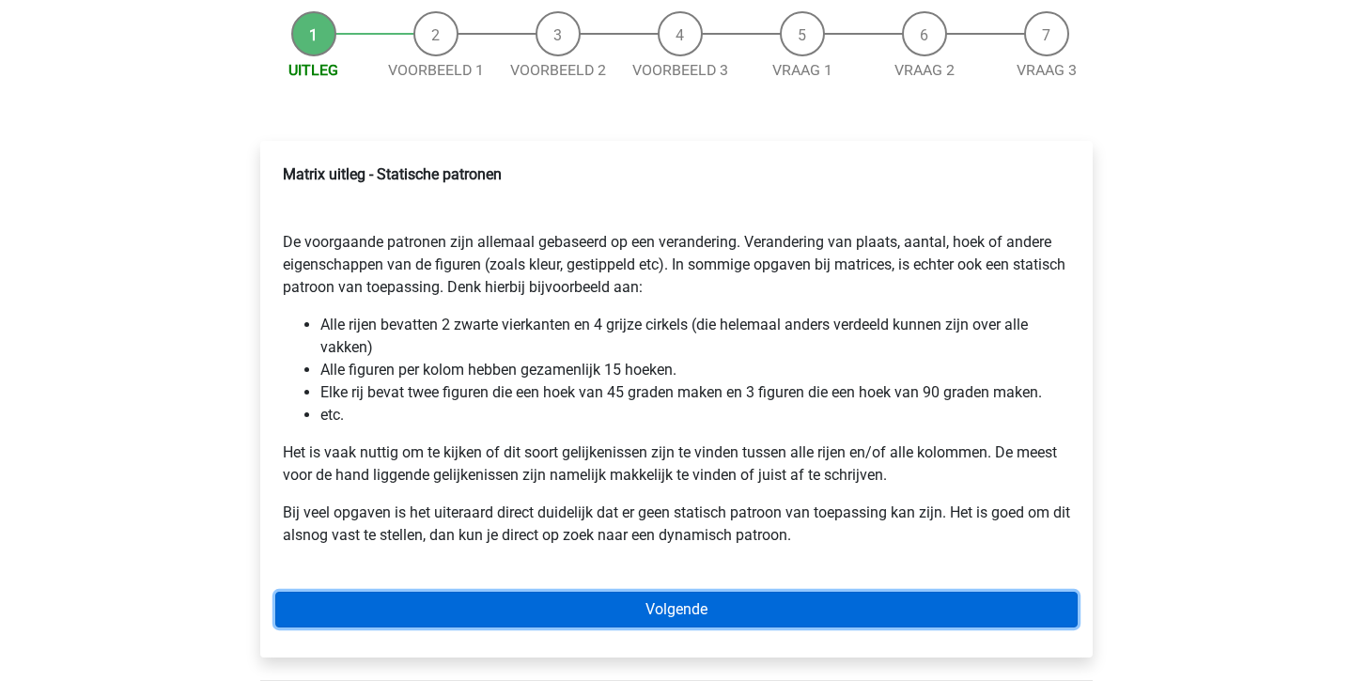
click at [634, 602] on link "Volgende" at bounding box center [676, 610] width 802 height 36
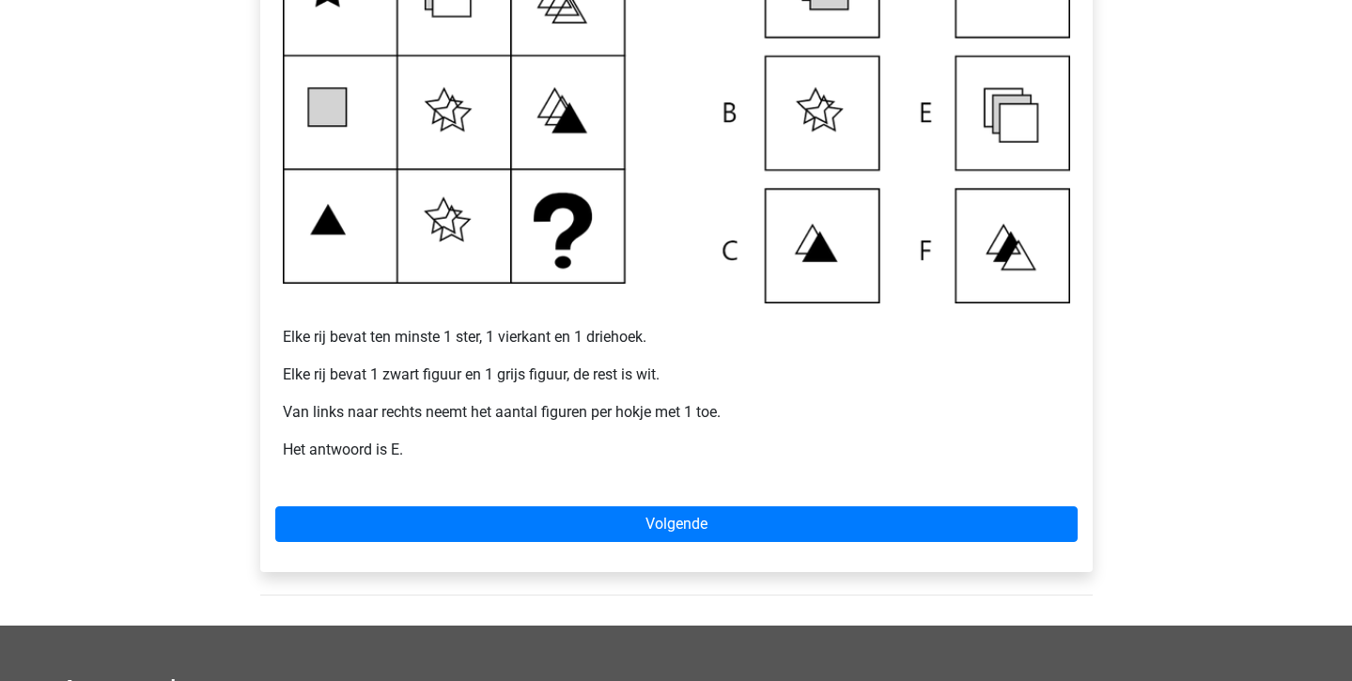
scroll to position [501, 0]
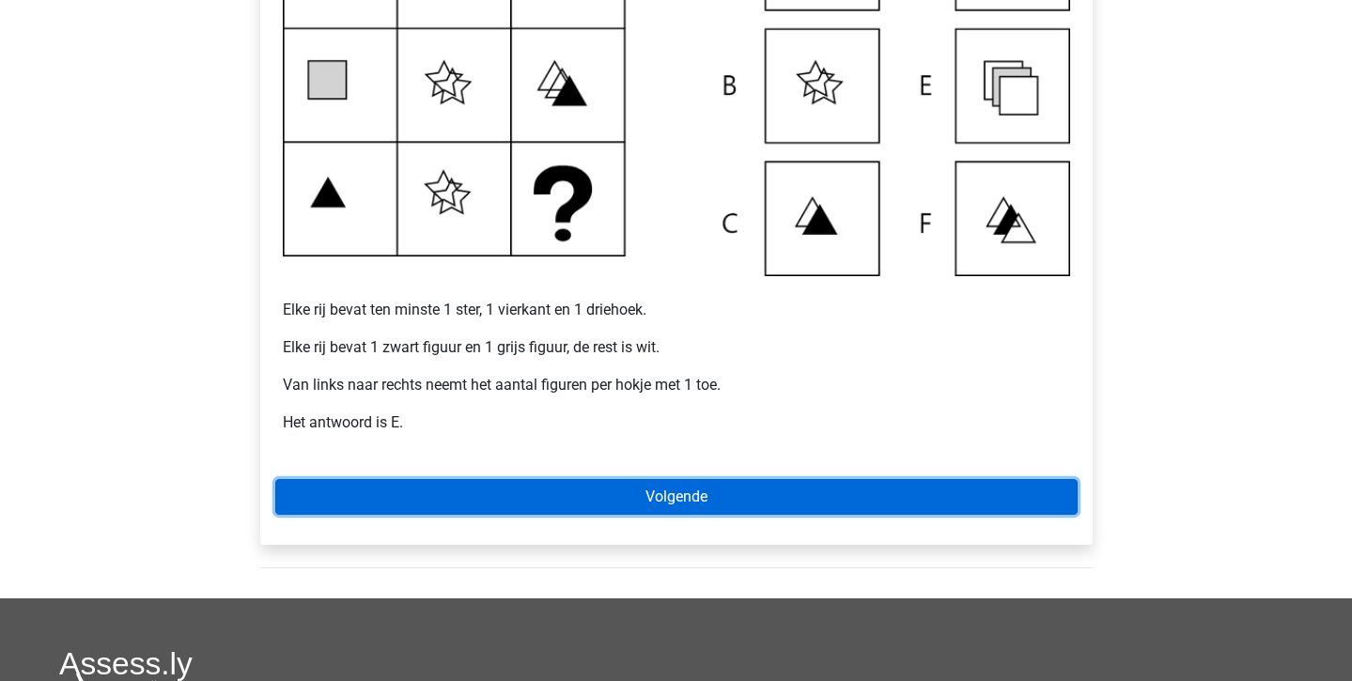
click at [568, 494] on link "Volgende" at bounding box center [676, 497] width 802 height 36
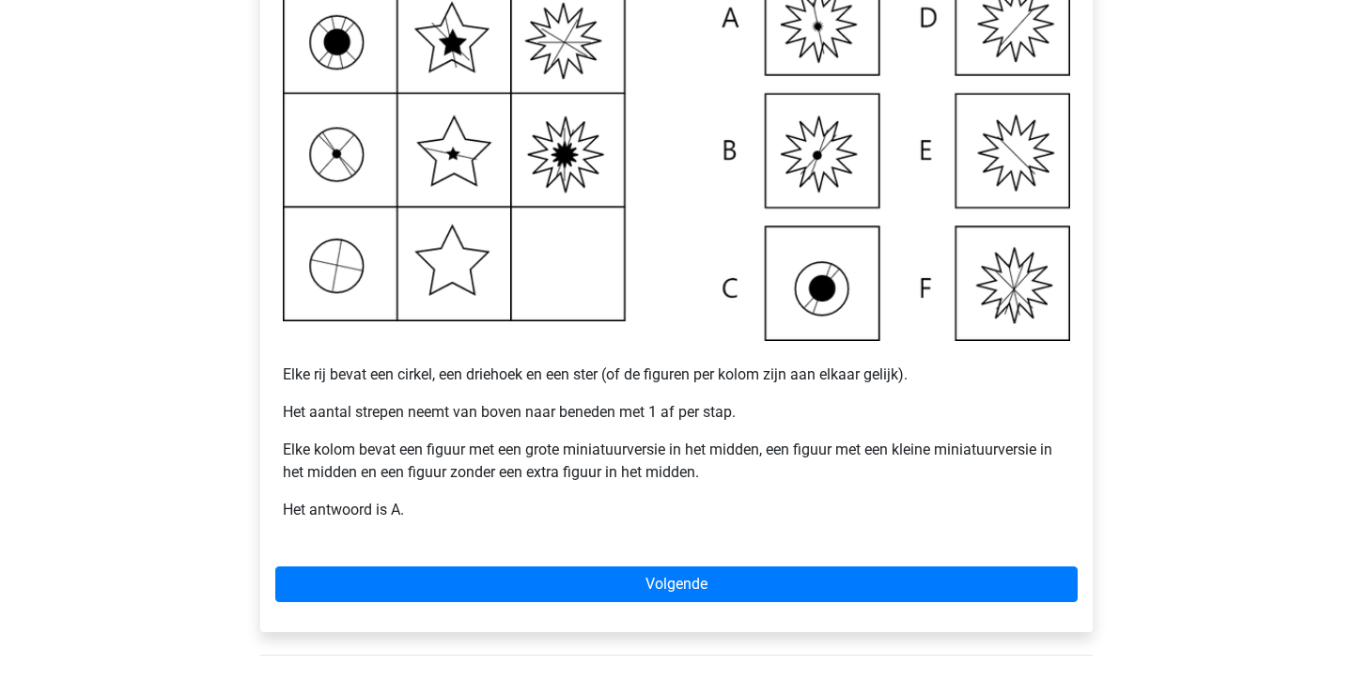
scroll to position [438, 0]
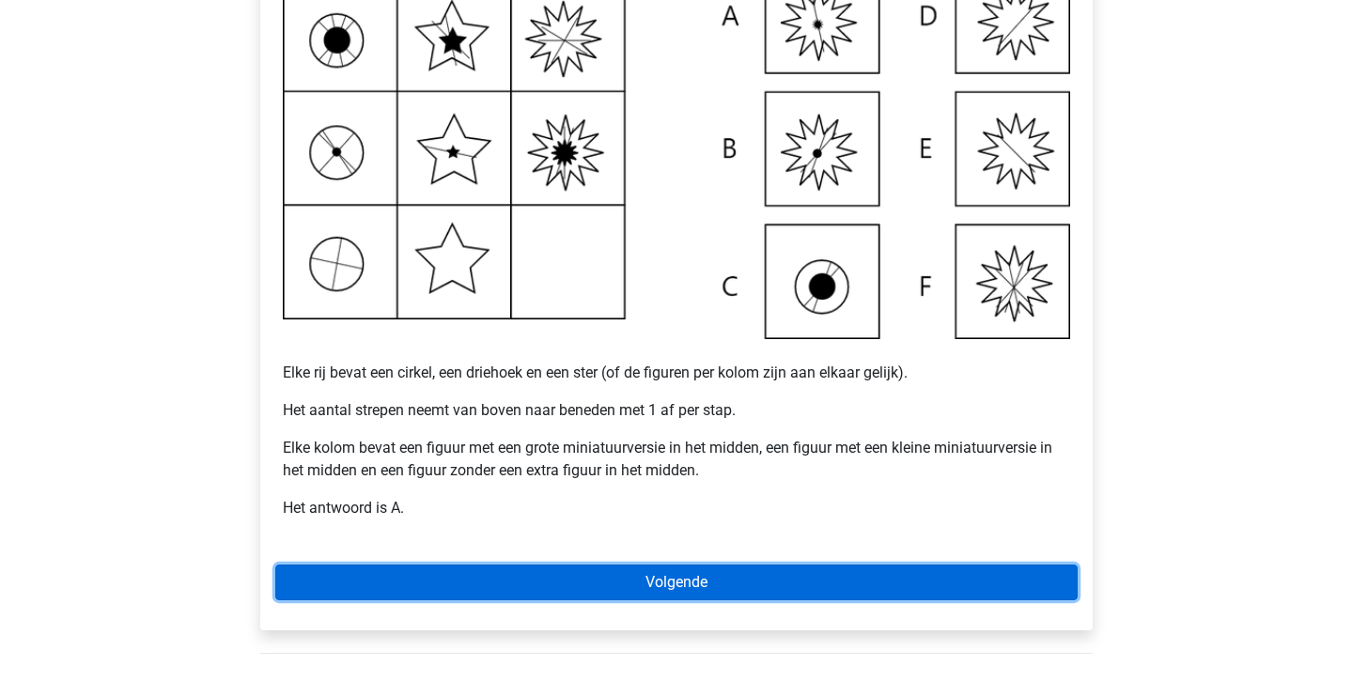
click at [475, 574] on link "Volgende" at bounding box center [676, 583] width 802 height 36
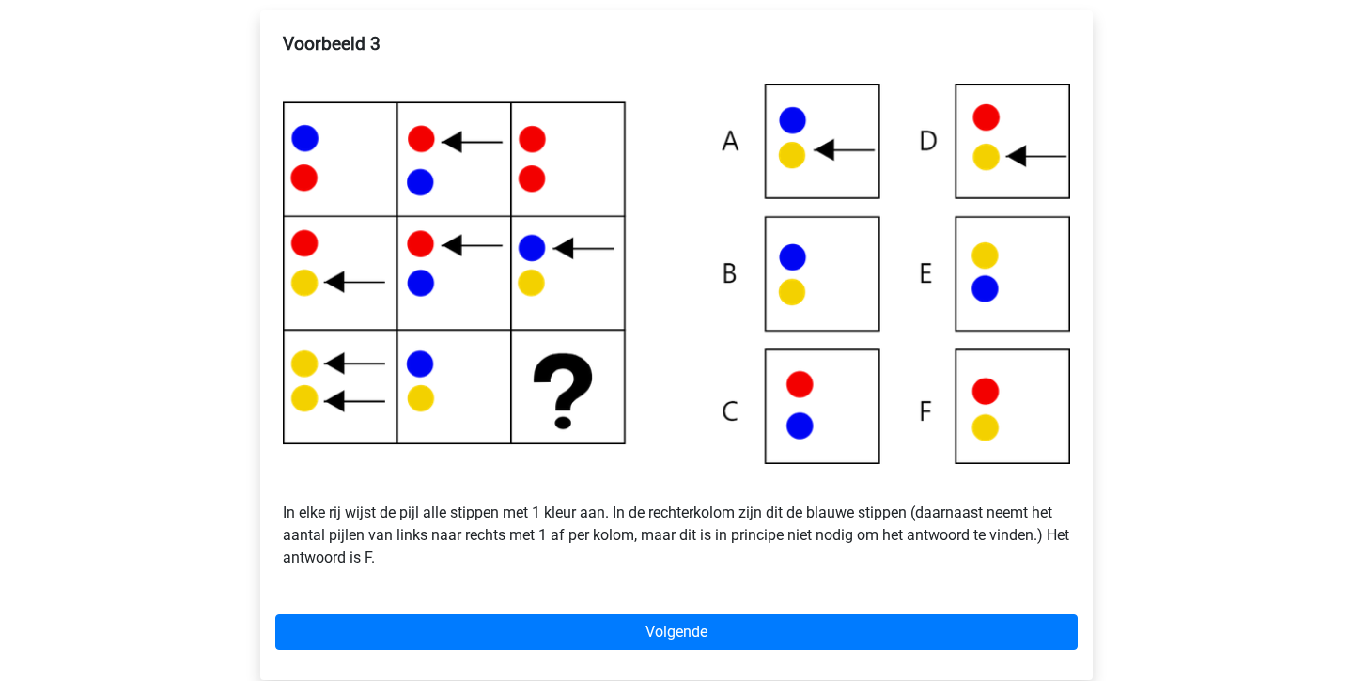
scroll to position [333, 0]
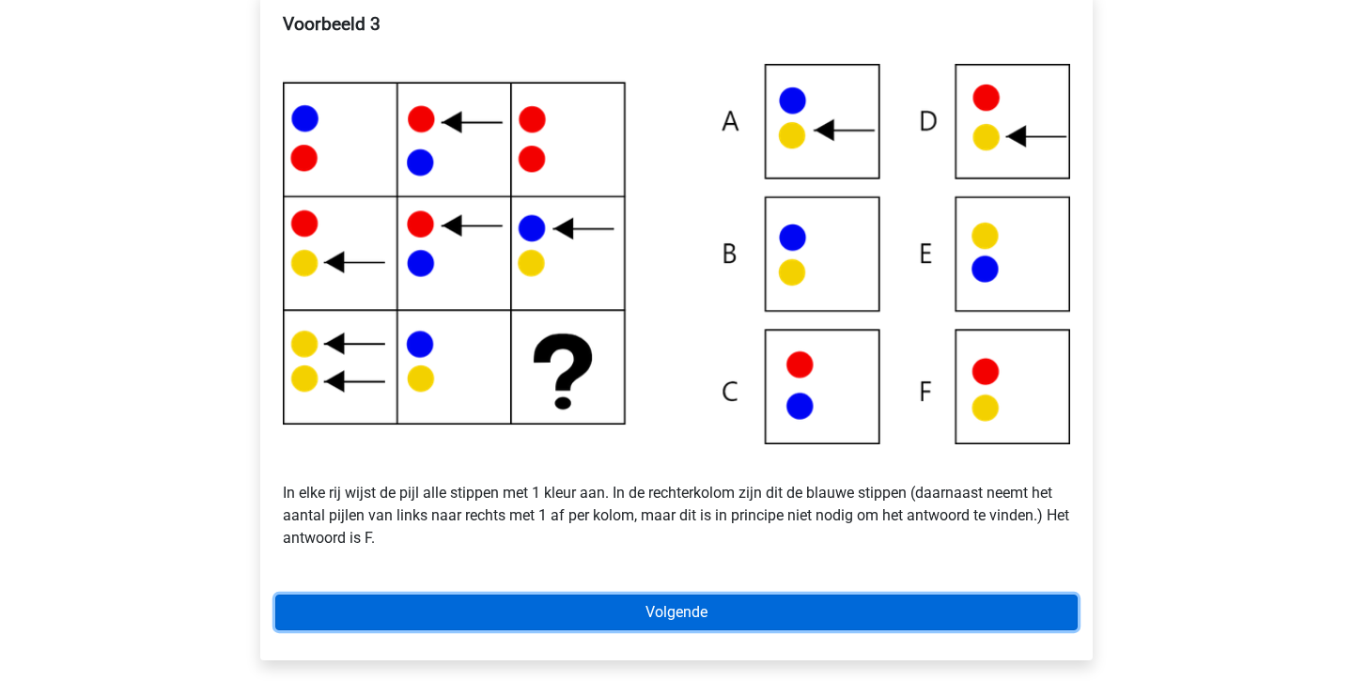
click at [533, 599] on link "Volgende" at bounding box center [676, 613] width 802 height 36
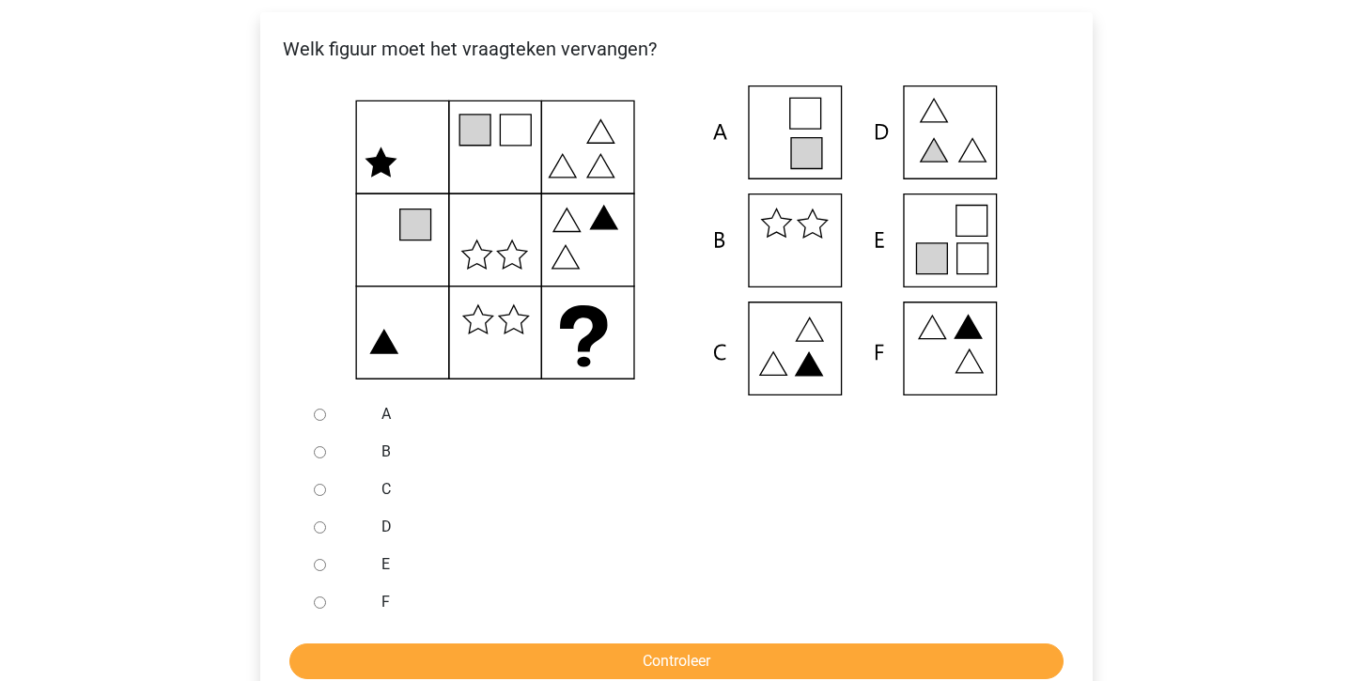
scroll to position [335, 0]
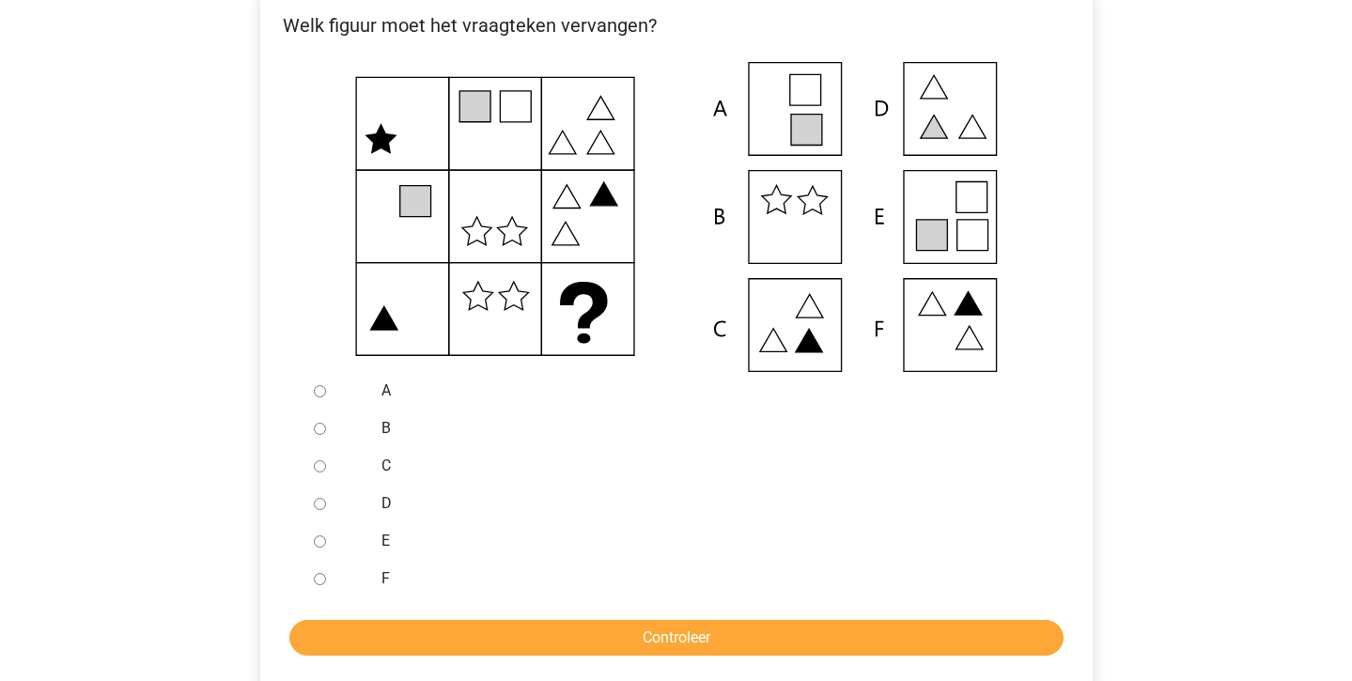
click at [320, 539] on input "E" at bounding box center [320, 542] width 12 height 12
radio input "true"
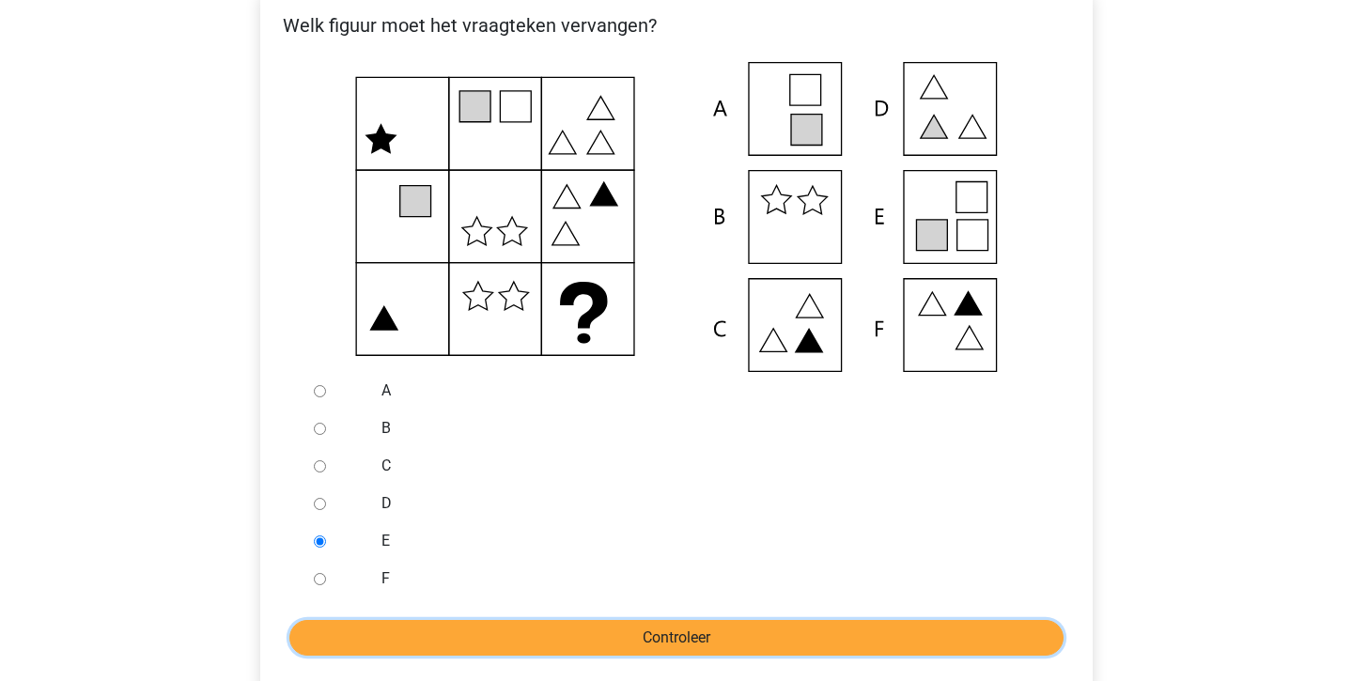
click at [353, 634] on input "Controleer" at bounding box center [676, 638] width 774 height 36
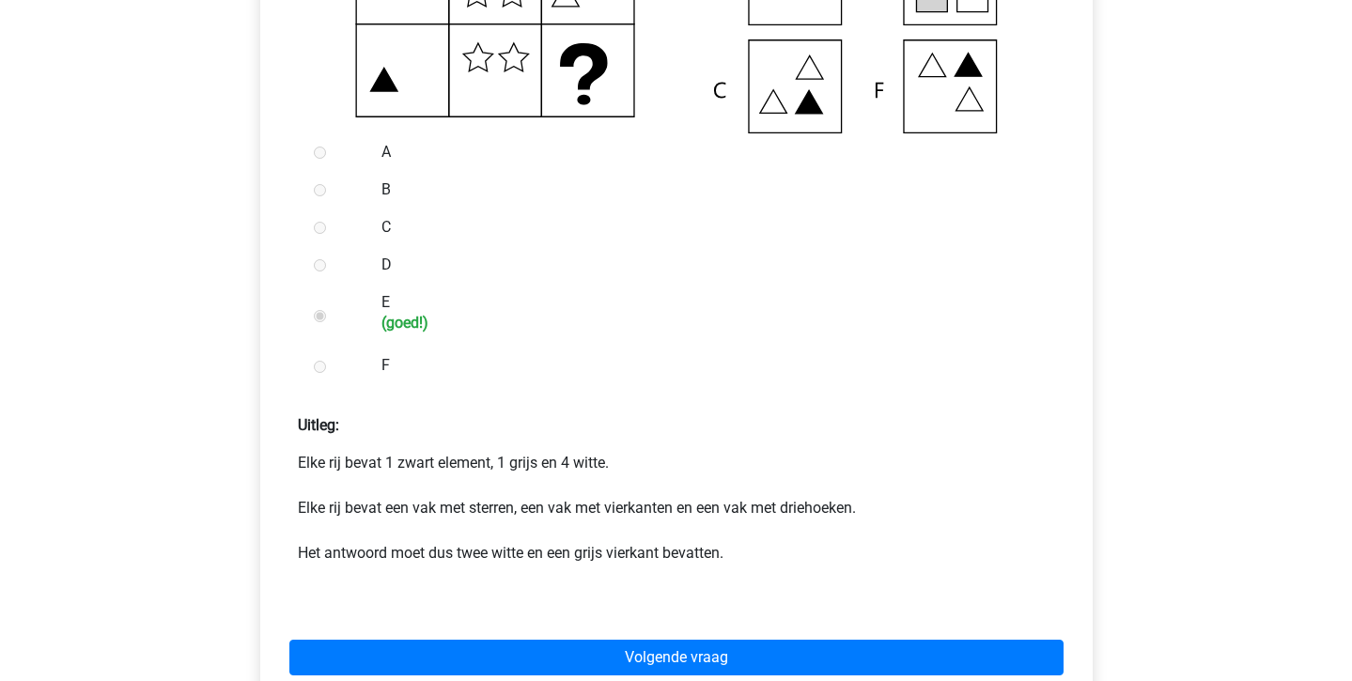
scroll to position [571, 0]
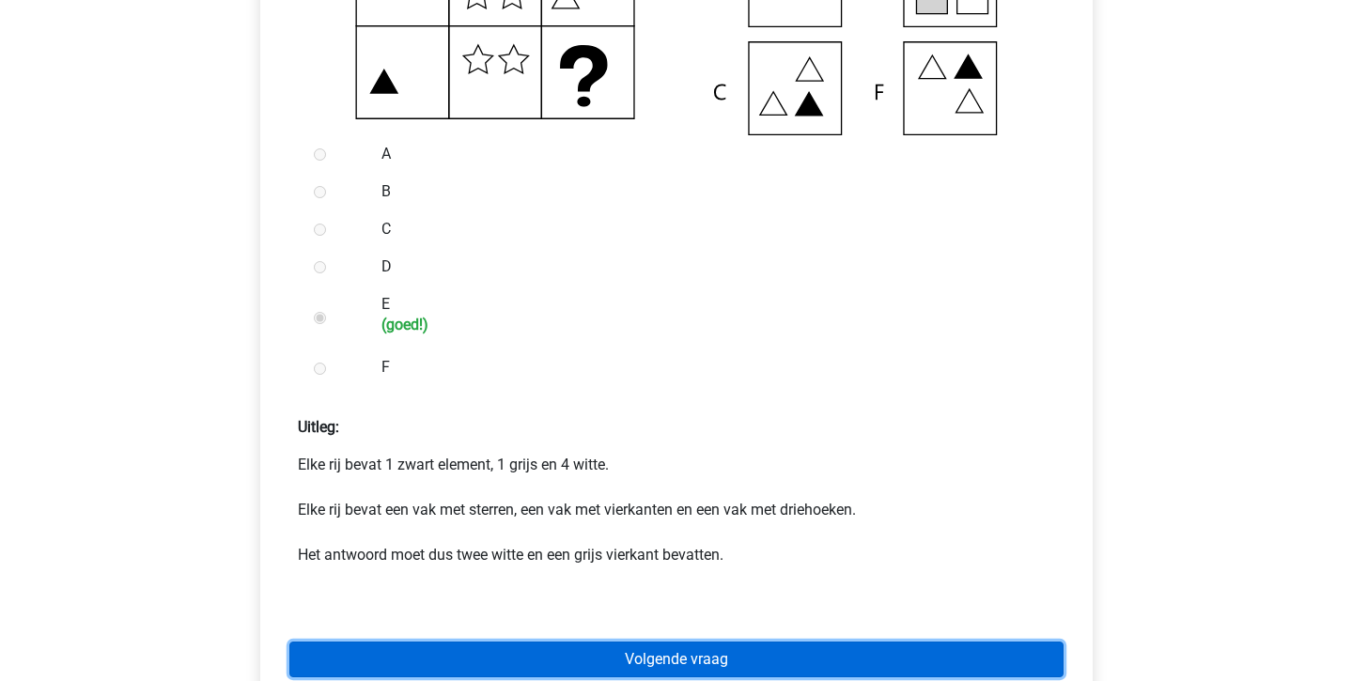
click at [479, 659] on link "Volgende vraag" at bounding box center [676, 660] width 774 height 36
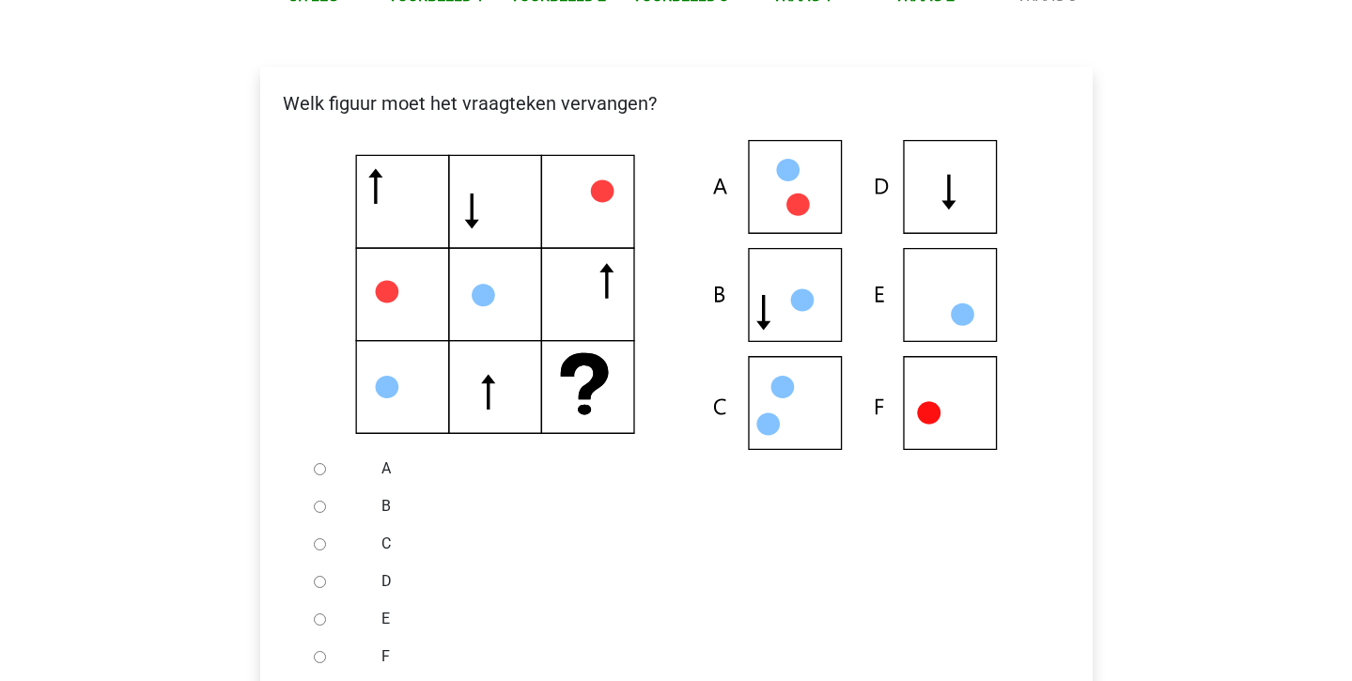
scroll to position [253, 0]
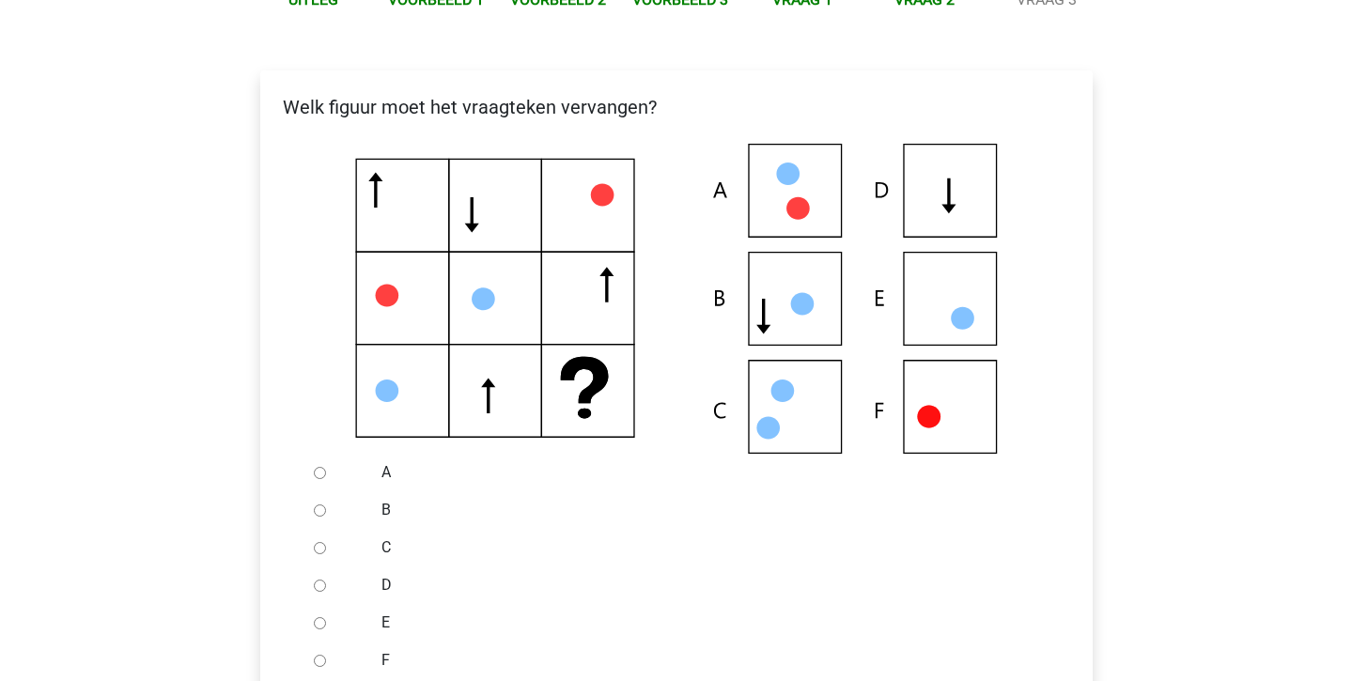
click at [312, 659] on div at bounding box center [337, 661] width 62 height 38
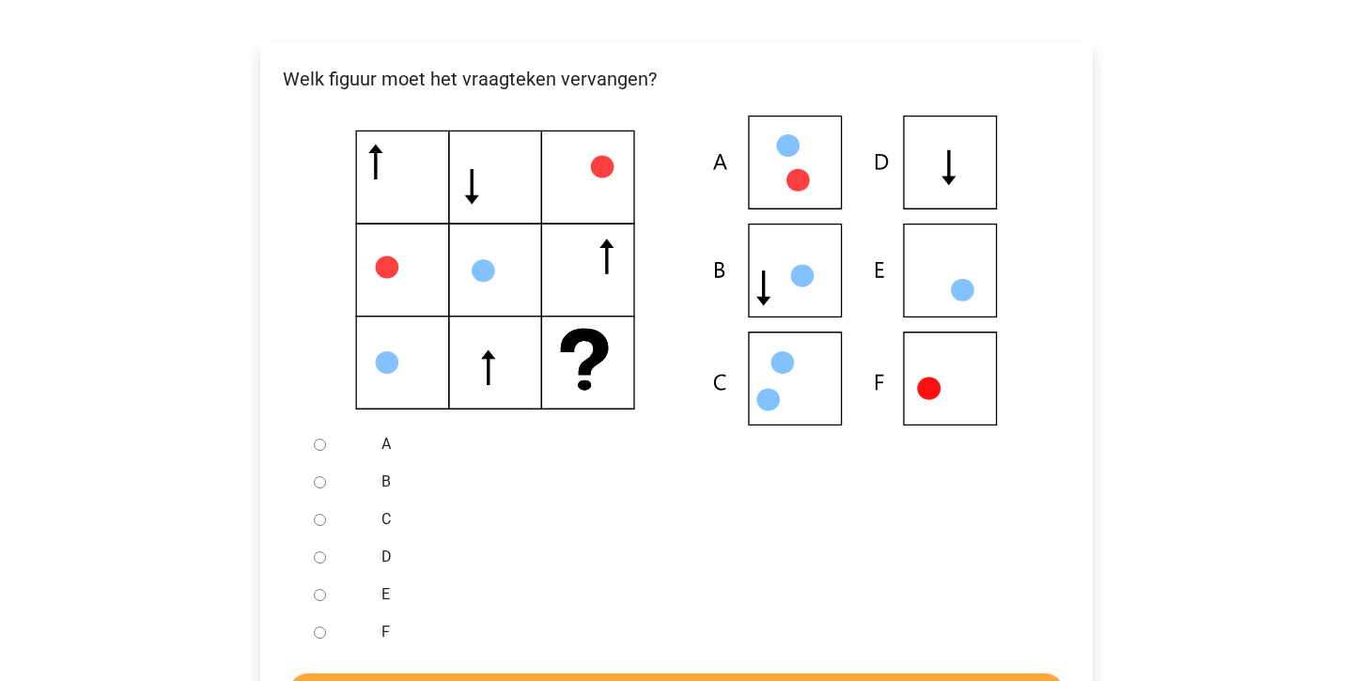
click at [314, 634] on input "F" at bounding box center [320, 633] width 12 height 12
radio input "true"
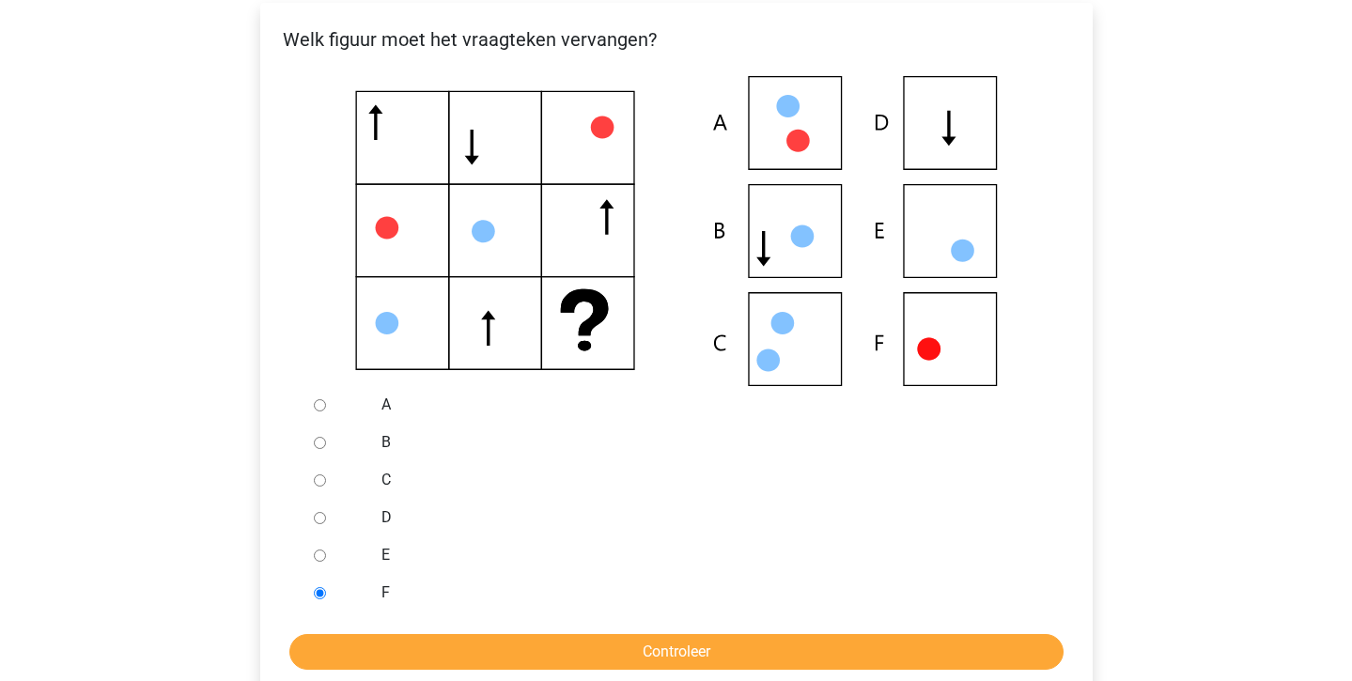
scroll to position [333, 0]
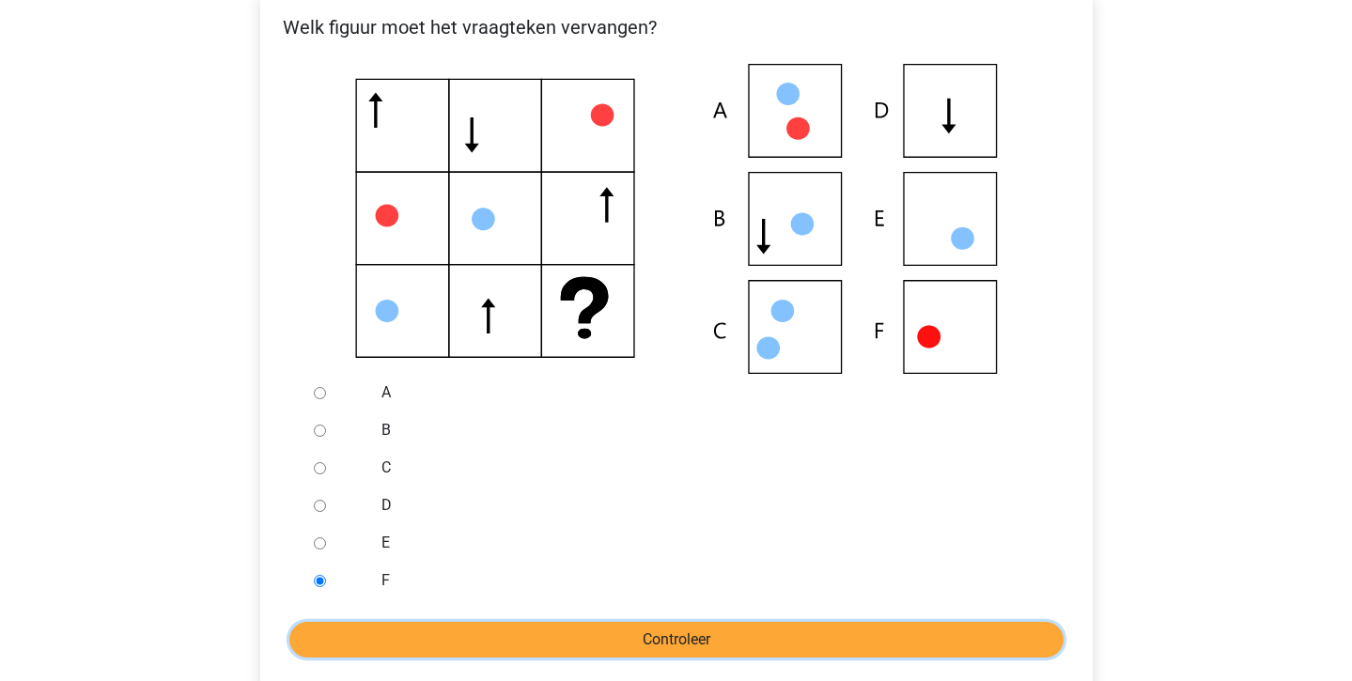
click at [325, 642] on input "Controleer" at bounding box center [676, 640] width 774 height 36
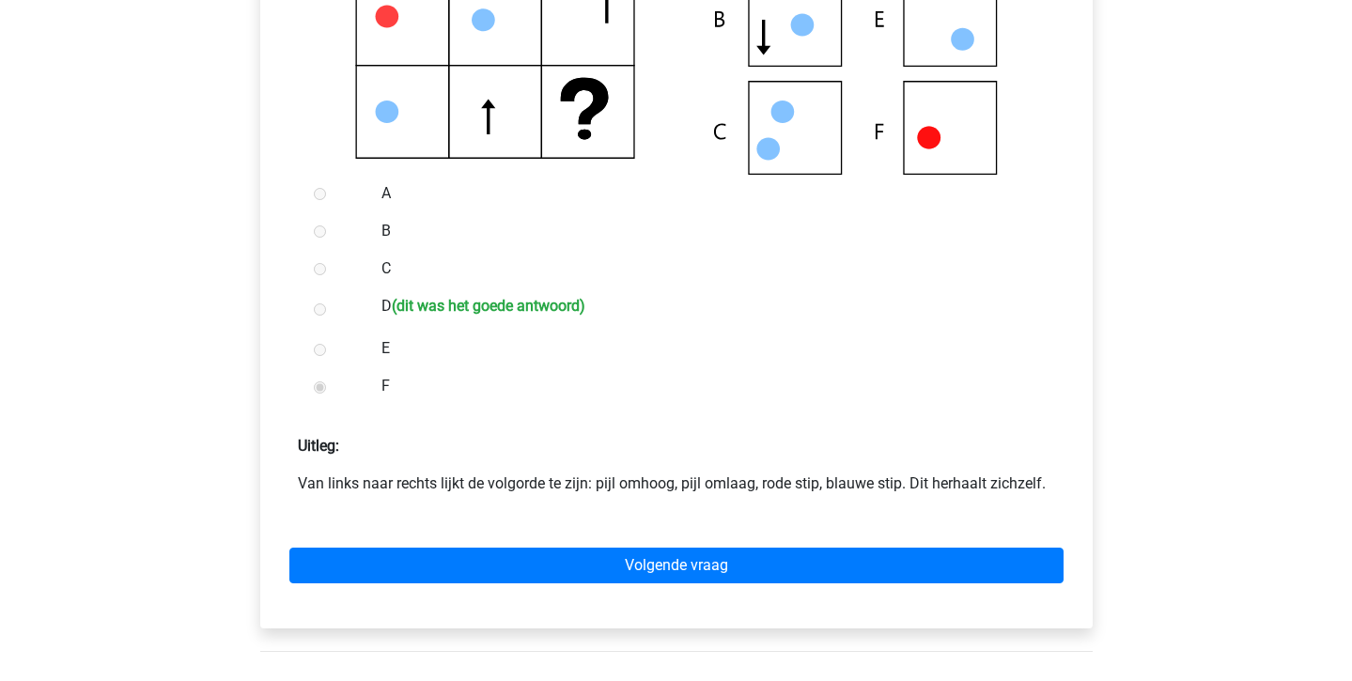
scroll to position [534, 0]
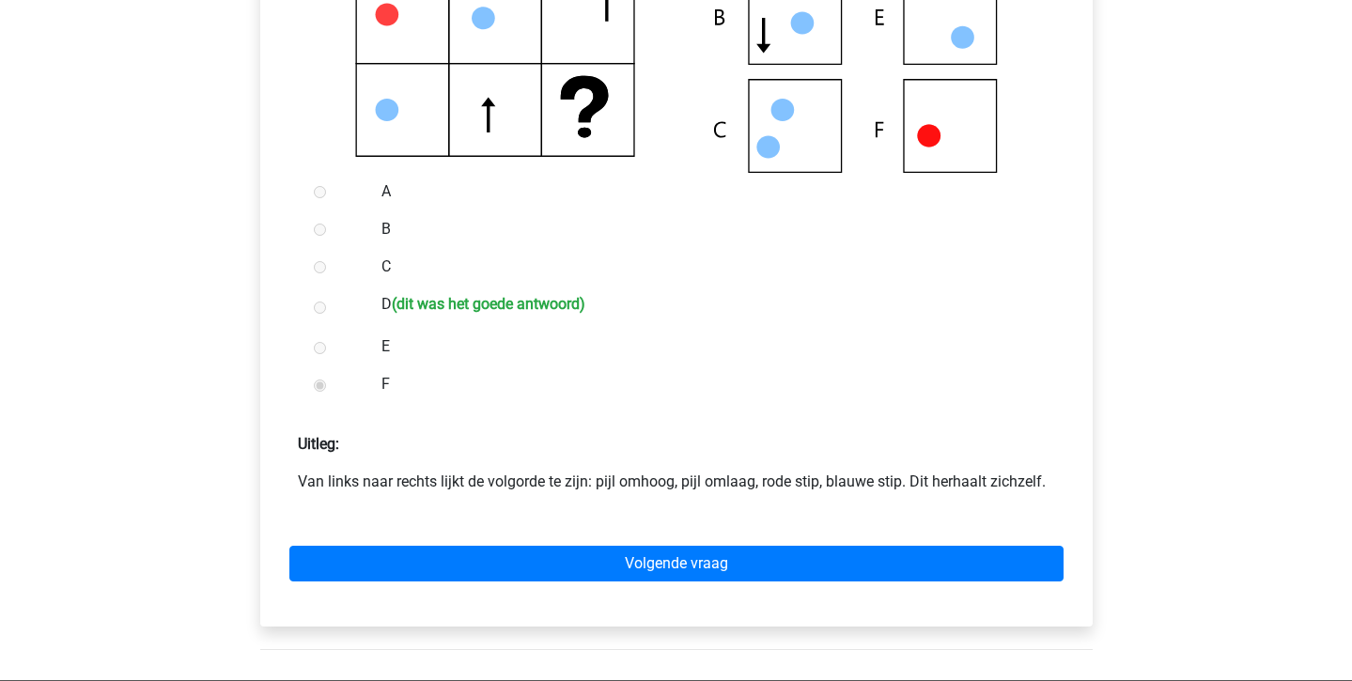
click at [459, 545] on div "Volgende vraag" at bounding box center [676, 559] width 802 height 103
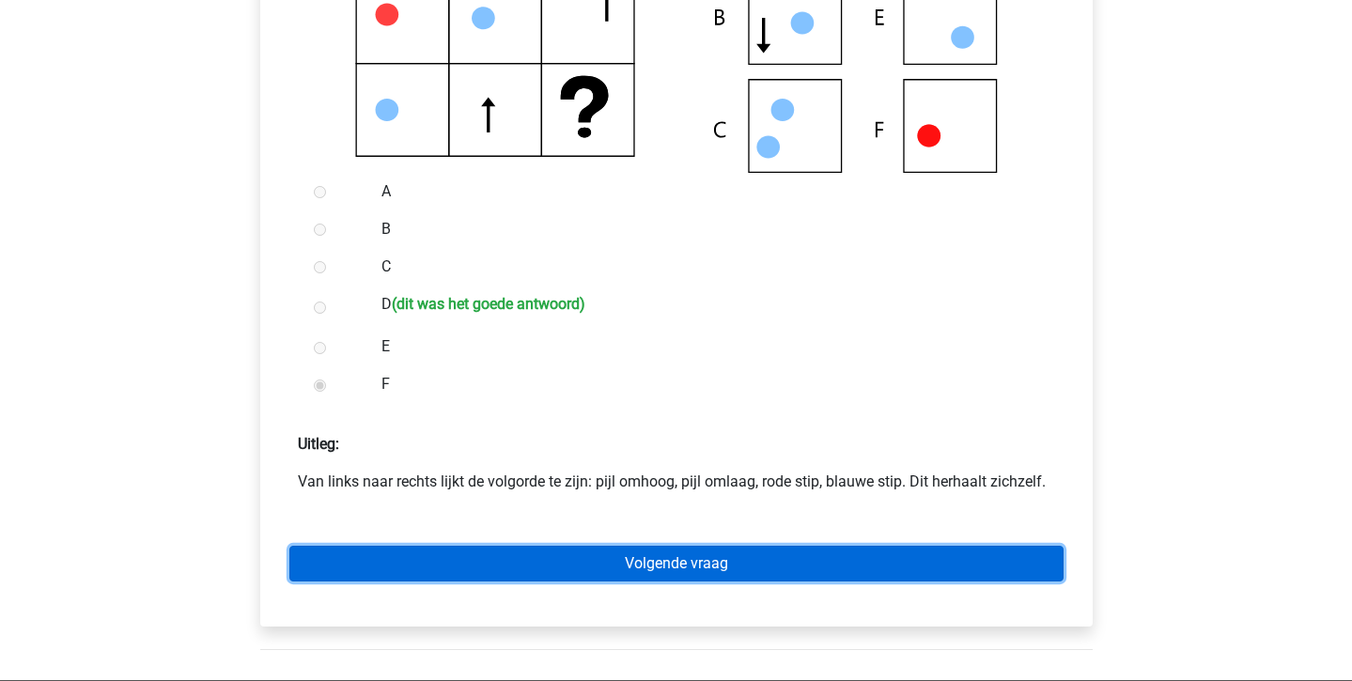
click at [459, 551] on link "Volgende vraag" at bounding box center [676, 564] width 774 height 36
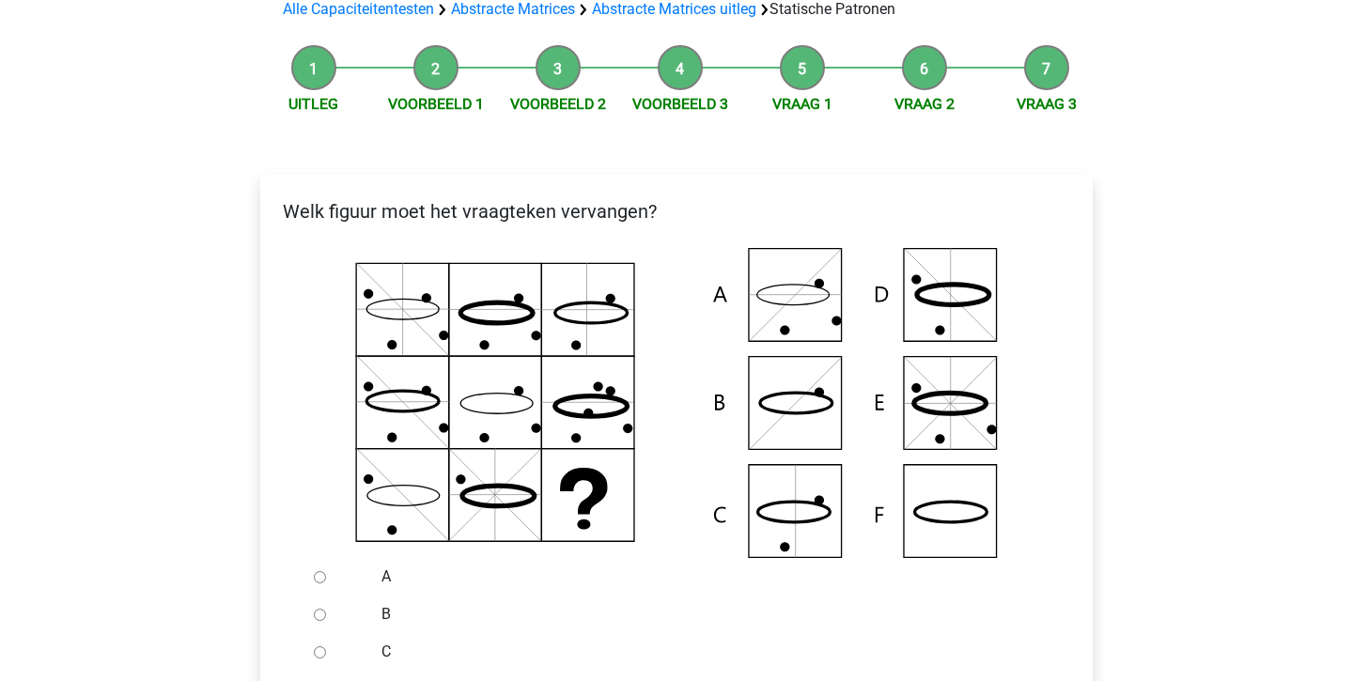
scroll to position [147, 0]
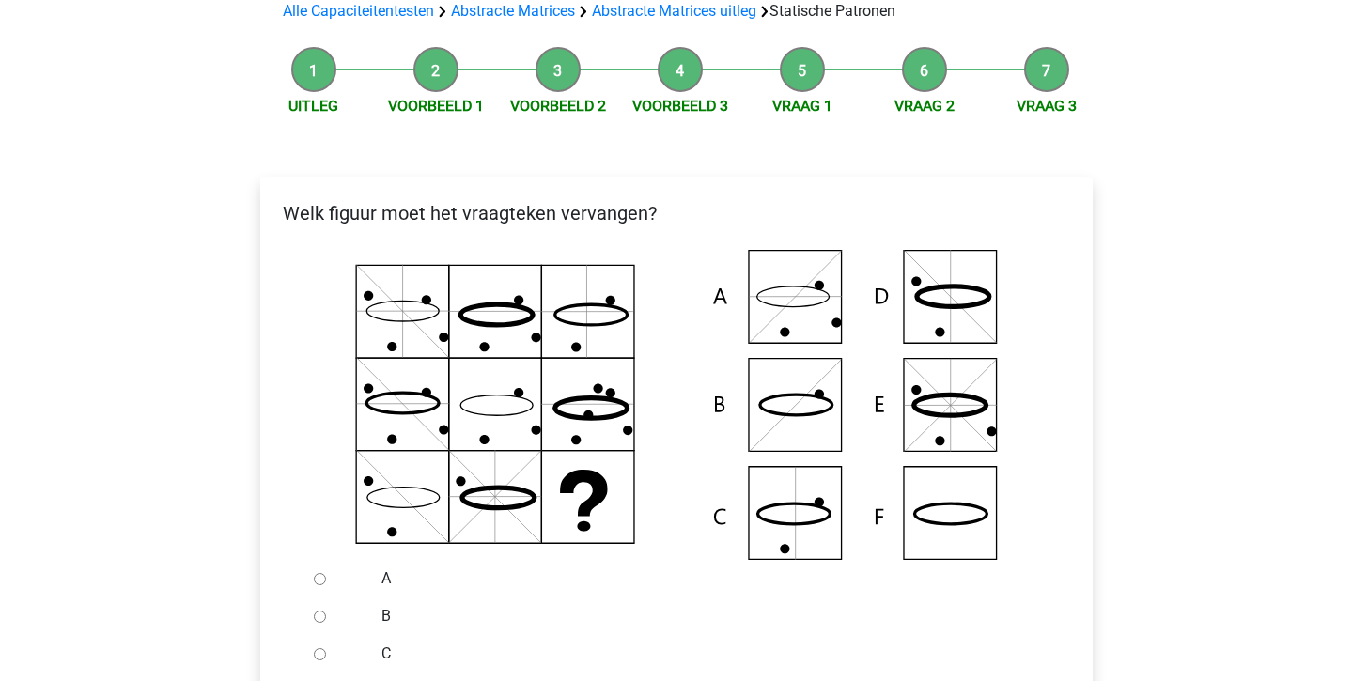
click at [320, 570] on div at bounding box center [337, 579] width 62 height 38
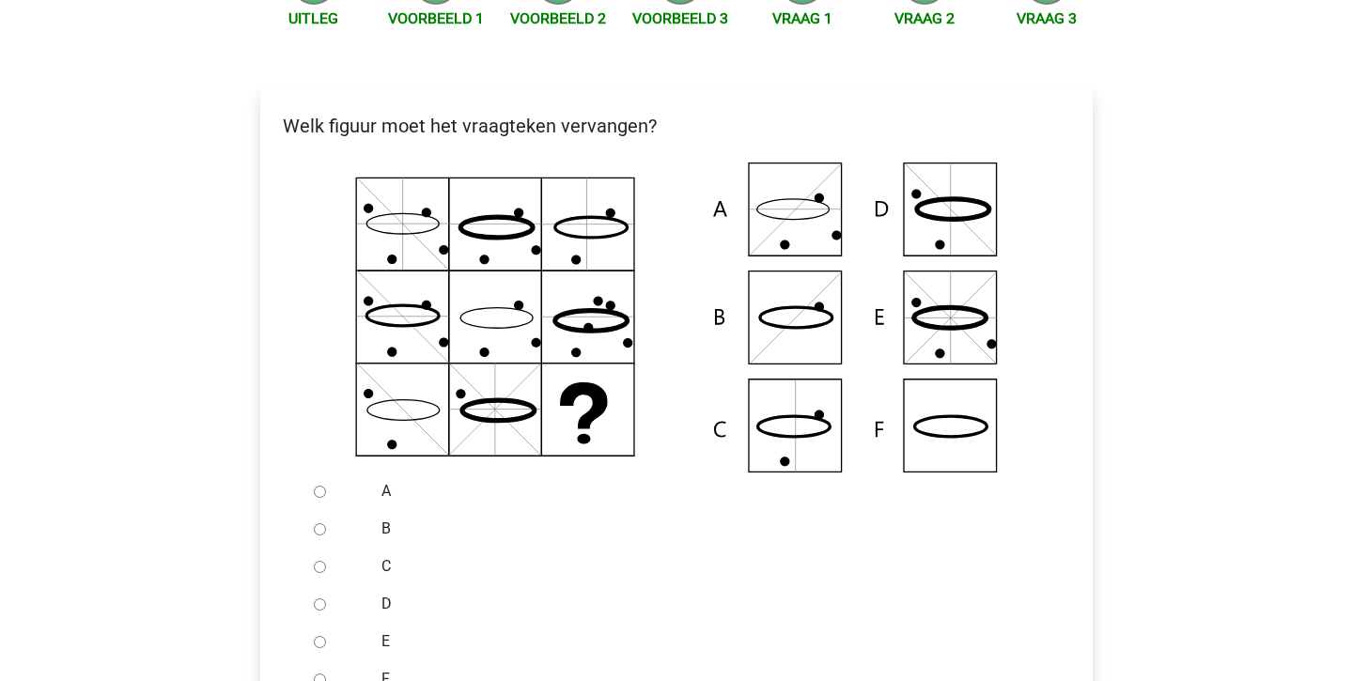
click at [317, 535] on input "B" at bounding box center [320, 529] width 12 height 12
radio input "true"
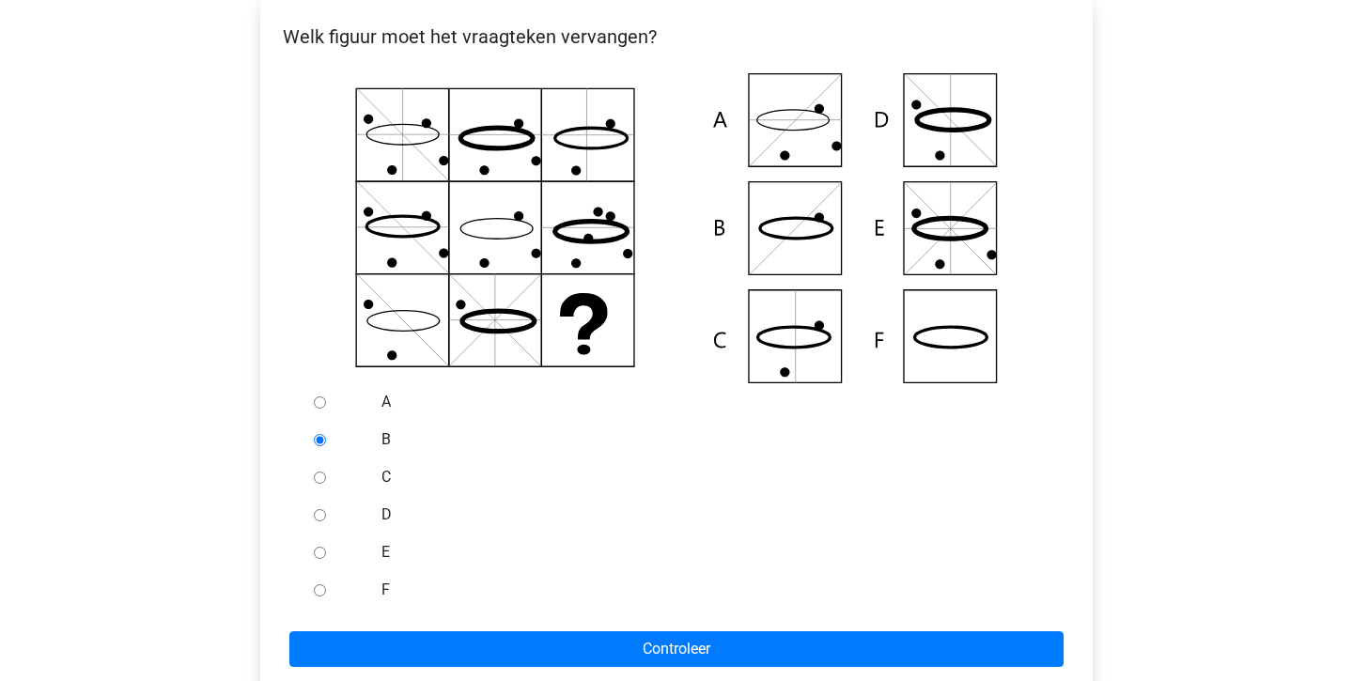
scroll to position [330, 0]
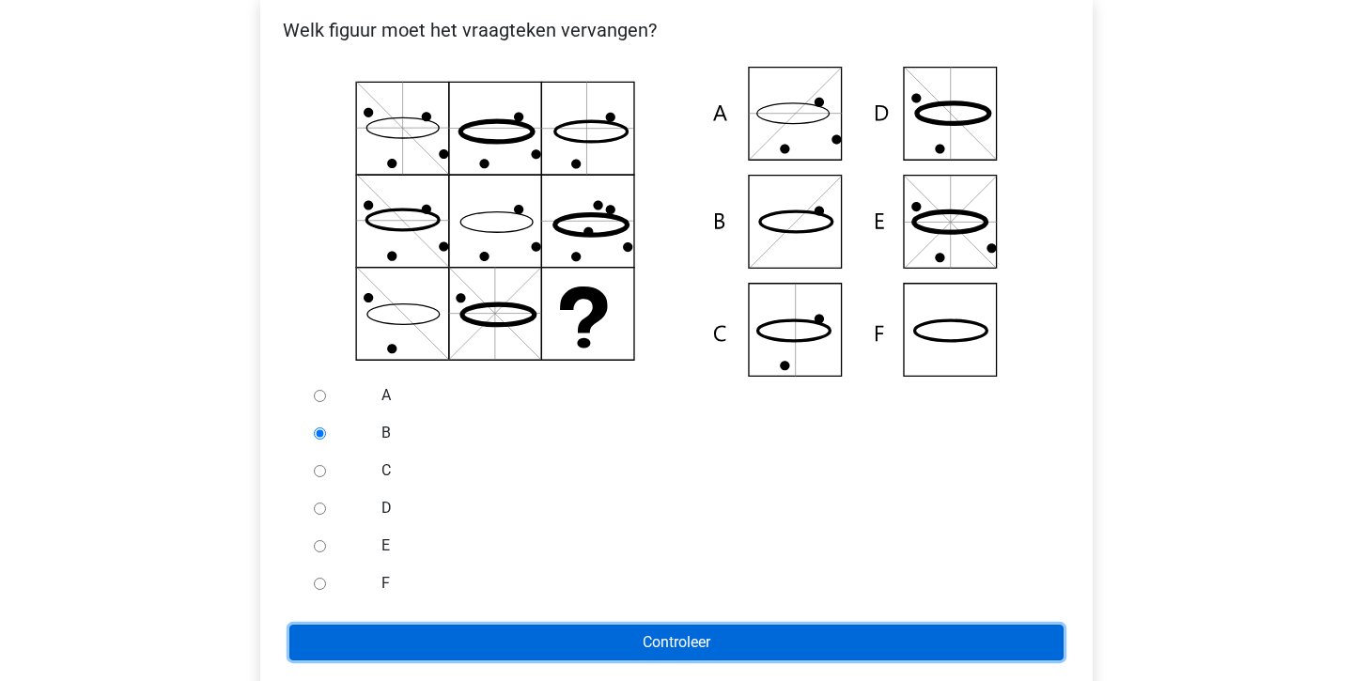
click at [369, 641] on input "Controleer" at bounding box center [676, 643] width 774 height 36
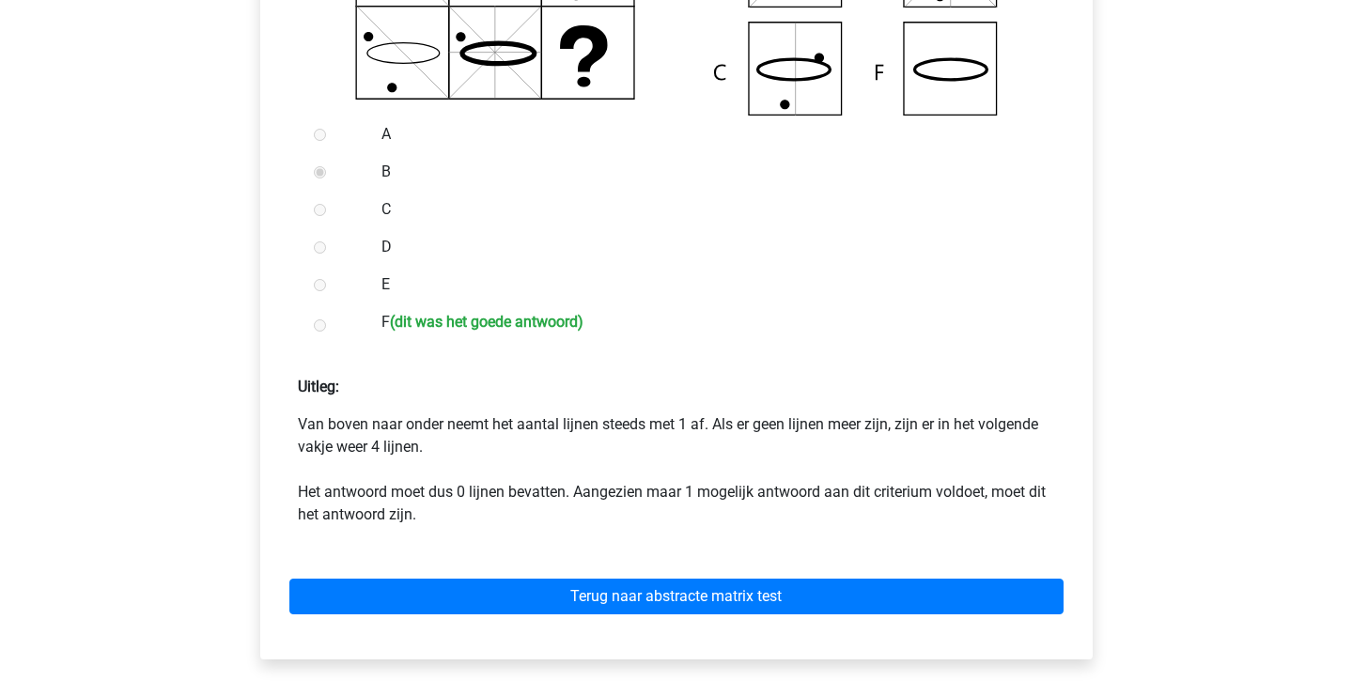
scroll to position [592, 0]
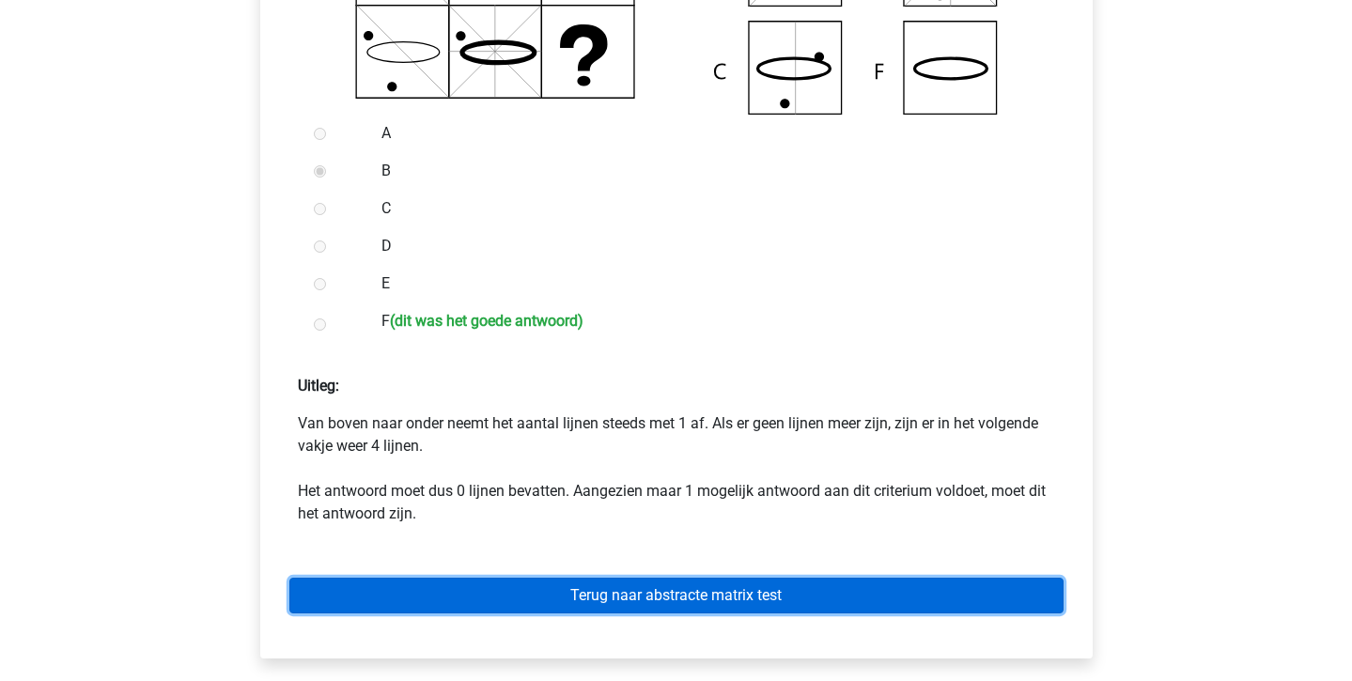
click at [418, 599] on link "Terug naar abstracte matrix test" at bounding box center [676, 596] width 774 height 36
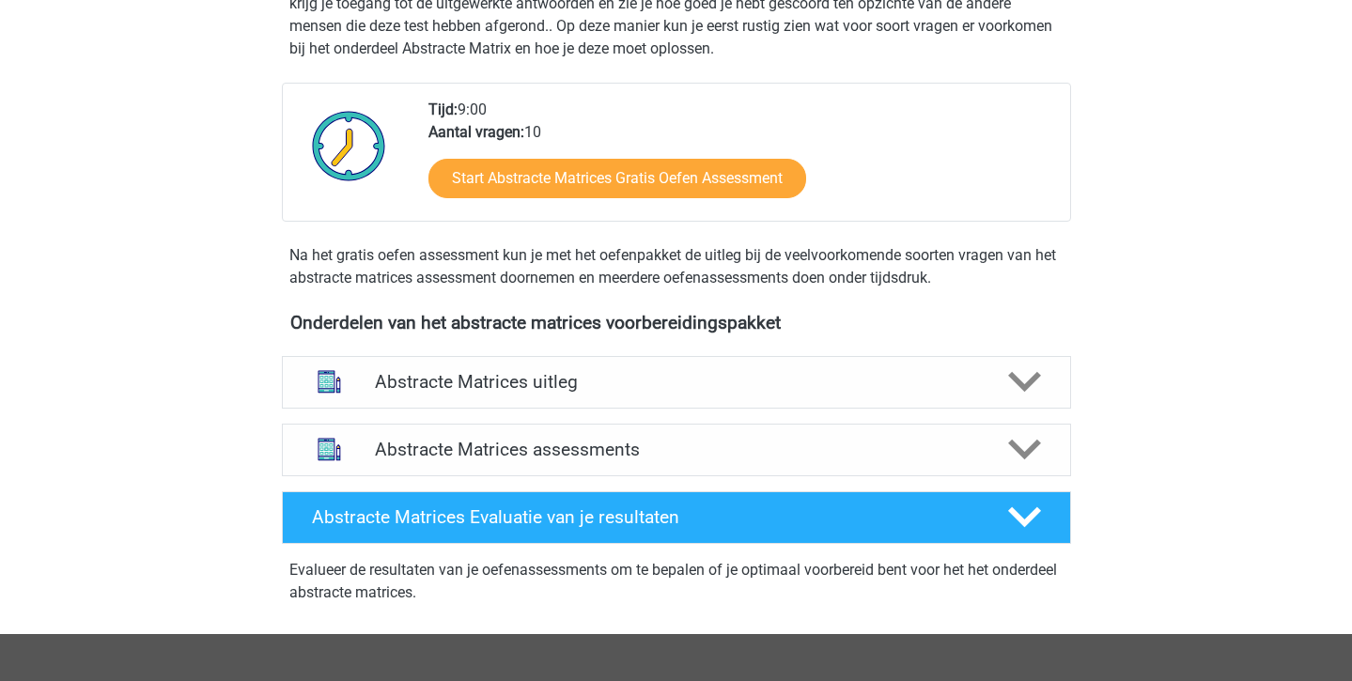
scroll to position [500, 0]
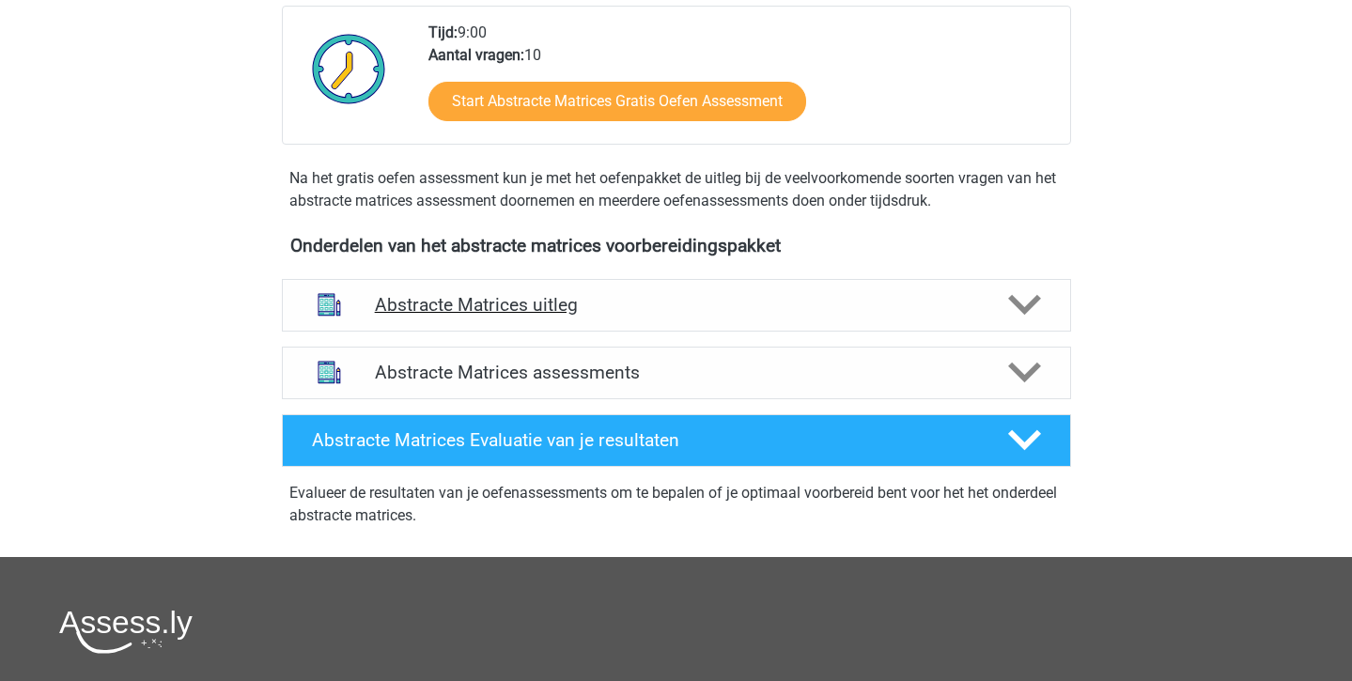
click at [515, 323] on div "Abstracte Matrices uitleg" at bounding box center [676, 305] width 789 height 53
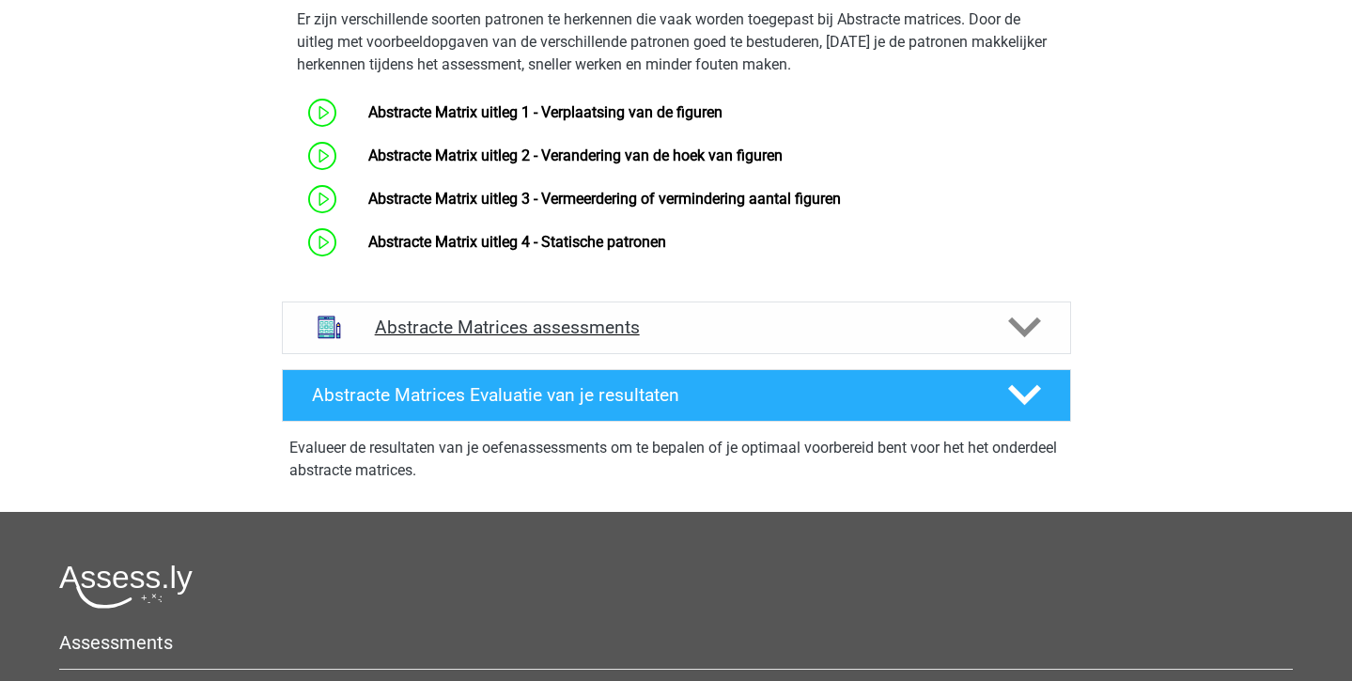
click at [515, 323] on h4 "Abstracte Matrices assessments" at bounding box center [676, 328] width 603 height 22
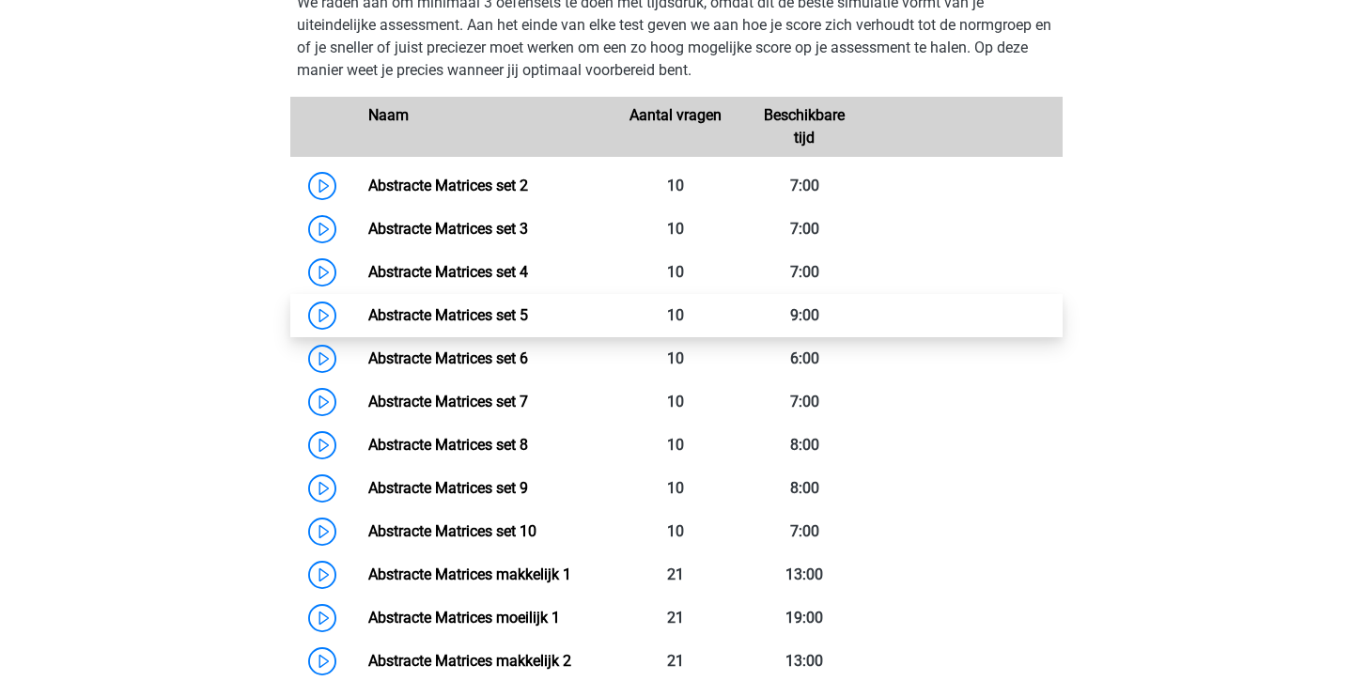
scroll to position [1217, 0]
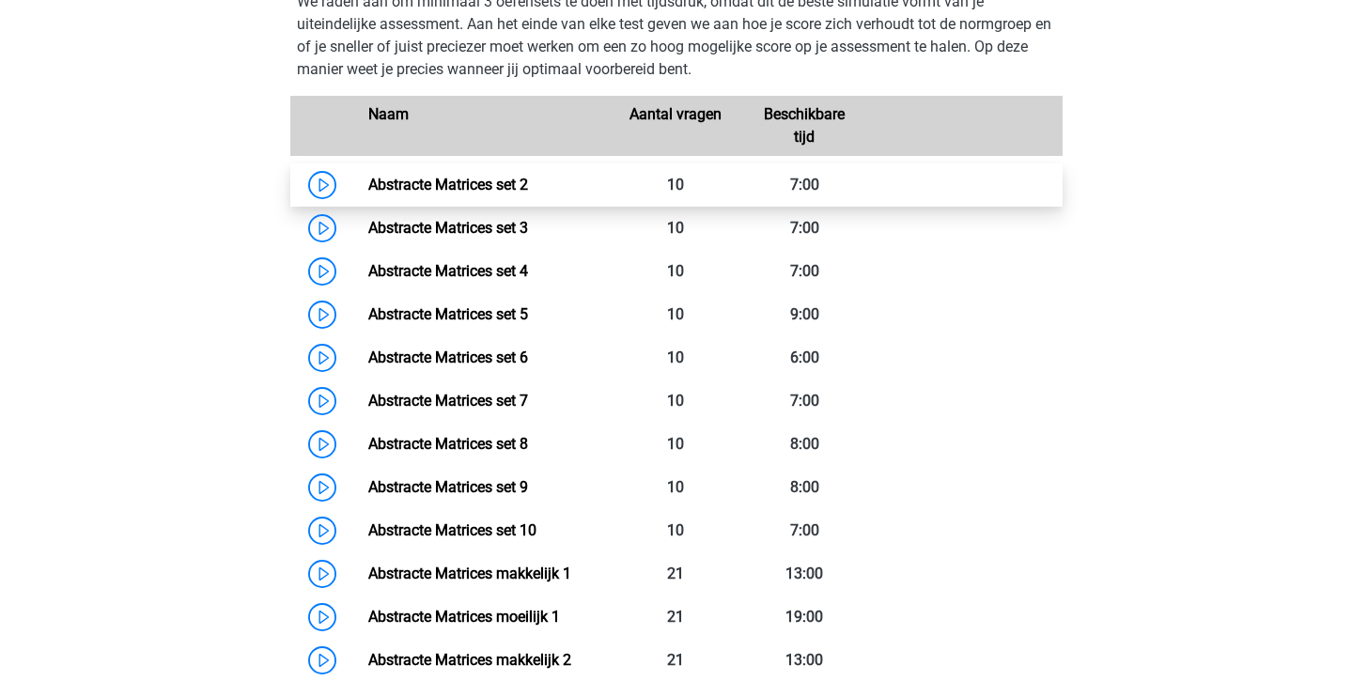
click at [492, 185] on link "Abstracte Matrices set 2" at bounding box center [448, 185] width 160 height 18
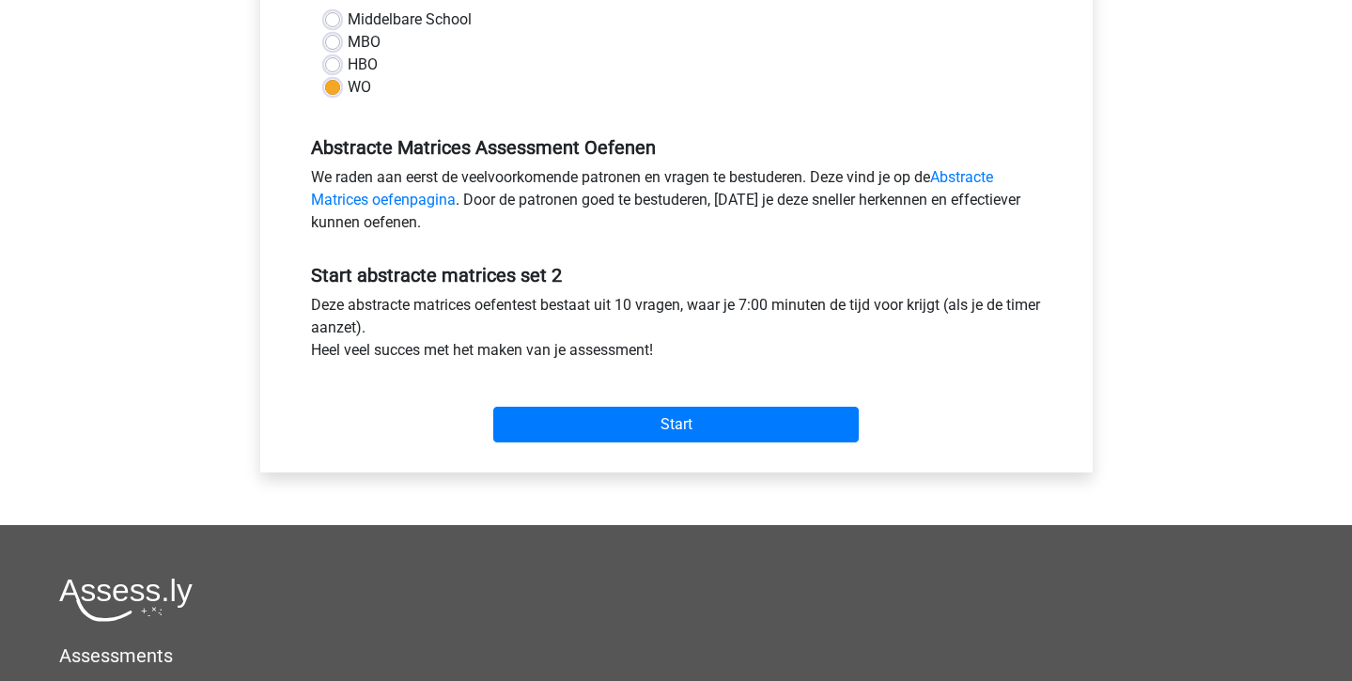
scroll to position [462, 0]
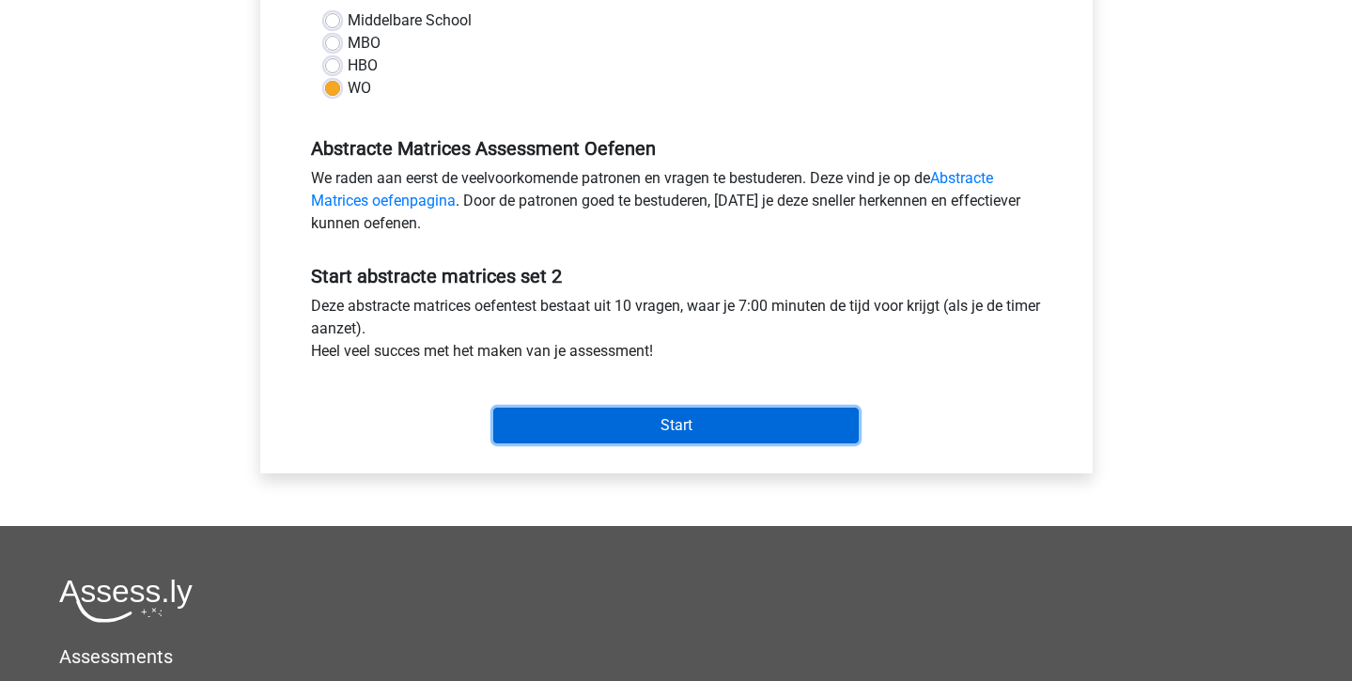
click at [562, 413] on input "Start" at bounding box center [676, 426] width 366 height 36
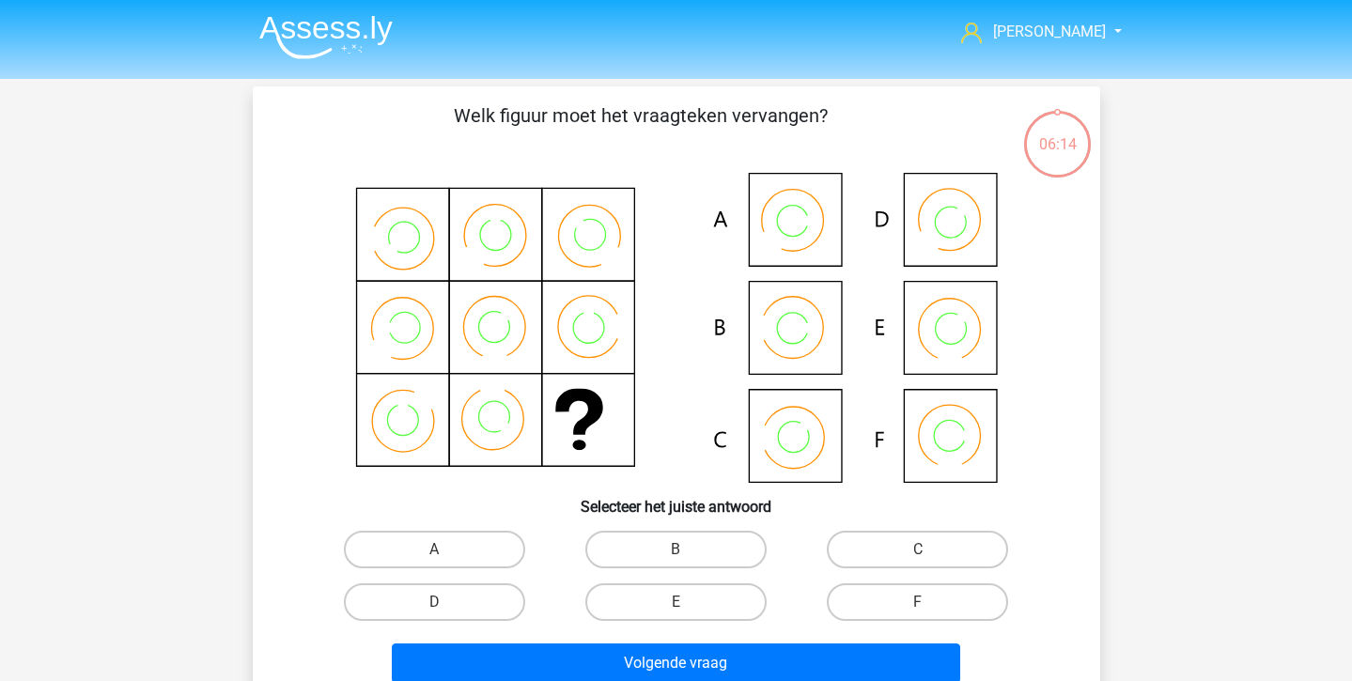
click at [882, 522] on div "Welk figuur moet het vraagteken vervangen?" at bounding box center [676, 395] width 833 height 589
click at [880, 538] on label "C" at bounding box center [917, 550] width 181 height 38
click at [918, 550] on input "C" at bounding box center [924, 556] width 12 height 12
radio input "true"
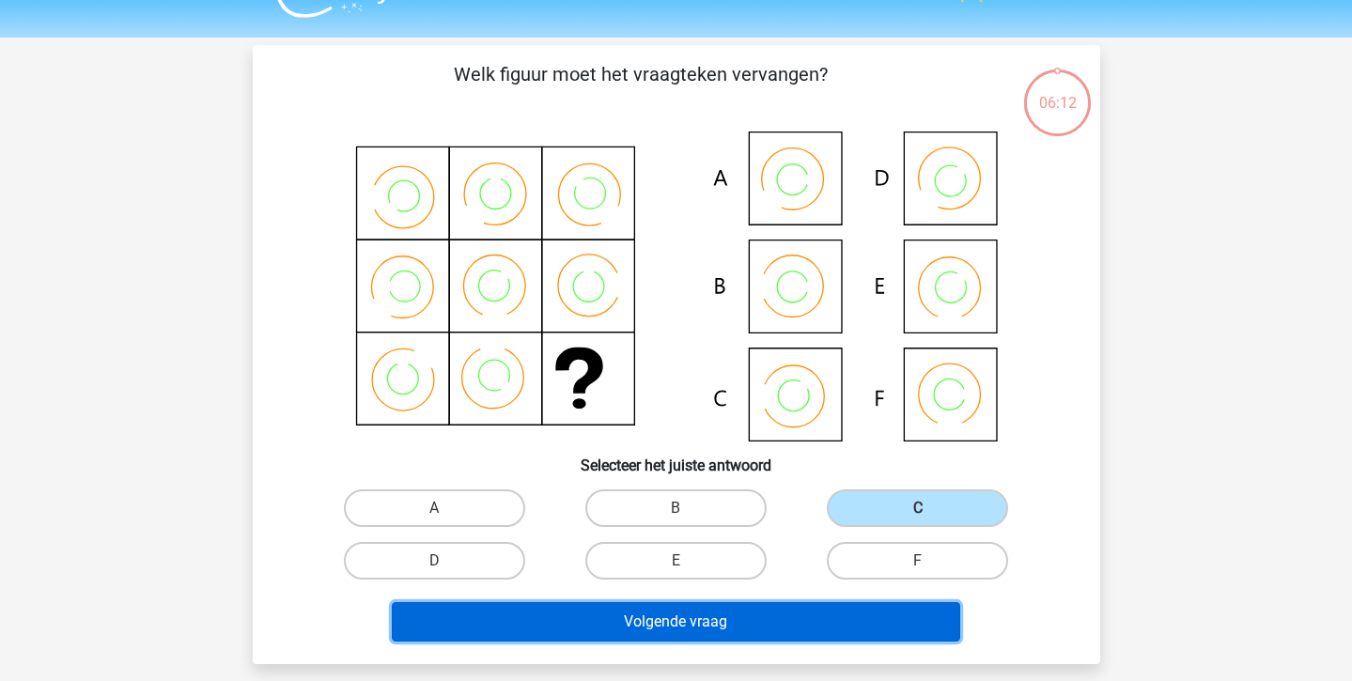
click at [829, 615] on button "Volgende vraag" at bounding box center [676, 621] width 568 height 39
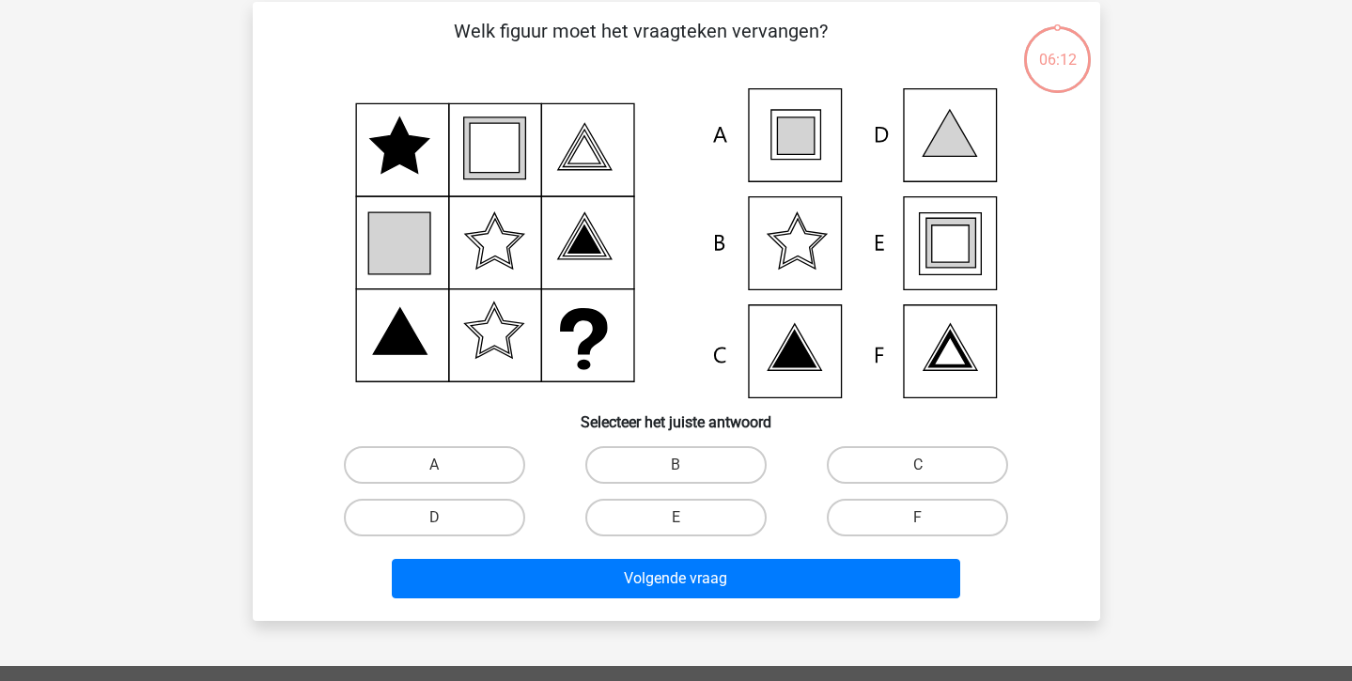
scroll to position [86, 0]
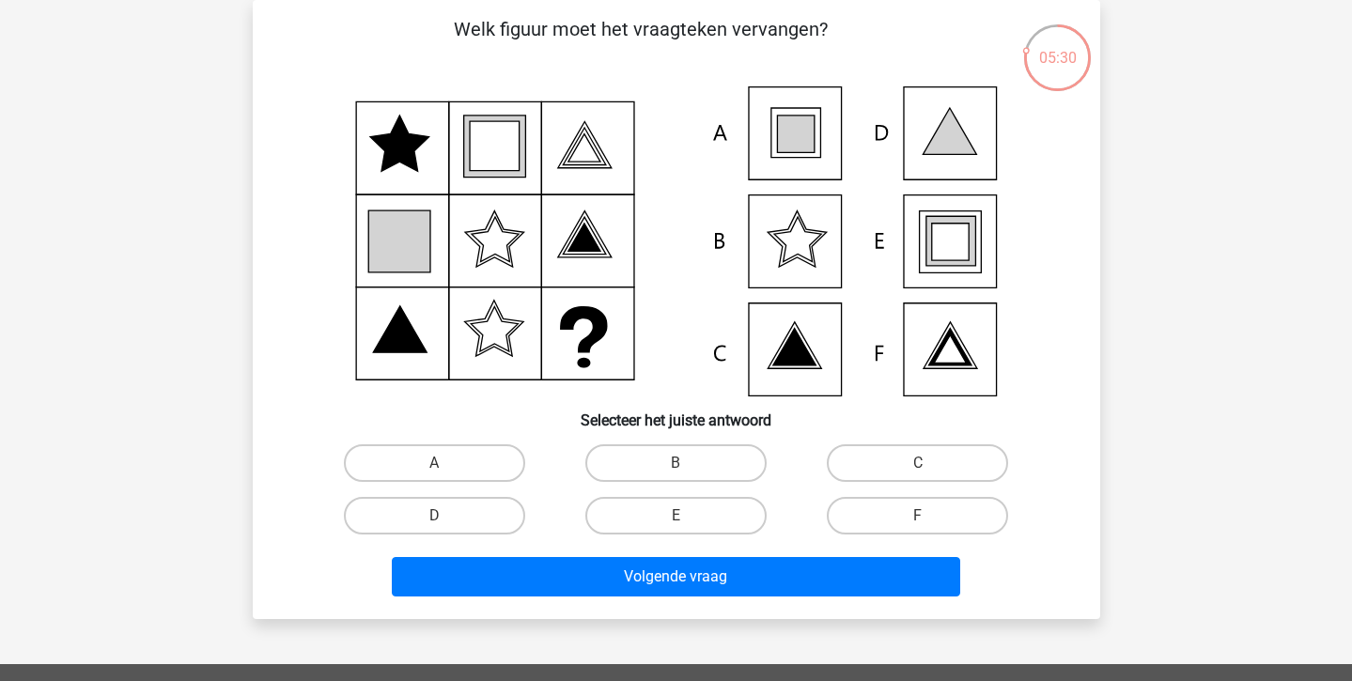
click at [829, 154] on icon at bounding box center [676, 241] width 757 height 310
click at [428, 473] on label "A" at bounding box center [434, 463] width 181 height 38
click at [434, 473] on input "A" at bounding box center [440, 469] width 12 height 12
radio input "true"
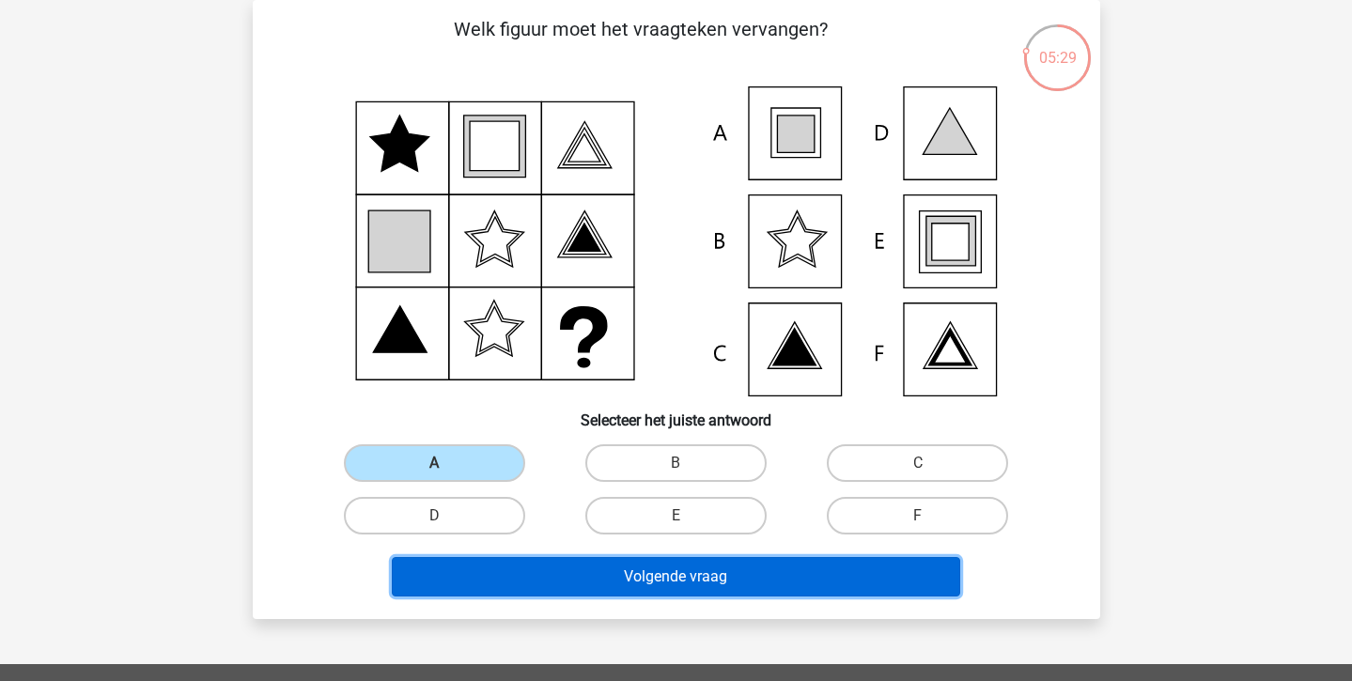
click at [542, 578] on button "Volgende vraag" at bounding box center [676, 576] width 568 height 39
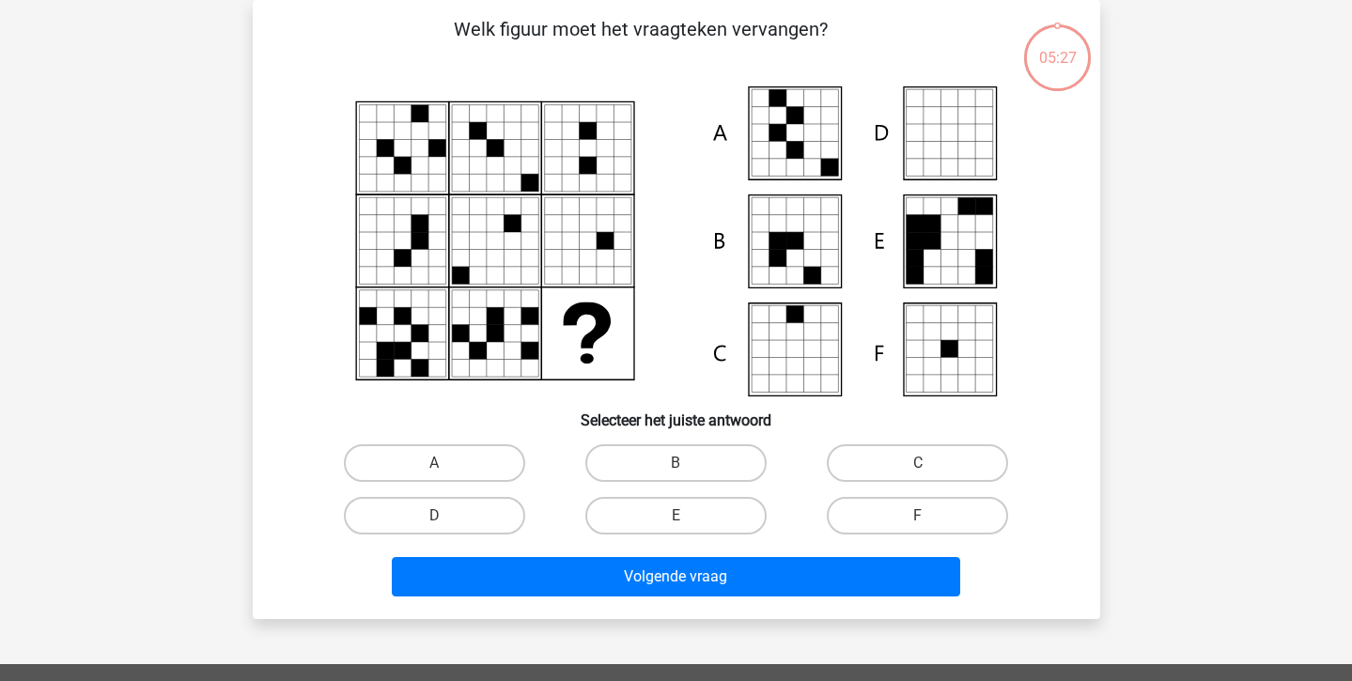
scroll to position [28, 0]
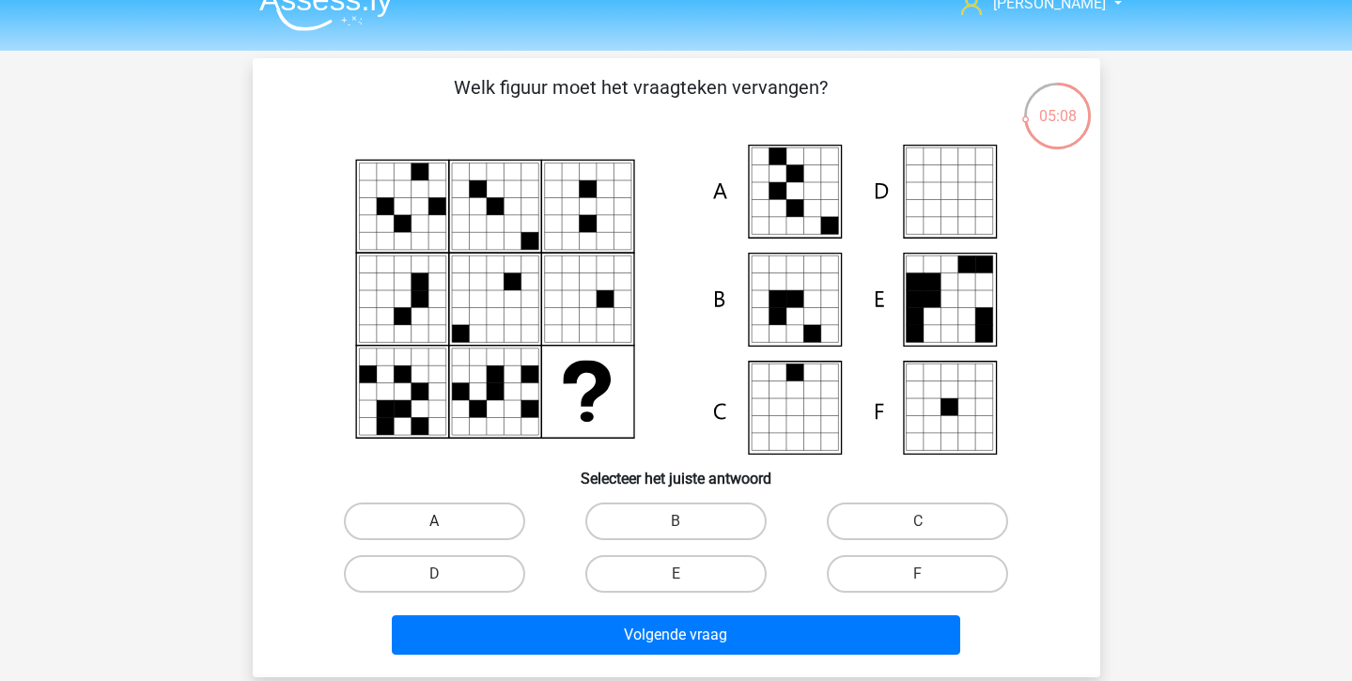
click at [470, 520] on label "A" at bounding box center [434, 522] width 181 height 38
click at [446, 521] on input "A" at bounding box center [440, 527] width 12 height 12
radio input "true"
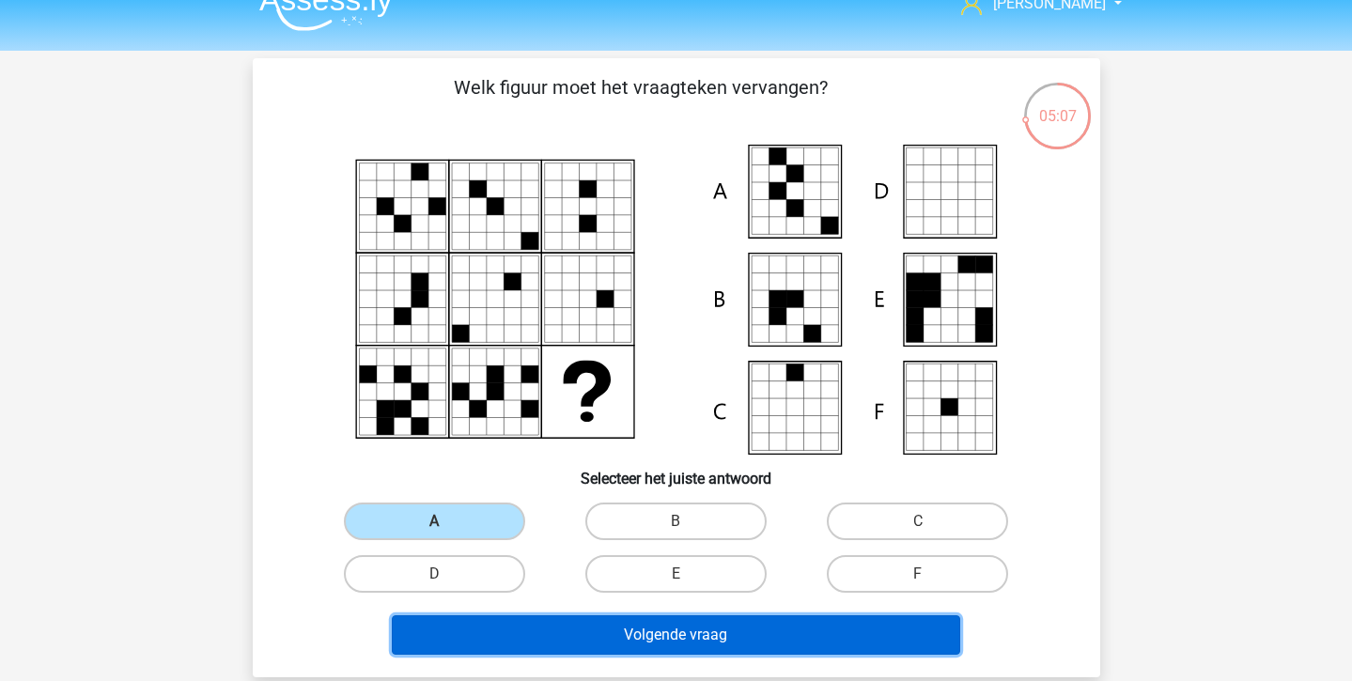
click at [572, 632] on button "Volgende vraag" at bounding box center [676, 634] width 568 height 39
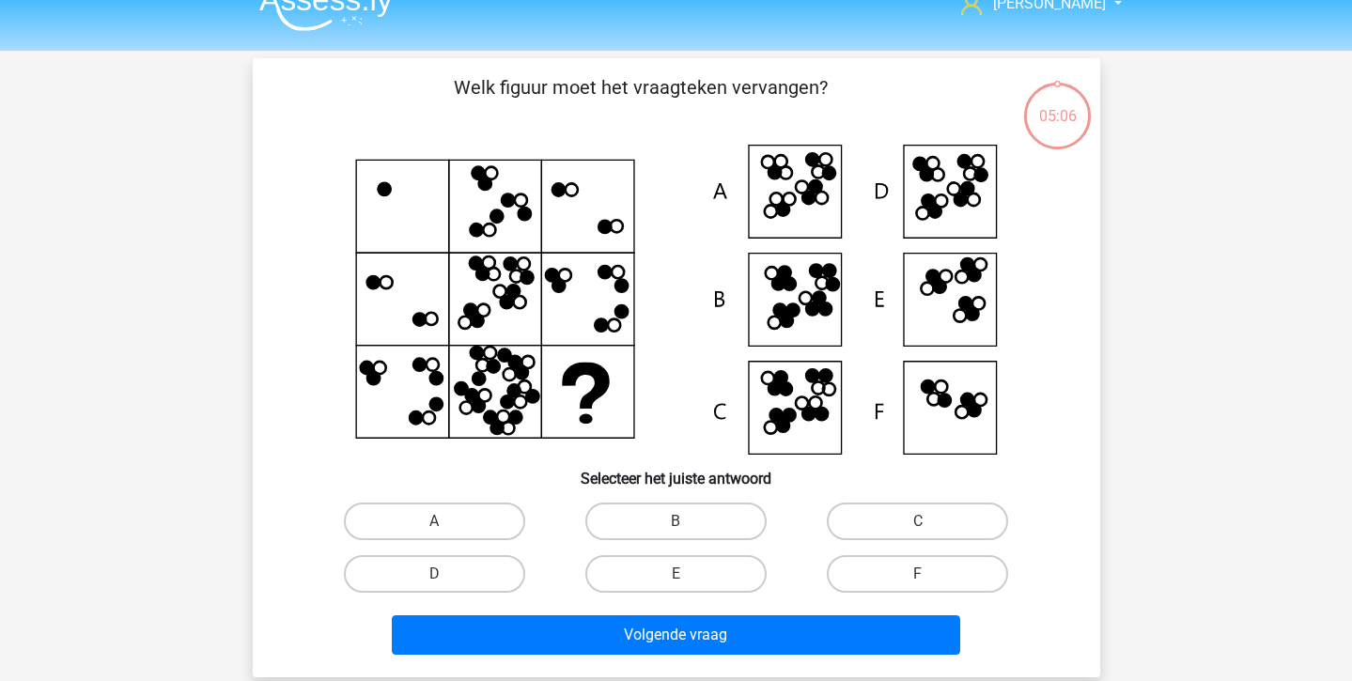
scroll to position [86, 0]
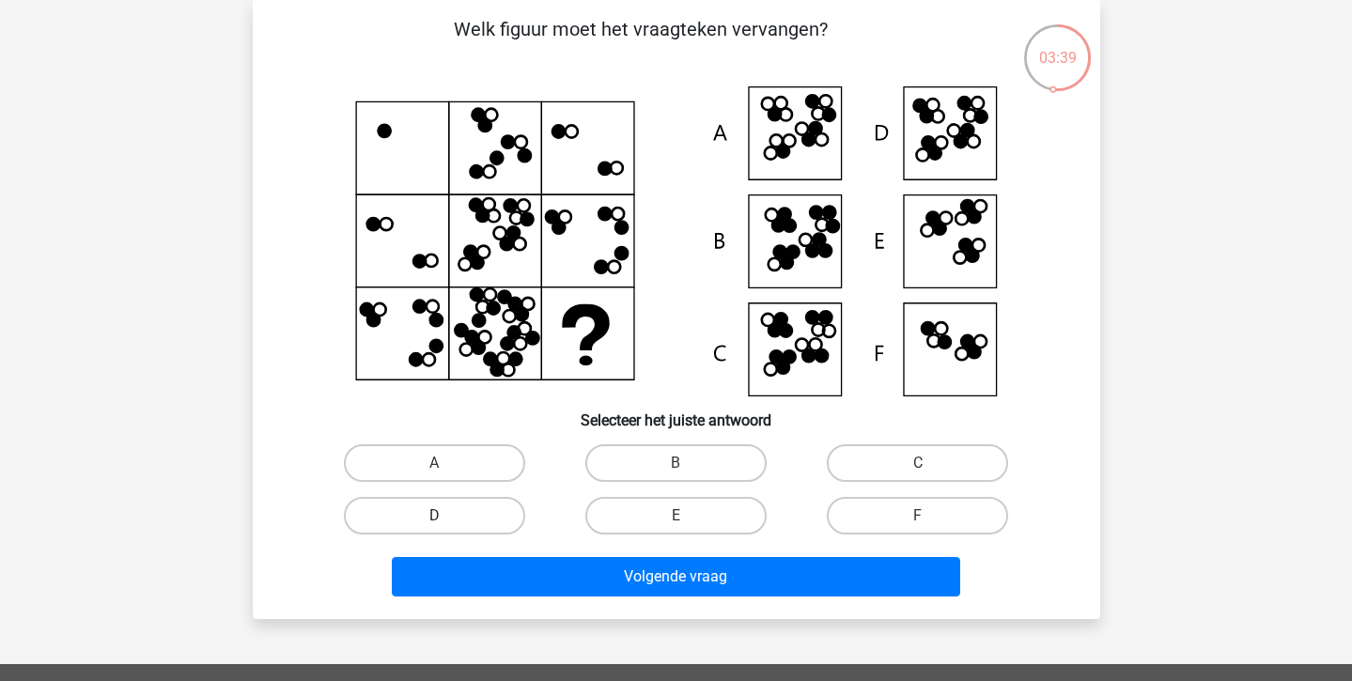
click at [511, 512] on label "D" at bounding box center [434, 516] width 181 height 38
click at [446, 516] on input "D" at bounding box center [440, 522] width 12 height 12
radio input "true"
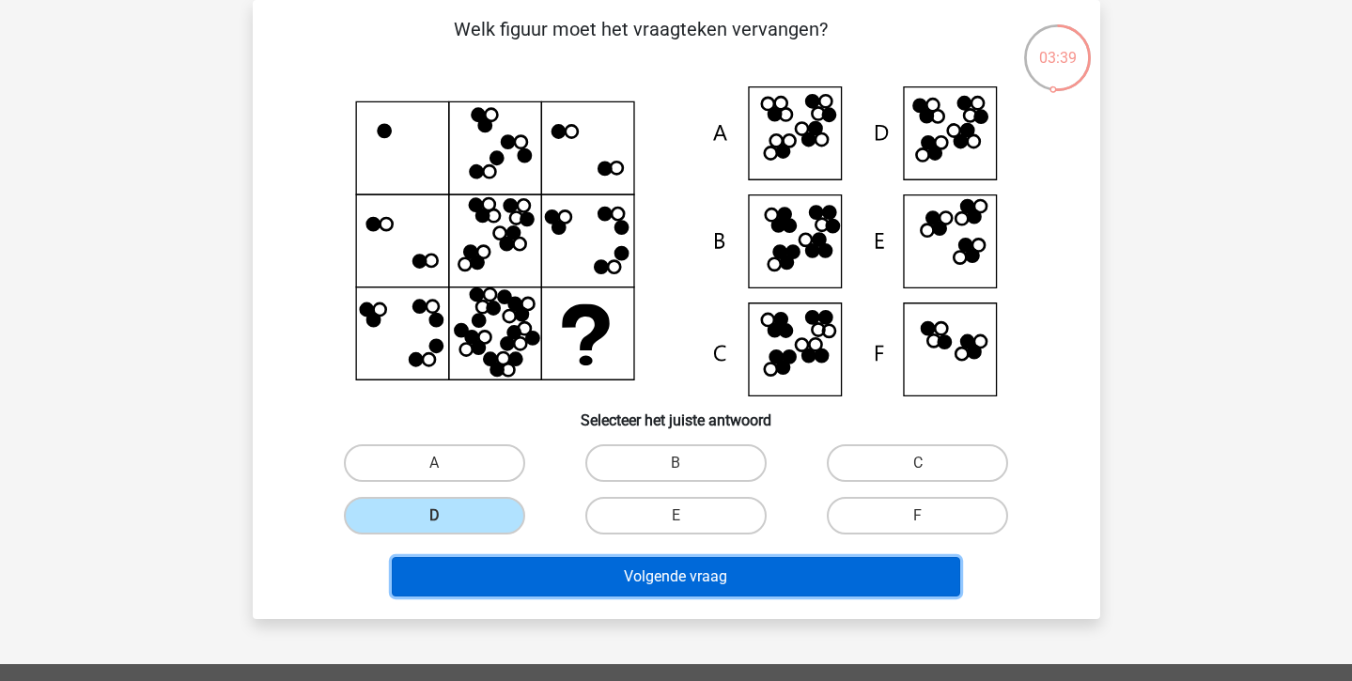
click at [590, 580] on button "Volgende vraag" at bounding box center [676, 576] width 568 height 39
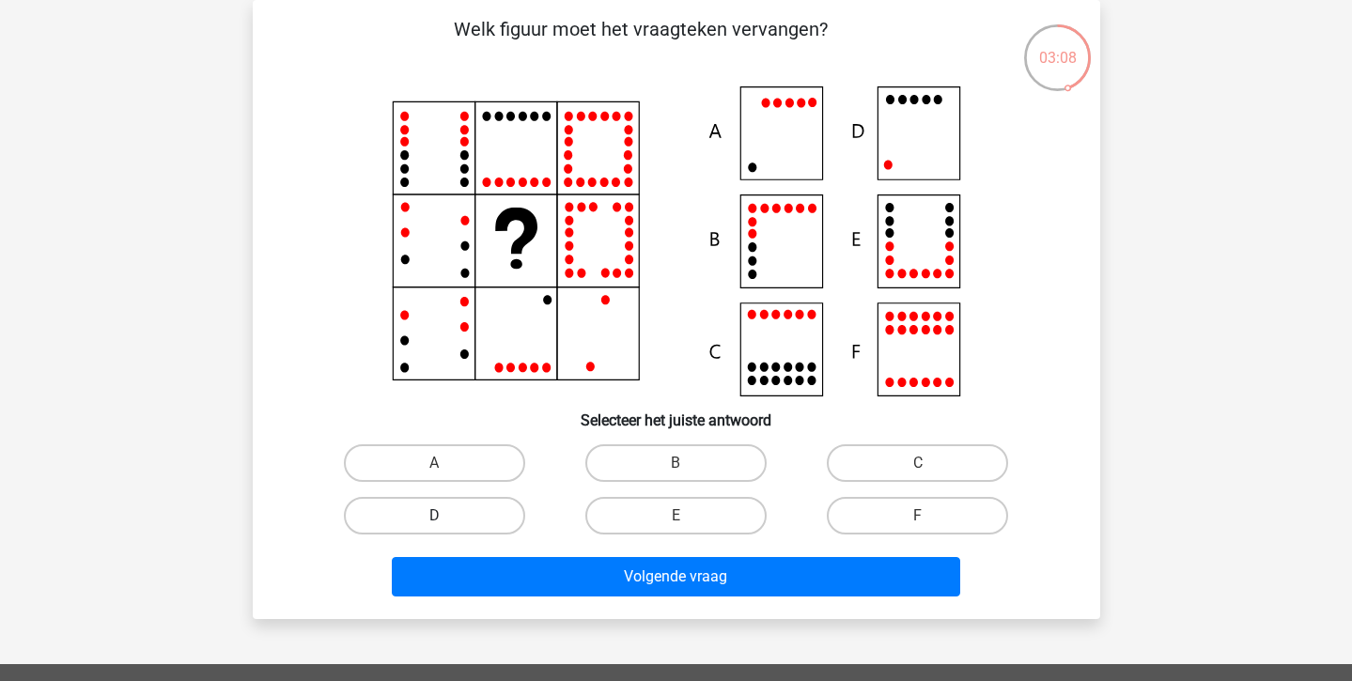
click at [447, 519] on label "D" at bounding box center [434, 516] width 181 height 38
click at [446, 519] on input "D" at bounding box center [440, 522] width 12 height 12
radio input "true"
click at [466, 554] on div "Volgende vraag" at bounding box center [676, 573] width 787 height 62
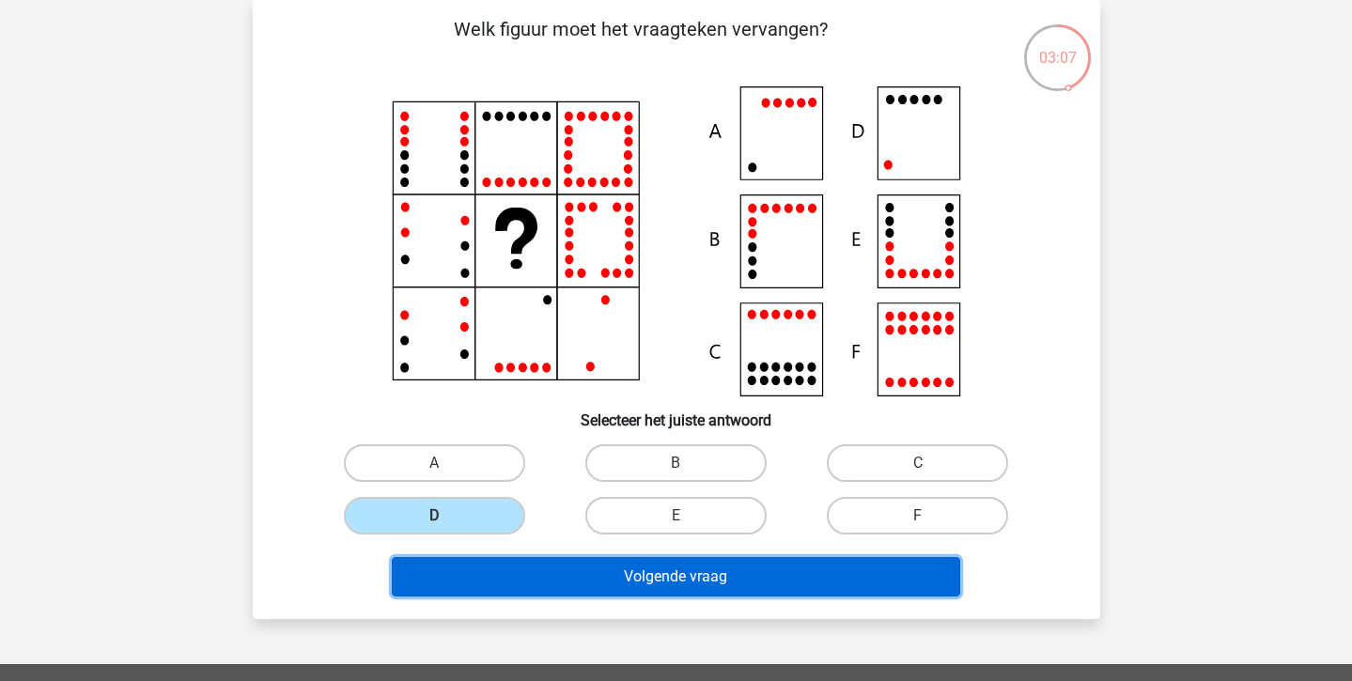
click at [476, 587] on button "Volgende vraag" at bounding box center [676, 576] width 568 height 39
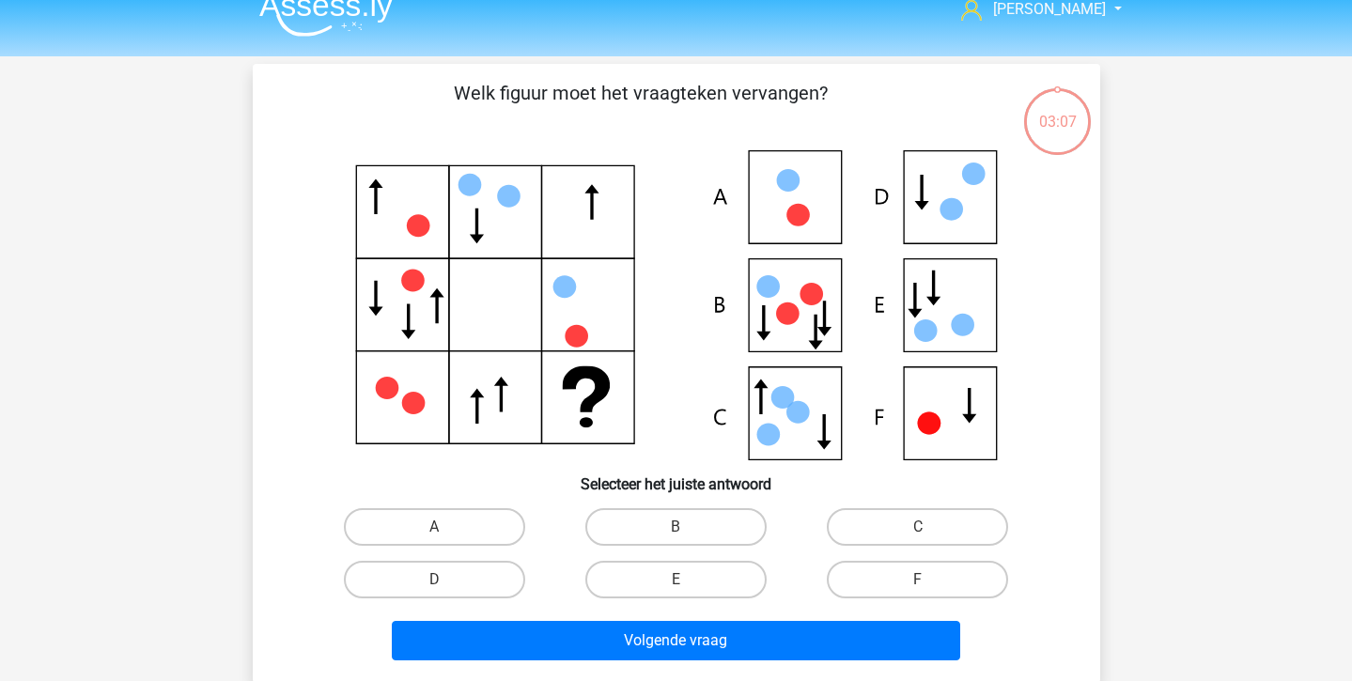
scroll to position [16, 0]
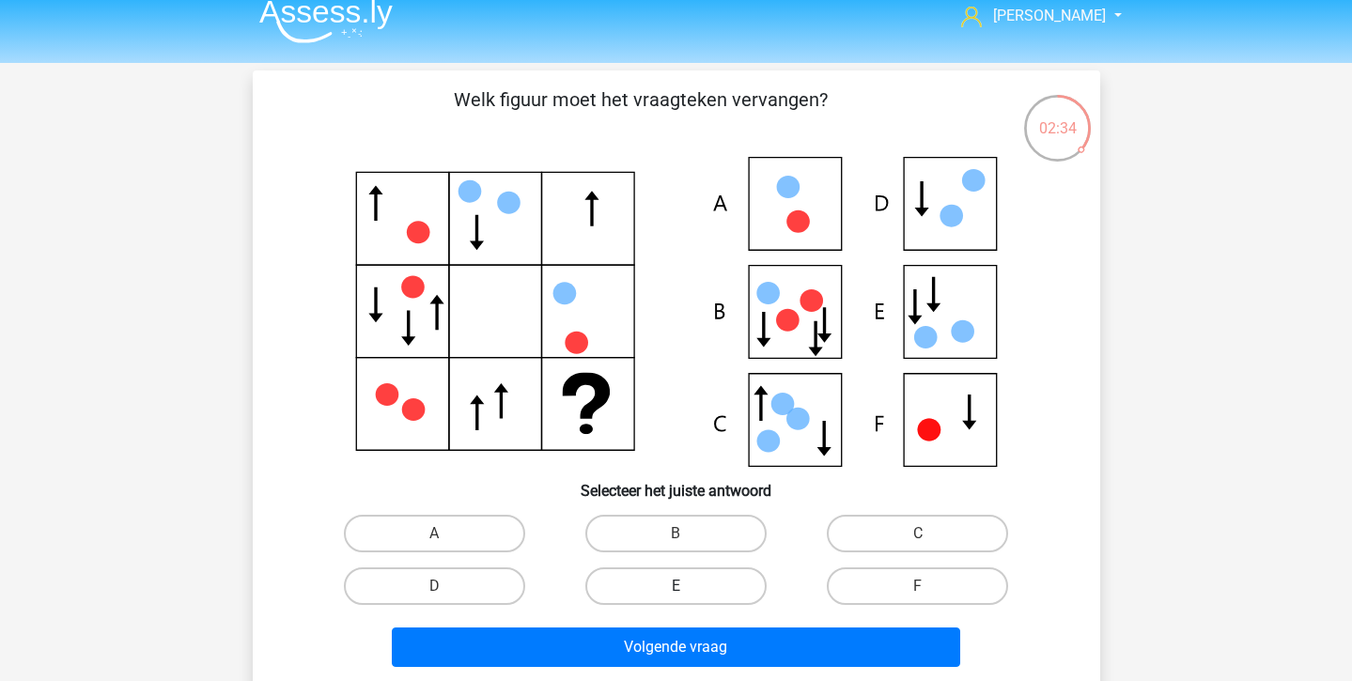
click at [658, 573] on label "E" at bounding box center [675, 587] width 181 height 38
click at [676, 586] on input "E" at bounding box center [682, 592] width 12 height 12
radio input "true"
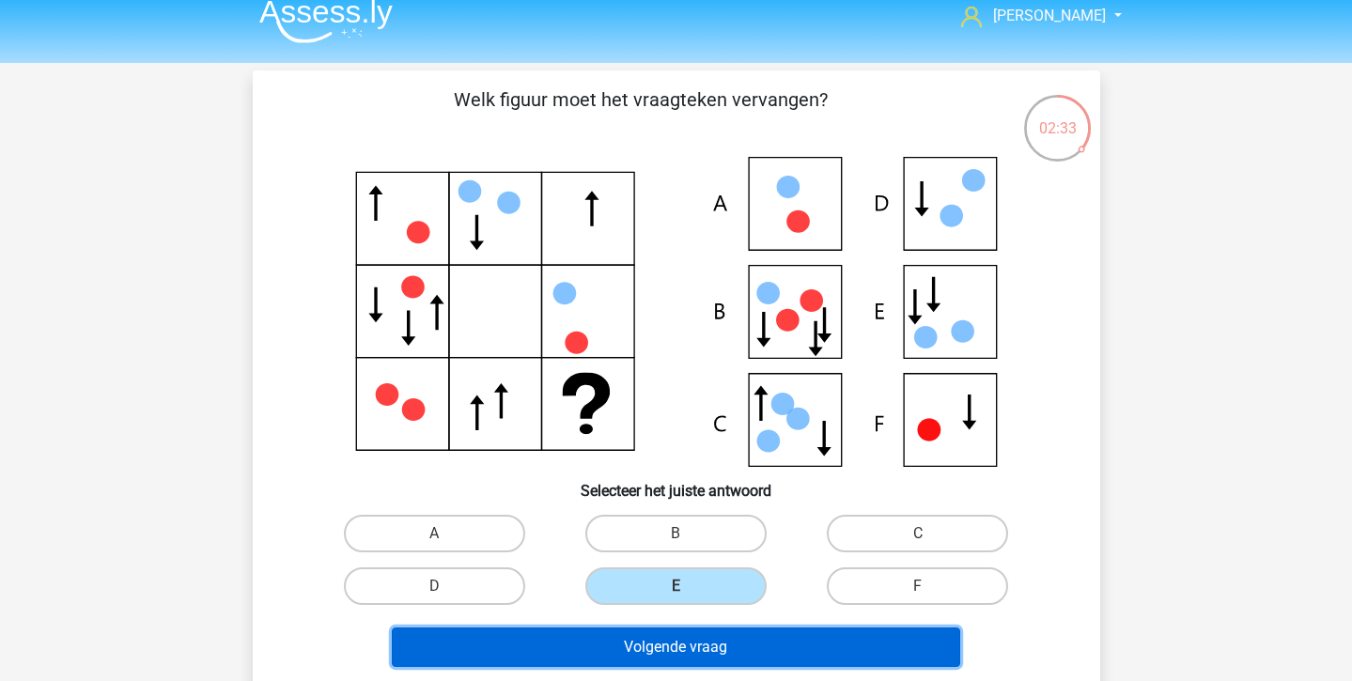
click at [667, 646] on button "Volgende vraag" at bounding box center [676, 647] width 568 height 39
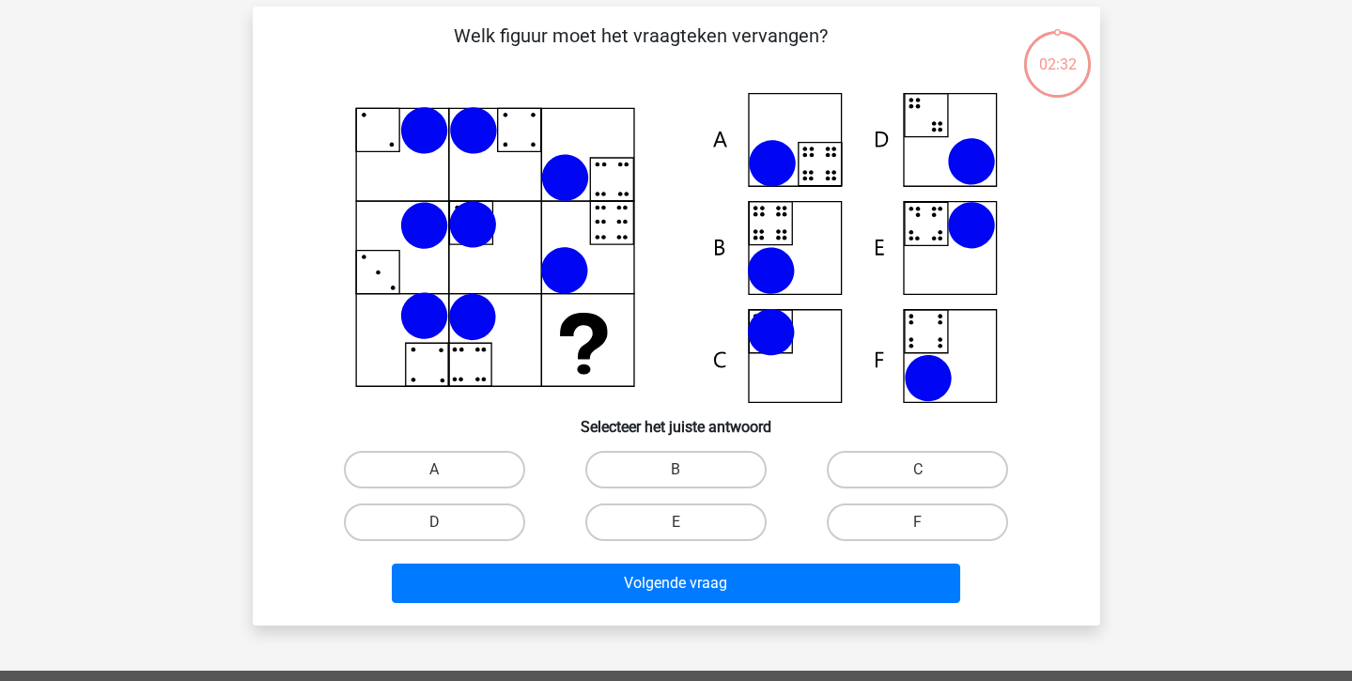
scroll to position [86, 0]
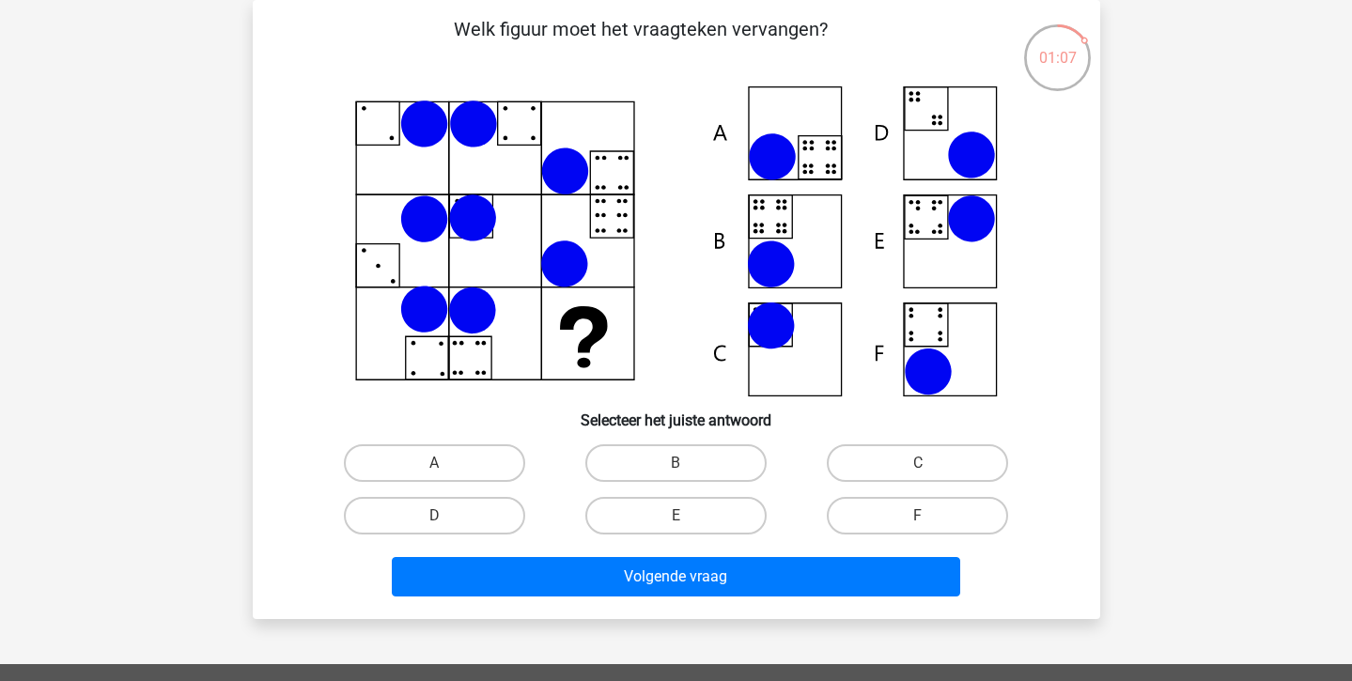
click at [924, 522] on input "F" at bounding box center [924, 522] width 12 height 12
radio input "true"
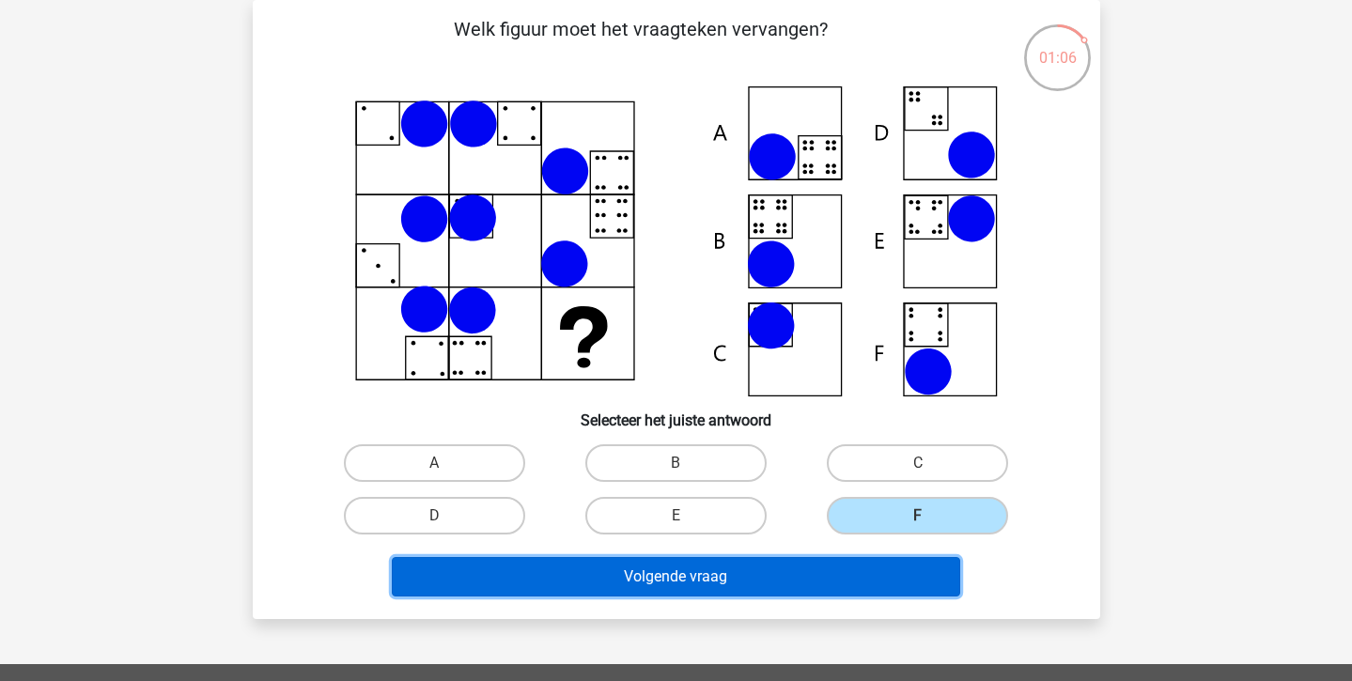
click at [906, 578] on button "Volgende vraag" at bounding box center [676, 576] width 568 height 39
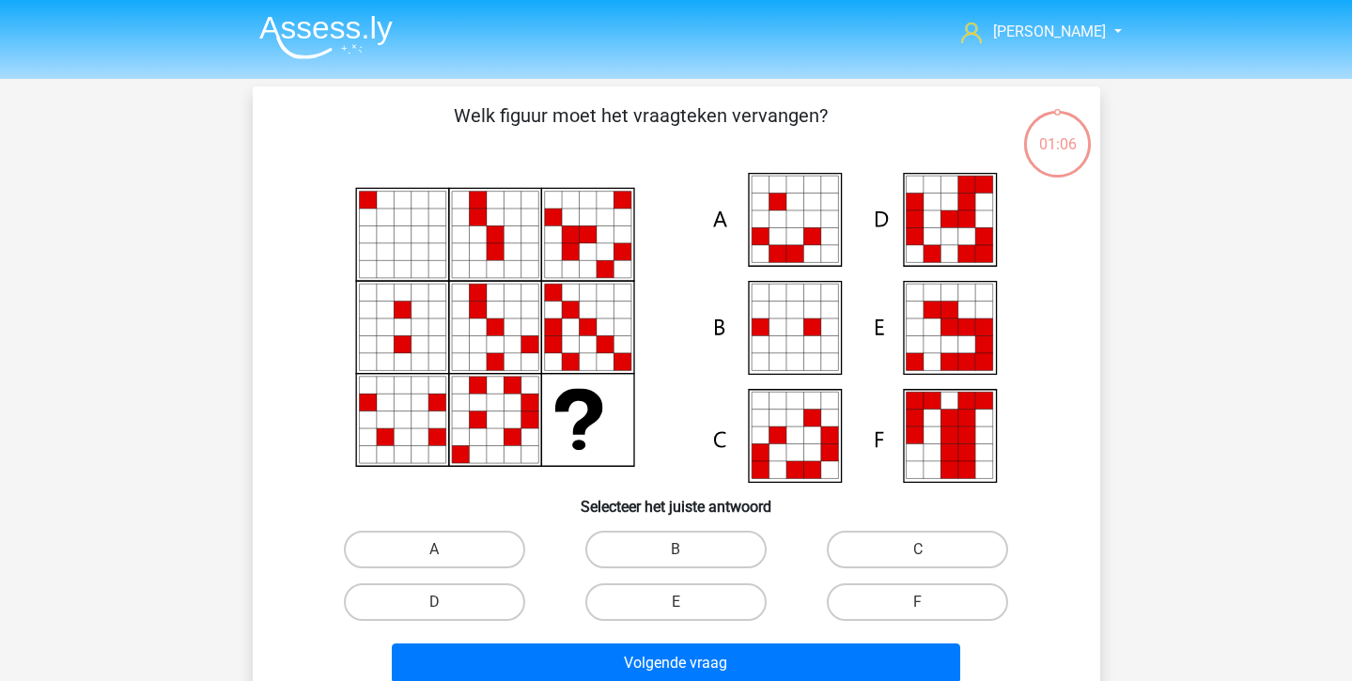
scroll to position [2, 0]
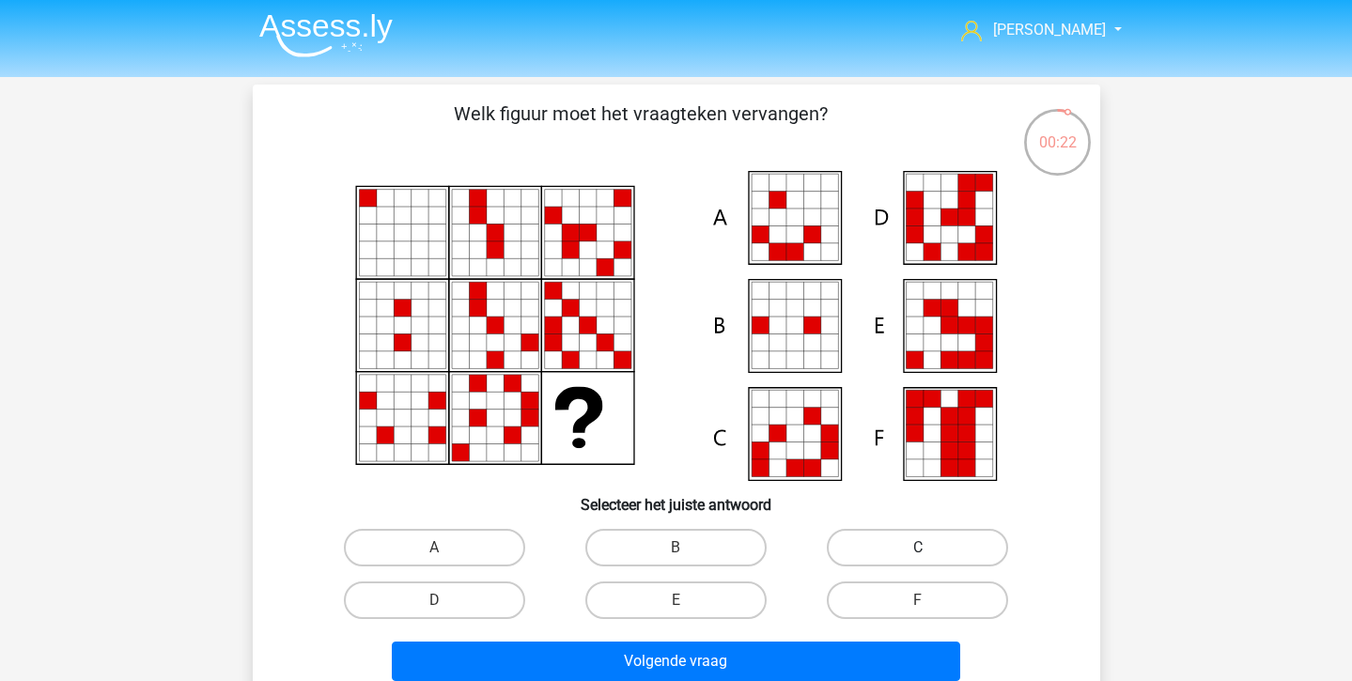
click at [895, 537] on label "C" at bounding box center [917, 548] width 181 height 38
click at [918, 548] on input "C" at bounding box center [924, 554] width 12 height 12
radio input "true"
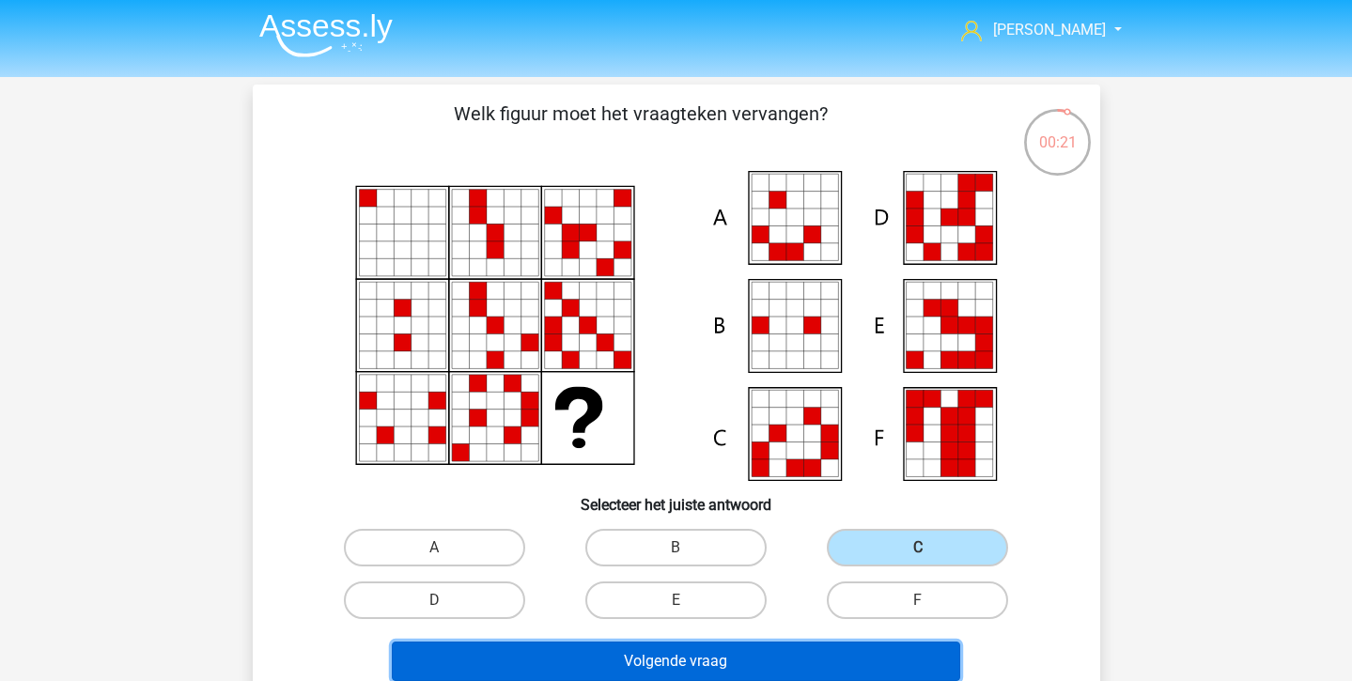
click at [793, 654] on button "Volgende vraag" at bounding box center [676, 661] width 568 height 39
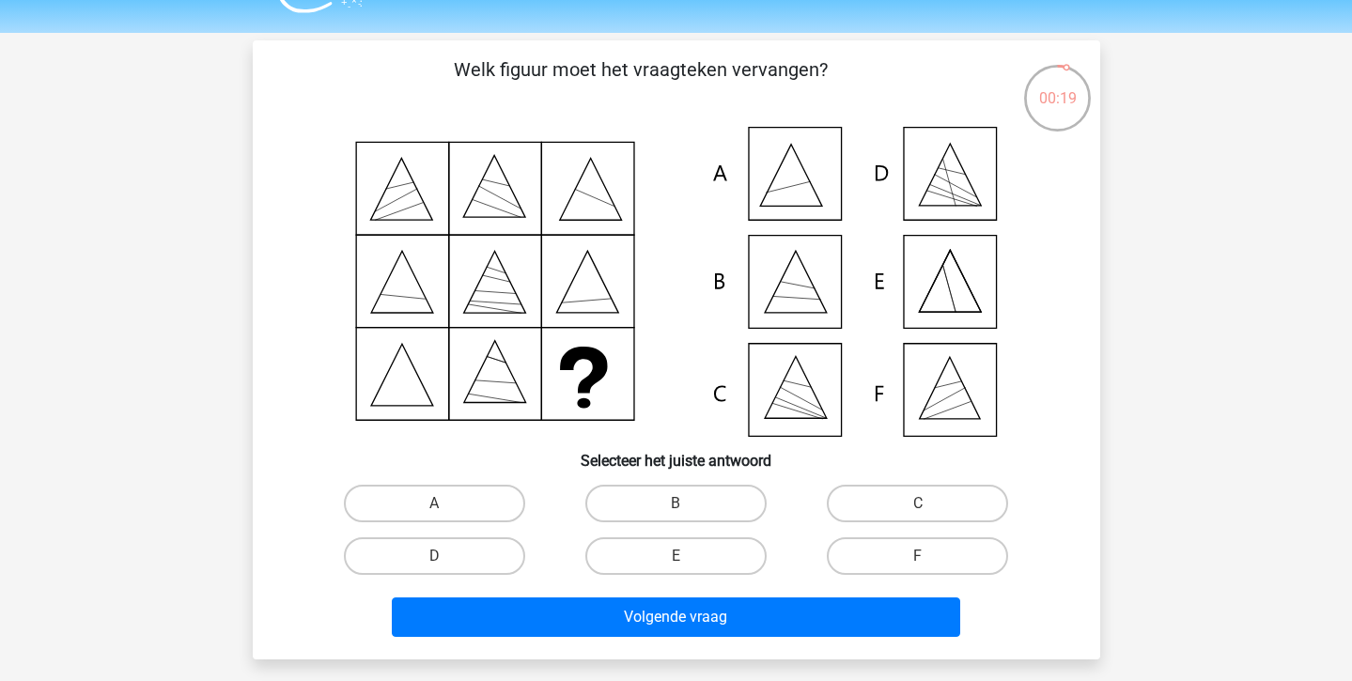
scroll to position [33, 0]
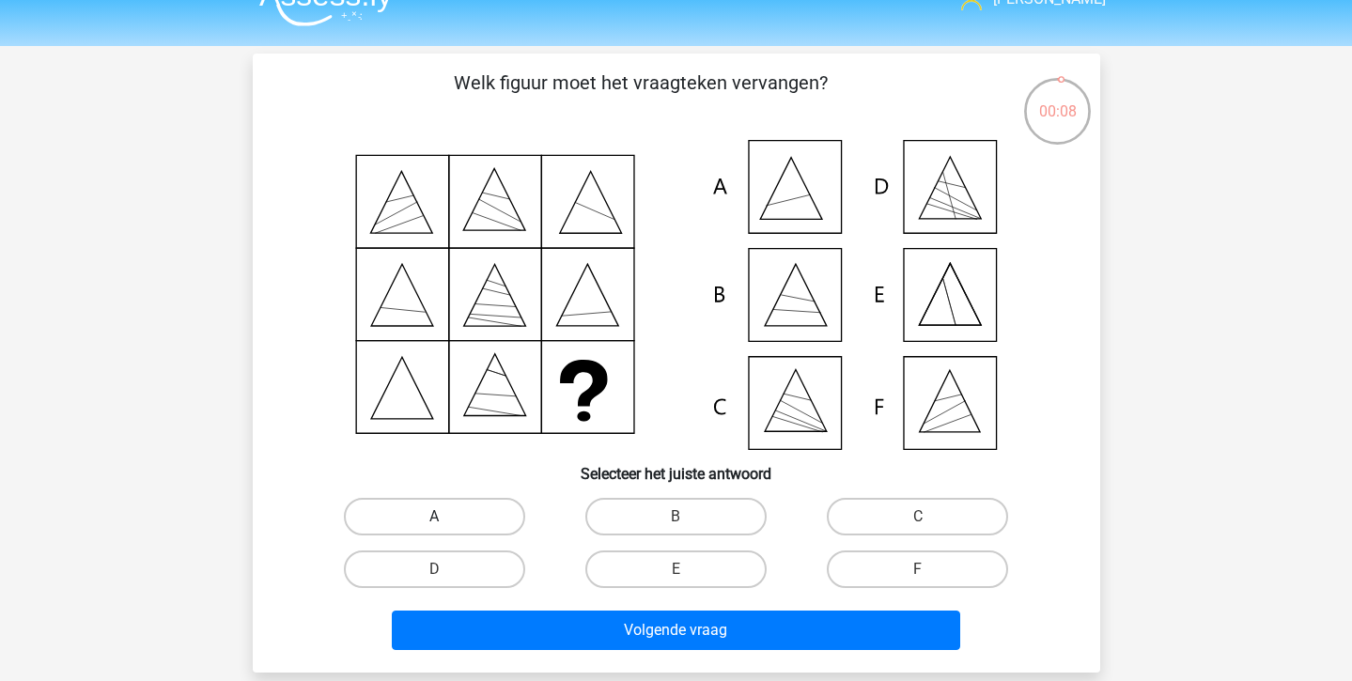
click at [473, 516] on label "A" at bounding box center [434, 517] width 181 height 38
click at [446, 517] on input "A" at bounding box center [440, 523] width 12 height 12
radio input "true"
click at [513, 607] on div "Volgende vraag" at bounding box center [676, 627] width 787 height 62
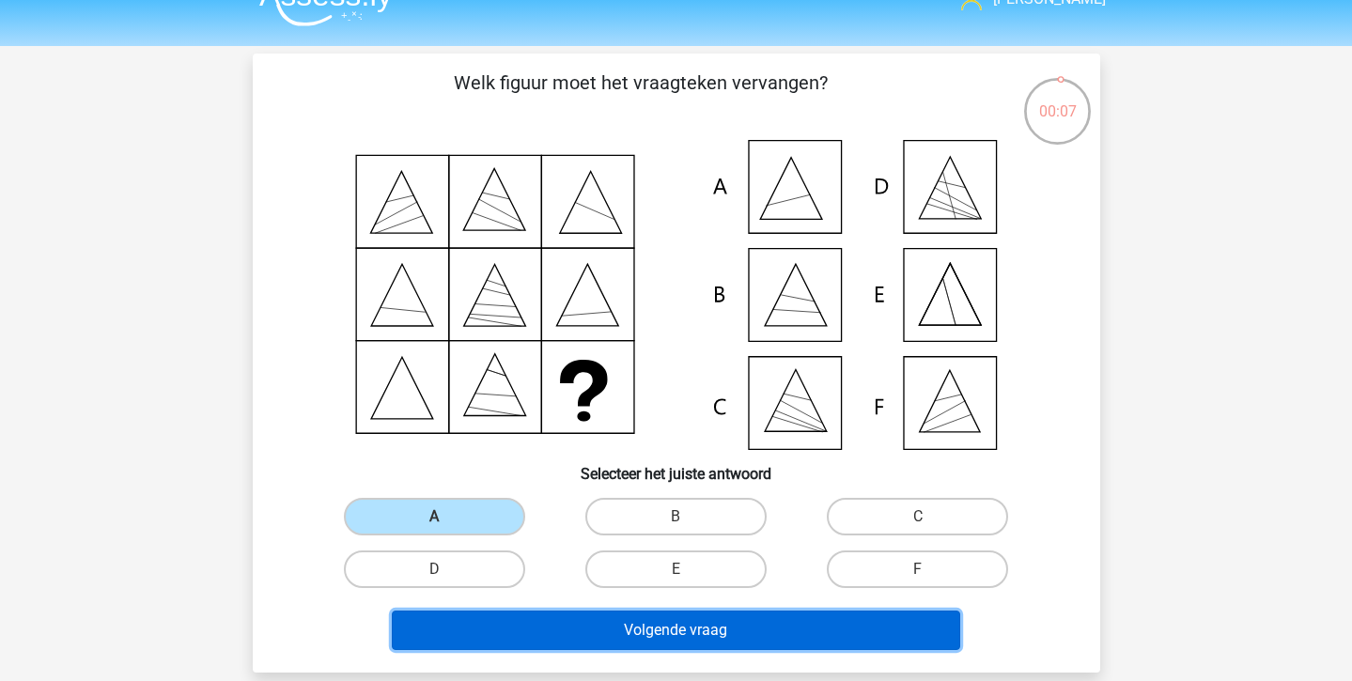
click at [513, 620] on button "Volgende vraag" at bounding box center [676, 630] width 568 height 39
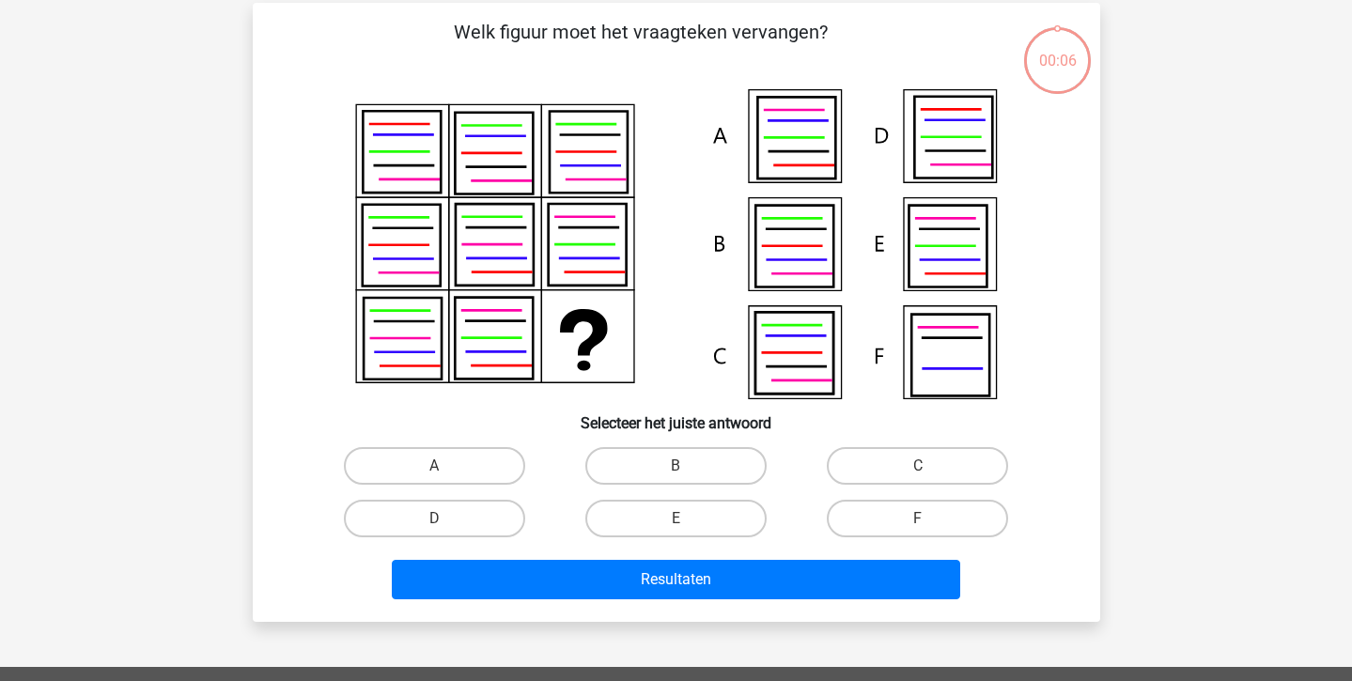
scroll to position [86, 0]
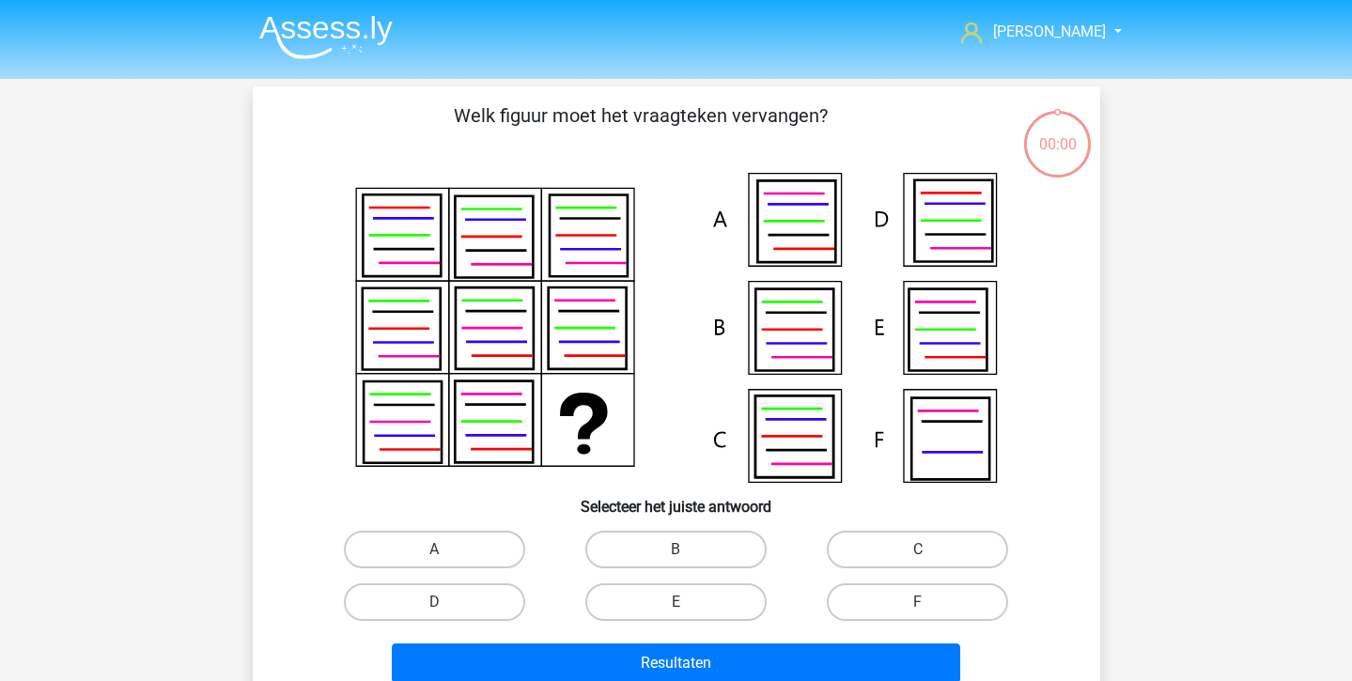
scroll to position [86, 0]
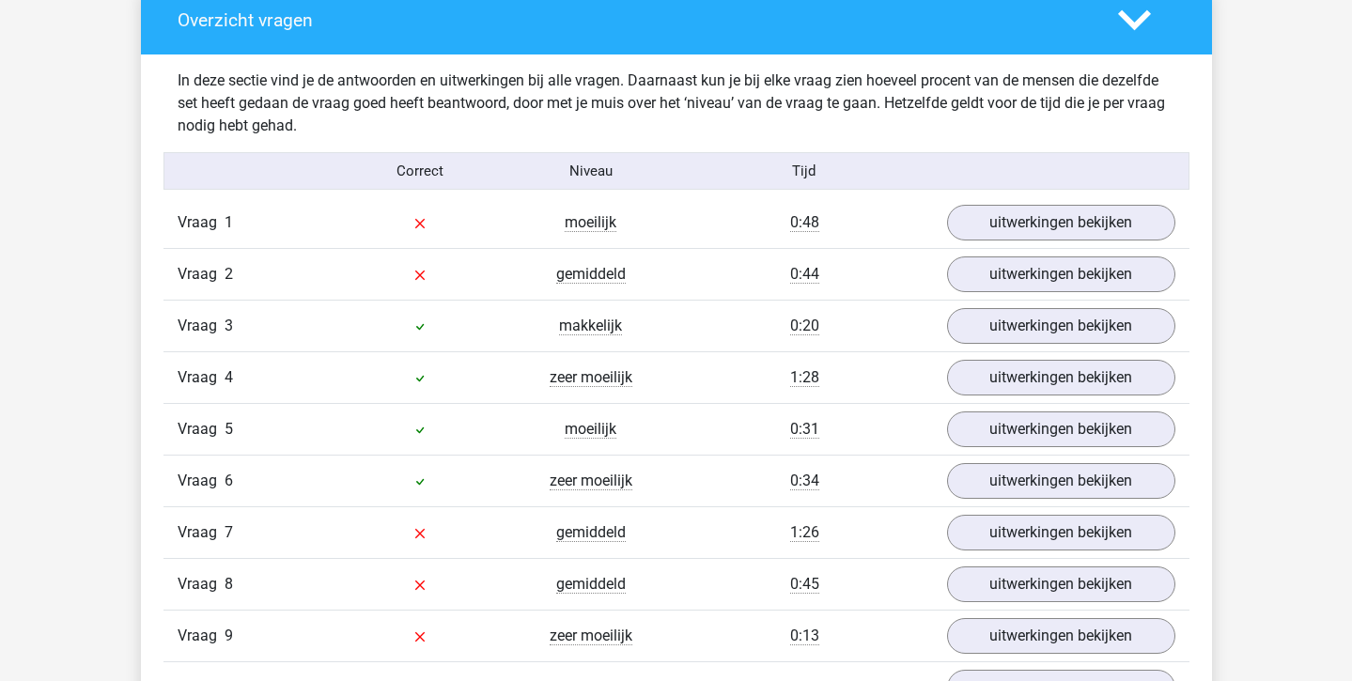
scroll to position [1049, 0]
click at [1029, 213] on link "uitwerkingen bekijken" at bounding box center [1060, 223] width 262 height 41
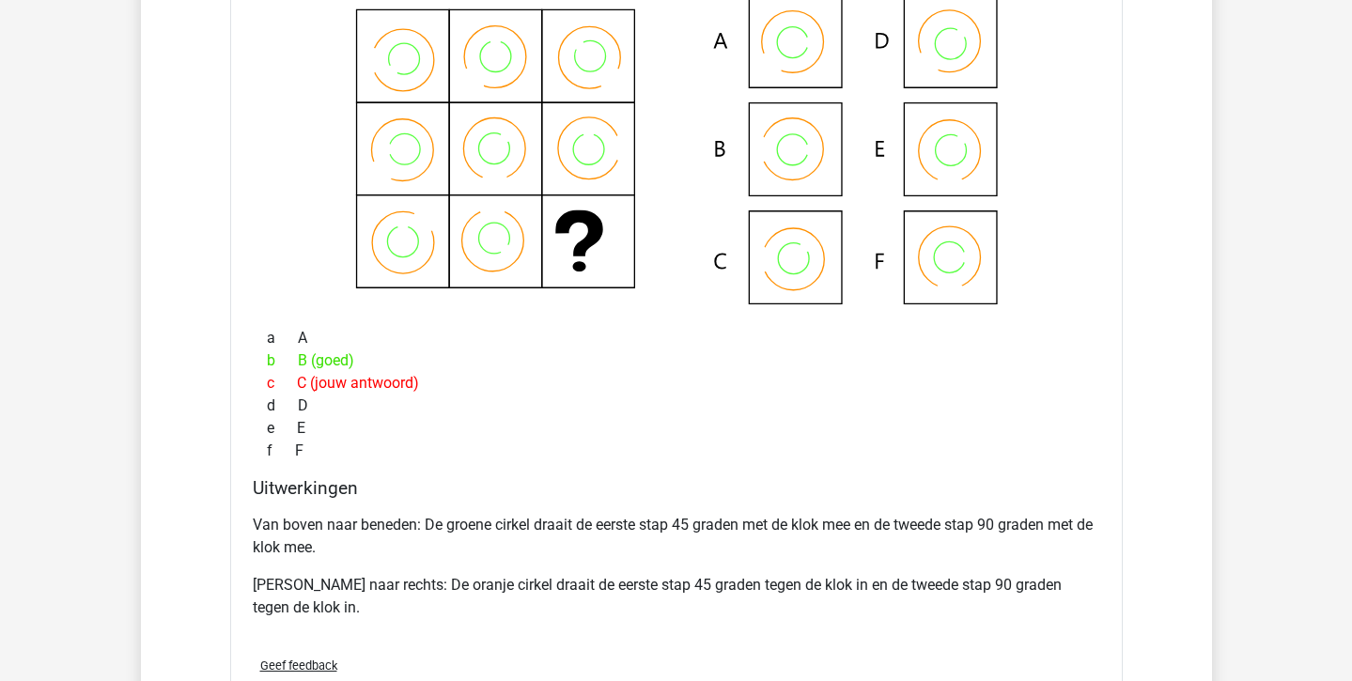
scroll to position [1366, 0]
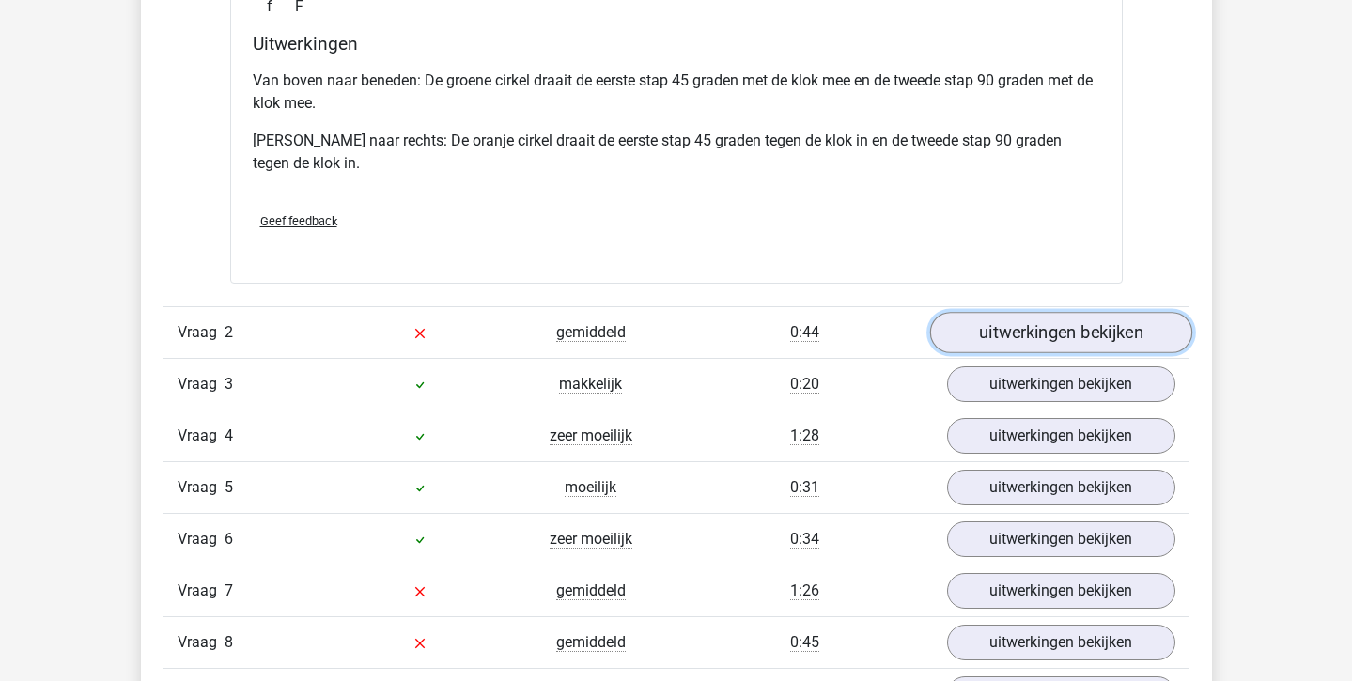
click at [999, 332] on link "uitwerkingen bekijken" at bounding box center [1060, 333] width 262 height 41
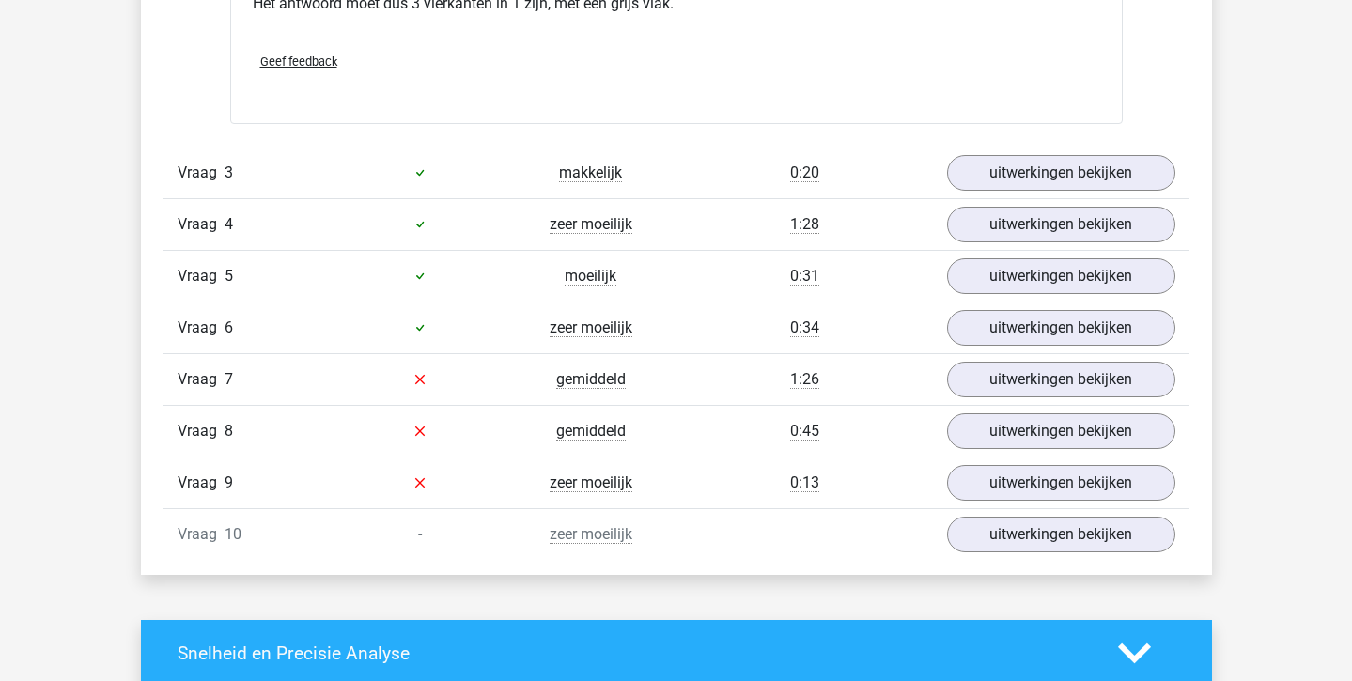
scroll to position [2840, 0]
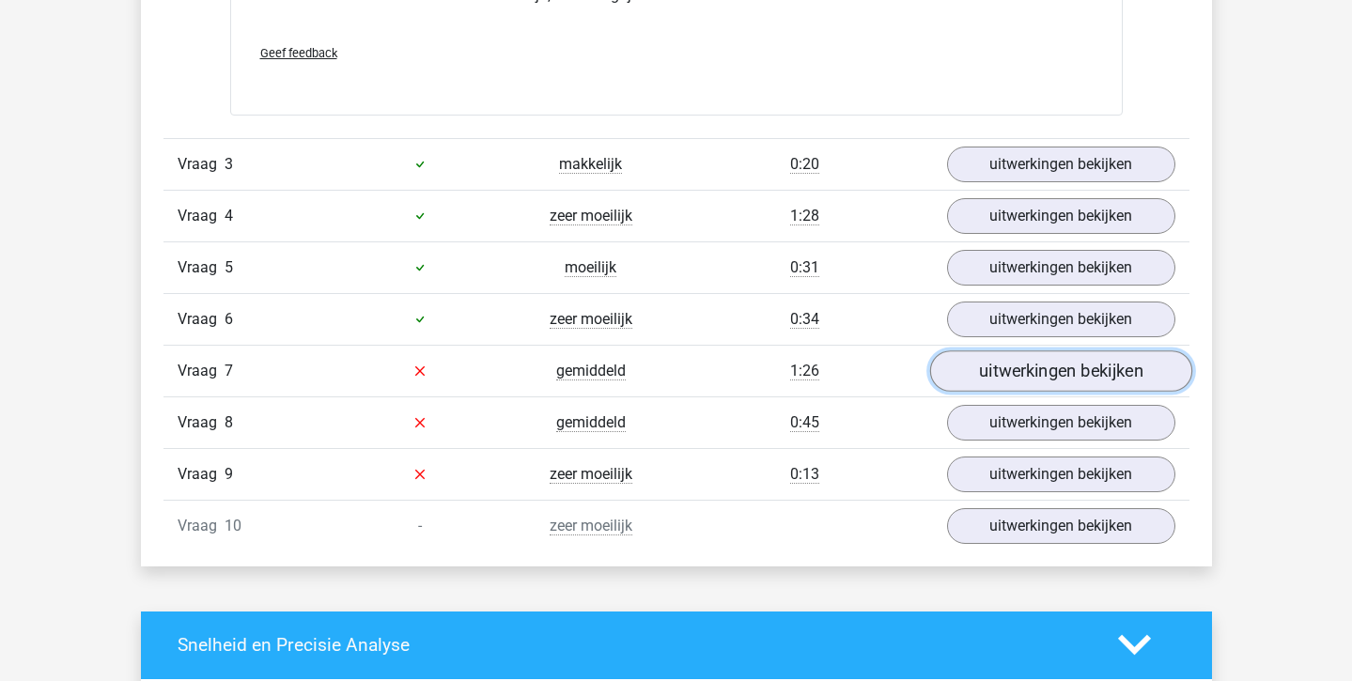
click at [1023, 379] on link "uitwerkingen bekijken" at bounding box center [1060, 370] width 262 height 41
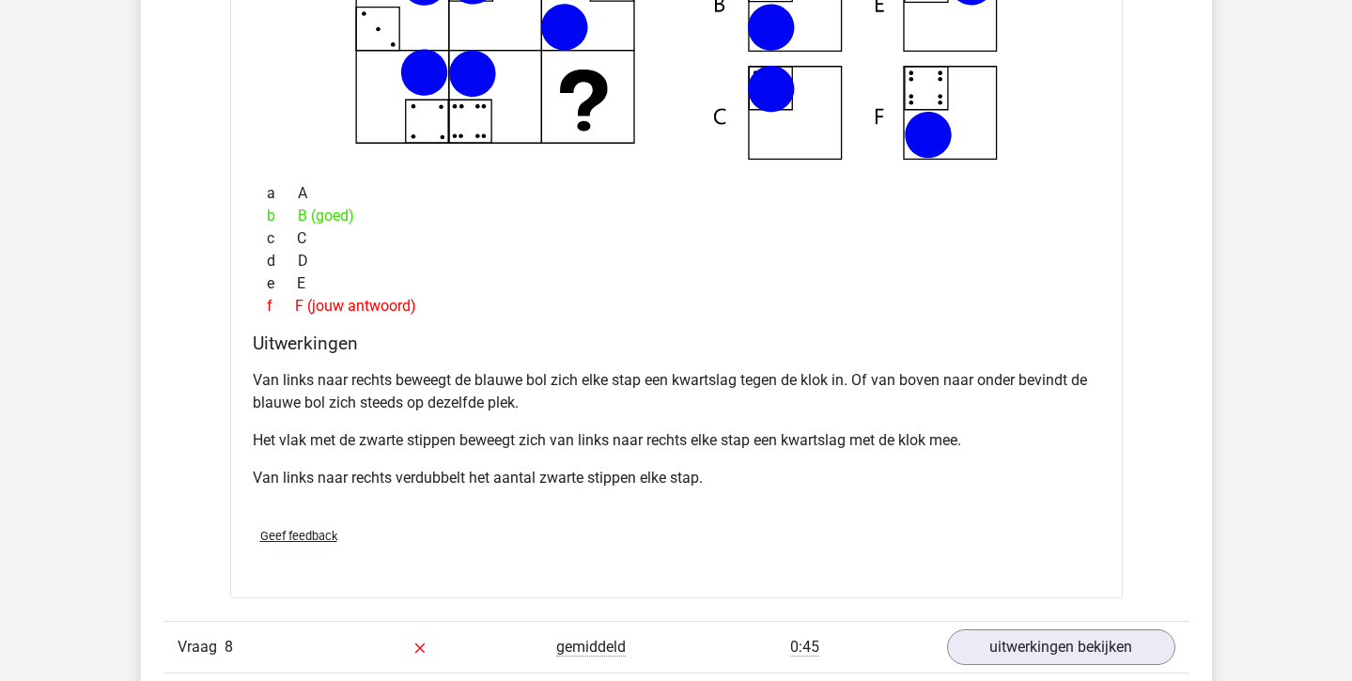
scroll to position [3668, 0]
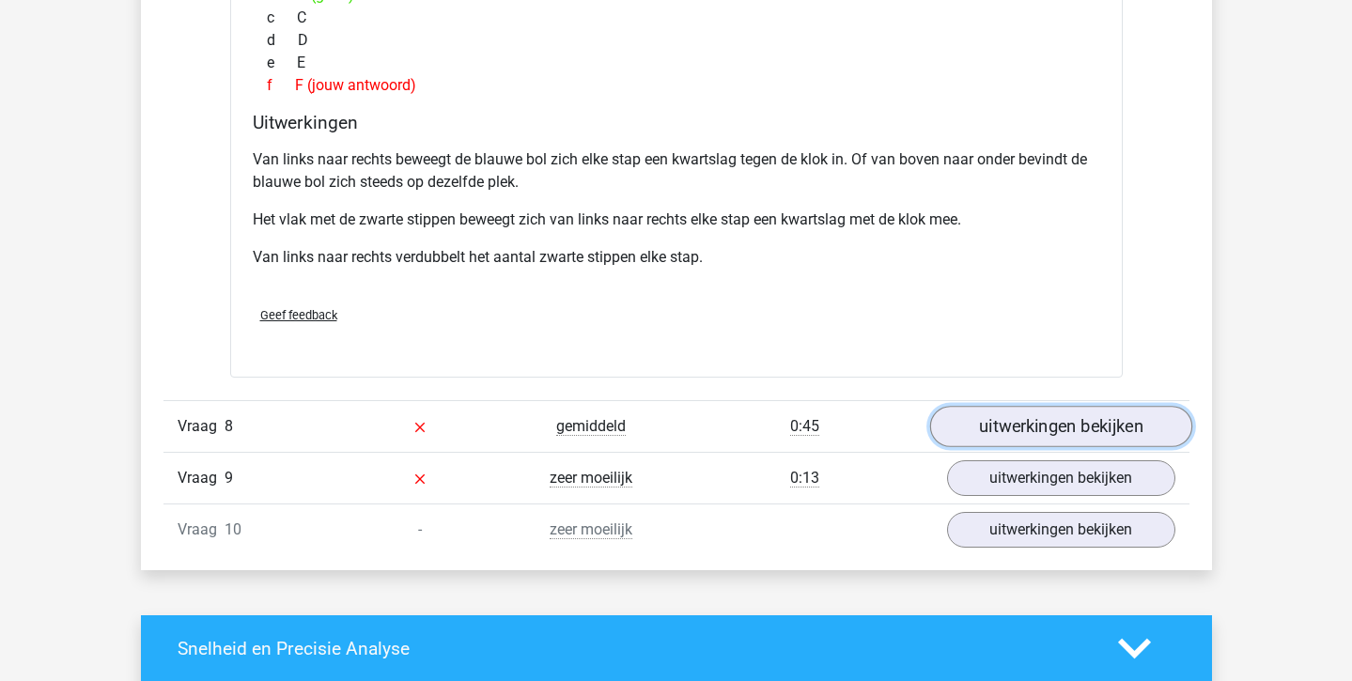
click at [1000, 425] on link "uitwerkingen bekijken" at bounding box center [1060, 426] width 262 height 41
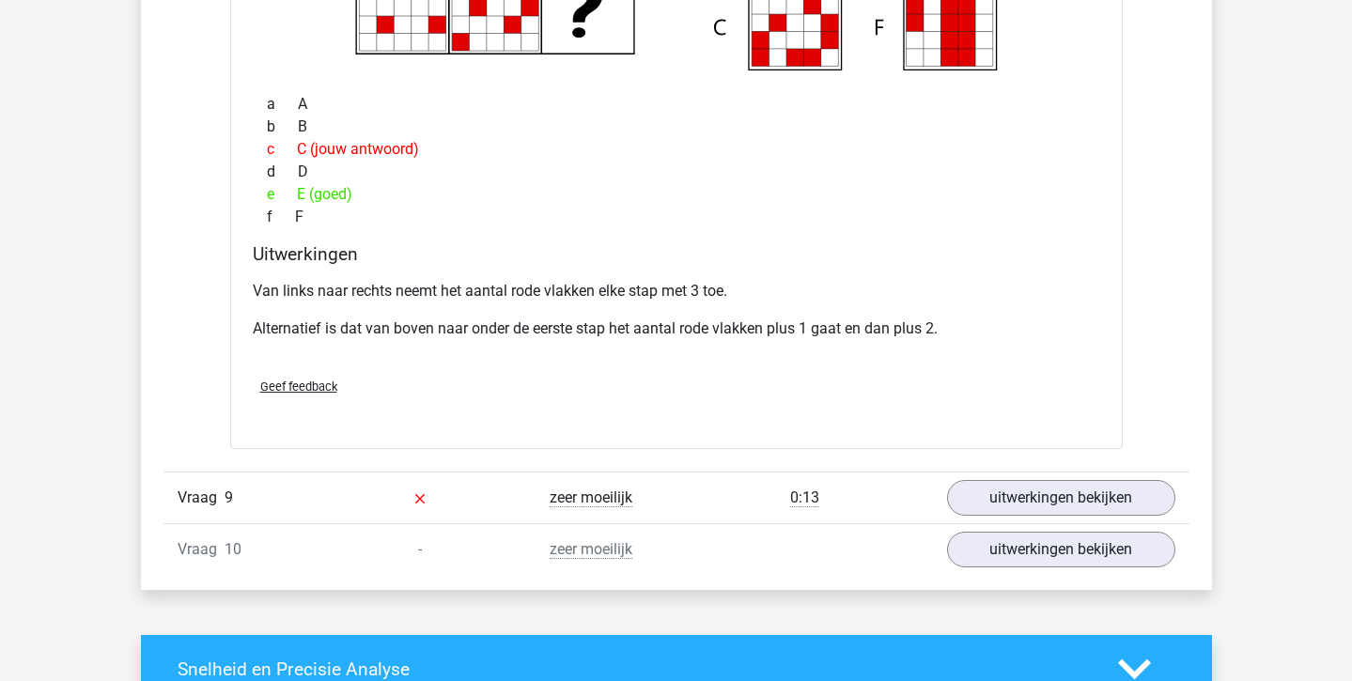
scroll to position [4426, 0]
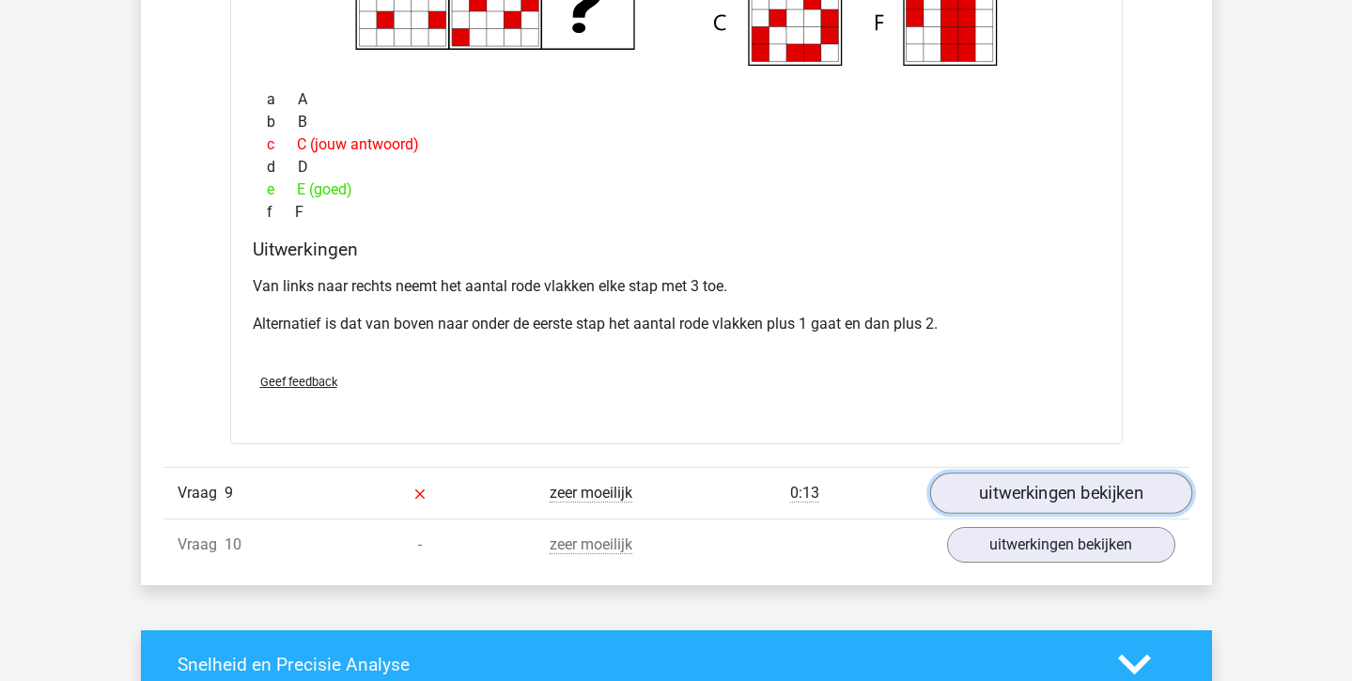
click at [989, 502] on link "uitwerkingen bekijken" at bounding box center [1060, 493] width 262 height 41
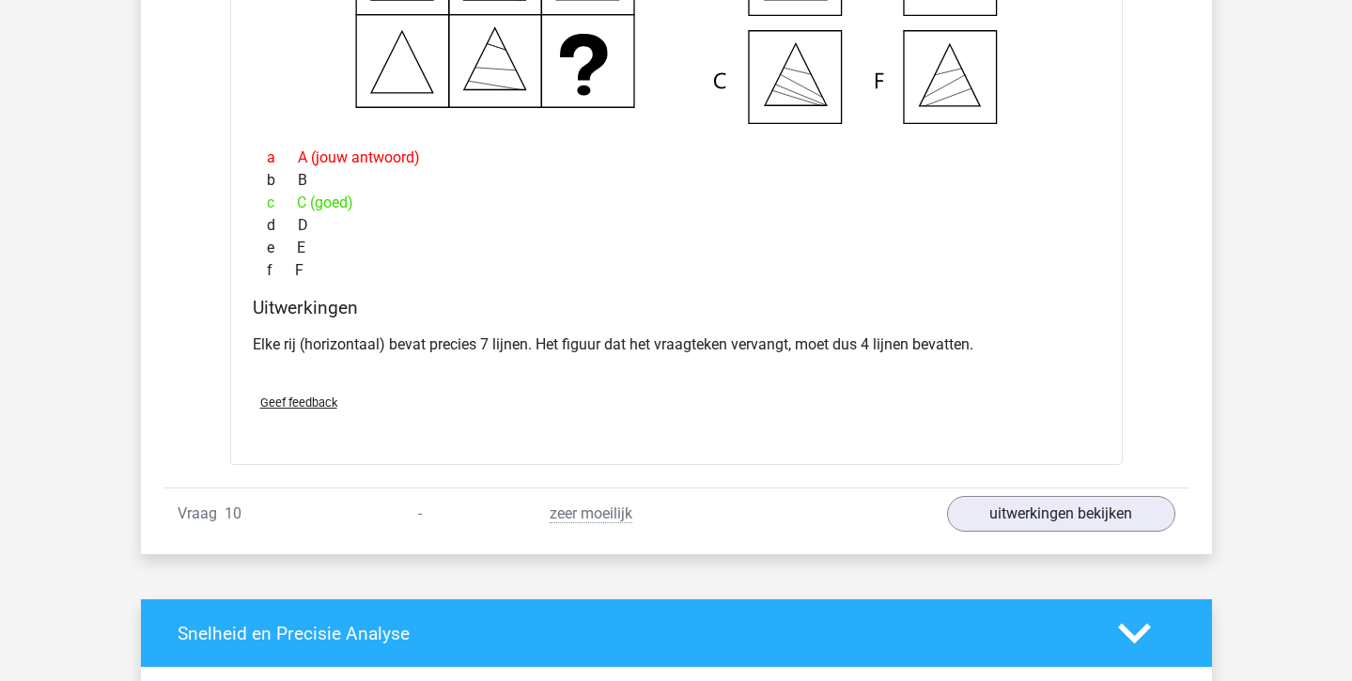
scroll to position [5218, 0]
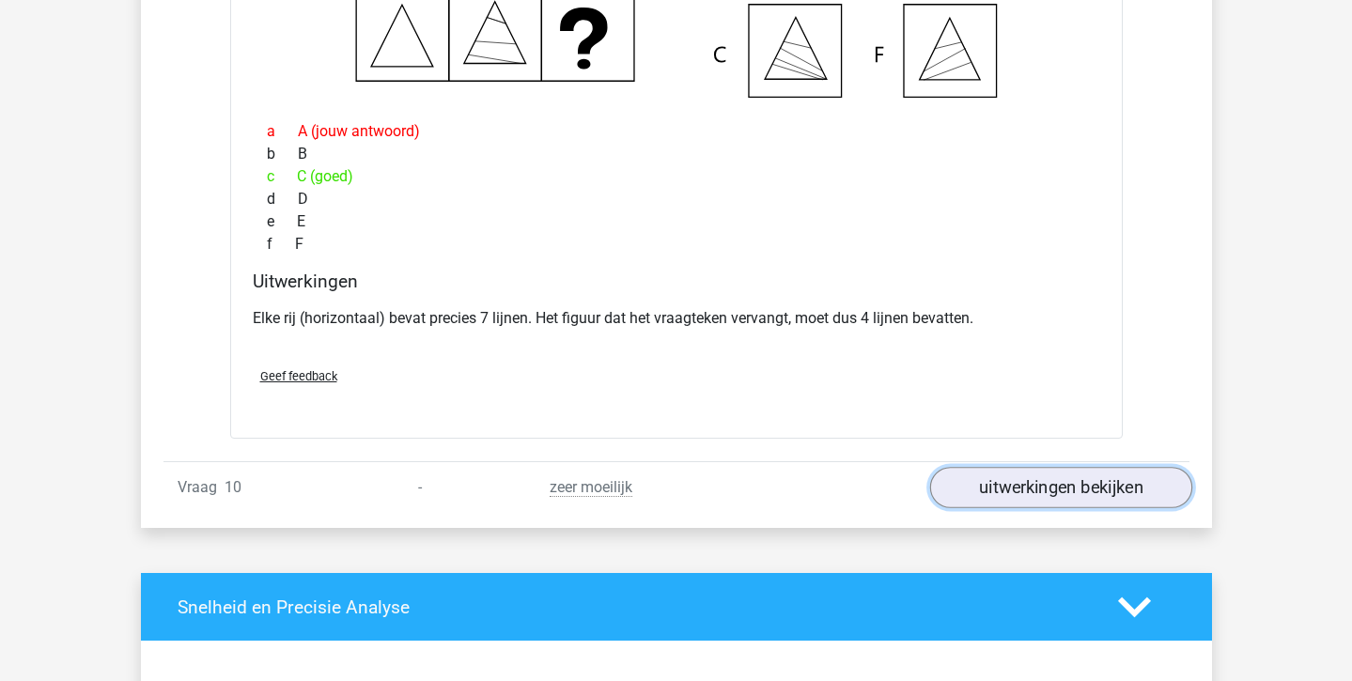
click at [990, 501] on link "uitwerkingen bekijken" at bounding box center [1060, 487] width 262 height 41
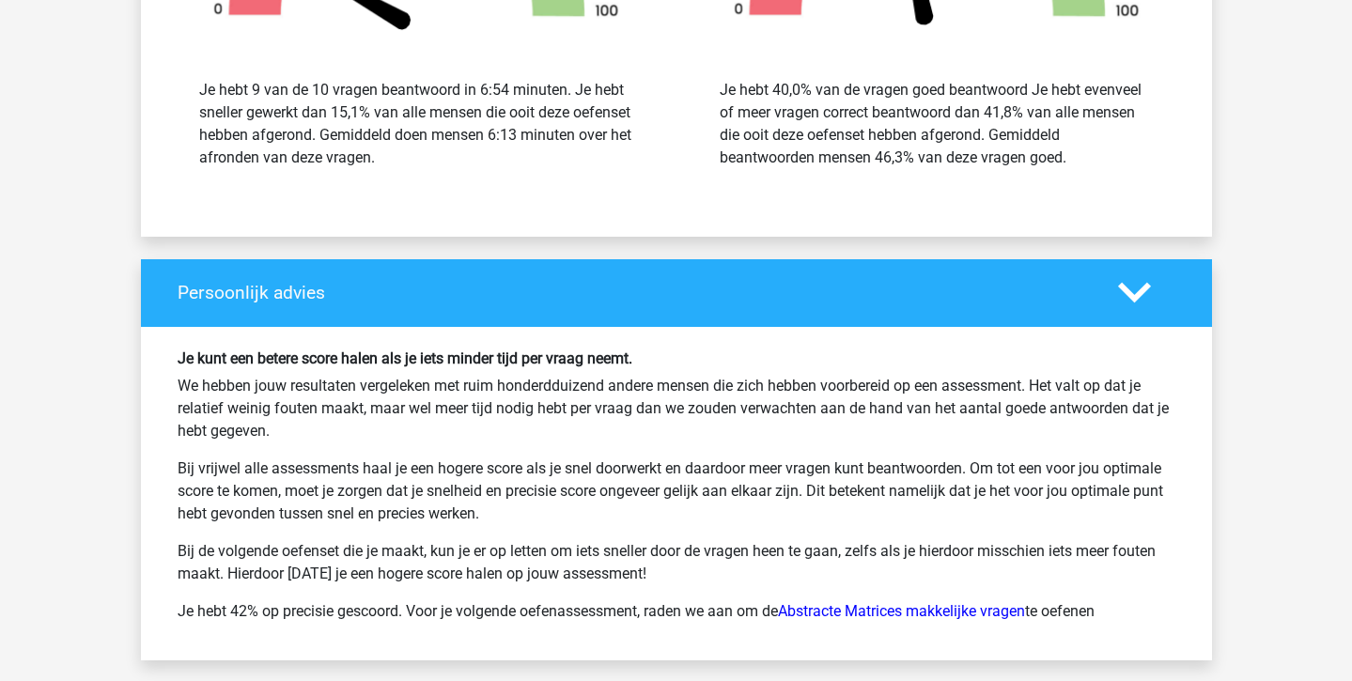
scroll to position [7264, 0]
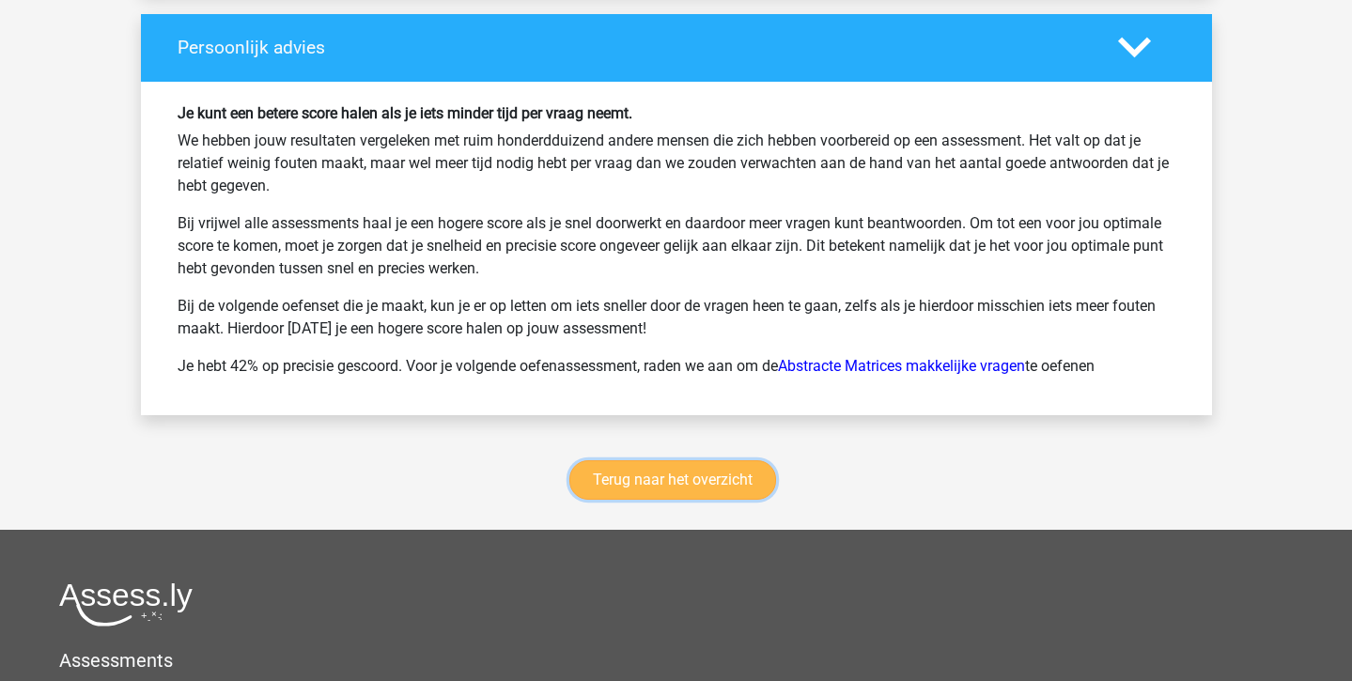
click at [687, 474] on link "Terug naar het overzicht" at bounding box center [672, 479] width 207 height 39
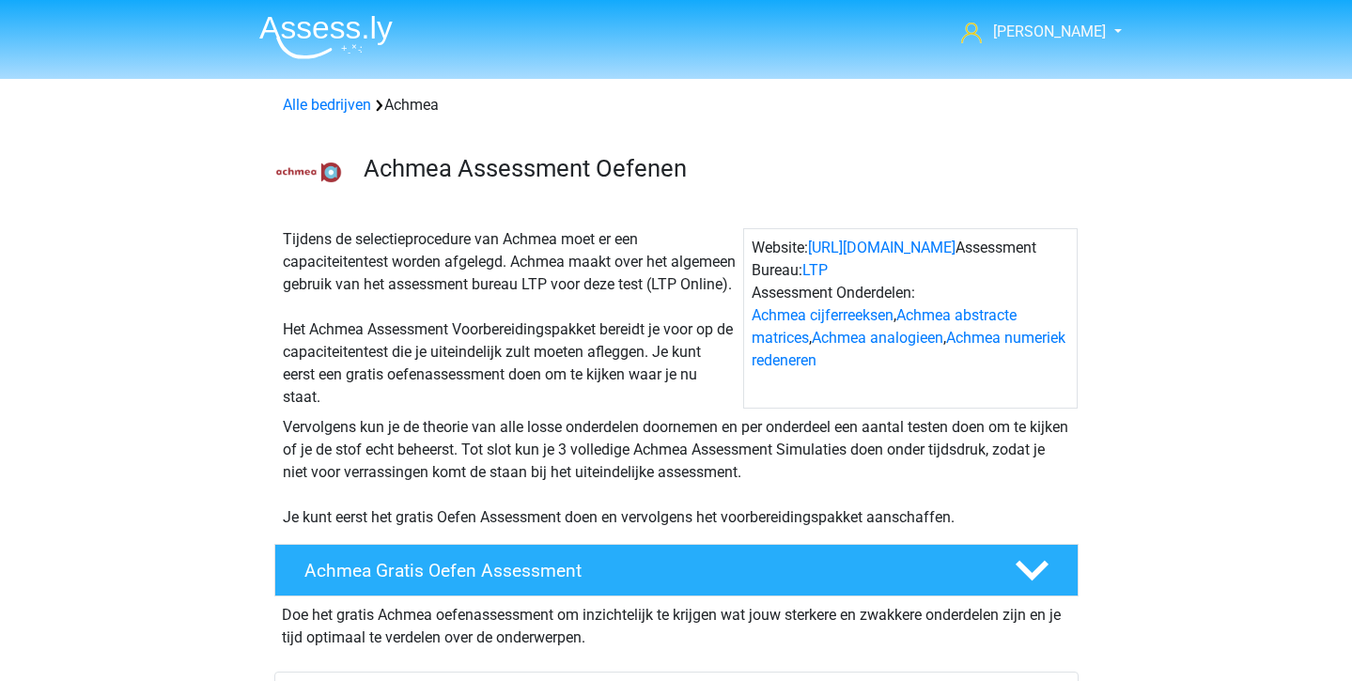
click at [302, 45] on img at bounding box center [325, 37] width 133 height 44
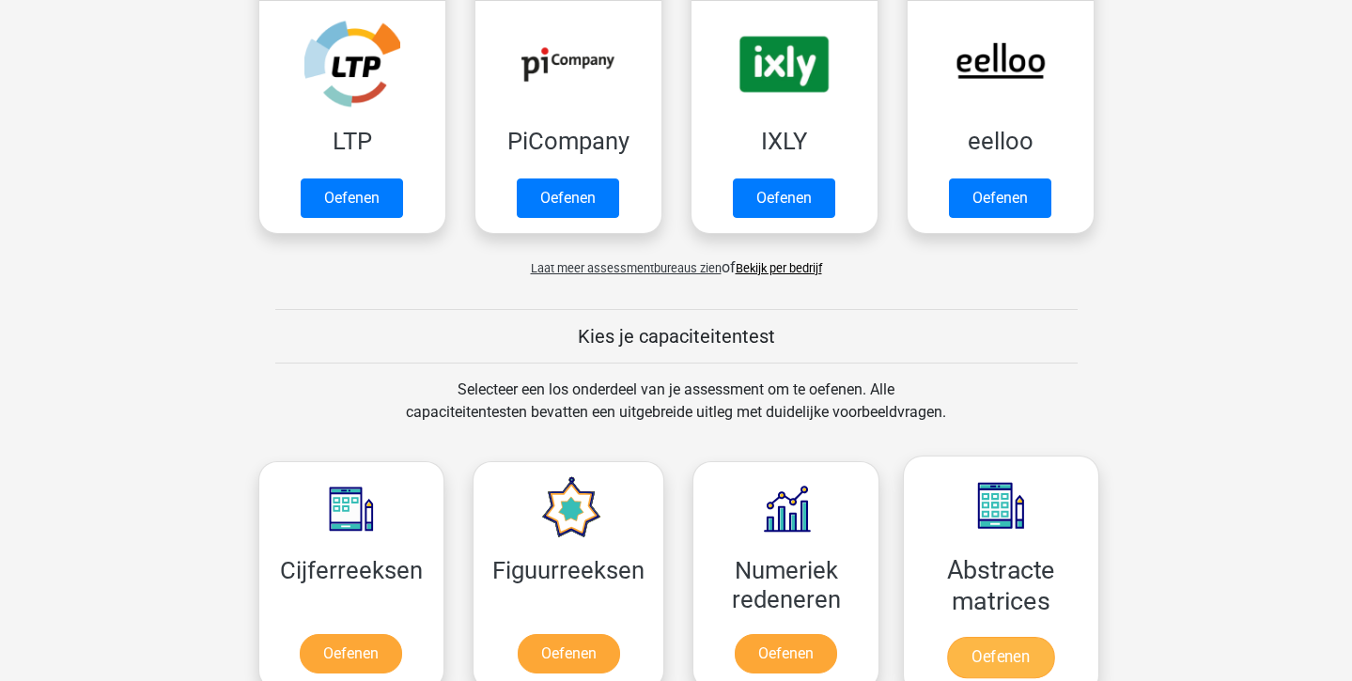
scroll to position [410, 0]
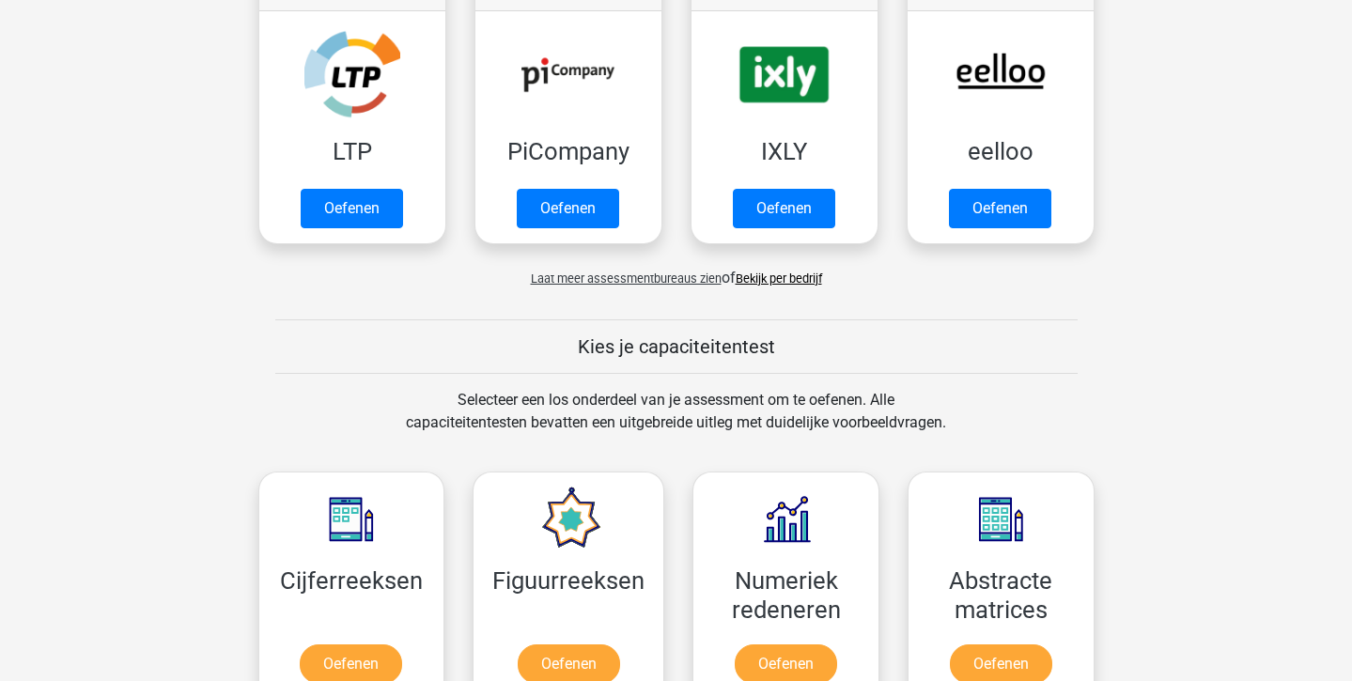
click at [781, 282] on link "Bekijk per bedrijf" at bounding box center [779, 279] width 86 height 14
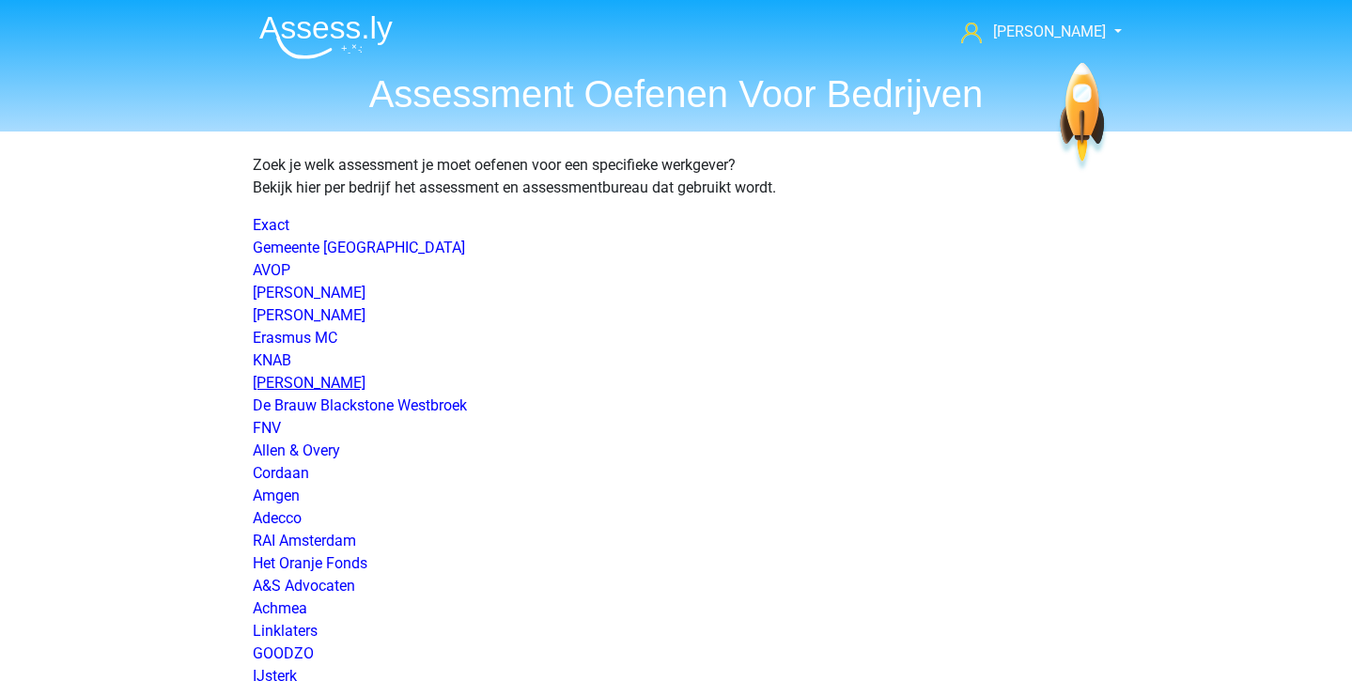
click at [354, 375] on link "[PERSON_NAME]" at bounding box center [309, 383] width 113 height 18
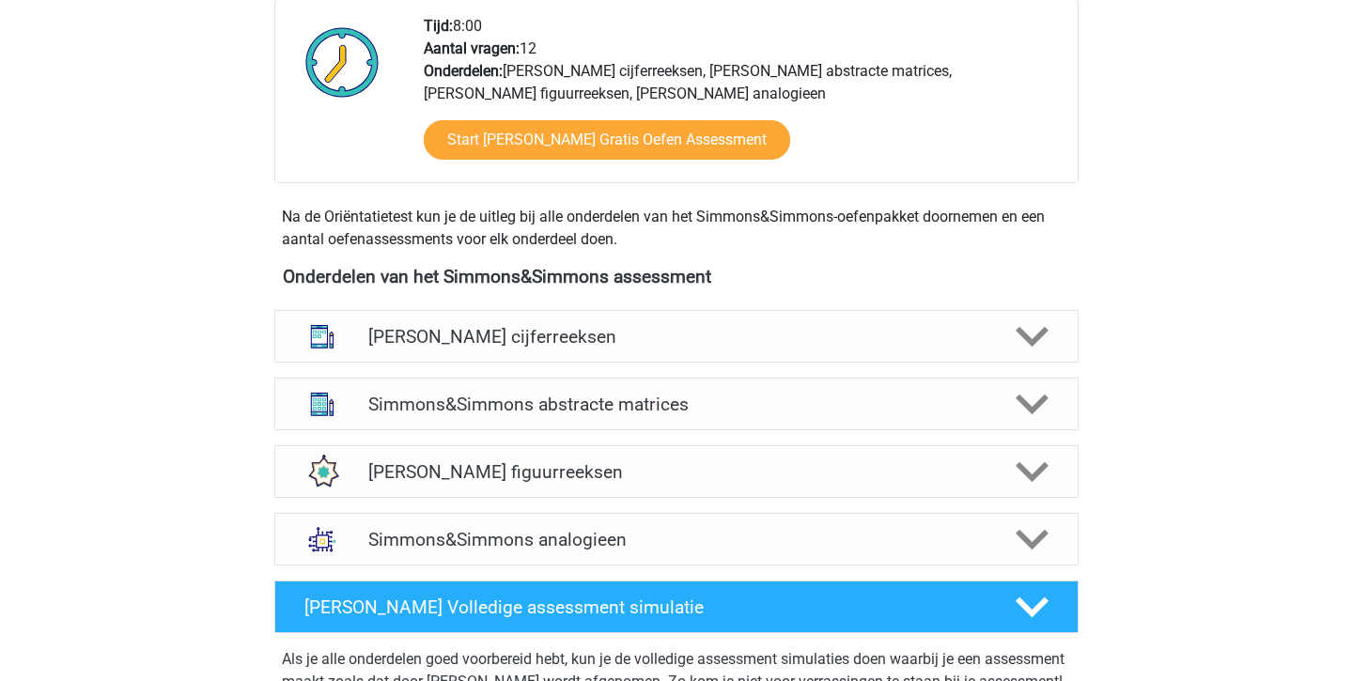
scroll to position [719, 0]
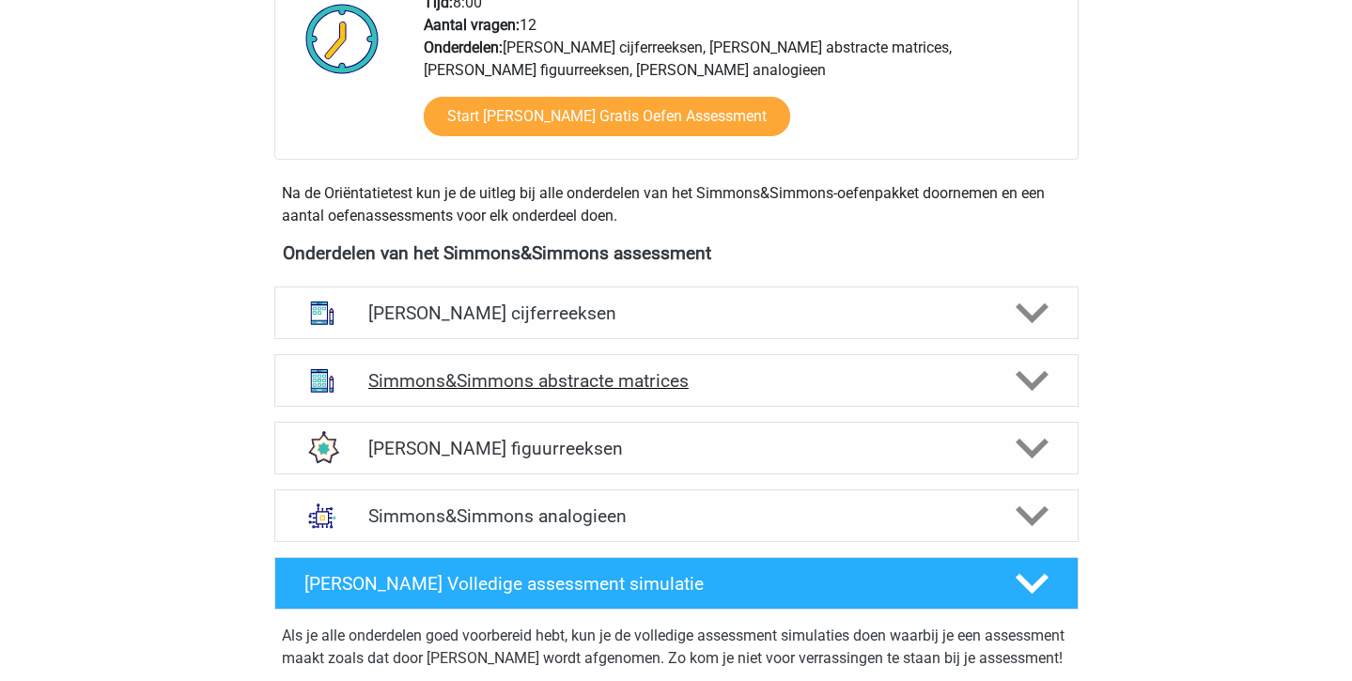
click at [675, 393] on div "Simmons&Simmons abstracte matrices" at bounding box center [676, 380] width 804 height 53
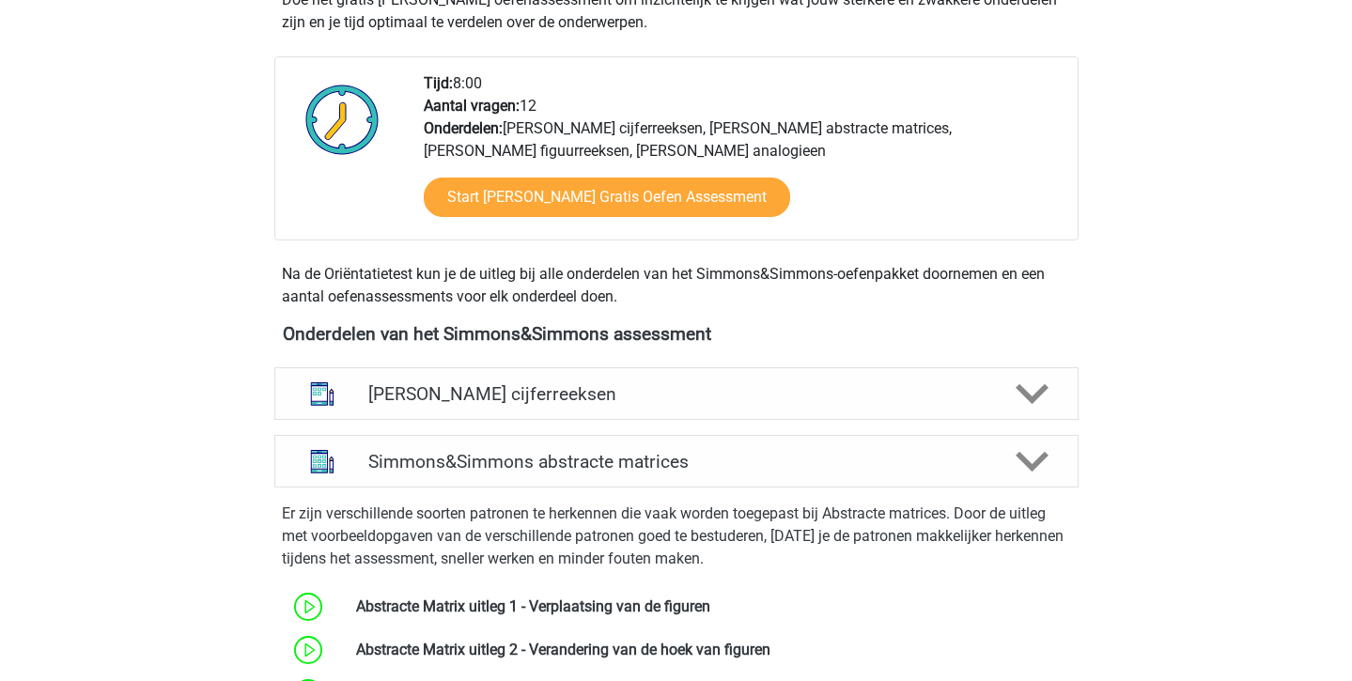
scroll to position [527, 0]
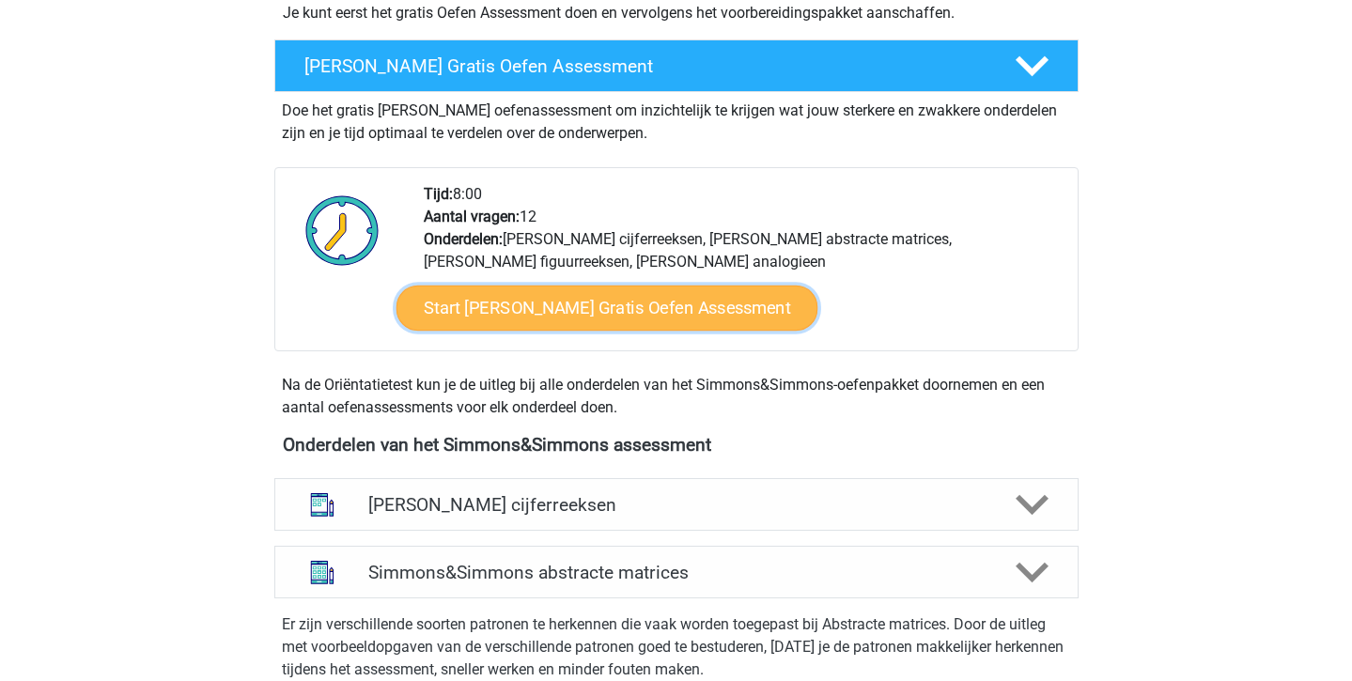
click at [516, 321] on link "Start Simmons&Simmons Gratis Oefen Assessment" at bounding box center [607, 308] width 422 height 45
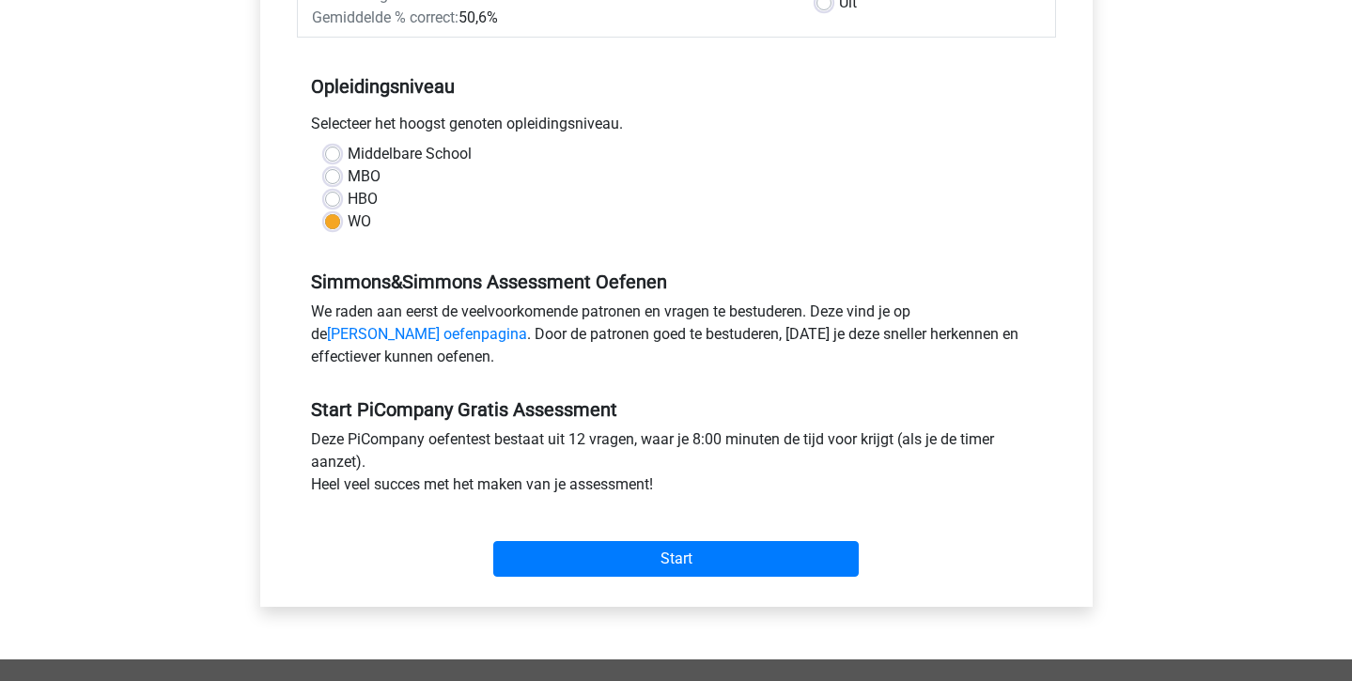
scroll to position [353, 0]
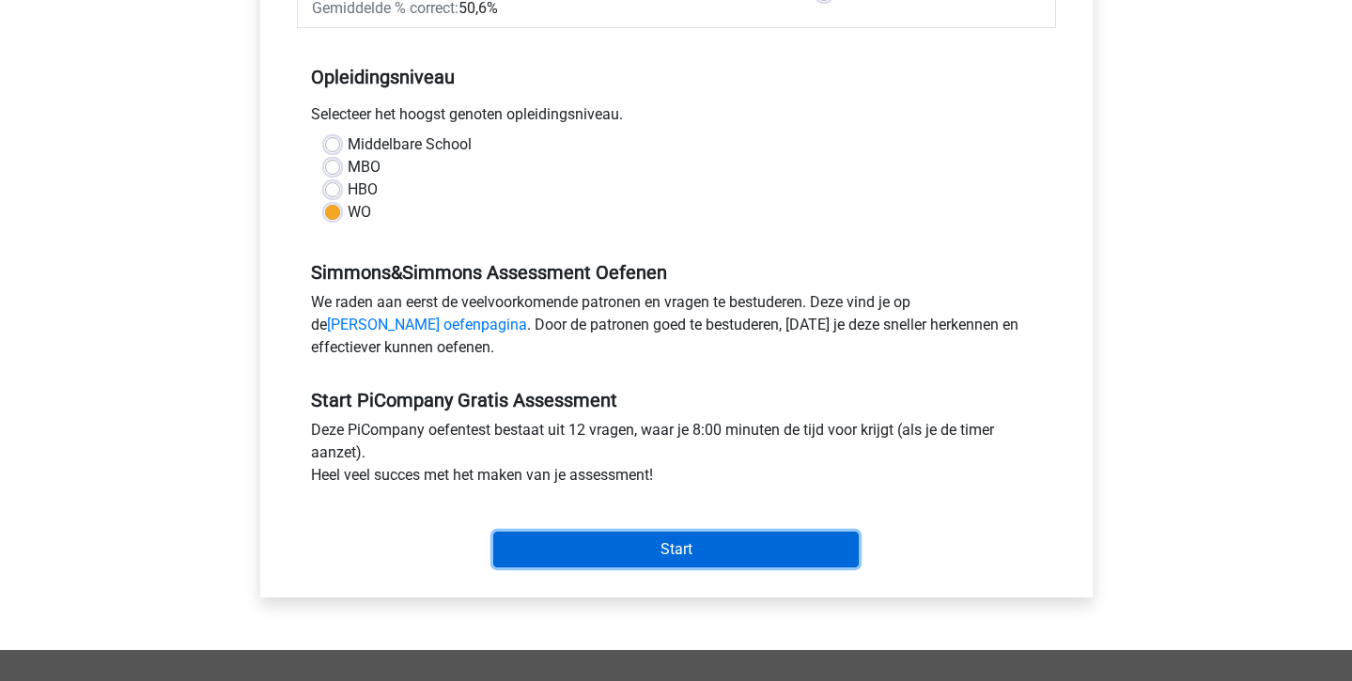
click at [608, 568] on input "Start" at bounding box center [676, 550] width 366 height 36
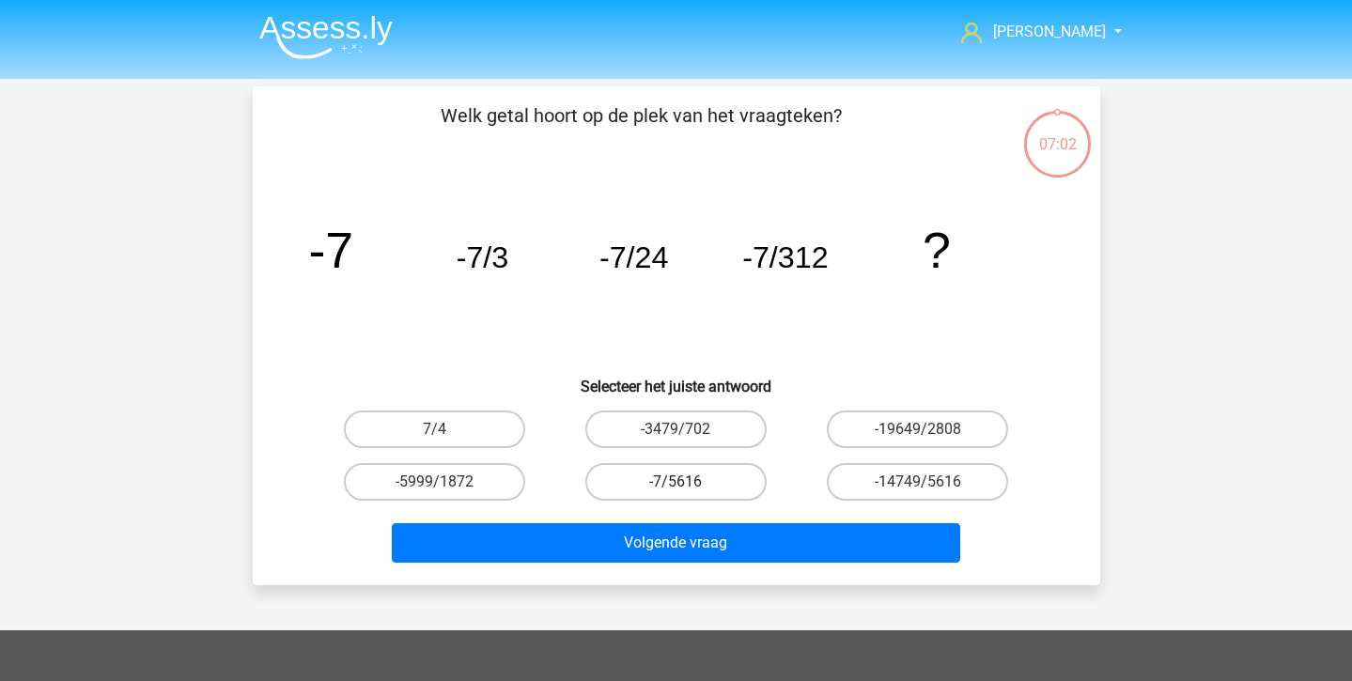
click at [670, 482] on label "-7/5616" at bounding box center [675, 482] width 181 height 38
click at [676, 482] on input "-7/5616" at bounding box center [682, 488] width 12 height 12
radio input "true"
click at [439, 493] on input "-5999/1872" at bounding box center [440, 488] width 12 height 12
radio input "true"
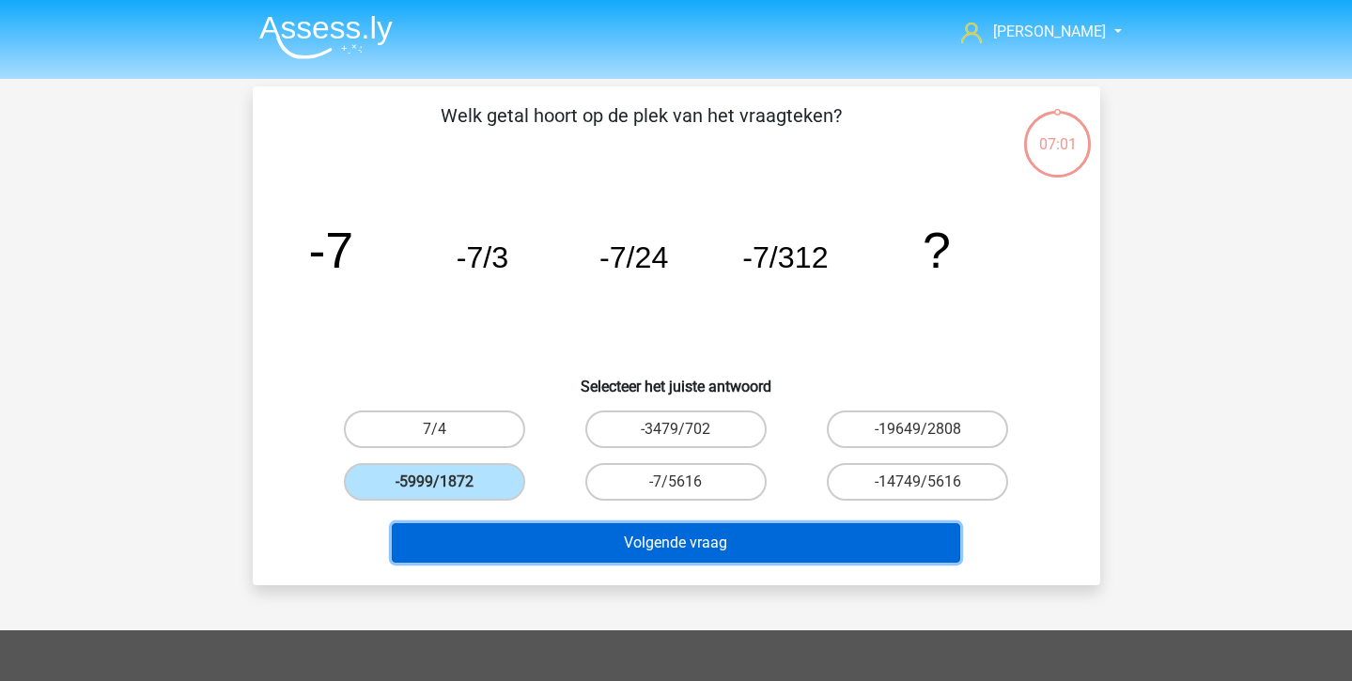
click at [446, 544] on button "Volgende vraag" at bounding box center [676, 542] width 568 height 39
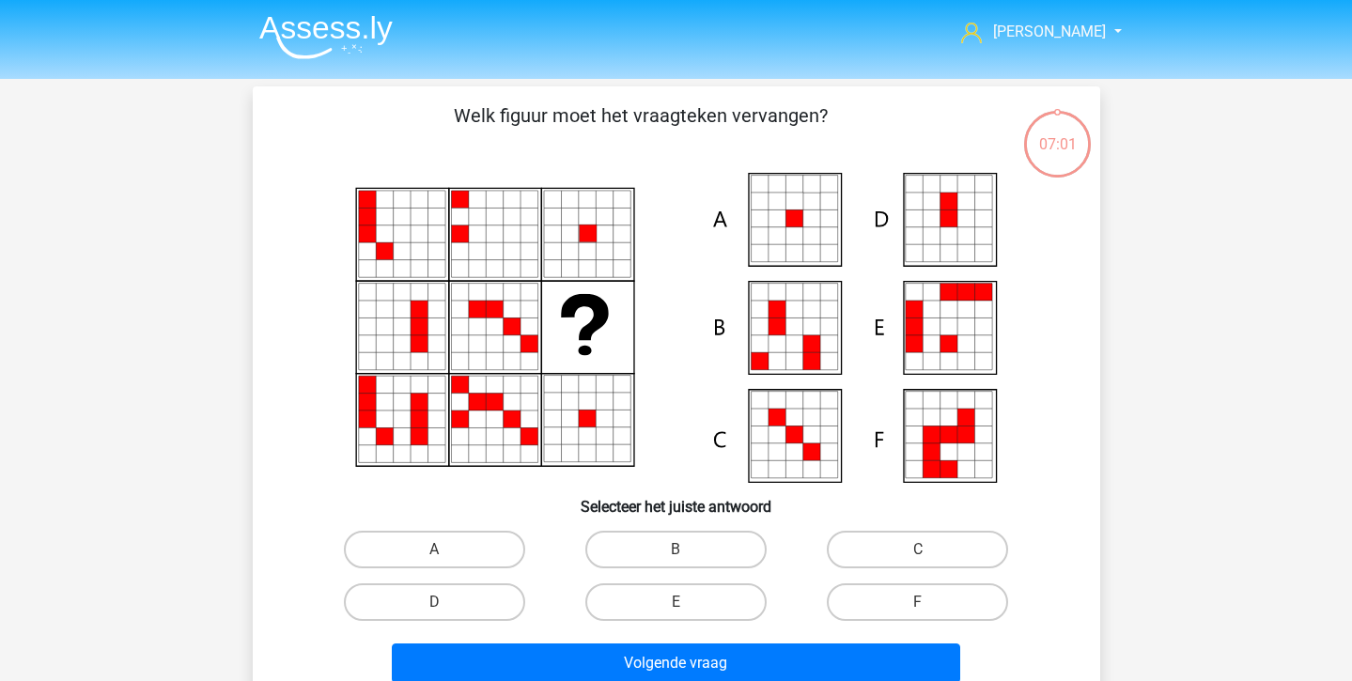
scroll to position [86, 0]
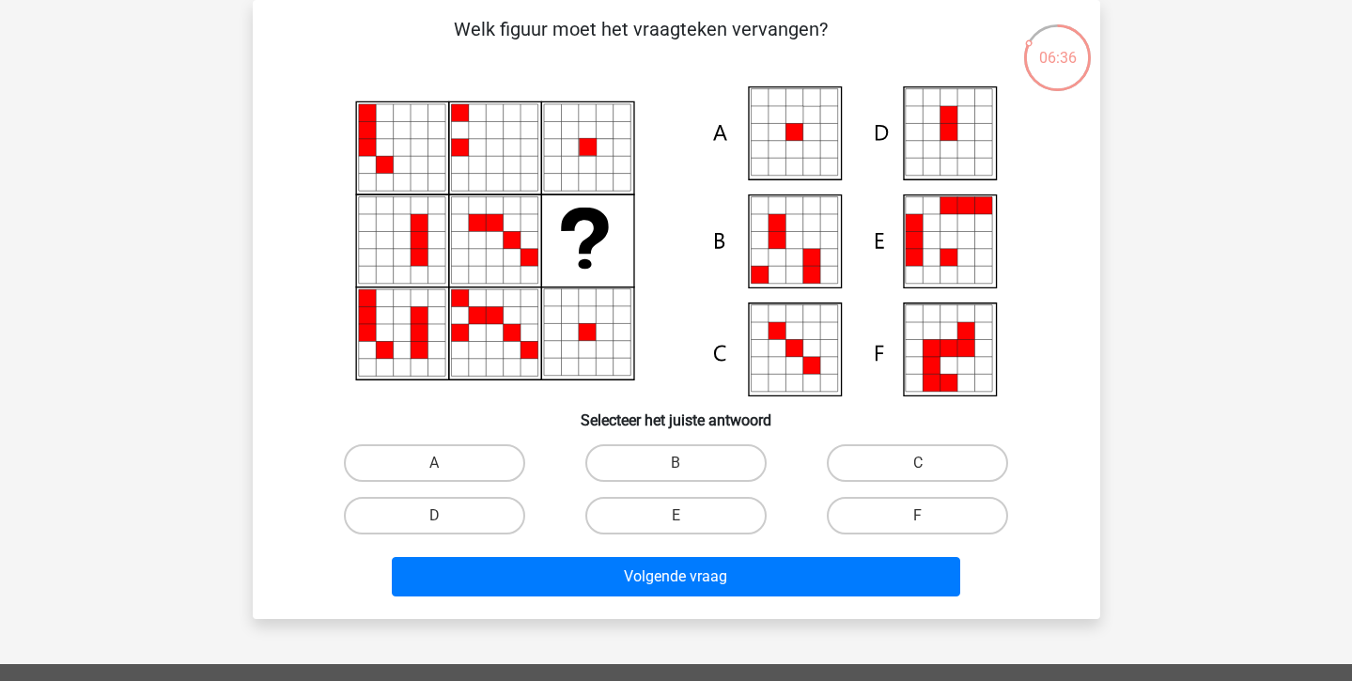
click at [444, 475] on input "A" at bounding box center [440, 469] width 12 height 12
radio input "true"
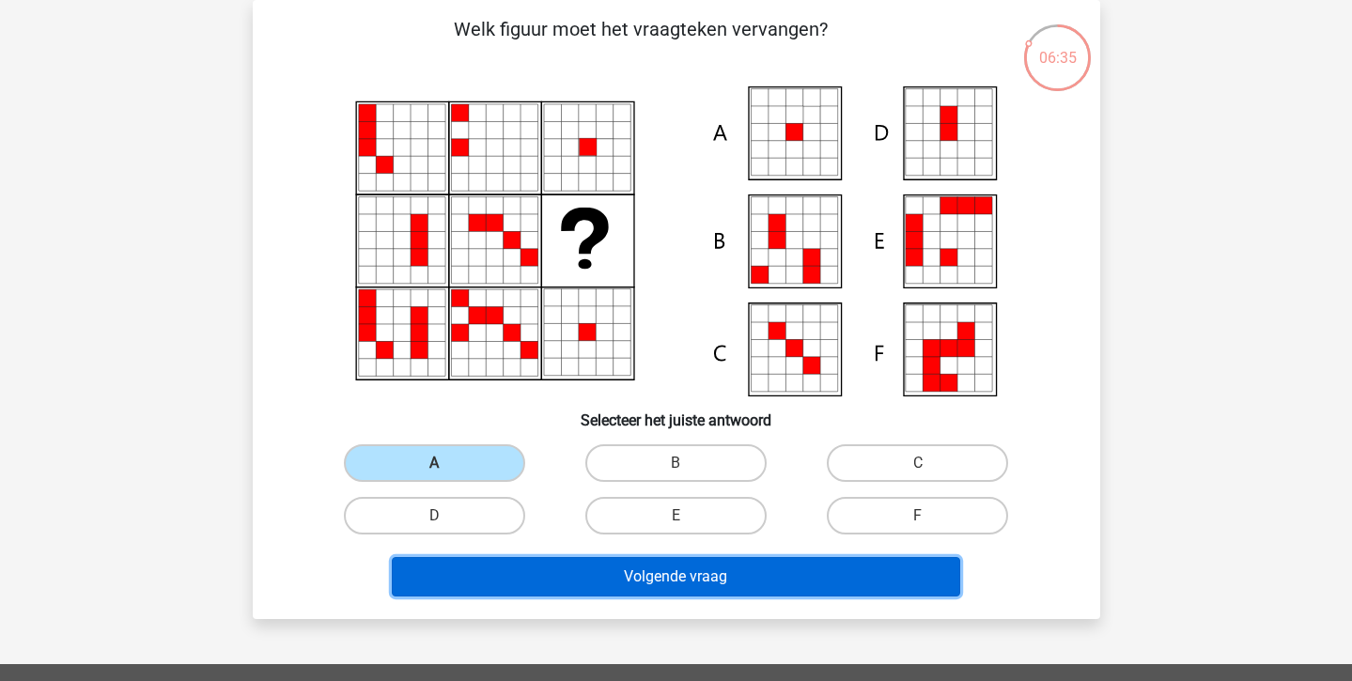
click at [502, 572] on button "Volgende vraag" at bounding box center [676, 576] width 568 height 39
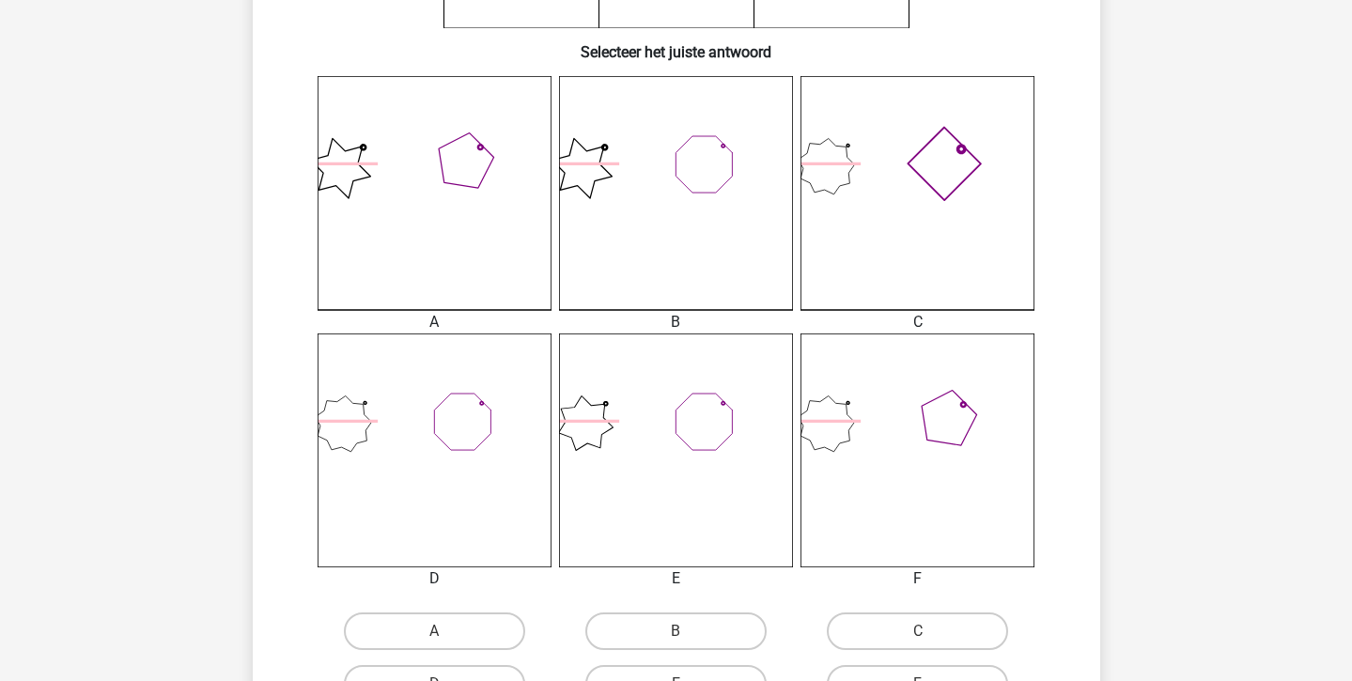
scroll to position [459, 0]
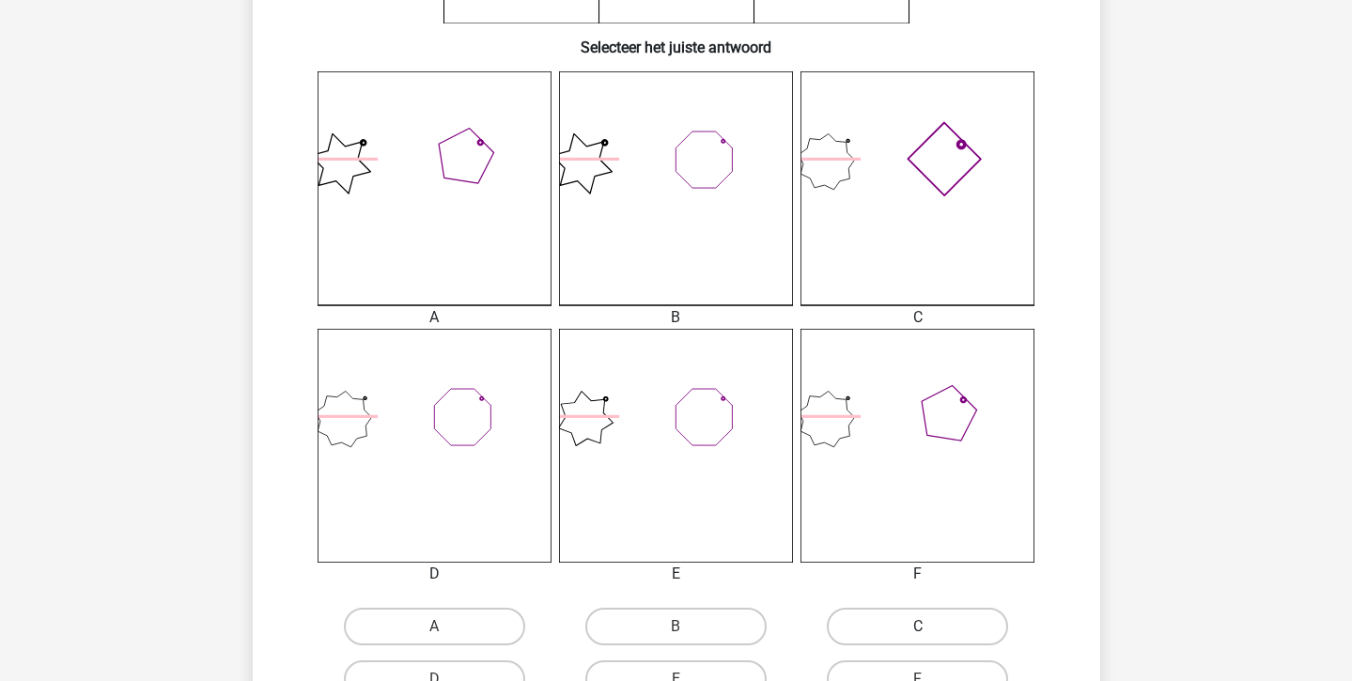
click at [883, 625] on label "C" at bounding box center [917, 627] width 181 height 38
click at [918, 627] on input "C" at bounding box center [924, 633] width 12 height 12
radio input "true"
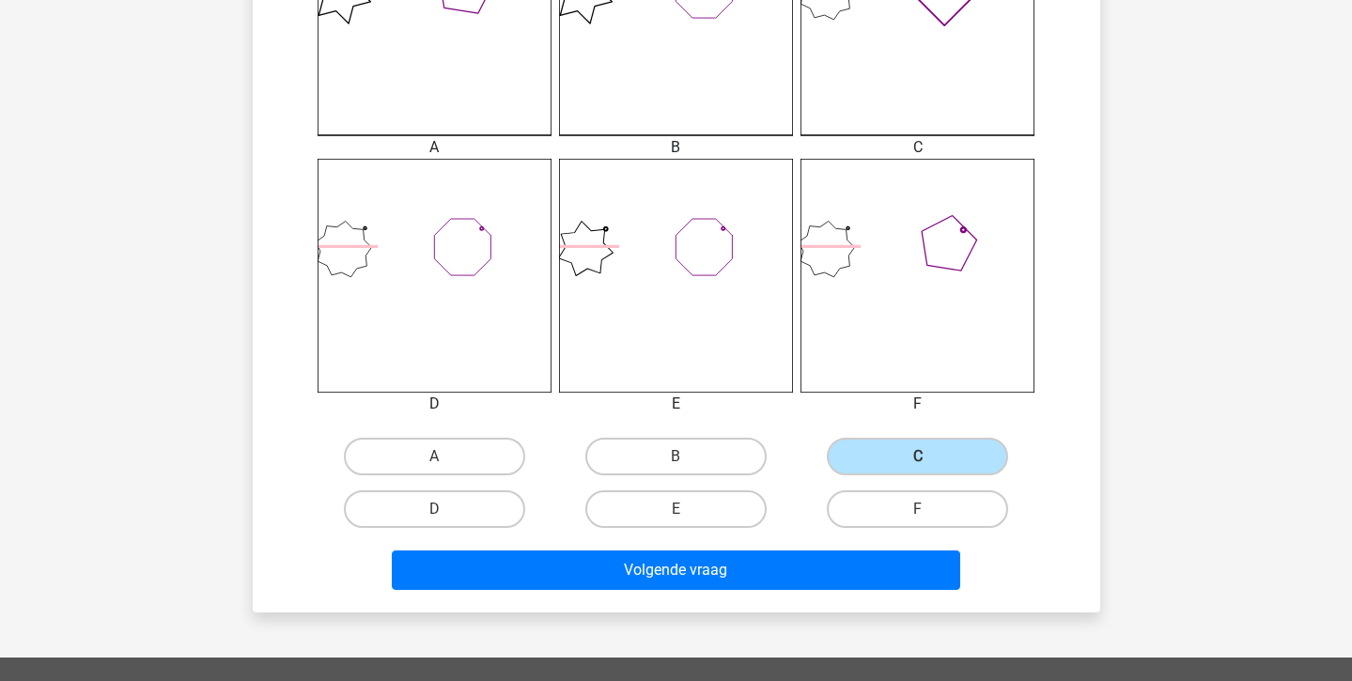
scroll to position [629, 0]
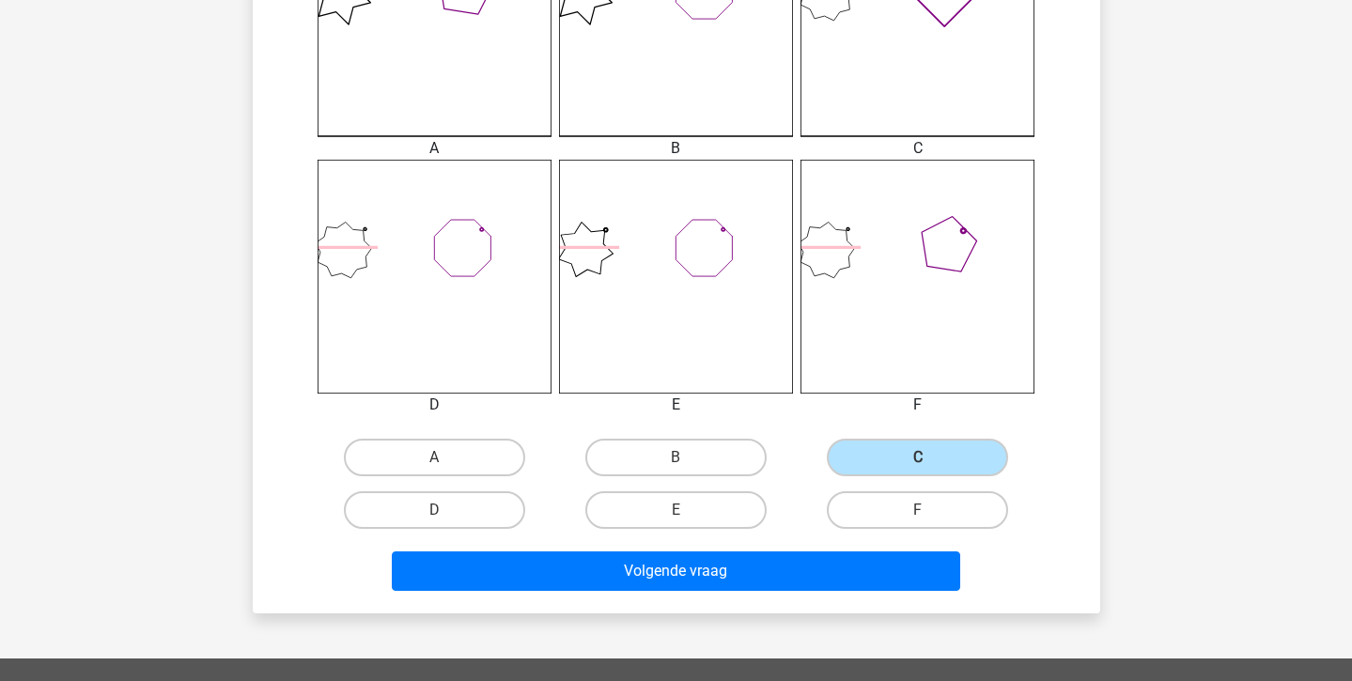
click at [811, 612] on div "Wat is de meest logische volgende figuur in de reeks? image/svg+xml 1 2 3 4 5 6…" at bounding box center [677, 36] width 848 height 1156
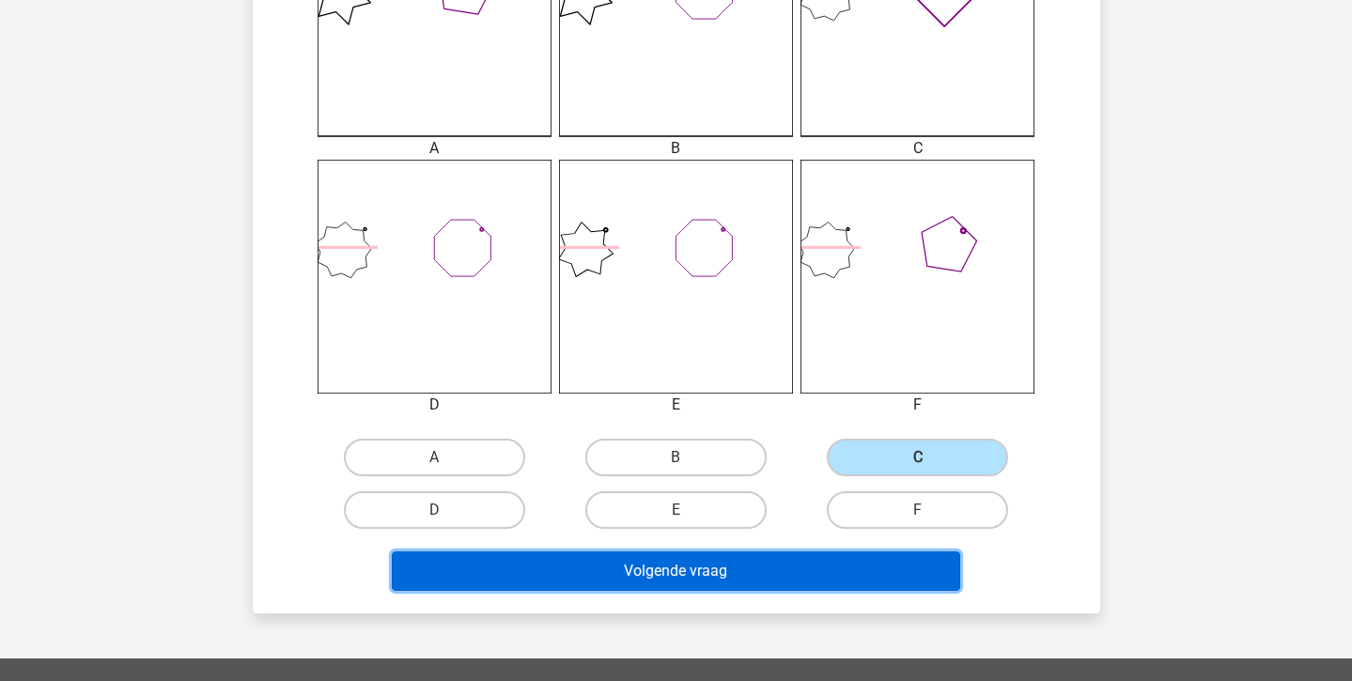
click at [776, 564] on button "Volgende vraag" at bounding box center [676, 571] width 568 height 39
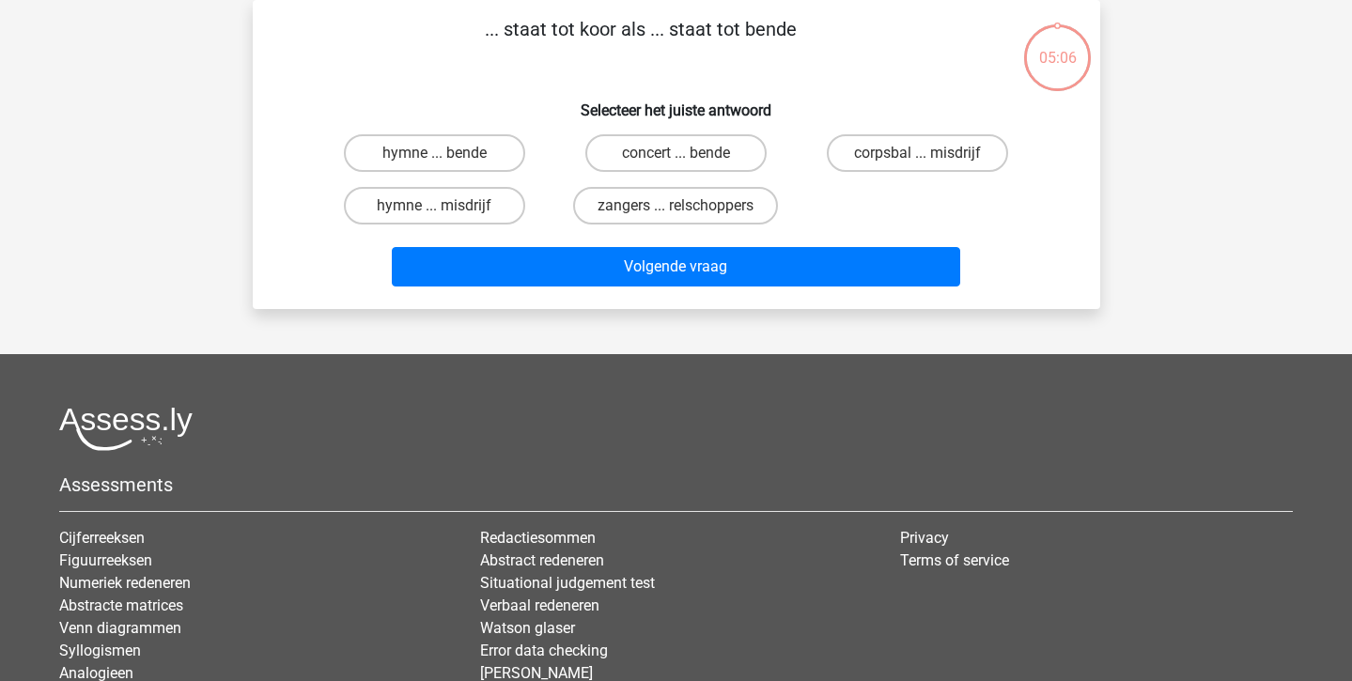
scroll to position [0, 0]
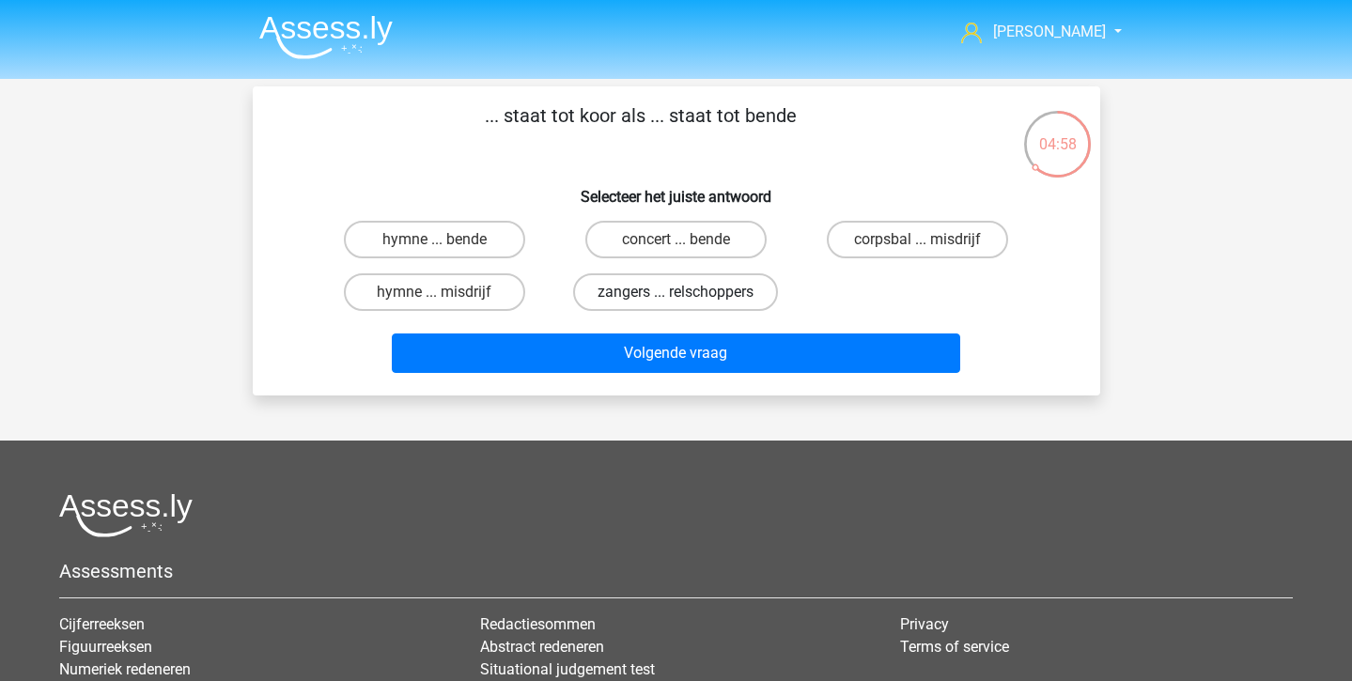
click at [738, 305] on label "zangers ... relschoppers" at bounding box center [675, 292] width 205 height 38
click at [688, 304] on input "zangers ... relschoppers" at bounding box center [682, 298] width 12 height 12
radio input "true"
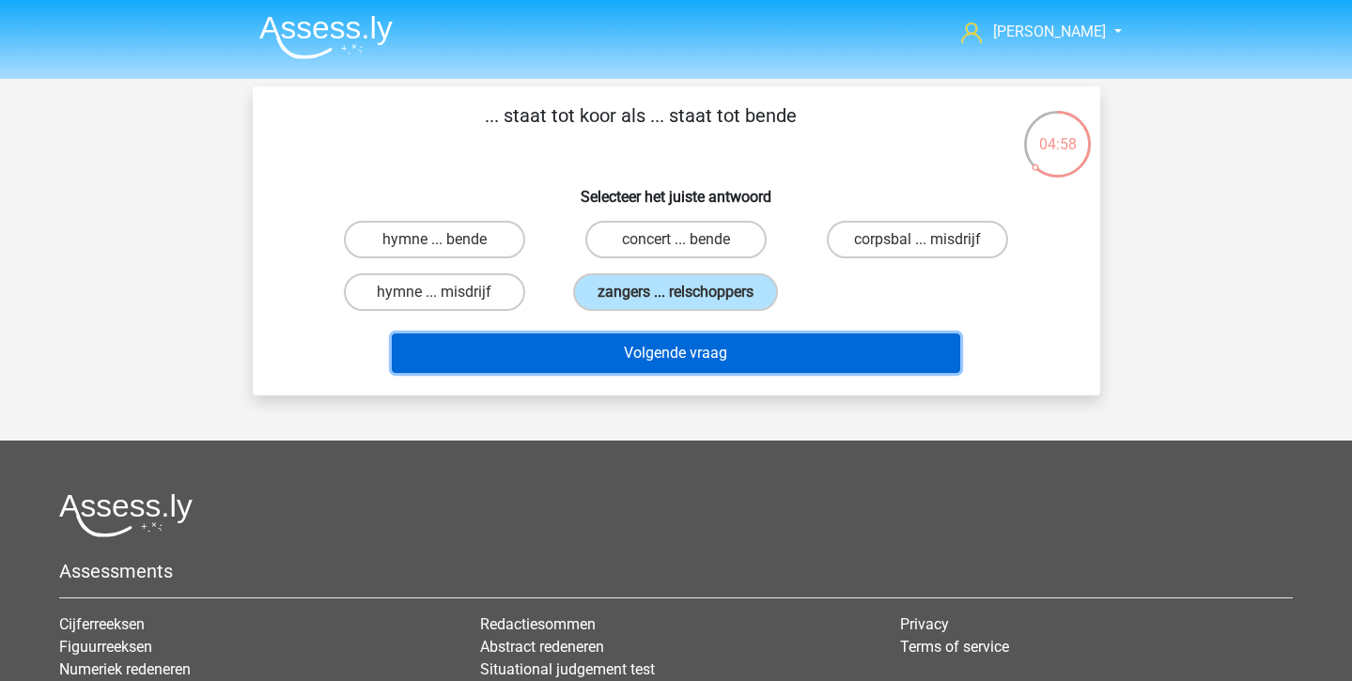
click at [756, 355] on button "Volgende vraag" at bounding box center [676, 353] width 568 height 39
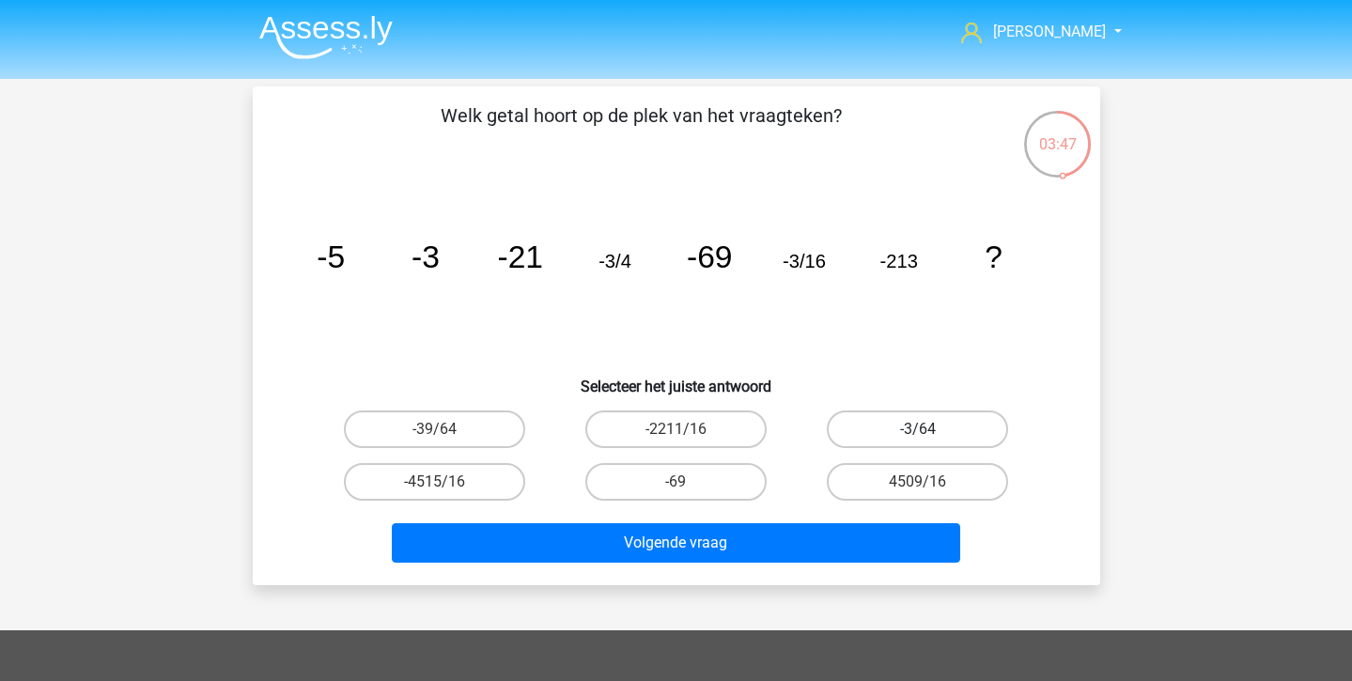
click at [925, 426] on label "-3/64" at bounding box center [917, 430] width 181 height 38
click at [925, 429] on input "-3/64" at bounding box center [924, 435] width 12 height 12
radio input "true"
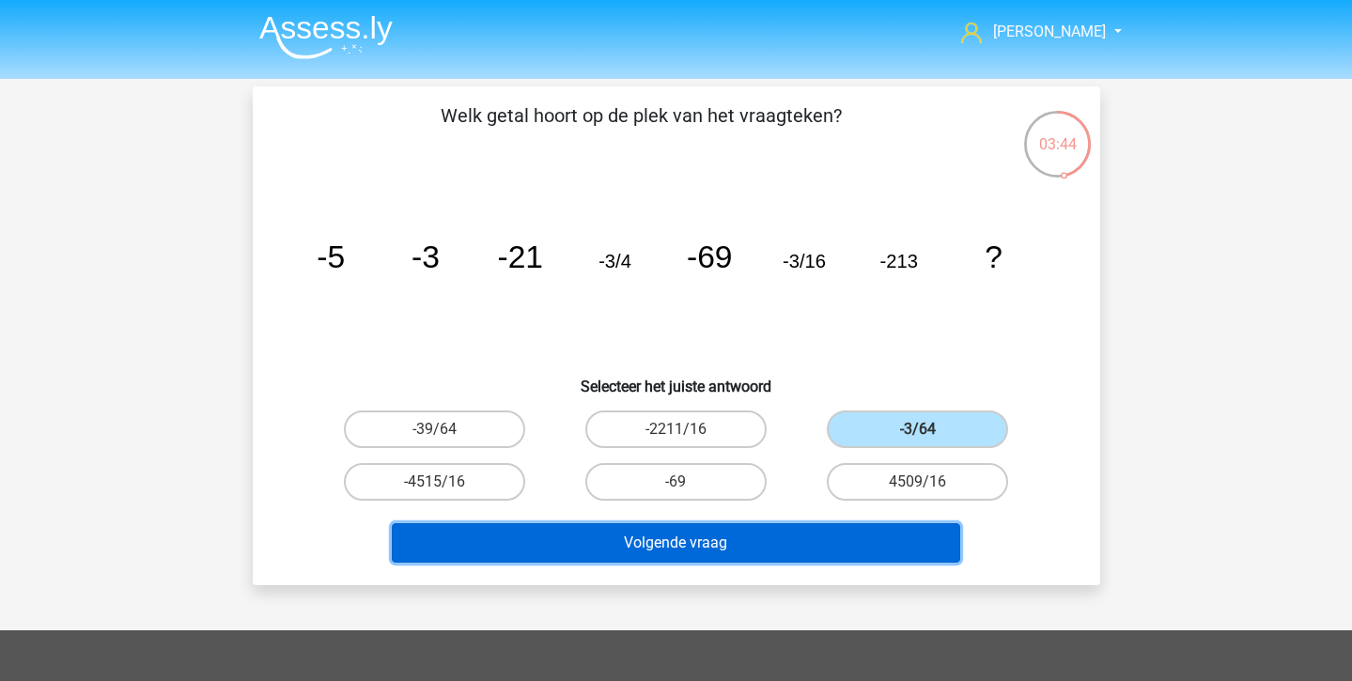
click at [751, 523] on button "Volgende vraag" at bounding box center [676, 542] width 568 height 39
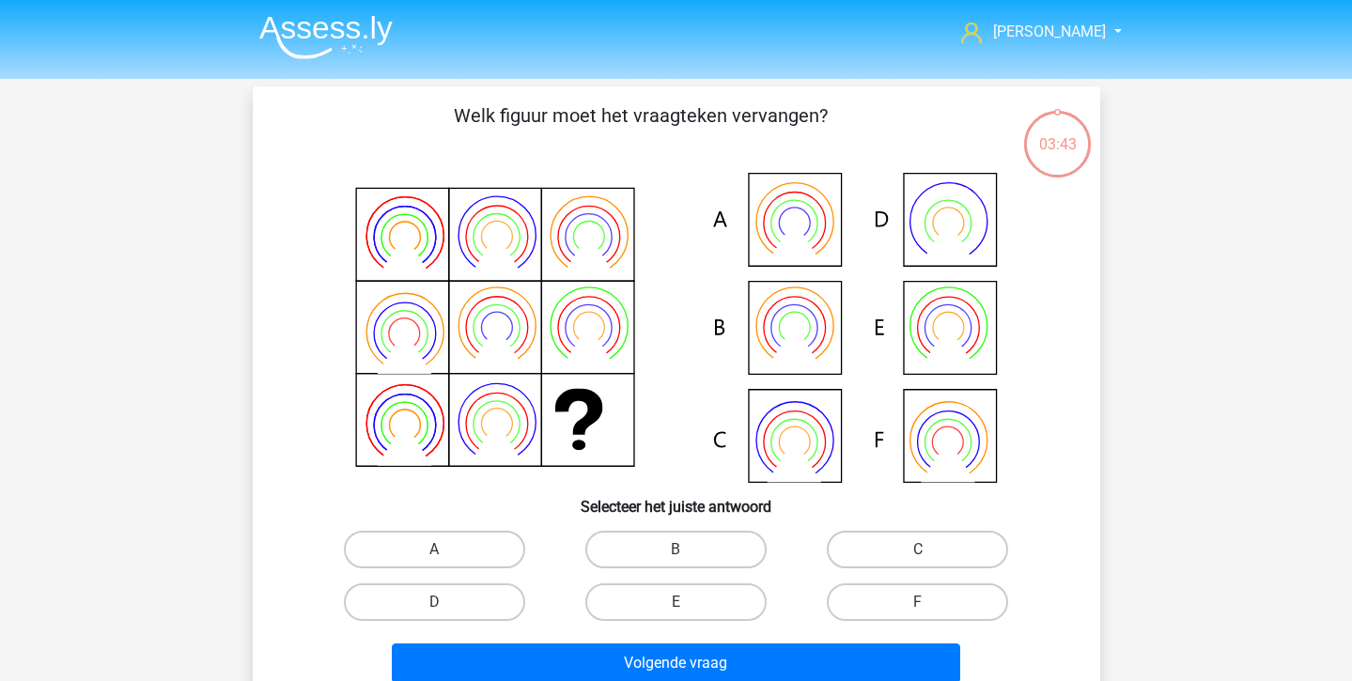
scroll to position [86, 0]
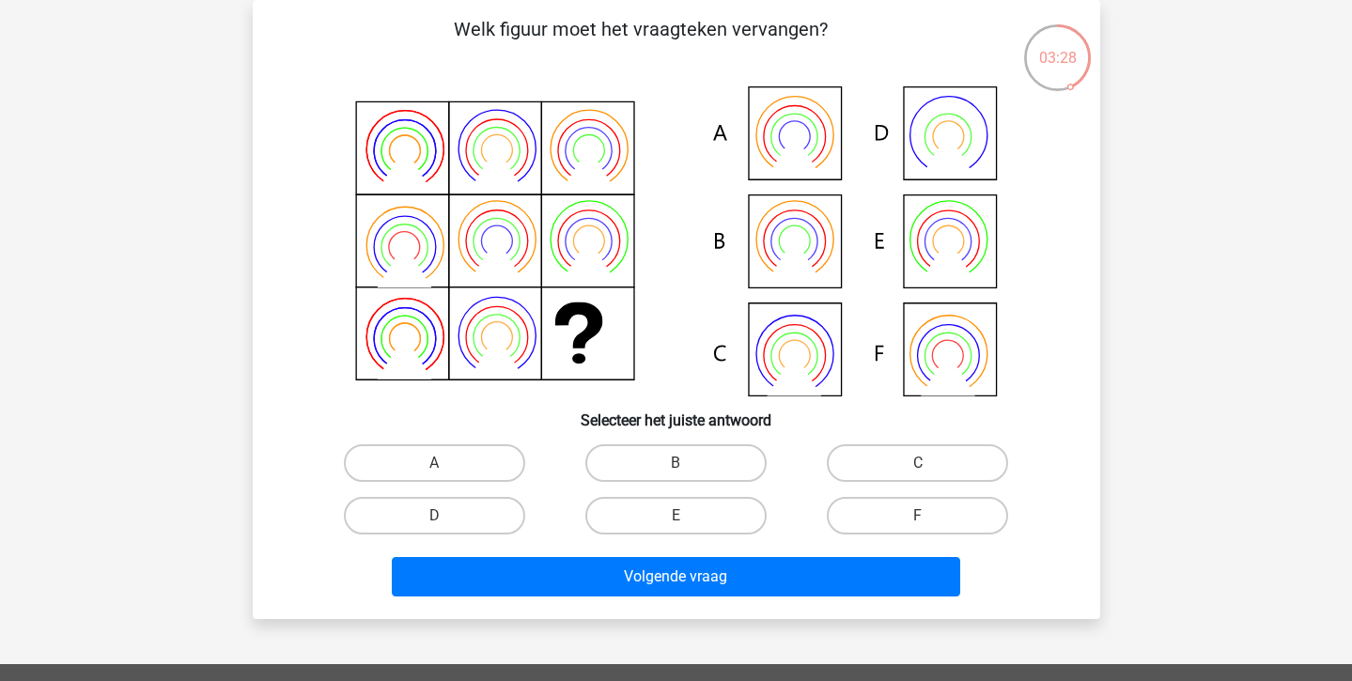
click at [751, 523] on label "E" at bounding box center [675, 516] width 181 height 38
click at [688, 523] on input "E" at bounding box center [682, 522] width 12 height 12
radio input "true"
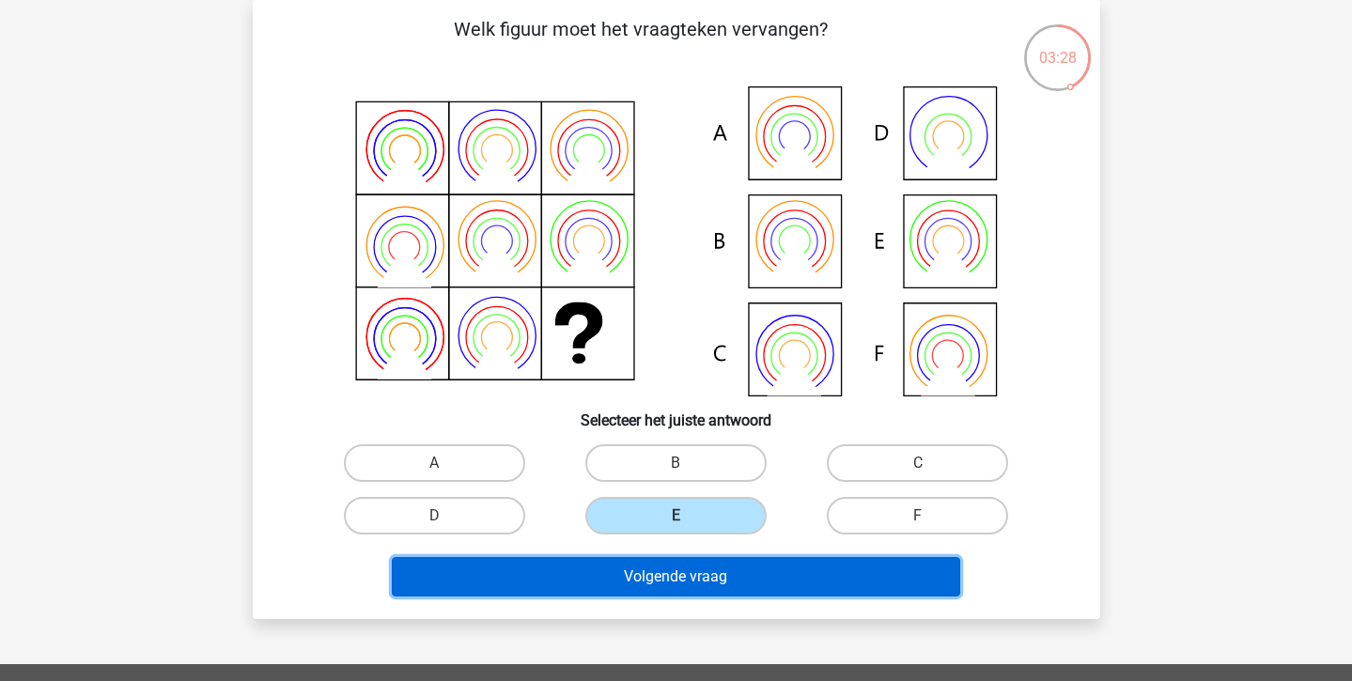
click at [726, 566] on button "Volgende vraag" at bounding box center [676, 576] width 568 height 39
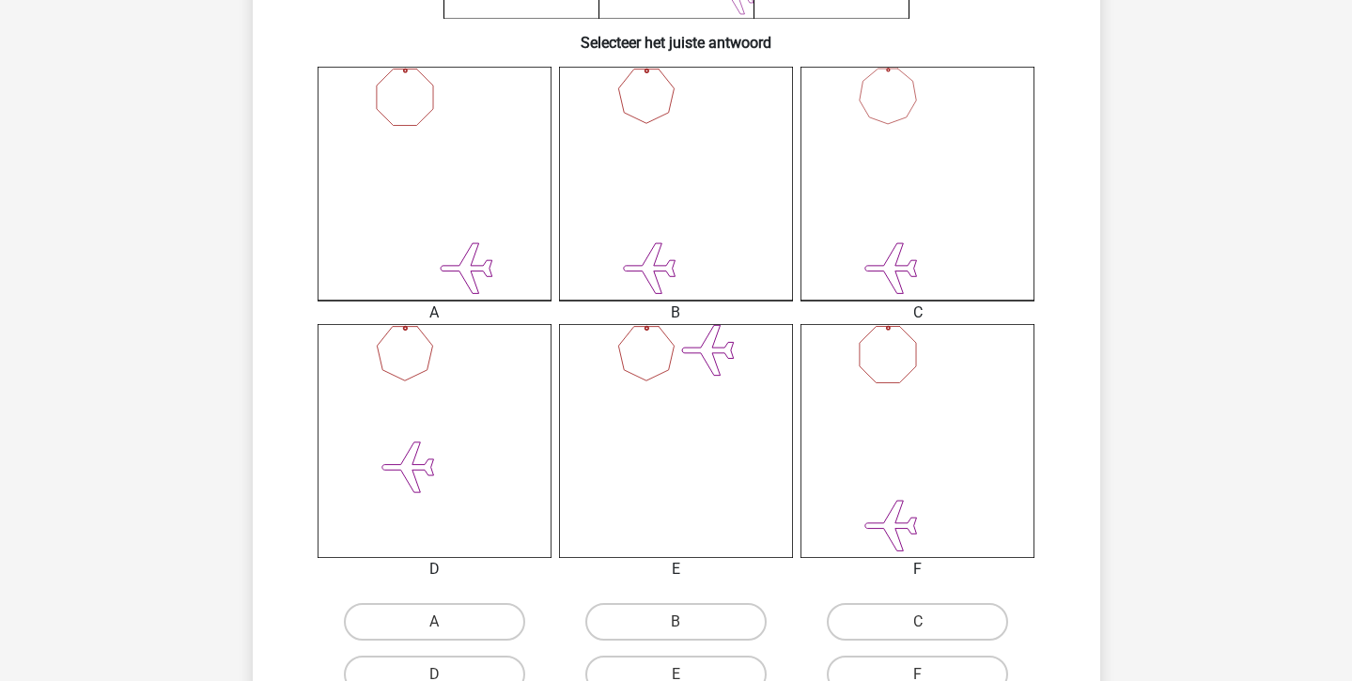
scroll to position [466, 0]
click at [718, 604] on label "B" at bounding box center [675, 620] width 181 height 38
click at [688, 620] on input "B" at bounding box center [682, 626] width 12 height 12
radio input "true"
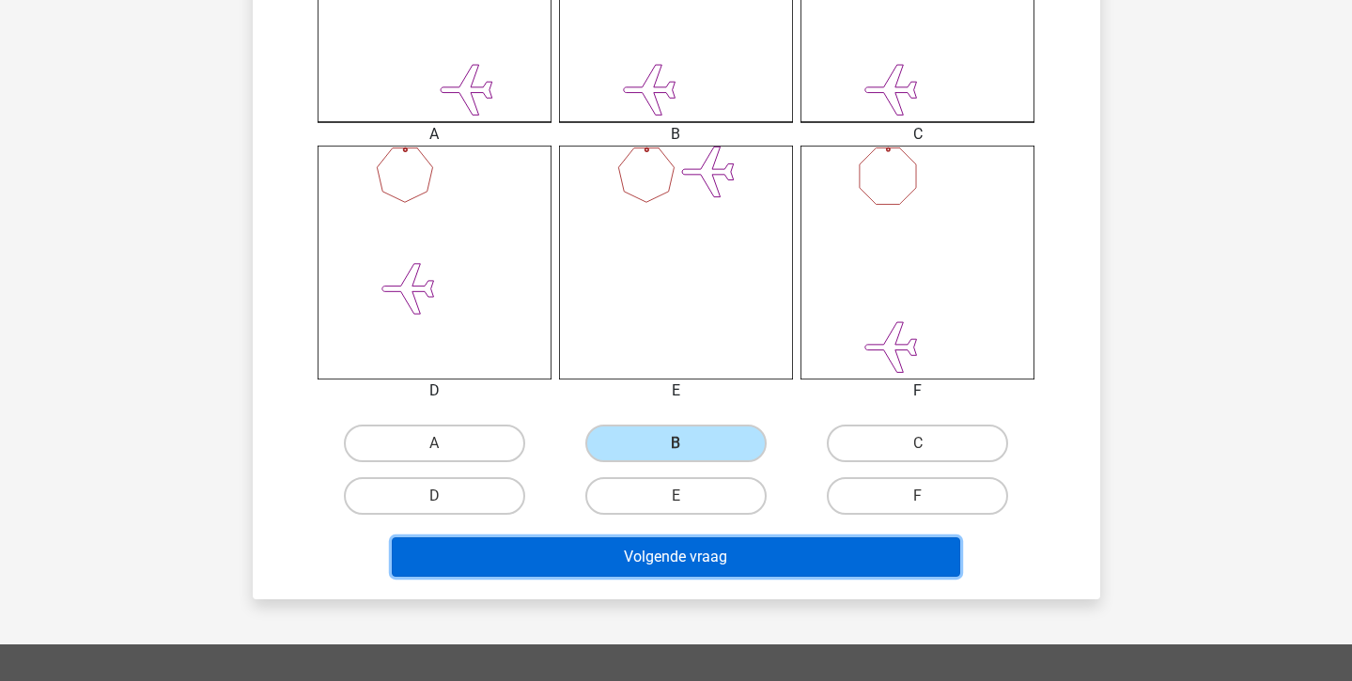
click at [718, 561] on button "Volgende vraag" at bounding box center [676, 556] width 568 height 39
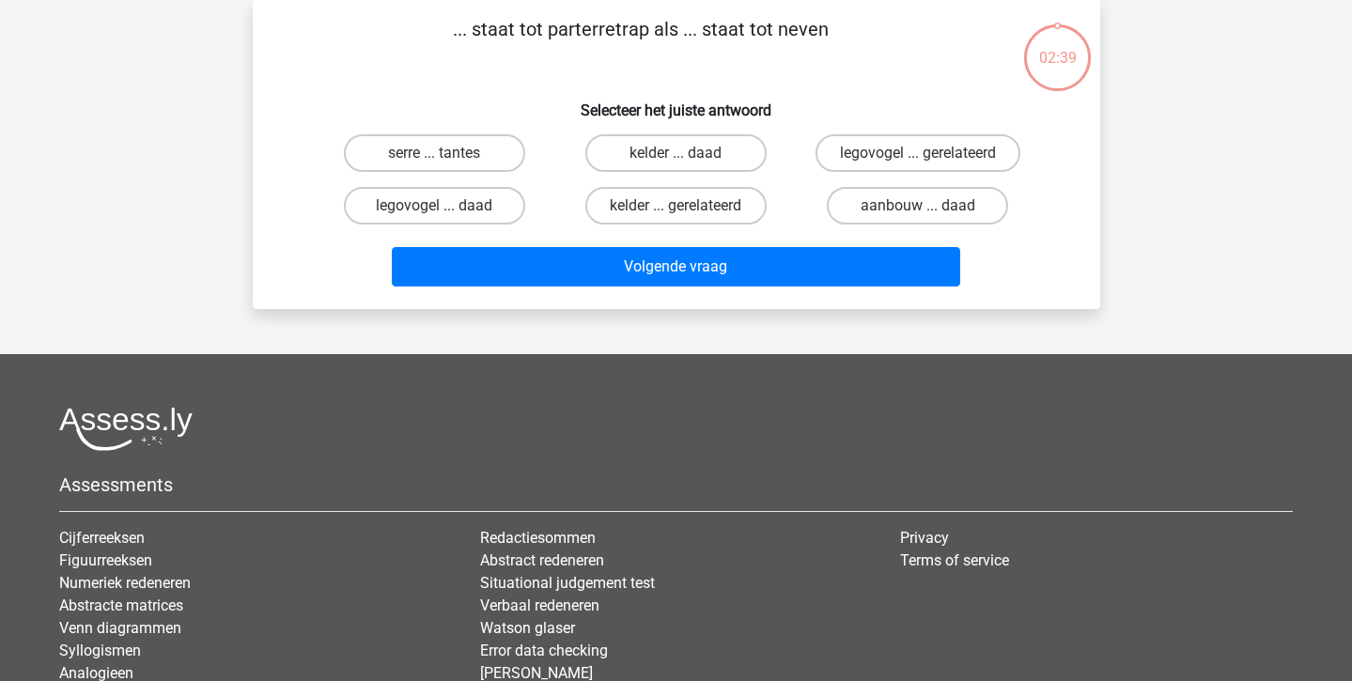
scroll to position [0, 0]
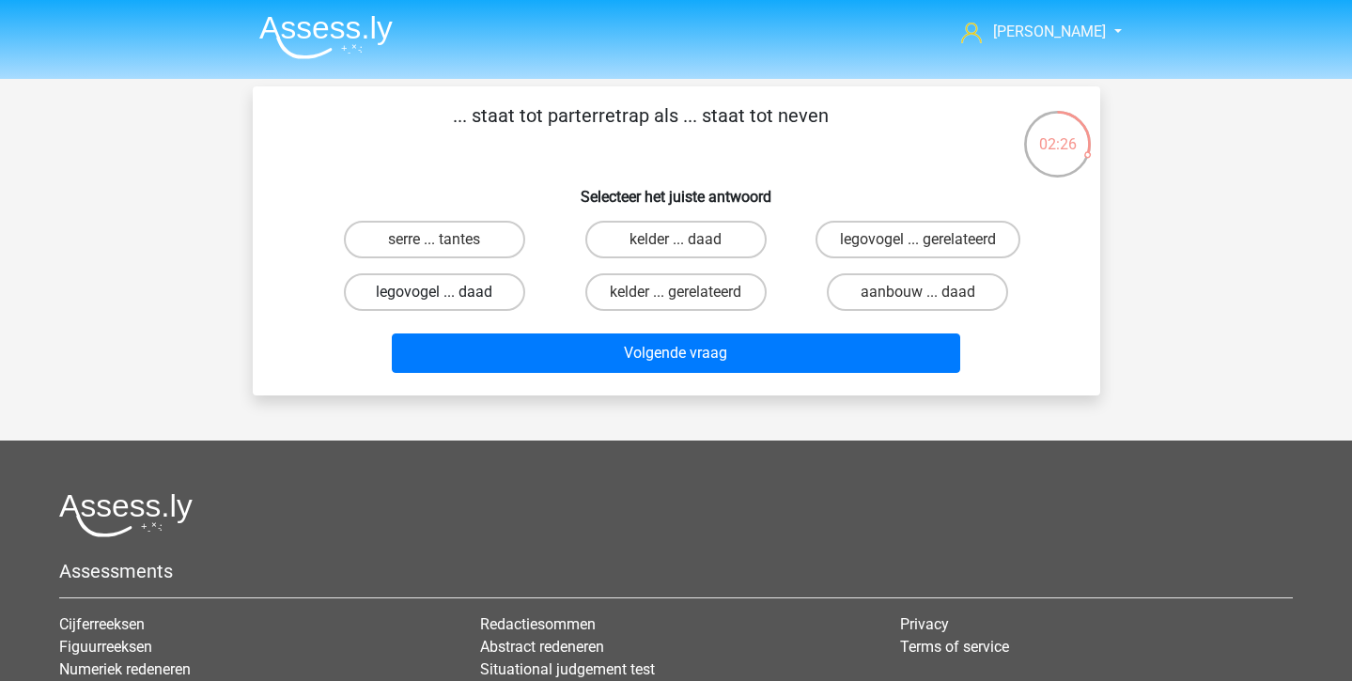
click at [430, 309] on label "legovogel ... daad" at bounding box center [434, 292] width 181 height 38
click at [434, 304] on input "legovogel ... daad" at bounding box center [440, 298] width 12 height 12
radio input "true"
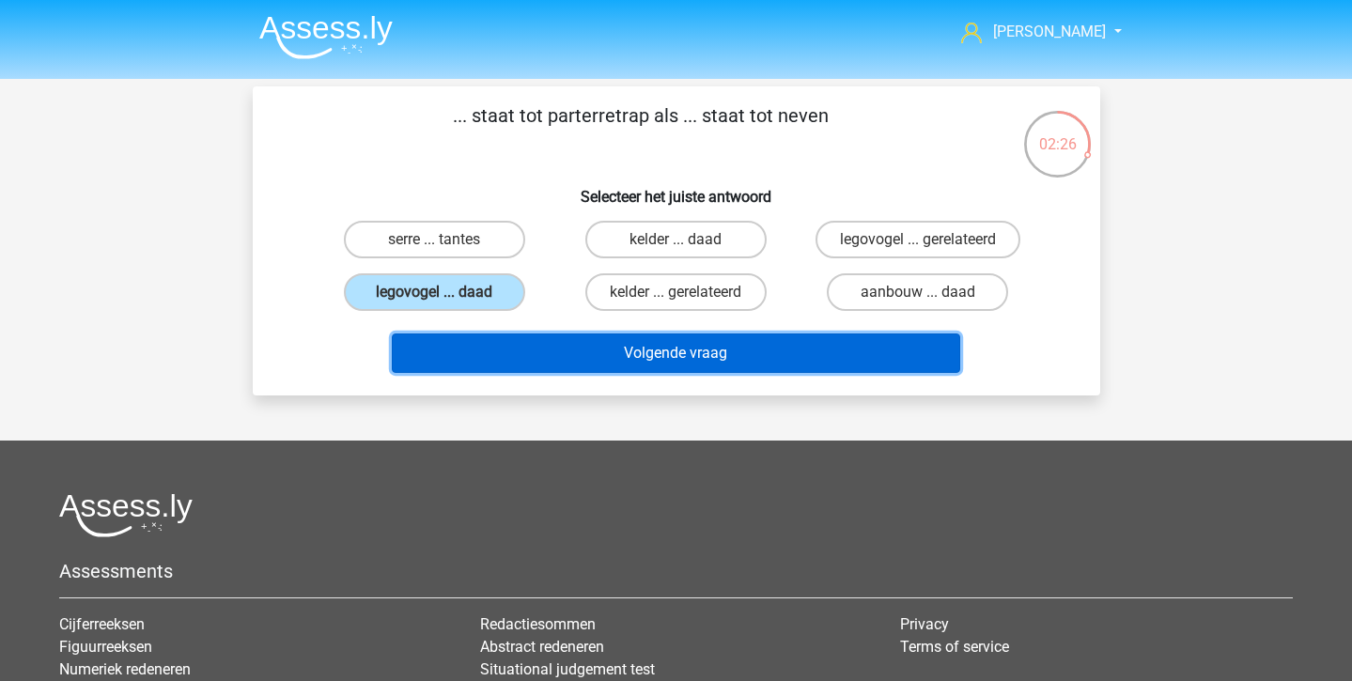
click at [530, 365] on button "Volgende vraag" at bounding box center [676, 353] width 568 height 39
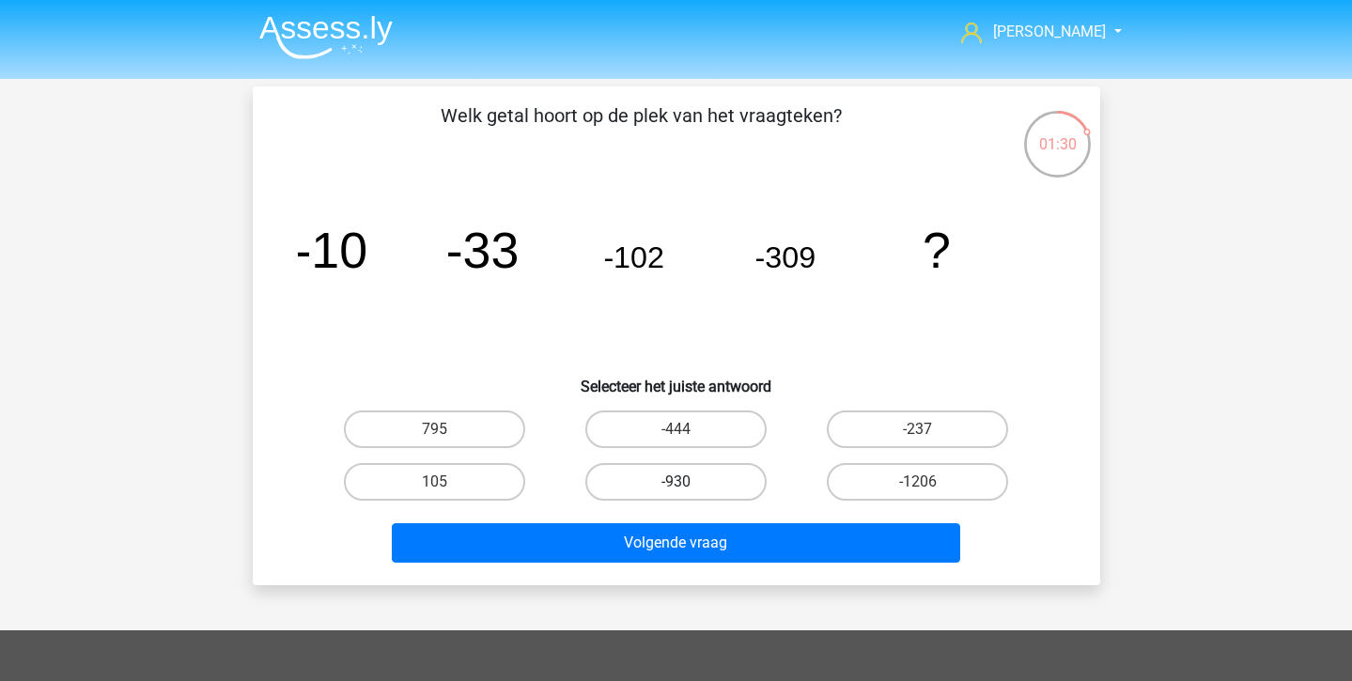
click at [649, 482] on label "-930" at bounding box center [675, 482] width 181 height 38
click at [676, 482] on input "-930" at bounding box center [682, 488] width 12 height 12
radio input "true"
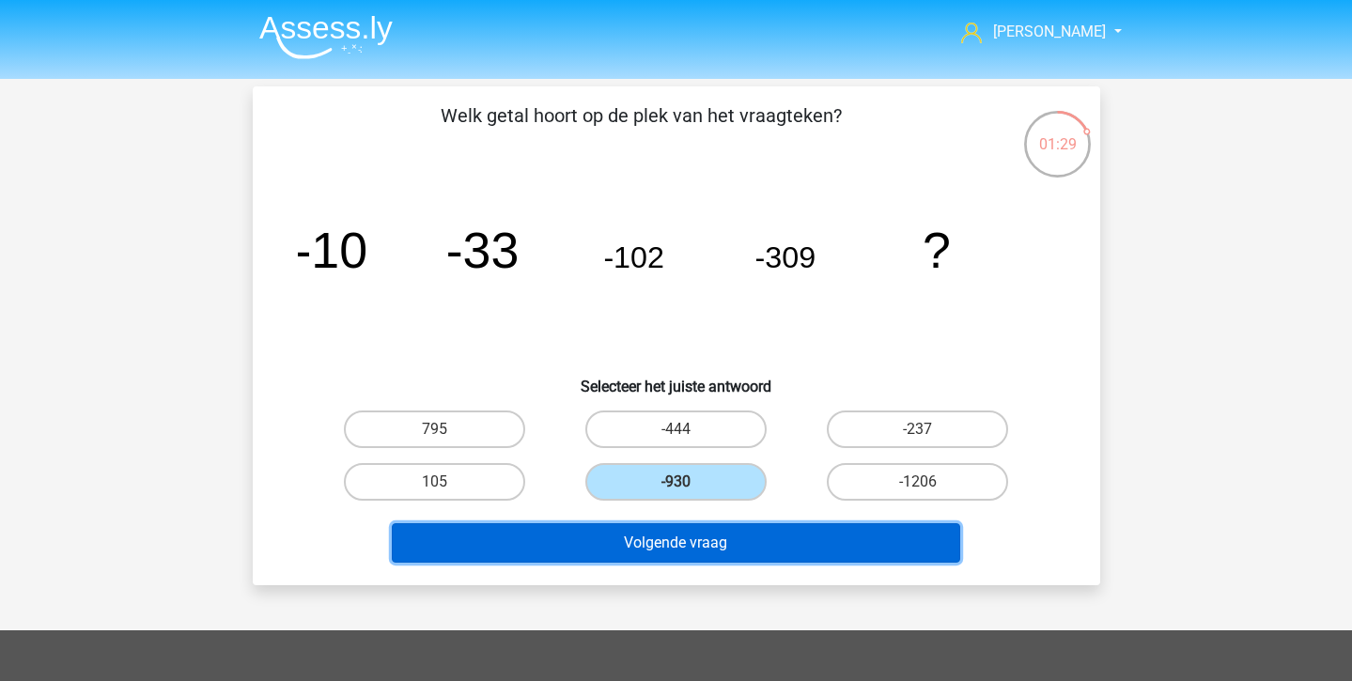
click at [649, 525] on button "Volgende vraag" at bounding box center [676, 542] width 568 height 39
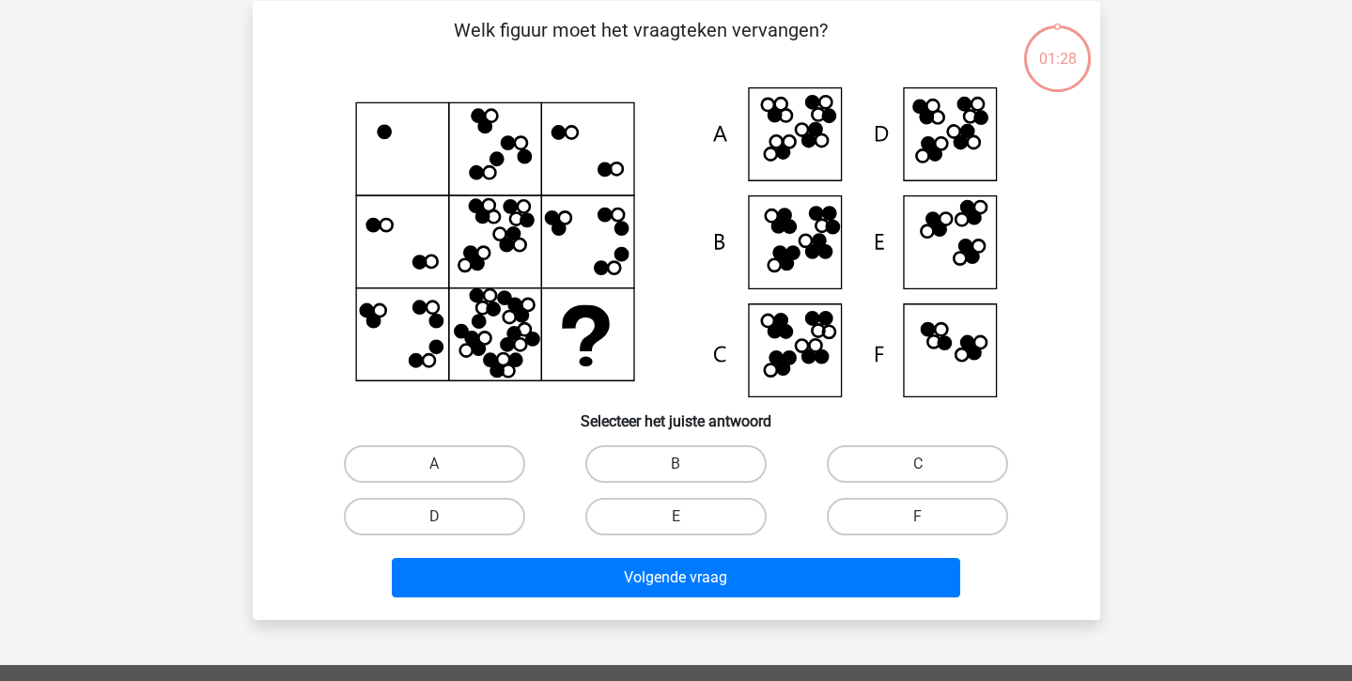
scroll to position [86, 0]
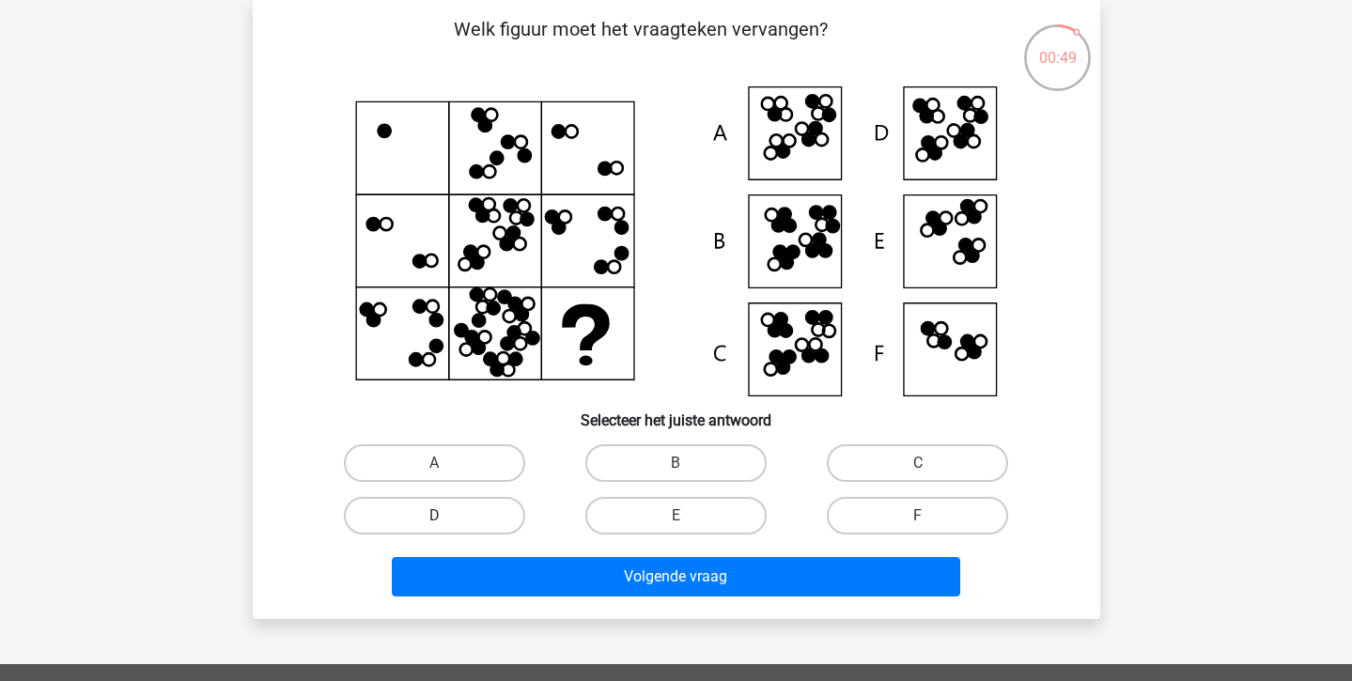
click at [481, 513] on label "D" at bounding box center [434, 516] width 181 height 38
click at [446, 516] on input "D" at bounding box center [440, 522] width 12 height 12
radio input "true"
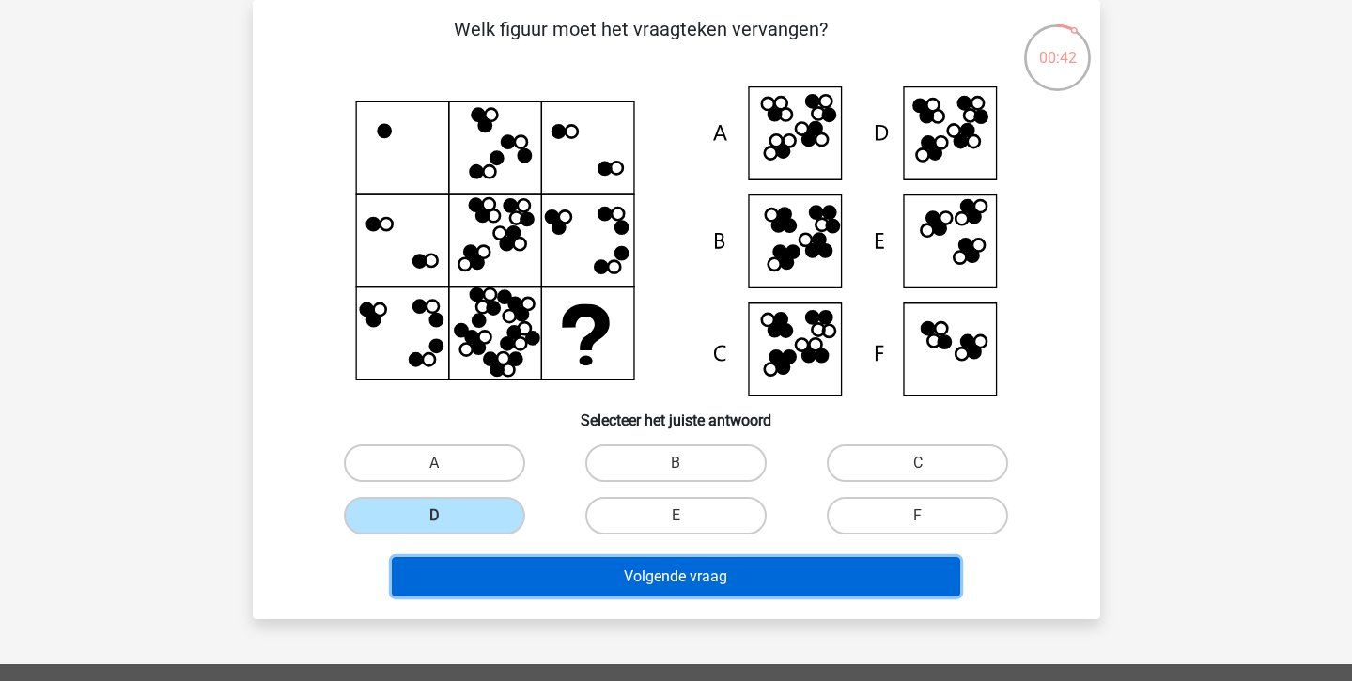
click at [679, 575] on button "Volgende vraag" at bounding box center [676, 576] width 568 height 39
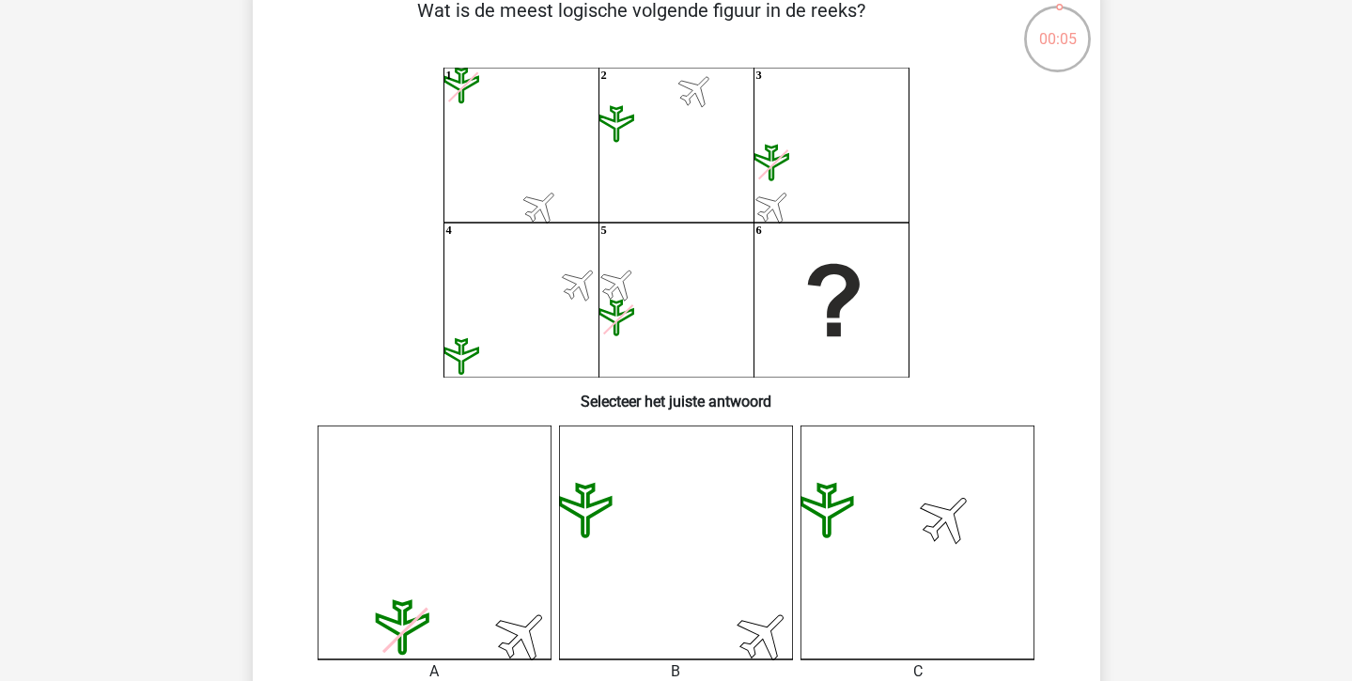
scroll to position [104, 0]
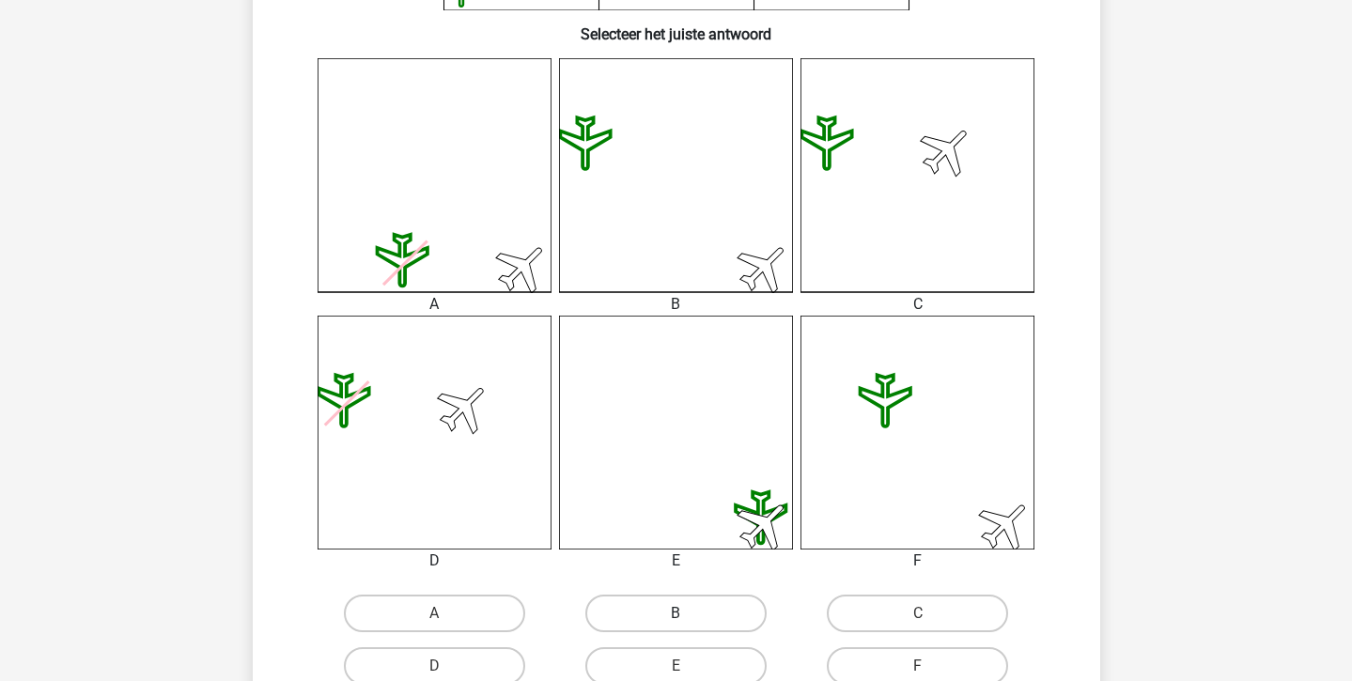
click at [675, 611] on label "B" at bounding box center [675, 614] width 181 height 38
click at [676, 614] on input "B" at bounding box center [682, 620] width 12 height 12
radio input "true"
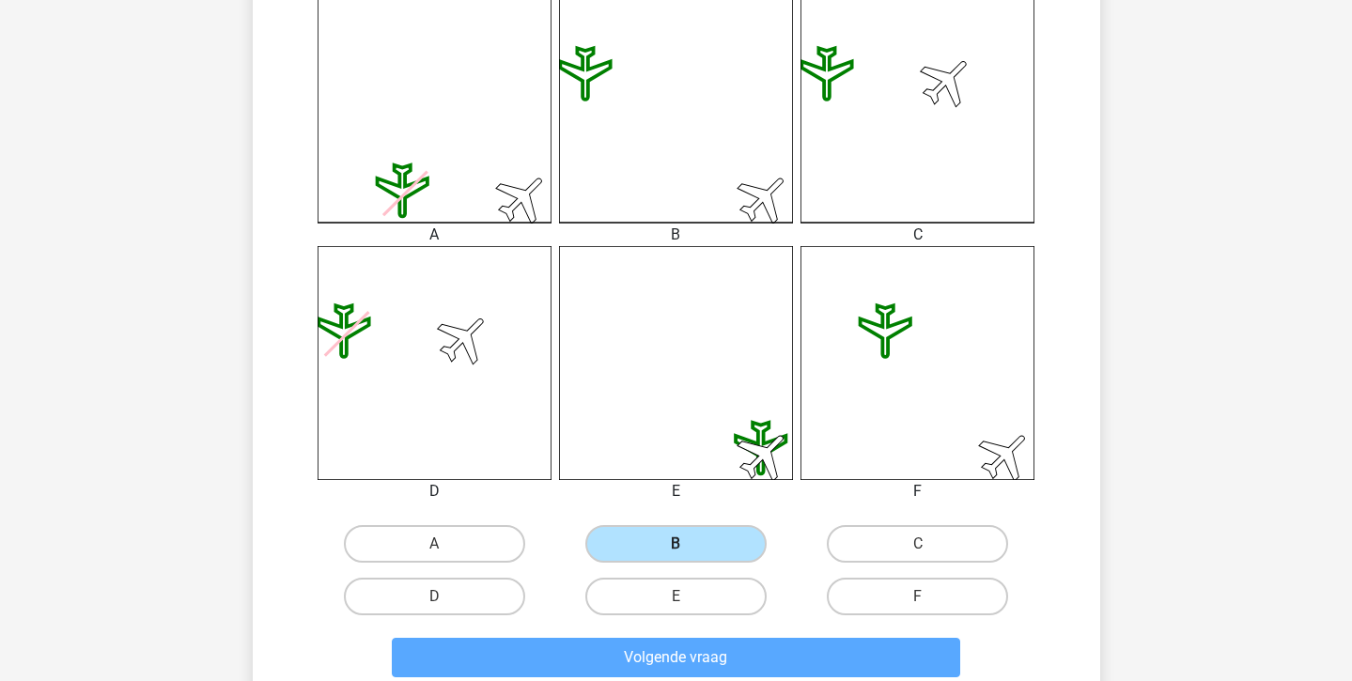
scroll to position [556, 0]
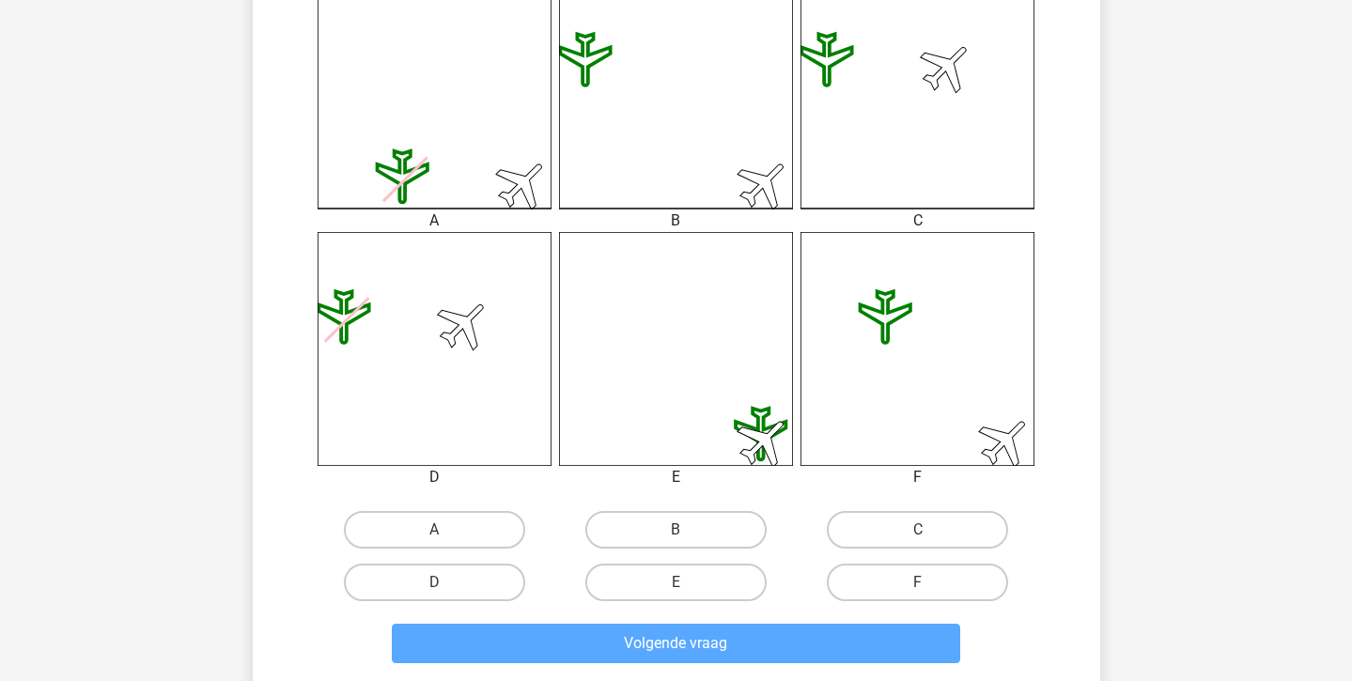
scroll to position [556, 0]
click at [680, 530] on input "B" at bounding box center [682, 536] width 12 height 12
radio input "true"
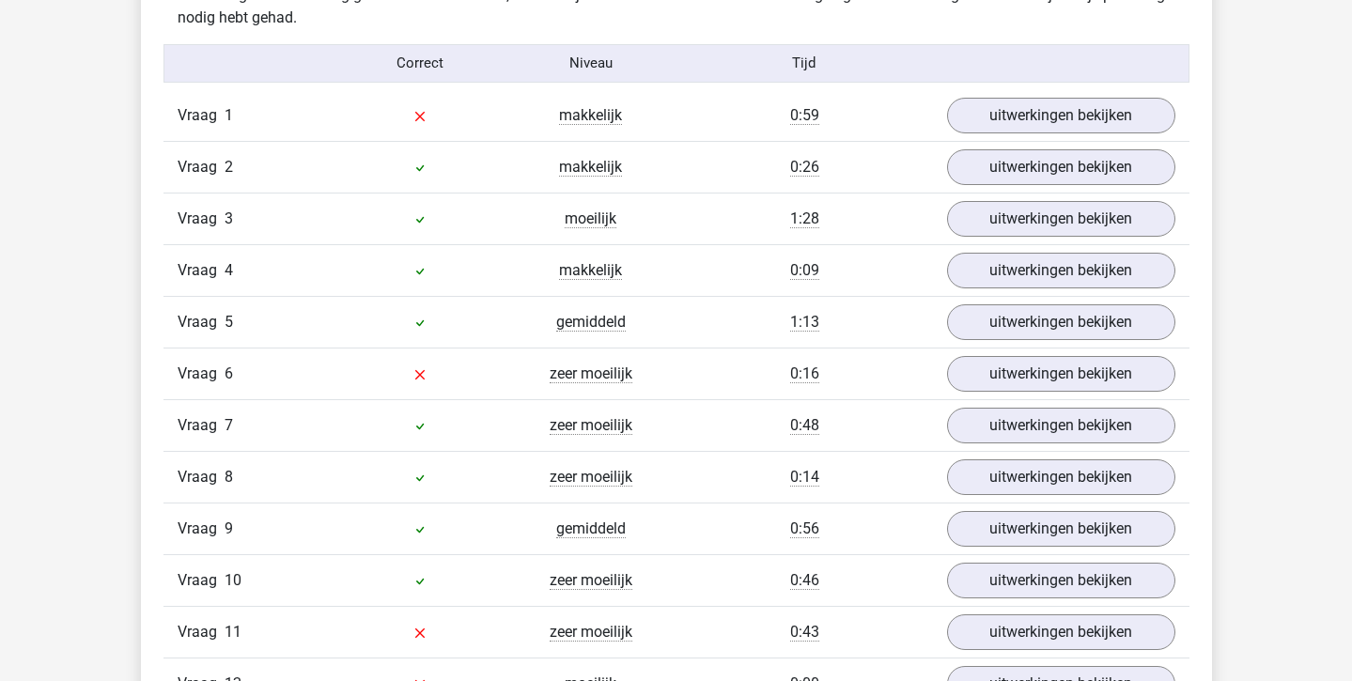
scroll to position [1644, 0]
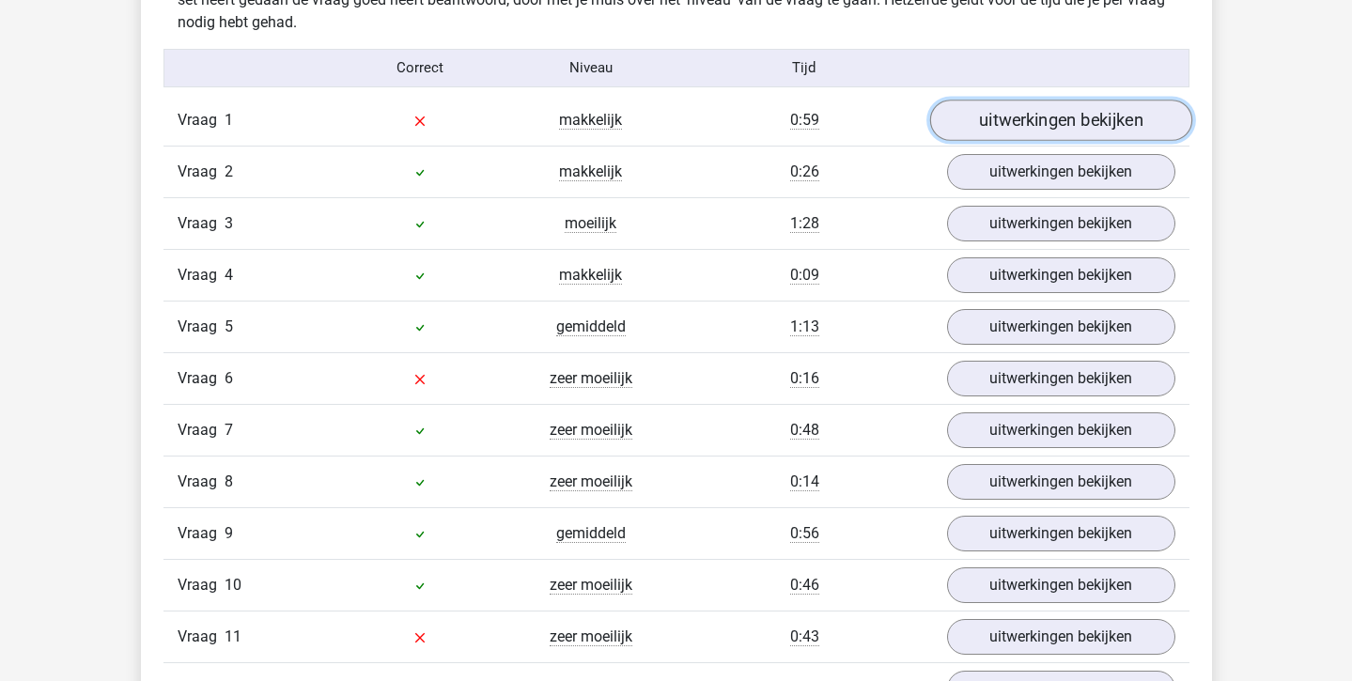
click at [1049, 103] on link "uitwerkingen bekijken" at bounding box center [1060, 120] width 262 height 41
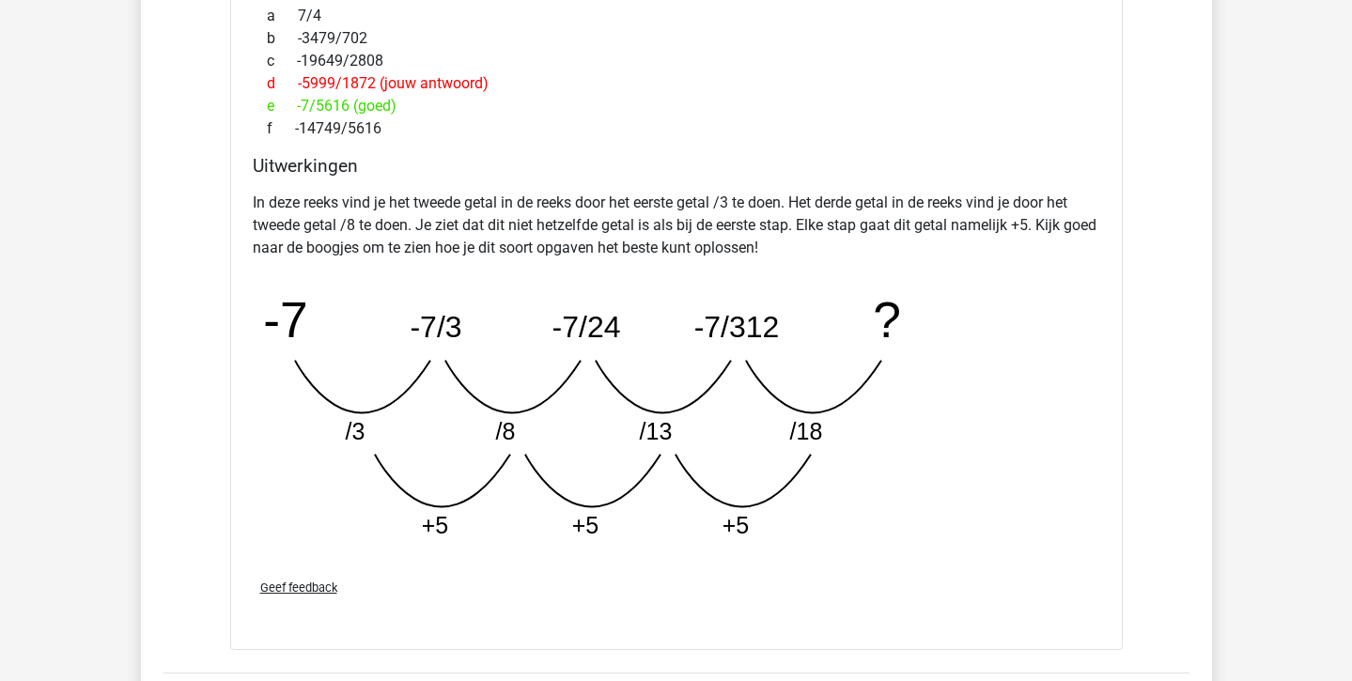
scroll to position [2076, 0]
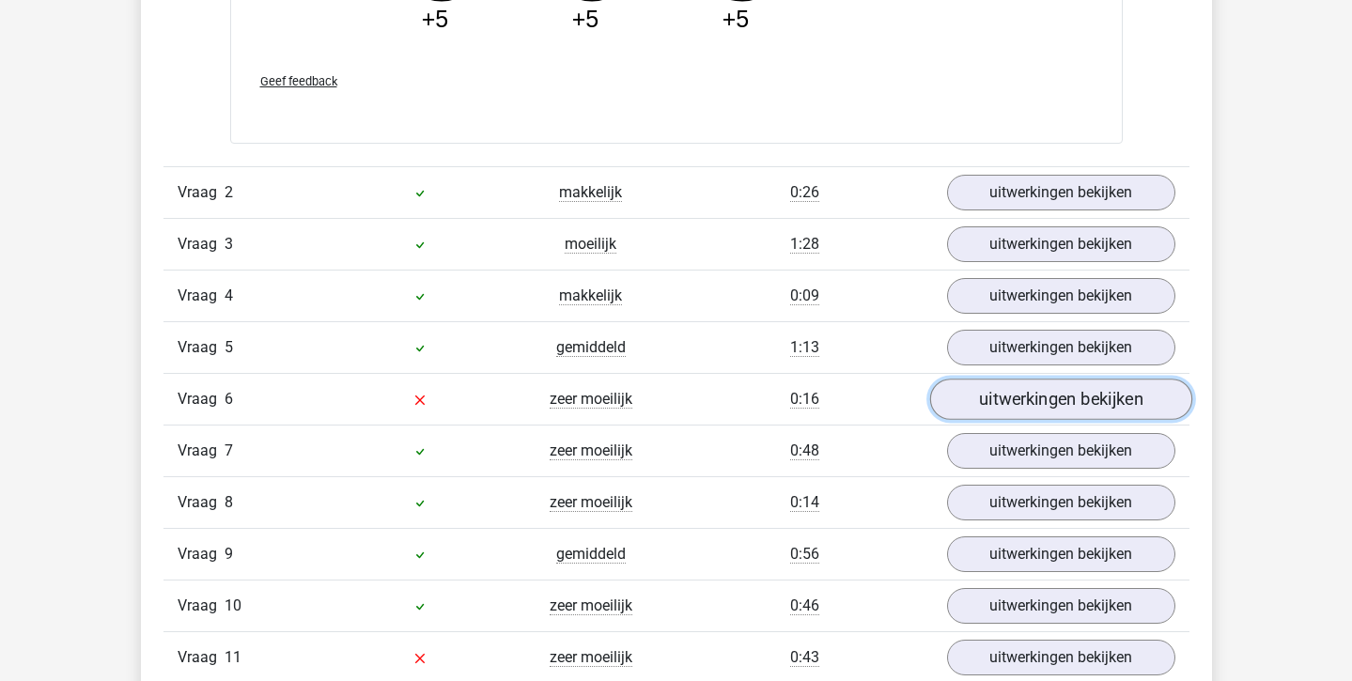
click at [1009, 413] on link "uitwerkingen bekijken" at bounding box center [1060, 400] width 262 height 41
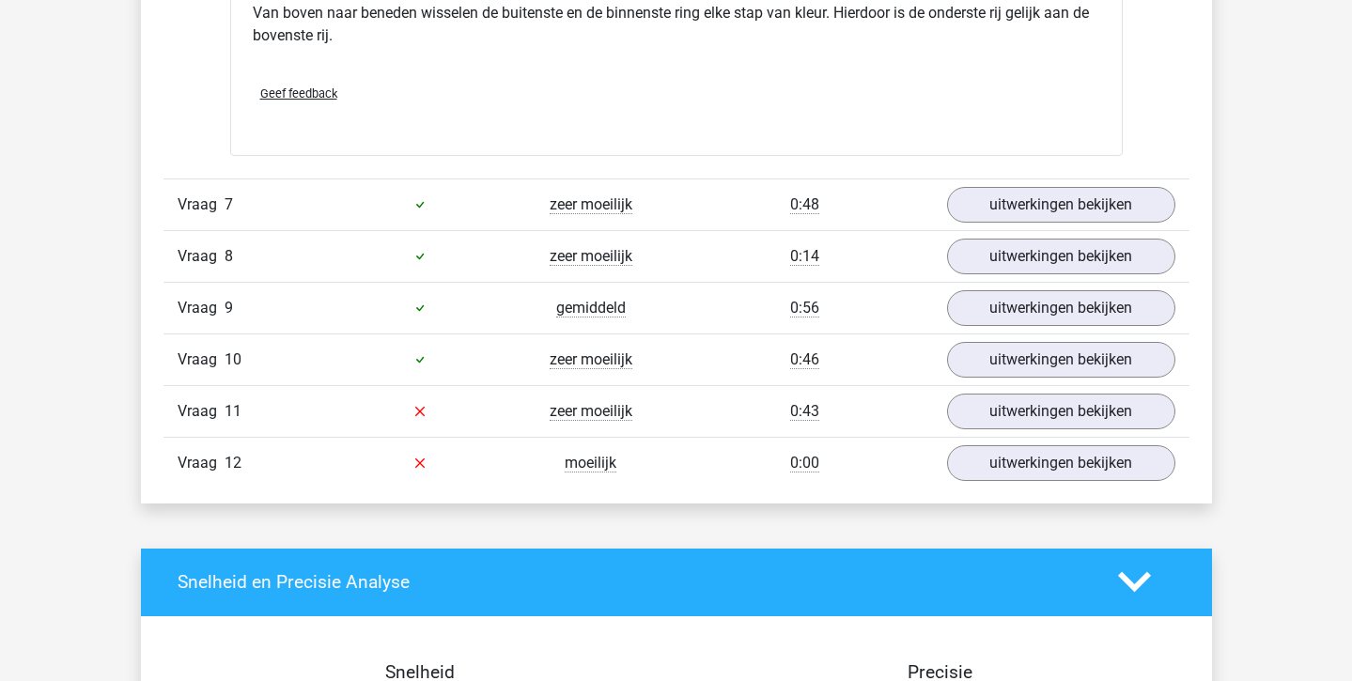
scroll to position [3587, 0]
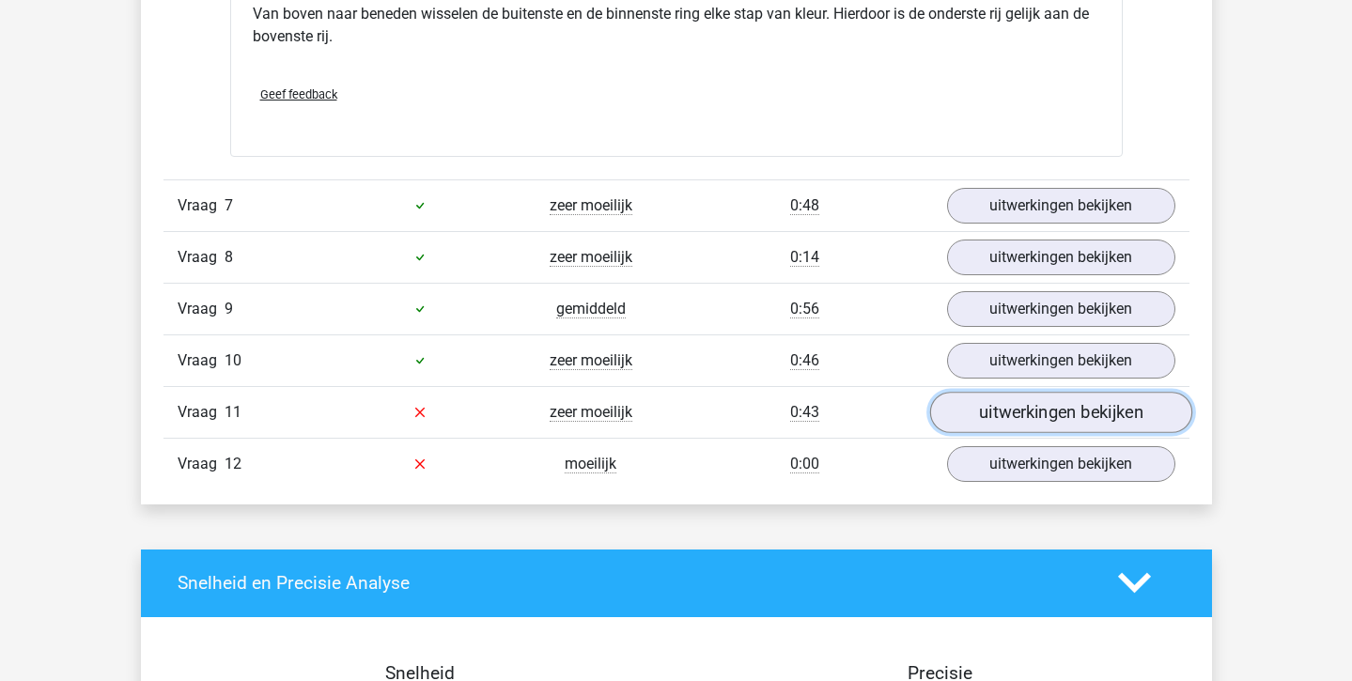
click at [1015, 412] on link "uitwerkingen bekijken" at bounding box center [1060, 412] width 262 height 41
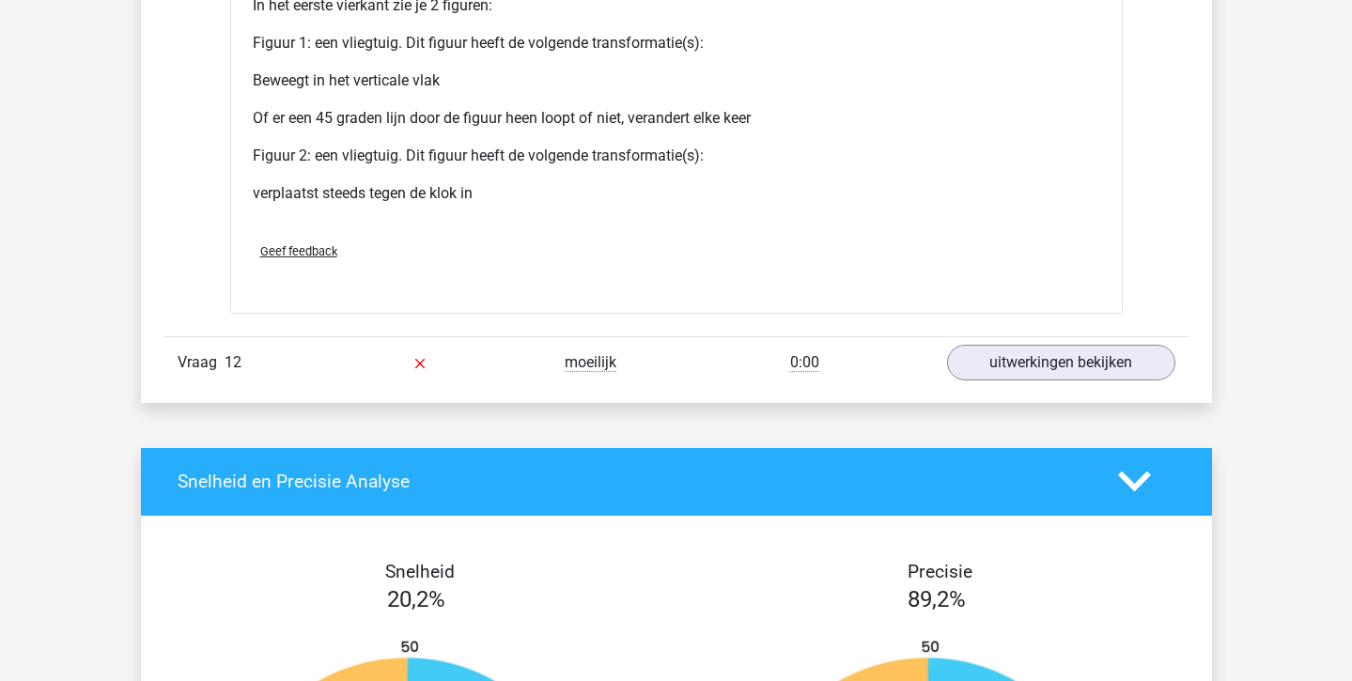
scroll to position [5060, 0]
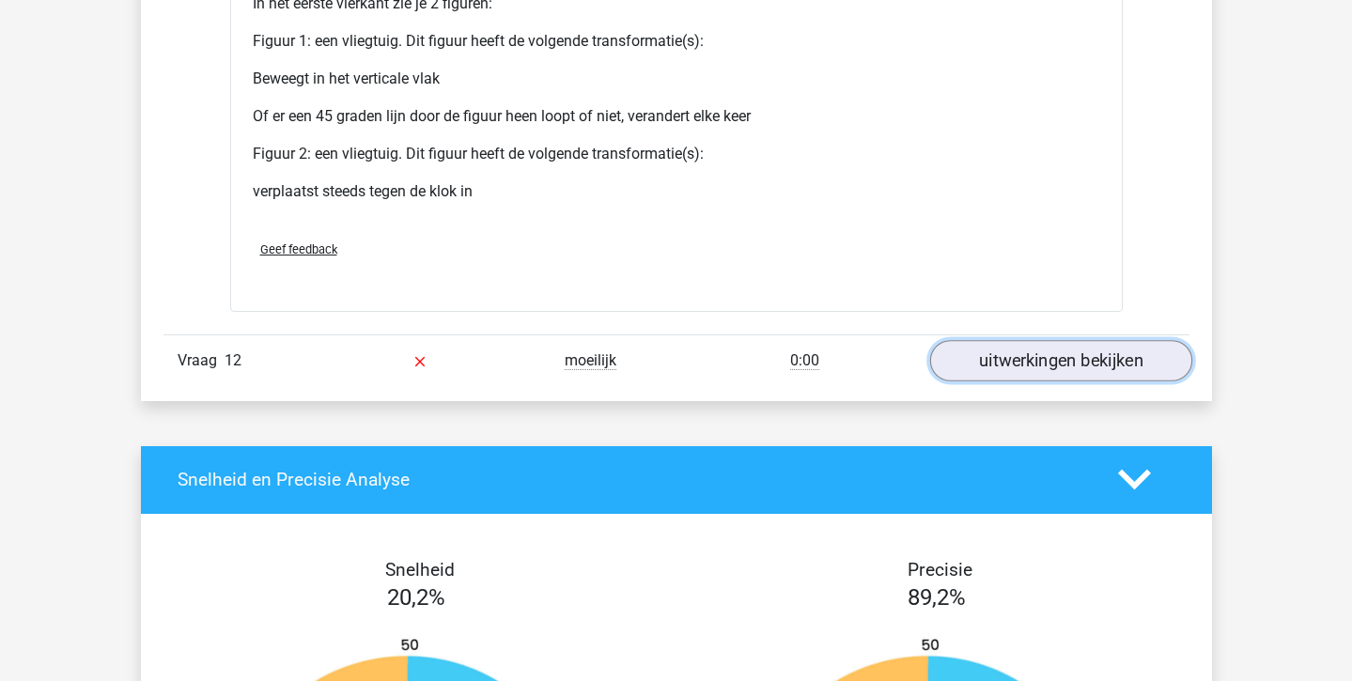
click at [1092, 361] on link "uitwerkingen bekijken" at bounding box center [1060, 360] width 262 height 41
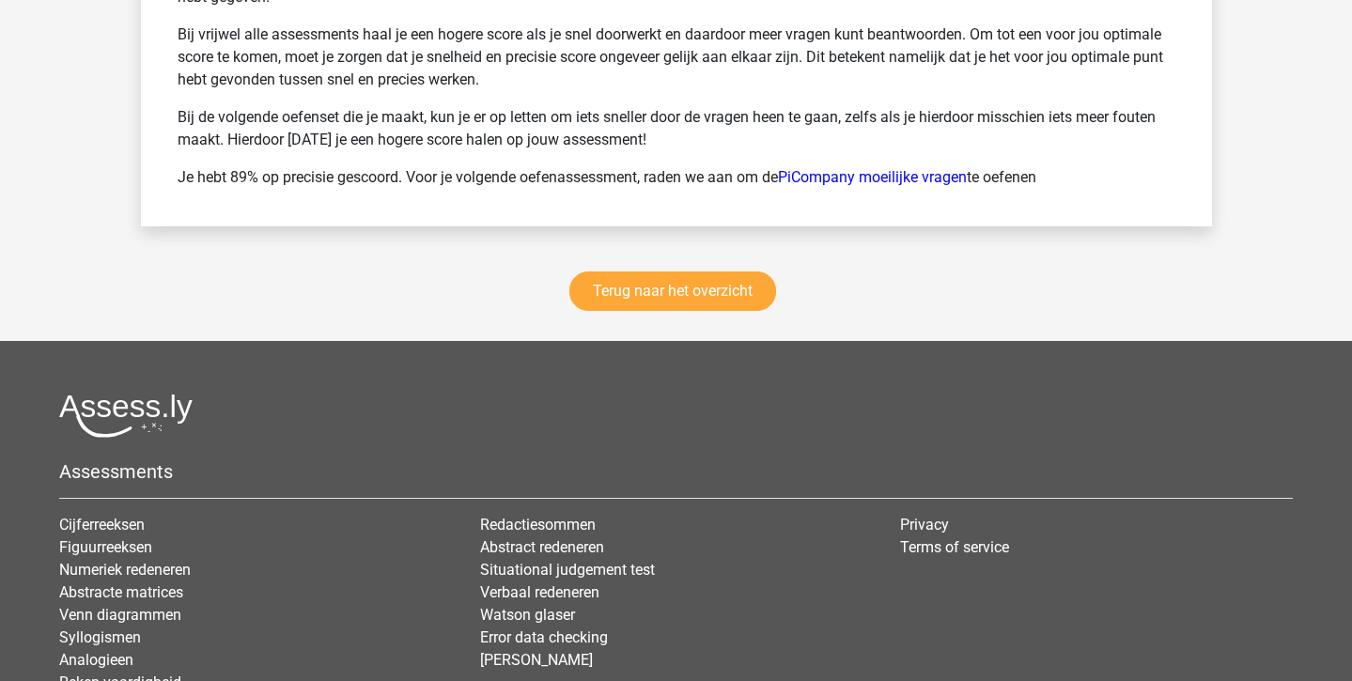
scroll to position [6770, 0]
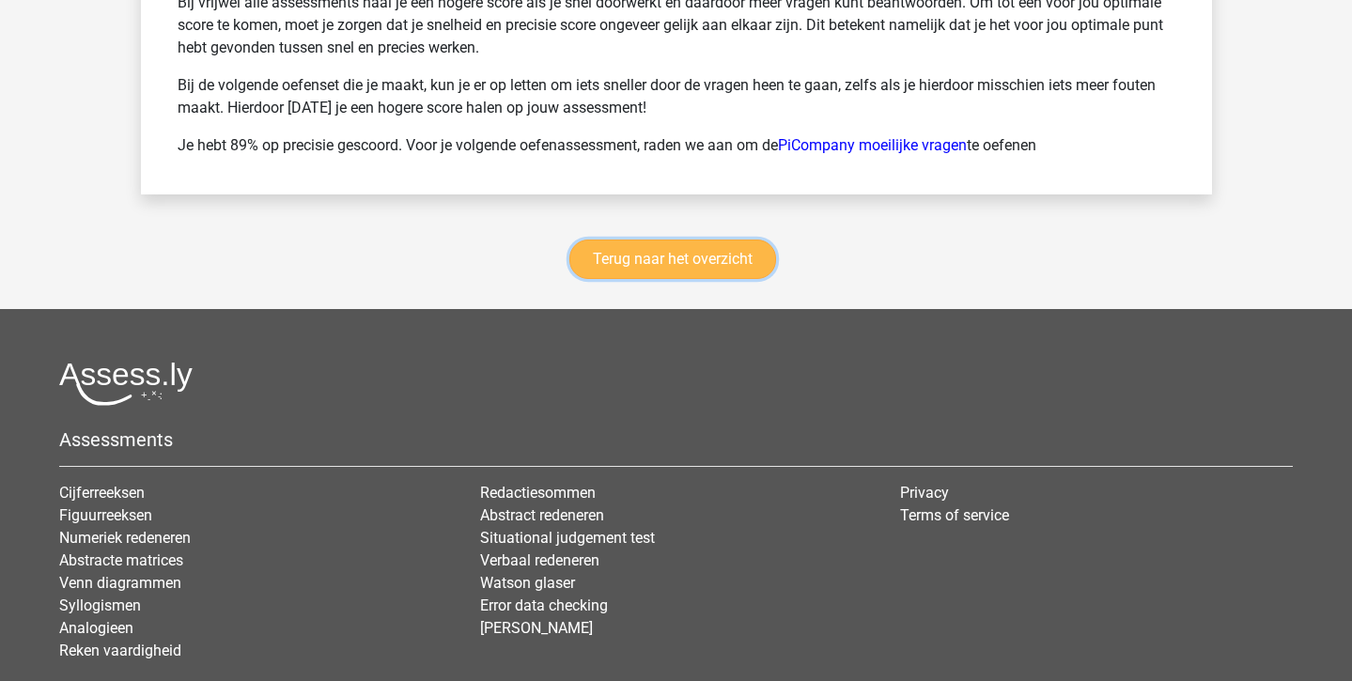
click at [615, 257] on link "Terug naar het overzicht" at bounding box center [672, 259] width 207 height 39
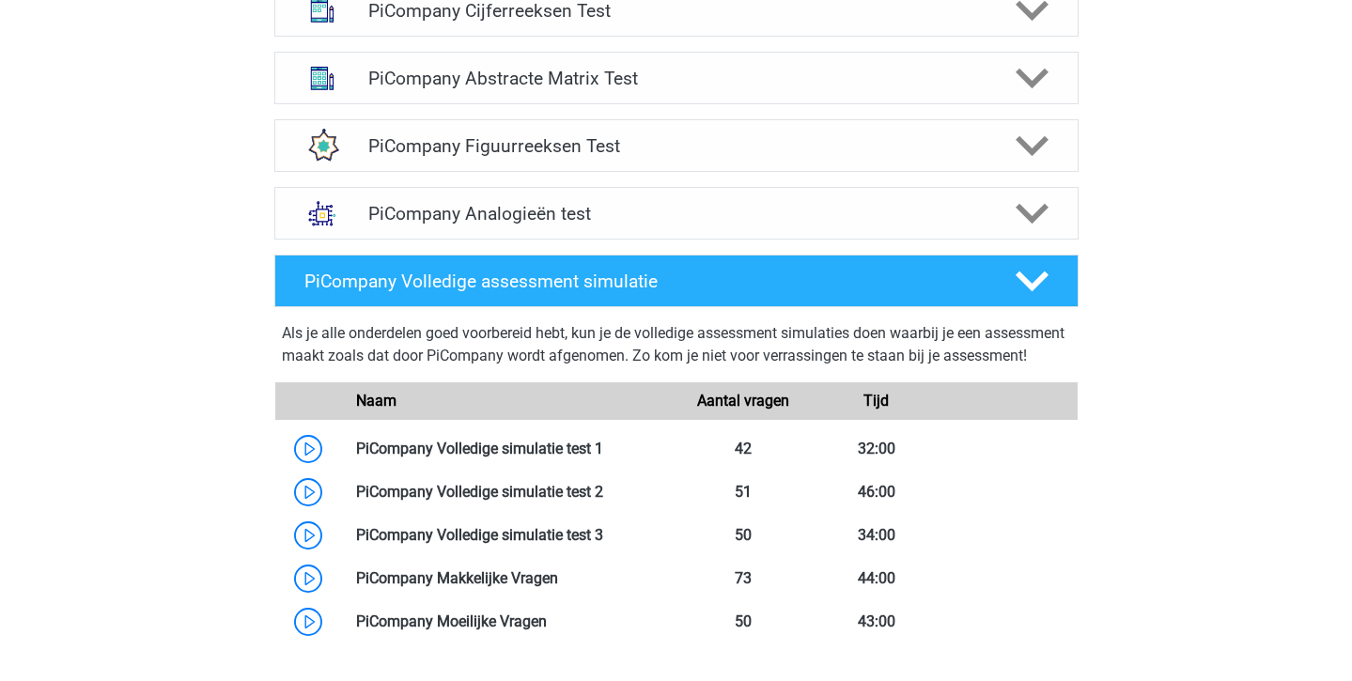
scroll to position [830, 0]
